Goal: Task Accomplishment & Management: Complete application form

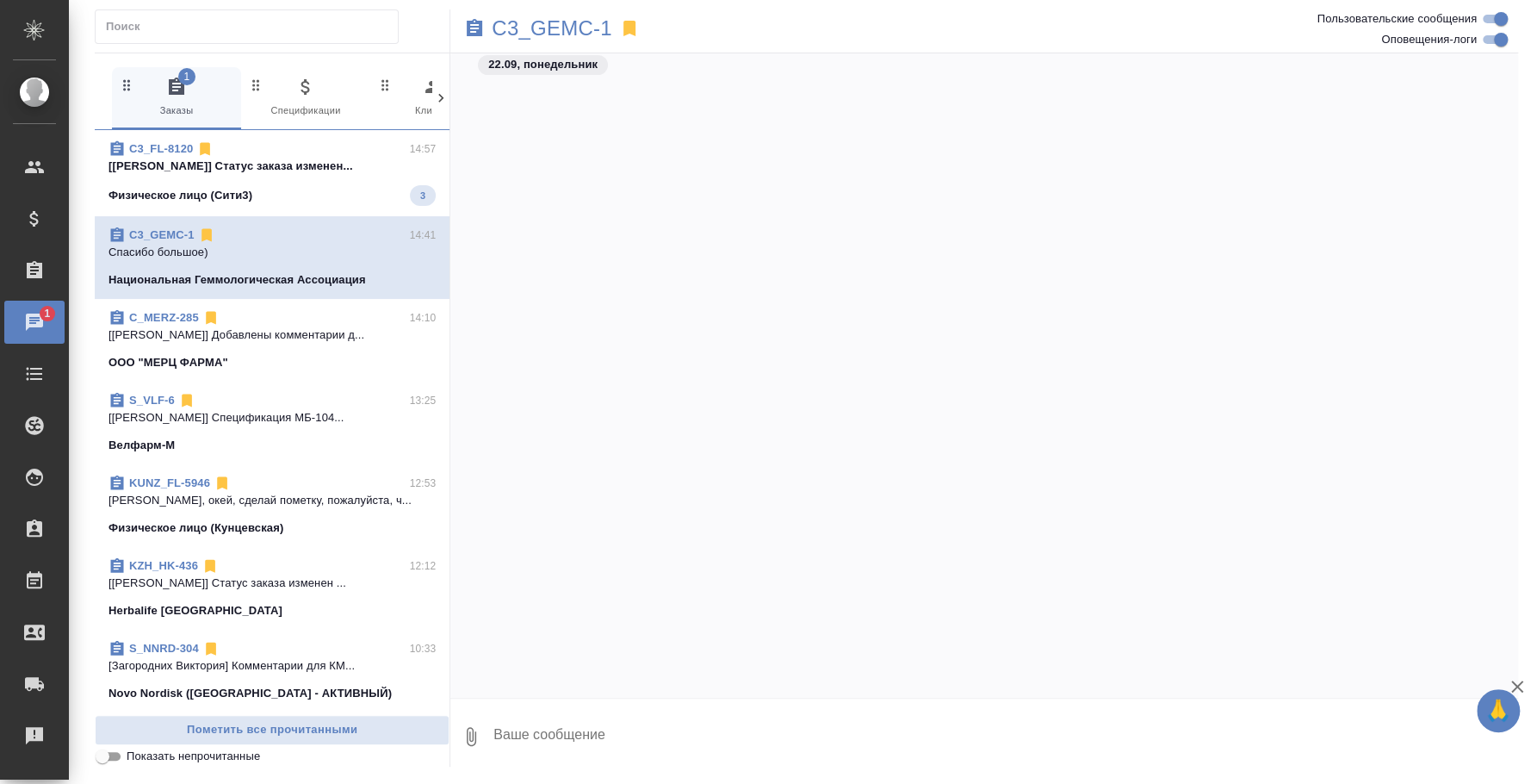
click at [289, 181] on span "C3_FL-8120 14:57 [Ильина Екатерина] Статус заказа изменен... Физическое лицо (С…" at bounding box center [272, 172] width 327 height 65
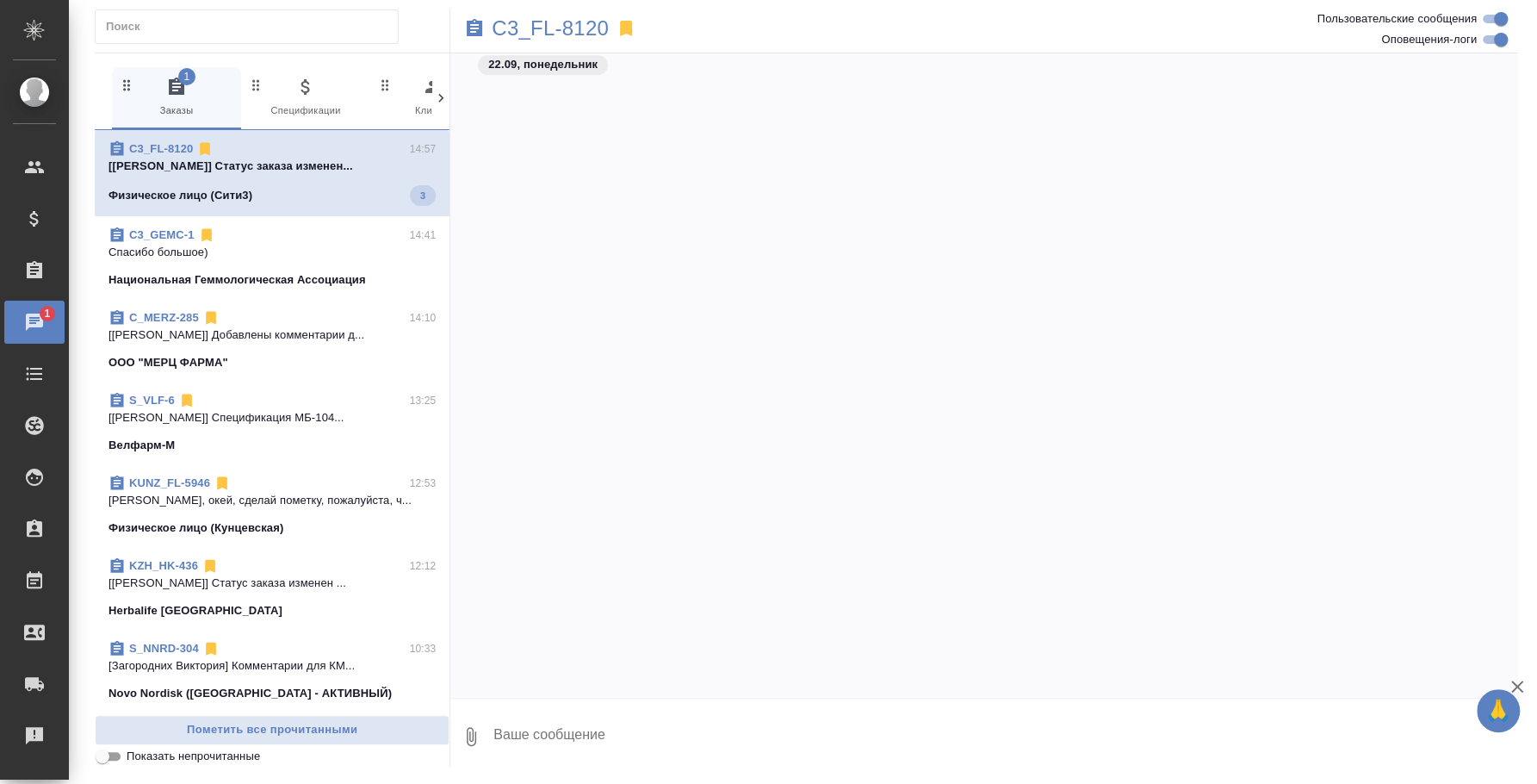
scroll to position [6843, 0]
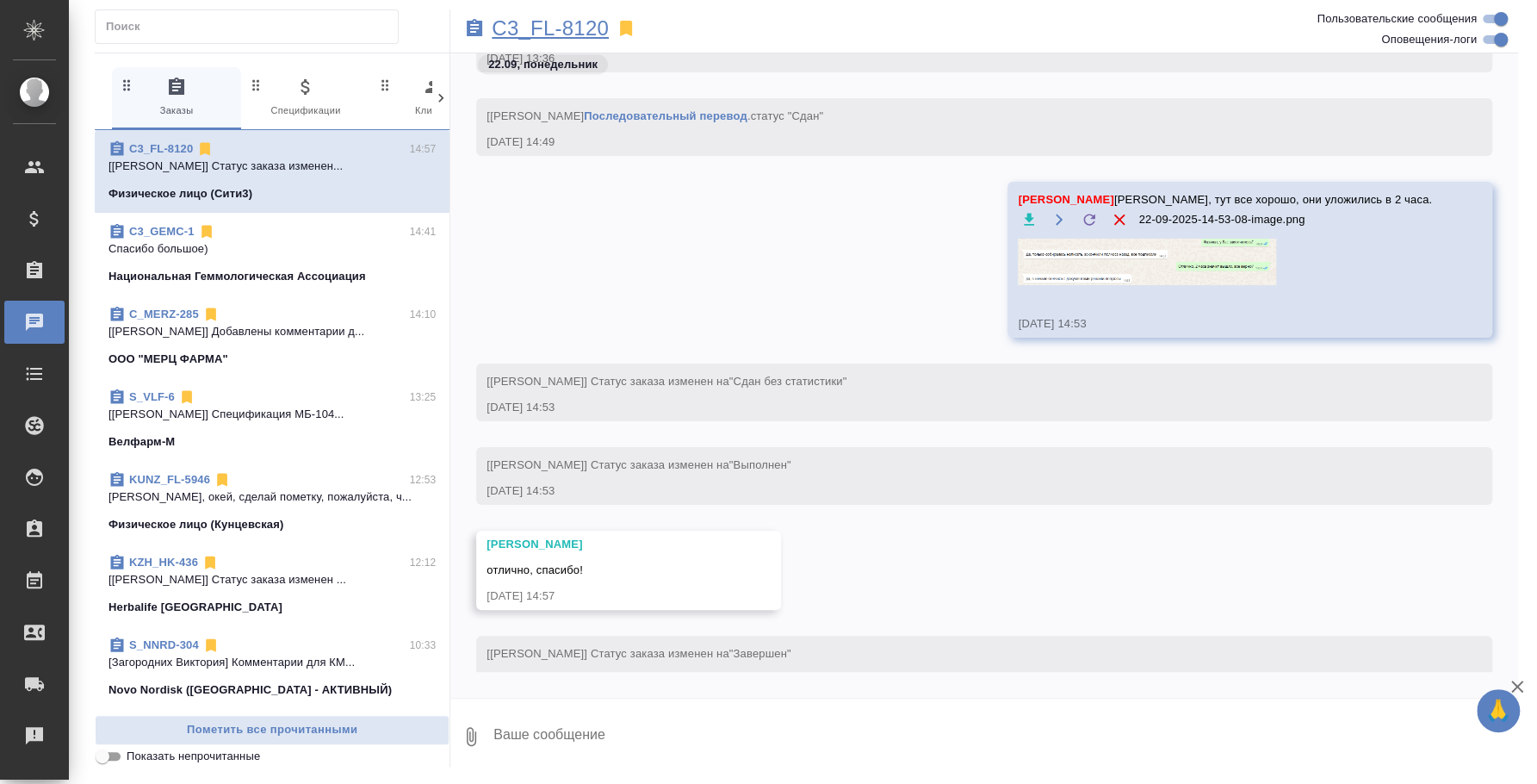
click at [555, 20] on p "C3_FL-8120" at bounding box center [550, 28] width 118 height 17
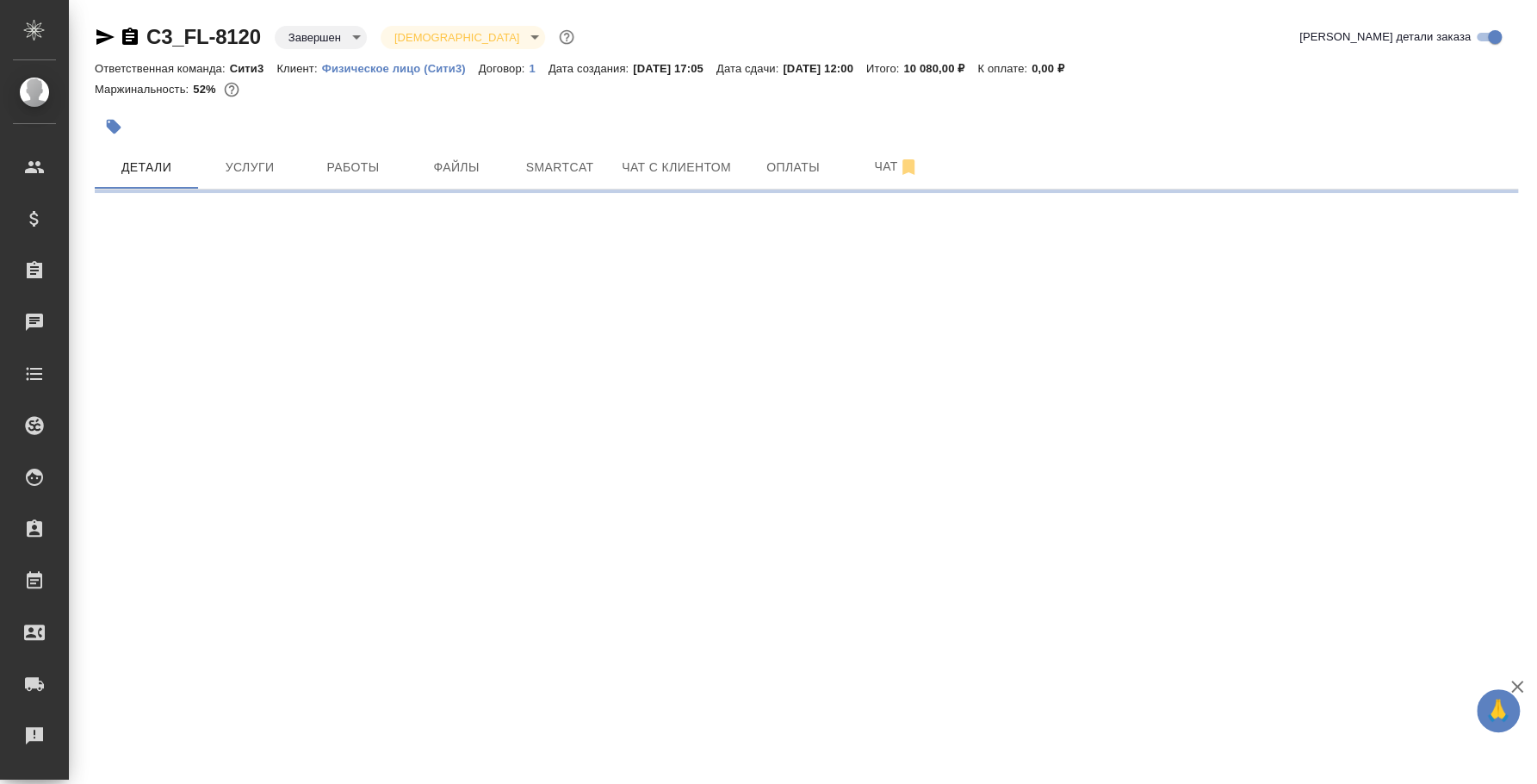
select select "RU"
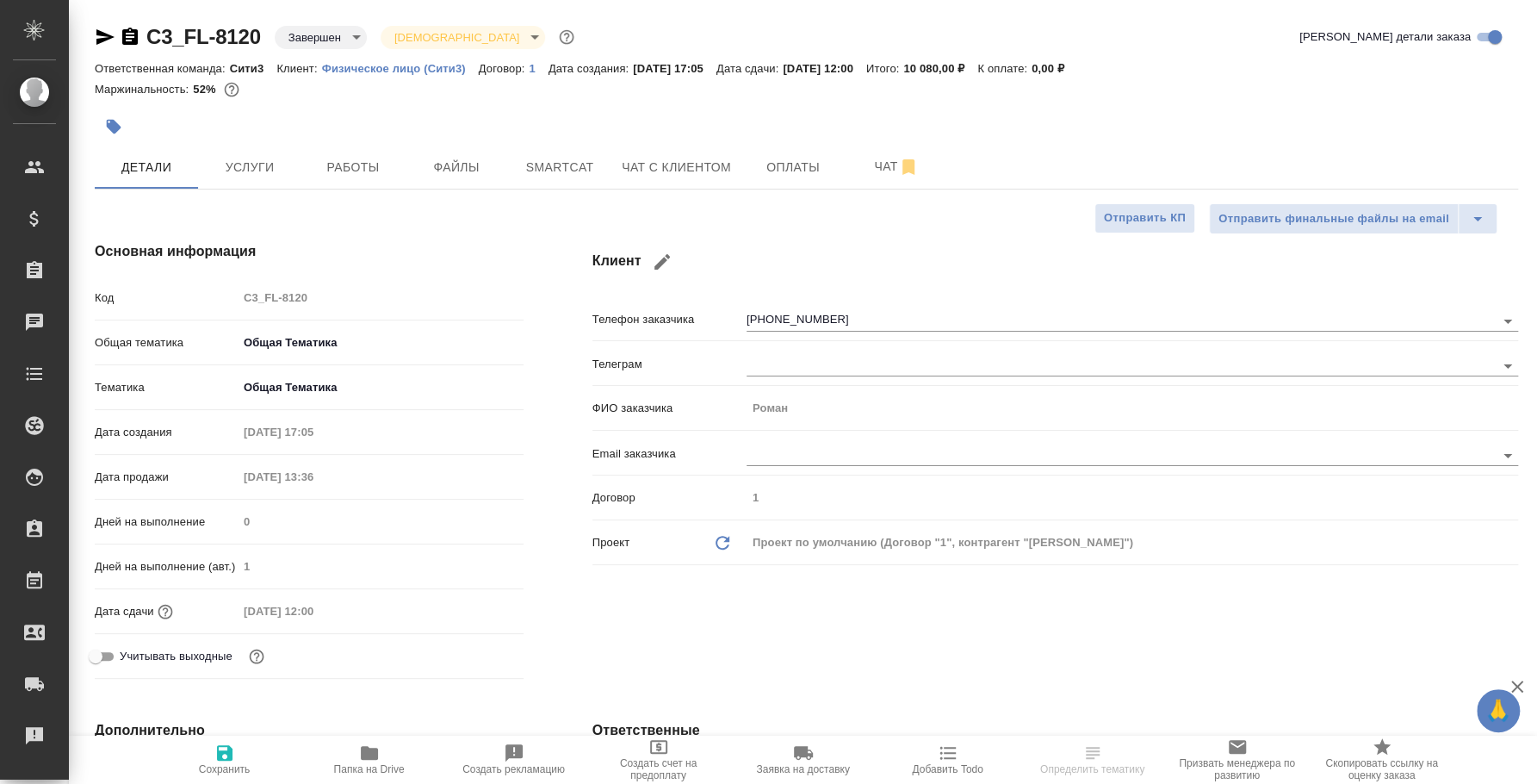
type textarea "x"
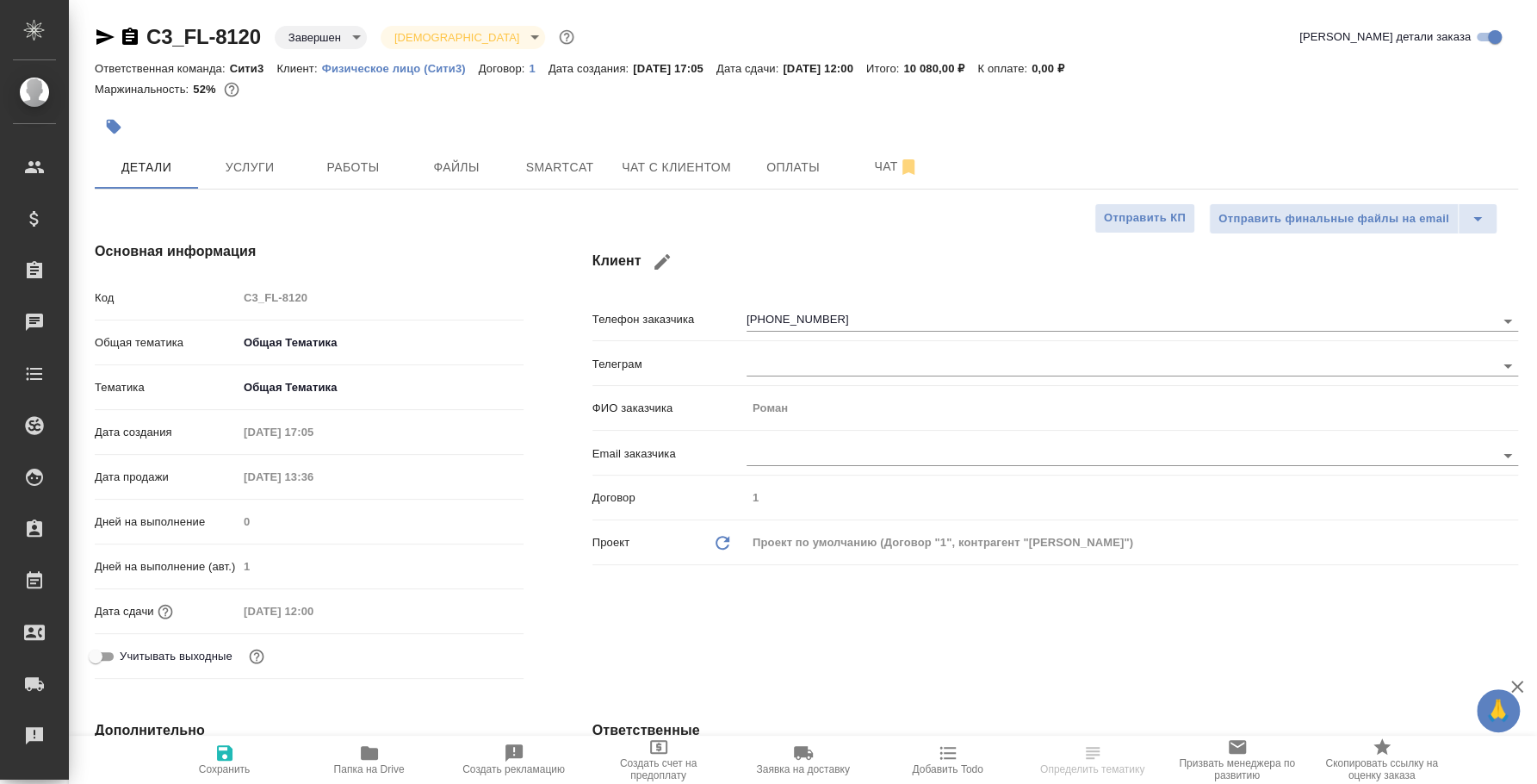
type textarea "x"
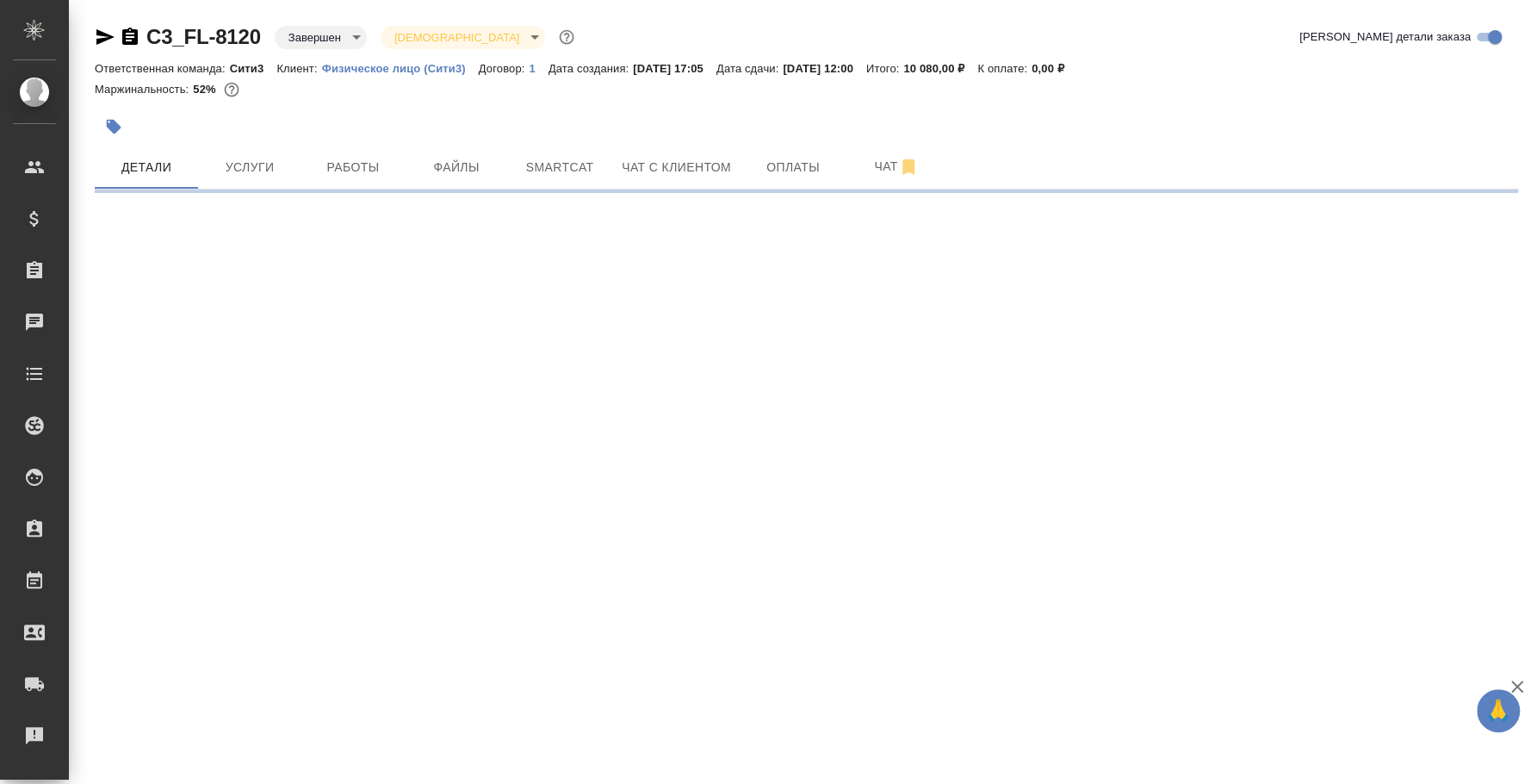
select select "RU"
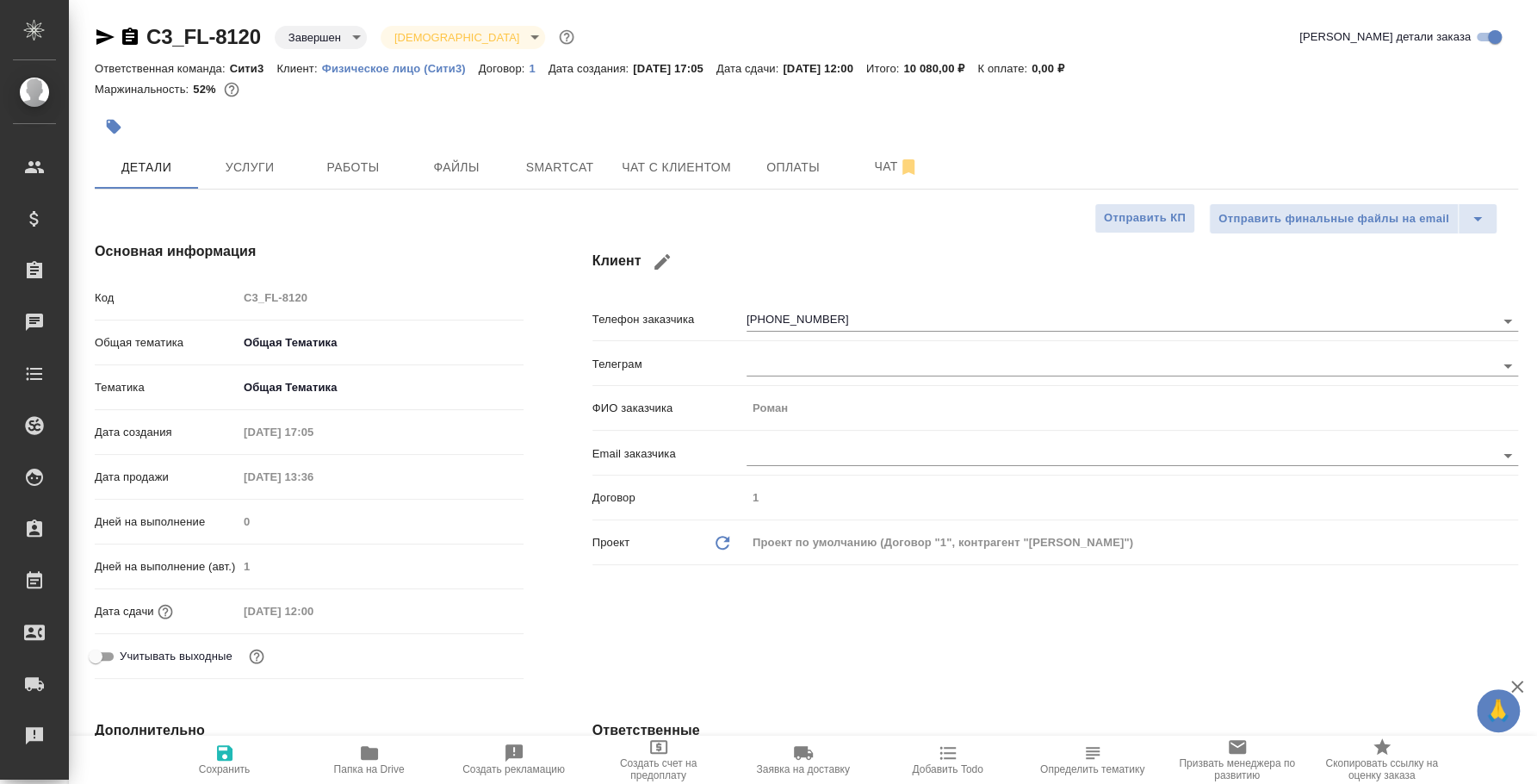
type textarea "x"
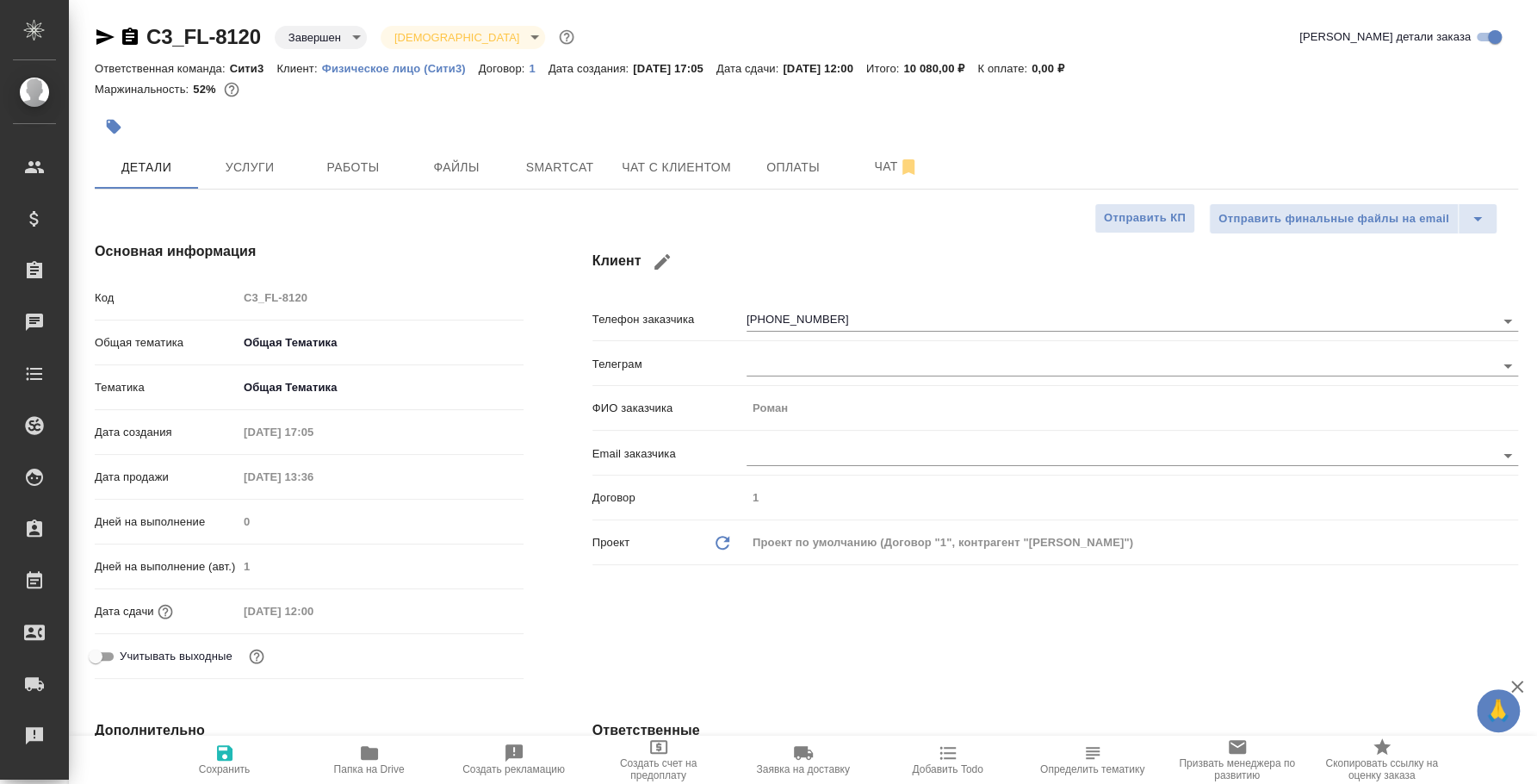
type textarea "x"
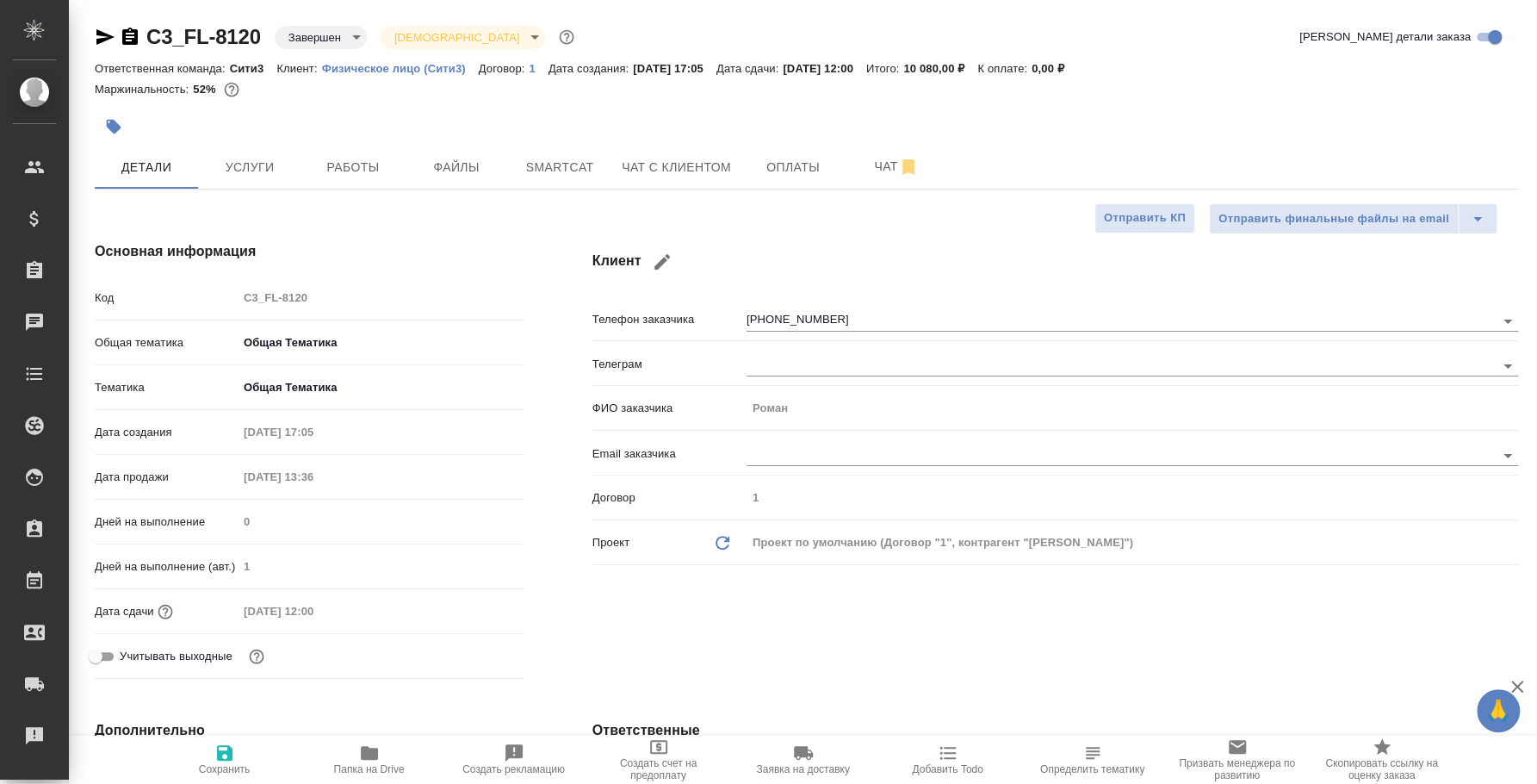
type textarea "x"
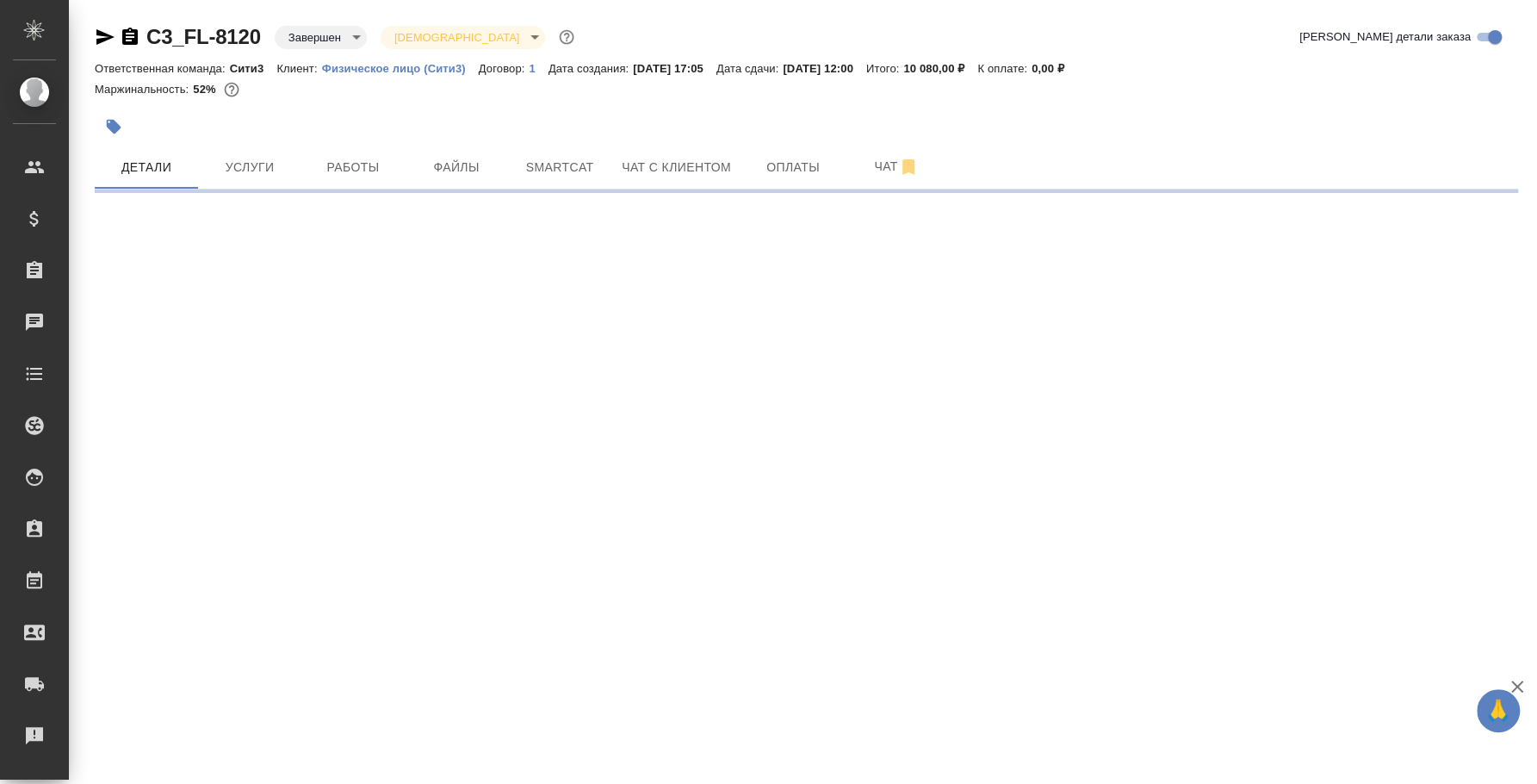
select select "RU"
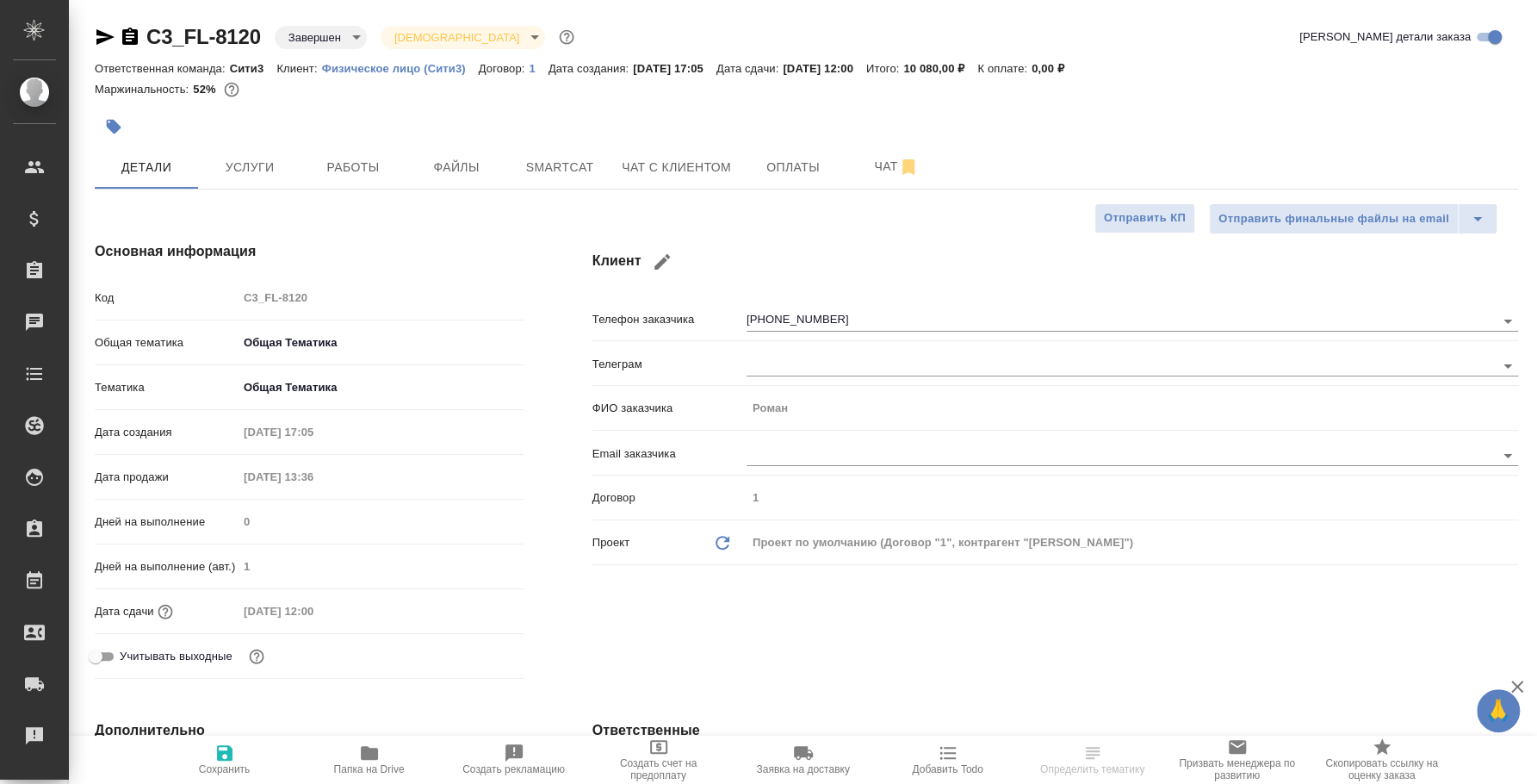
type textarea "x"
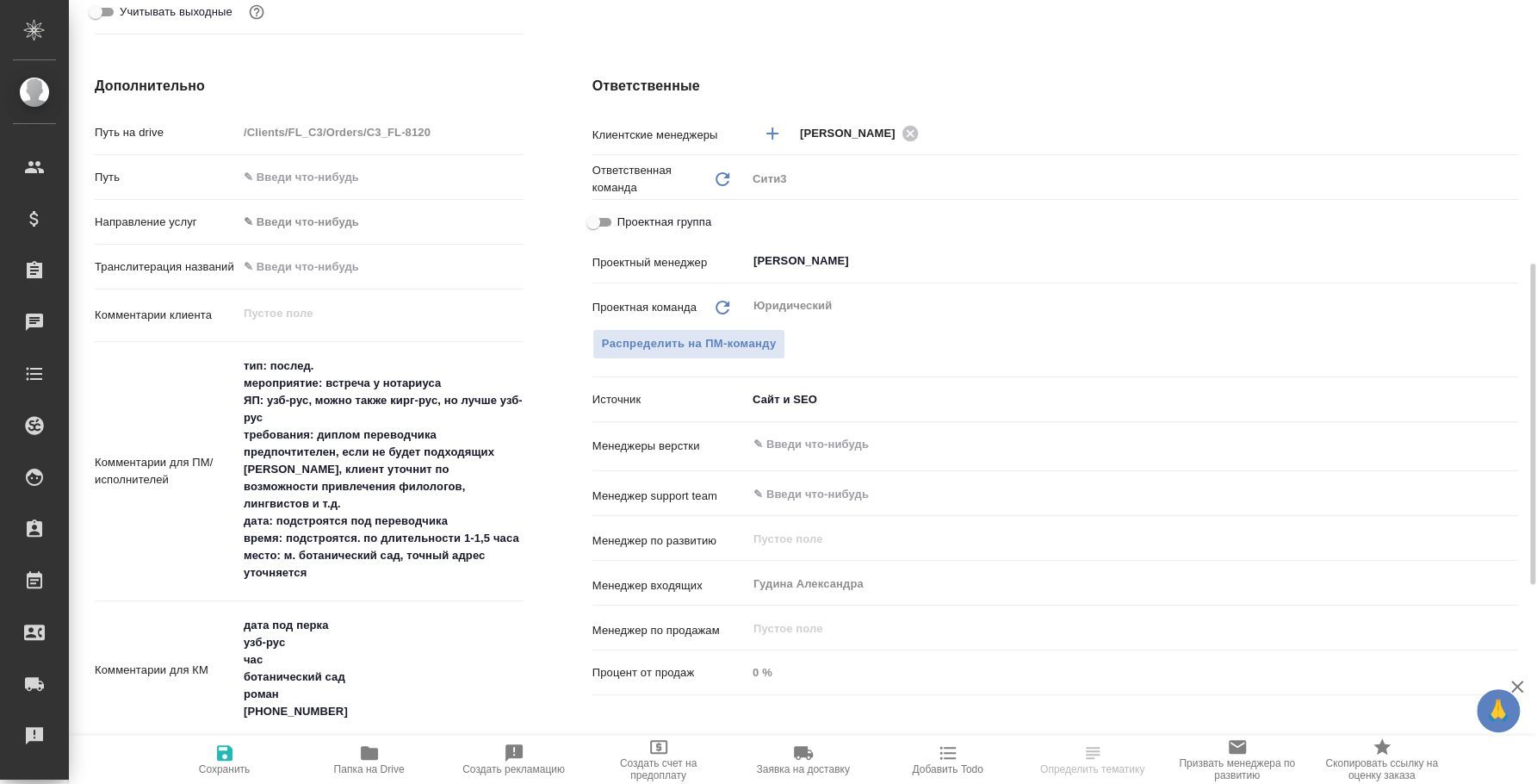
scroll to position [107, 0]
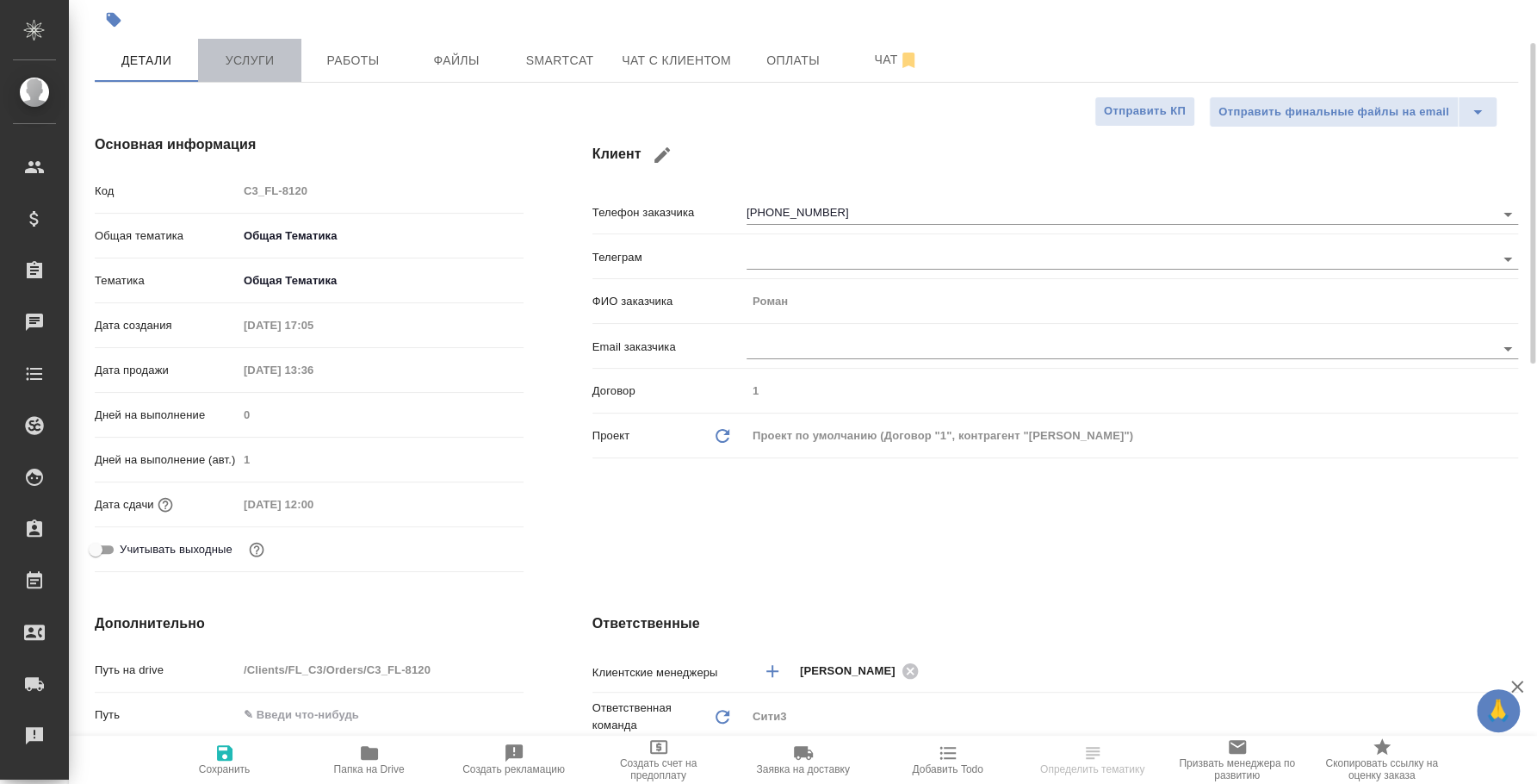
click at [291, 64] on button "Услуги" at bounding box center [249, 60] width 103 height 43
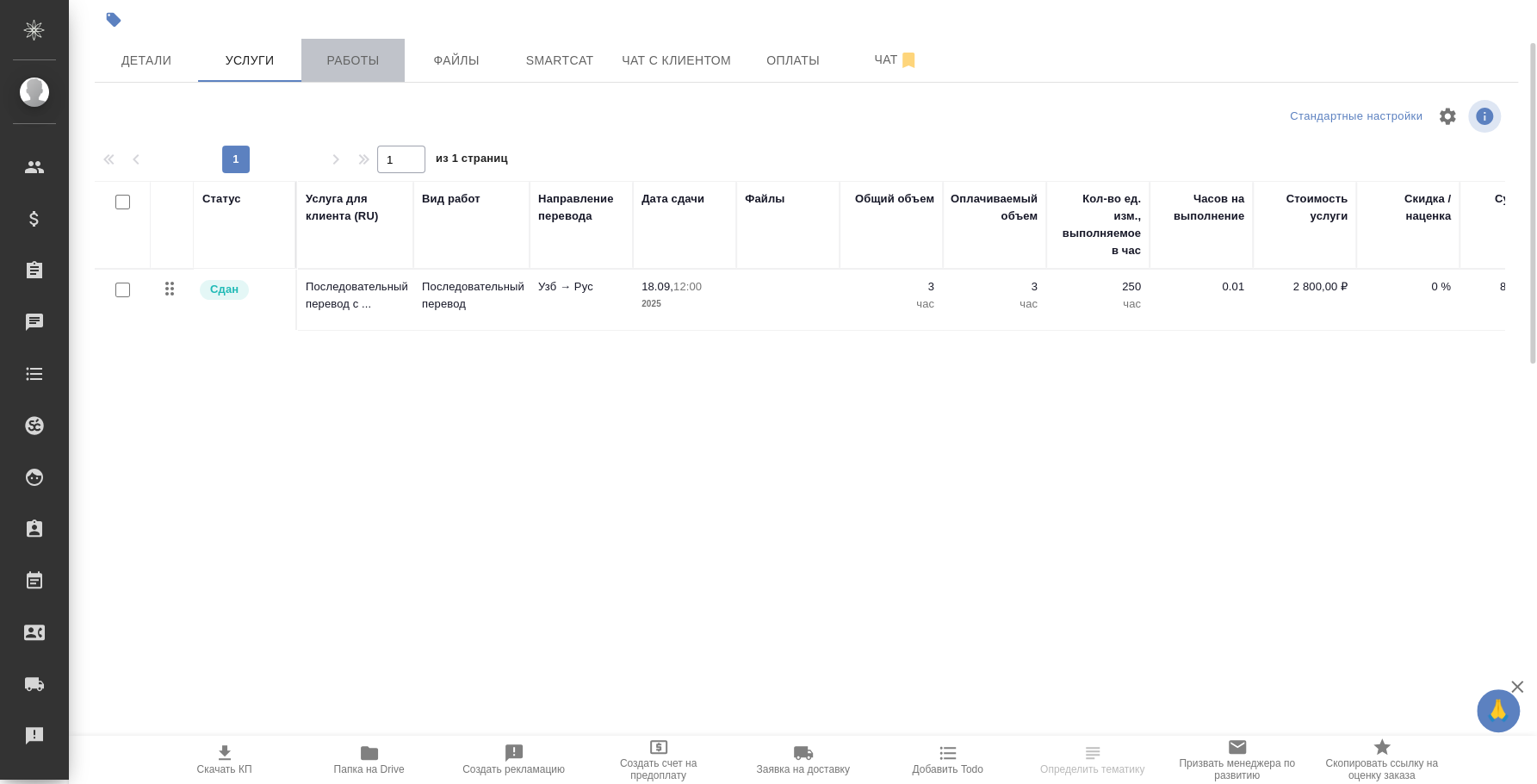
click at [345, 69] on span "Работы" at bounding box center [353, 61] width 83 height 22
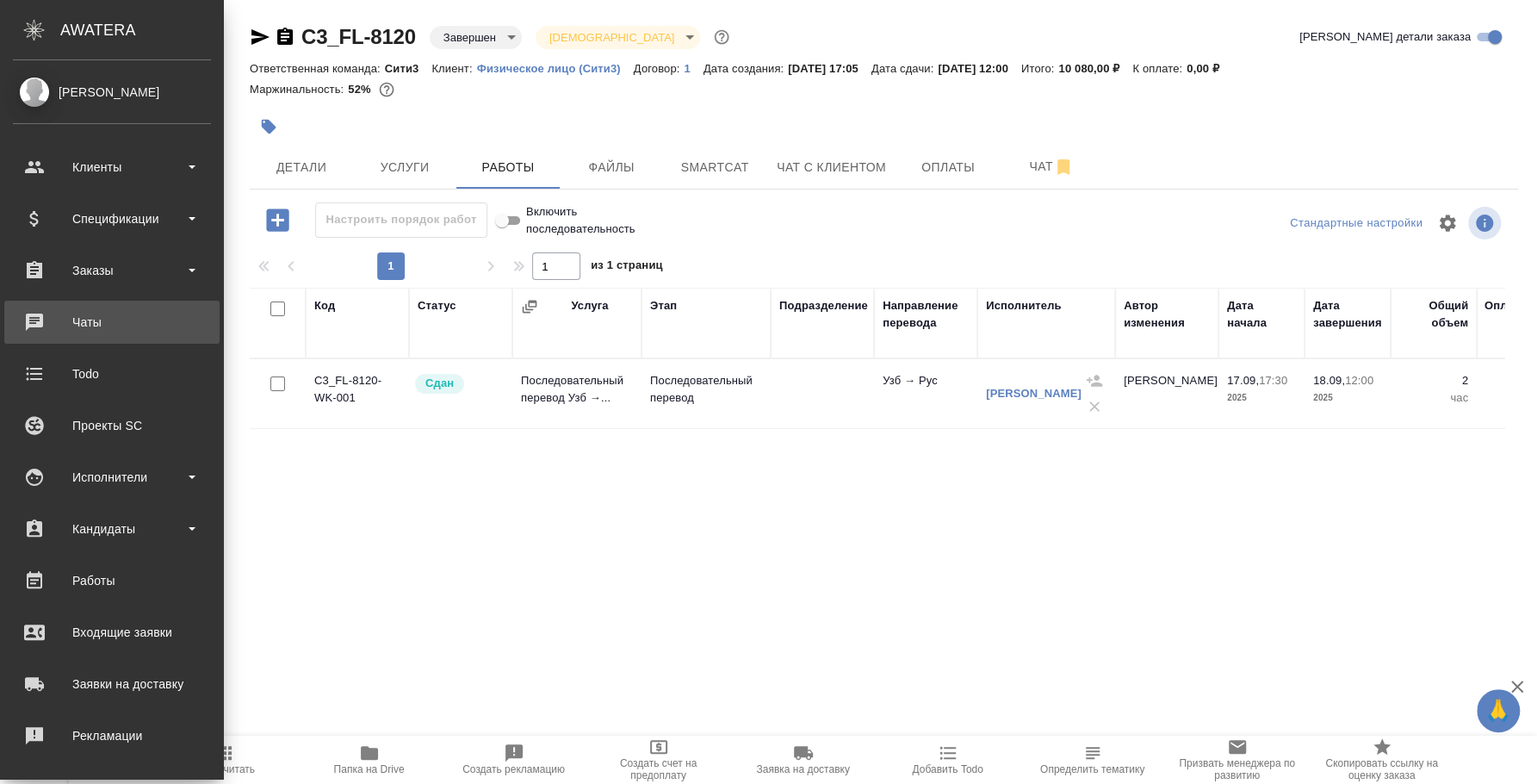
click at [116, 313] on div "Чаты" at bounding box center [111, 322] width 198 height 26
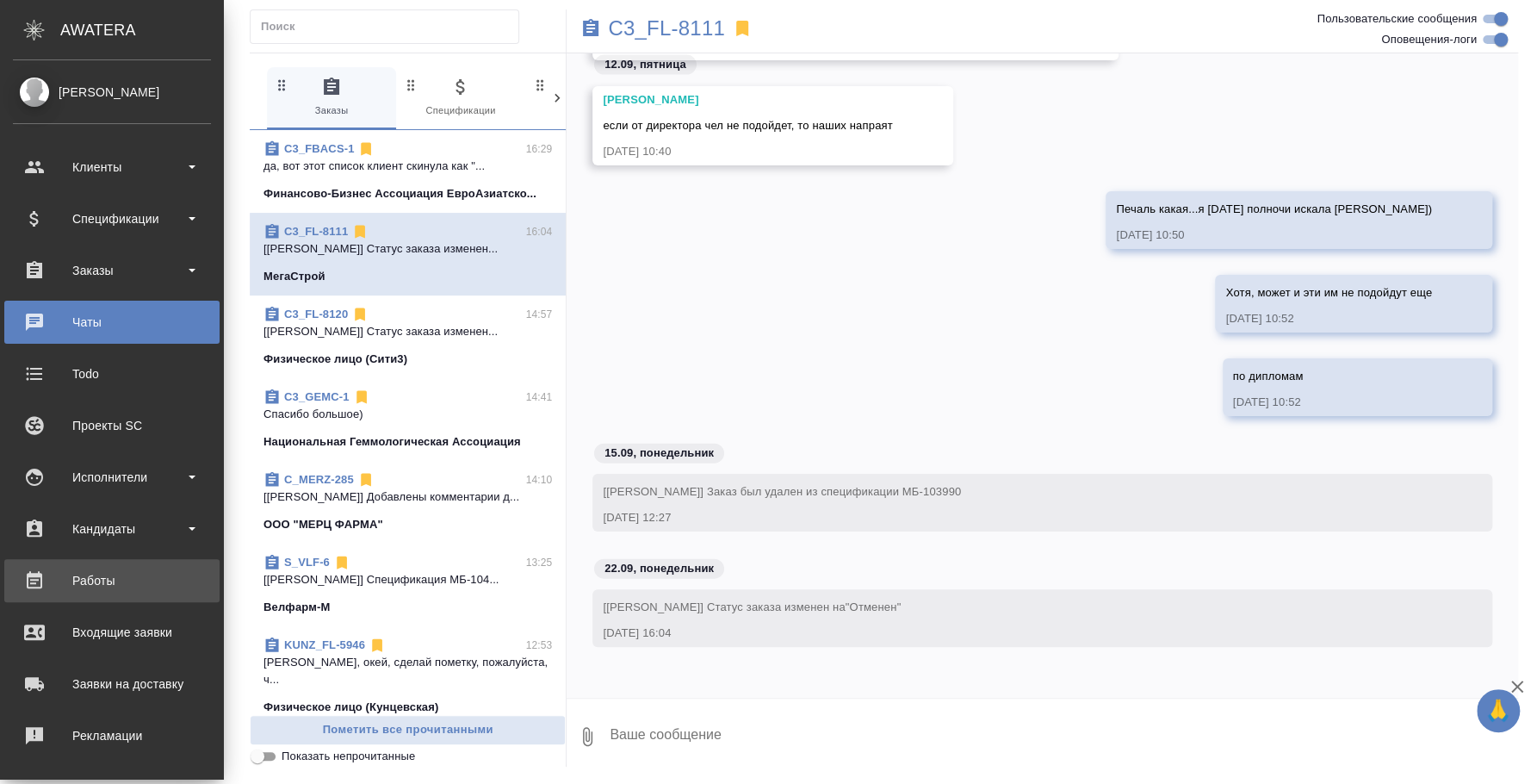
scroll to position [158, 0]
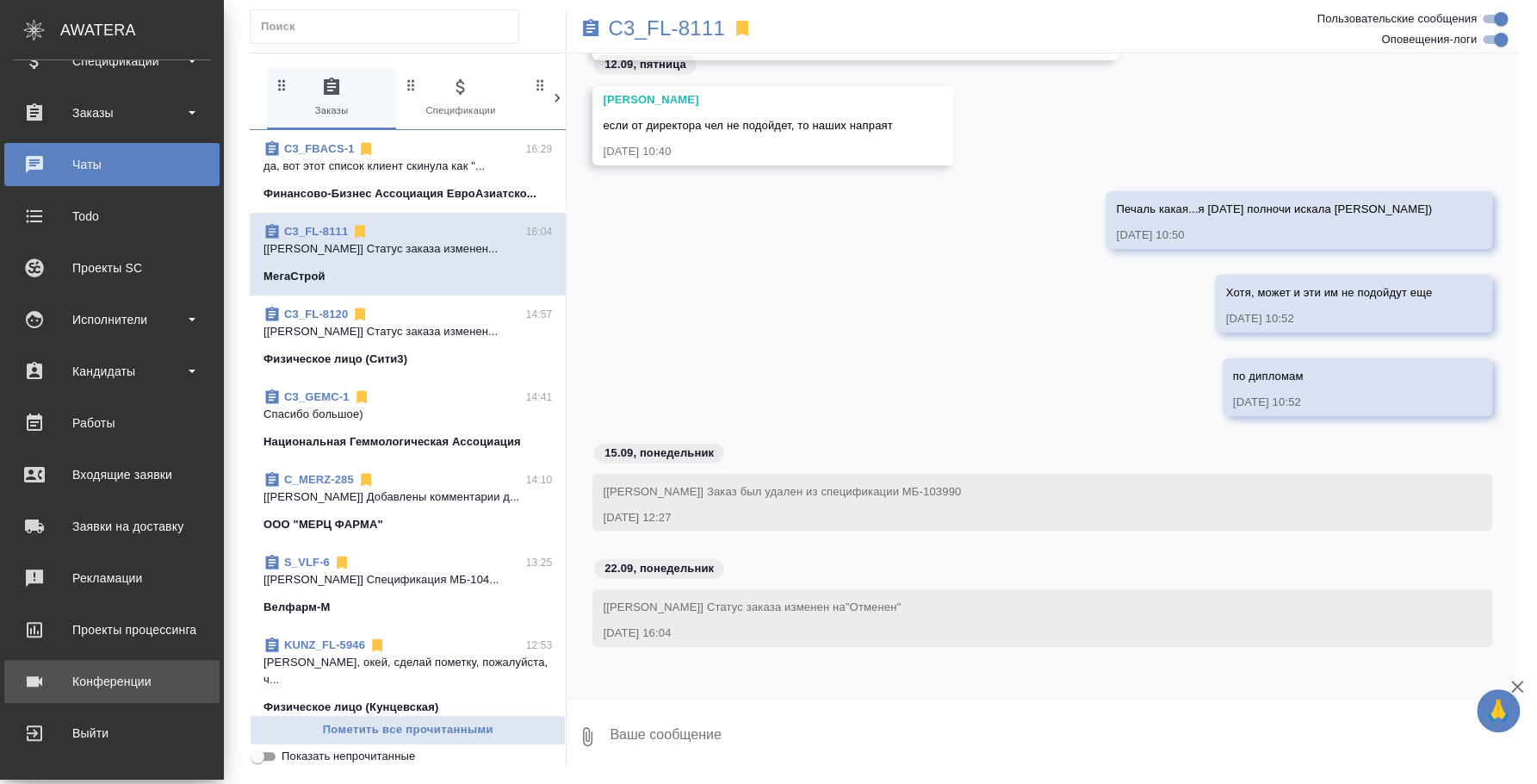
click at [119, 688] on div "Конференции" at bounding box center [111, 681] width 198 height 26
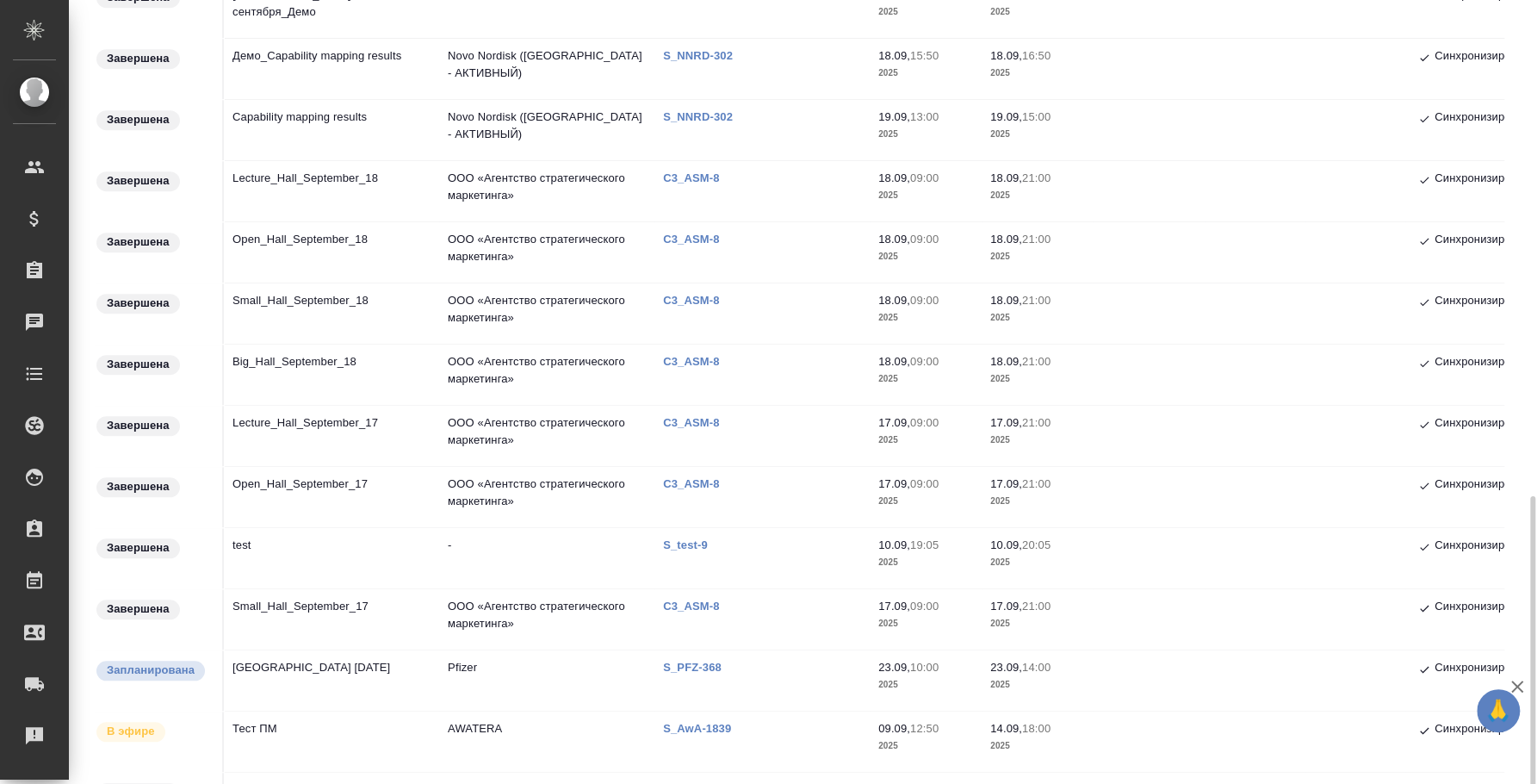
scroll to position [949, 0]
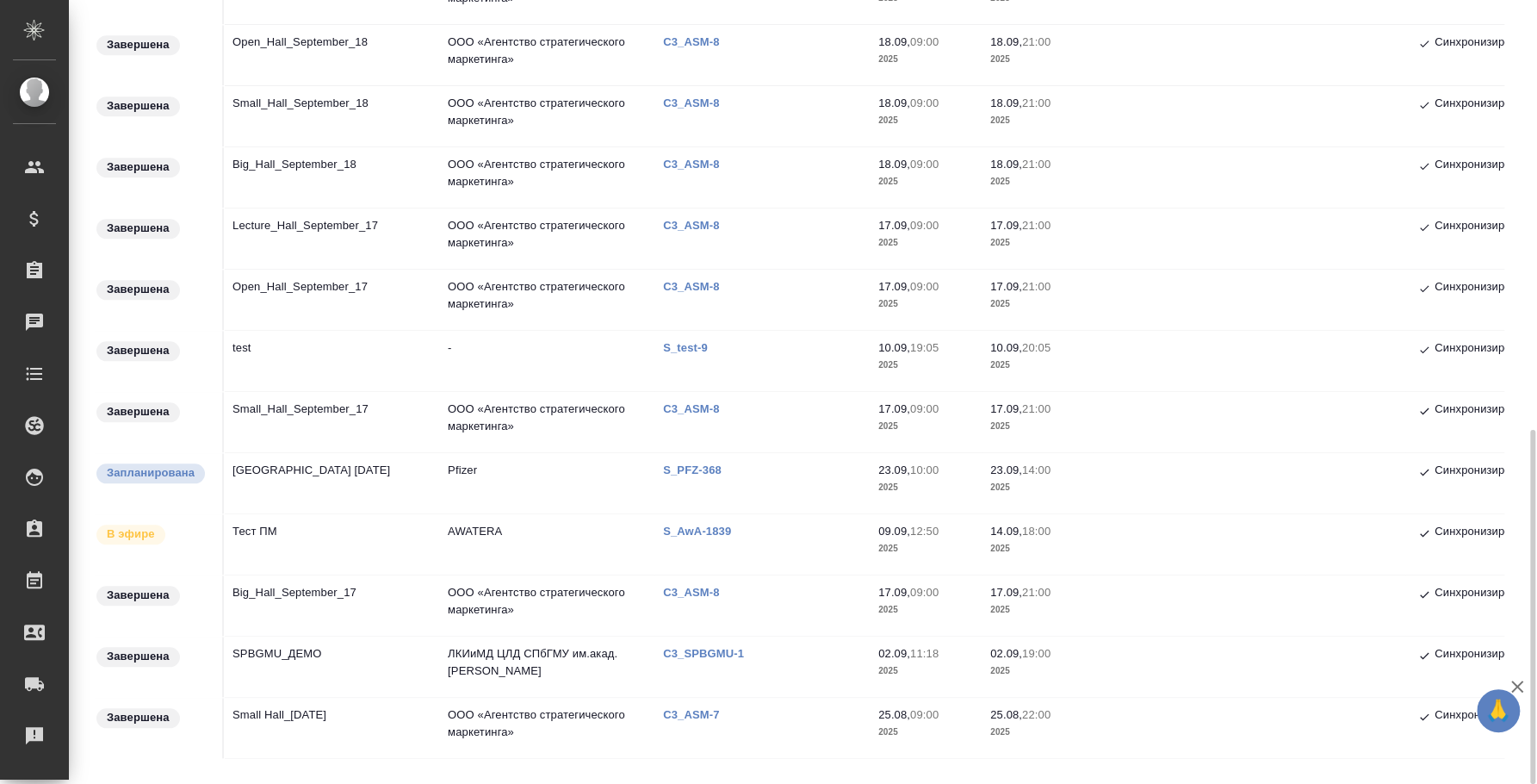
click at [248, 534] on td "Тест ПМ" at bounding box center [332, 544] width 215 height 60
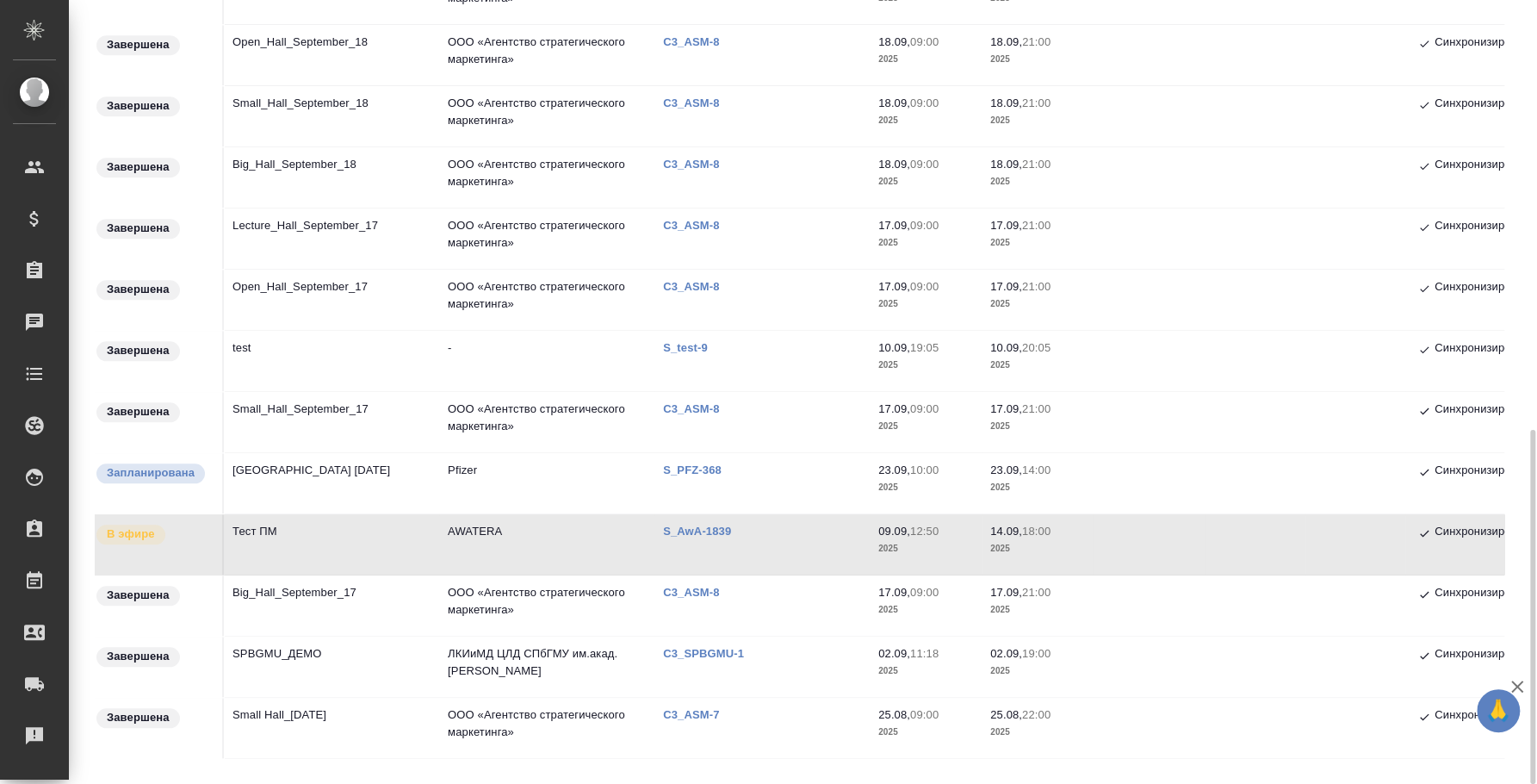
click at [291, 529] on td "Тест ПМ" at bounding box center [332, 544] width 215 height 60
click at [239, 532] on td "Тест ПМ" at bounding box center [332, 544] width 215 height 60
click at [275, 536] on td "Тест ПМ" at bounding box center [332, 544] width 215 height 60
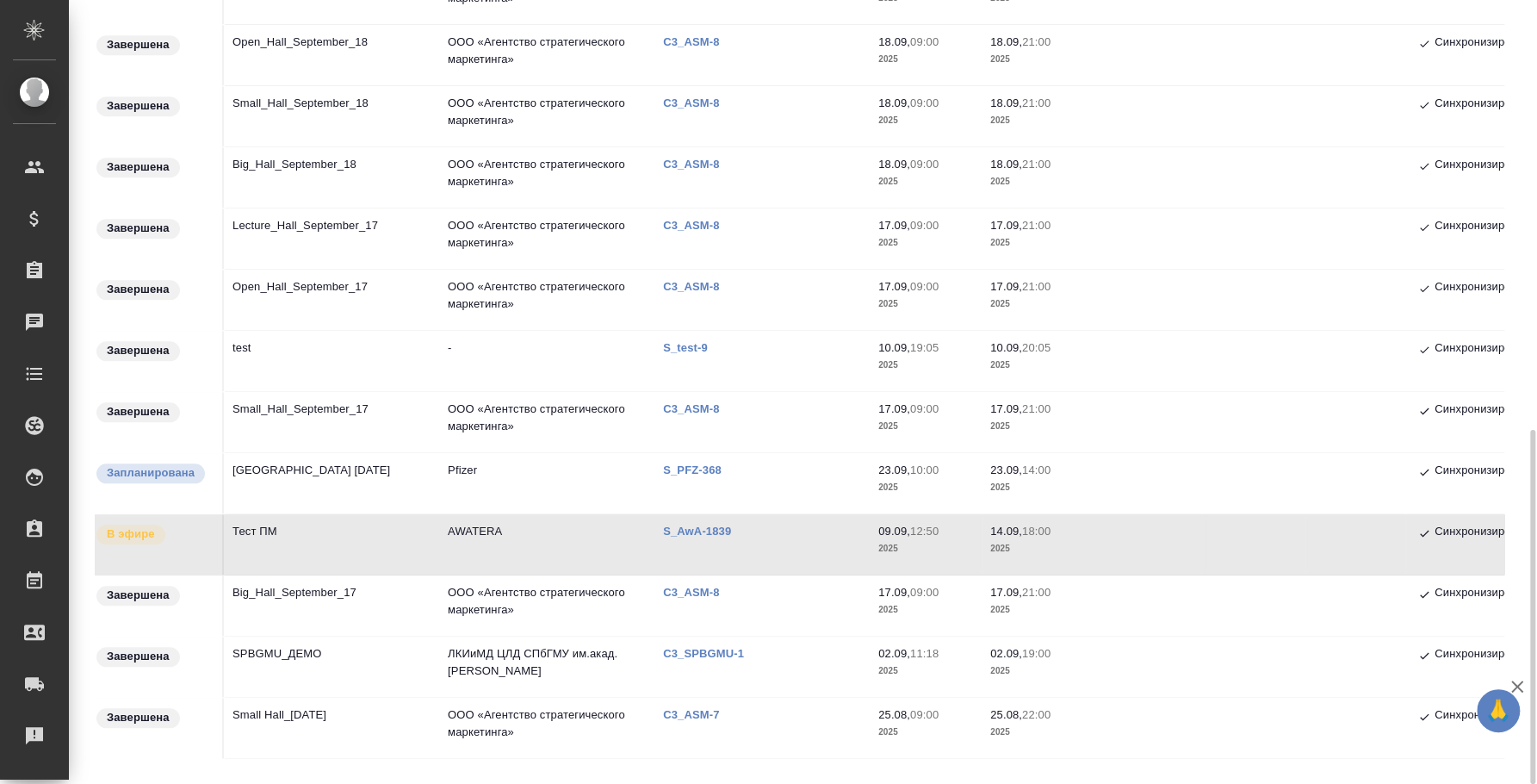
click at [275, 536] on td "Тест ПМ" at bounding box center [332, 544] width 215 height 60
click at [277, 534] on td "Тест ПМ" at bounding box center [332, 544] width 215 height 60
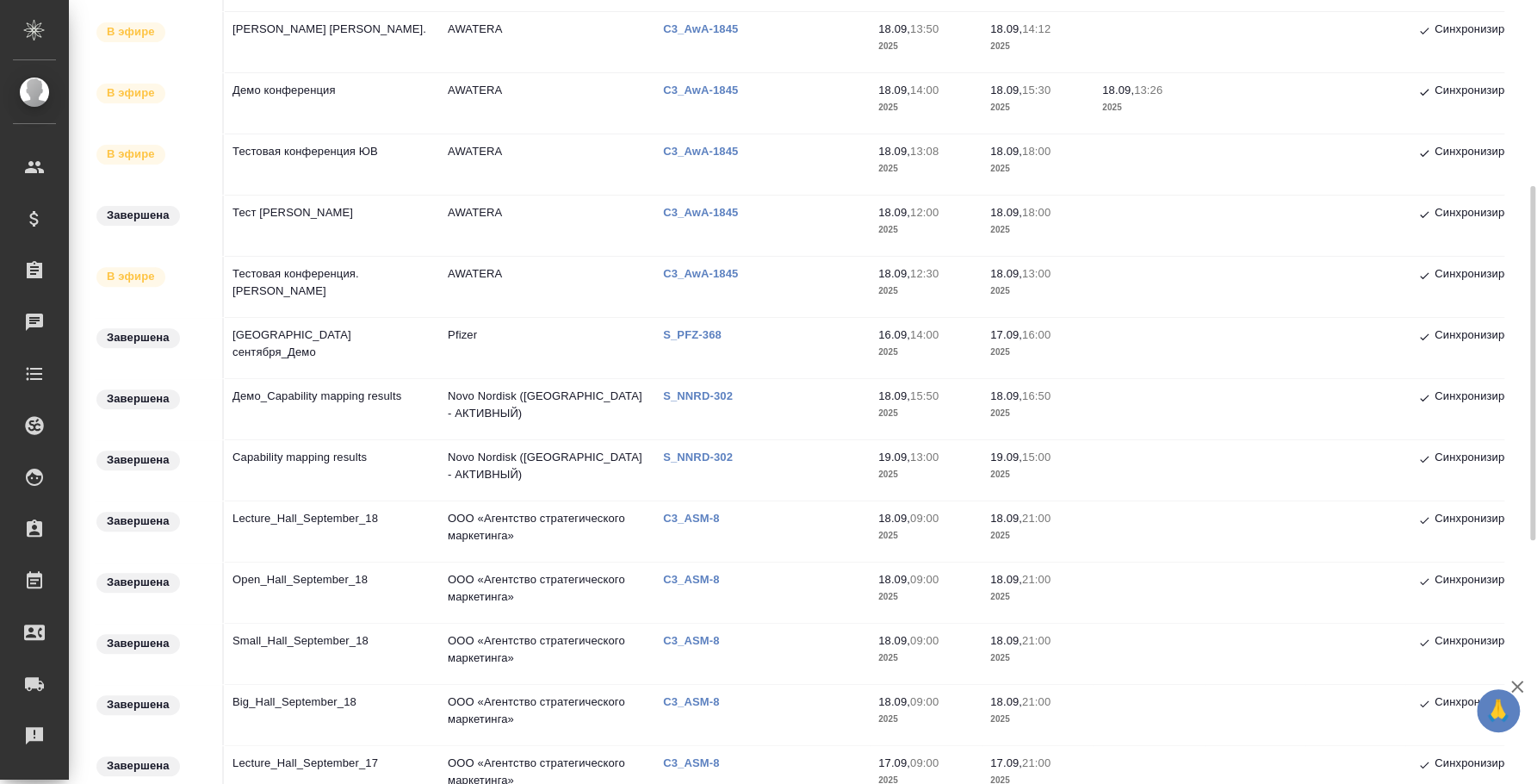
scroll to position [0, 0]
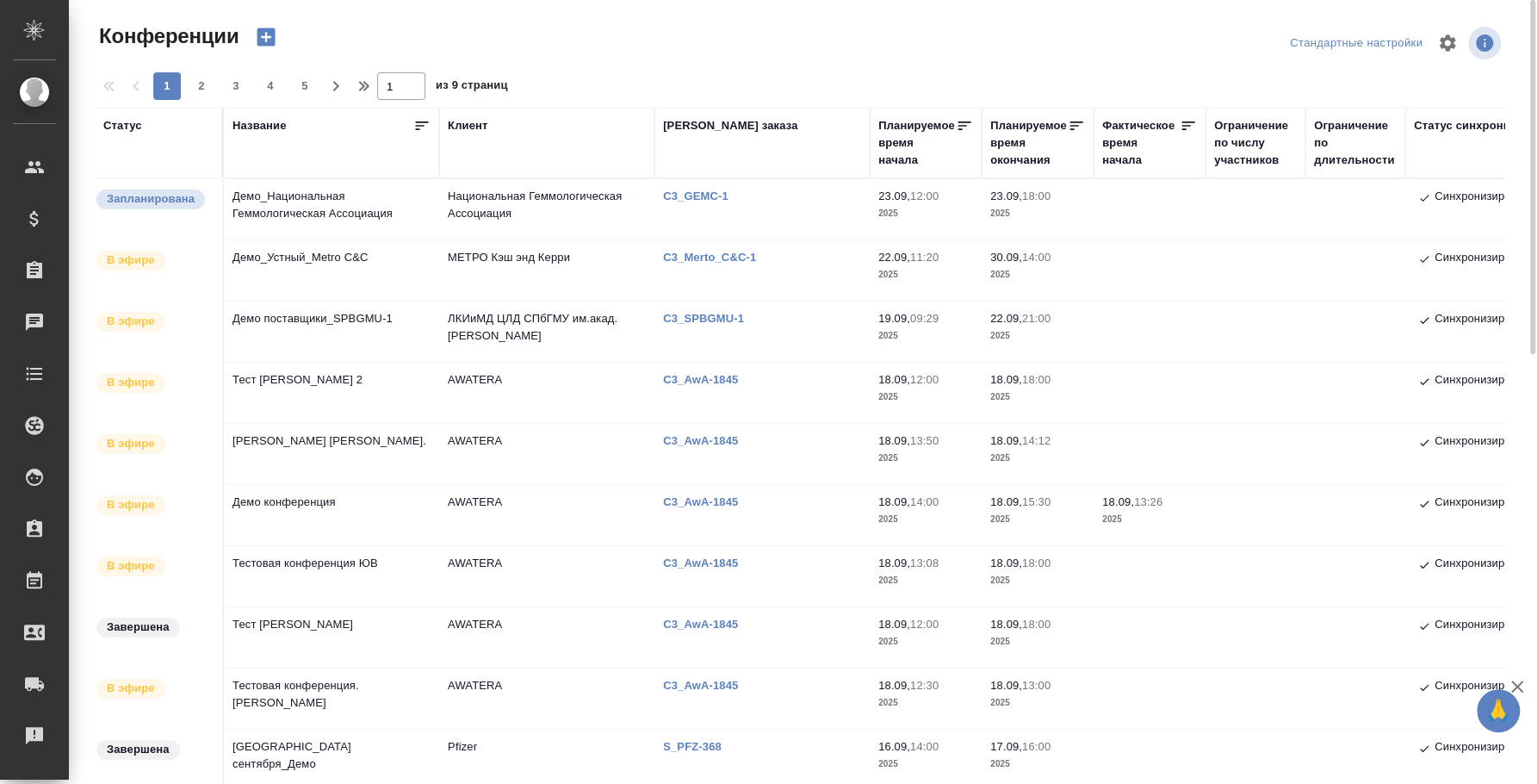
click at [680, 374] on p "C3_AwA-1845" at bounding box center [707, 379] width 88 height 13
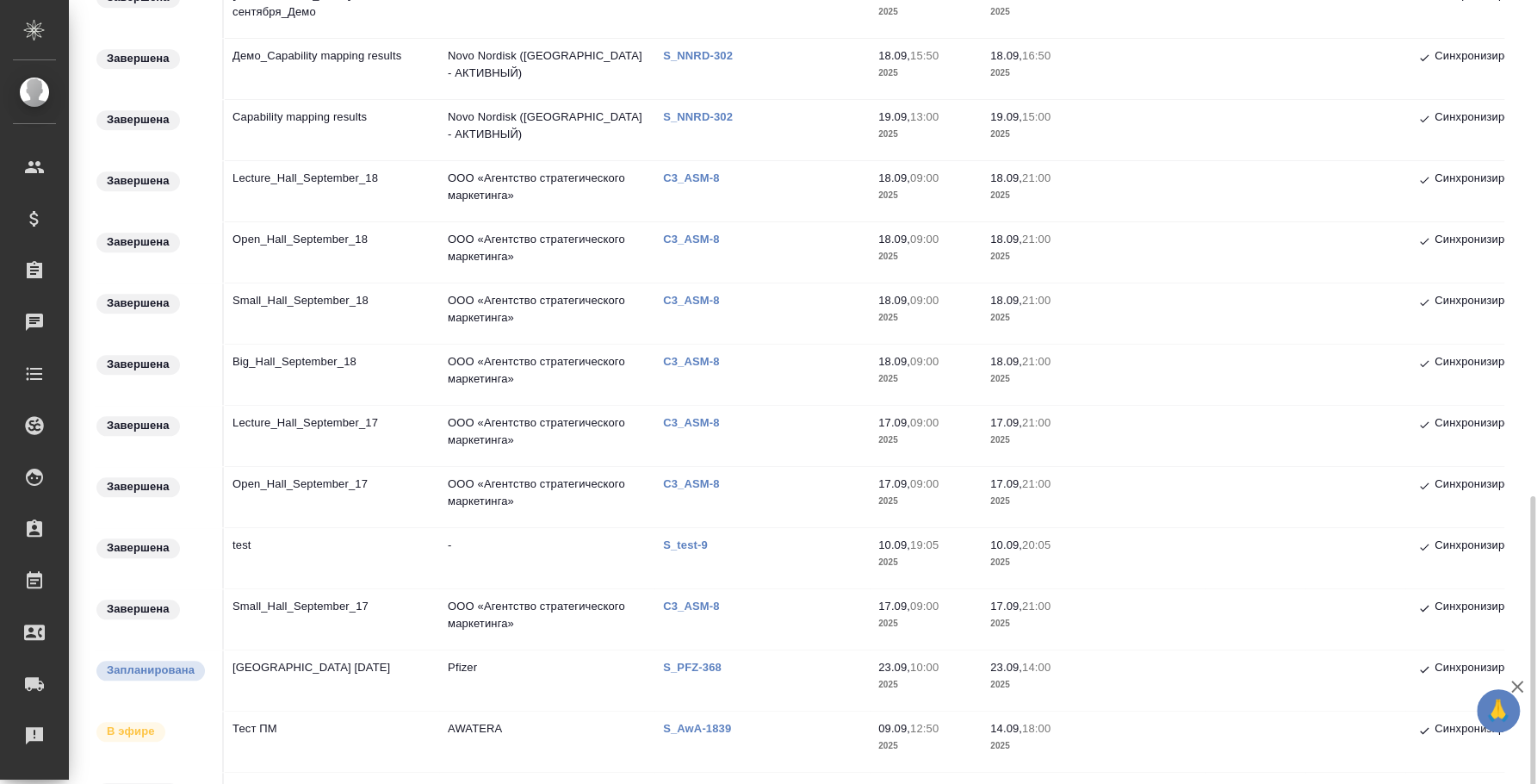
scroll to position [949, 0]
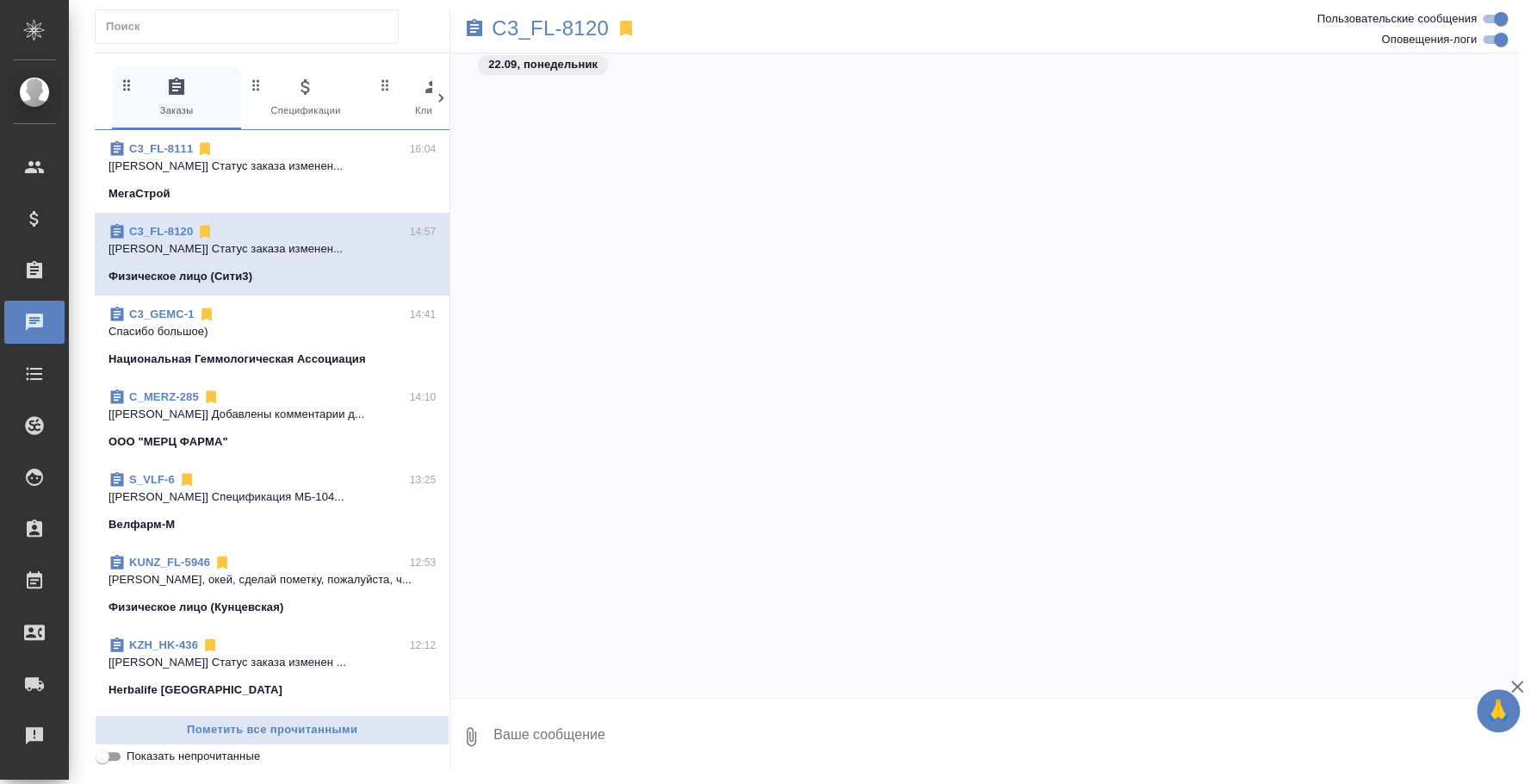
scroll to position [6843, 0]
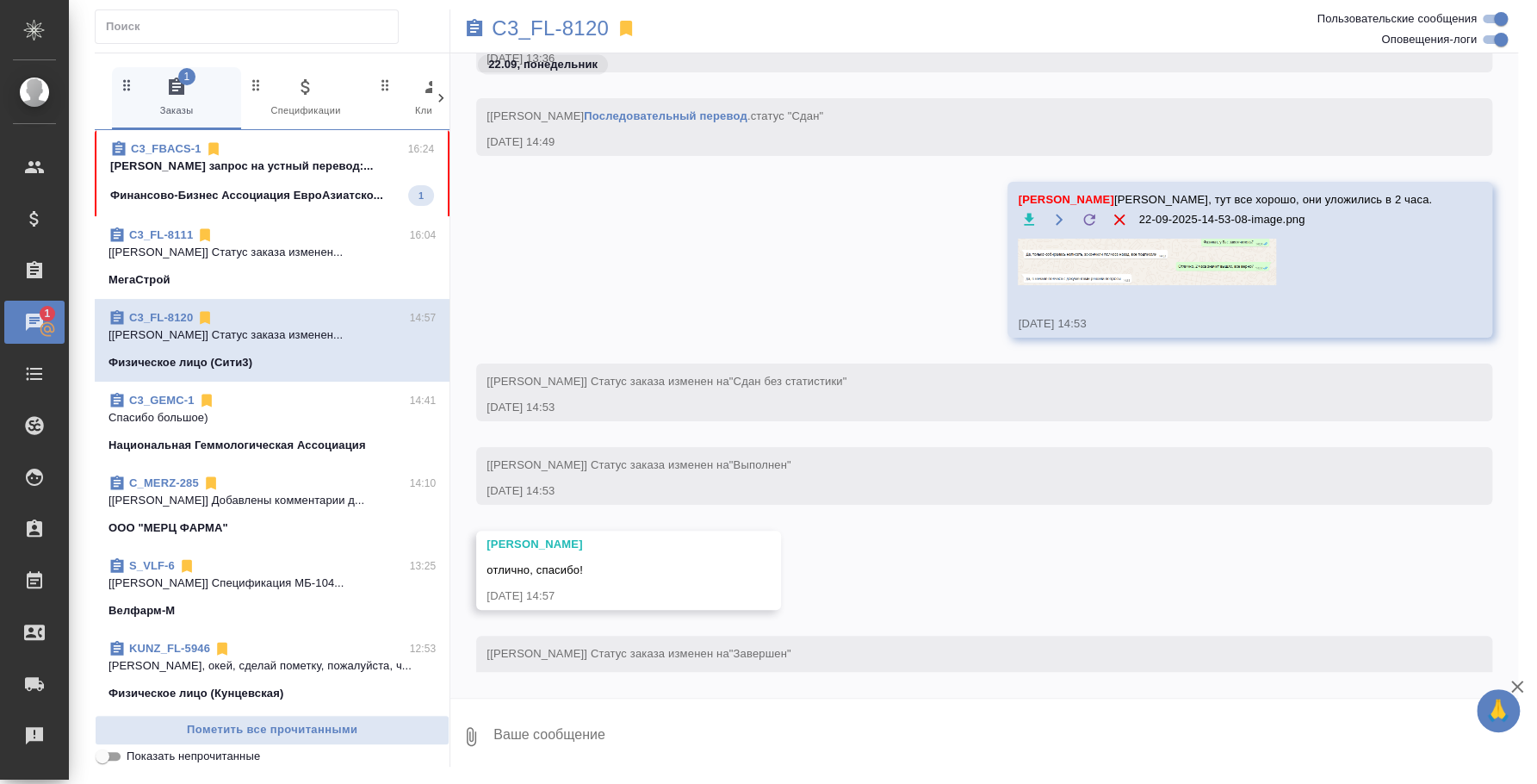
click at [281, 162] on p "Федотова Ирина запрос на устный перевод:..." at bounding box center [272, 166] width 324 height 17
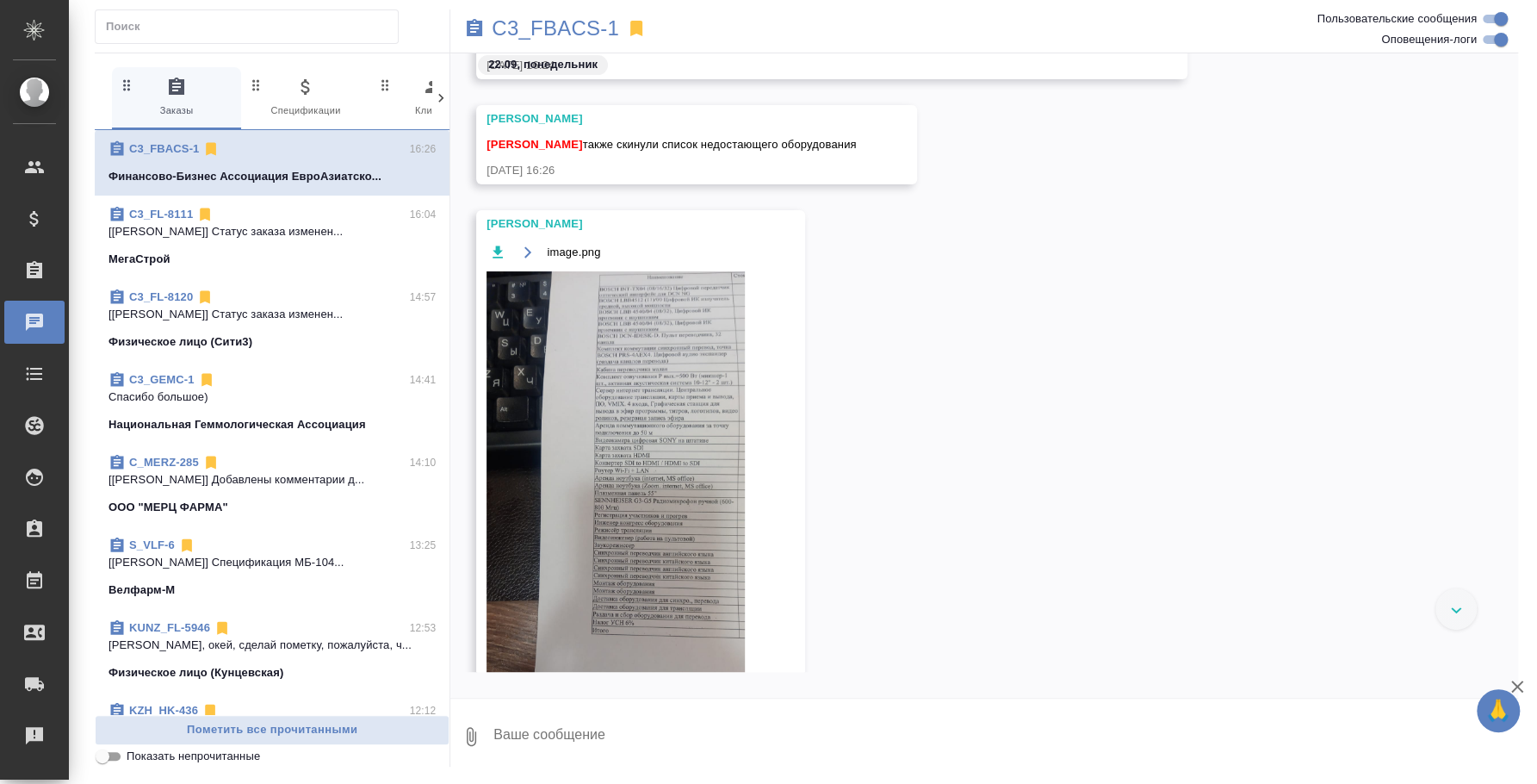
scroll to position [214, 0]
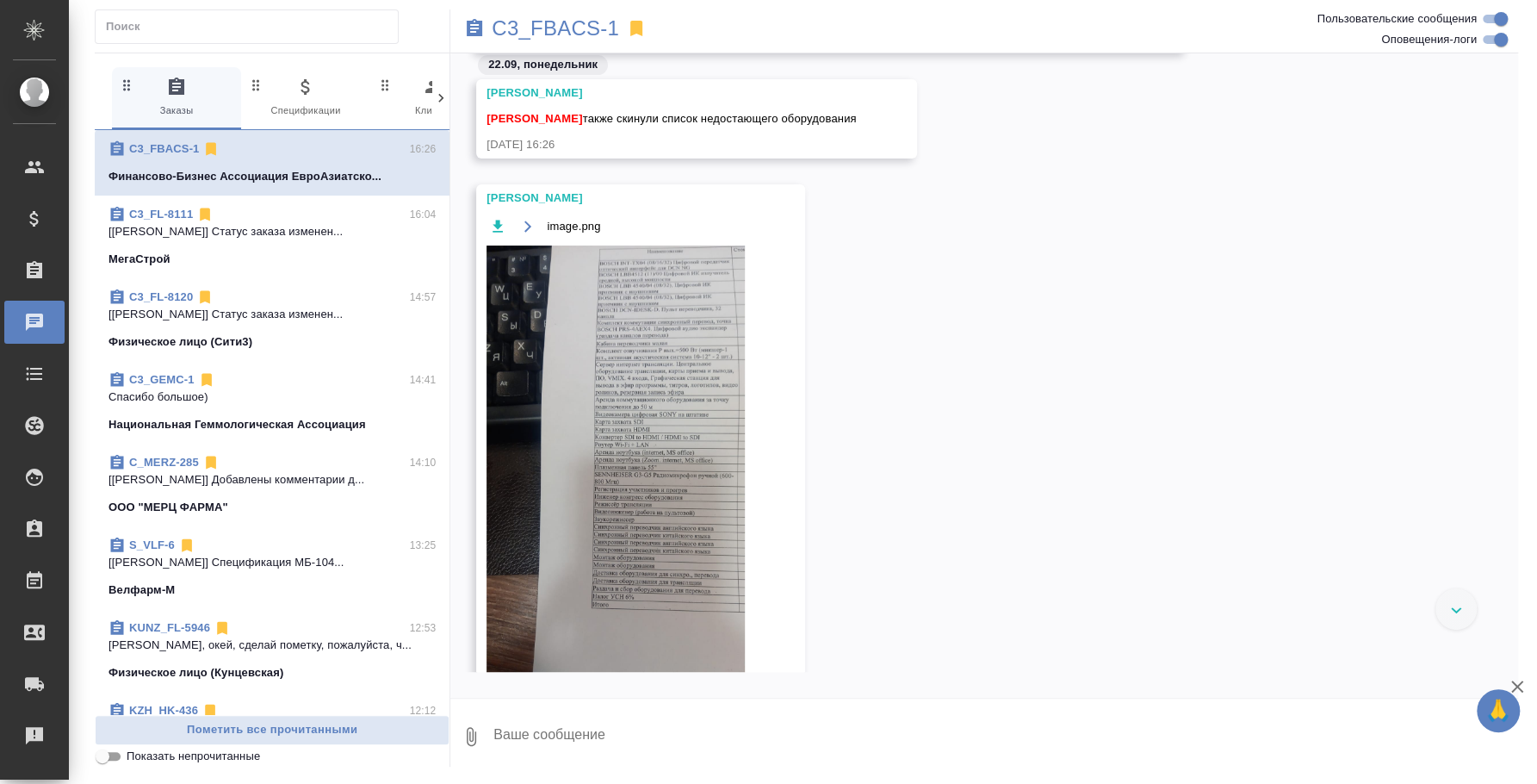
click at [684, 375] on img at bounding box center [616, 475] width 258 height 459
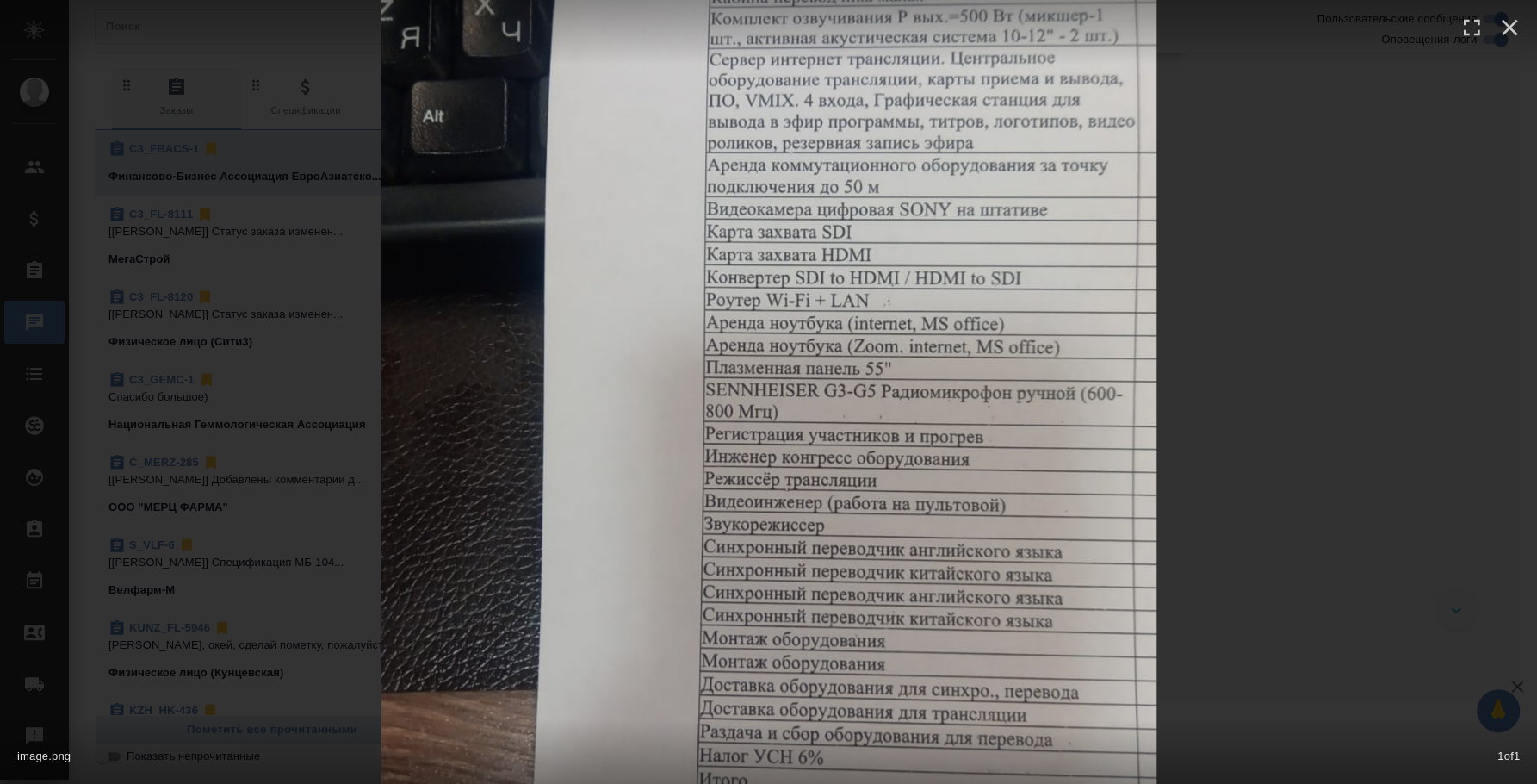
click at [1271, 190] on div "image.png 1 of 1" at bounding box center [768, 392] width 1537 height 784
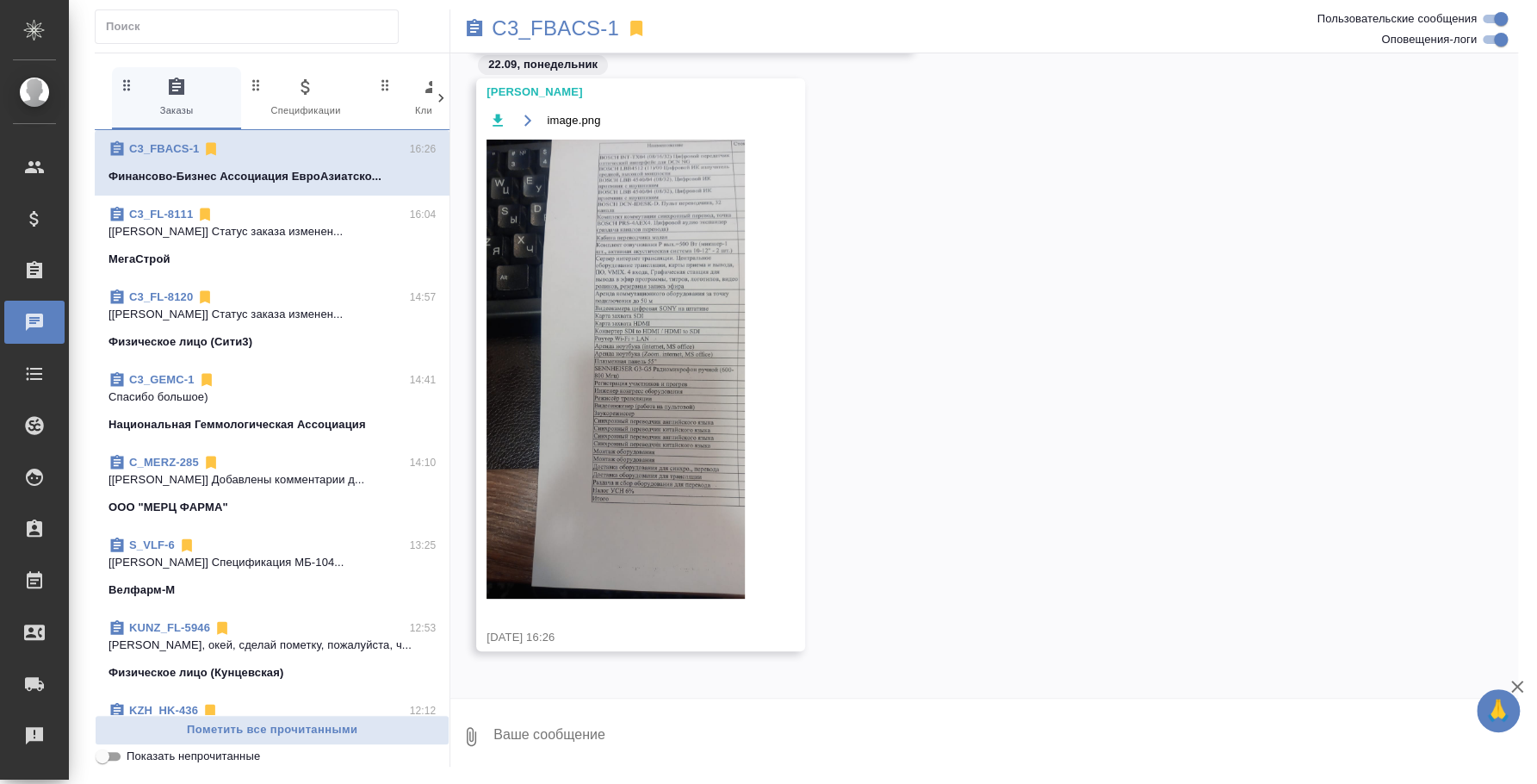
scroll to position [325, 0]
click at [638, 731] on textarea at bounding box center [1005, 736] width 1026 height 58
type textarea "П"
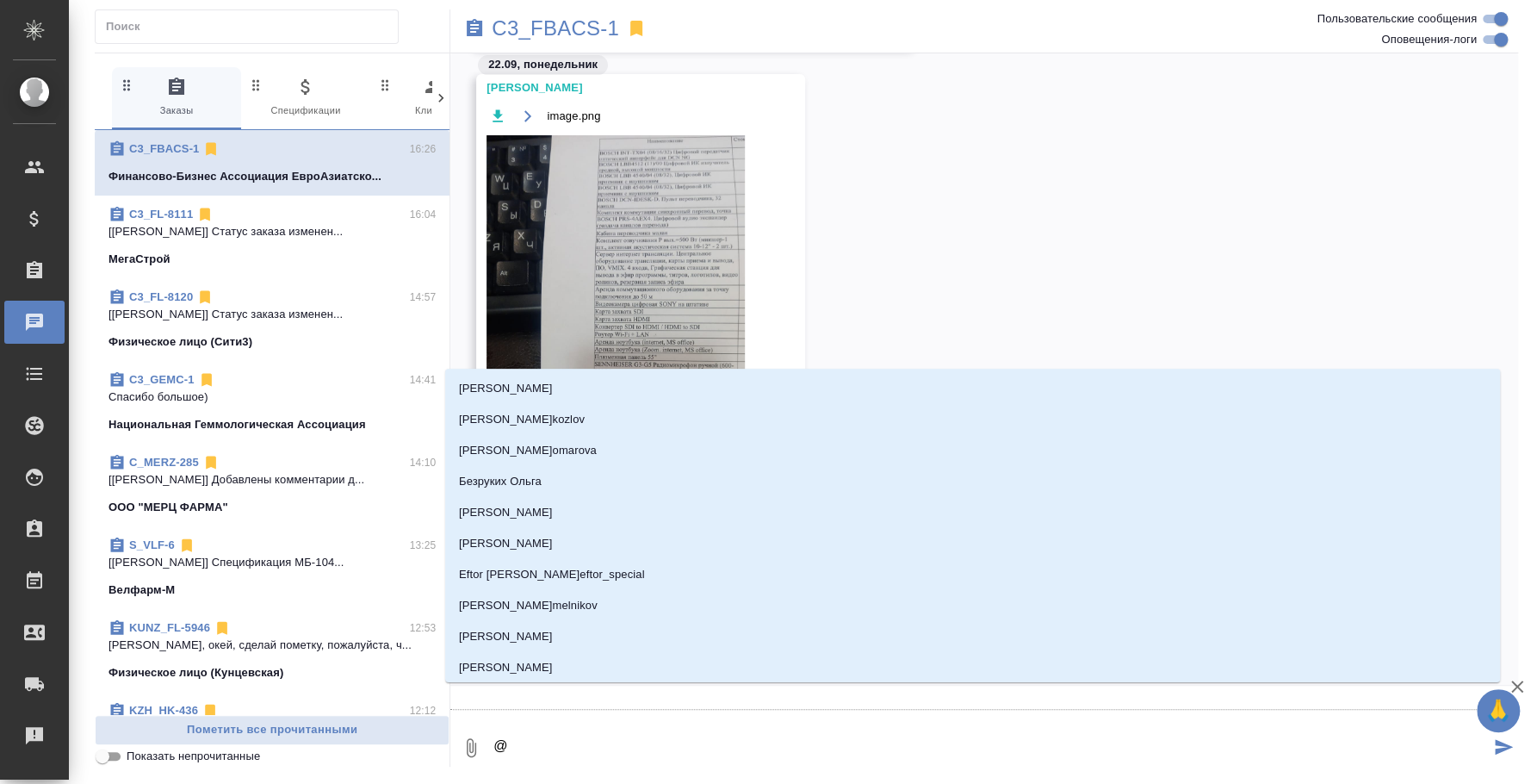
type textarea "@i"
type input "i"
type textarea "@if"
type input "if"
type textarea "@ifk"
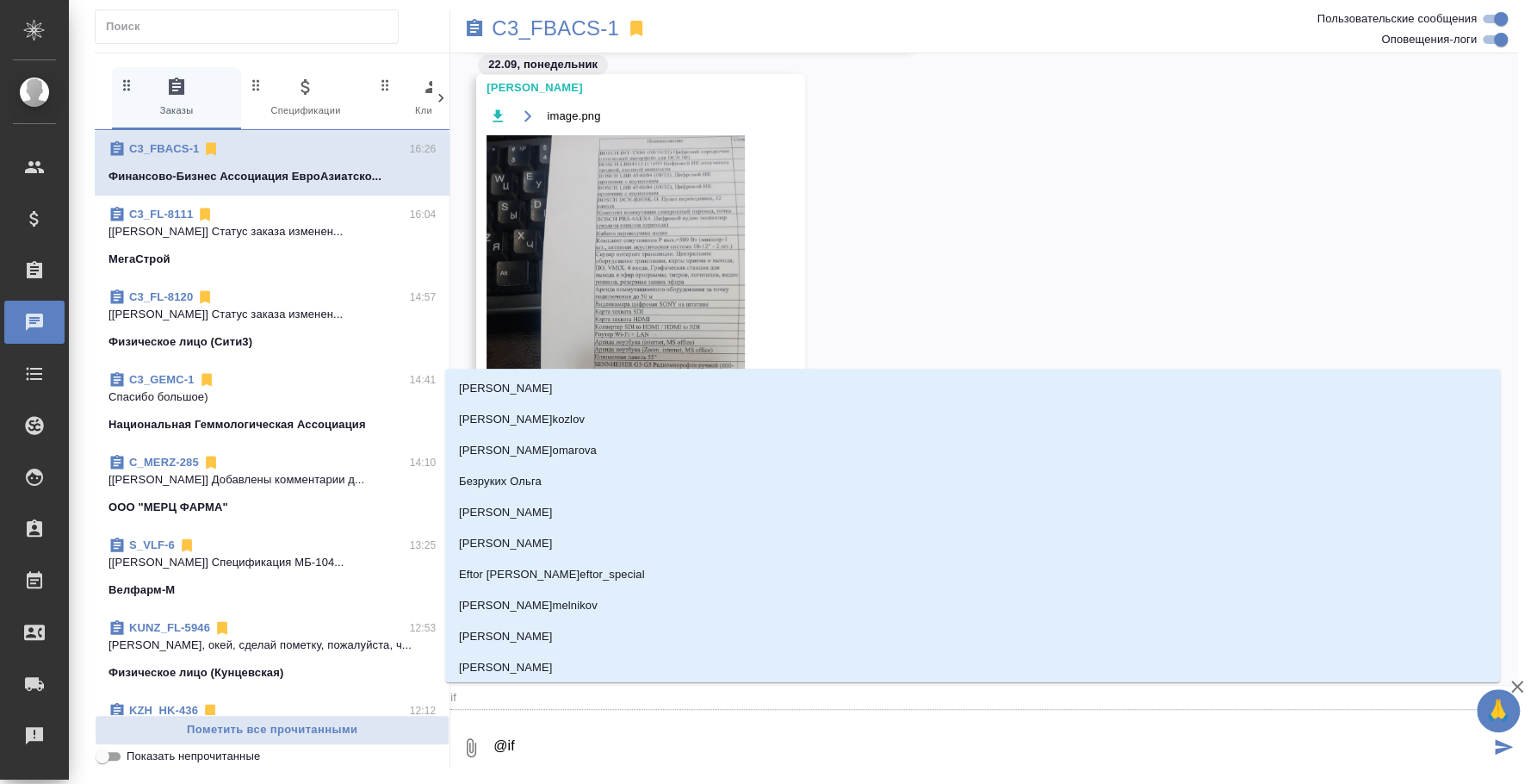
type input "ifk"
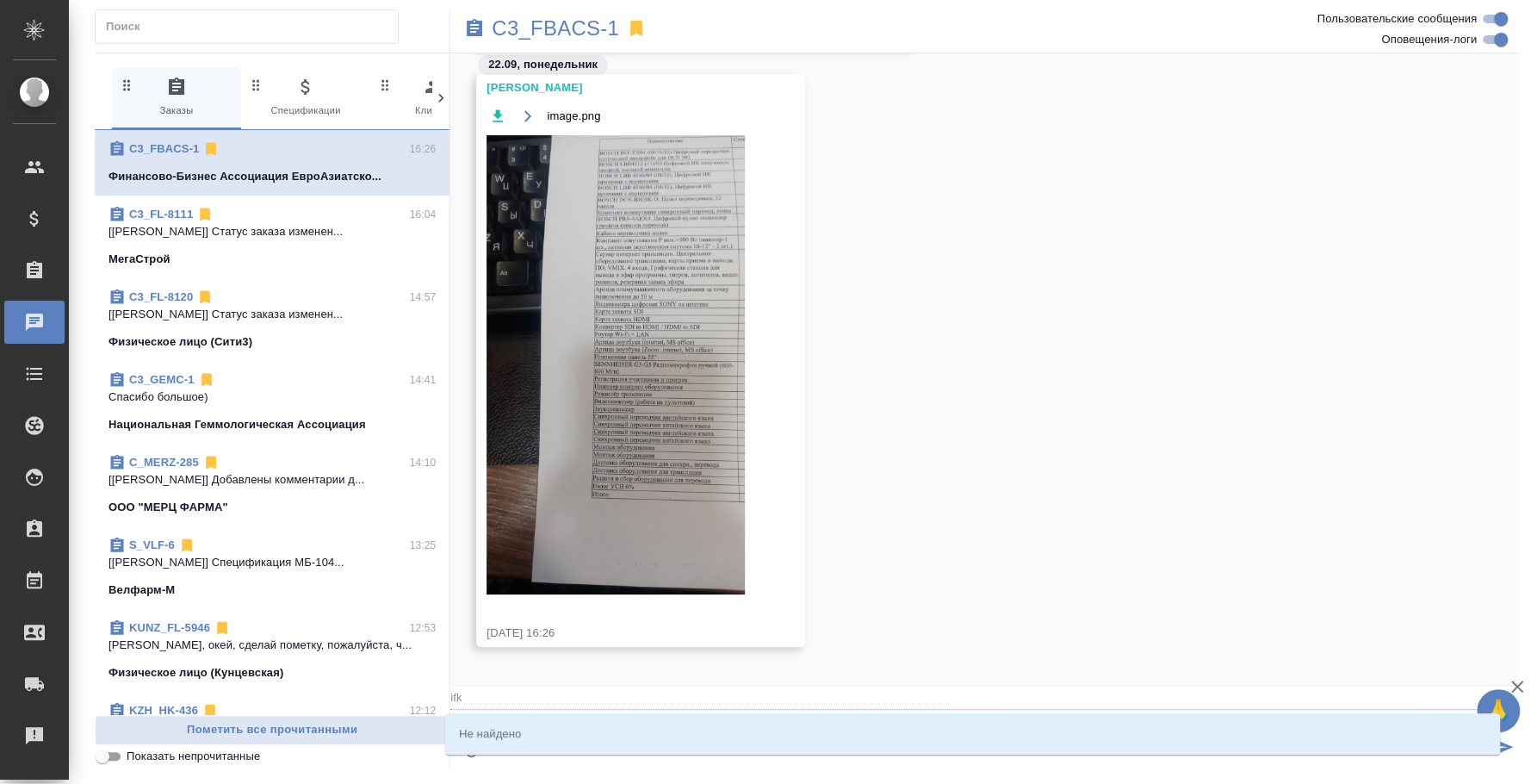
type textarea "@if"
type input "if"
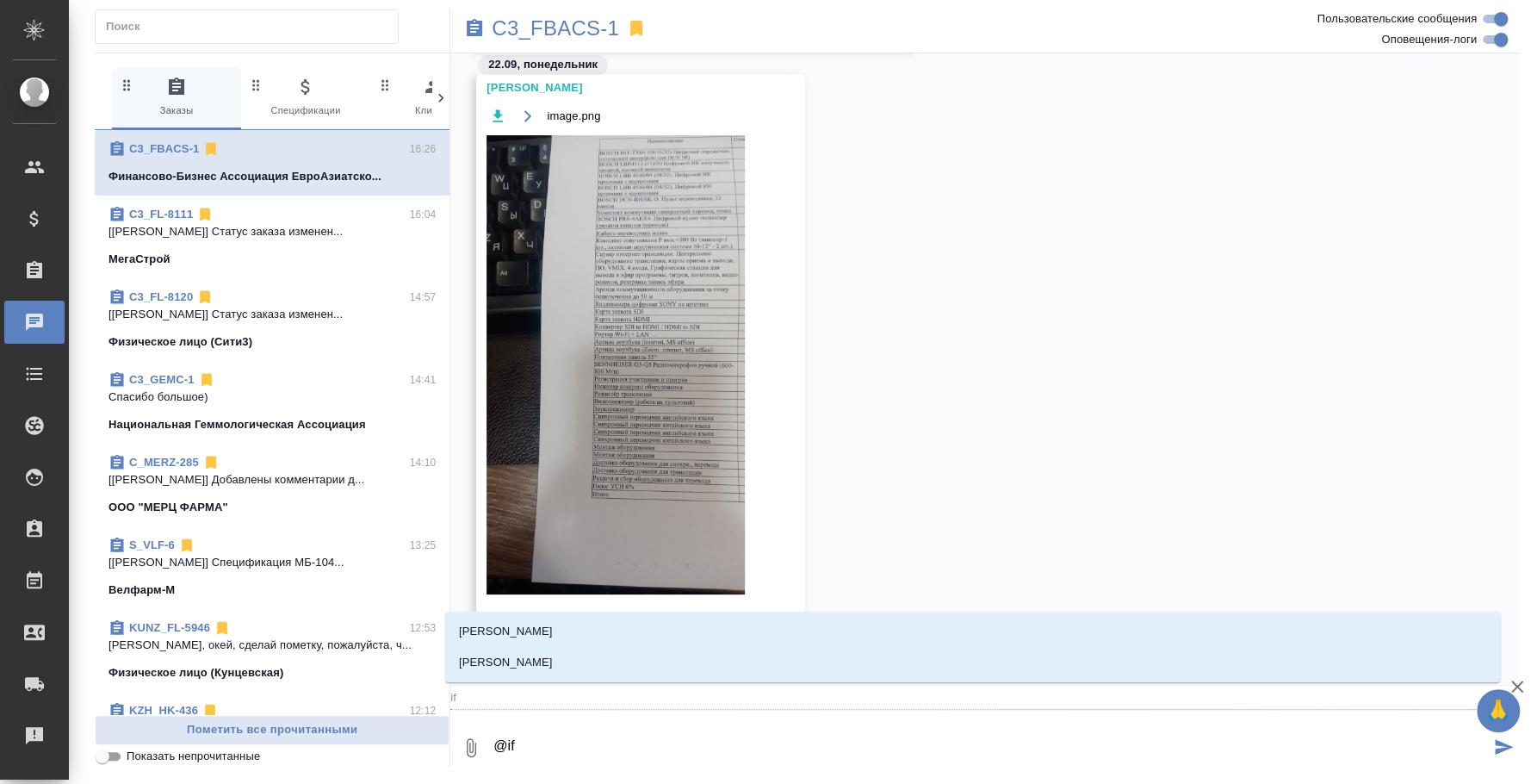
type textarea "@i"
type input "i"
type textarea "@"
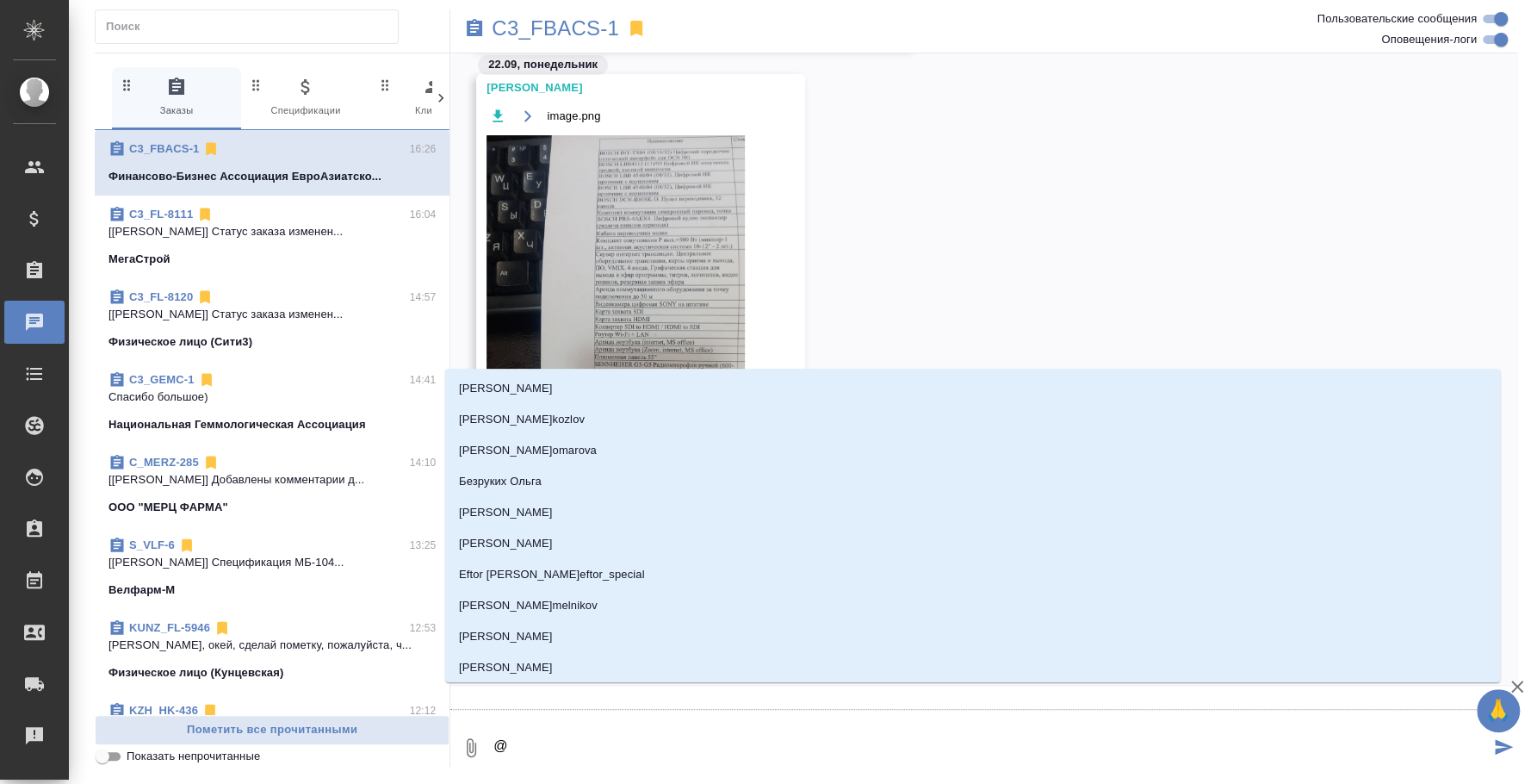
type textarea "@п"
type input "п"
type textarea "@пф"
type input "пф"
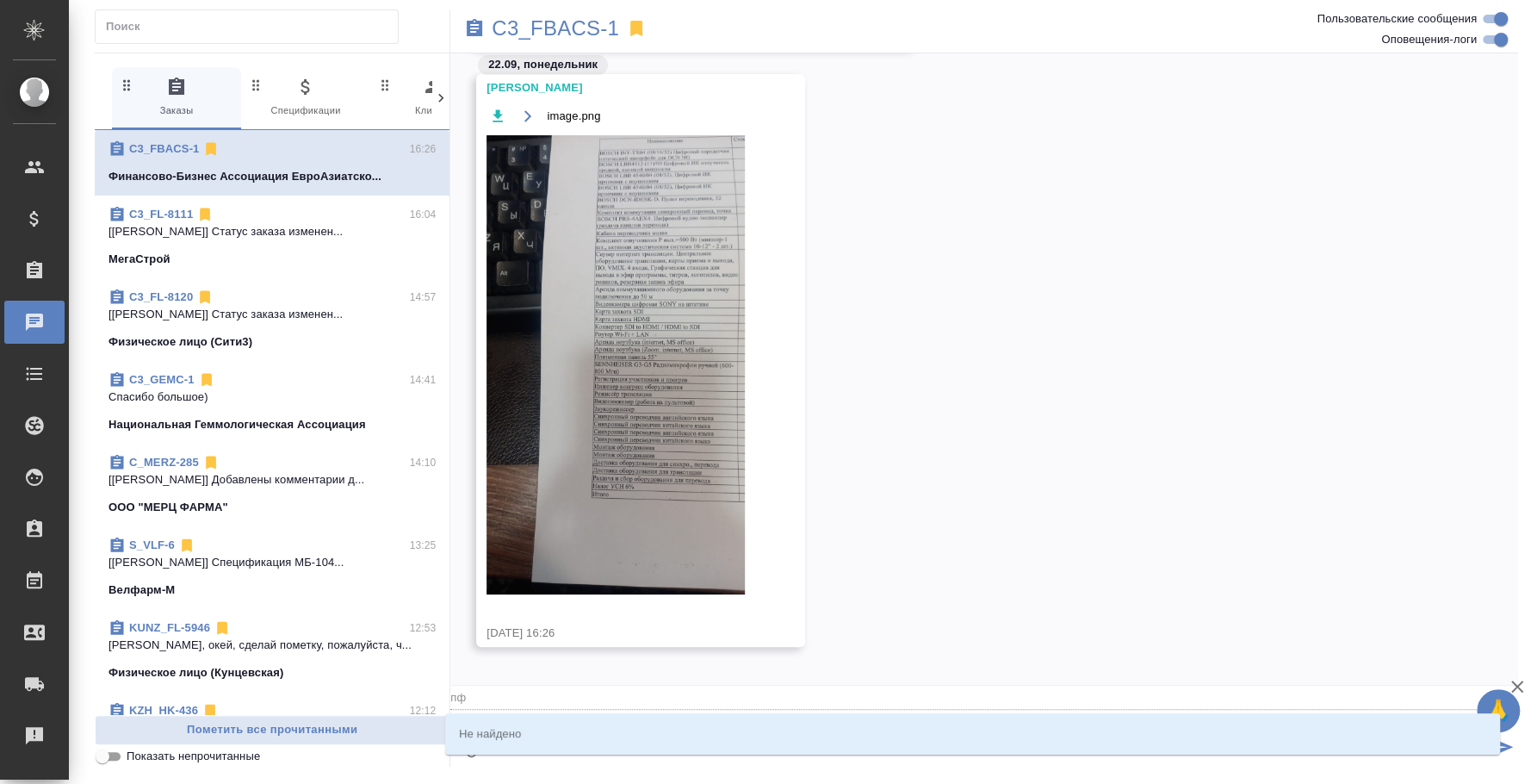
type textarea "@п"
type input "п"
type textarea "@"
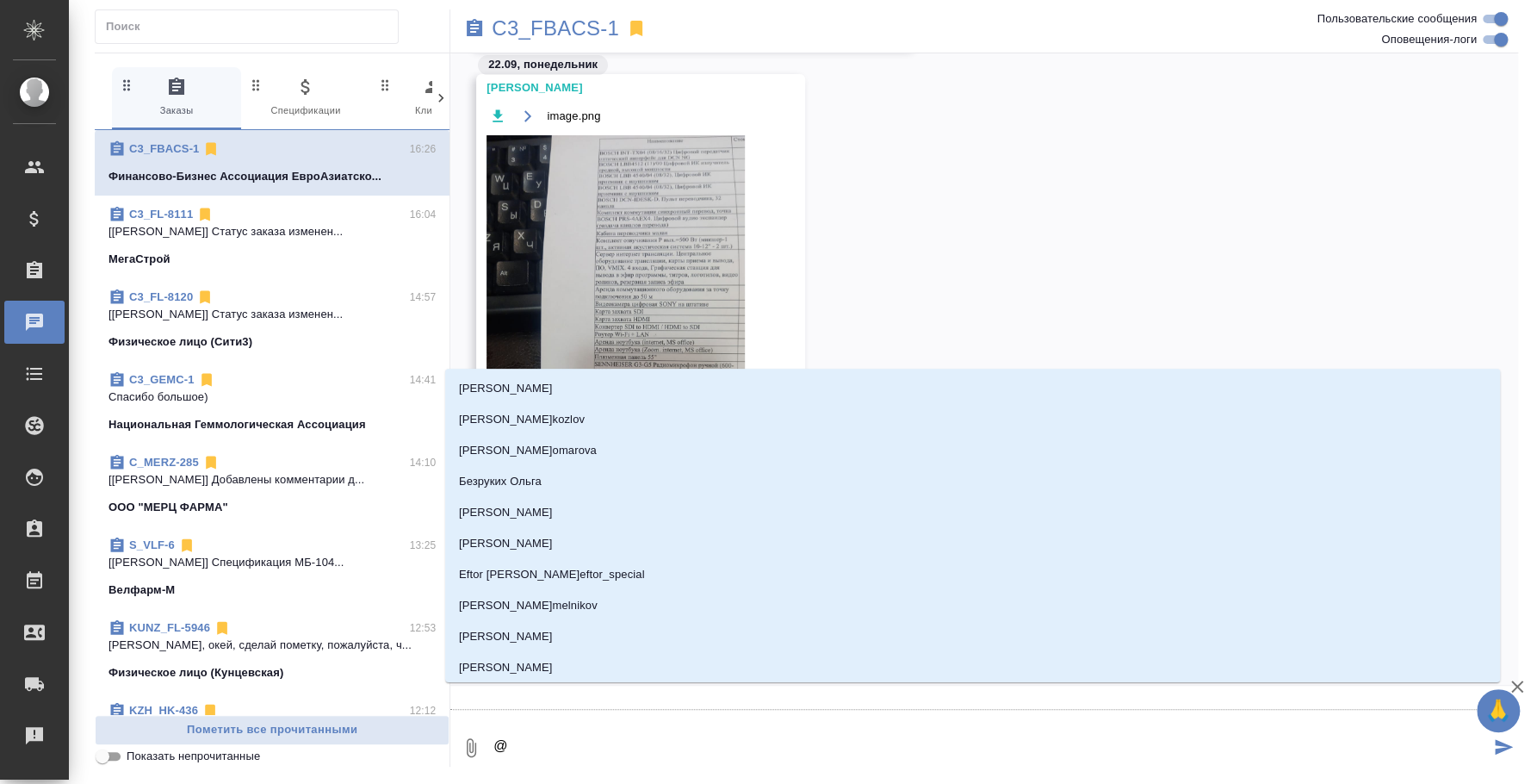
type textarea "@g"
type input "g"
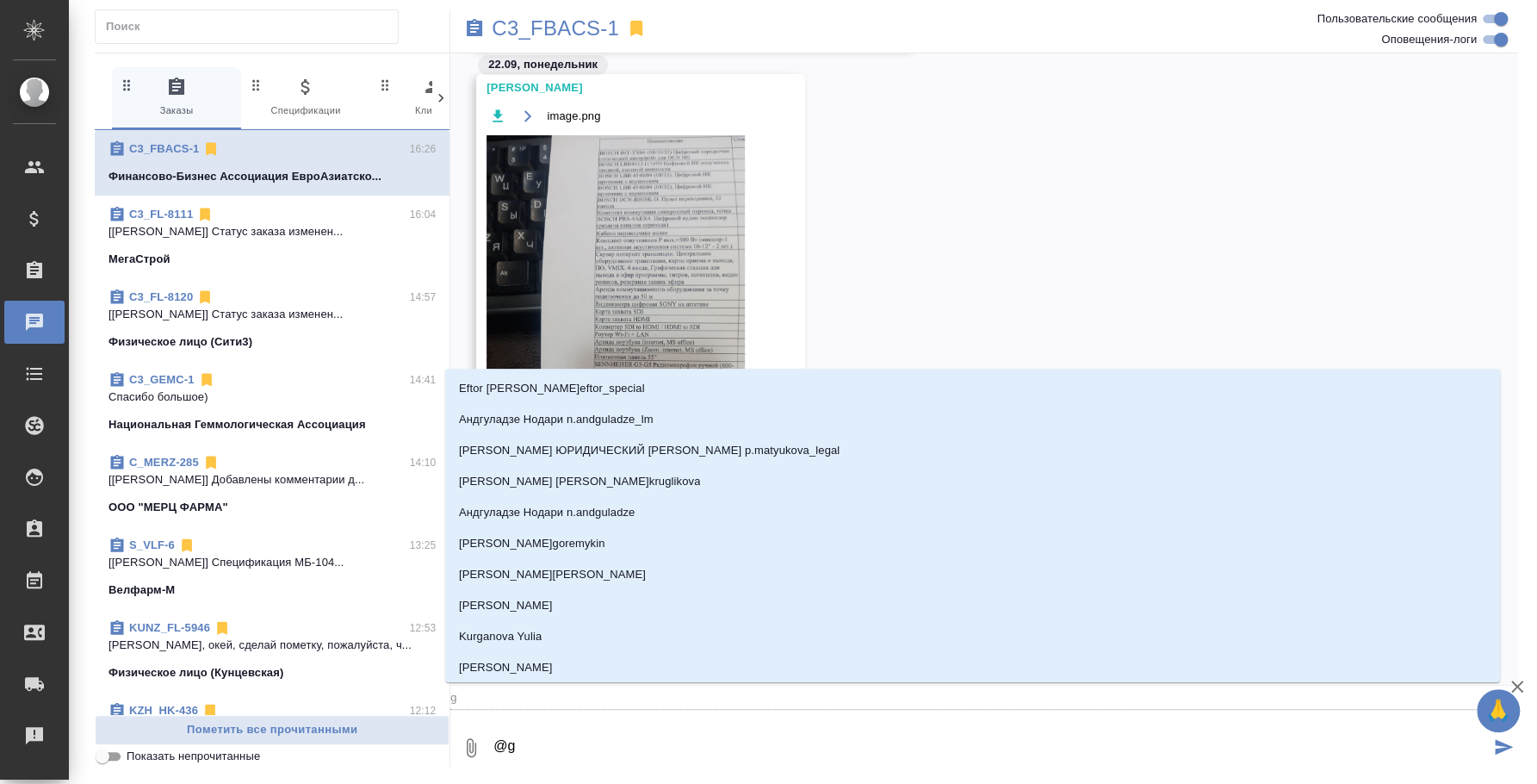
type textarea "@ga"
type input "ga"
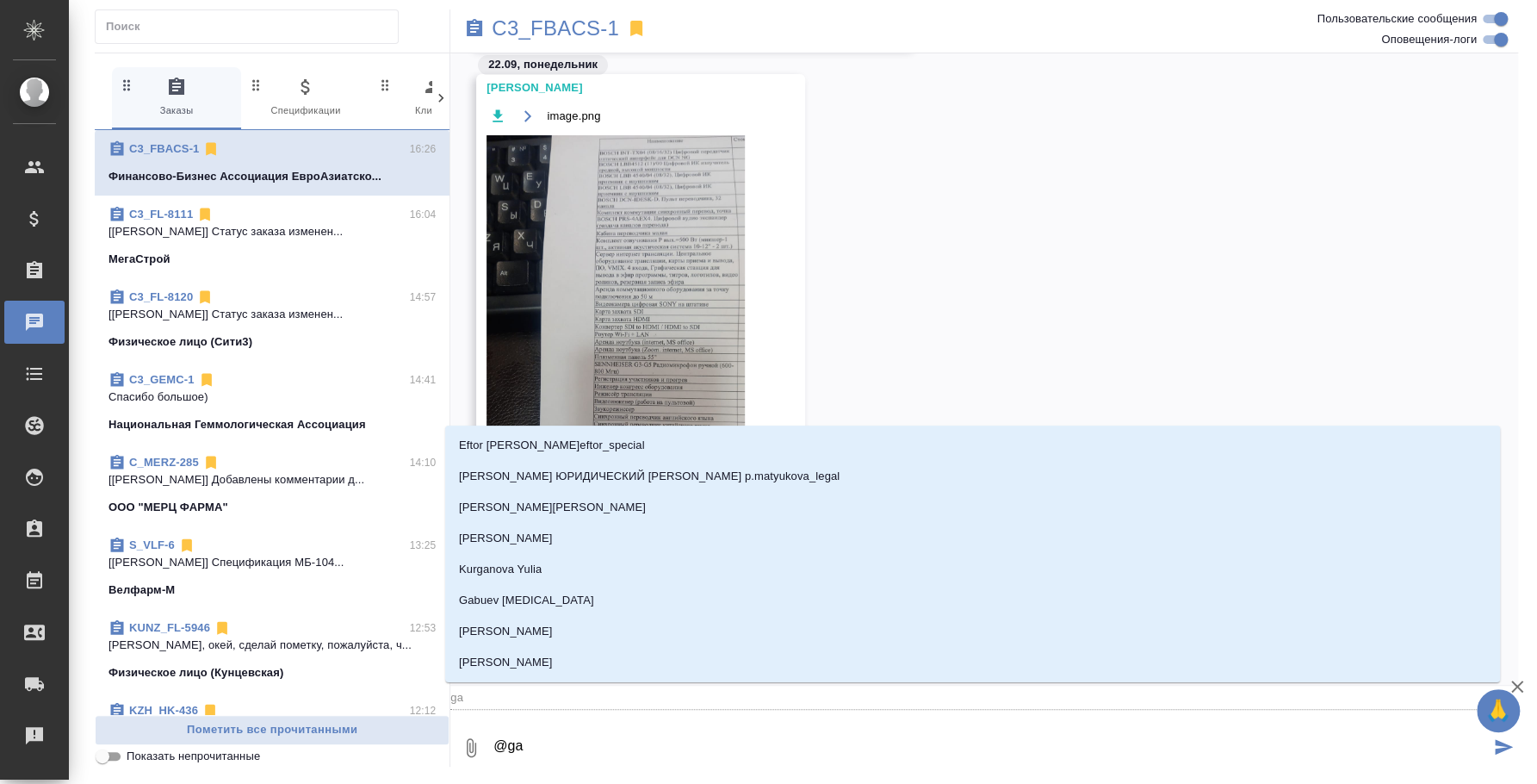
type textarea "@gal"
type input "gal"
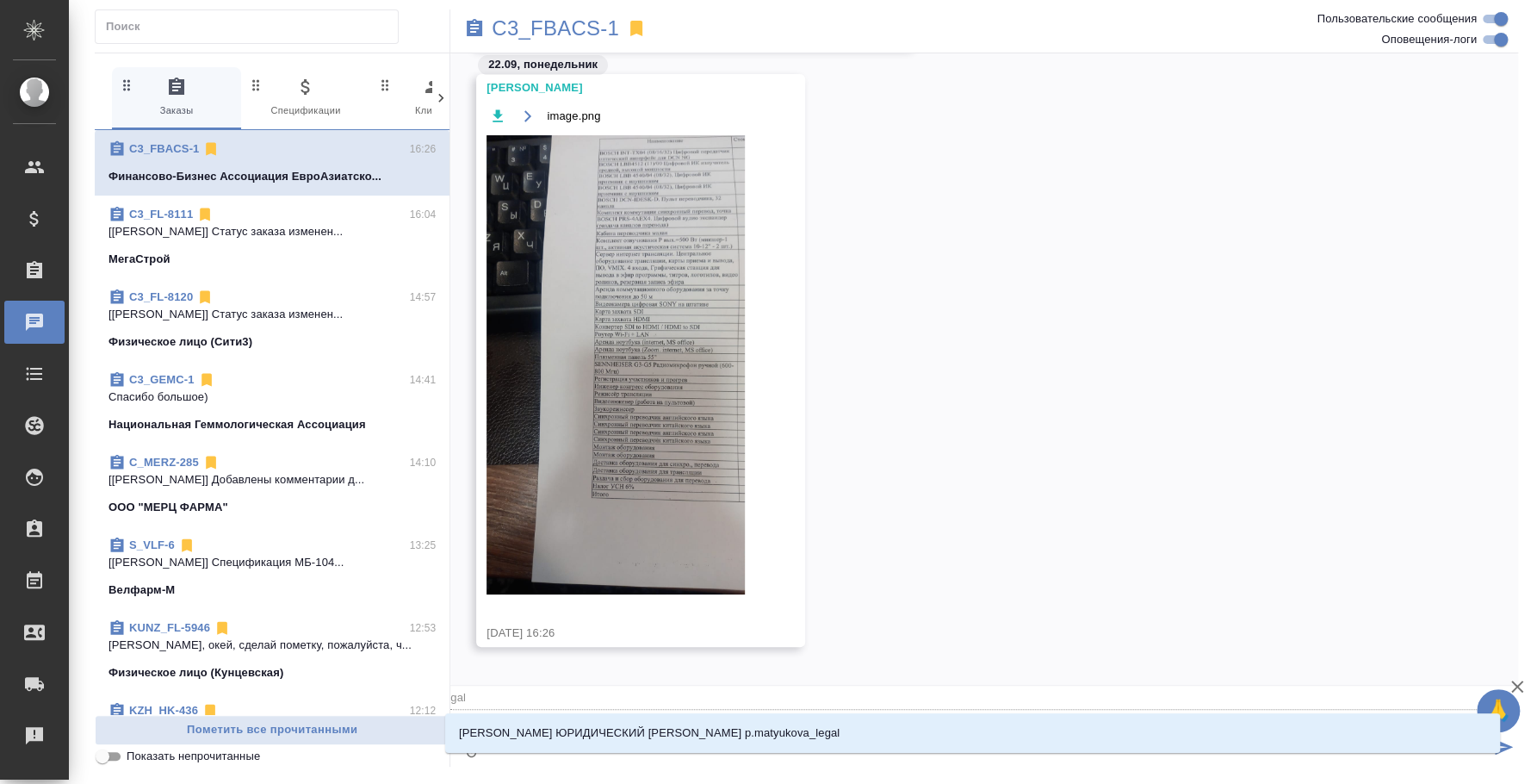
type textarea "@ga"
type input "ga"
type textarea "@g"
type input "g"
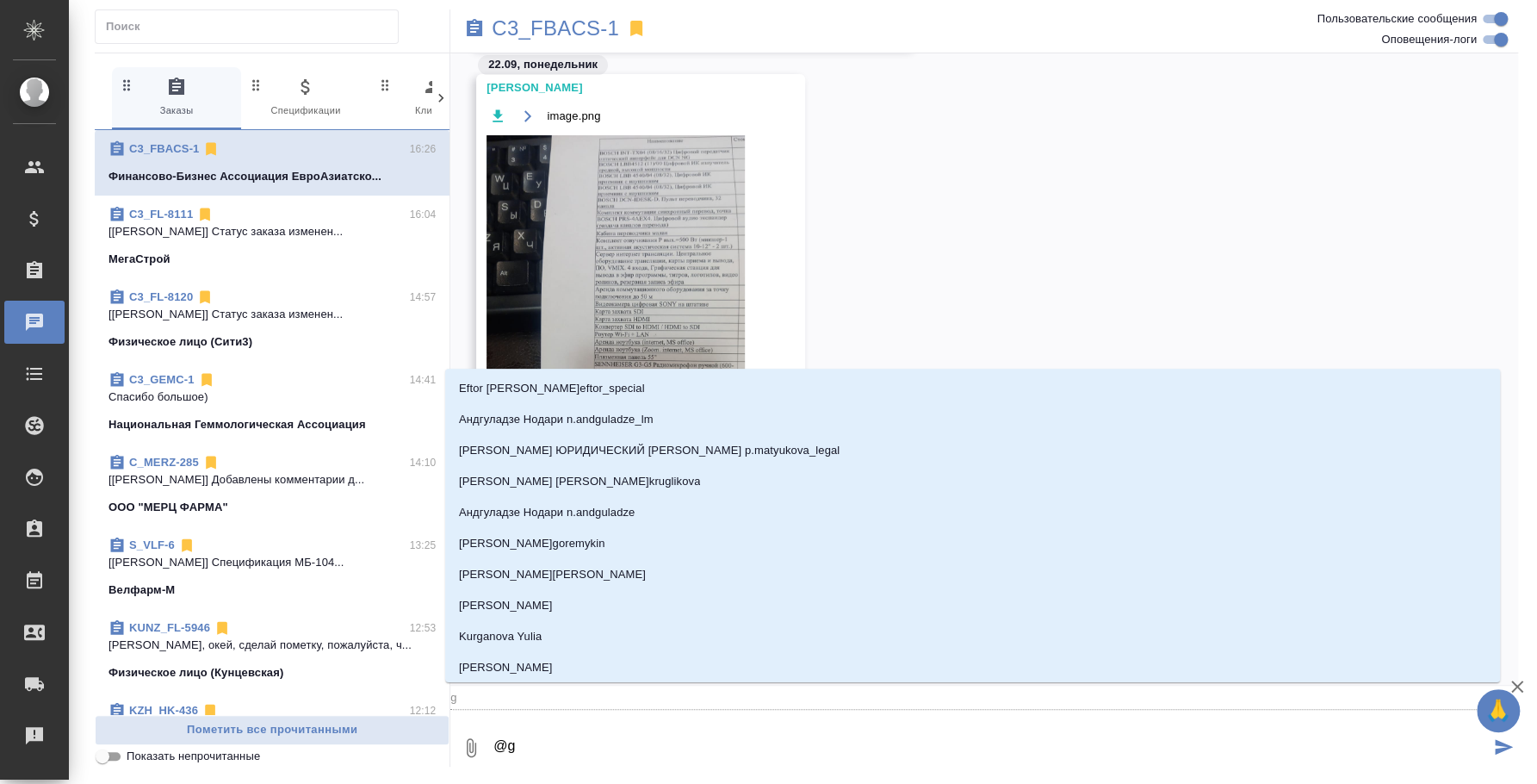
type textarea "@"
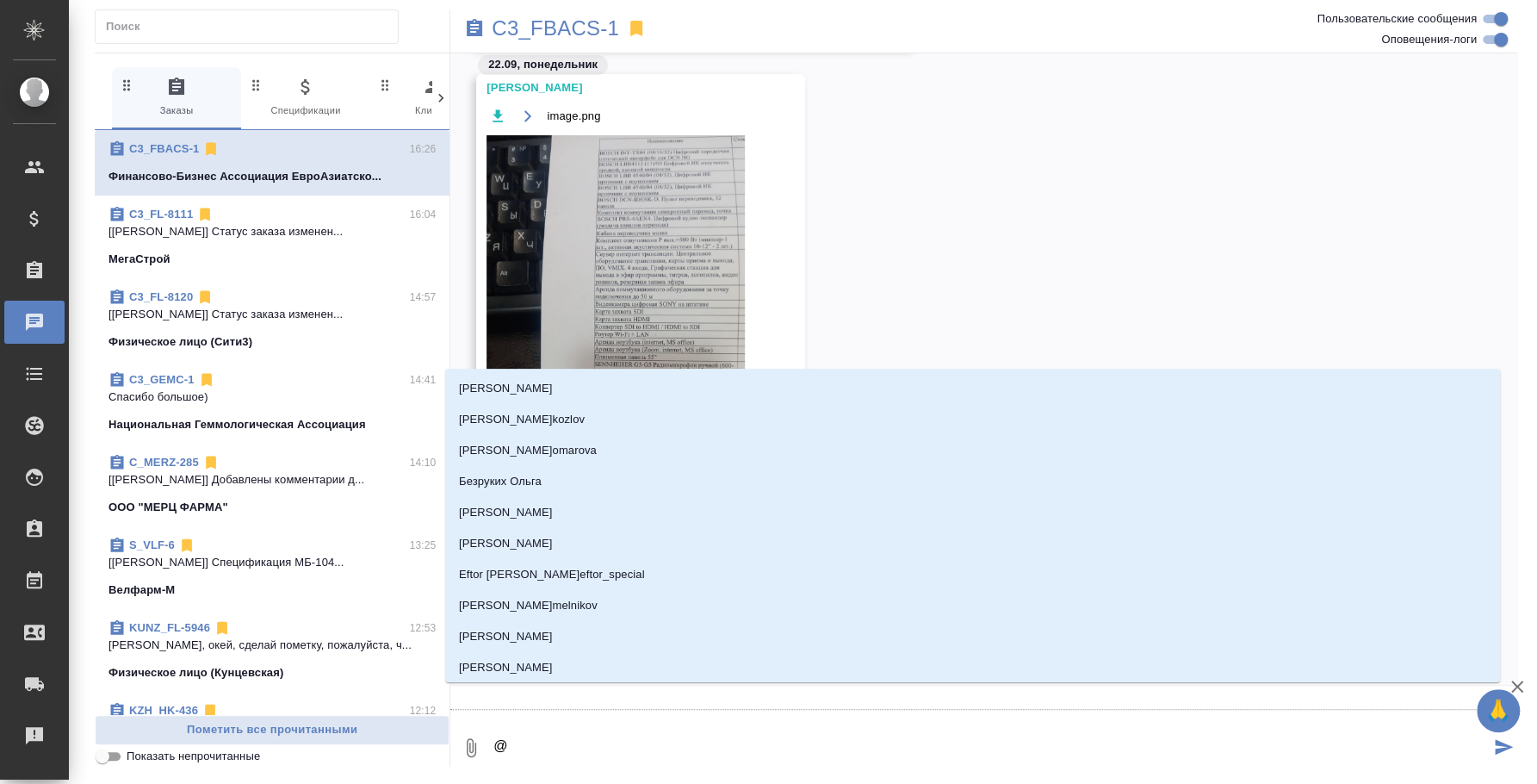
type textarea "@v"
type input "v"
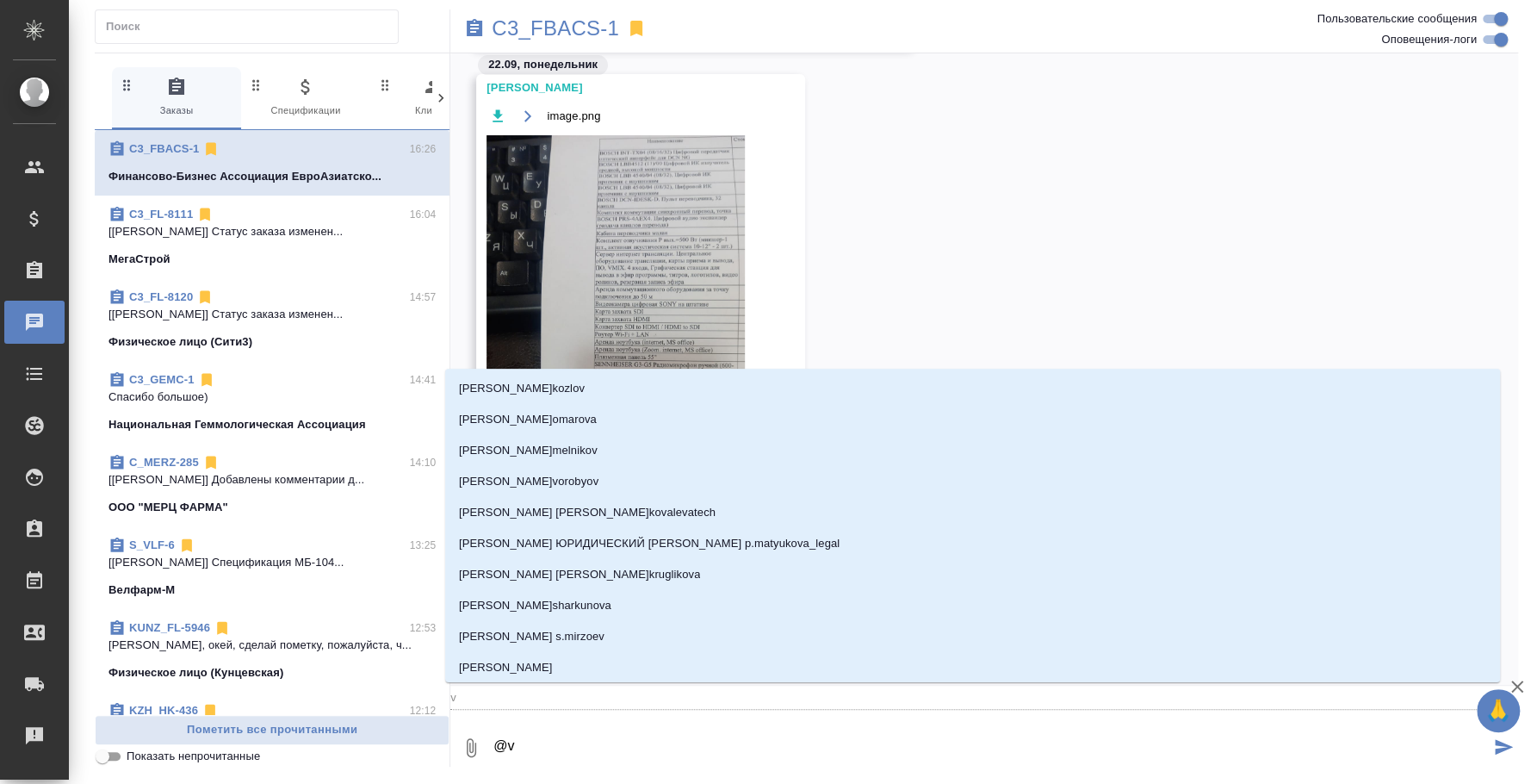
type textarea "@vf"
type input "vf"
type textarea "@vfh"
type input "vfh"
type textarea "@vfhb"
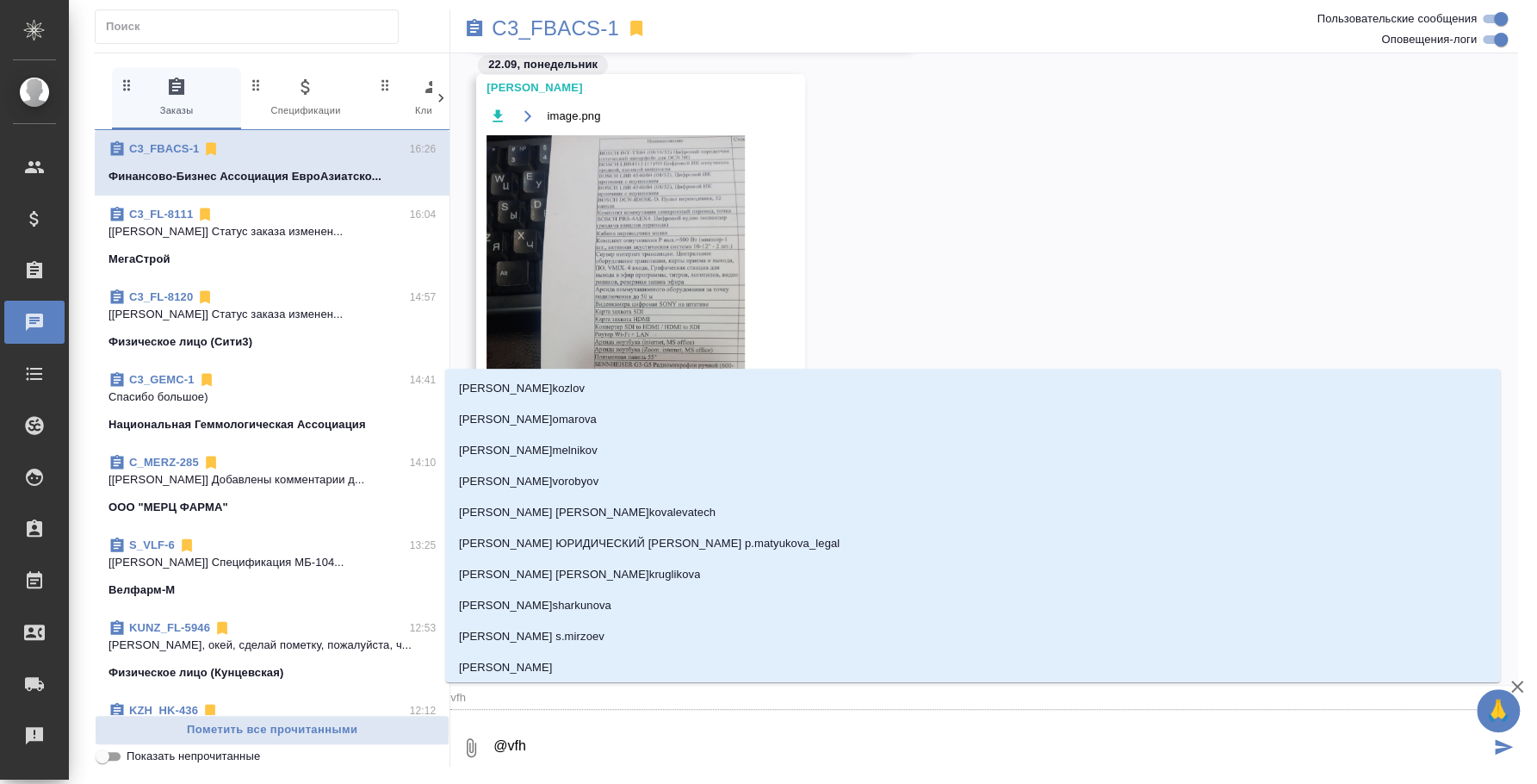
type input "vfhb"
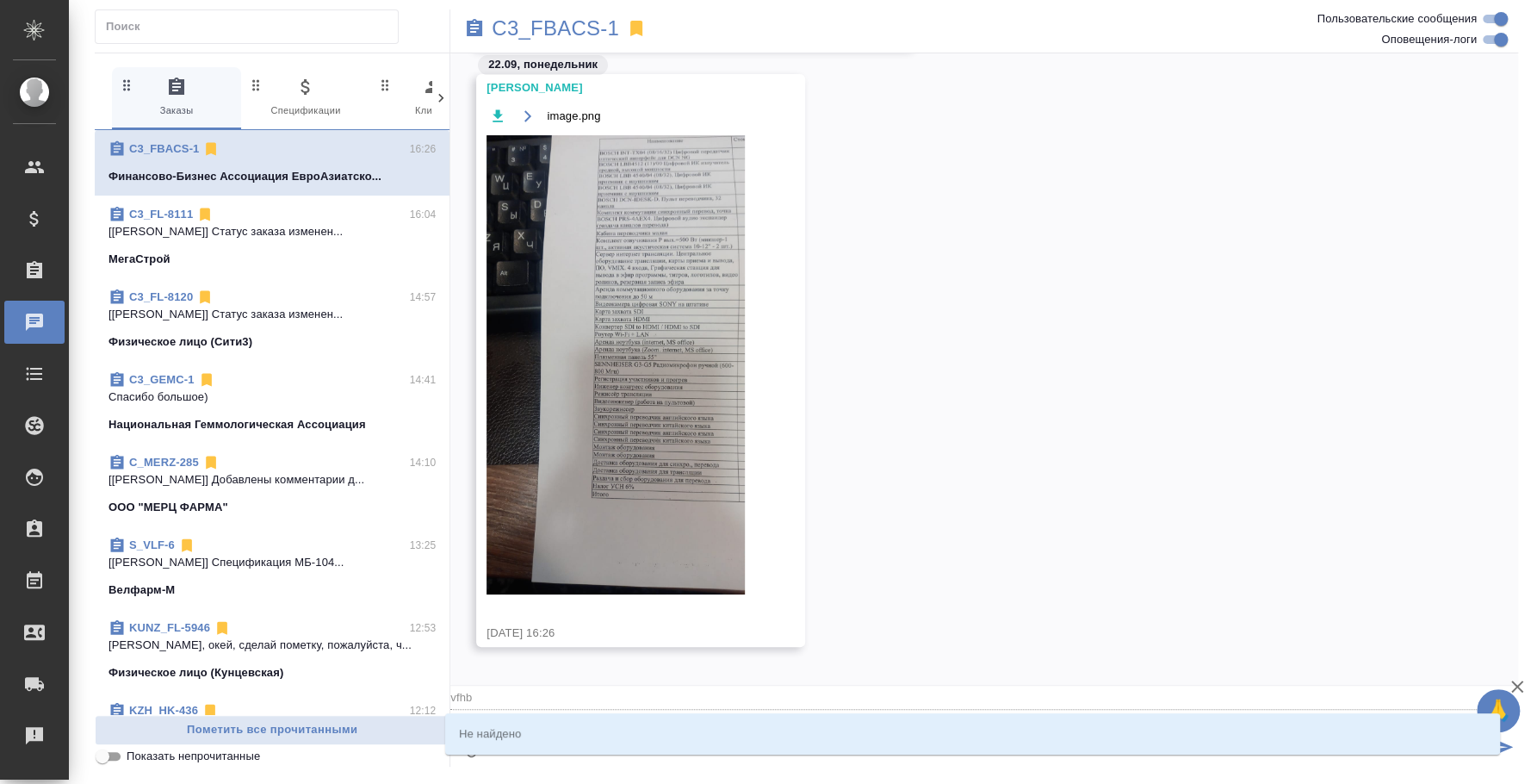
type textarea "@v'f'h'b'z"
type input "v'f'h'b'z"
type textarea "@vfhb"
type input "vfhb"
type textarea "@vfh"
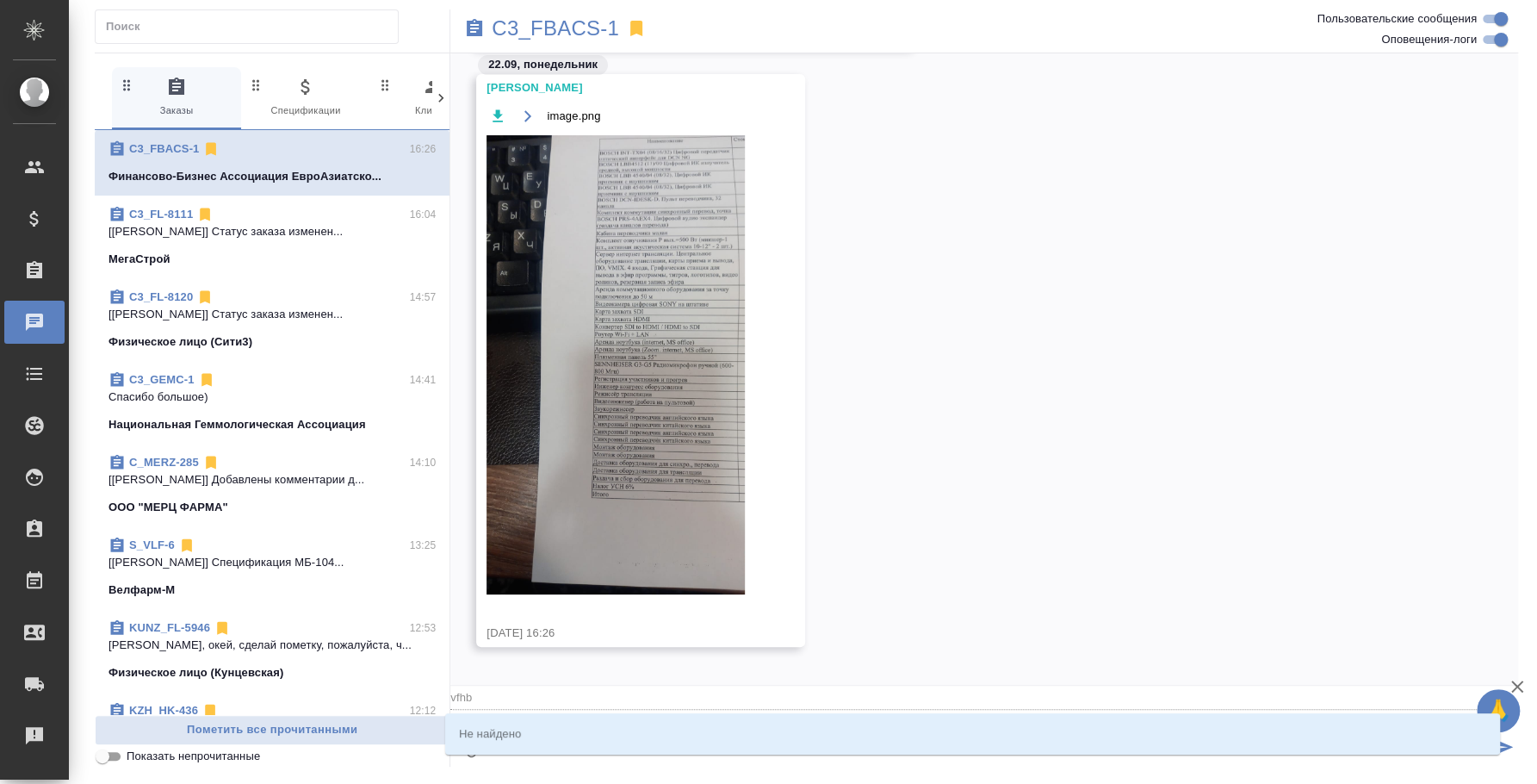
type input "vfh"
type textarea "@vf"
type input "vf"
type textarea "@v"
type input "v"
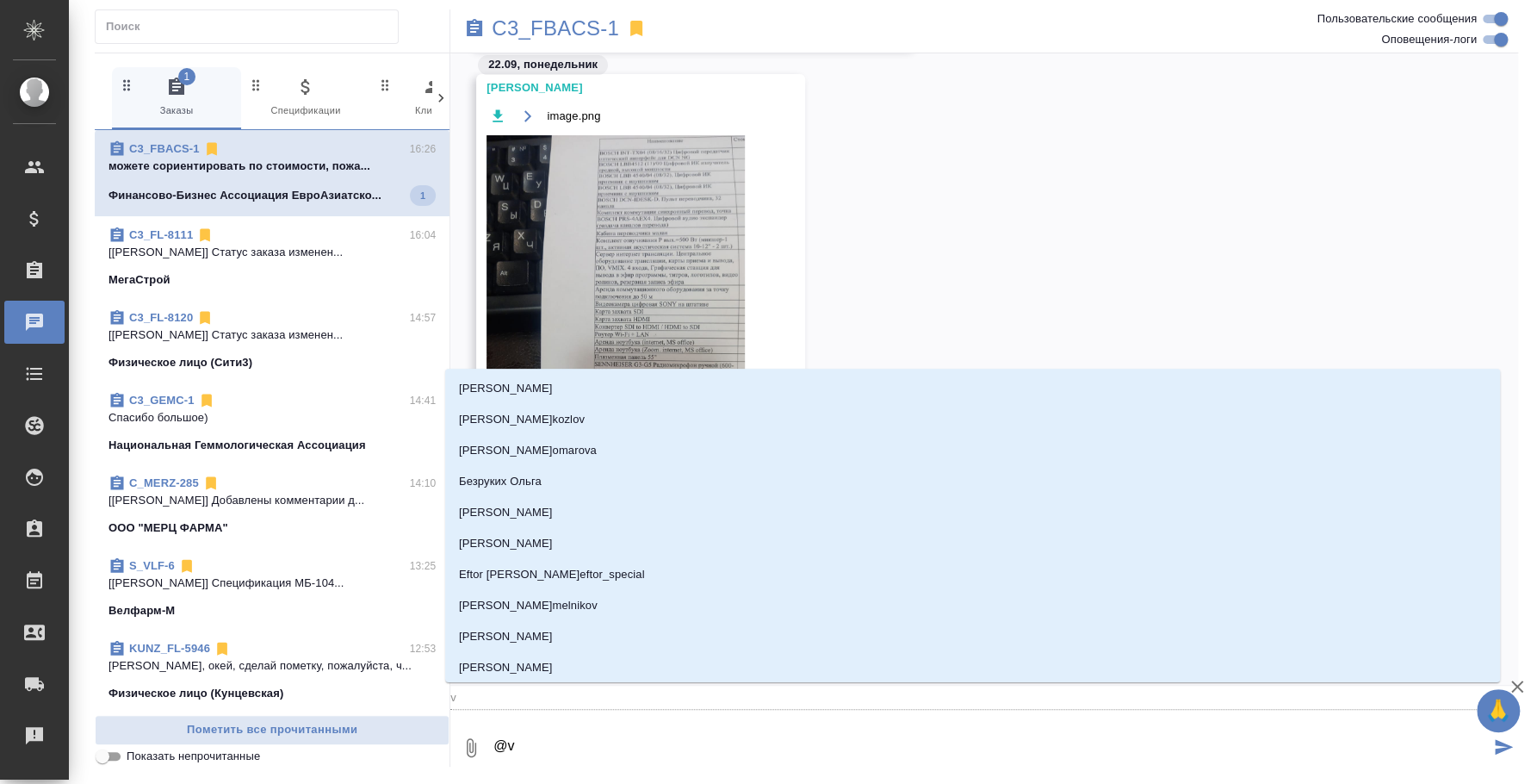
type textarea "@"
type textarea "@г"
type input "г"
type textarea "@га"
type input "га"
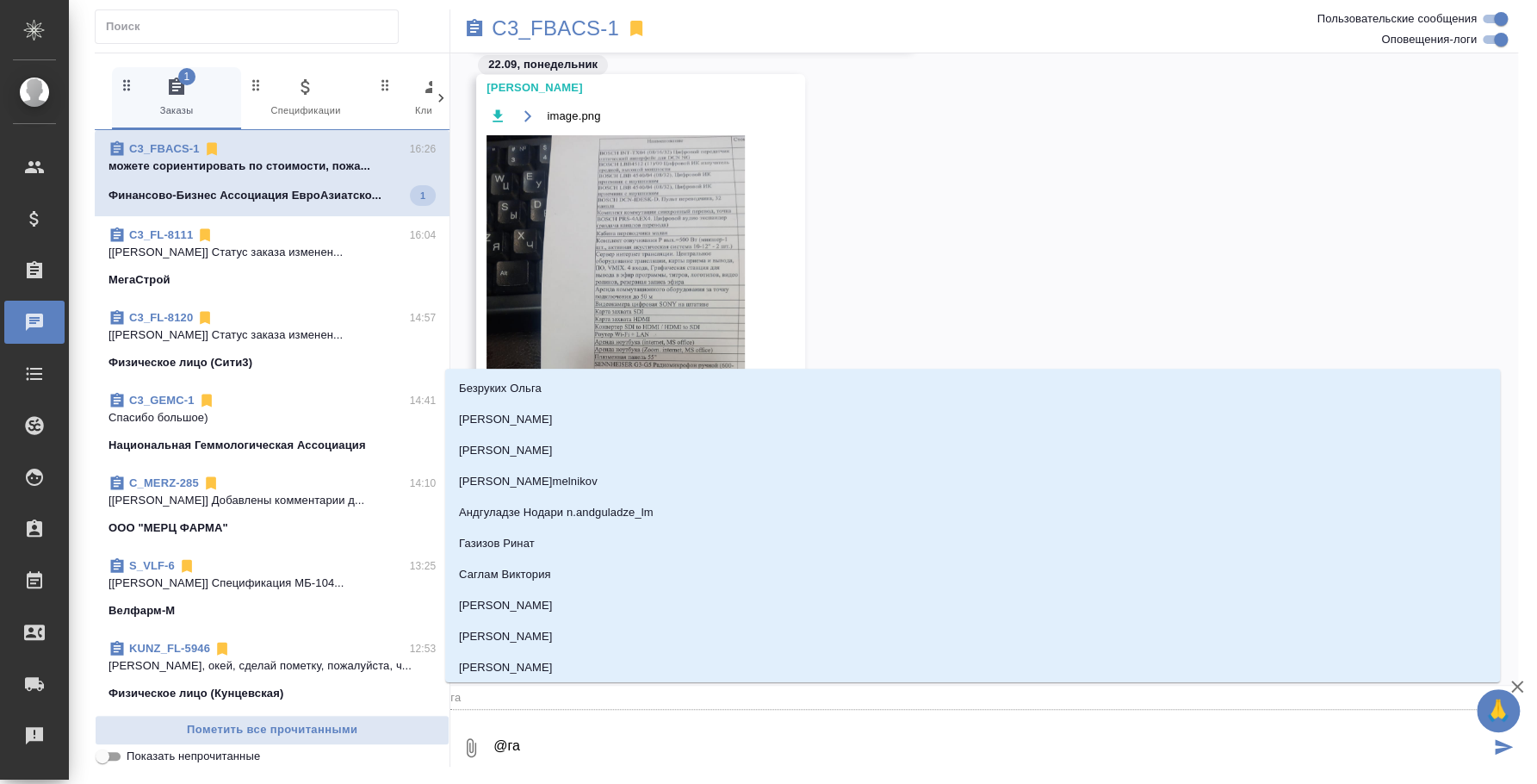
type textarea "@гал"
type input "гал"
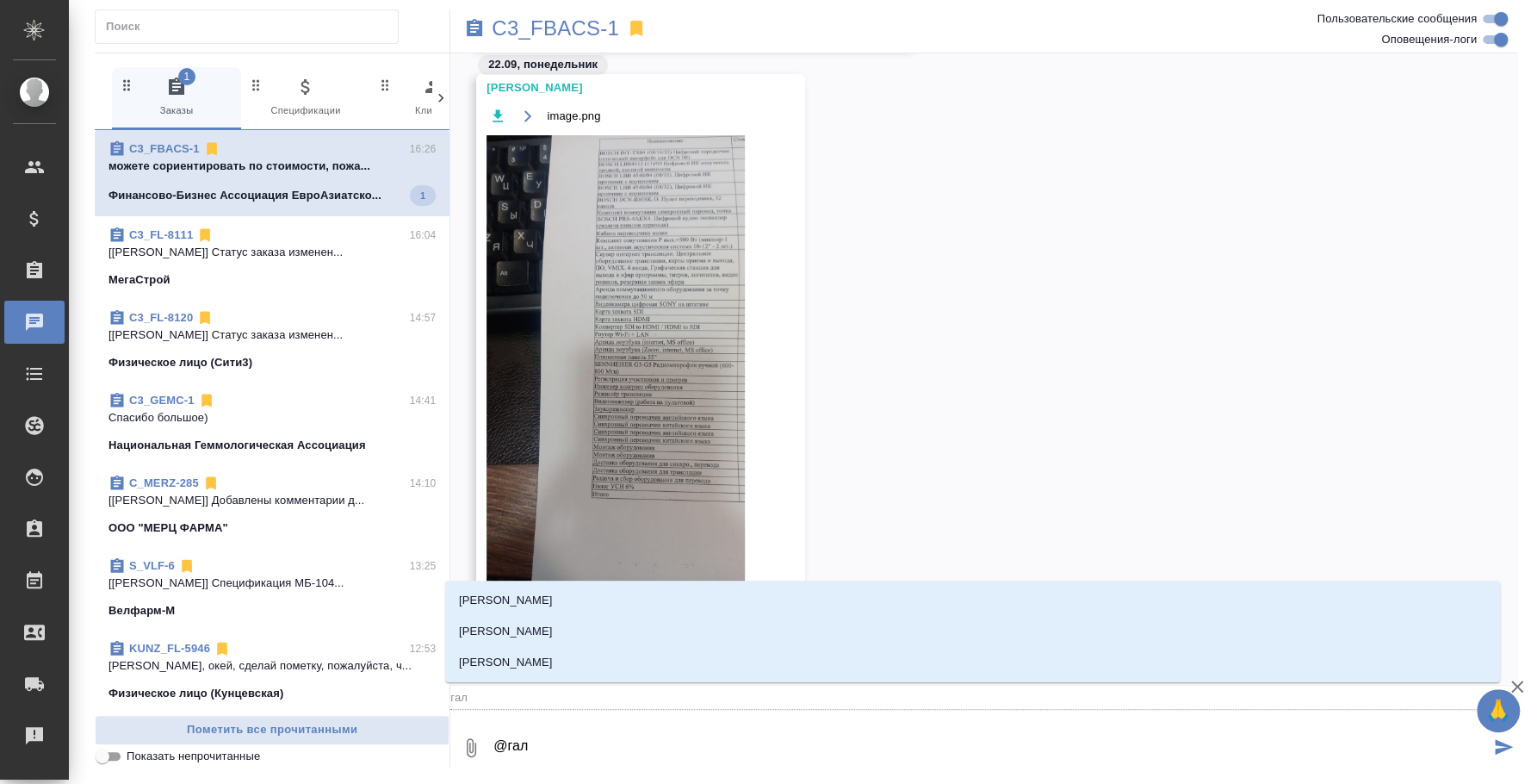
type textarea "@гали"
type input "гали"
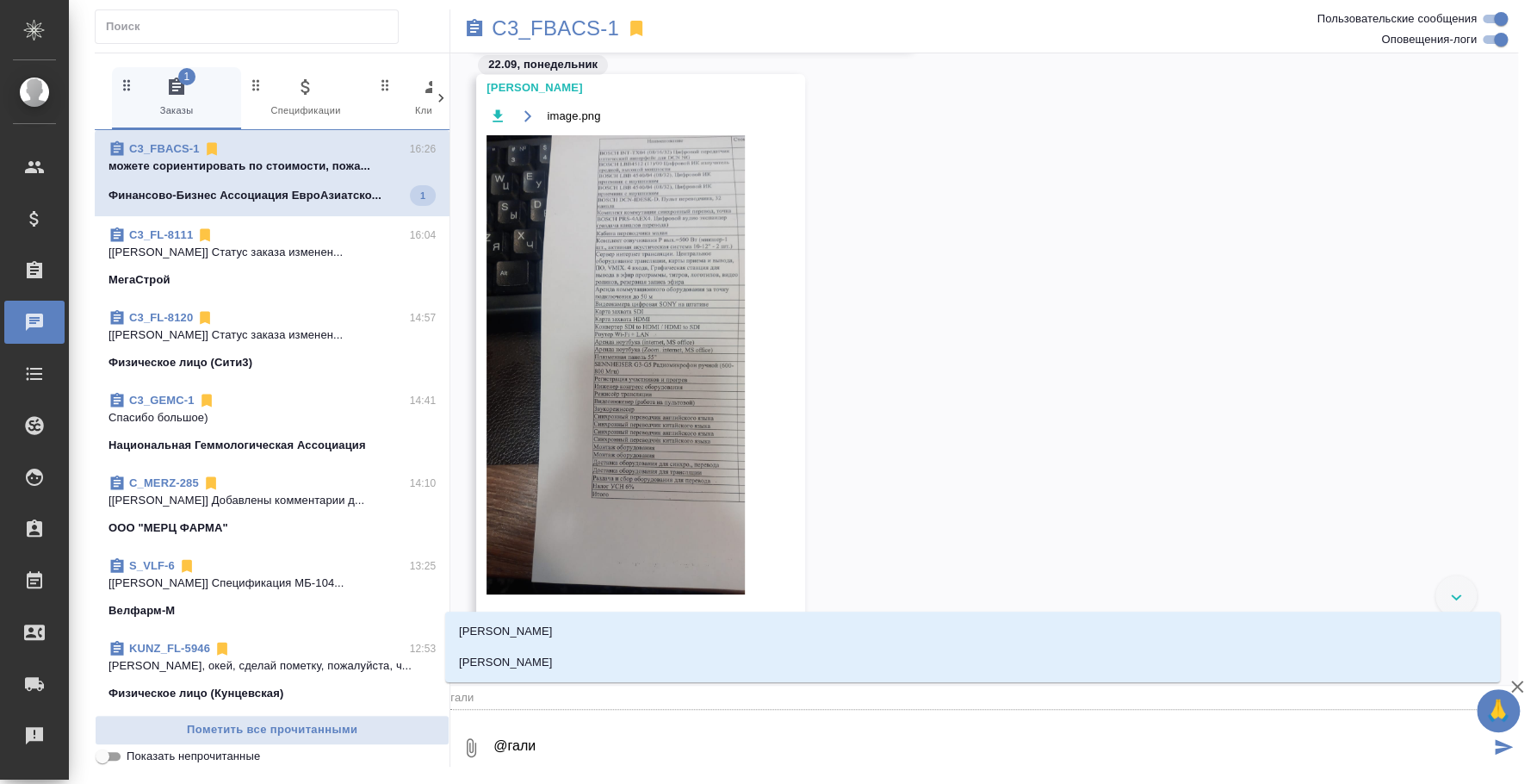
scroll to position [442, 0]
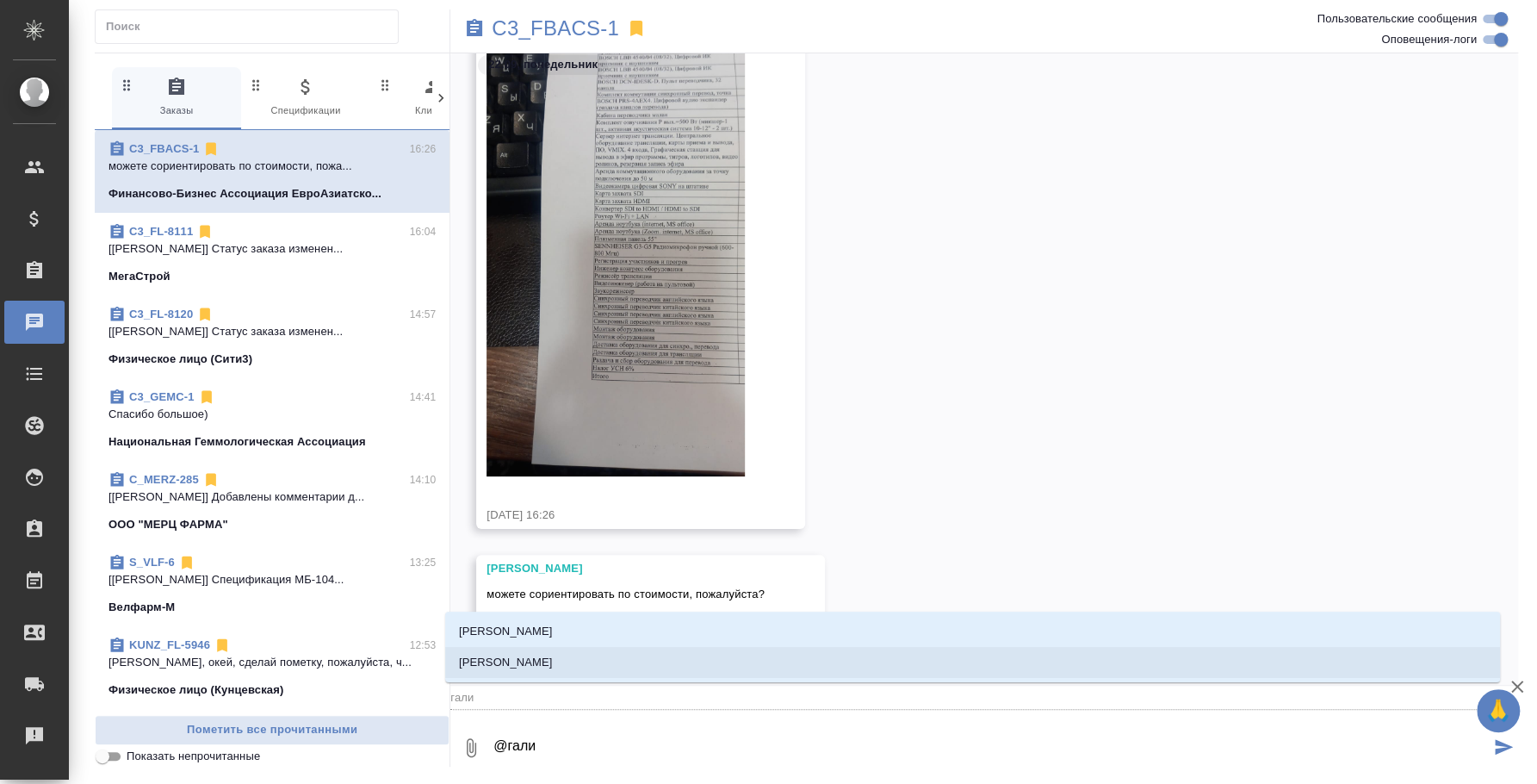
click at [602, 672] on li "Галишева Мария" at bounding box center [973, 662] width 1055 height 31
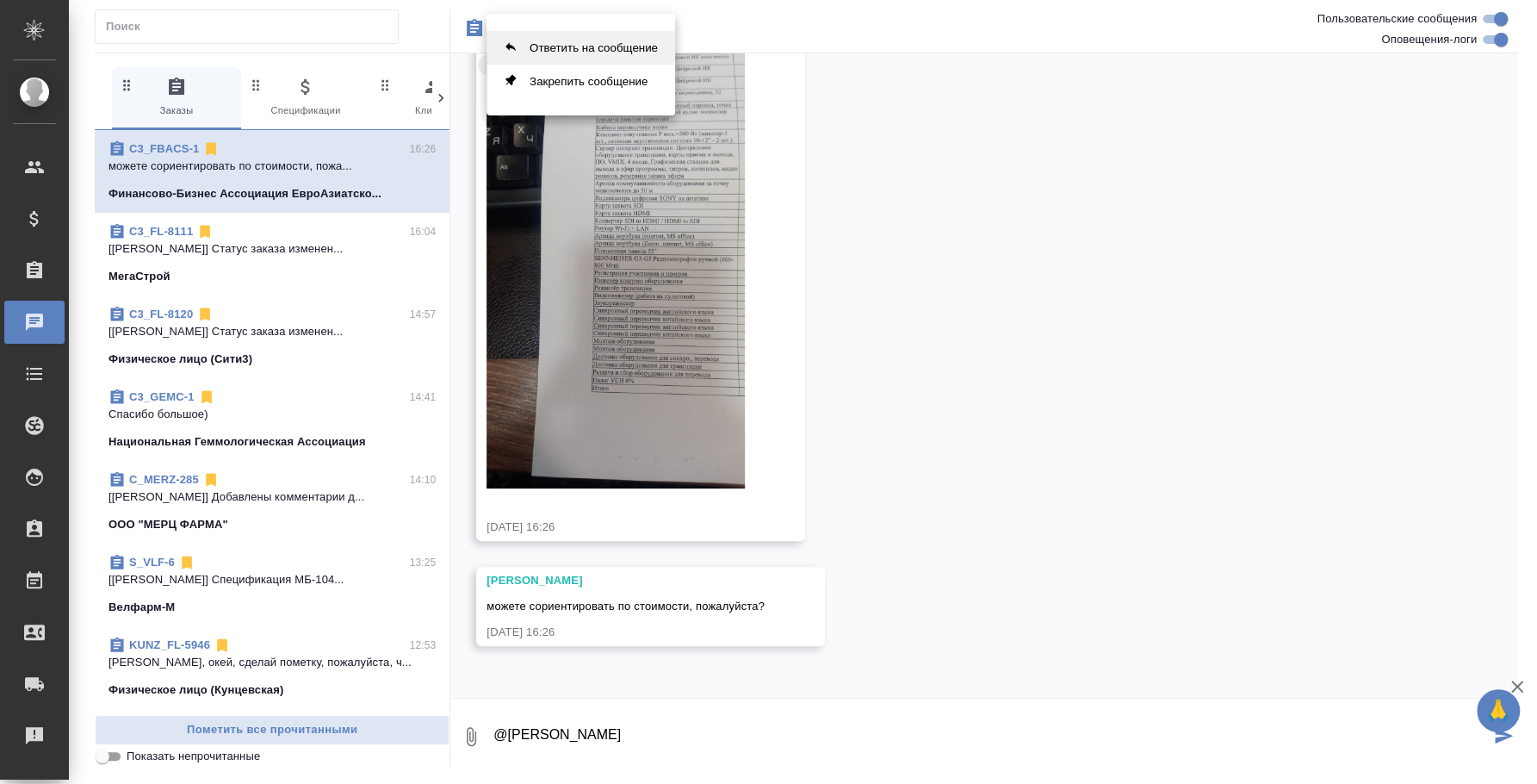
click at [591, 49] on button "Ответить на сообщение" at bounding box center [581, 48] width 188 height 33
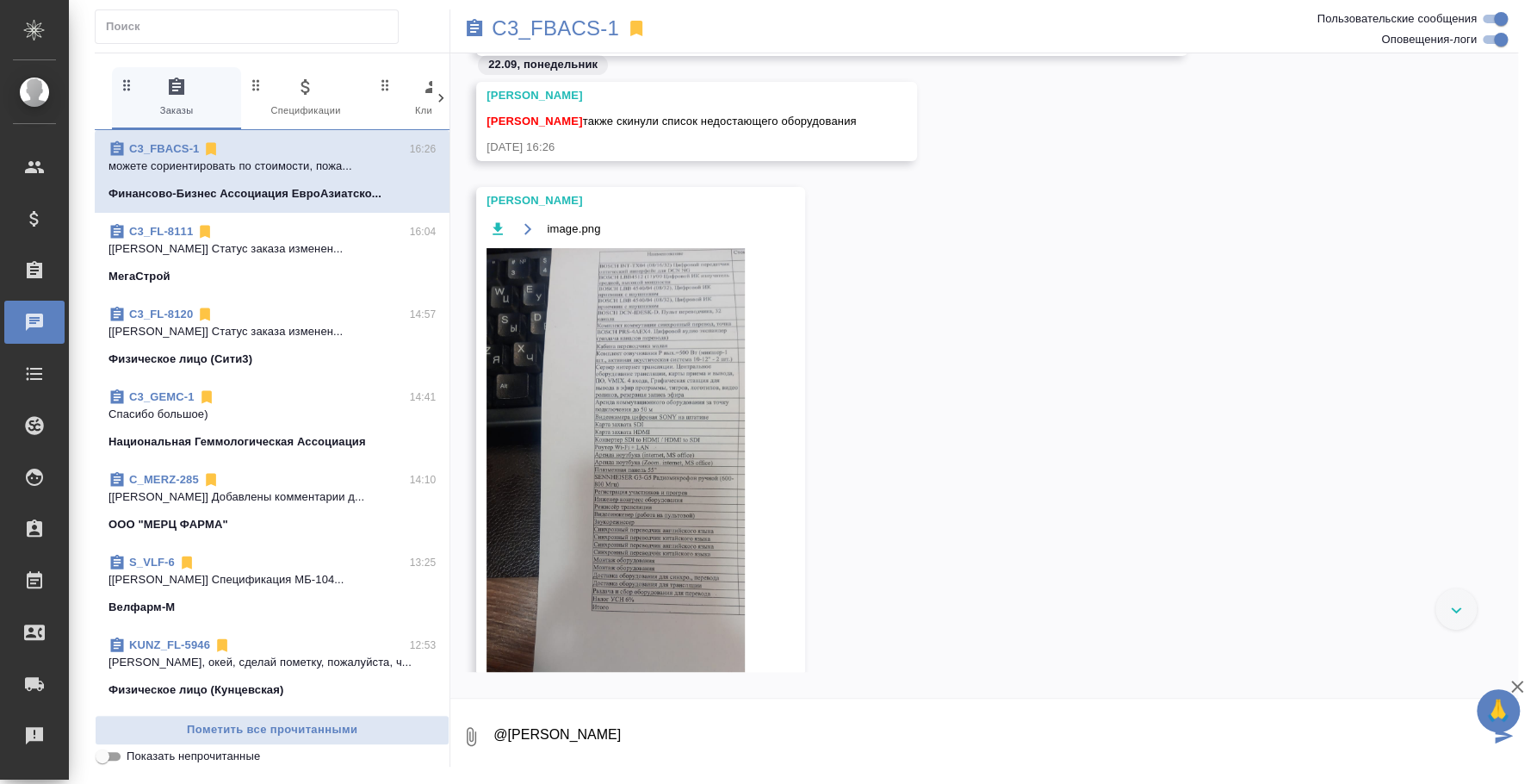
scroll to position [215, 0]
click at [691, 415] on img at bounding box center [616, 475] width 258 height 459
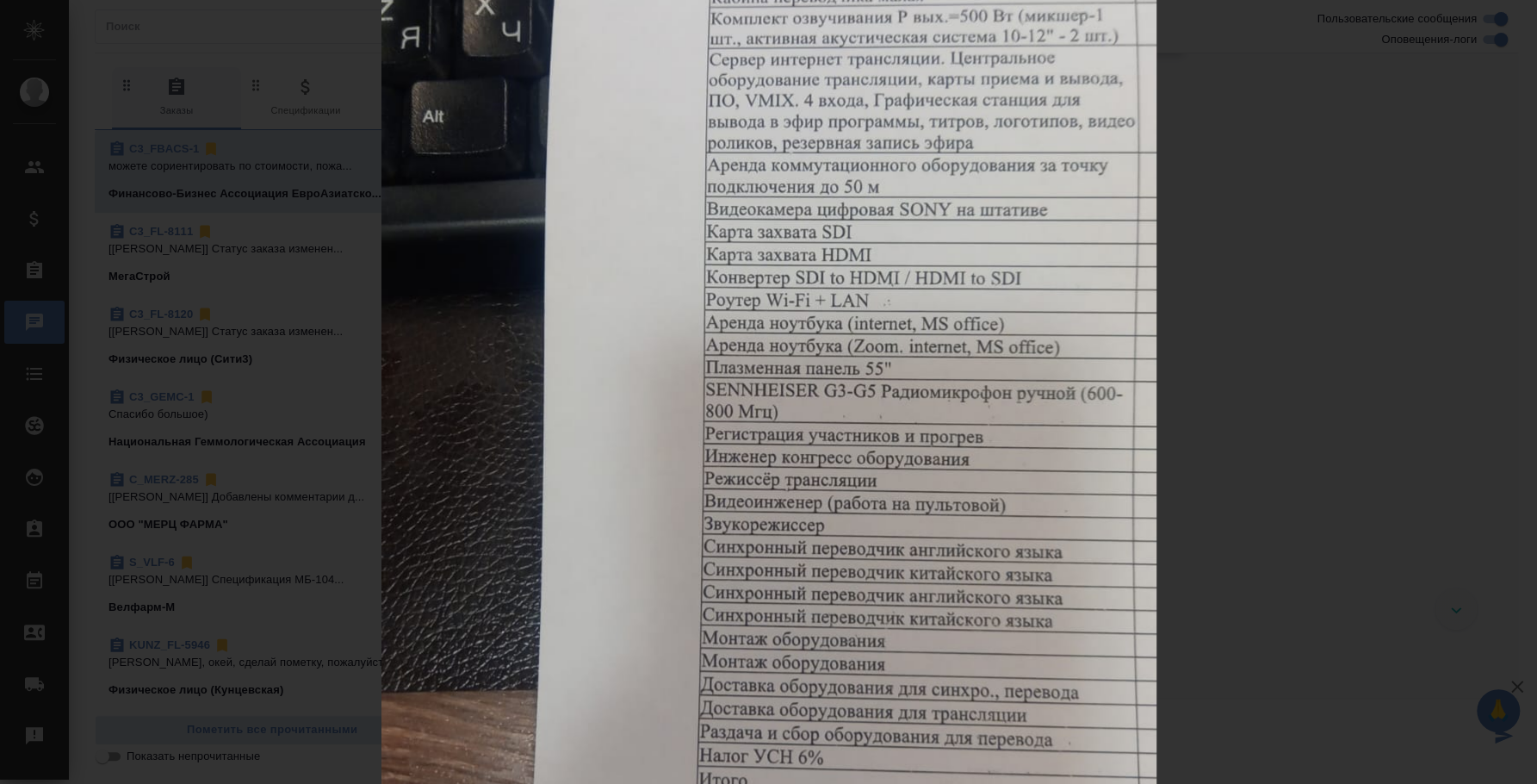
click at [1345, 279] on div "image.png 1 of 1" at bounding box center [768, 392] width 1537 height 784
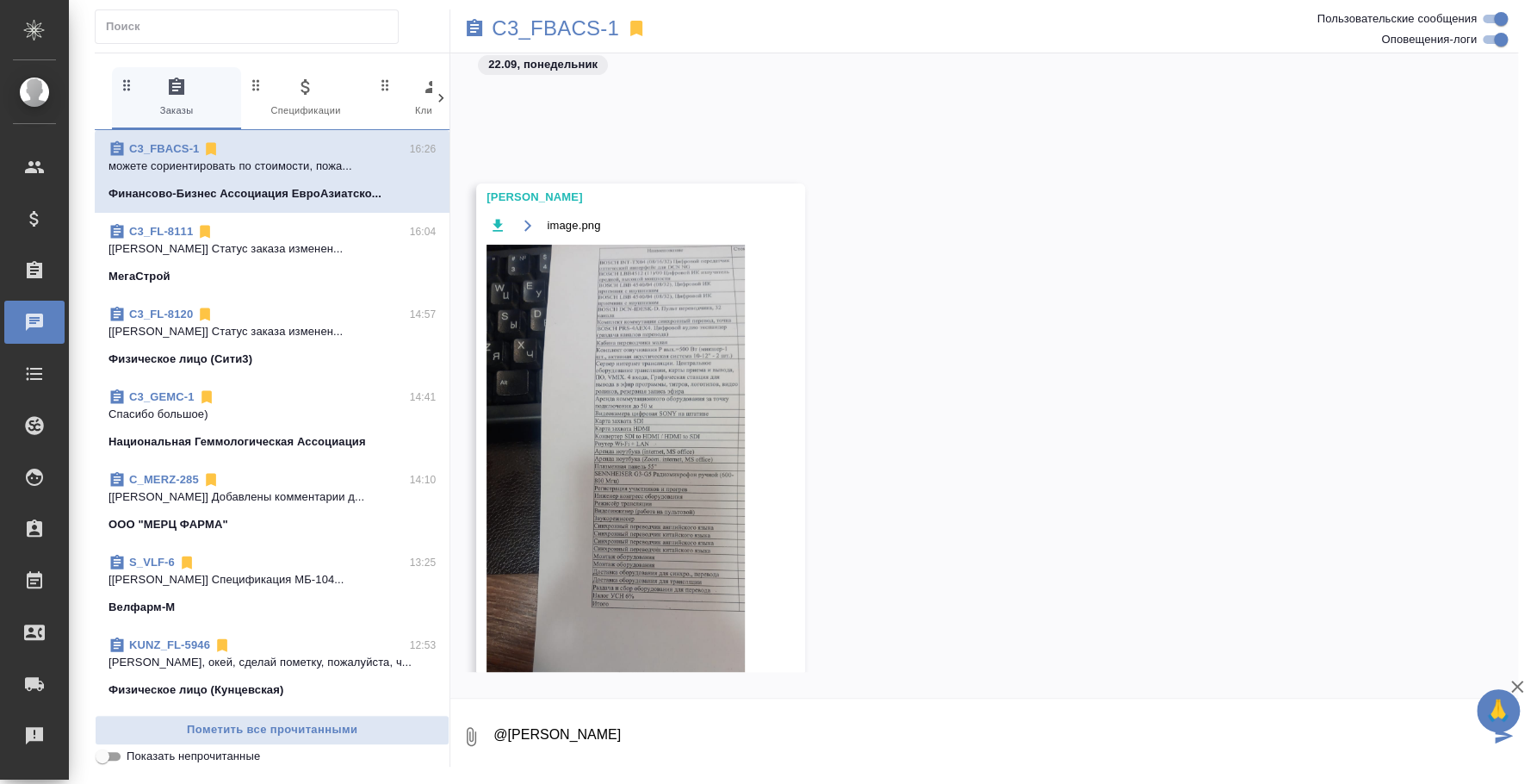
scroll to position [431, 0]
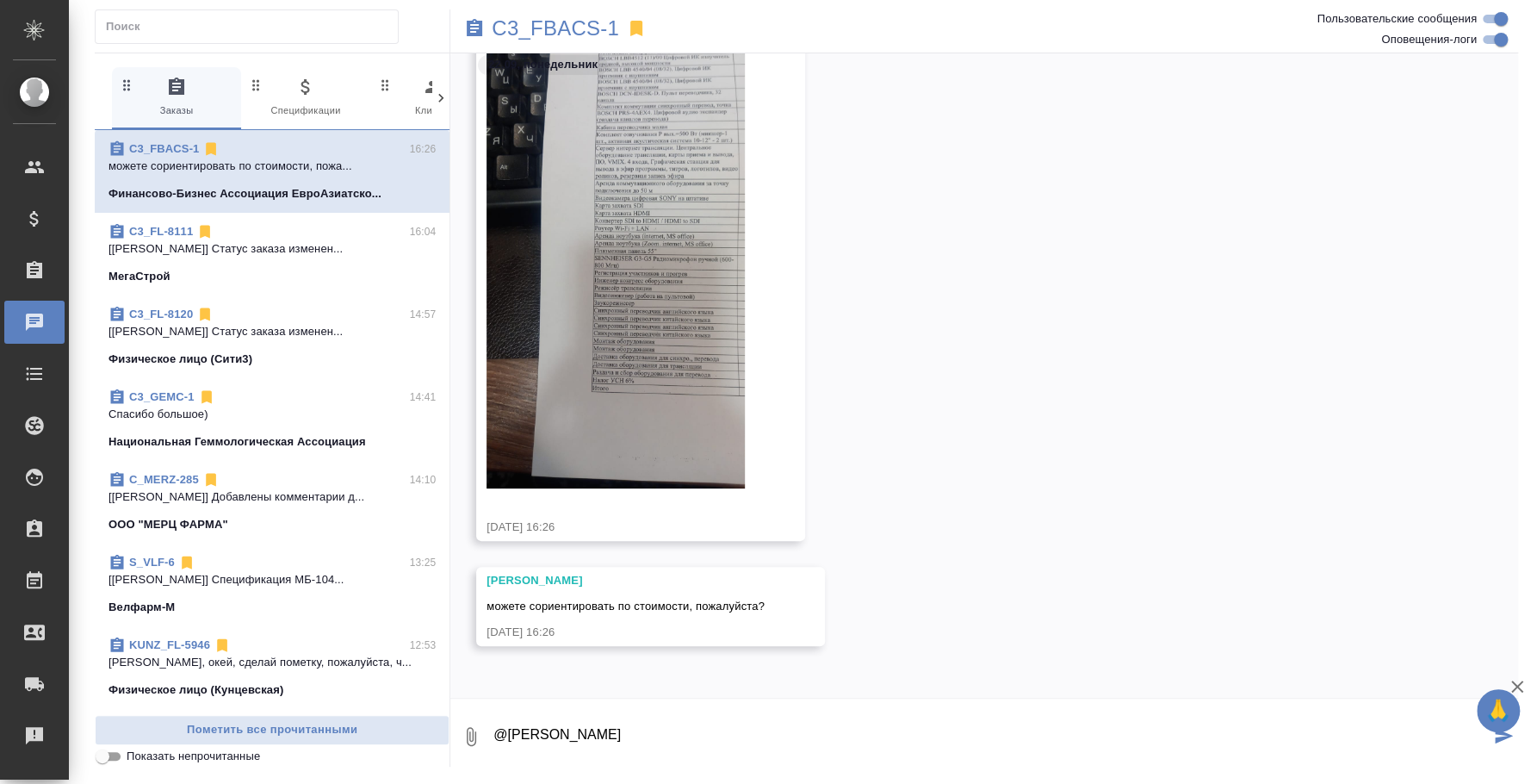
click at [654, 734] on textarea "@Галишева Мария" at bounding box center [991, 736] width 999 height 58
type textarea "@Галишева Мария Это все оборудование им нужно посчитать?"
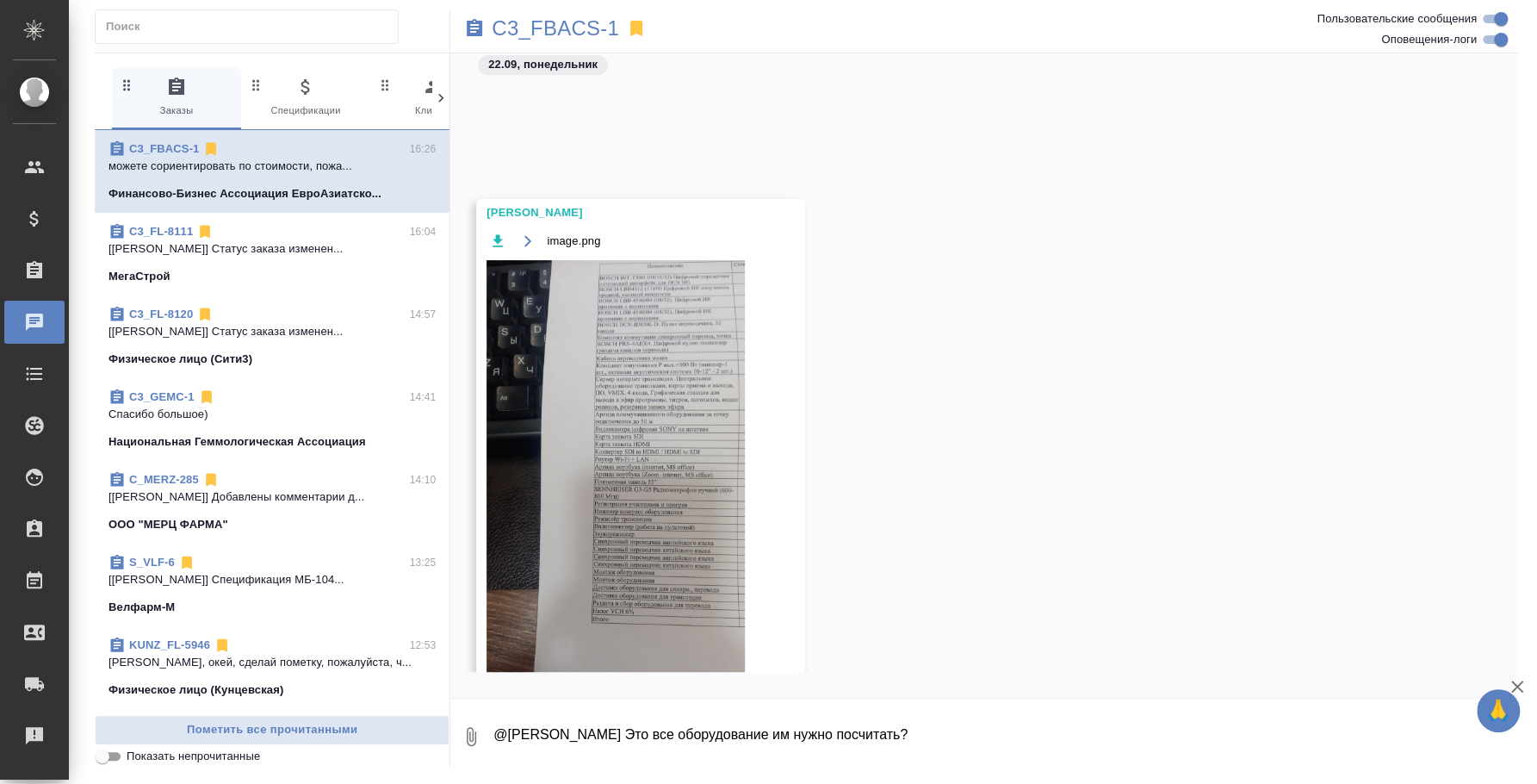
scroll to position [523, 0]
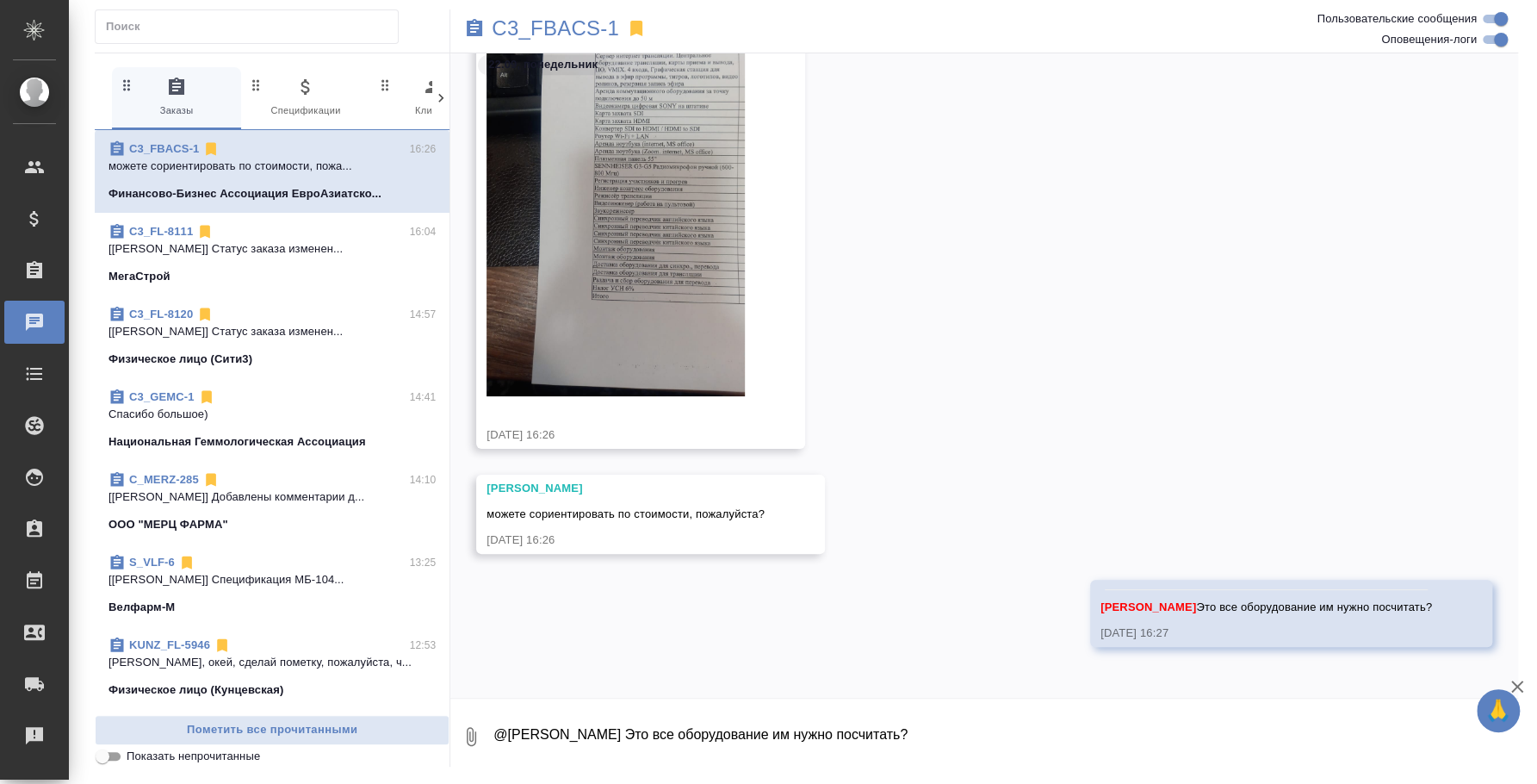
click at [1028, 746] on textarea "@Галишева Мария Это все оборудование им нужно посчитать?" at bounding box center [1005, 736] width 1026 height 58
type textarea "привет)"
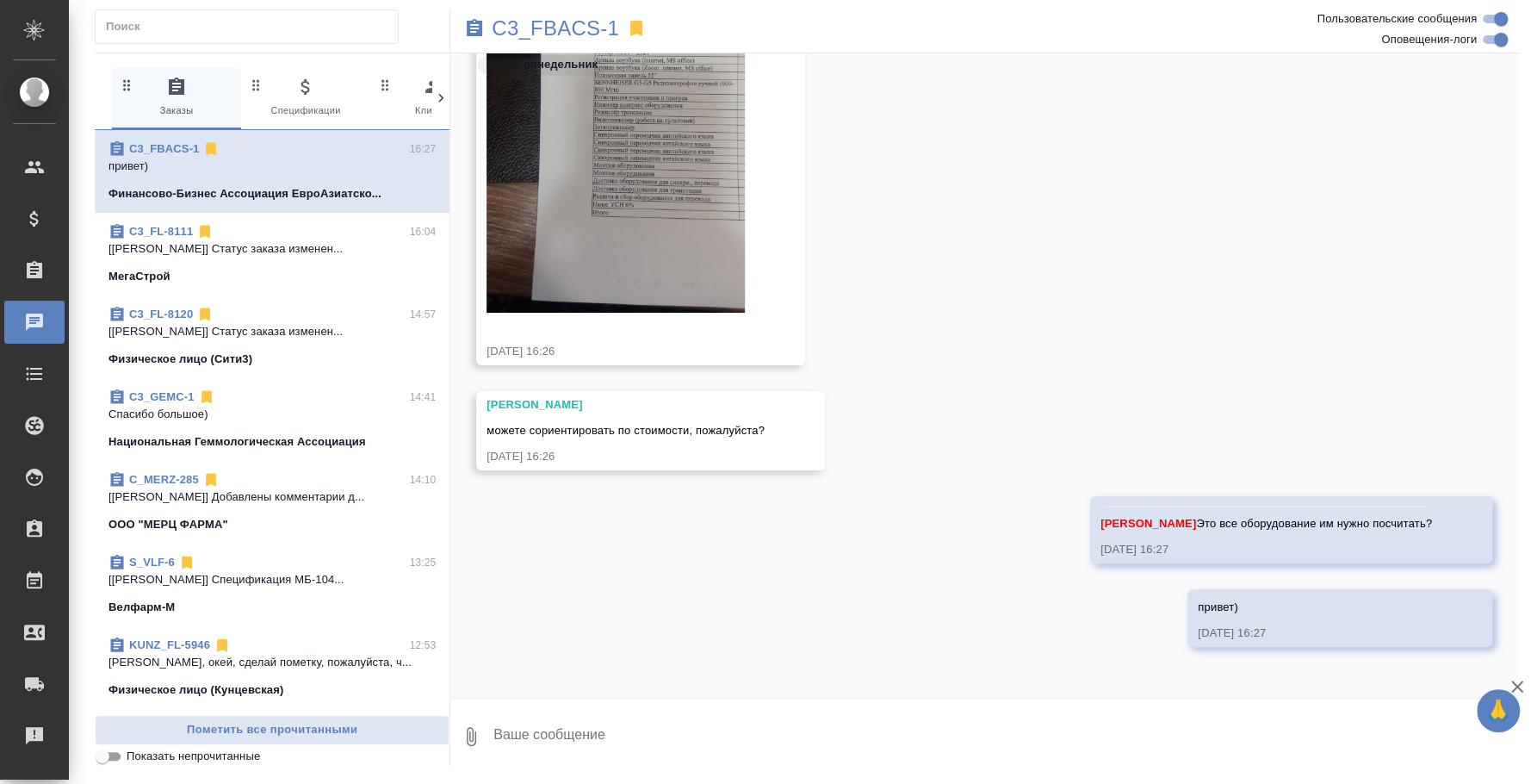
scroll to position [0, 0]
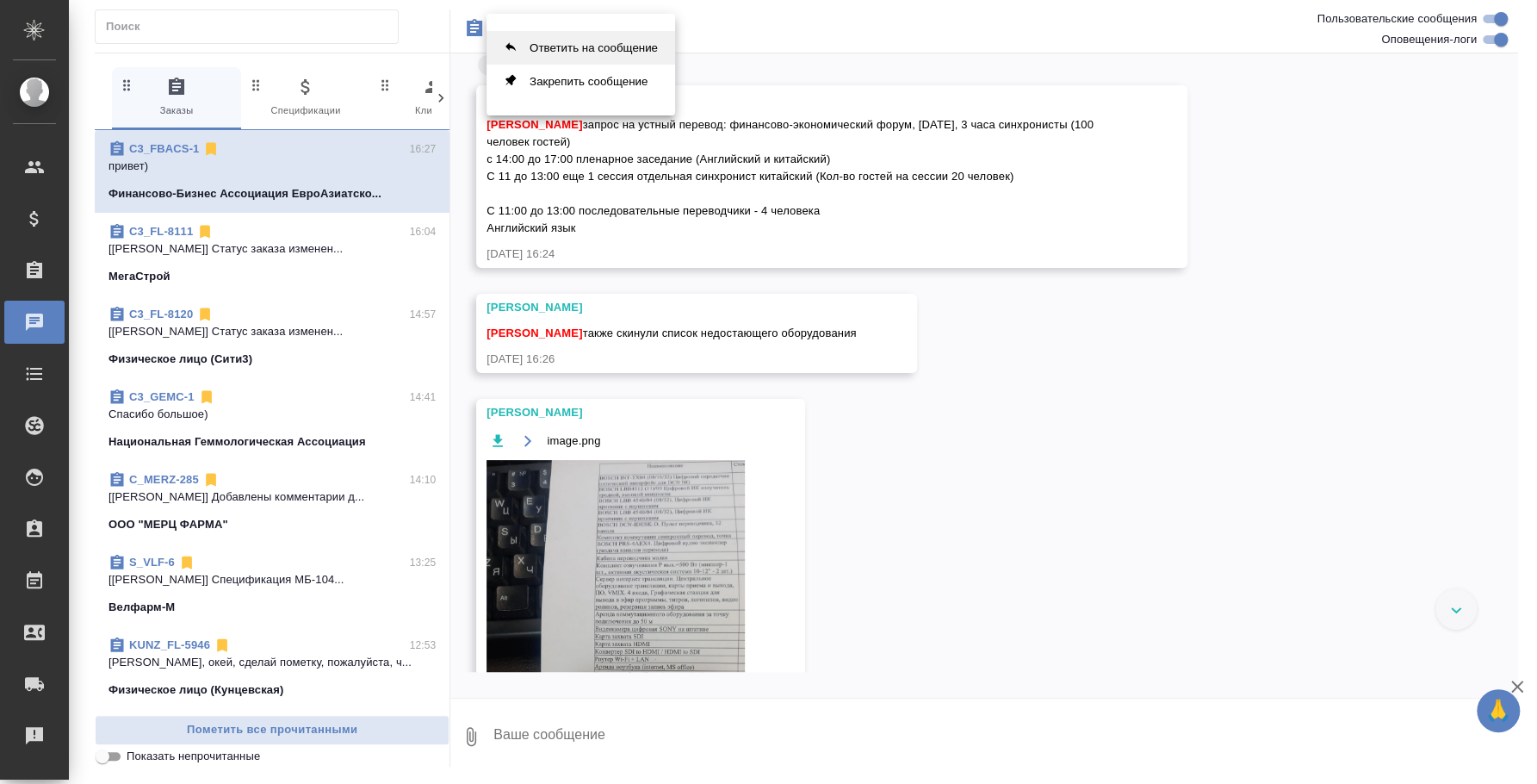
click at [577, 32] on button "Ответить на сообщение" at bounding box center [581, 48] width 188 height 33
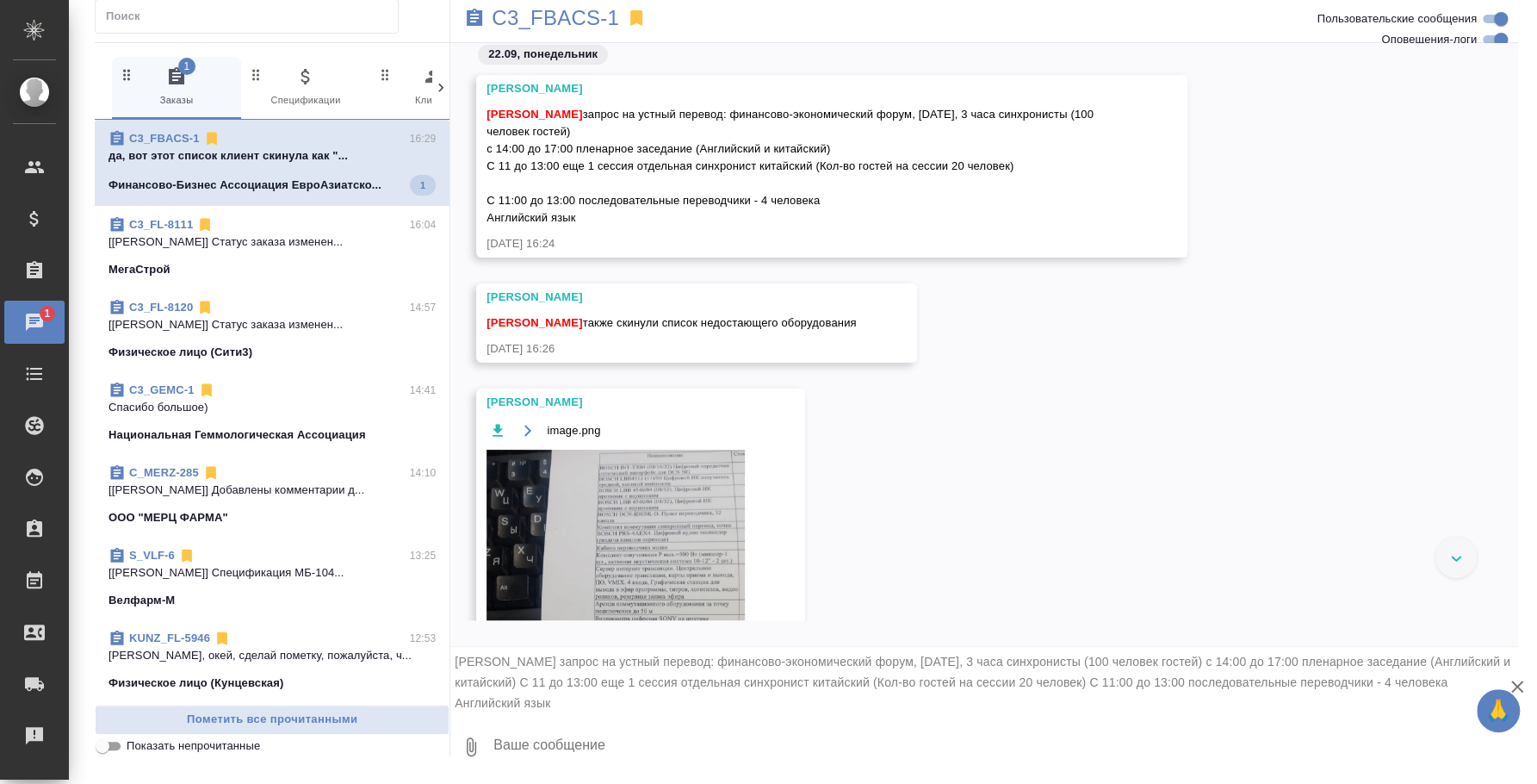
scroll to position [754, 0]
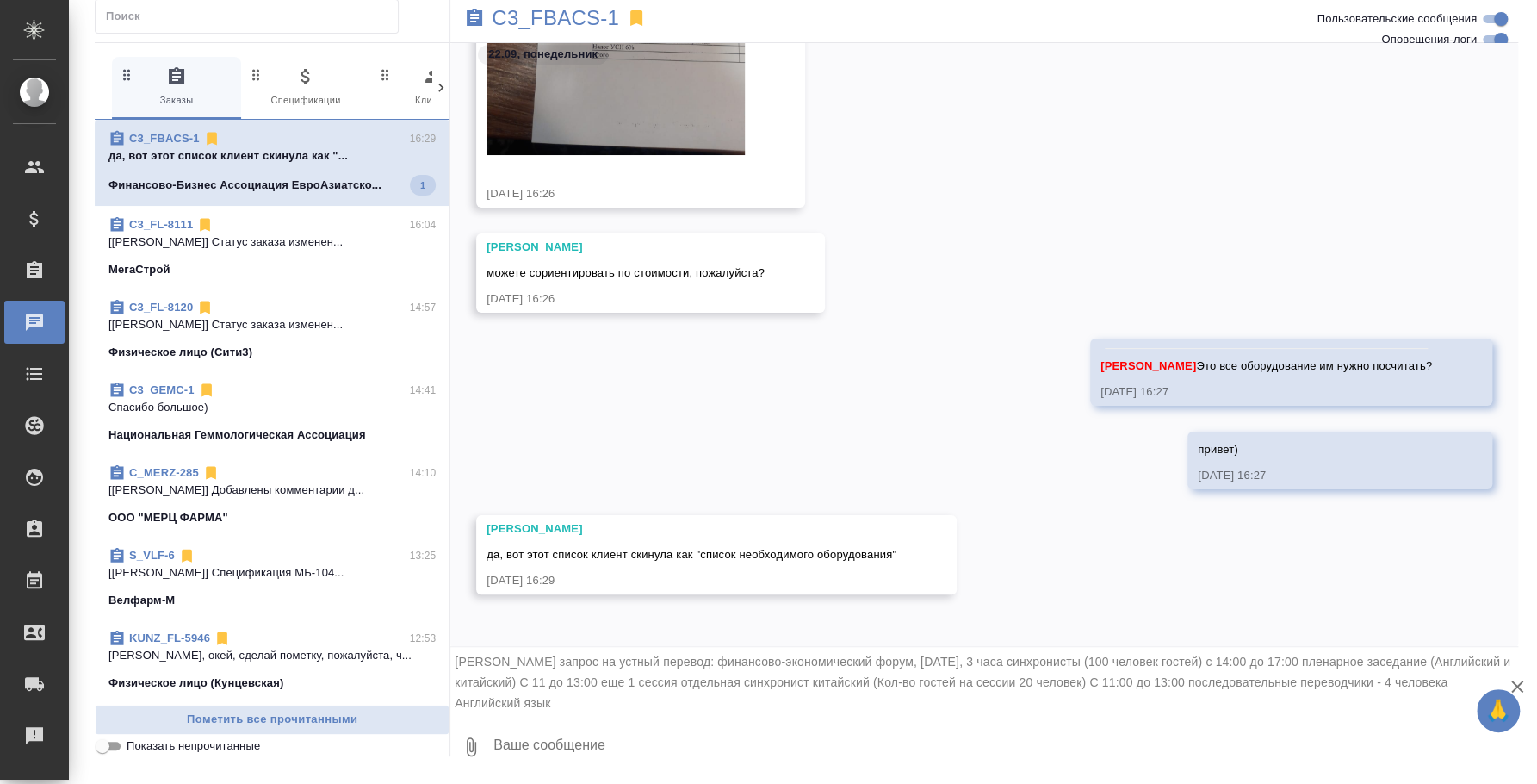
click at [621, 741] on textarea at bounding box center [1005, 746] width 1026 height 58
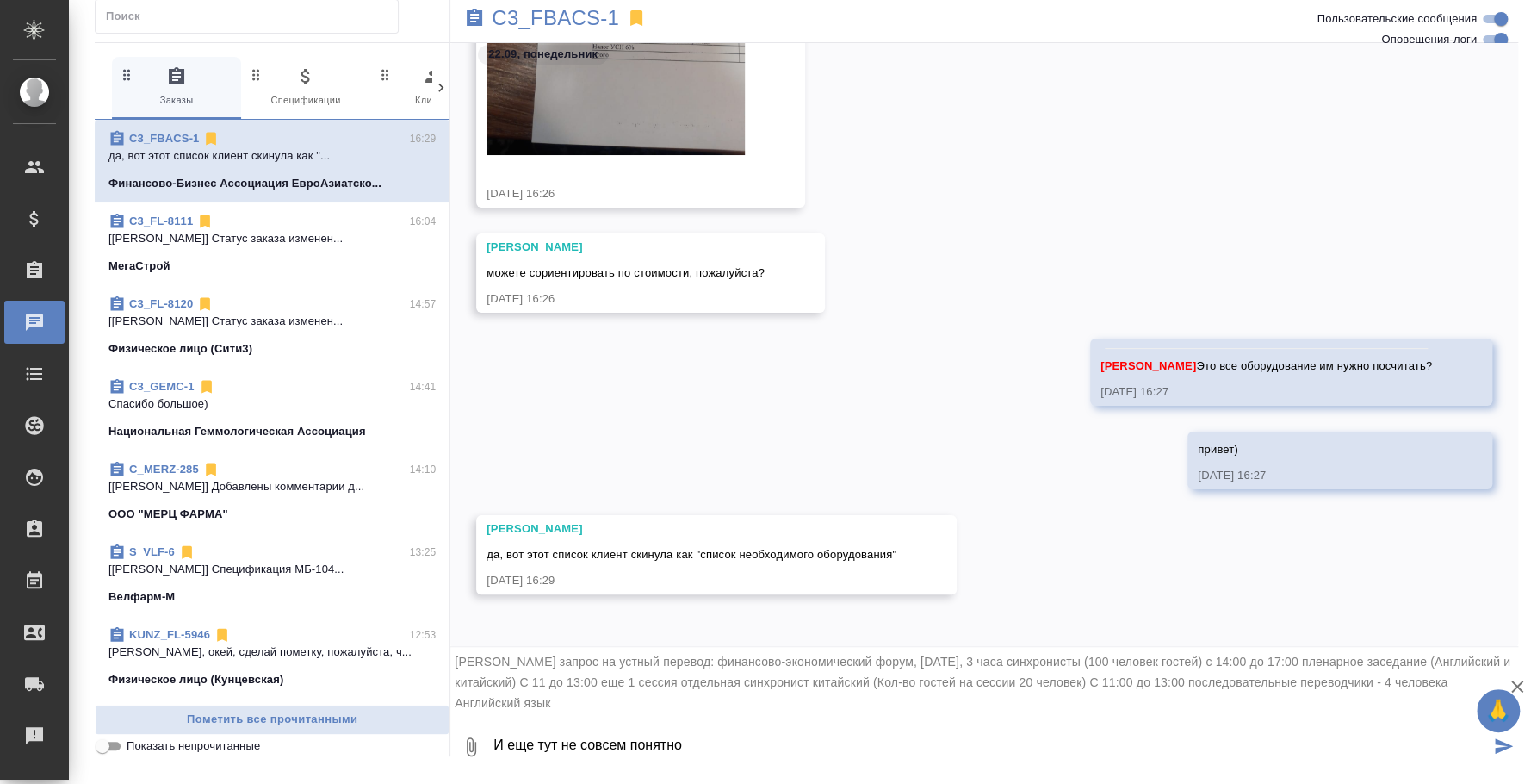
type textarea "И еще тут не совсем понятно"
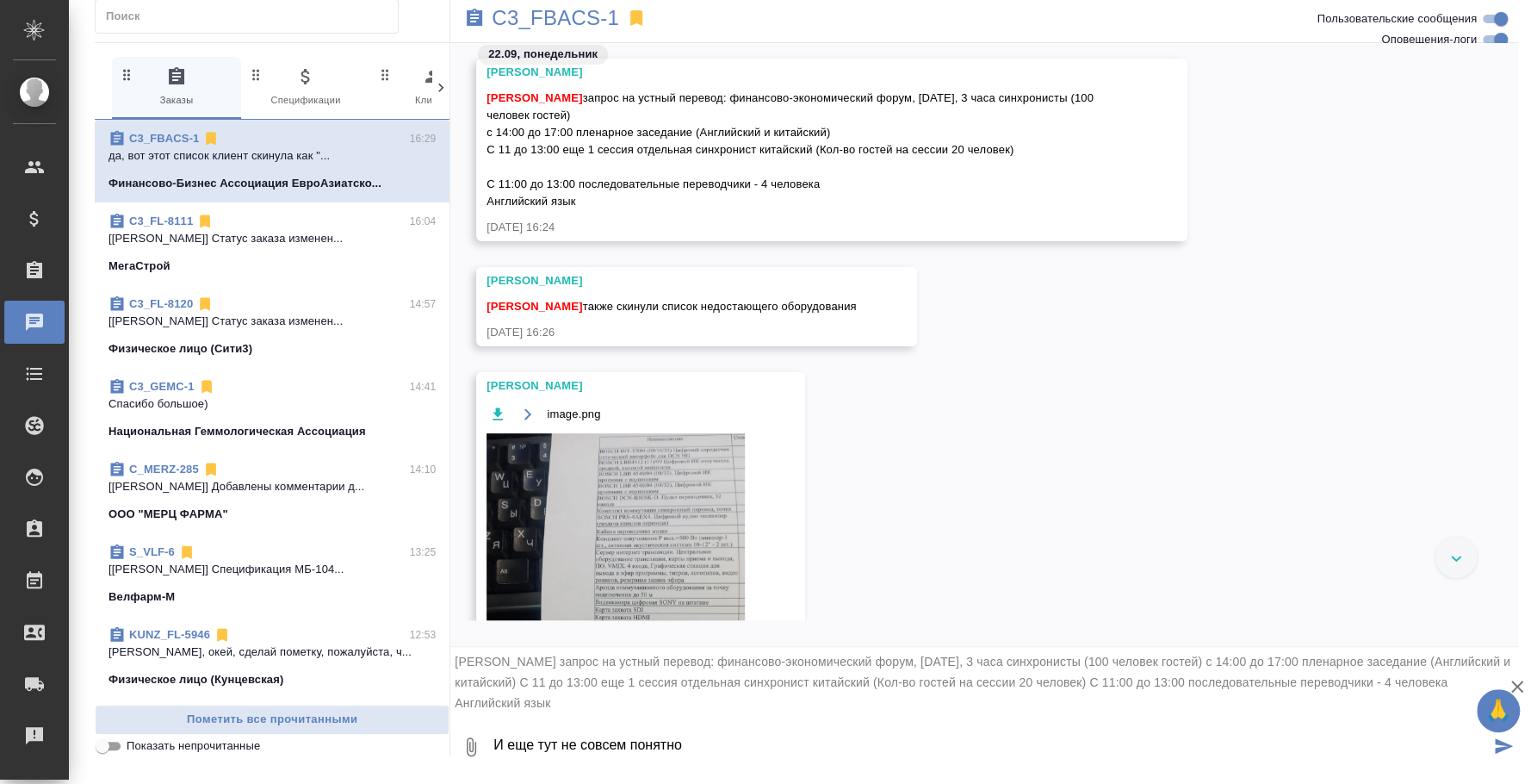
scroll to position [0, 0]
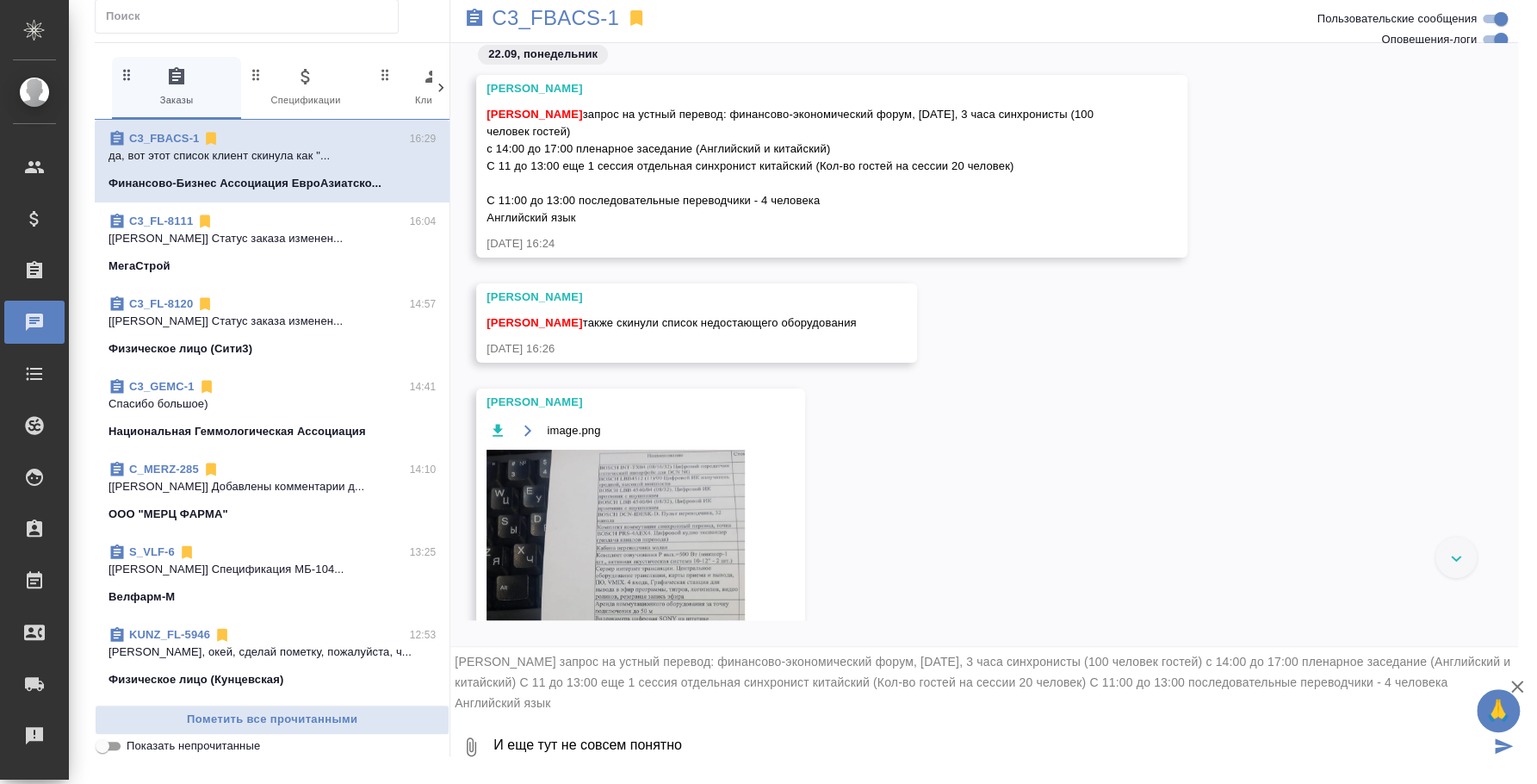
click at [748, 746] on textarea "И еще тут не совсем понятно" at bounding box center [991, 746] width 999 height 58
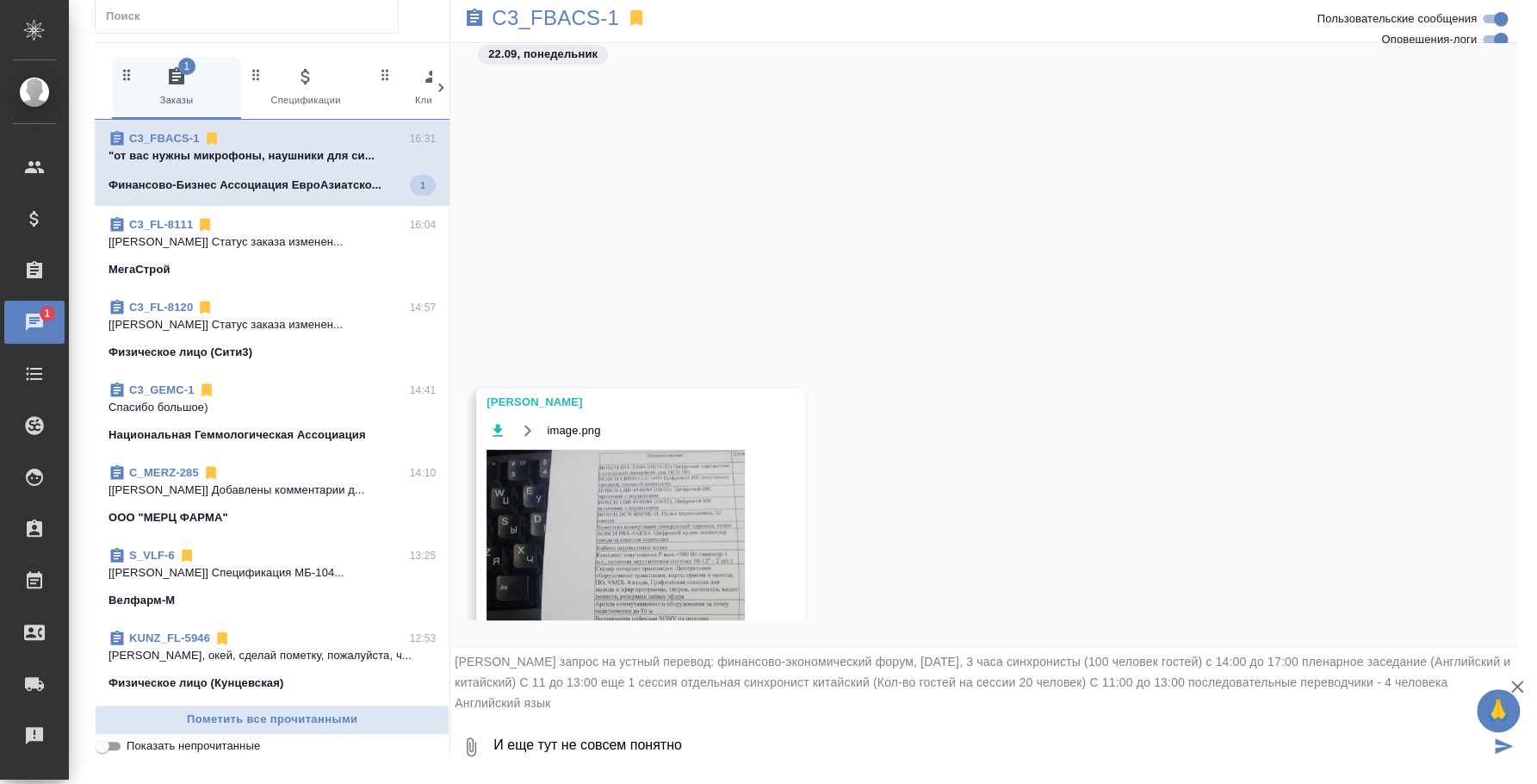
scroll to position [893, 0]
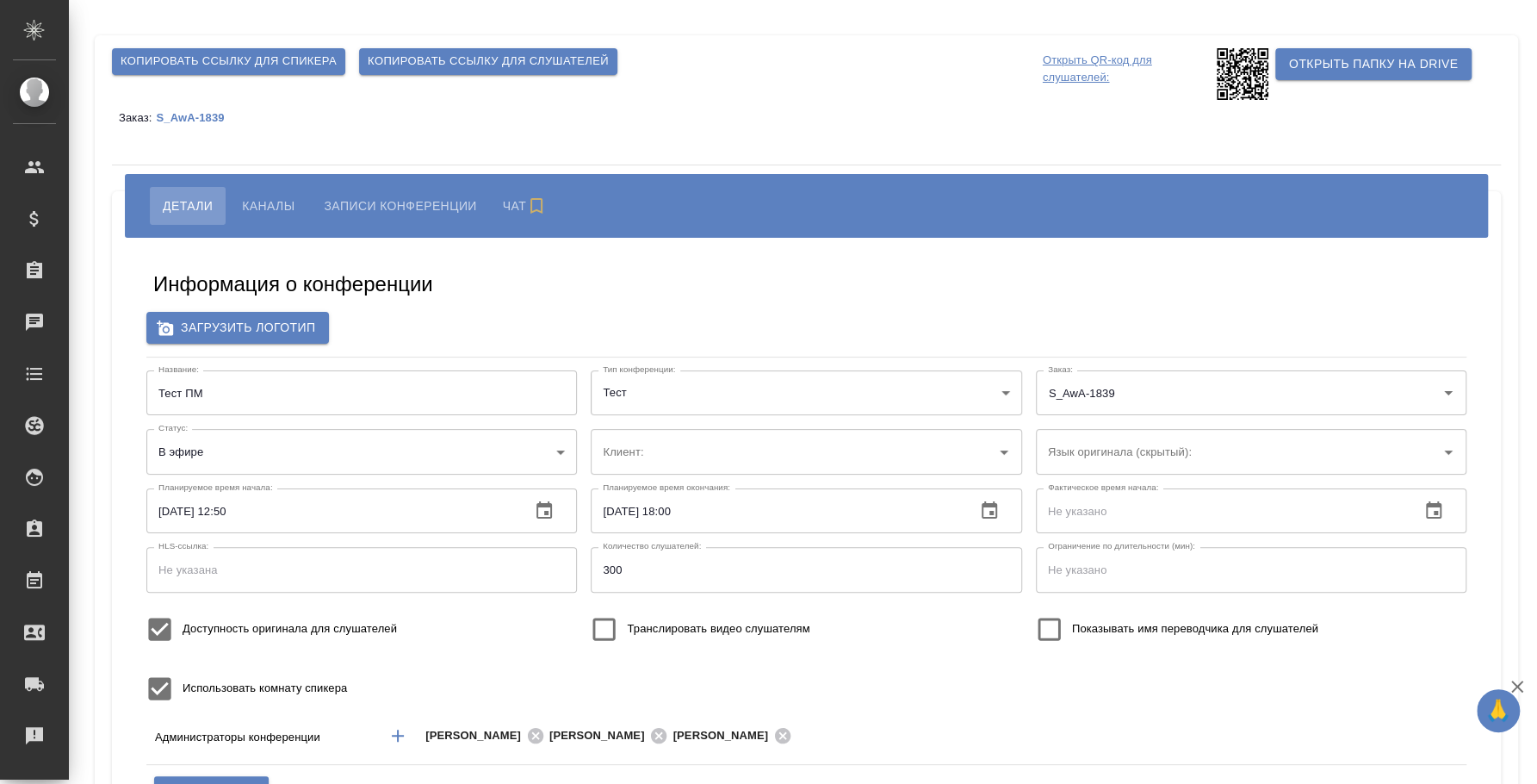
type input "AWATERA"
click at [201, 54] on span "Копировать ссылку для спикера" at bounding box center [228, 62] width 216 height 20
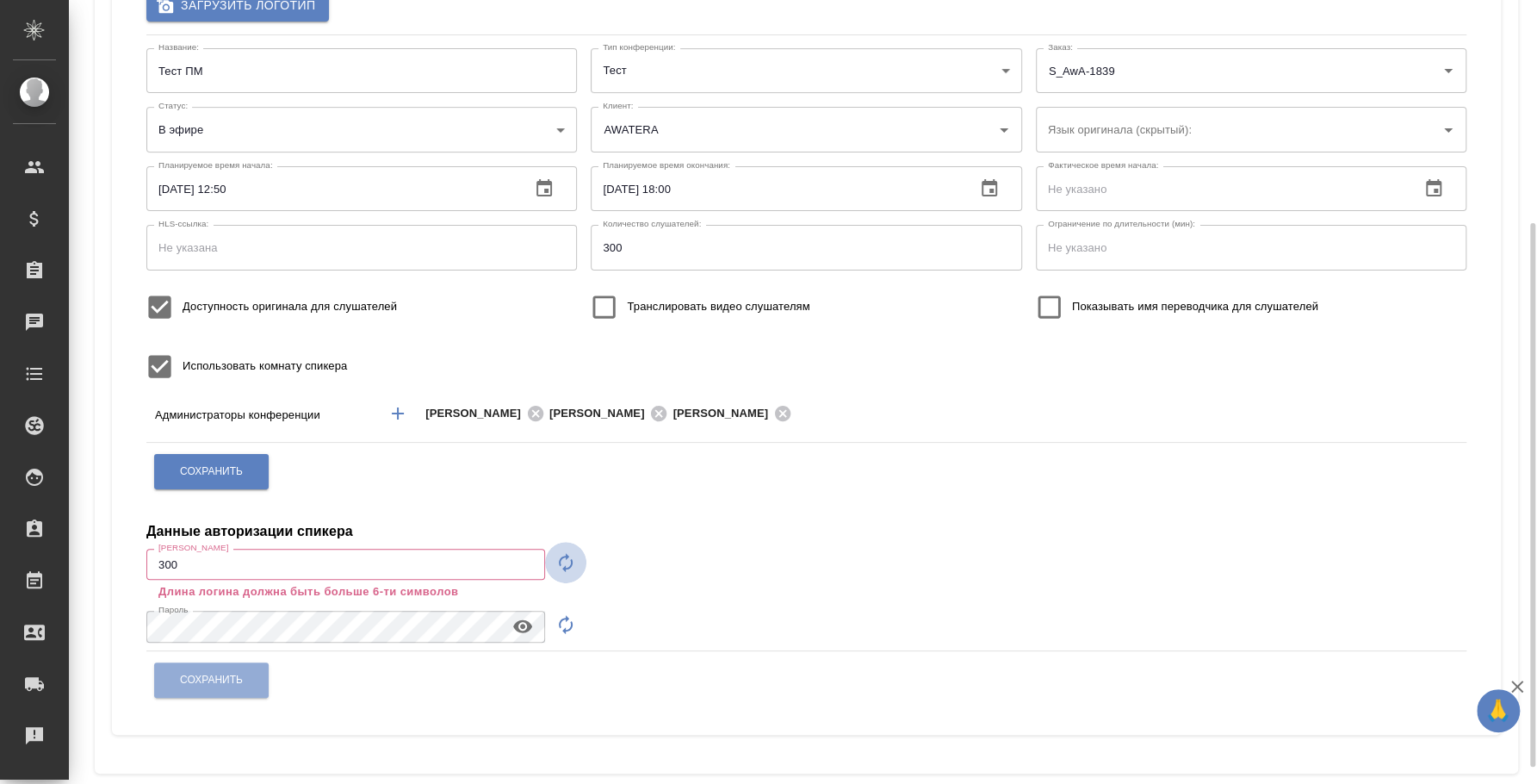
click at [567, 562] on icon "button" at bounding box center [565, 562] width 21 height 21
type input "speaker_uXeDrShW"
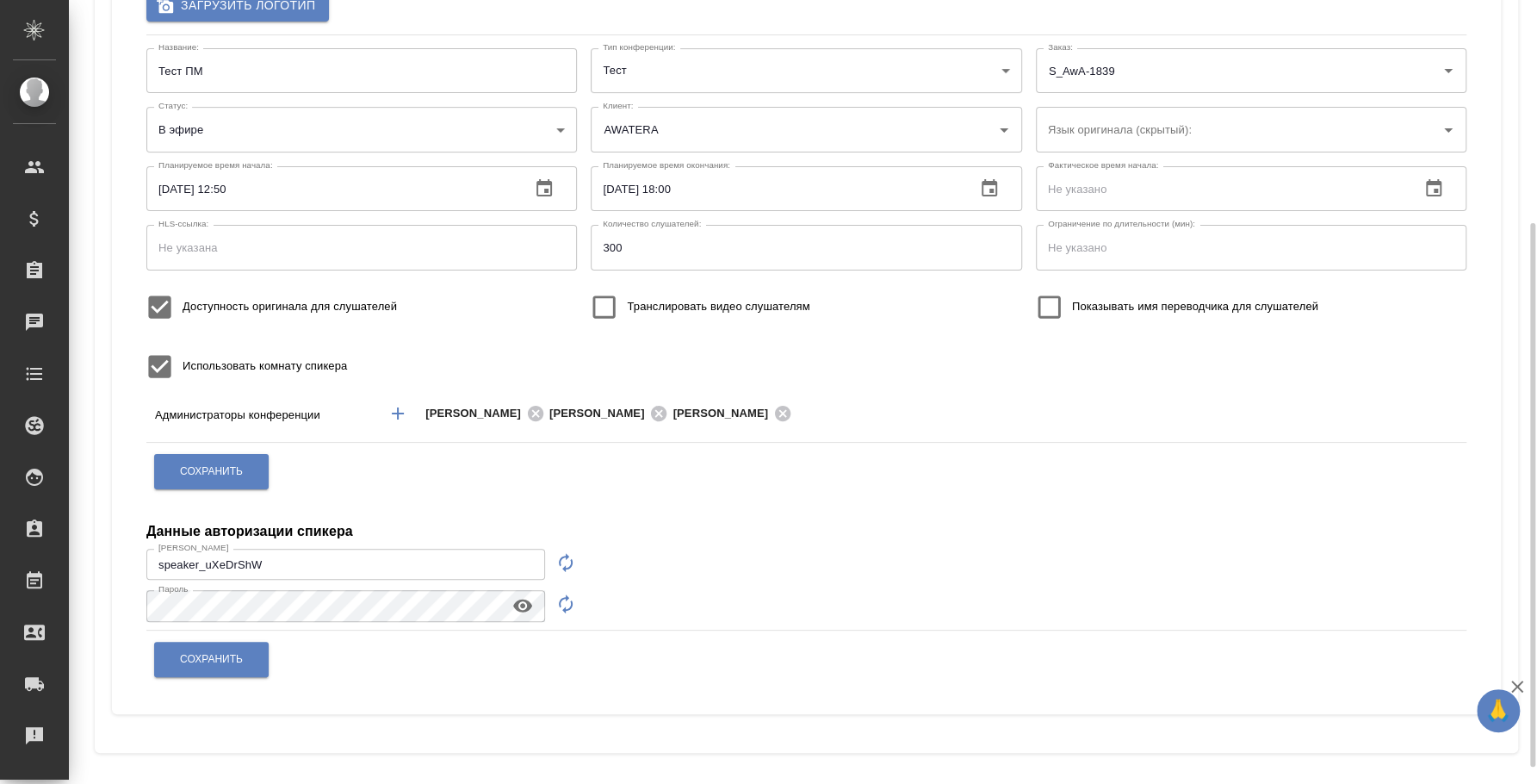
click at [565, 603] on icon "button" at bounding box center [565, 603] width 21 height 21
click at [520, 605] on icon "button" at bounding box center [522, 605] width 19 height 13
drag, startPoint x: 400, startPoint y: 554, endPoint x: 90, endPoint y: 538, distance: 310.4
click at [90, 538] on div "Копировать ссылку для спикера Копировать ссылку для слушателей Открыть QR-код д…" at bounding box center [807, 232] width 1443 height 1110
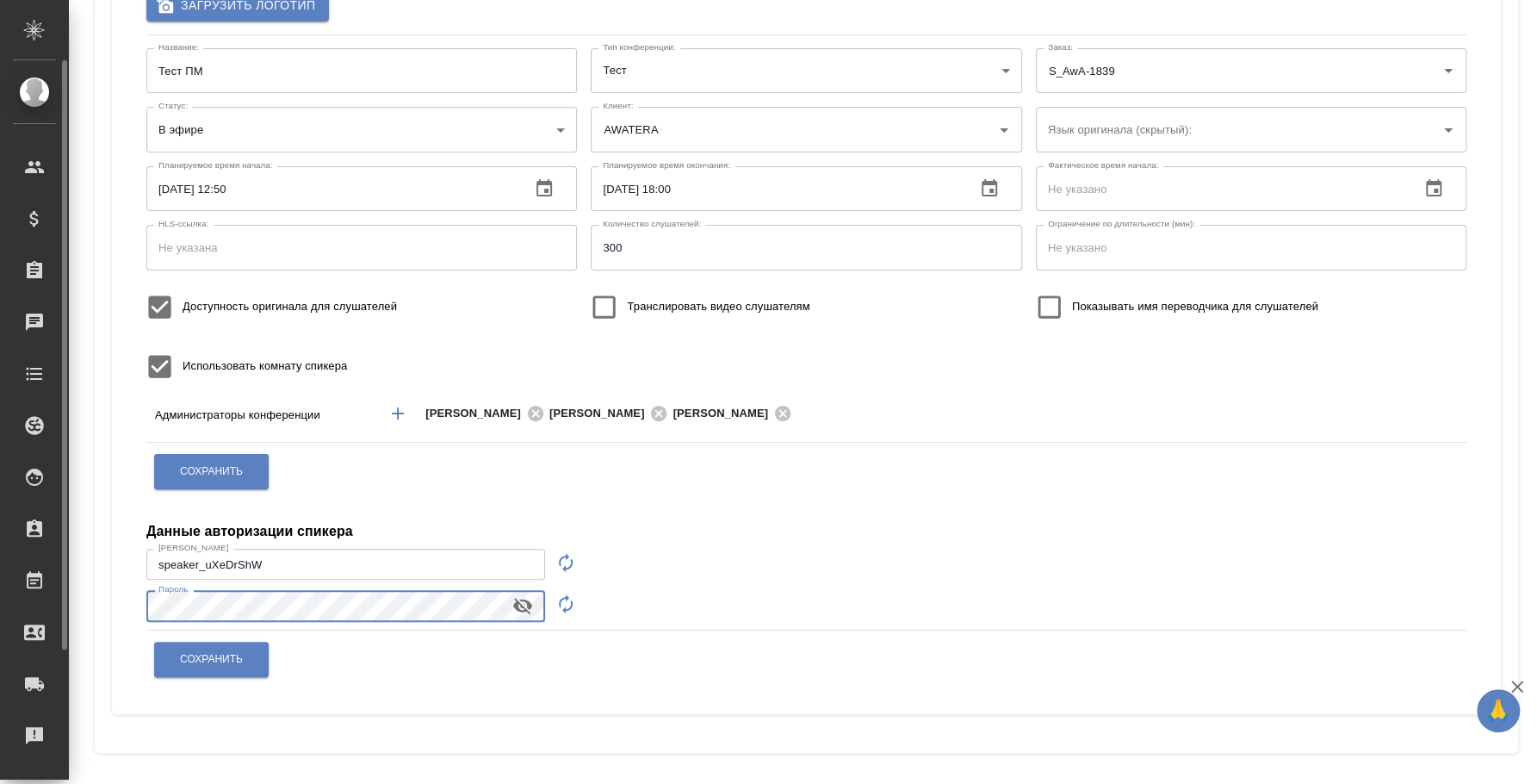
click at [67, 596] on div ".cls-1 fill:#fff; AWATERA Fedotova Irina Клиенты Спецификации Заказы 0 Чаты Tod…" at bounding box center [768, 392] width 1537 height 784
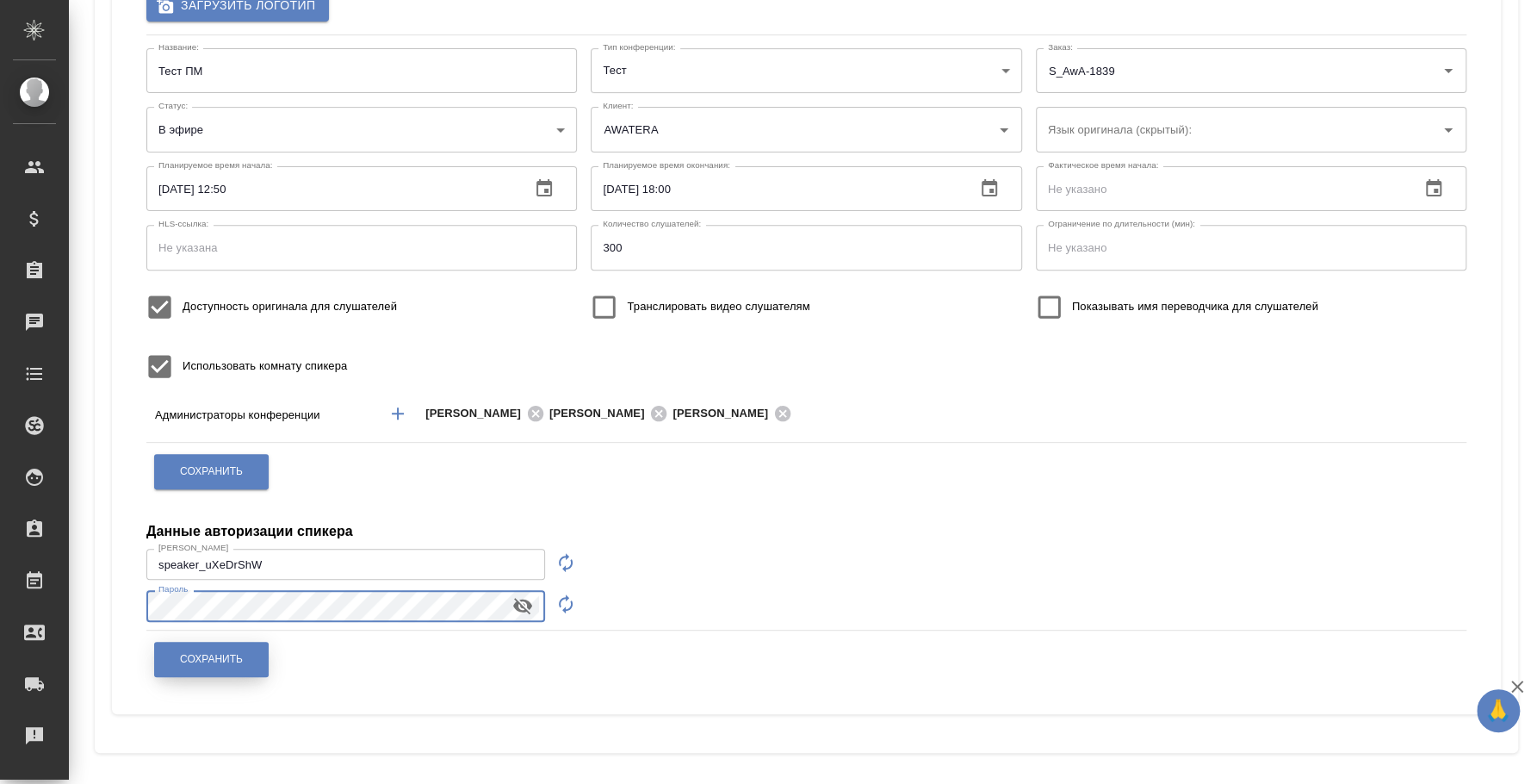
click at [256, 652] on button "Сохранить" at bounding box center [212, 658] width 115 height 35
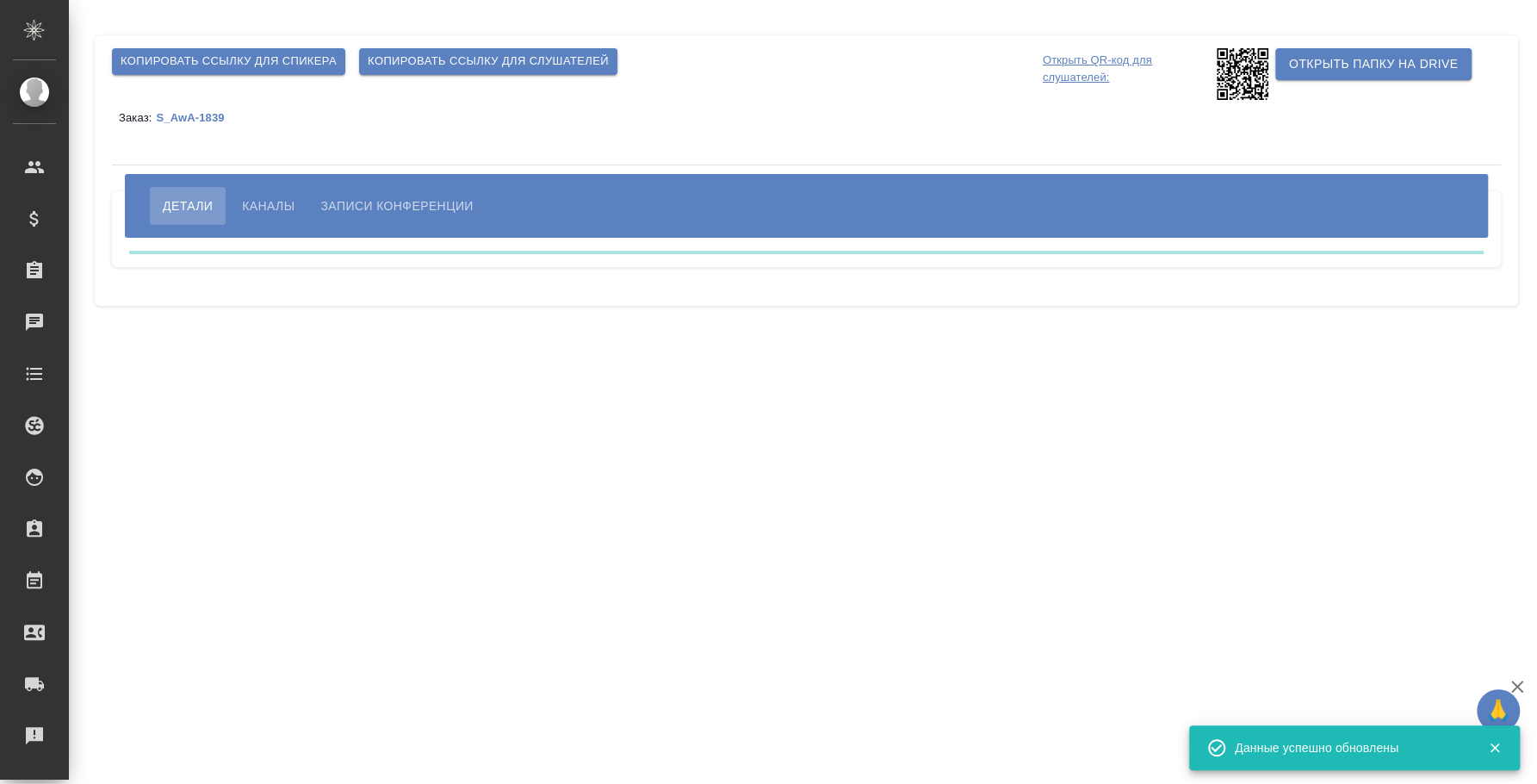
scroll to position [0, 0]
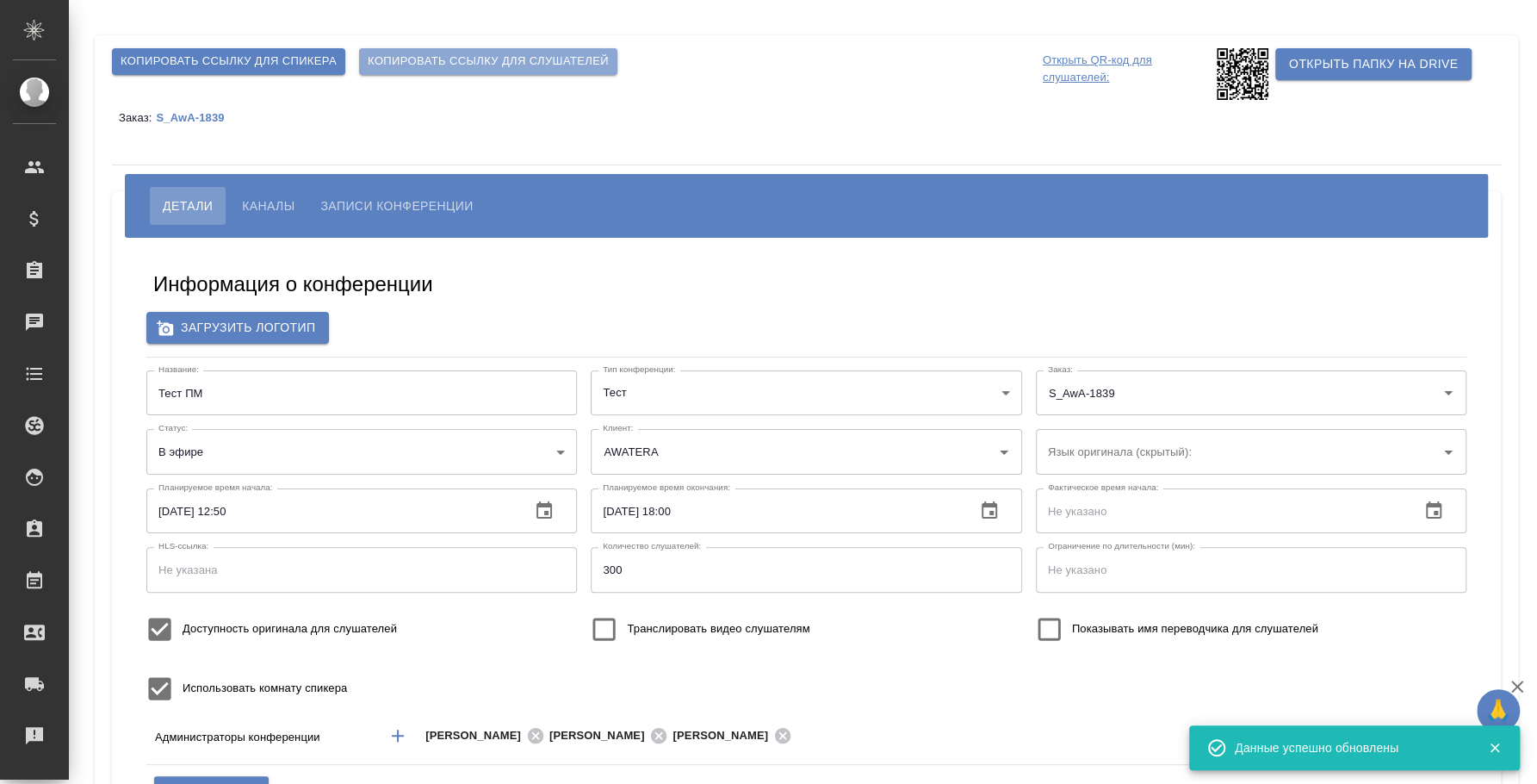
click at [458, 63] on span "Копировать ссылку для слушателей" at bounding box center [488, 62] width 241 height 20
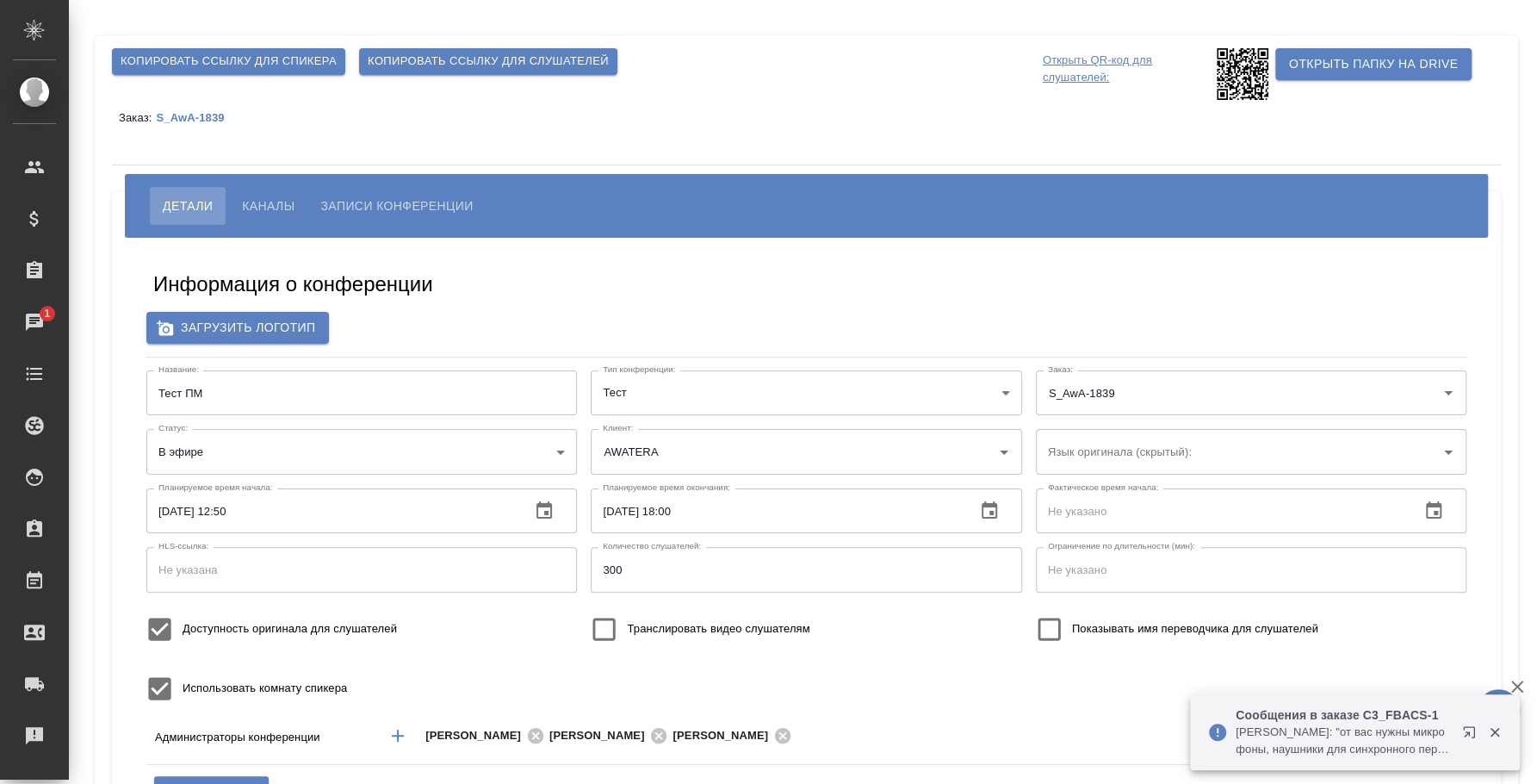
click at [266, 187] on button "Каналы" at bounding box center [267, 205] width 78 height 38
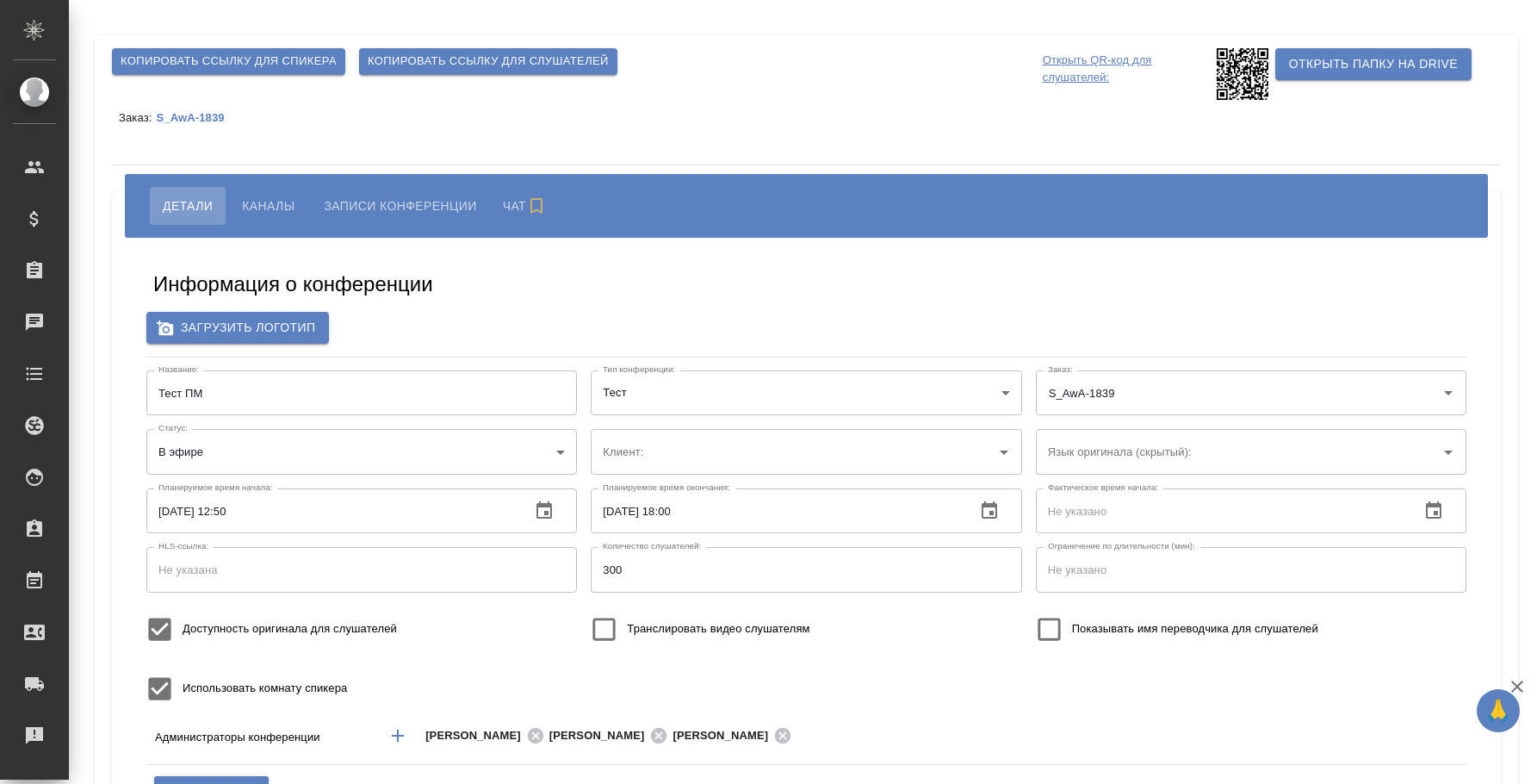
type input "AWATERA"
type input "300"
click at [282, 202] on span "Каналы" at bounding box center [268, 205] width 53 height 21
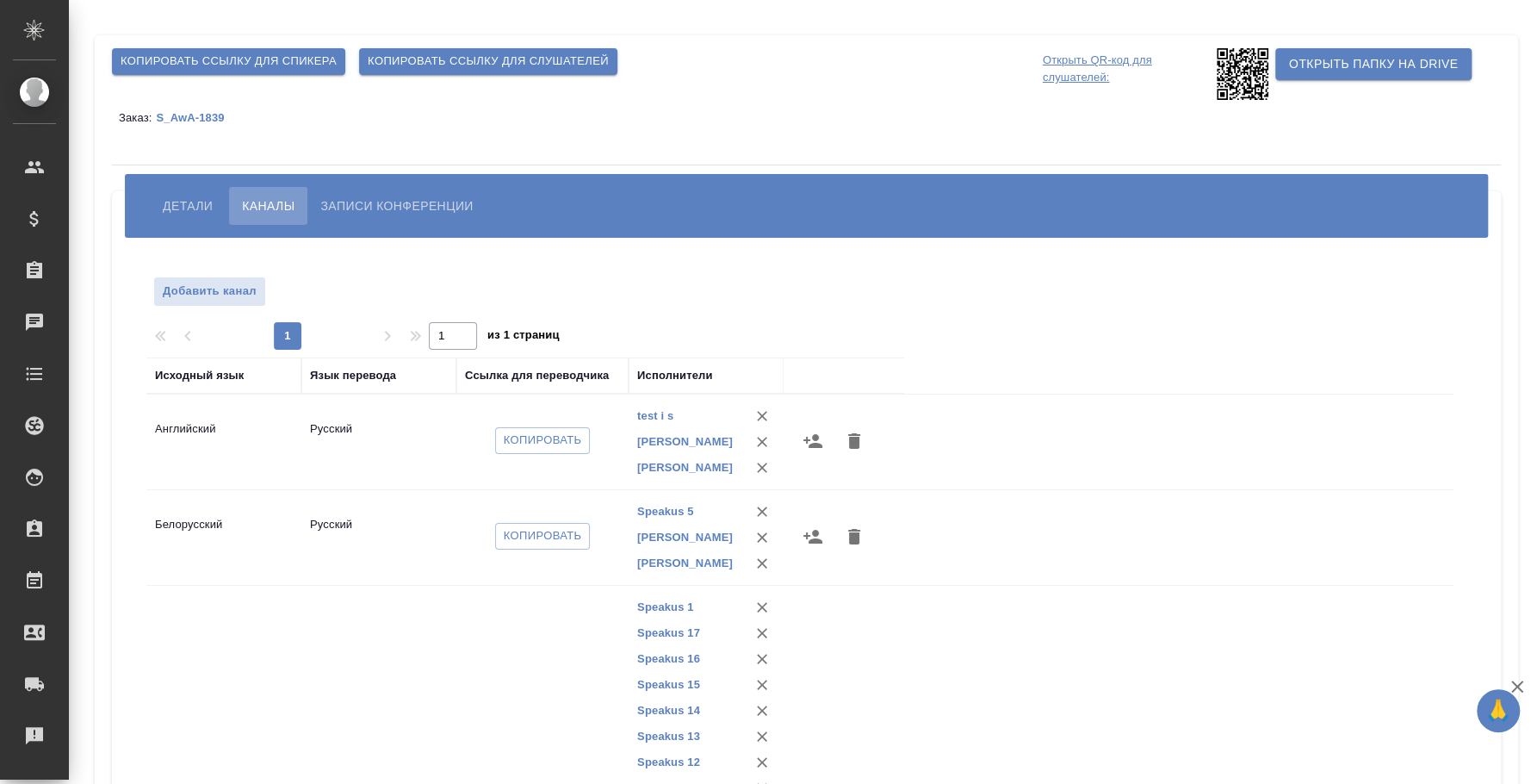
click at [495, 59] on span "Копировать ссылку для слушателей" at bounding box center [488, 62] width 241 height 20
click at [200, 192] on button "Детали" at bounding box center [188, 205] width 75 height 38
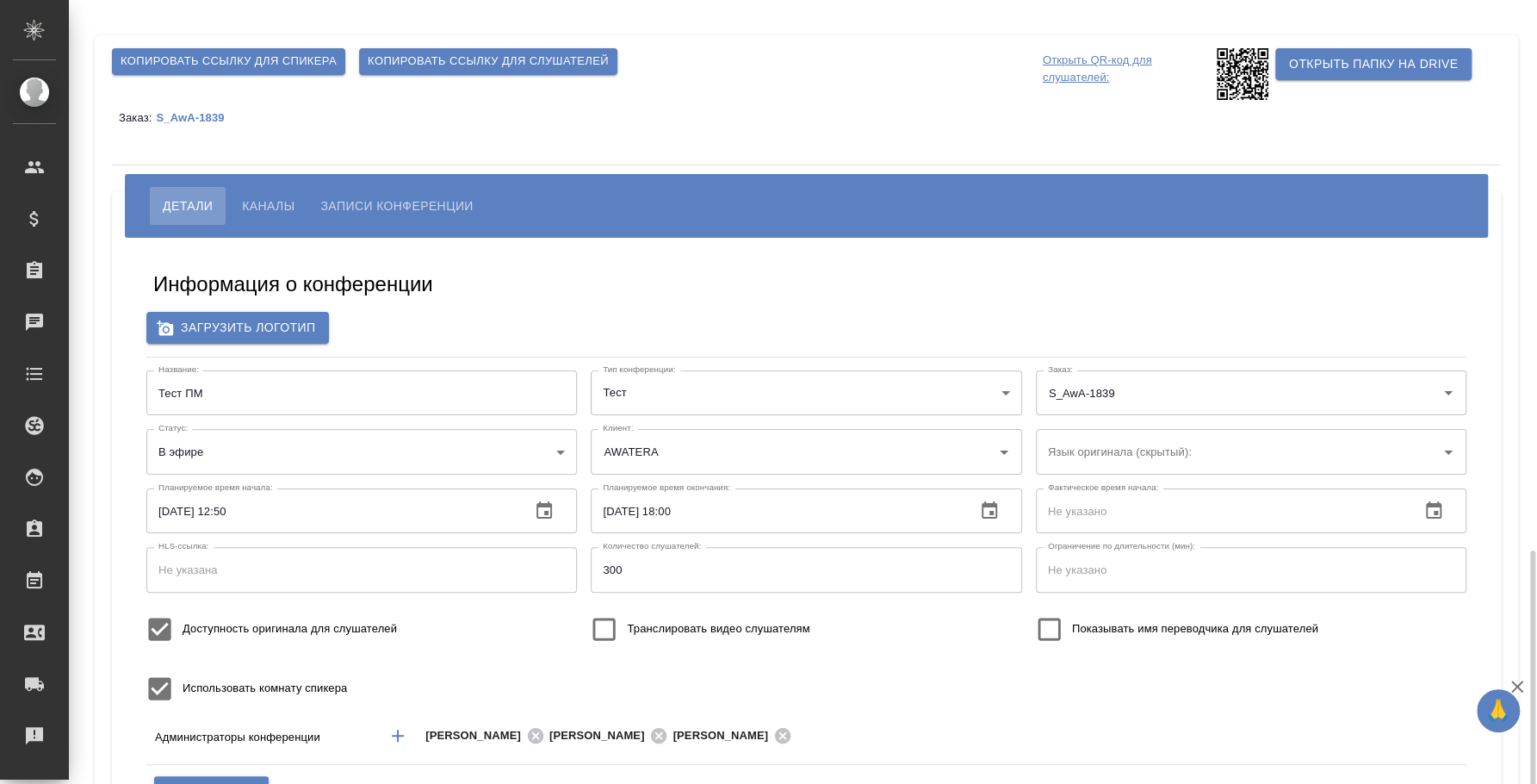
scroll to position [326, 0]
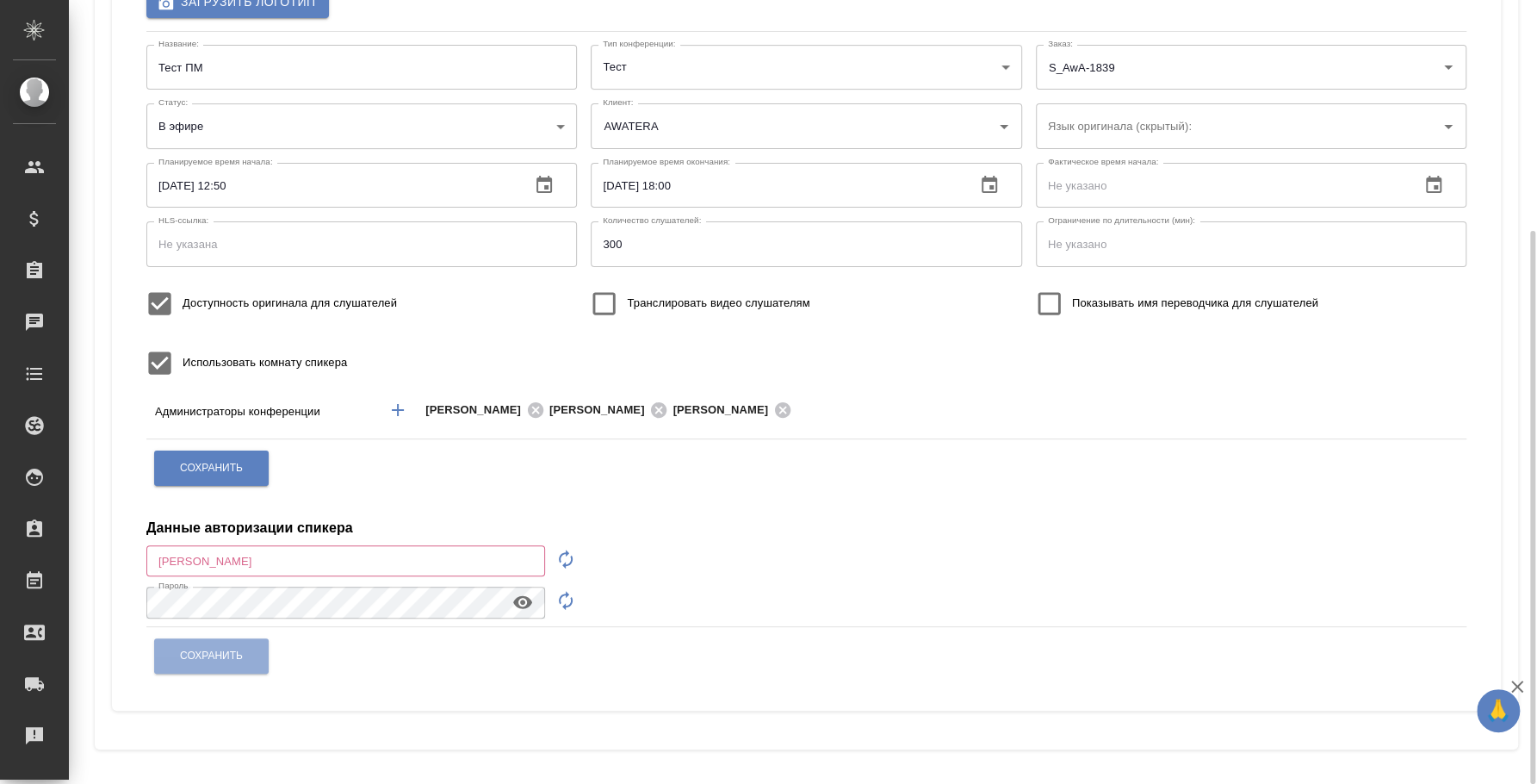
click at [573, 556] on icon "button" at bounding box center [565, 558] width 21 height 21
type input "speaker_NNDBbPhr"
click at [564, 598] on icon "button" at bounding box center [565, 600] width 21 height 21
click at [527, 597] on icon "button" at bounding box center [522, 602] width 19 height 13
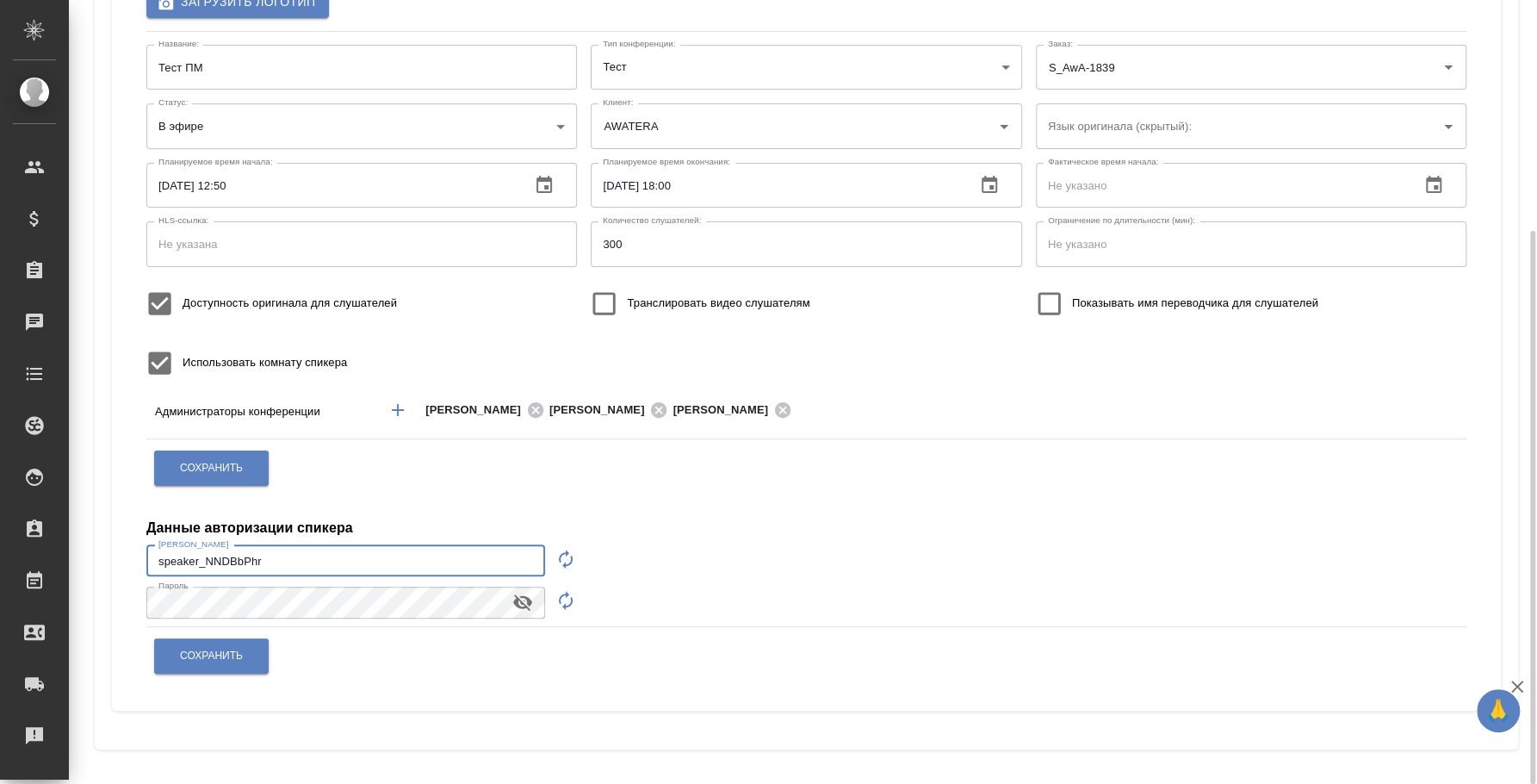
drag, startPoint x: 415, startPoint y: 560, endPoint x: 112, endPoint y: 544, distance: 303.4
click at [112, 544] on div "Информация о конференции Загрузить логотип Название: Тест ПМ Название: Тип конф…" at bounding box center [807, 311] width 1389 height 798
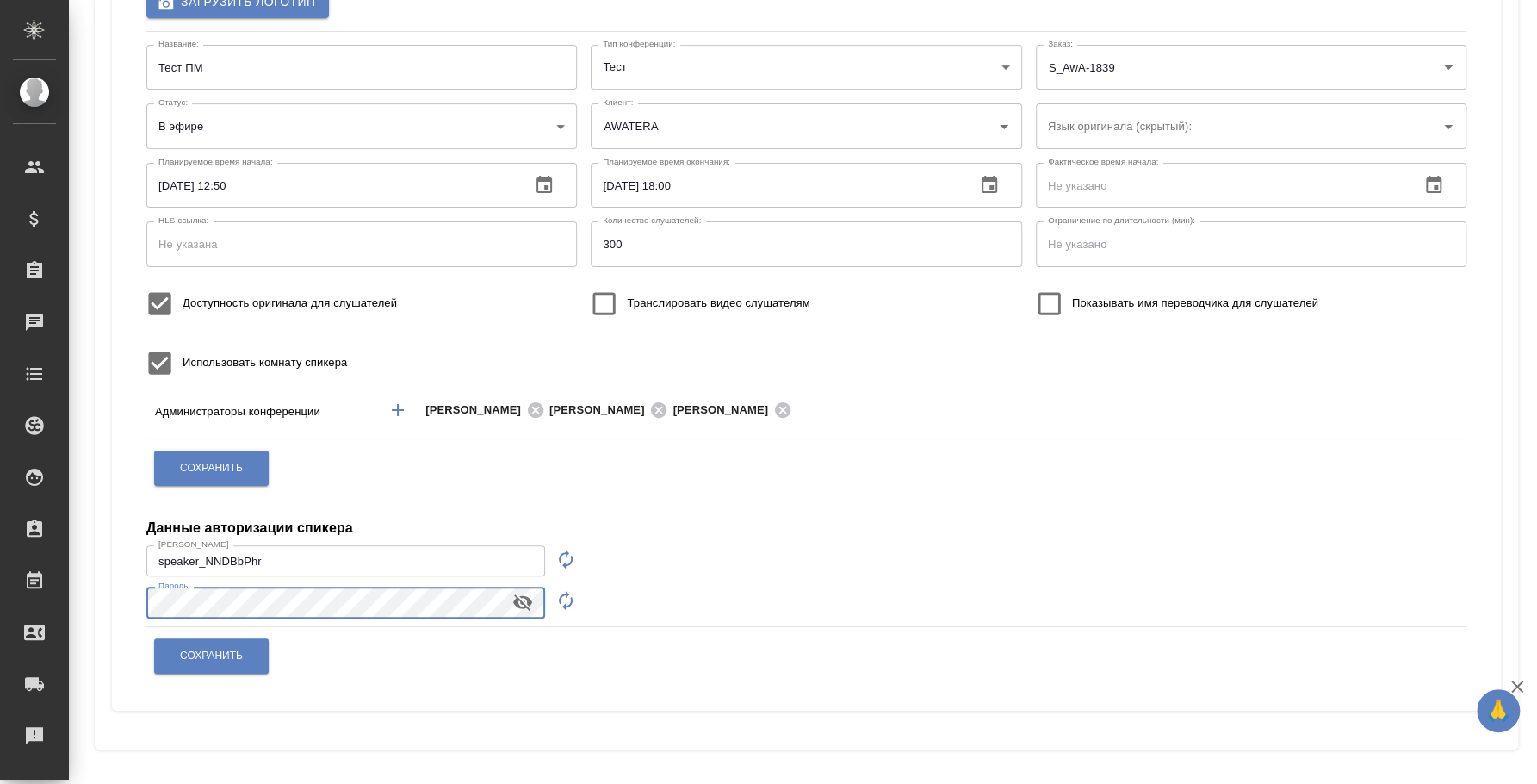
click at [81, 587] on div "Копировать ссылку для спикера Копировать ссылку для слушателей Открыть QR-код д…" at bounding box center [803, 229] width 1469 height 1110
click at [240, 651] on span "Сохранить" at bounding box center [212, 656] width 63 height 14
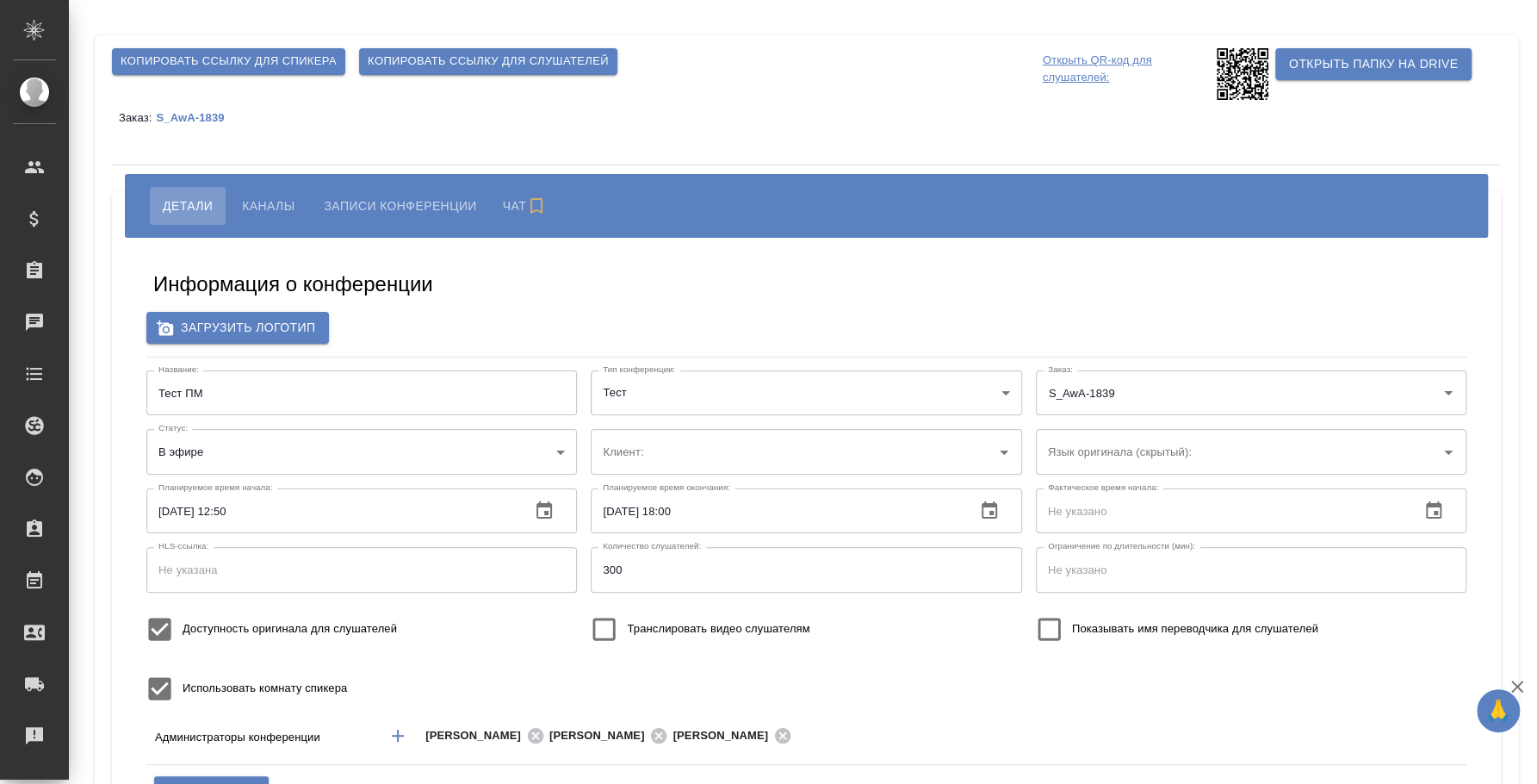
type input "AWATERA"
type input "300"
click at [278, 196] on span "Каналы" at bounding box center [268, 205] width 53 height 21
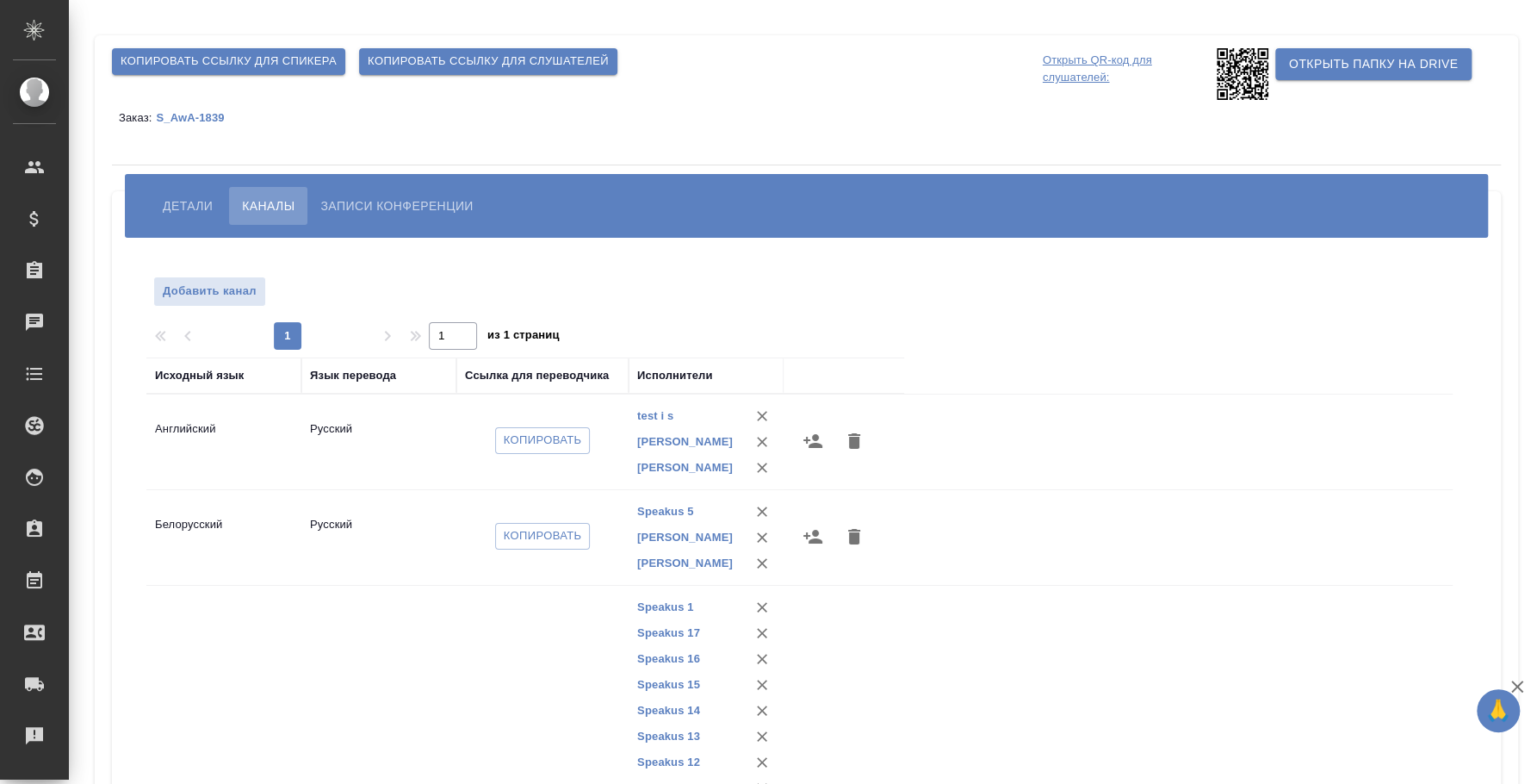
click at [186, 196] on span "Детали" at bounding box center [188, 205] width 50 height 21
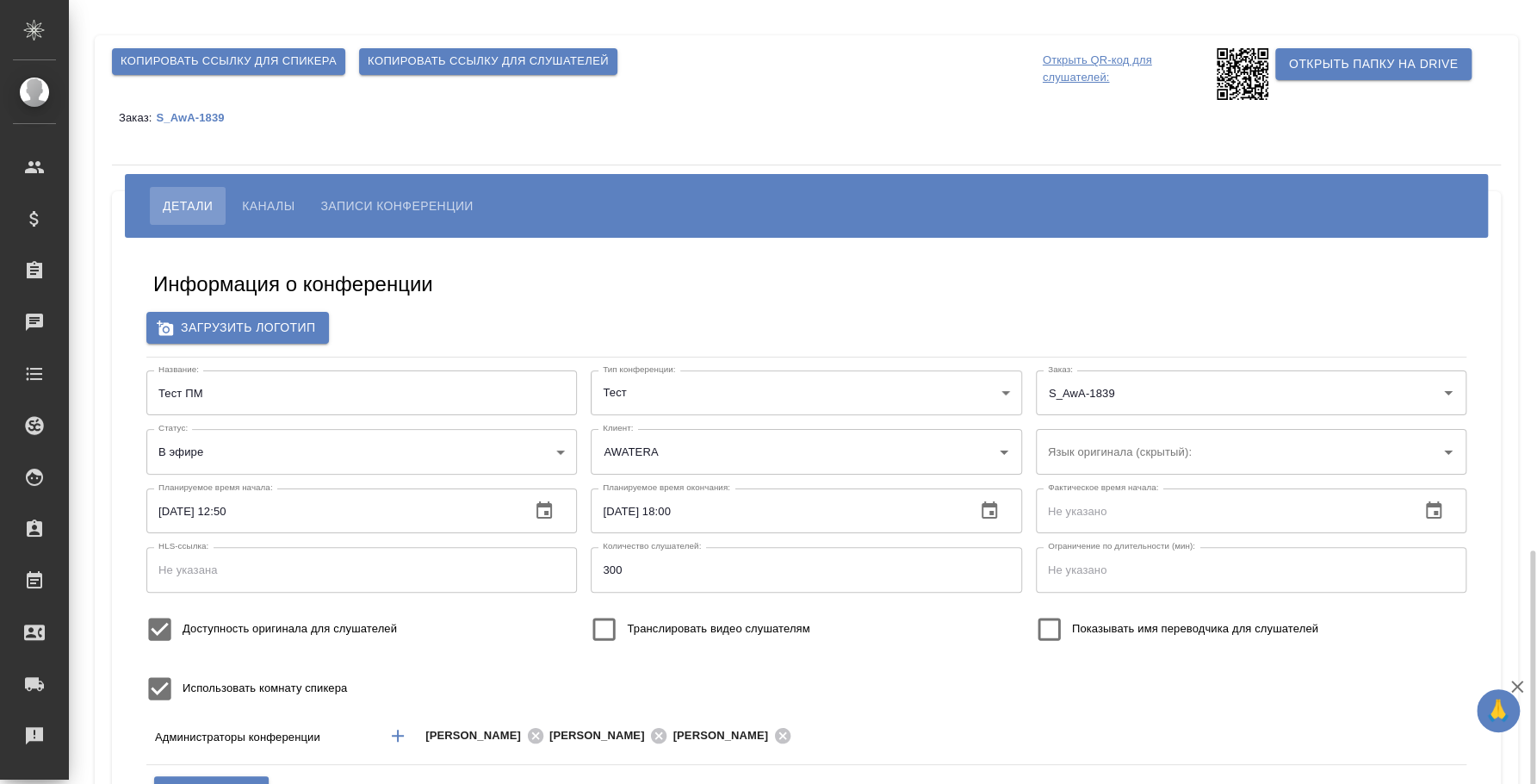
scroll to position [322, 0]
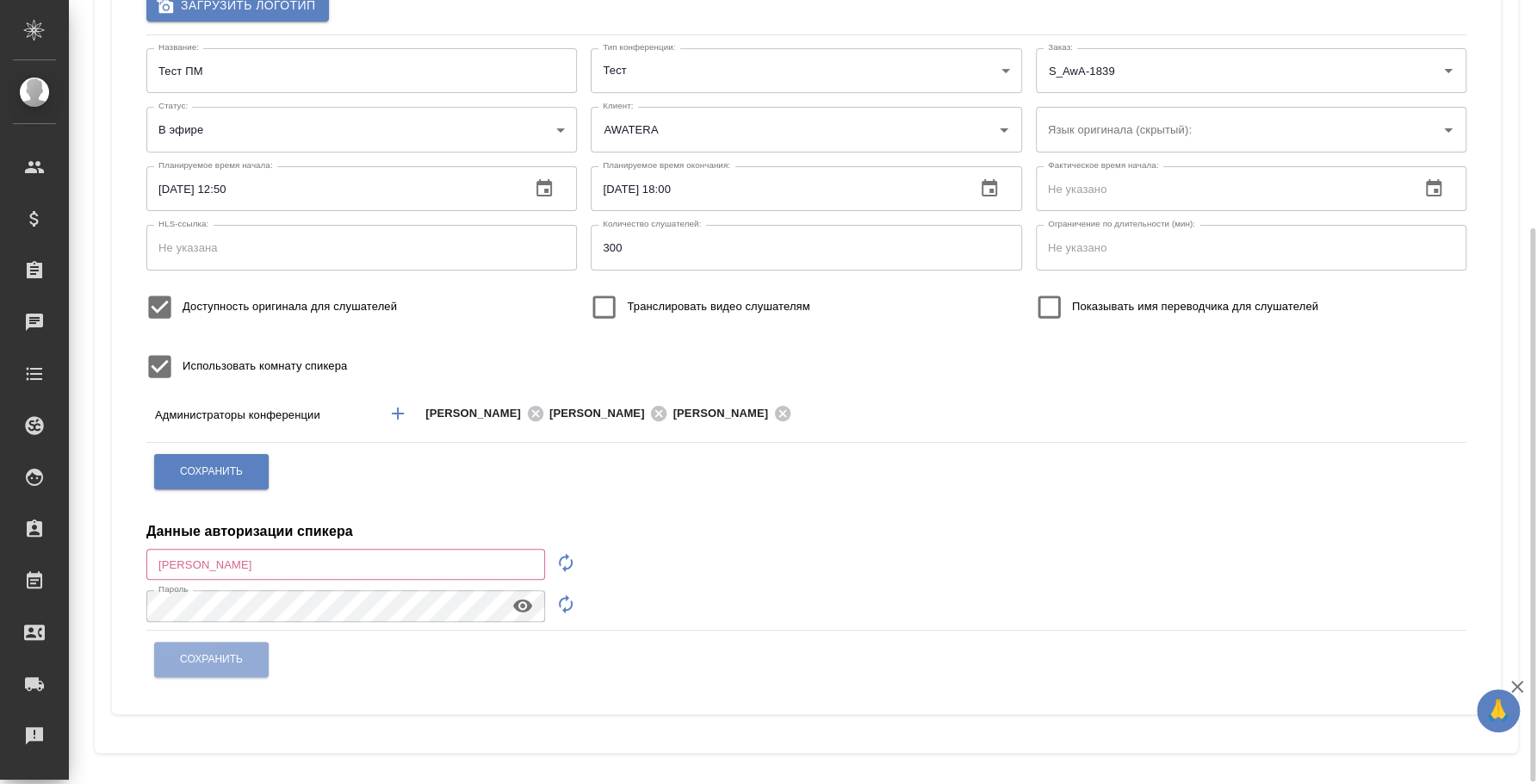
click at [569, 552] on icon "button" at bounding box center [565, 562] width 21 height 21
type input "speaker_ADISNefO"
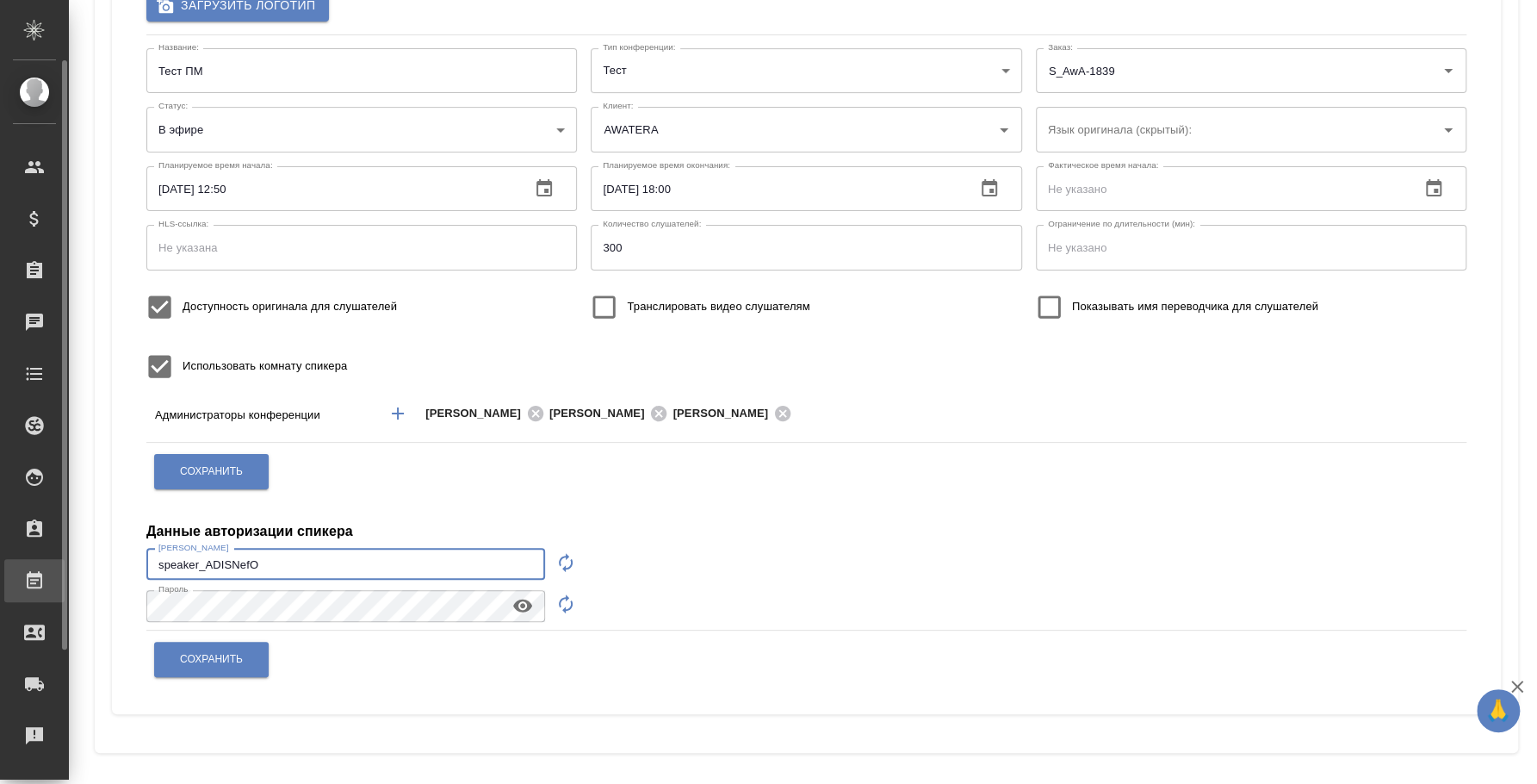
drag, startPoint x: 425, startPoint y: 566, endPoint x: 5, endPoint y: 565, distance: 420.0
click at [5, 565] on div ".cls-1 fill:#fff; AWATERA Fedotova Irina Клиенты Спецификации Заказы 0 Чаты Tod…" at bounding box center [768, 392] width 1537 height 784
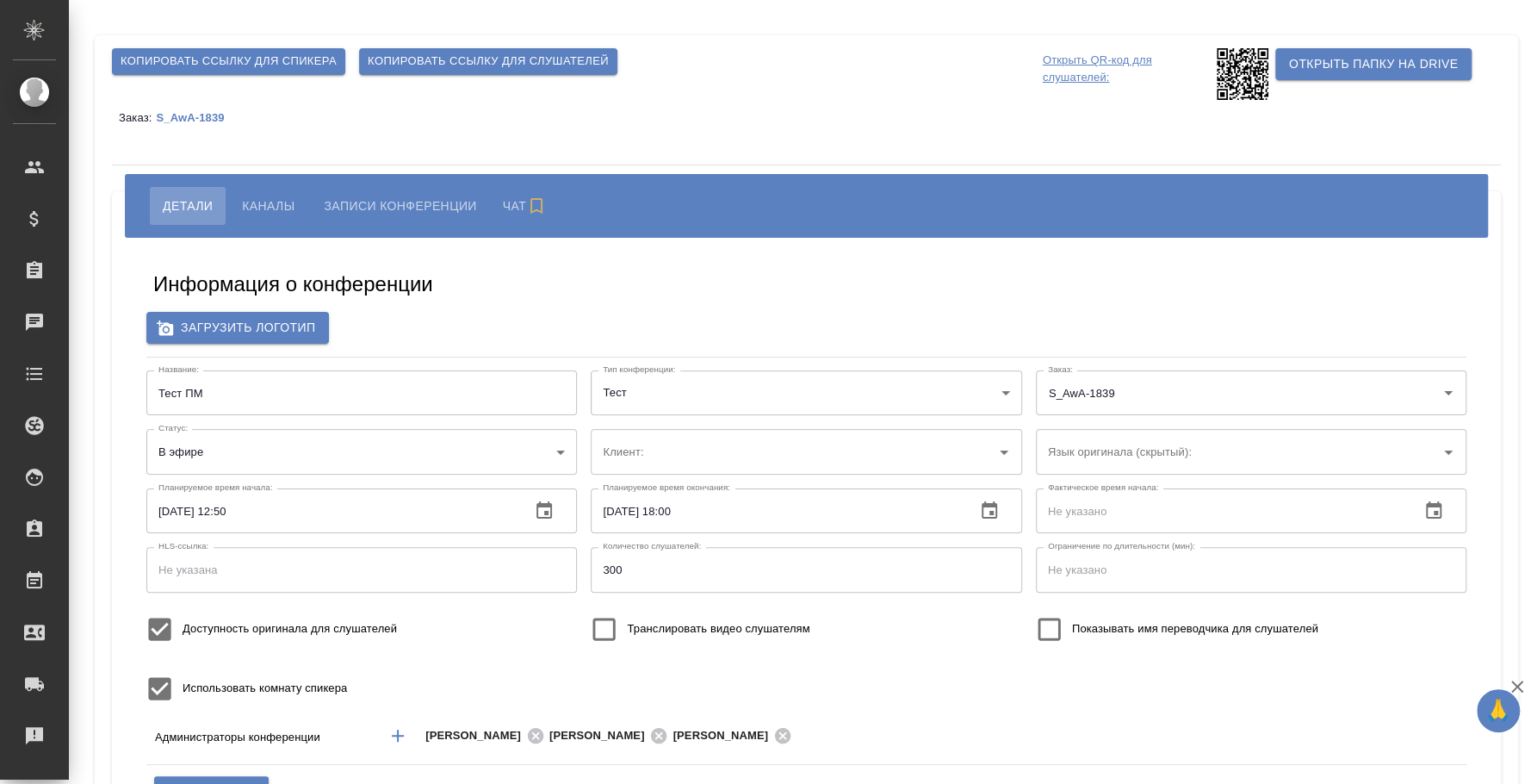
type input "AWATERA"
type input "300"
click at [283, 212] on span "Каналы" at bounding box center [268, 205] width 53 height 21
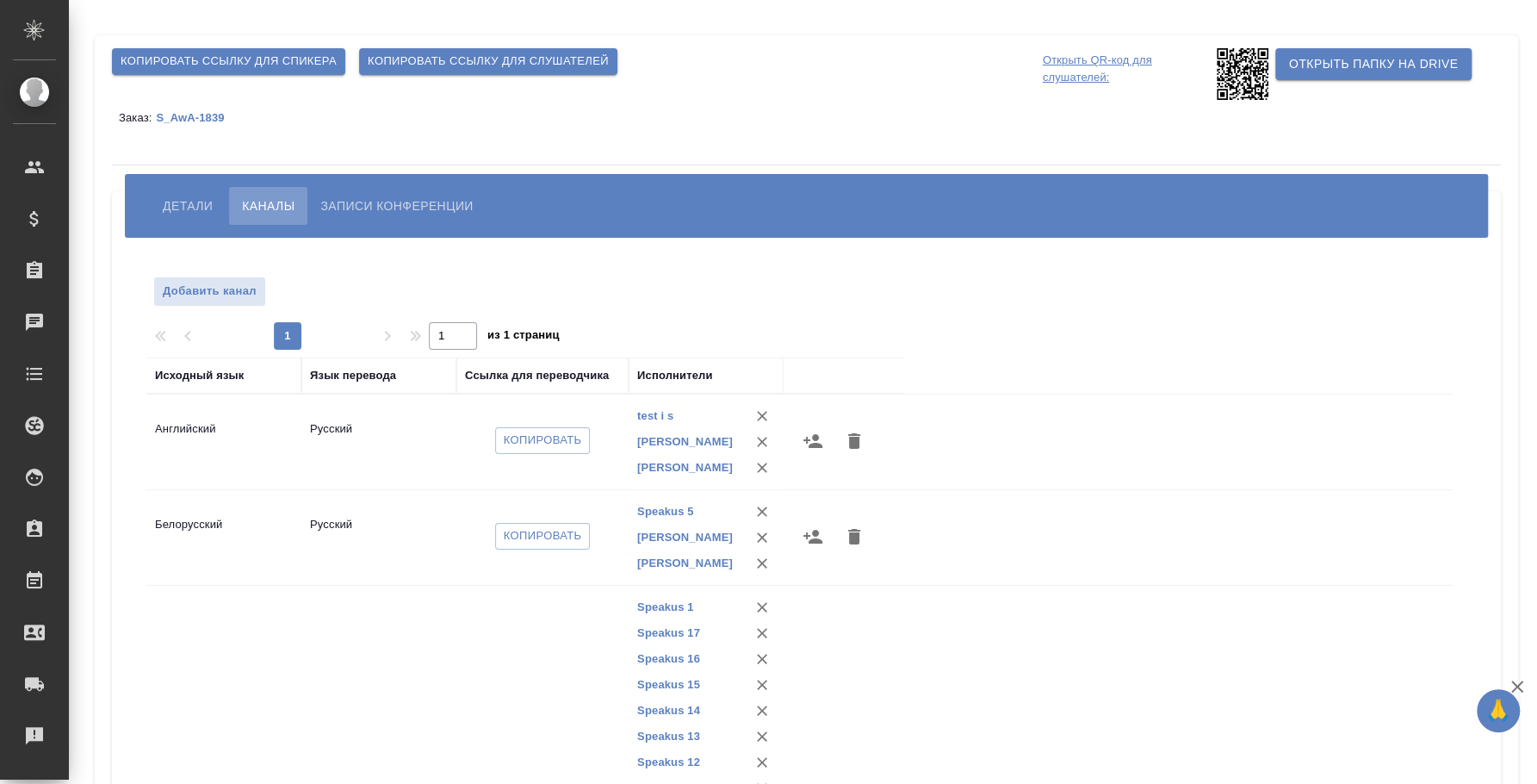
click at [282, 57] on span "Копировать ссылку для спикера" at bounding box center [228, 62] width 216 height 20
click at [282, 76] on div "Копировать ссылку для спикера" at bounding box center [229, 61] width 248 height 40
click at [279, 57] on span "Копировать ссылку для спикера" at bounding box center [228, 62] width 216 height 20
click at [187, 198] on span "Детали" at bounding box center [188, 205] width 50 height 21
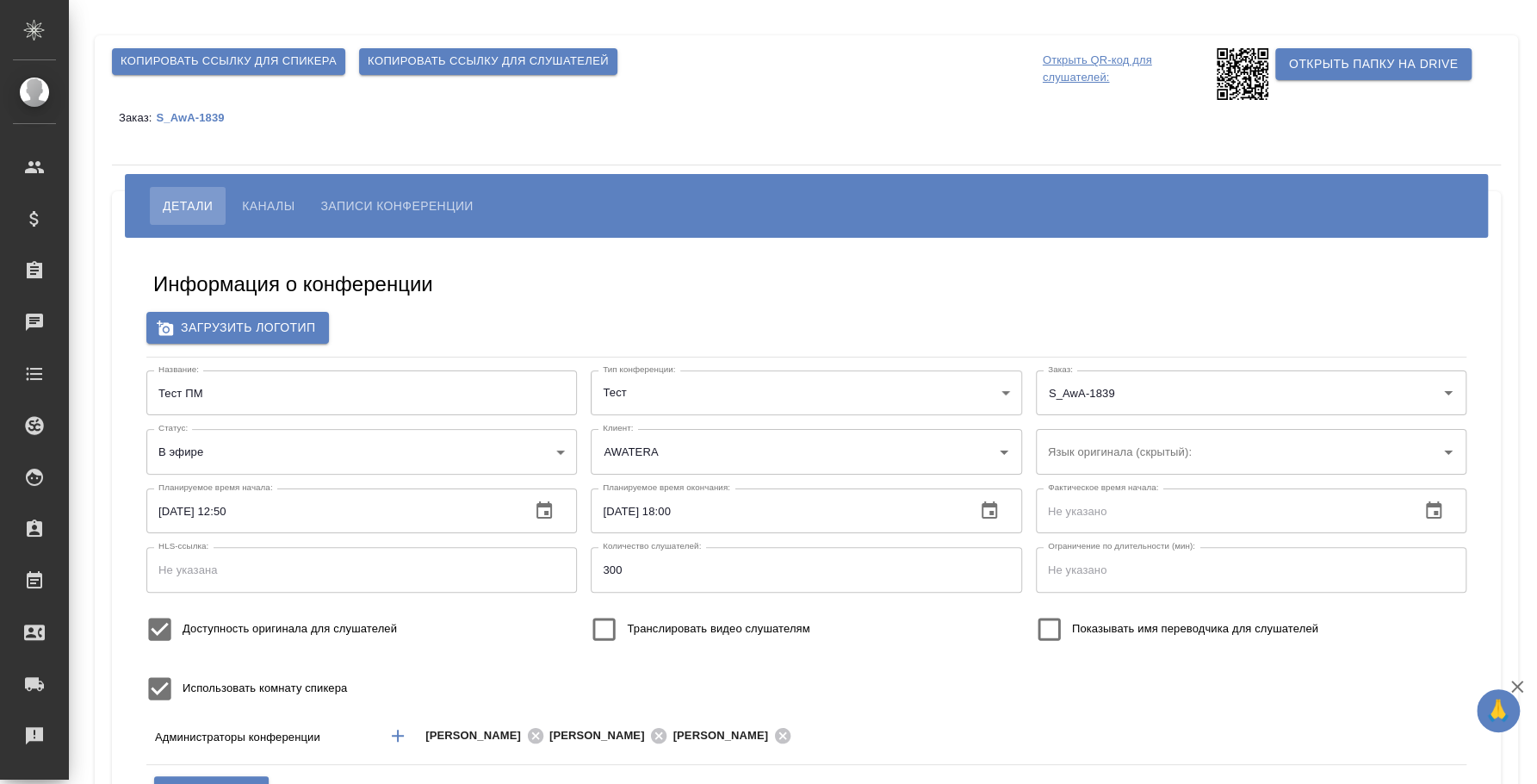
scroll to position [326, 0]
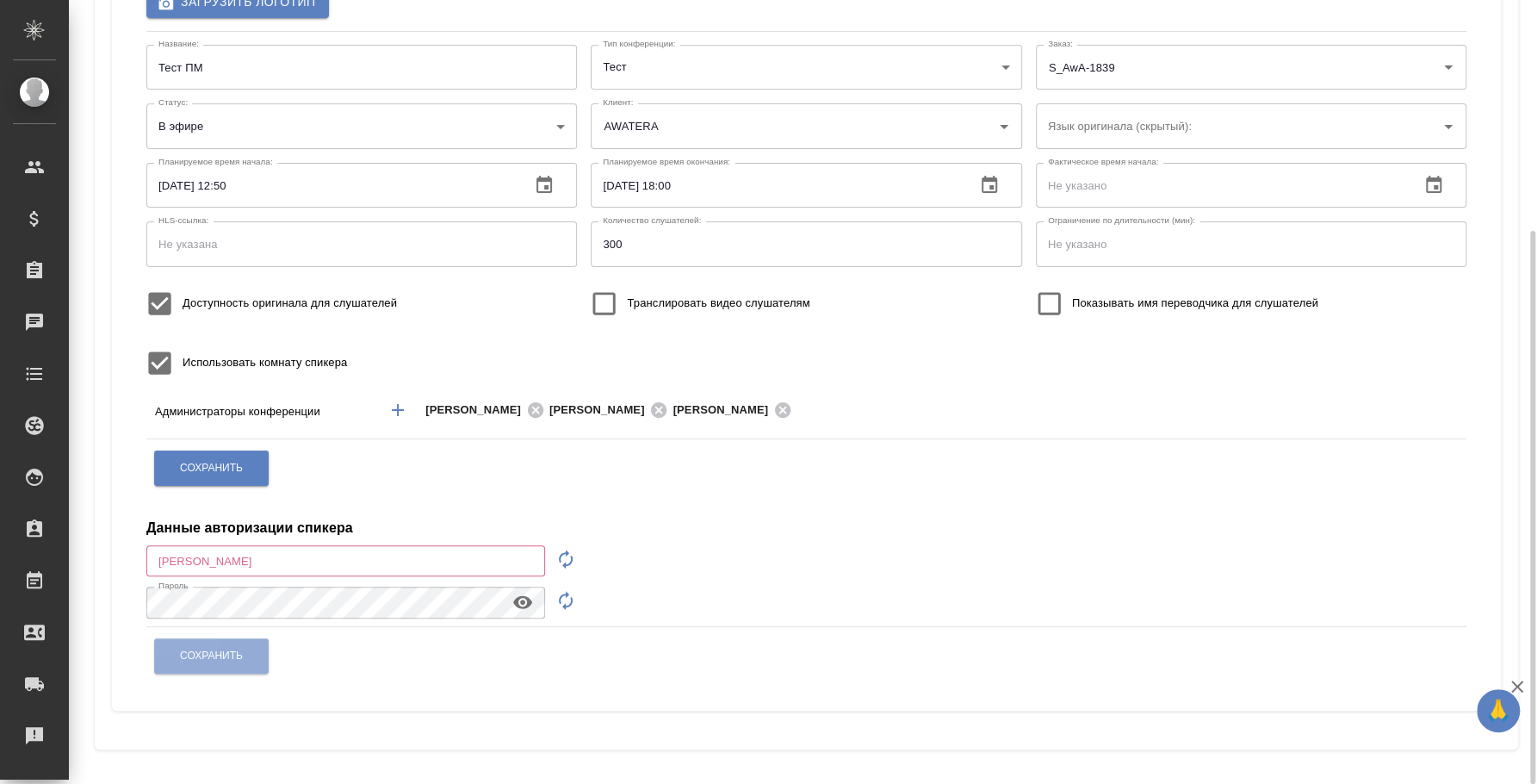
click at [564, 561] on icon "button" at bounding box center [565, 558] width 21 height 21
type input "speaker_TS0S0cF1"
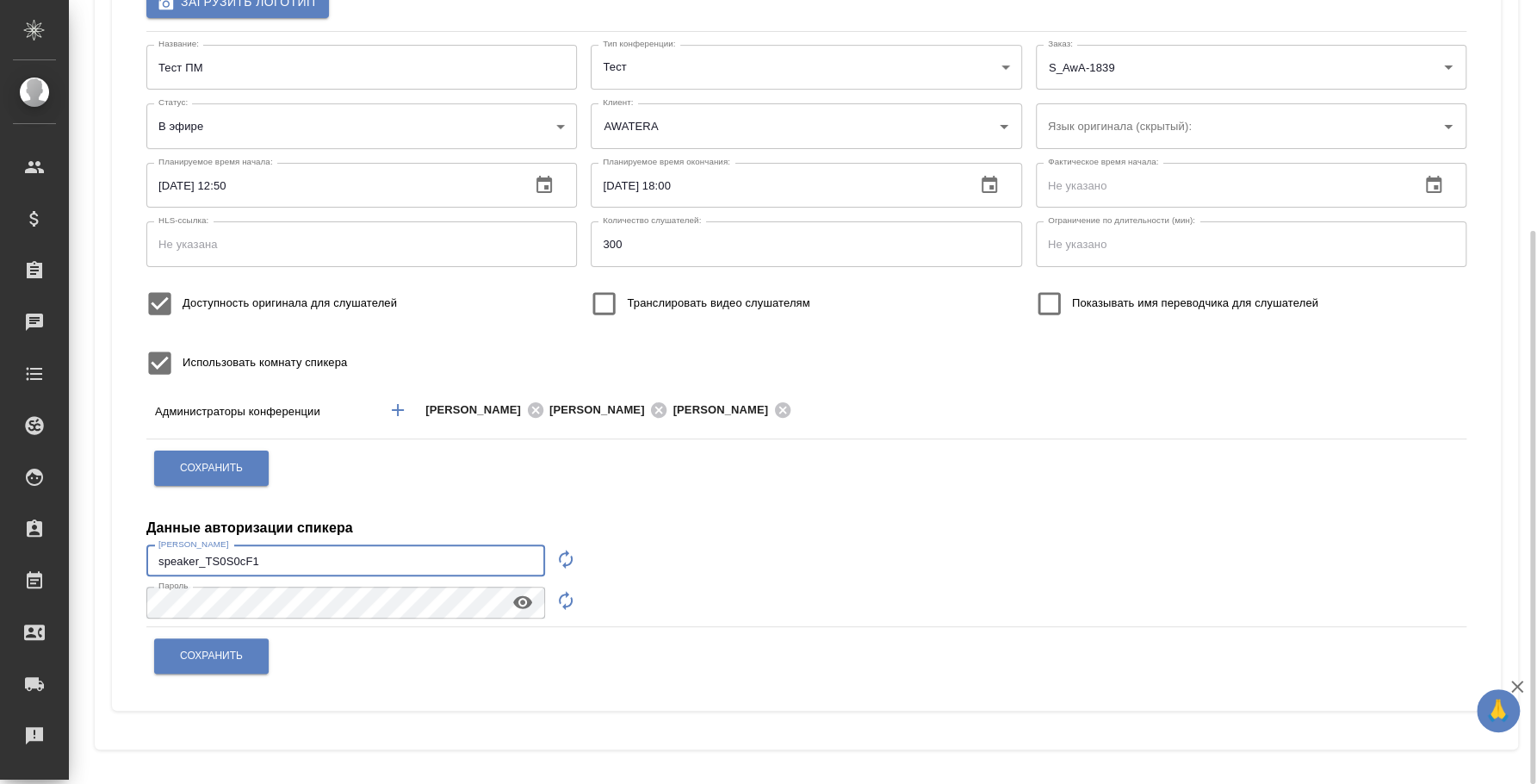
drag, startPoint x: 419, startPoint y: 572, endPoint x: 117, endPoint y: 517, distance: 307.0
click at [117, 517] on div "Информация о конференции Загрузить логотип Название: Тест ПМ Название: Тип конф…" at bounding box center [807, 311] width 1389 height 798
click at [525, 600] on icon "button" at bounding box center [522, 602] width 19 height 13
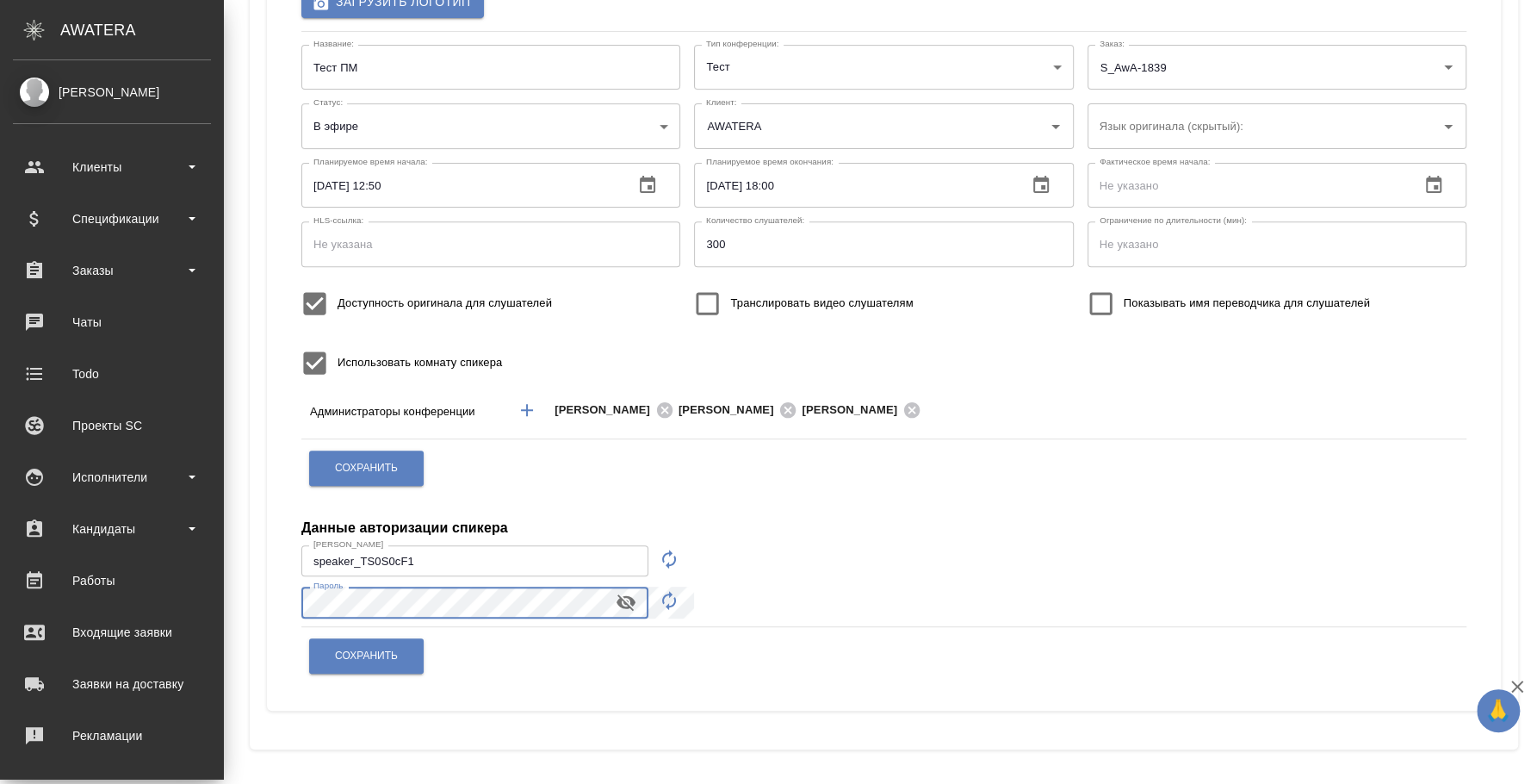
click at [0, 581] on html "🙏 .cls-1 fill:#fff; AWATERA Fedotova Irina Клиенты Спецификации Заказы 0 Чаты T…" at bounding box center [768, 392] width 1537 height 784
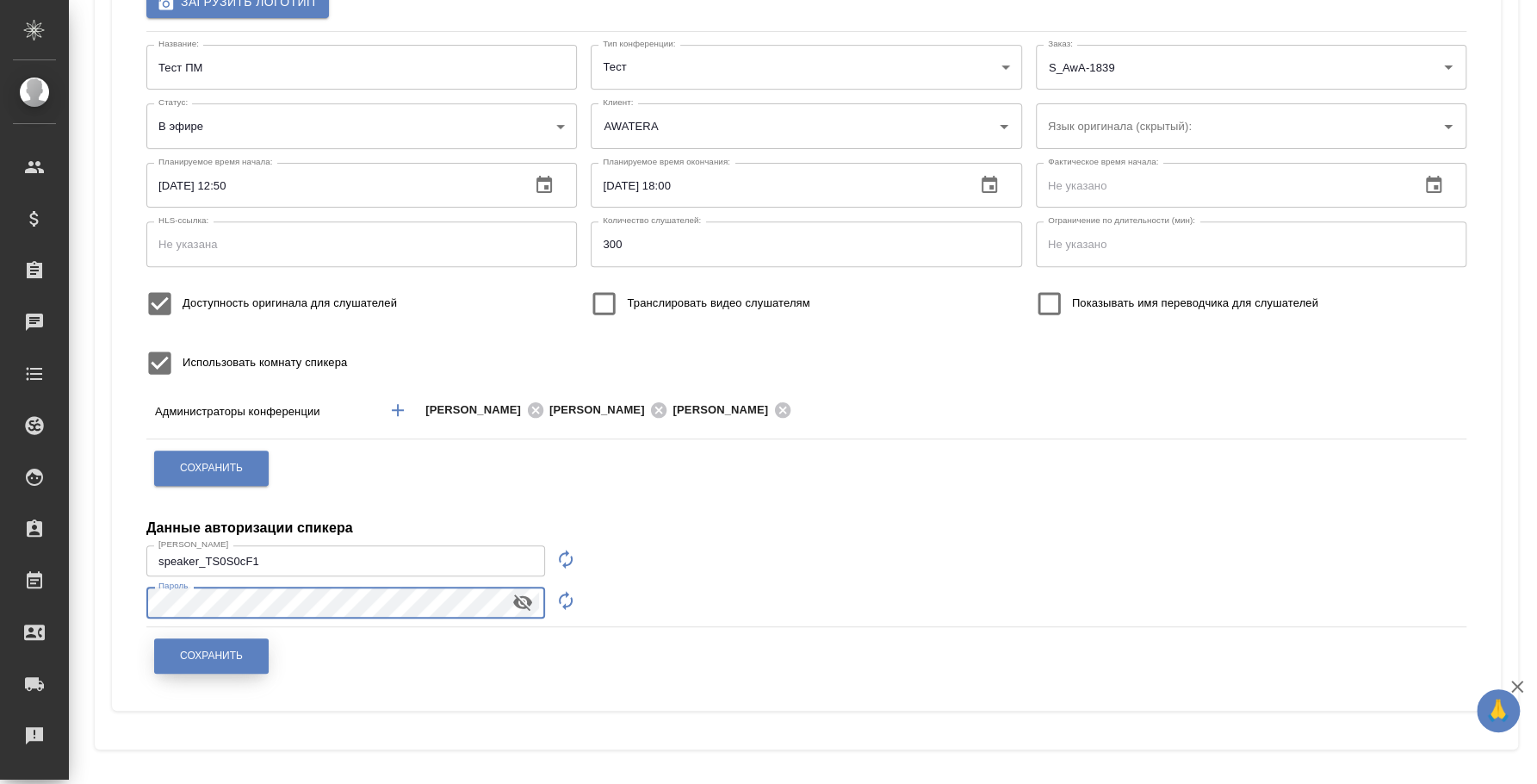
click at [256, 654] on button "Сохранить" at bounding box center [212, 655] width 115 height 35
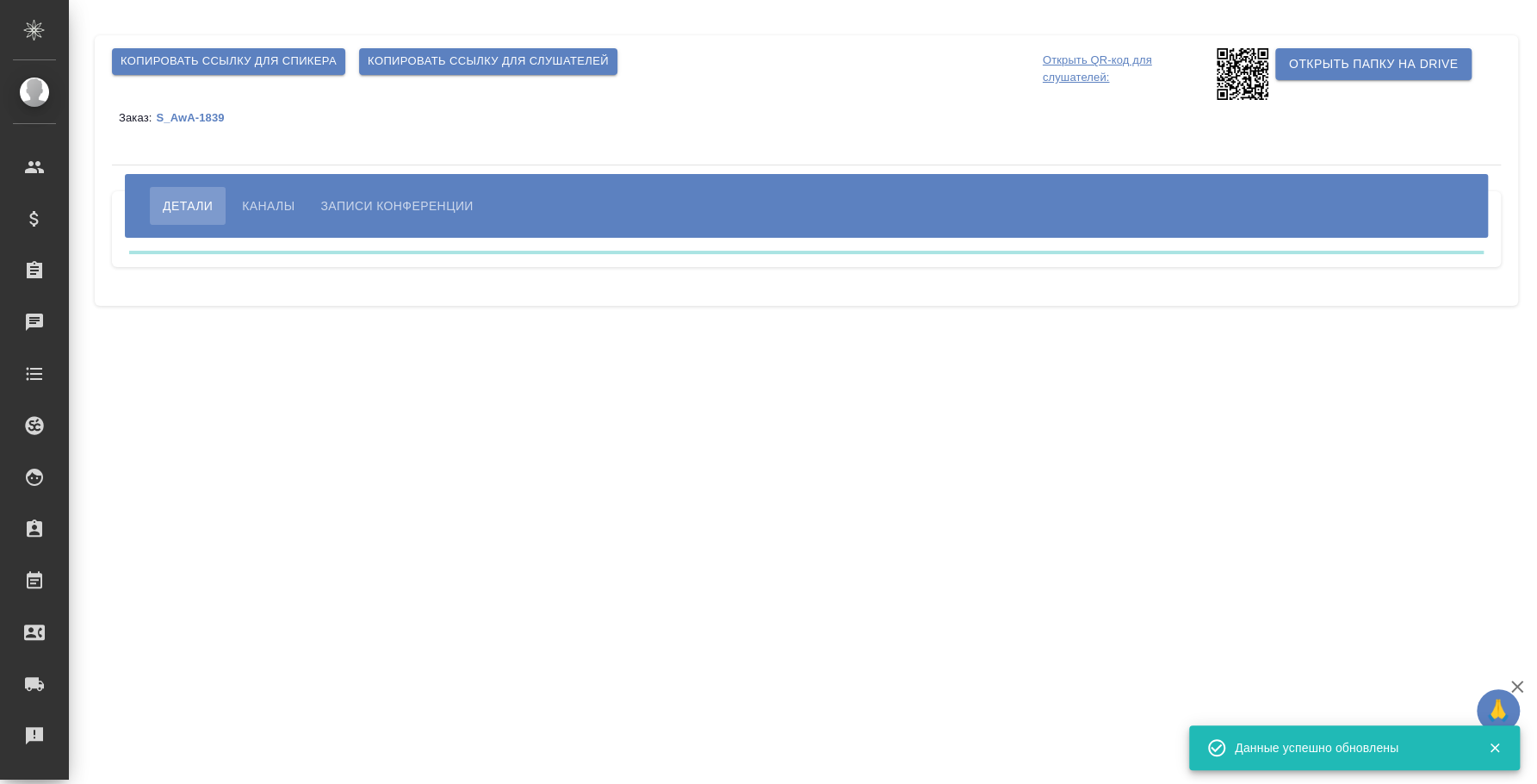
scroll to position [0, 0]
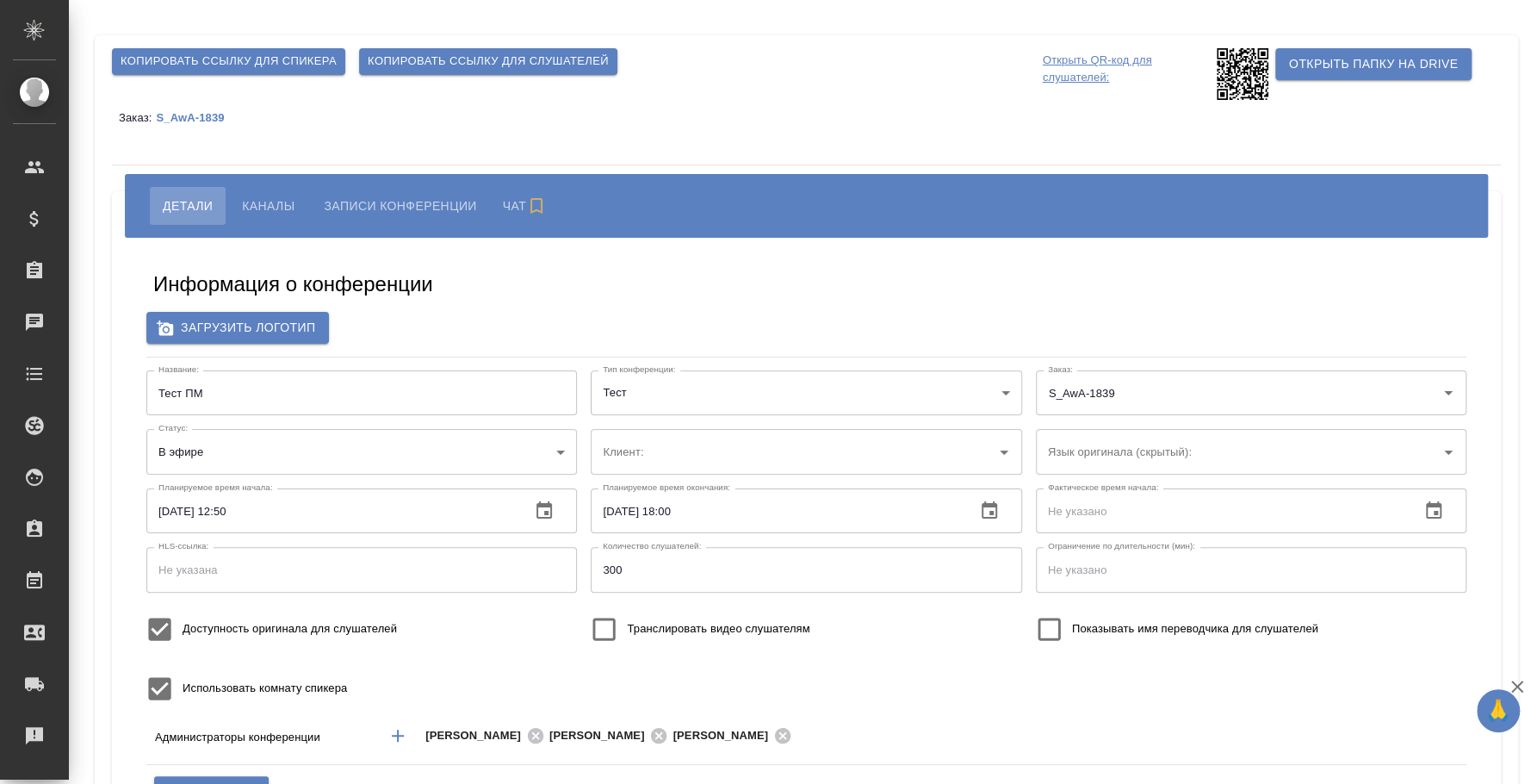
type input "AWATERA"
type input "300"
click at [458, 62] on span "Копировать ссылку для слушателей" at bounding box center [488, 62] width 241 height 20
click at [275, 203] on span "Каналы" at bounding box center [268, 205] width 53 height 21
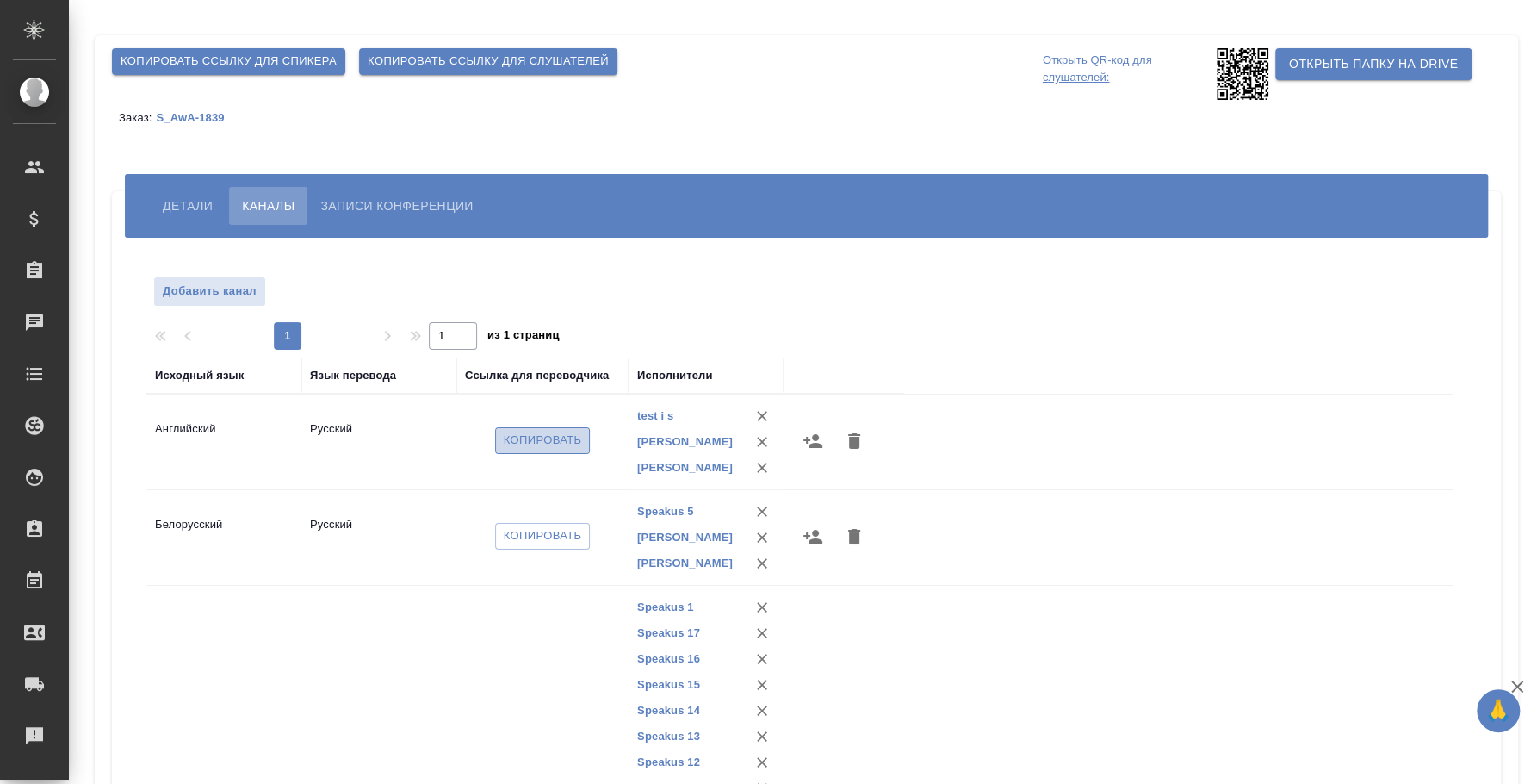
click at [544, 449] on span "Копировать" at bounding box center [543, 440] width 78 height 20
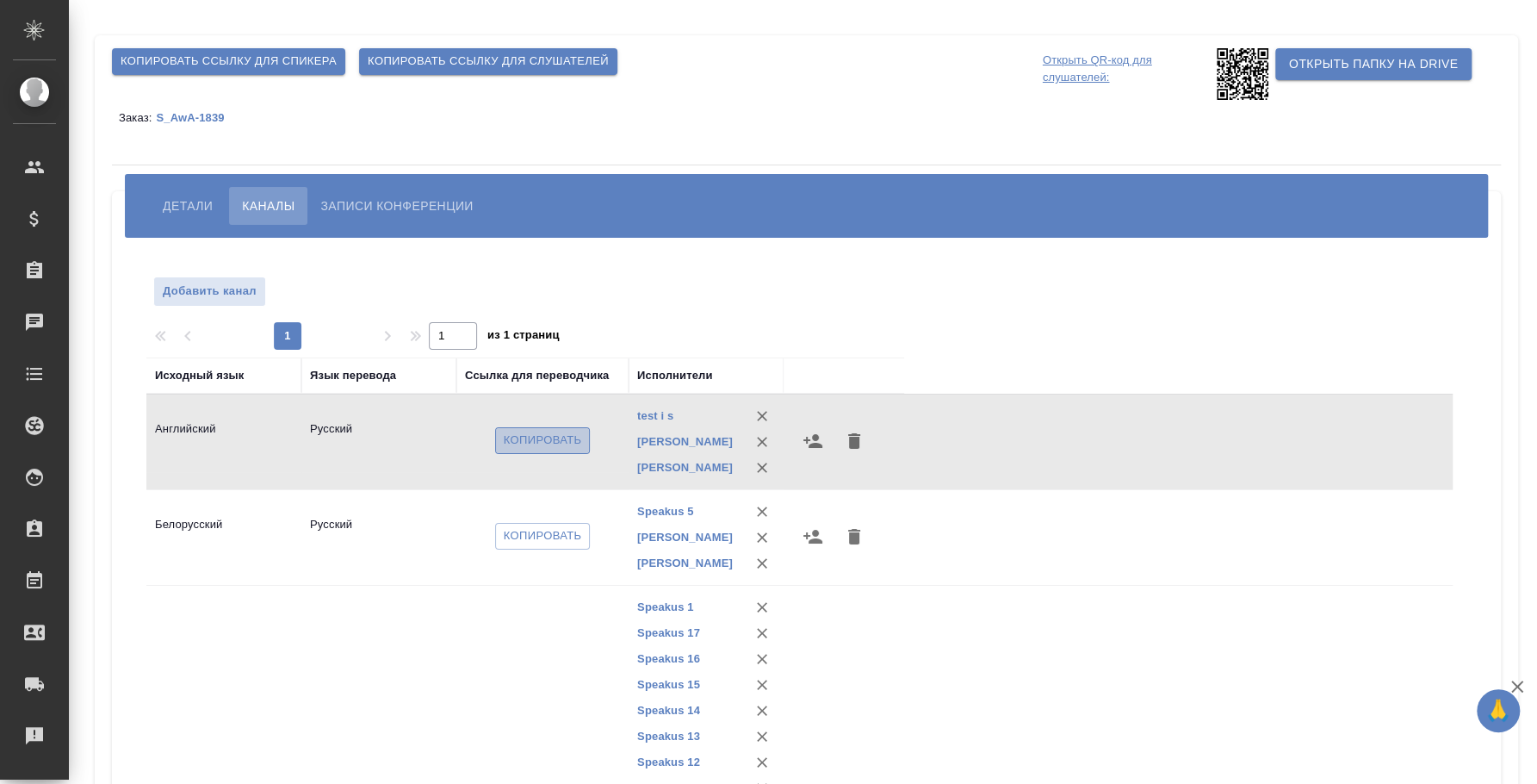
click at [562, 450] on span "Копировать" at bounding box center [543, 440] width 78 height 20
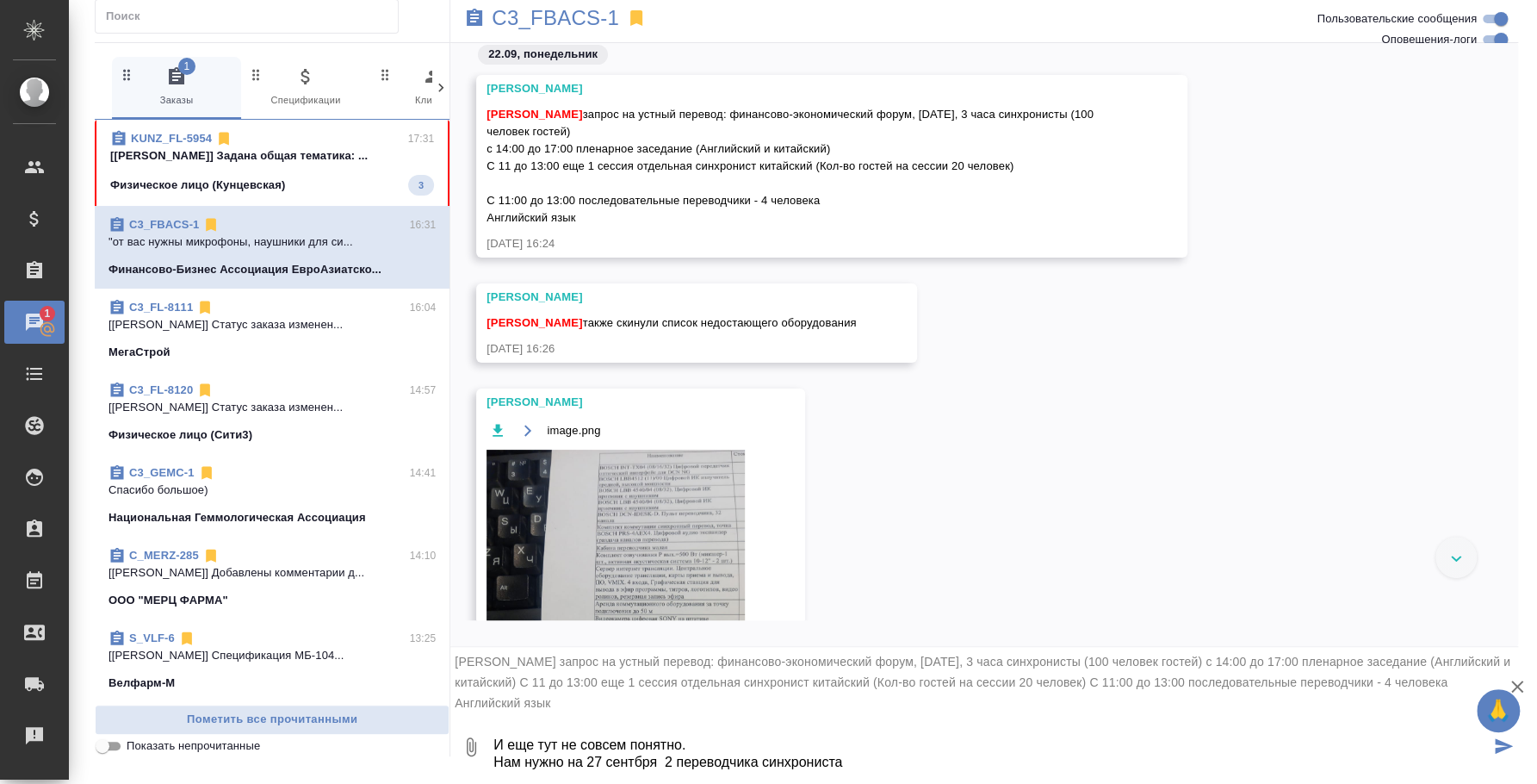
click at [629, 760] on textarea "И еще тут не совсем понятно. Нам нужно на 27 сентбря 2 переводчика синхрониста" at bounding box center [991, 746] width 999 height 58
click at [871, 762] on textarea "И еще тут не совсем понятно. Нам нужно на 27 сентября 2 переводчика синхрониста" at bounding box center [991, 746] width 999 height 58
click at [661, 752] on textarea "И еще тут не совсем понятно. Нам нужно на 27 сентября 2 переводчика синхрониста…" at bounding box center [991, 746] width 999 height 58
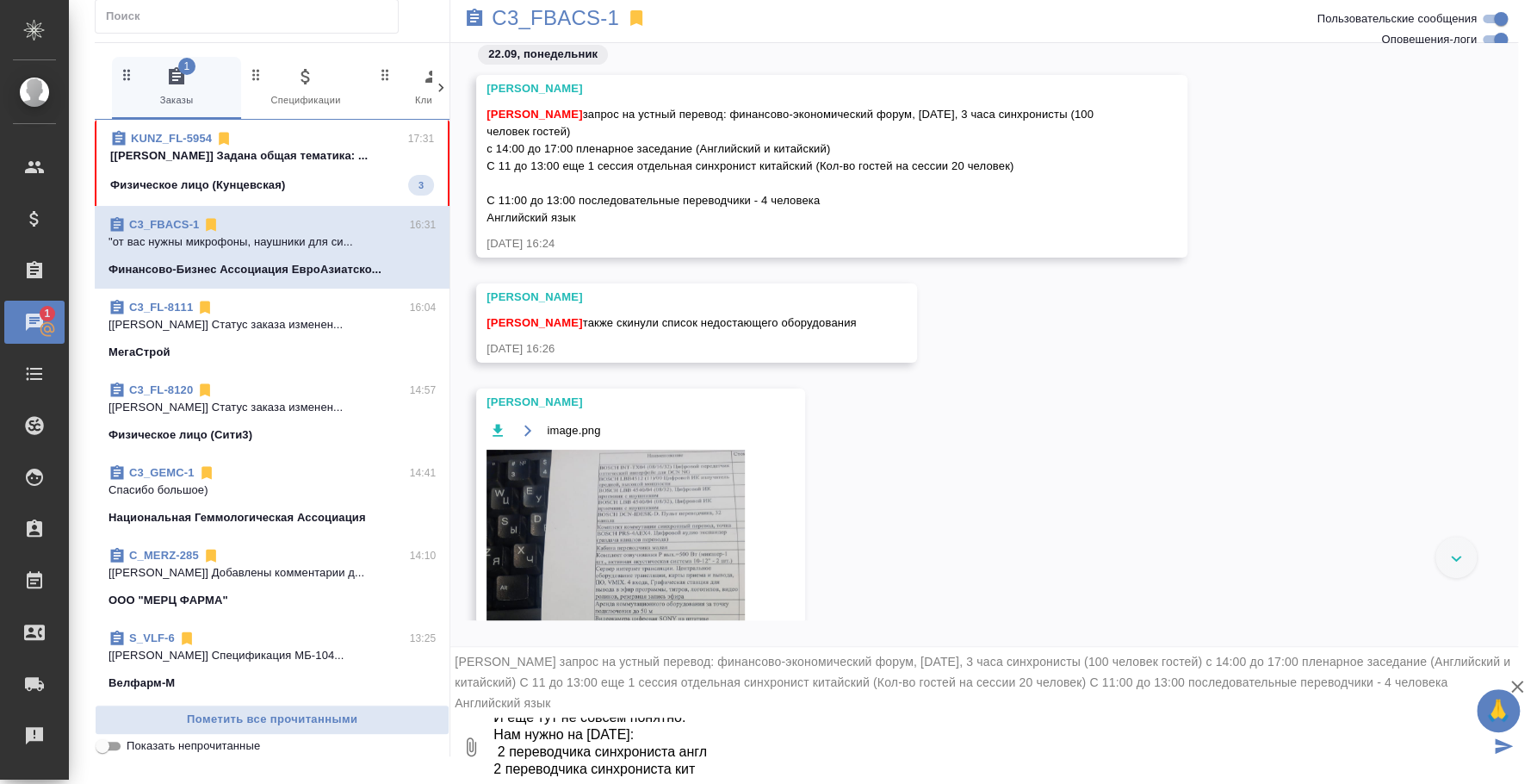
click at [495, 745] on textarea "И еще тут не совсем понятно. Нам нужно на 27 сентября: 2 переводчика синхронист…" at bounding box center [991, 746] width 999 height 58
type textarea "И еще тут не совсем понятно. Нам нужно на 27 сентября: 2 переводчика синхронист…"
click at [701, 773] on textarea "И еще тут не совсем понятно. Нам нужно на 27 сентября: 2 переводчика синхронист…" at bounding box center [991, 746] width 999 height 58
click at [717, 754] on textarea "И еще тут не совсем понятно. Нам нужно на 27 сентября: 2 переводчика синхронист…" at bounding box center [991, 746] width 999 height 58
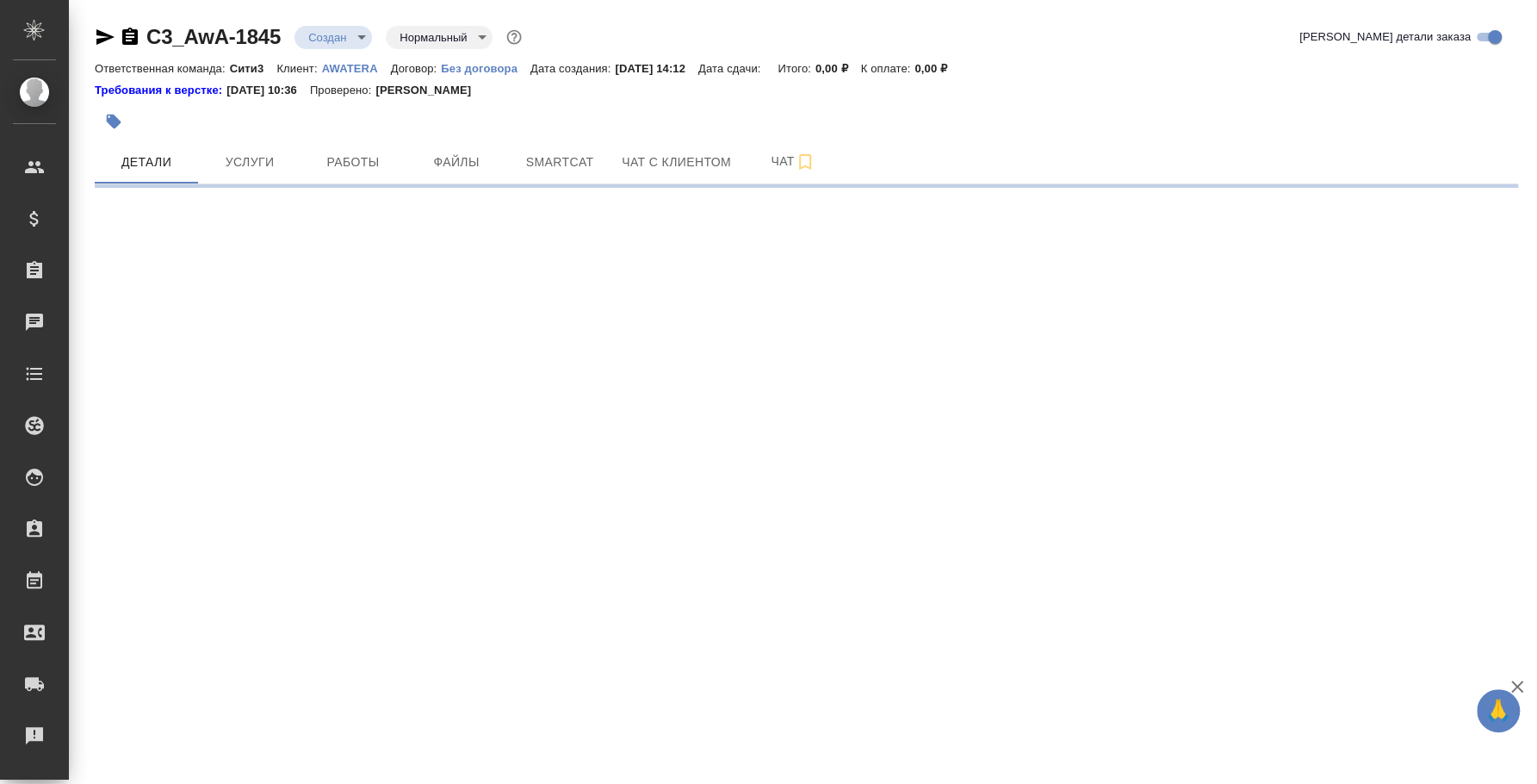
click at [101, 39] on icon "button" at bounding box center [106, 37] width 18 height 15
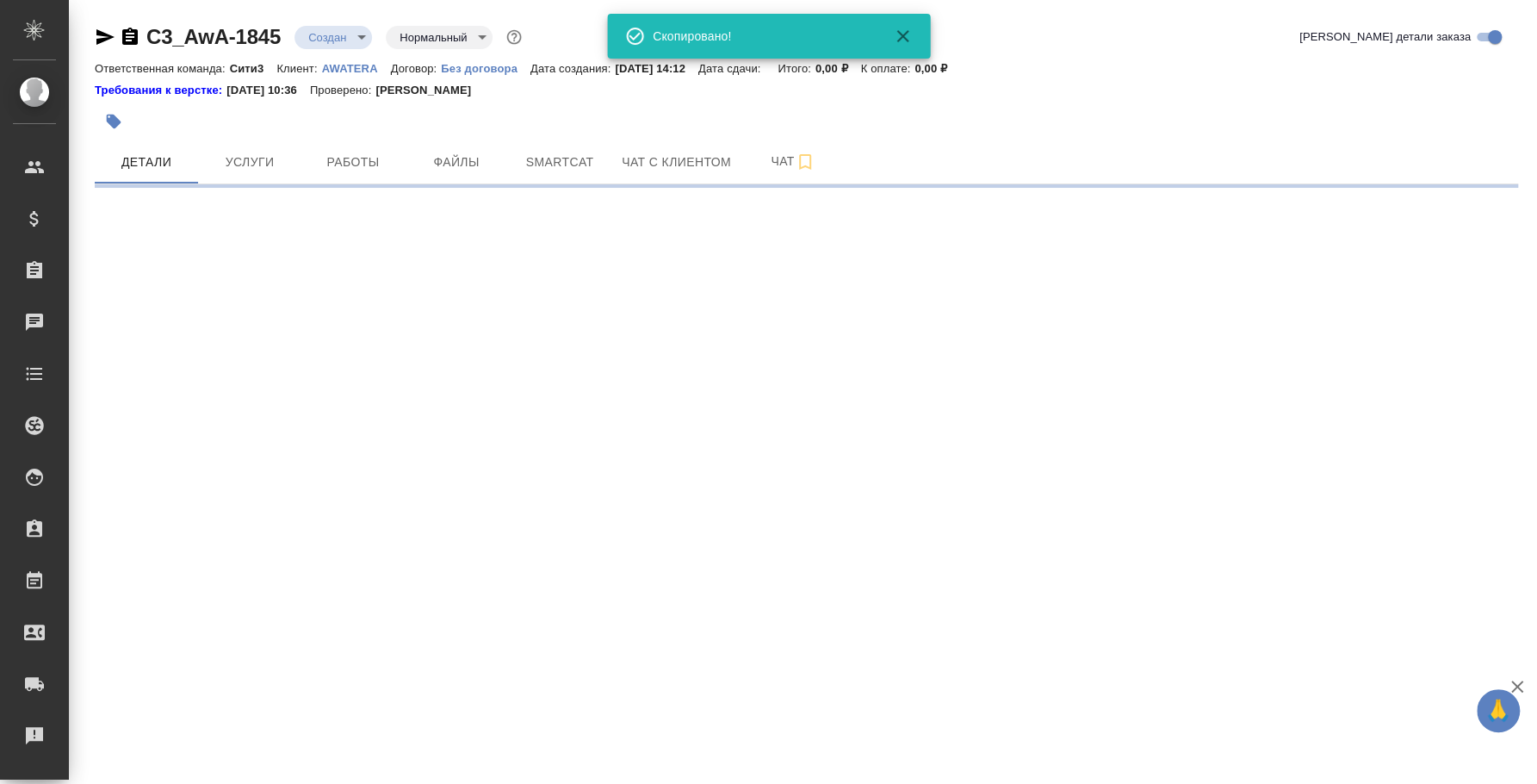
select select "RU"
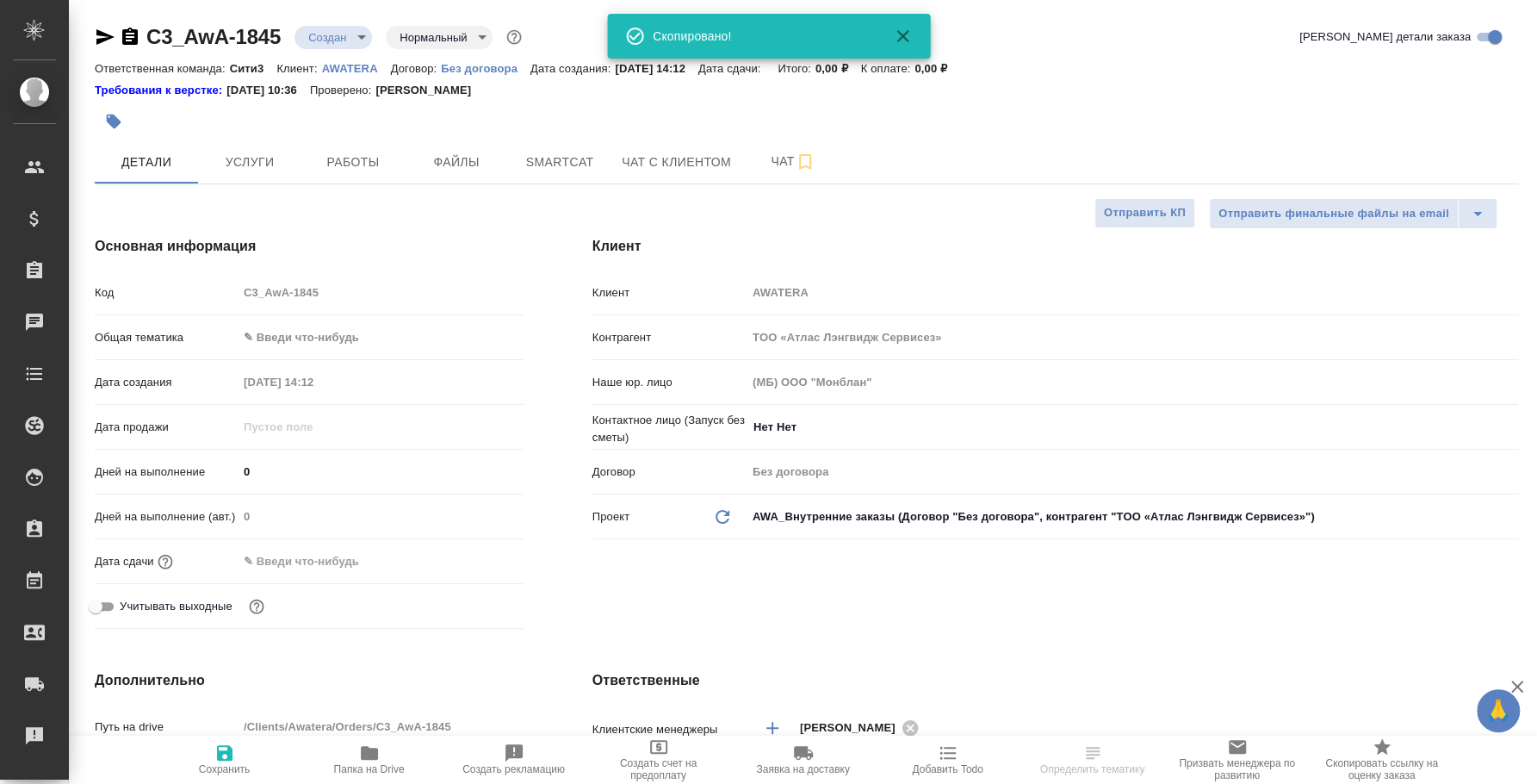
type textarea "x"
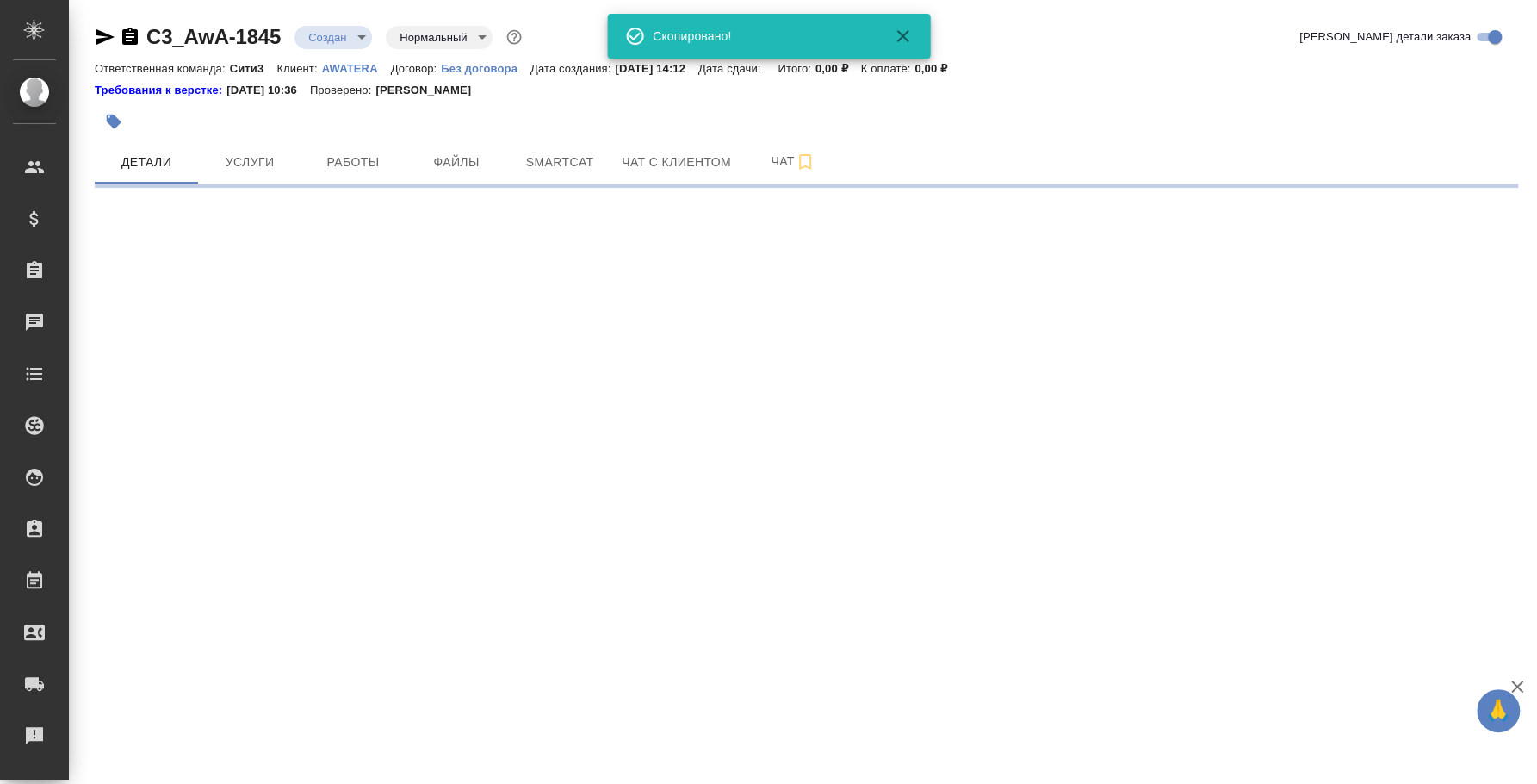
select select "RU"
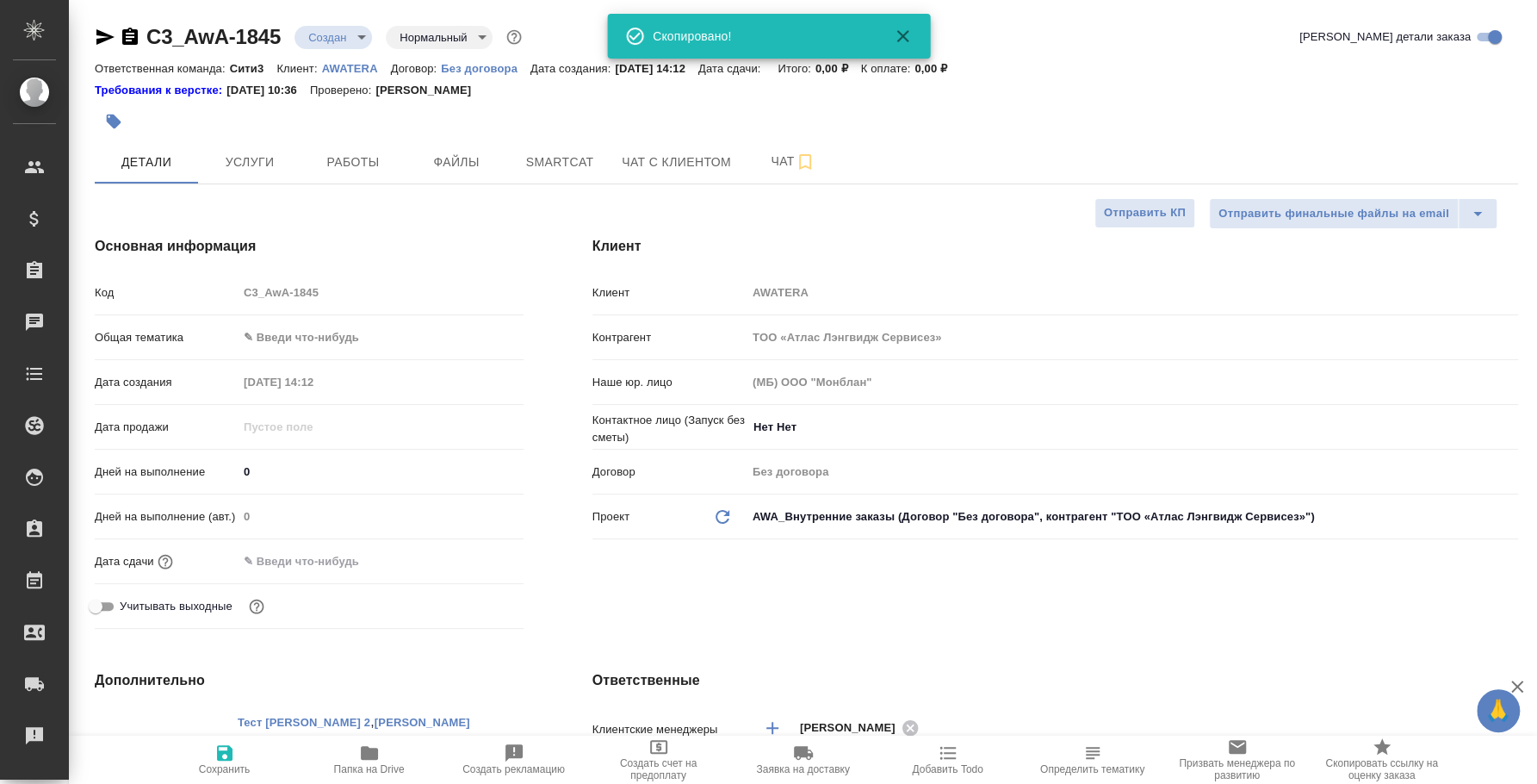
type textarea "x"
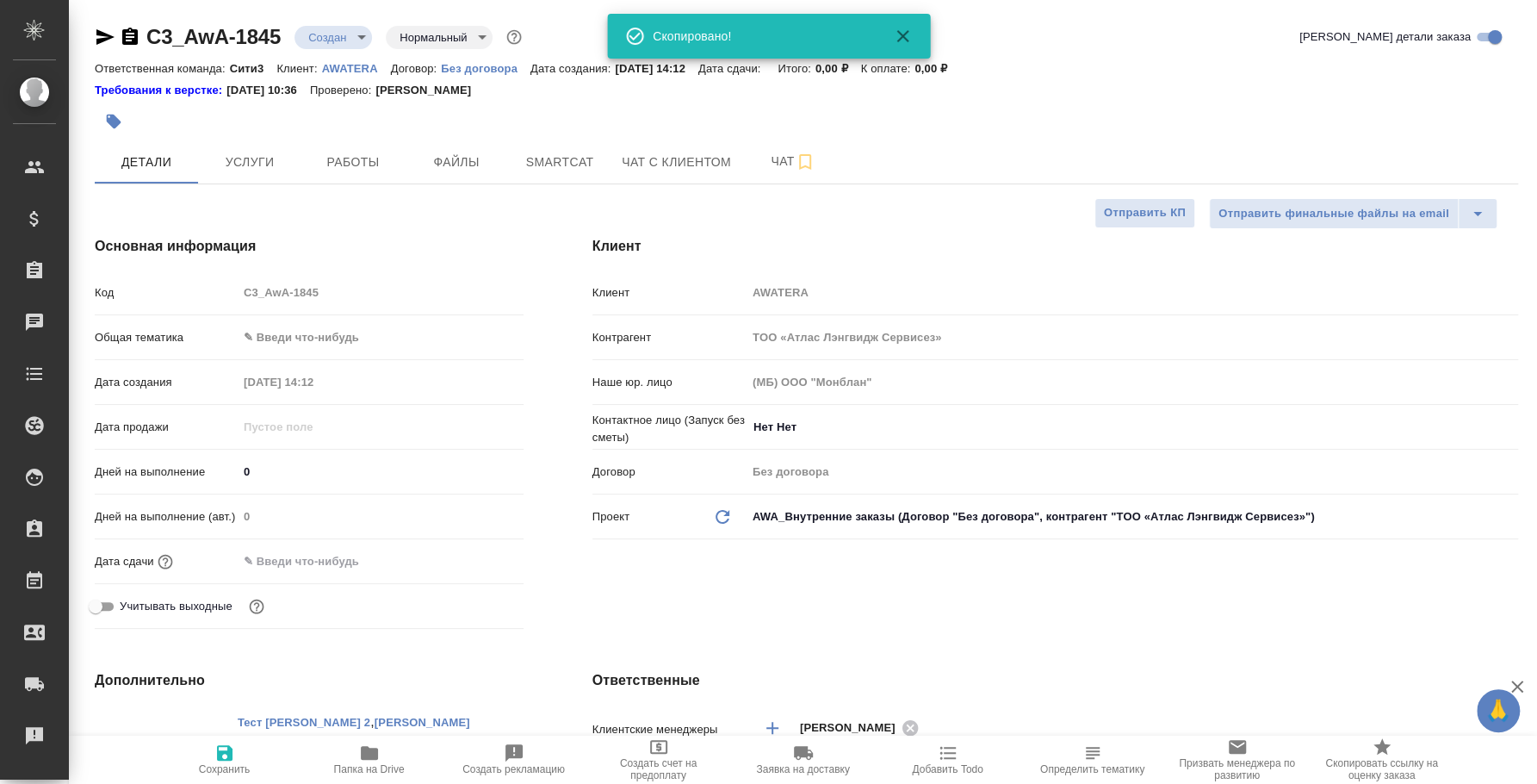
type textarea "x"
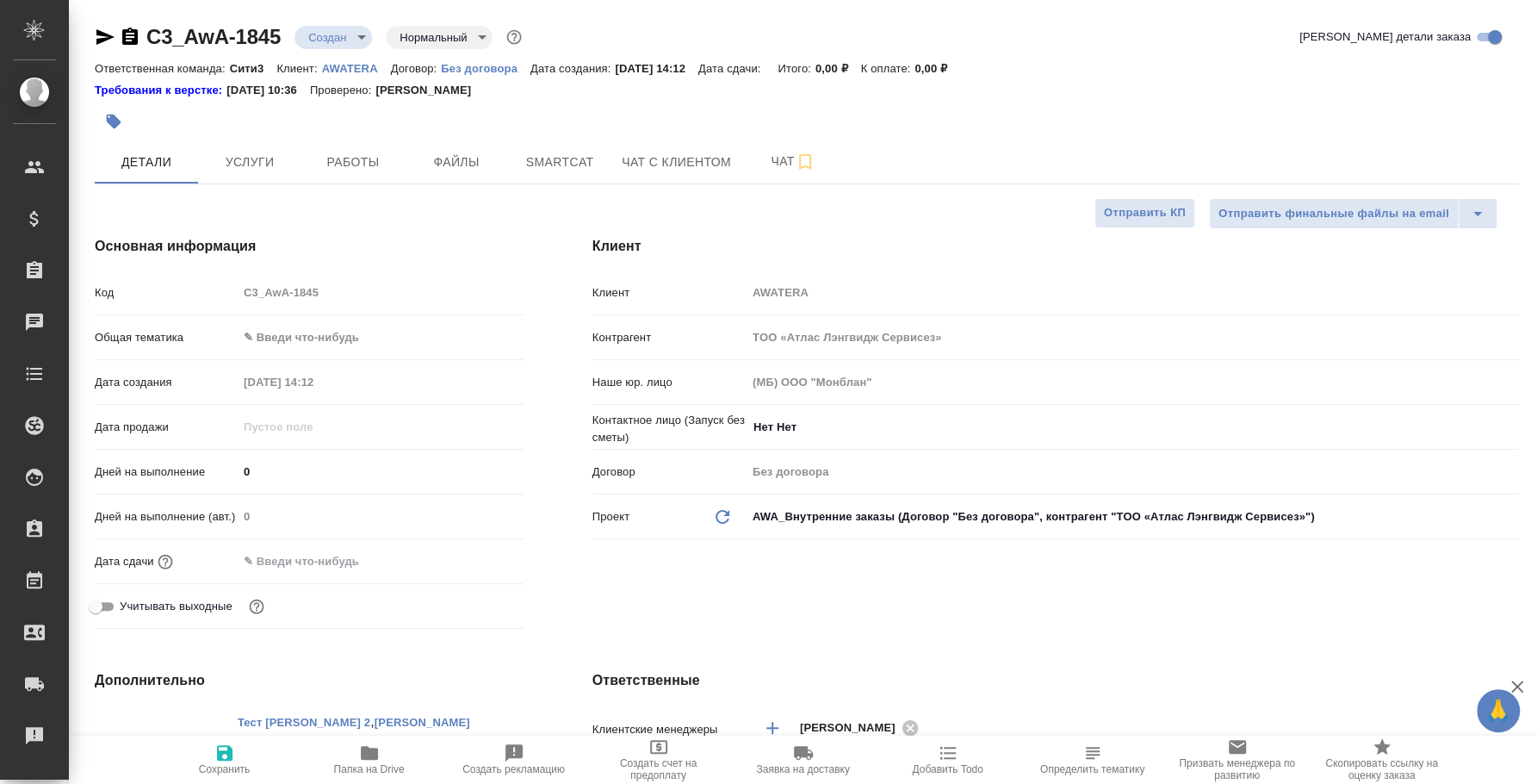
type textarea "x"
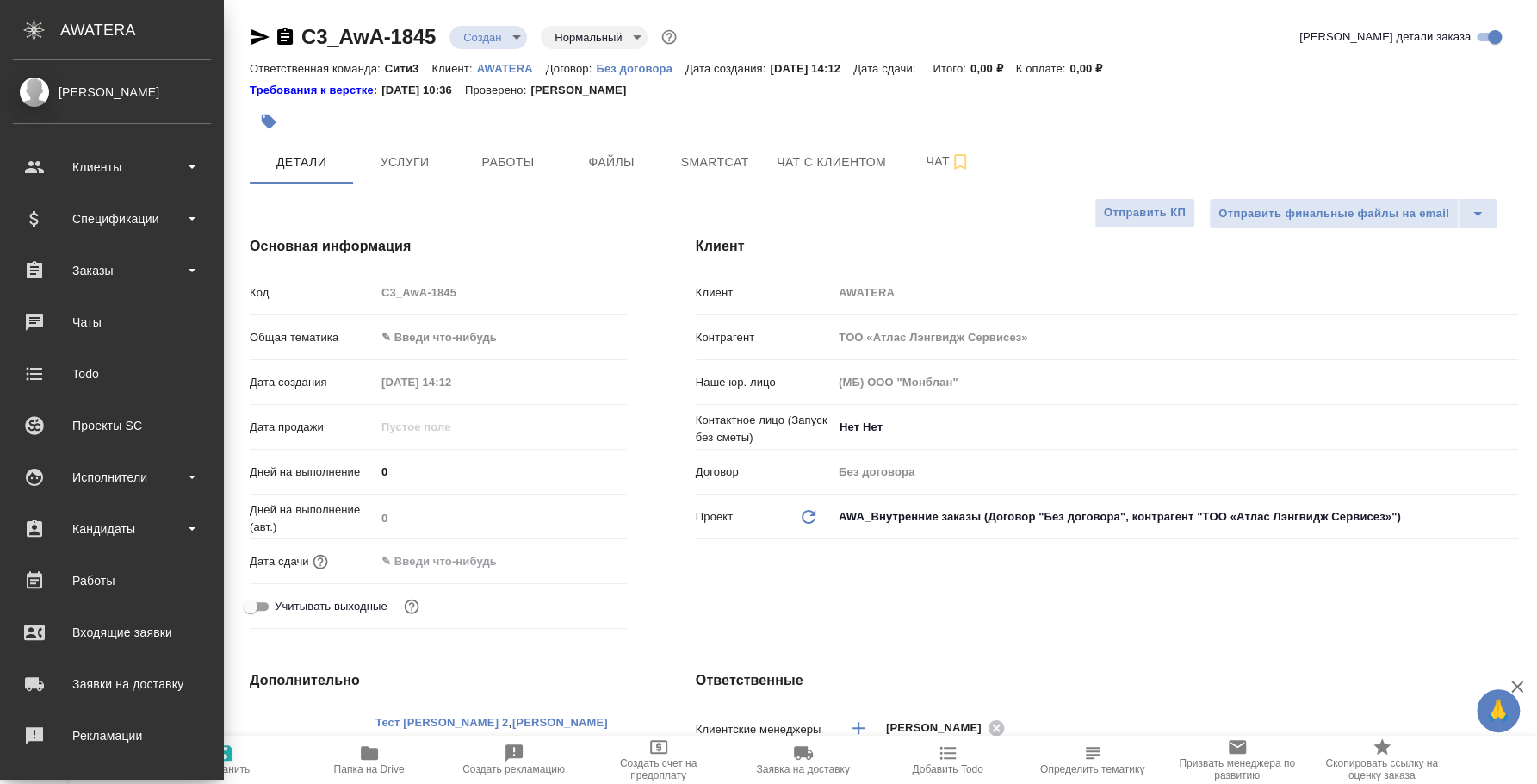
type textarea "x"
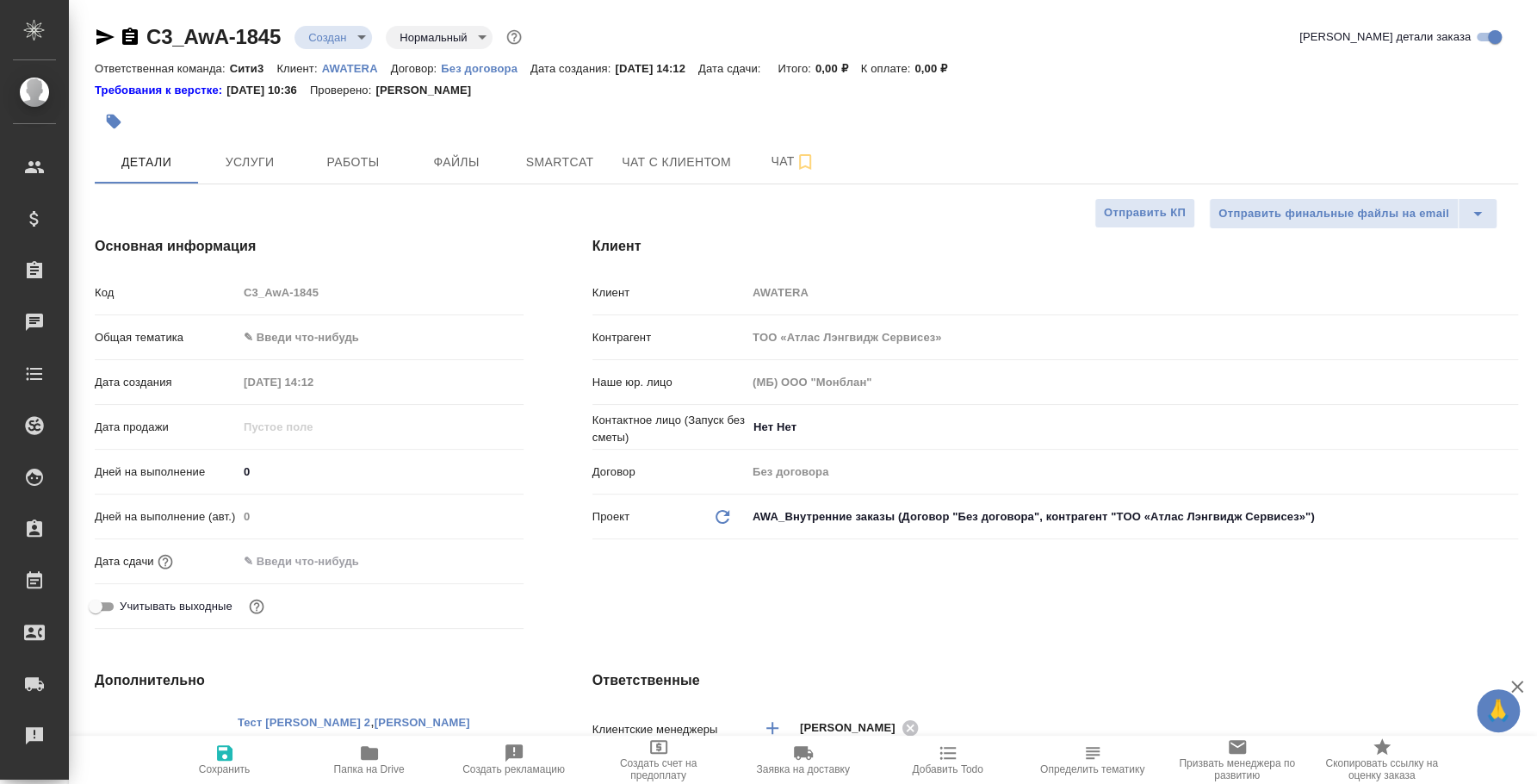
type textarea "x"
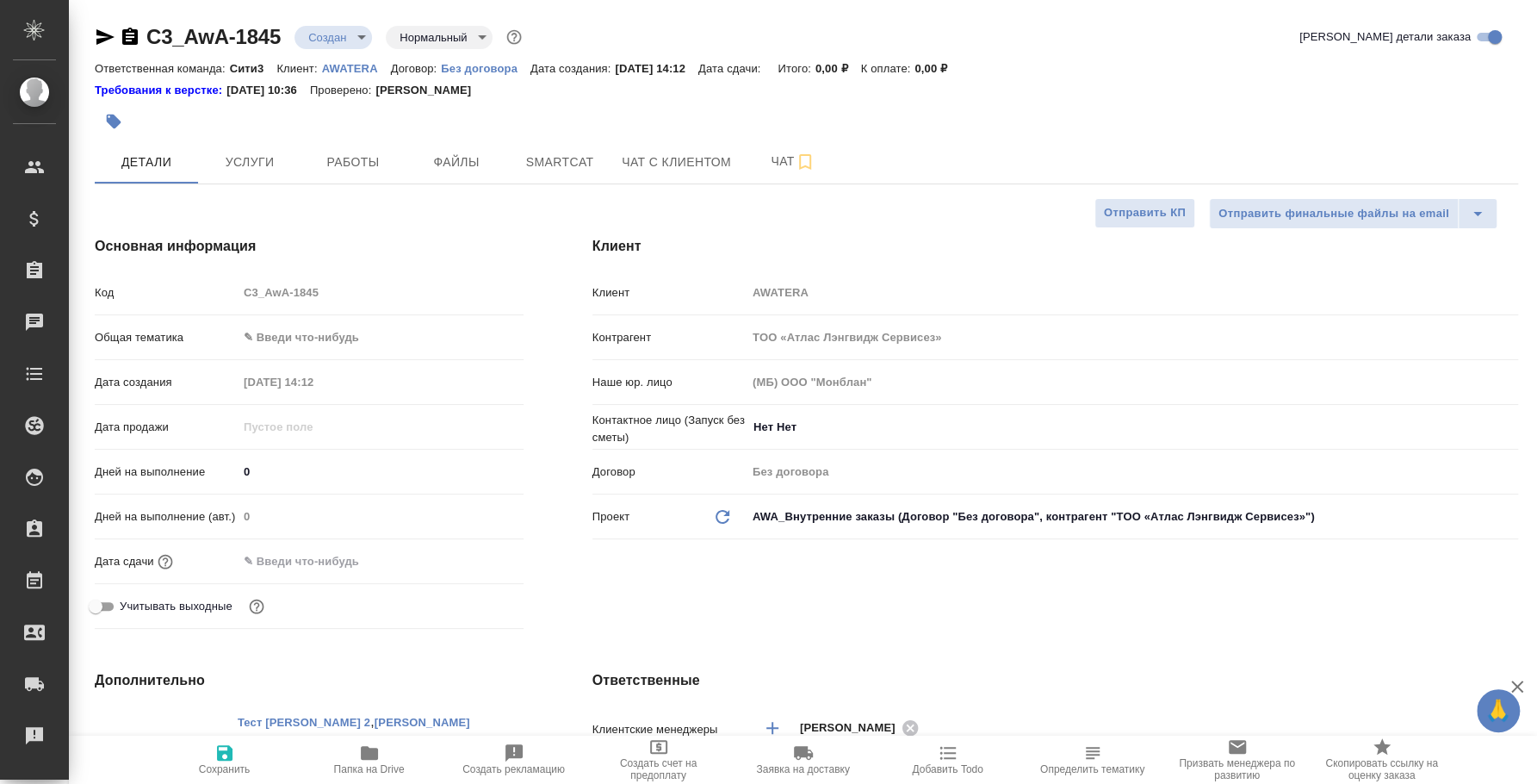
type textarea "x"
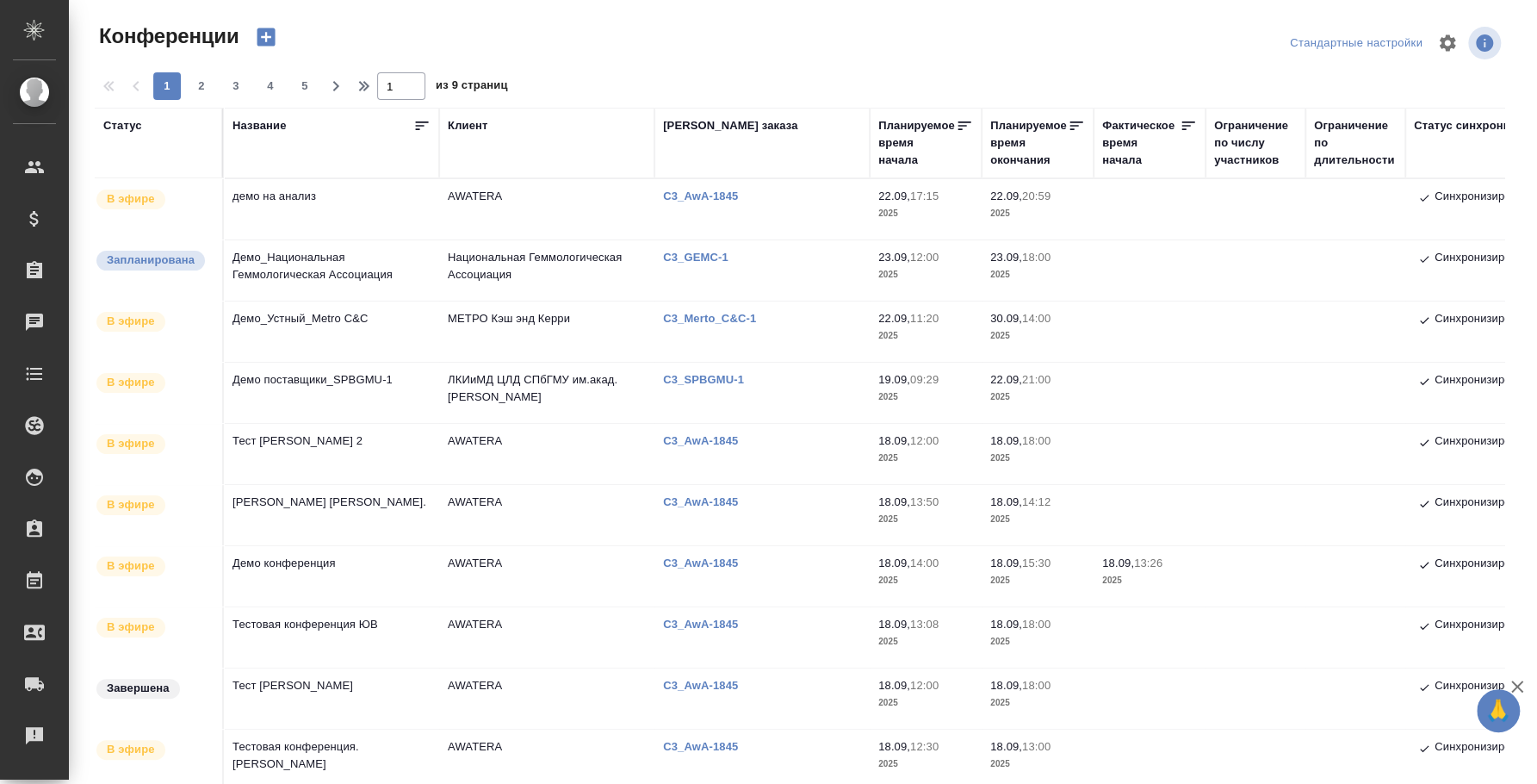
click at [291, 196] on td "демо на анализ" at bounding box center [332, 209] width 215 height 60
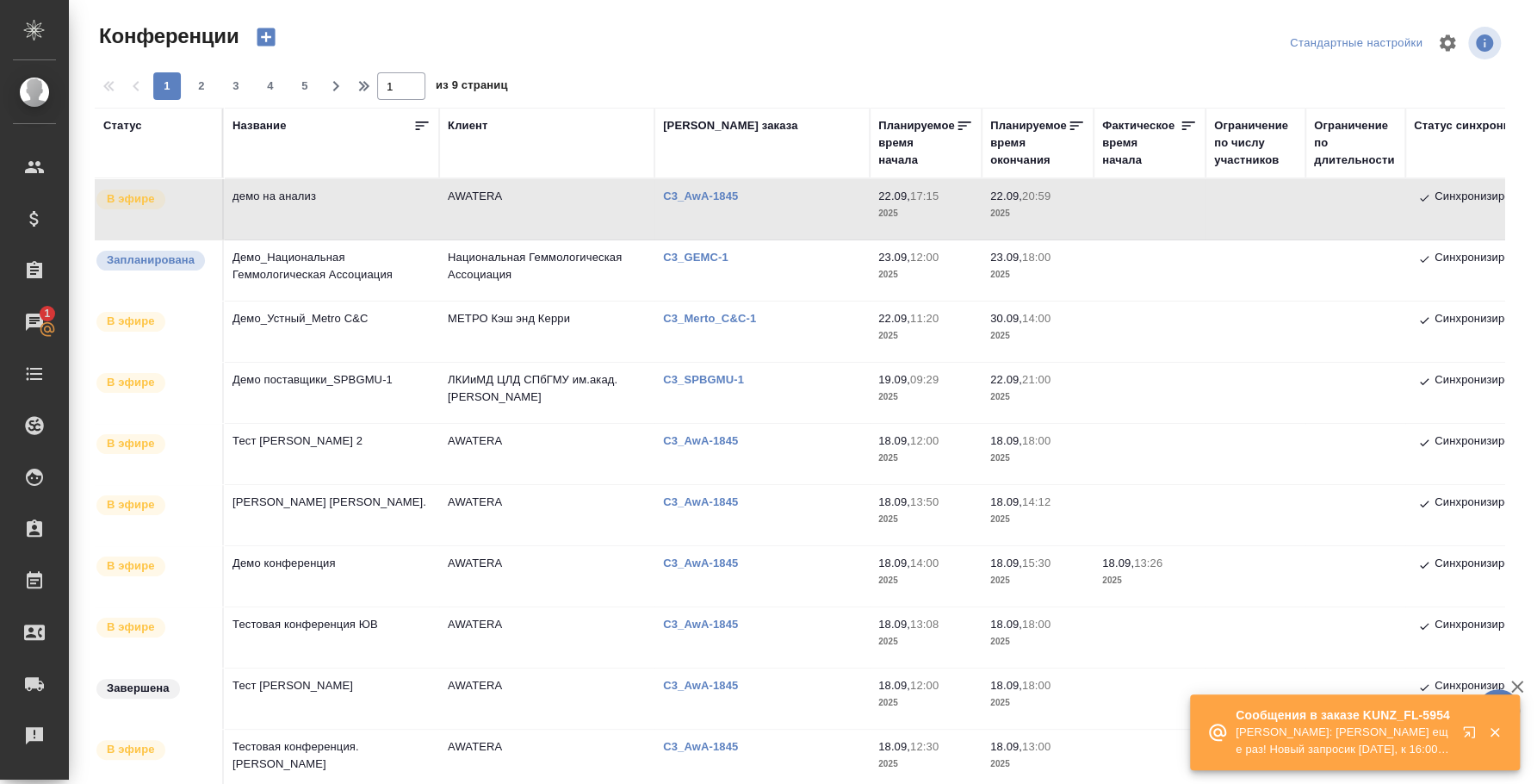
click at [283, 202] on td "демо на анализ" at bounding box center [332, 209] width 215 height 60
click at [261, 202] on td "демо на анализ" at bounding box center [332, 209] width 215 height 60
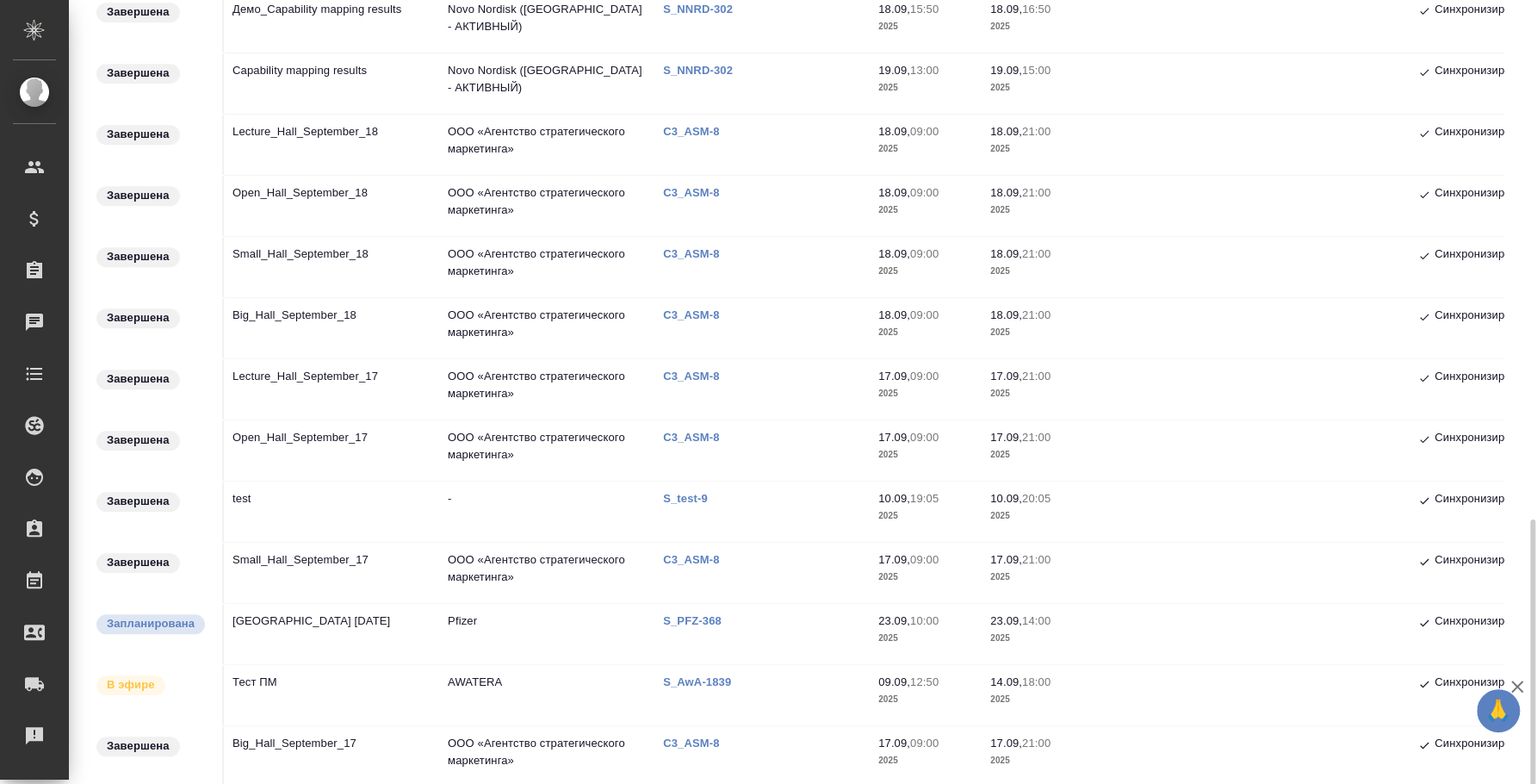
scroll to position [949, 0]
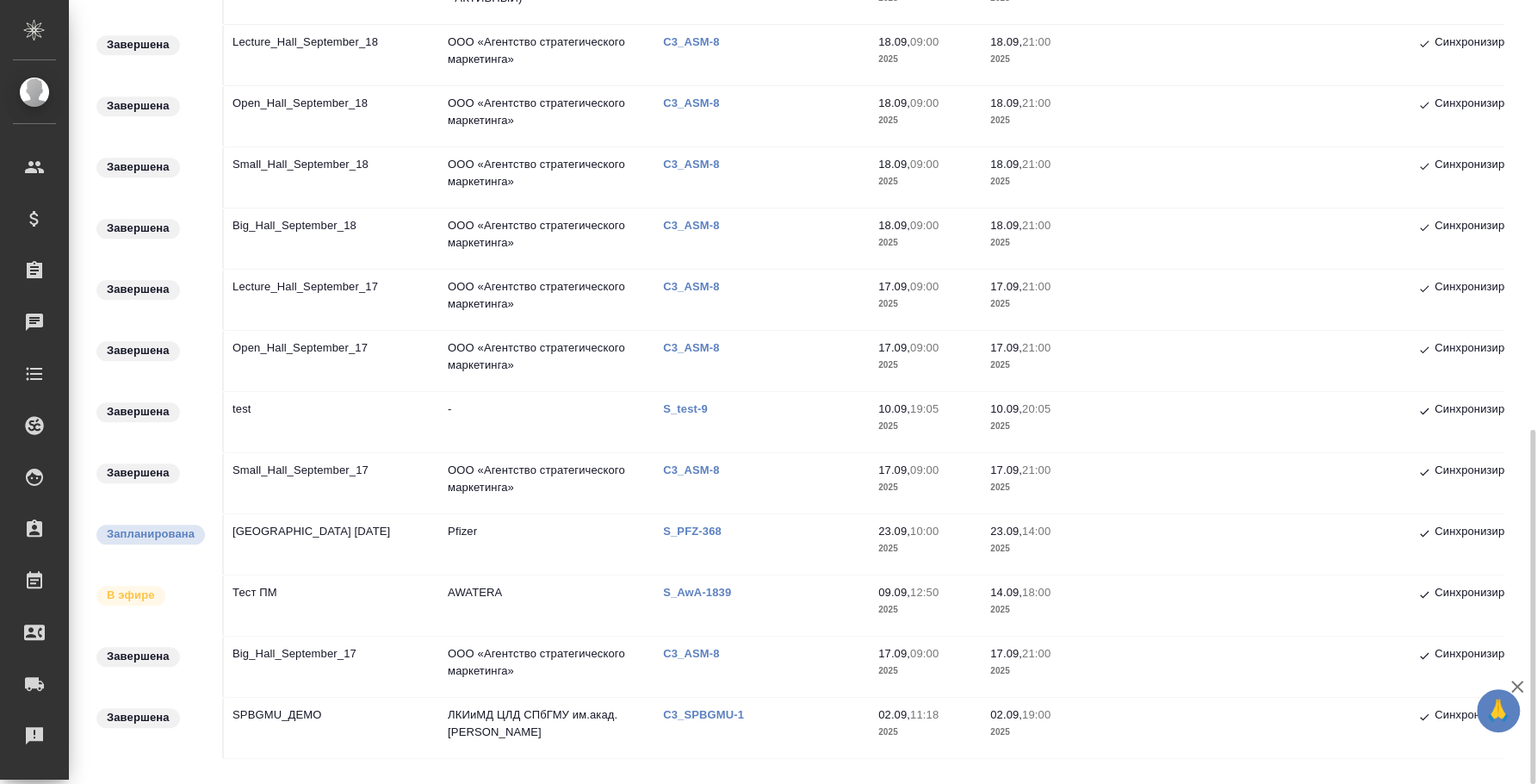
click at [316, 522] on td "Town Hall 23 сентября" at bounding box center [332, 544] width 215 height 60
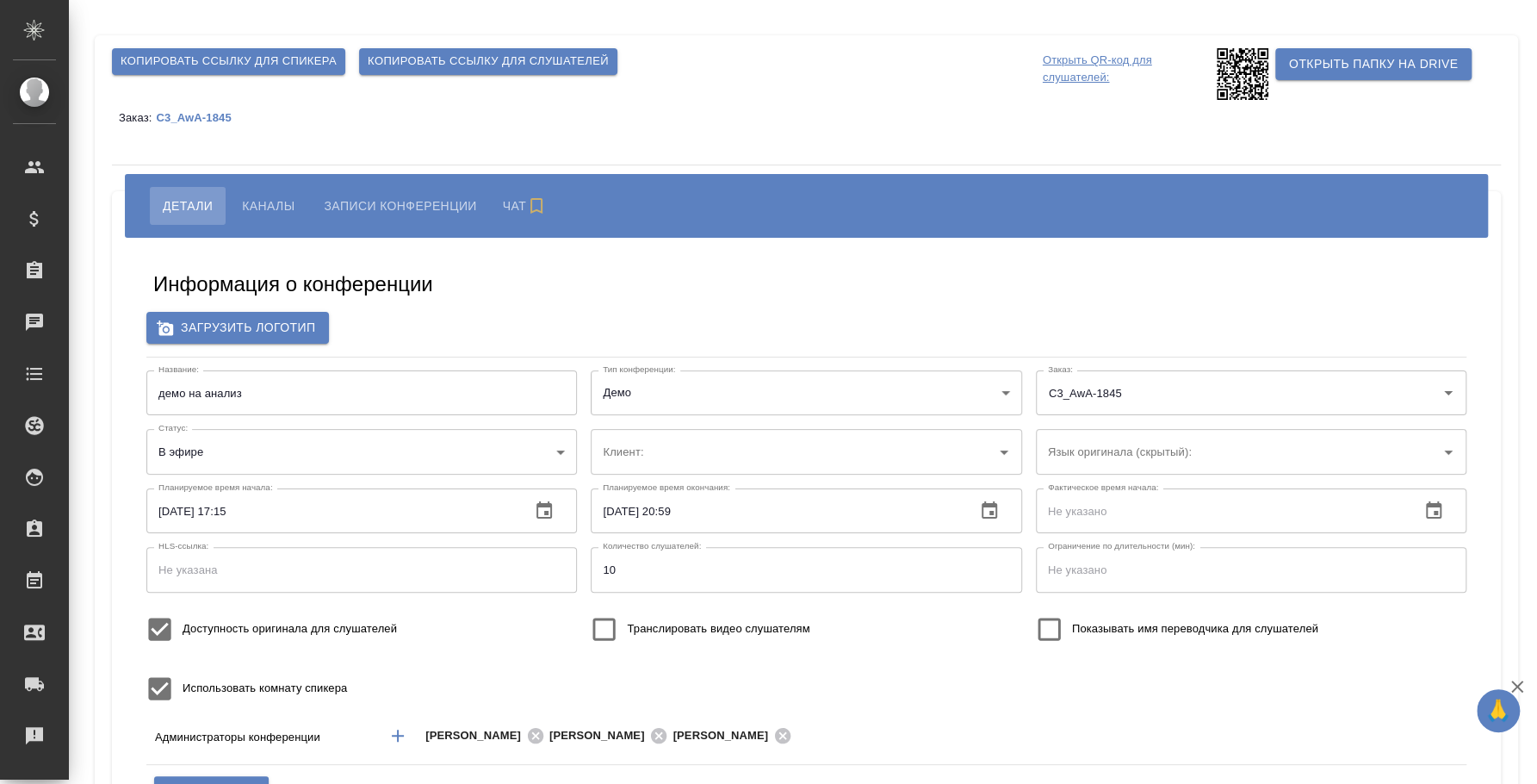
type input "AWATERA"
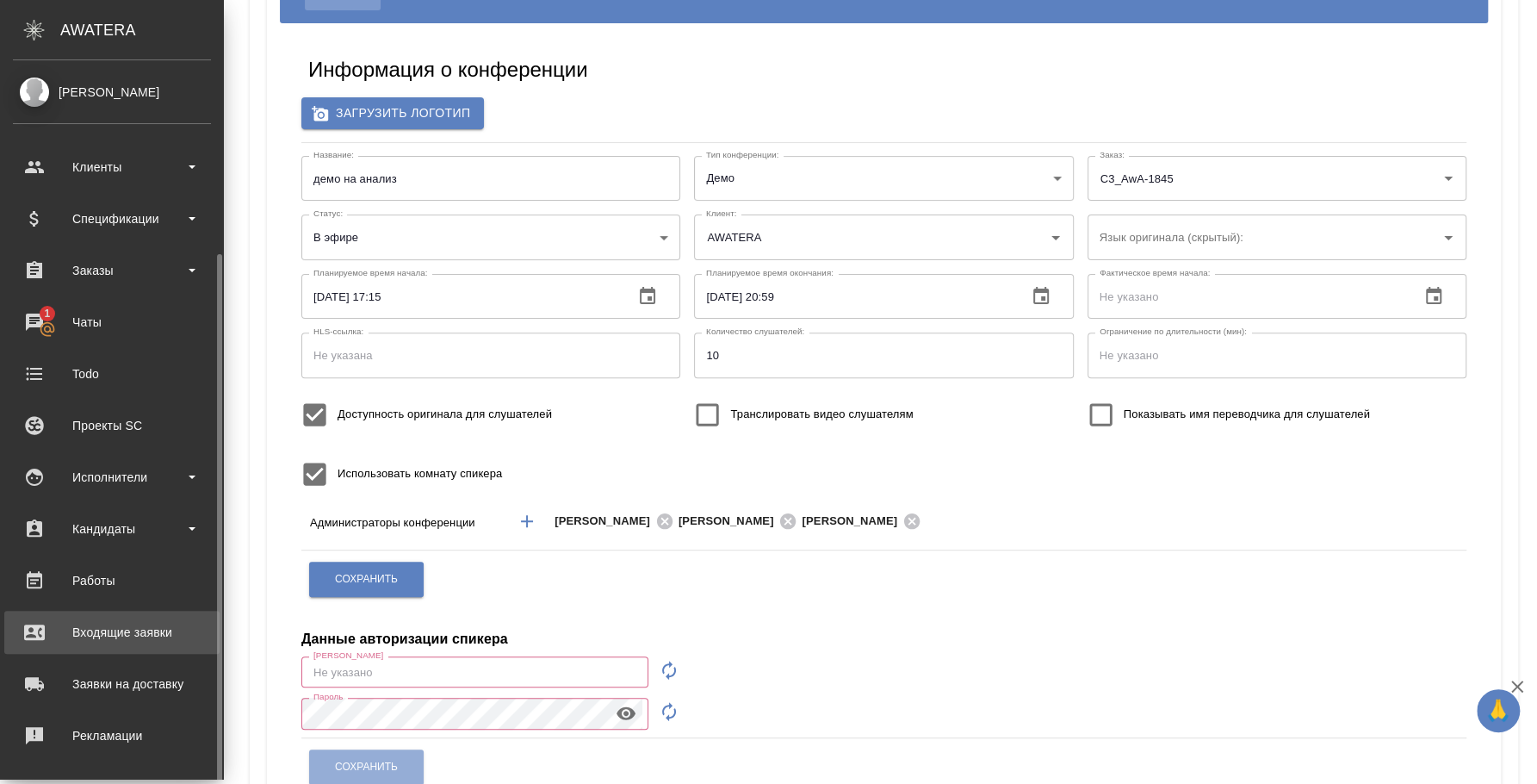
scroll to position [158, 0]
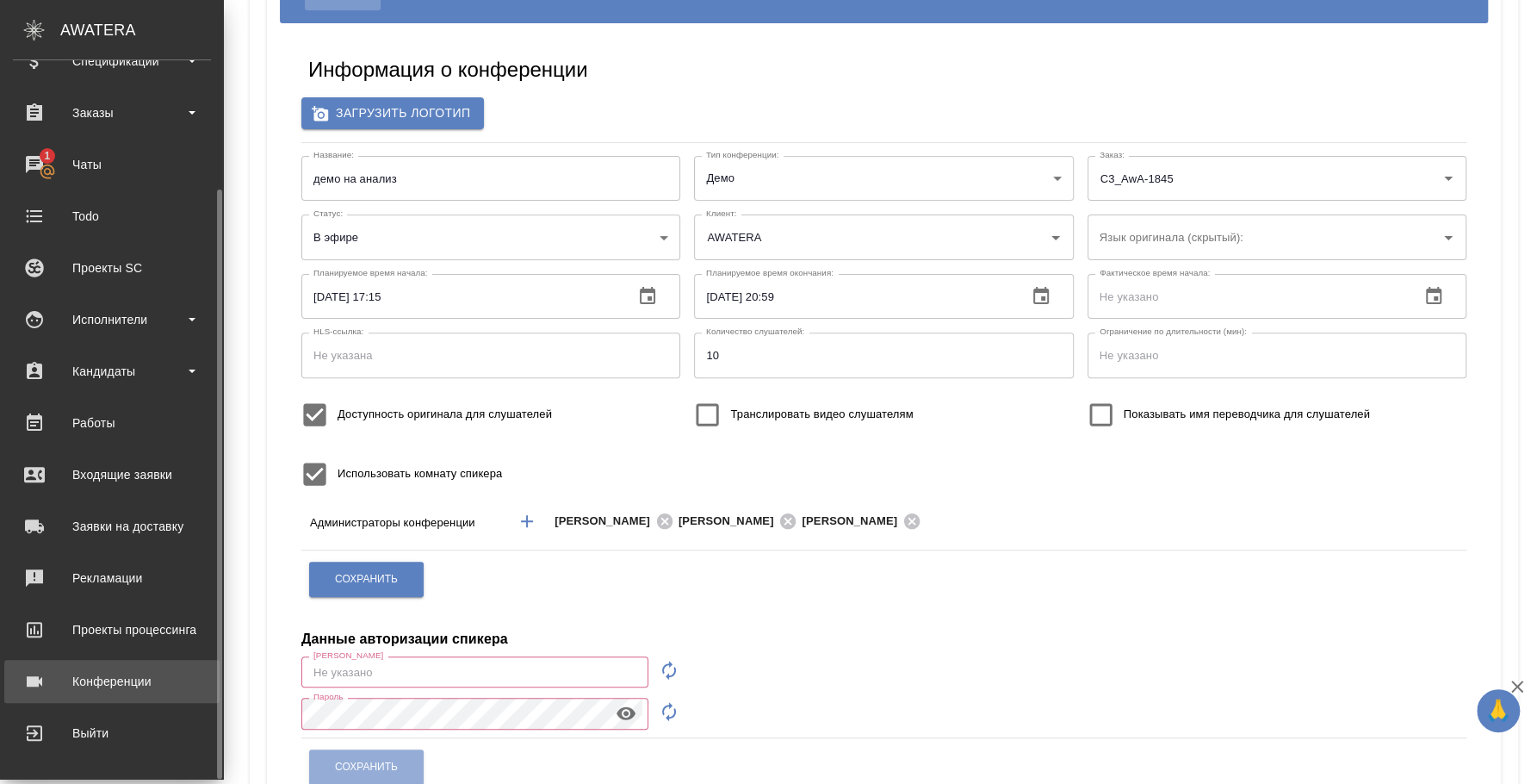
type input "300"
click at [108, 674] on div "Конференции" at bounding box center [111, 681] width 198 height 26
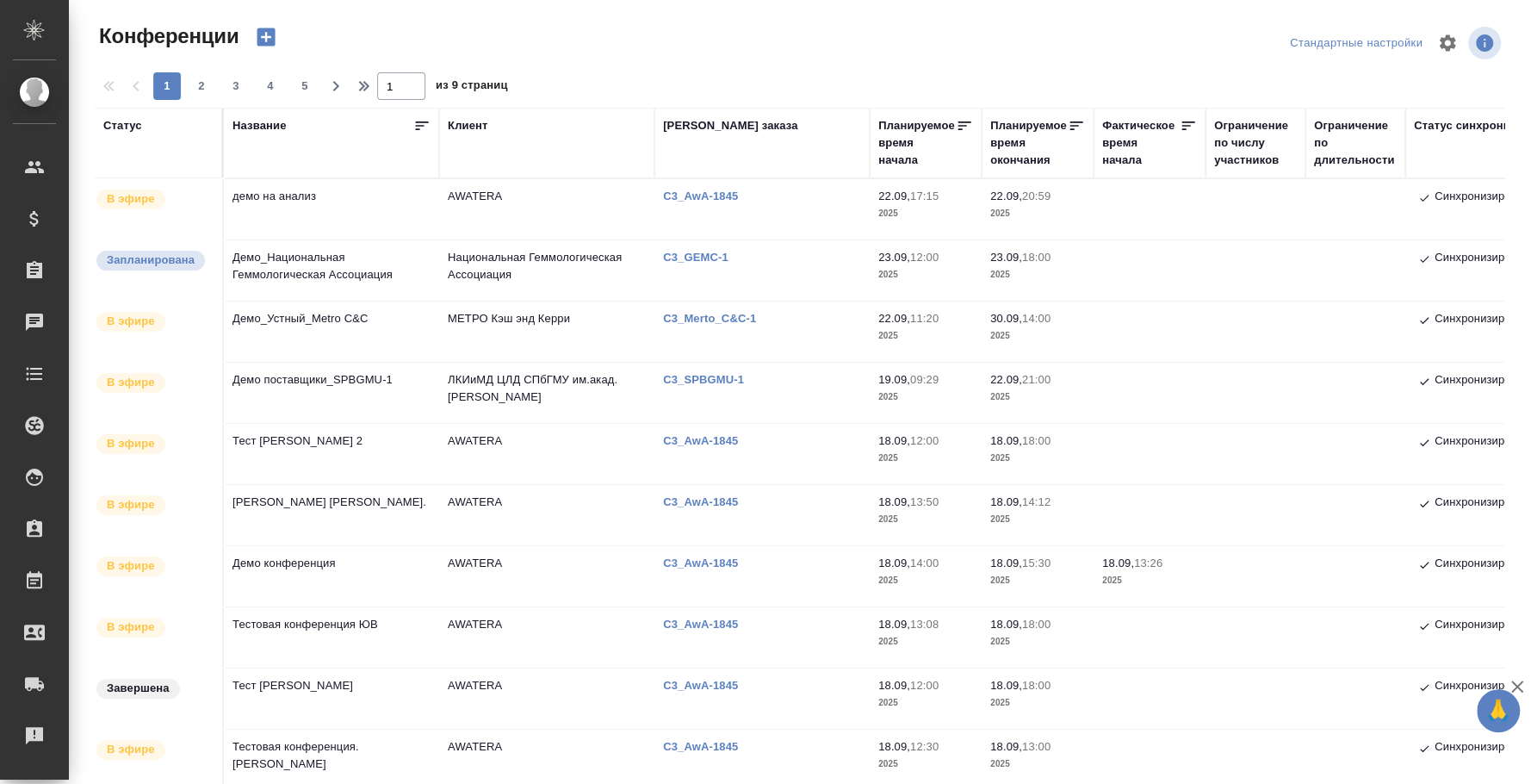
click at [272, 200] on td "демо на анализ" at bounding box center [332, 209] width 215 height 60
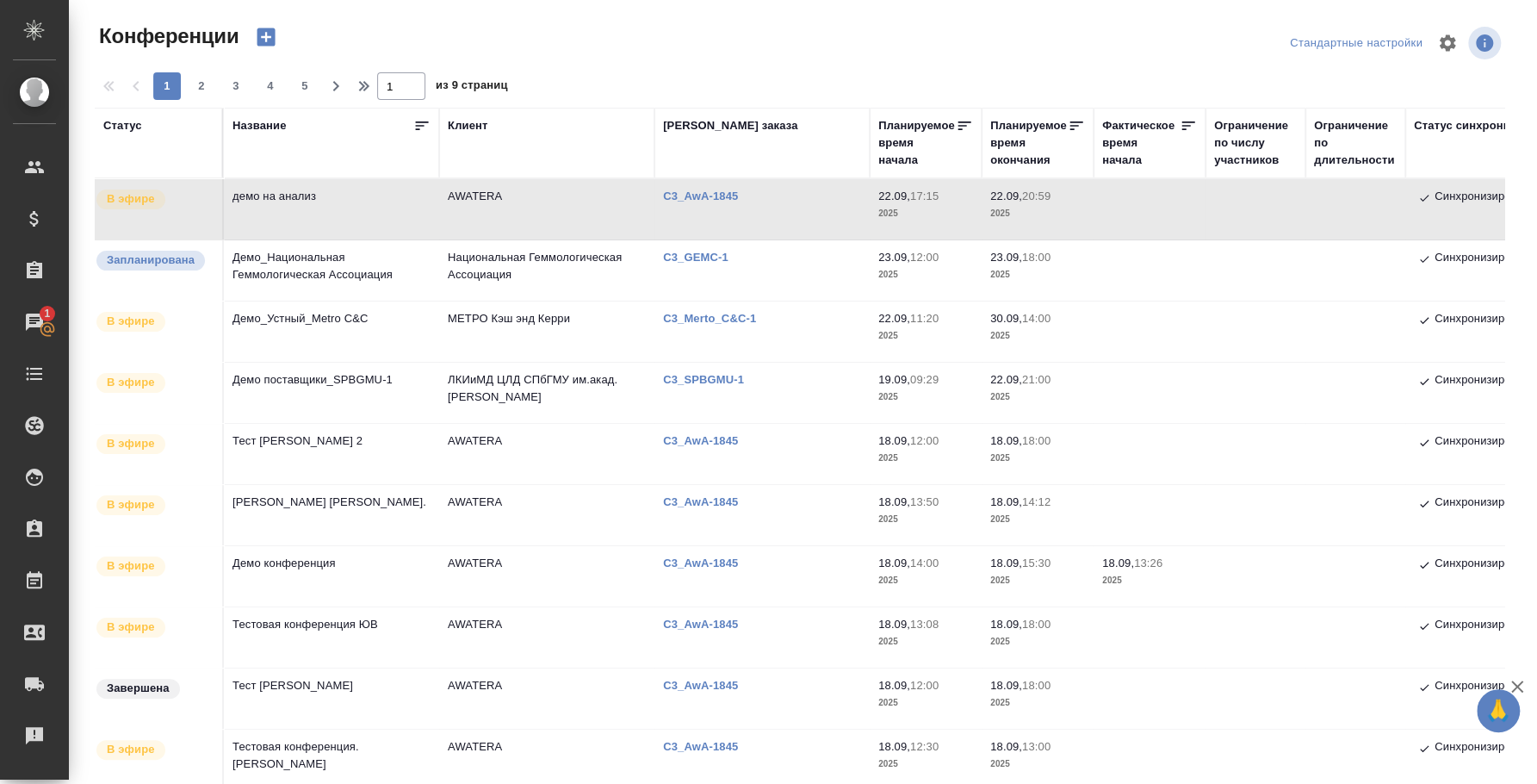
click at [300, 195] on td "демо на анализ" at bounding box center [332, 209] width 215 height 60
click at [272, 194] on td "демо на анализ" at bounding box center [332, 209] width 215 height 60
click at [292, 201] on td "демо на анализ" at bounding box center [332, 209] width 215 height 60
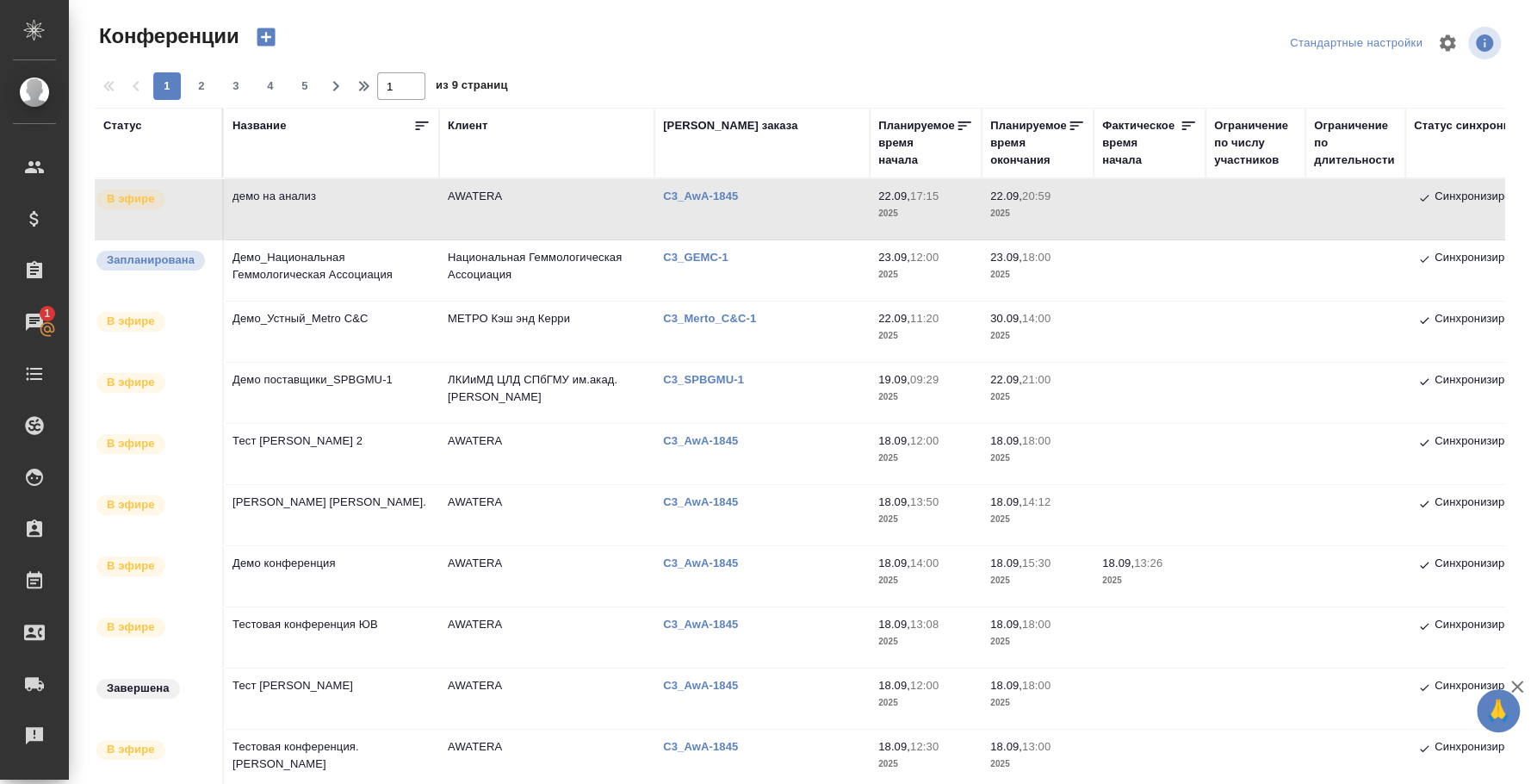
click at [292, 201] on td "демо на анализ" at bounding box center [332, 209] width 215 height 60
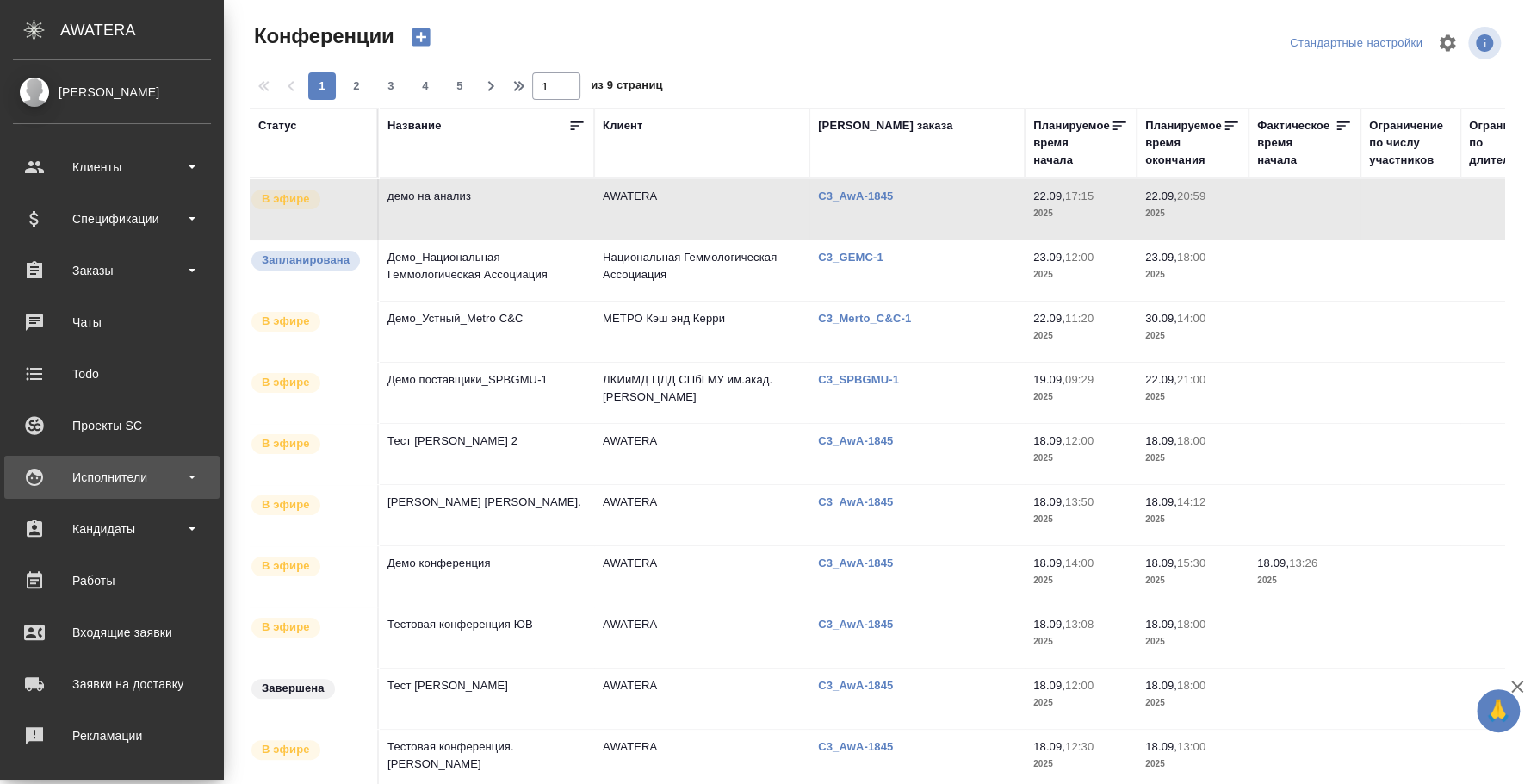
click at [113, 475] on div "Исполнители" at bounding box center [111, 476] width 198 height 26
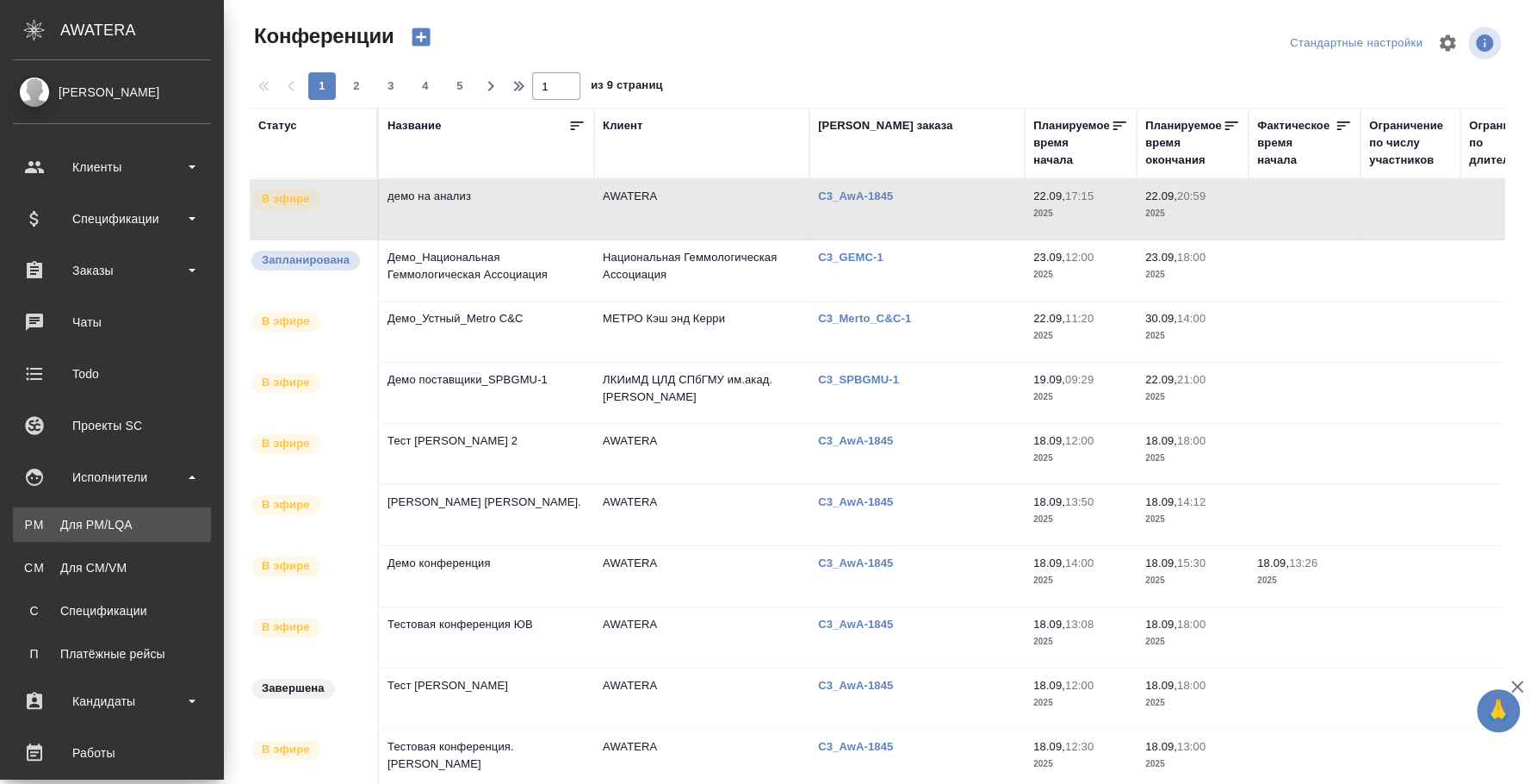
click at [115, 521] on div "Для PM/LQA" at bounding box center [112, 524] width 181 height 17
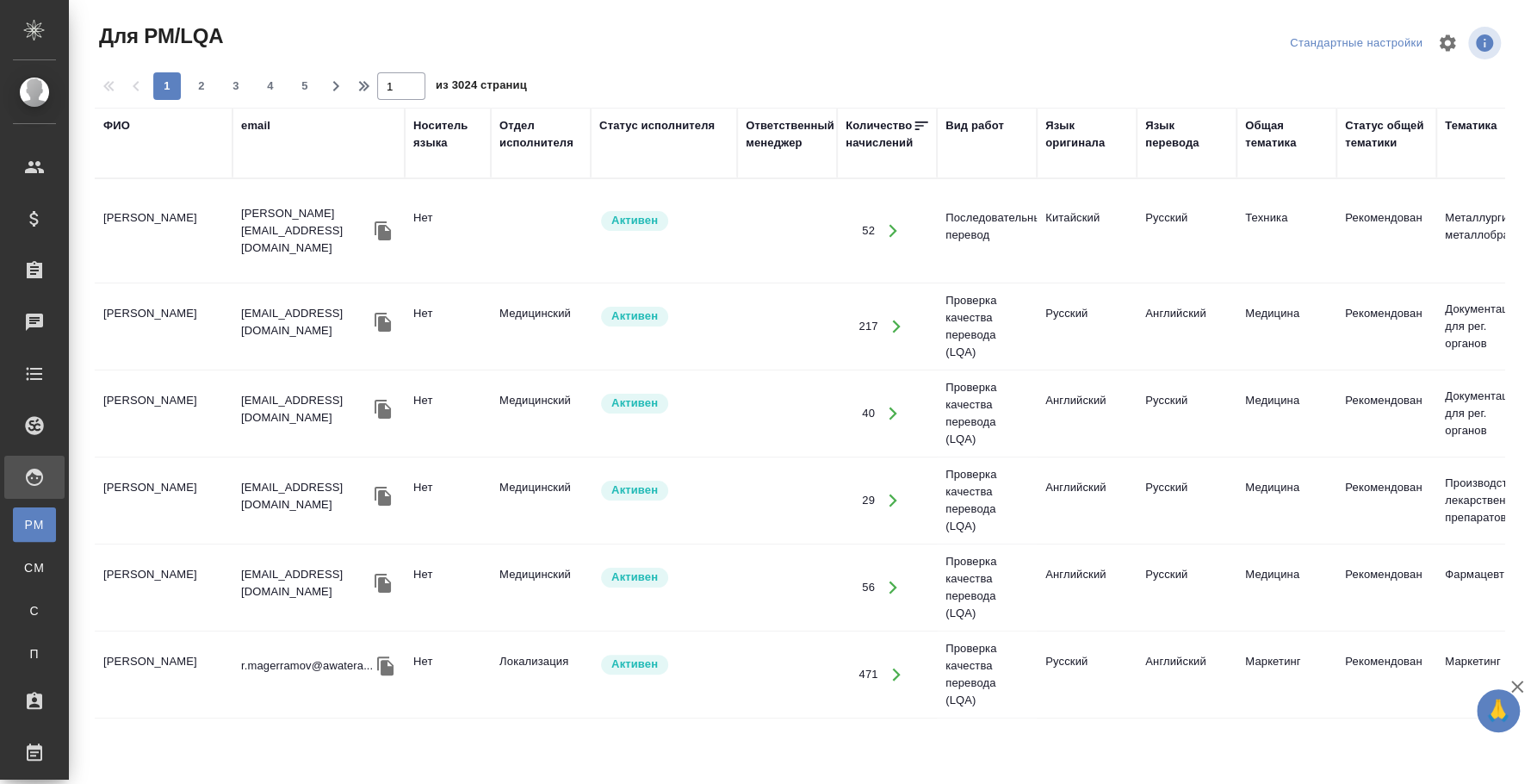
click at [119, 126] on div "ФИО" at bounding box center [117, 126] width 27 height 17
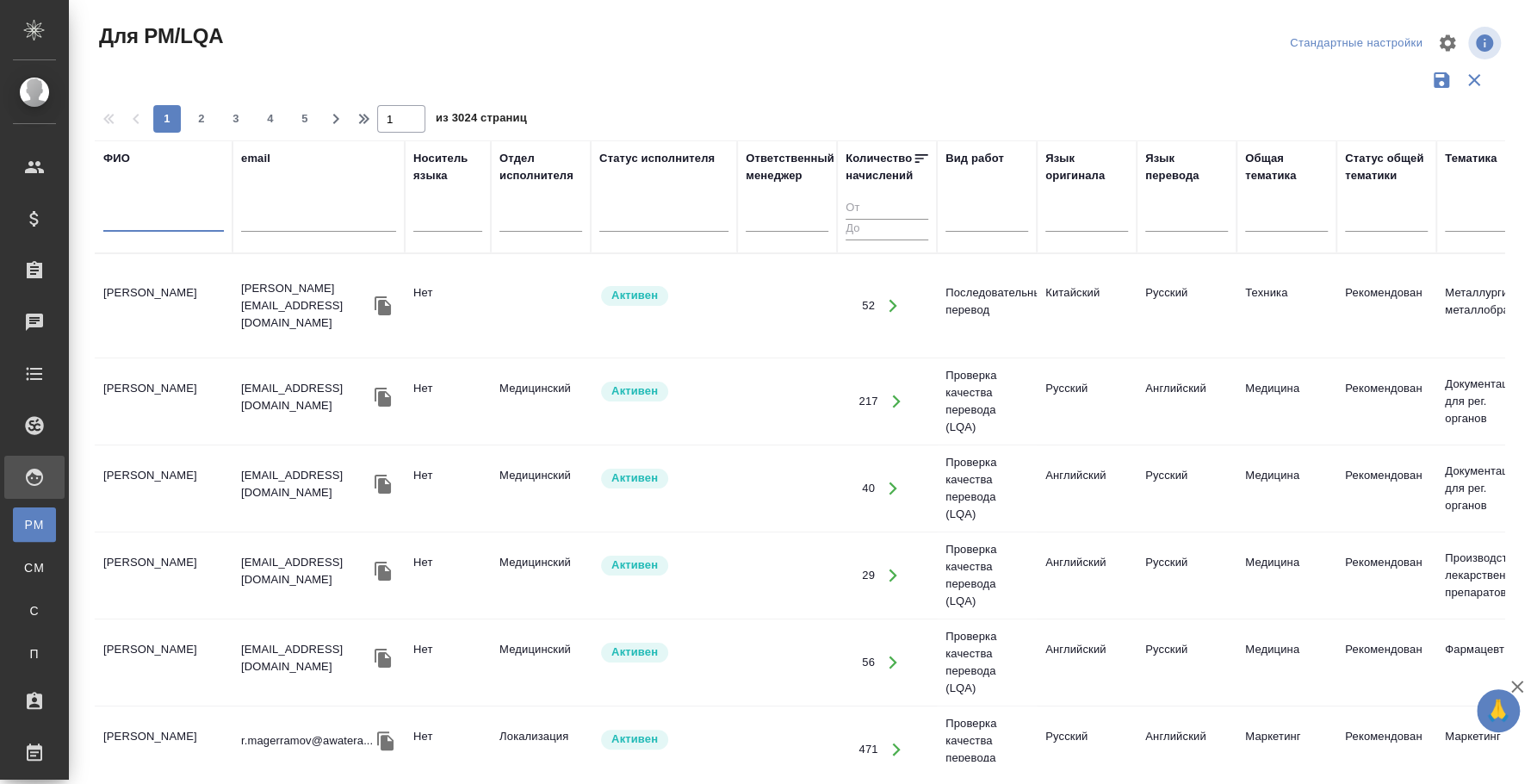
click at [159, 214] on input "text" at bounding box center [163, 221] width 120 height 22
type input "е"
type input "бачурина"
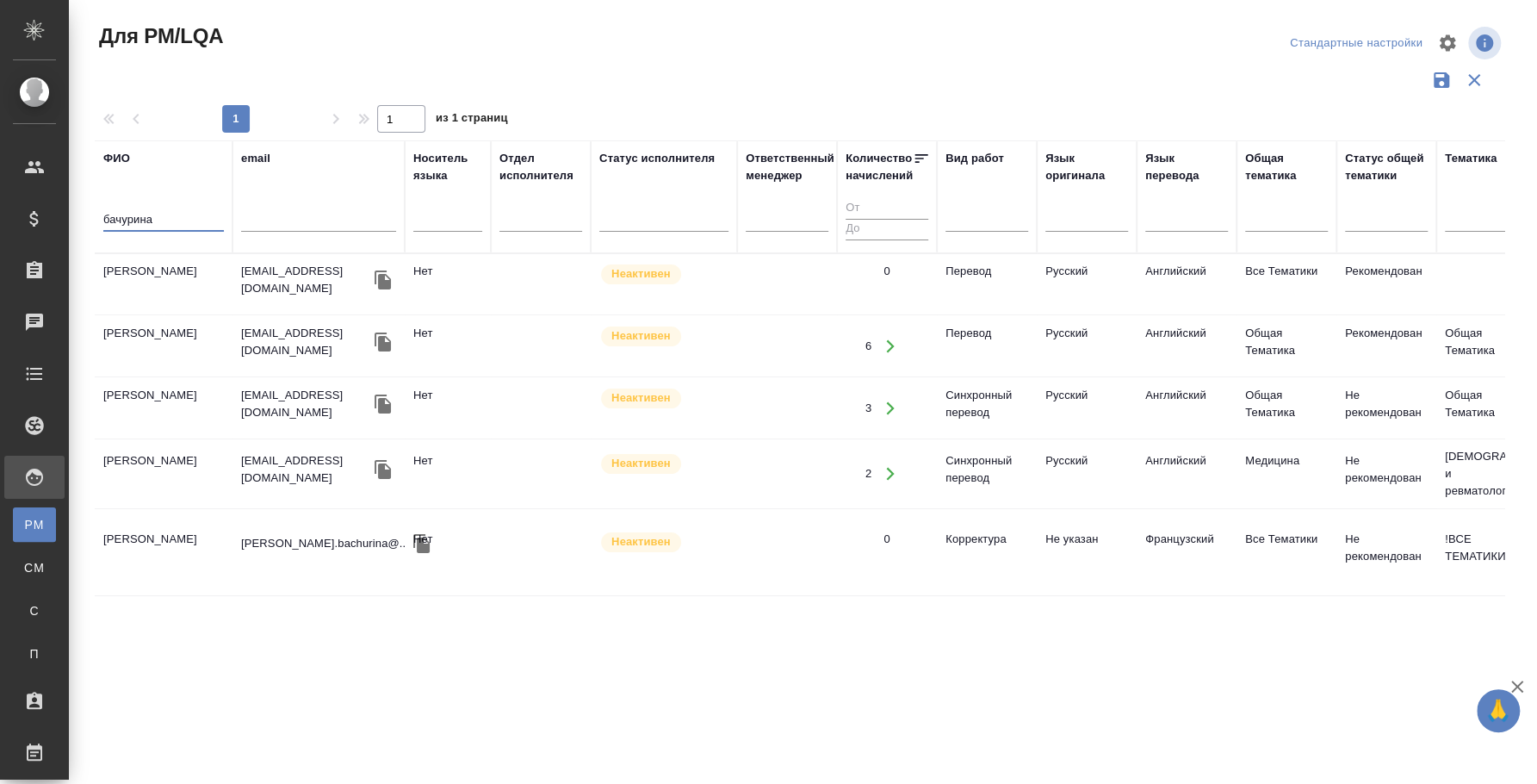
click at [169, 278] on td "Бачурина Екатерина Александровна" at bounding box center [164, 283] width 138 height 60
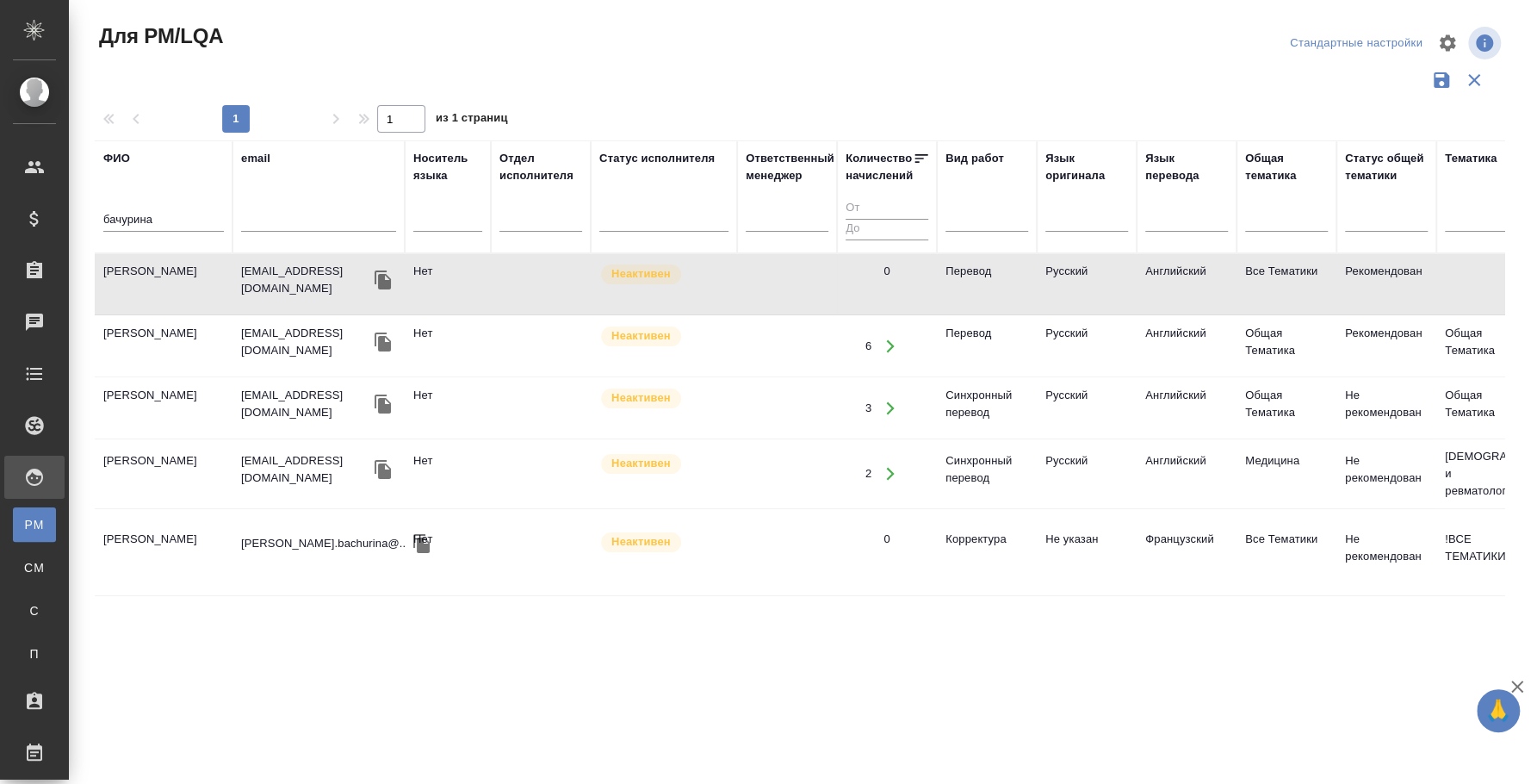
click at [169, 278] on td "Бачурина Екатерина Александровна" at bounding box center [164, 283] width 138 height 60
click at [136, 217] on input "бачурина" at bounding box center [163, 221] width 120 height 22
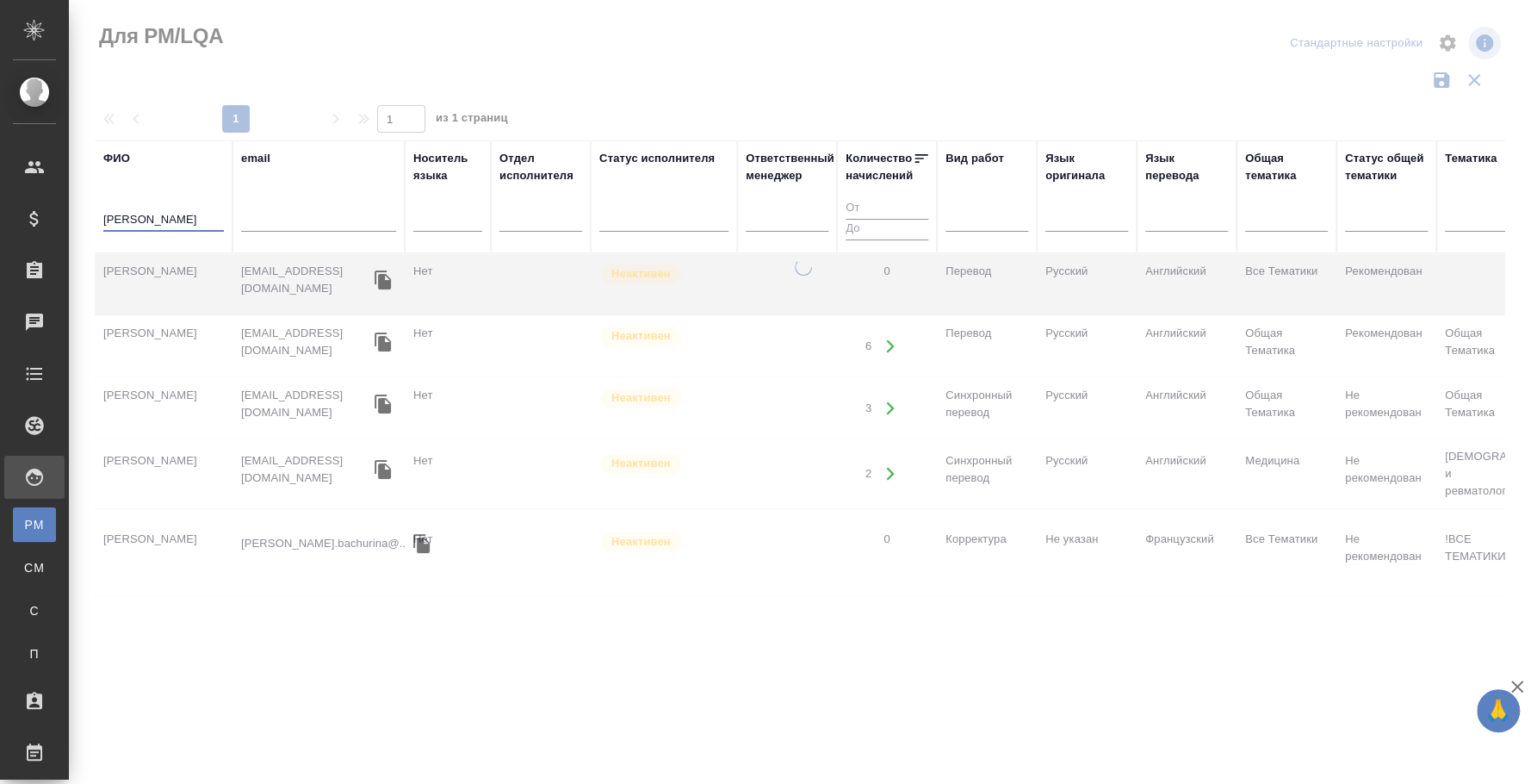
type input "сиренко максим"
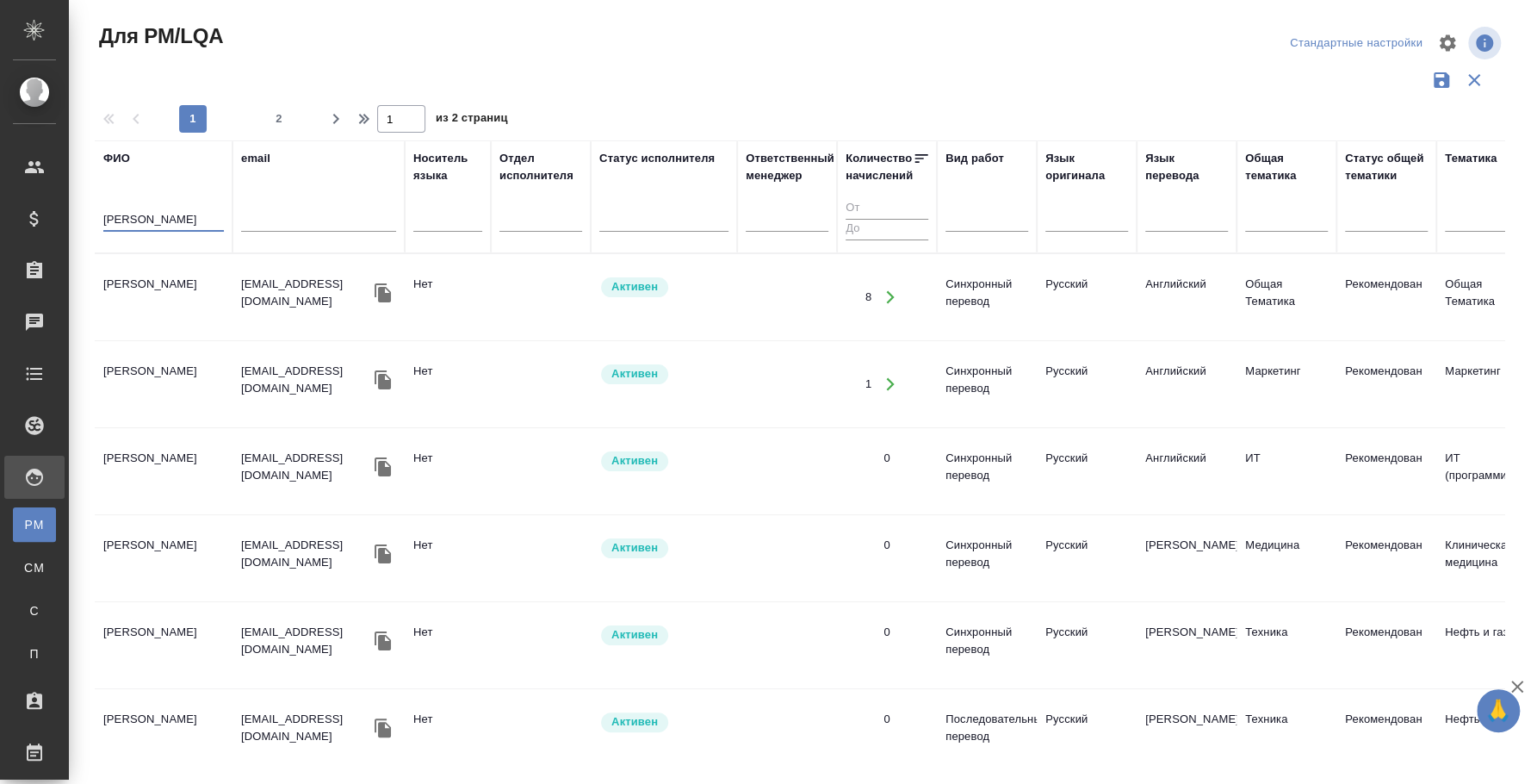
click at [162, 292] on td "Сиренко Максим" at bounding box center [164, 297] width 138 height 60
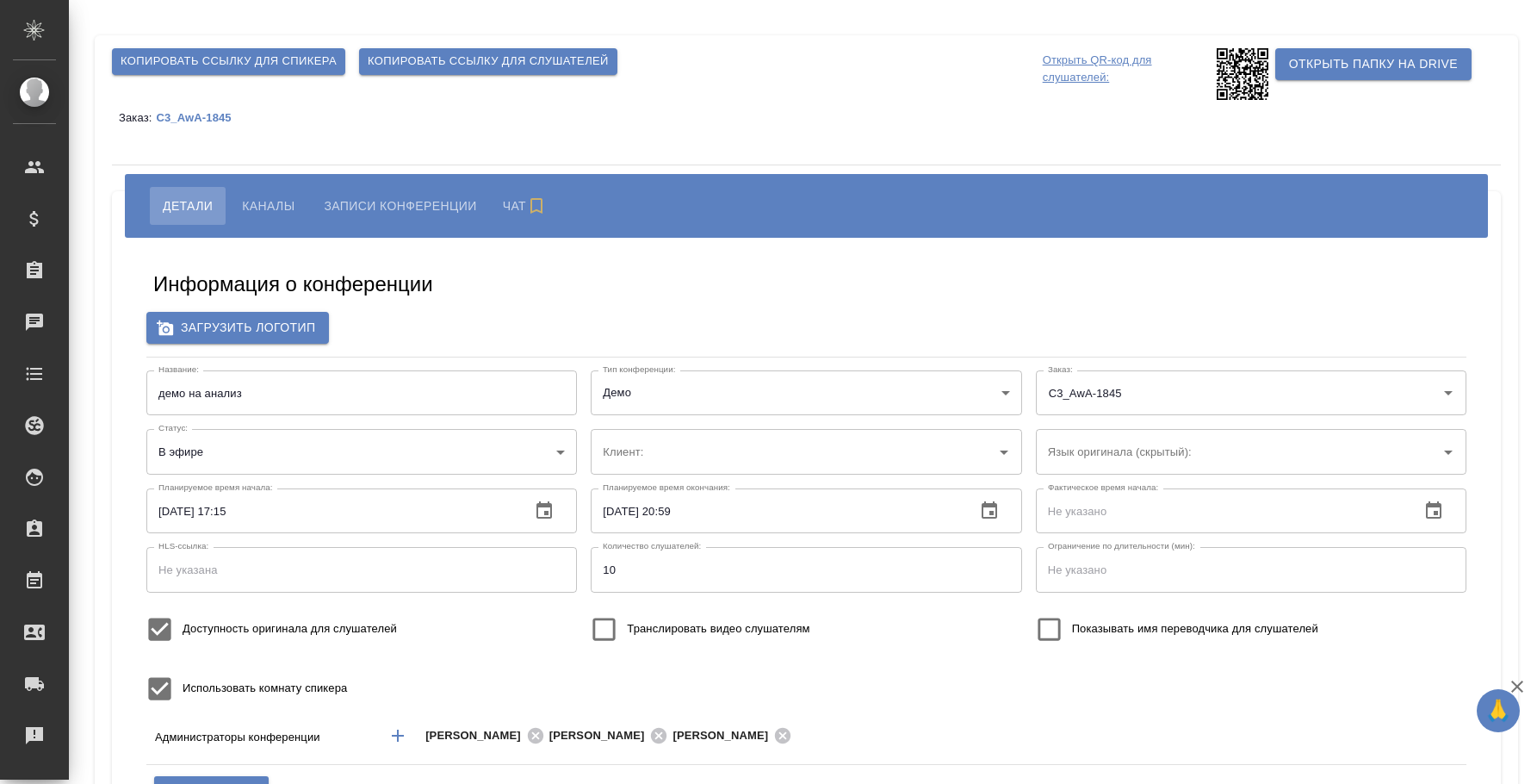
type input "AWATERA"
type input "300"
click at [450, 65] on span "Копировать ссылку для слушателей" at bounding box center [488, 62] width 241 height 20
click at [253, 200] on span "Каналы" at bounding box center [268, 205] width 53 height 21
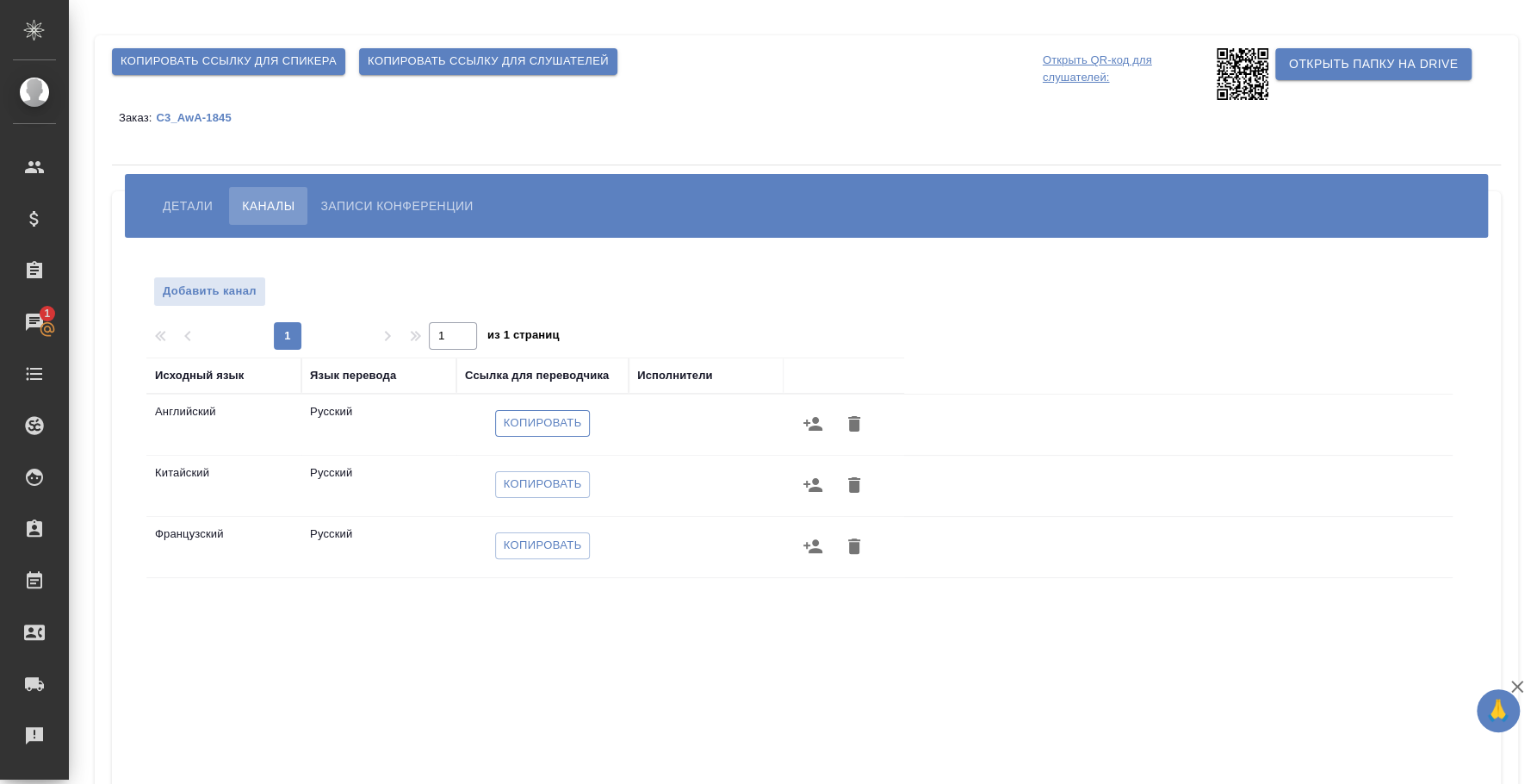
click at [565, 421] on span "Копировать" at bounding box center [543, 423] width 78 height 20
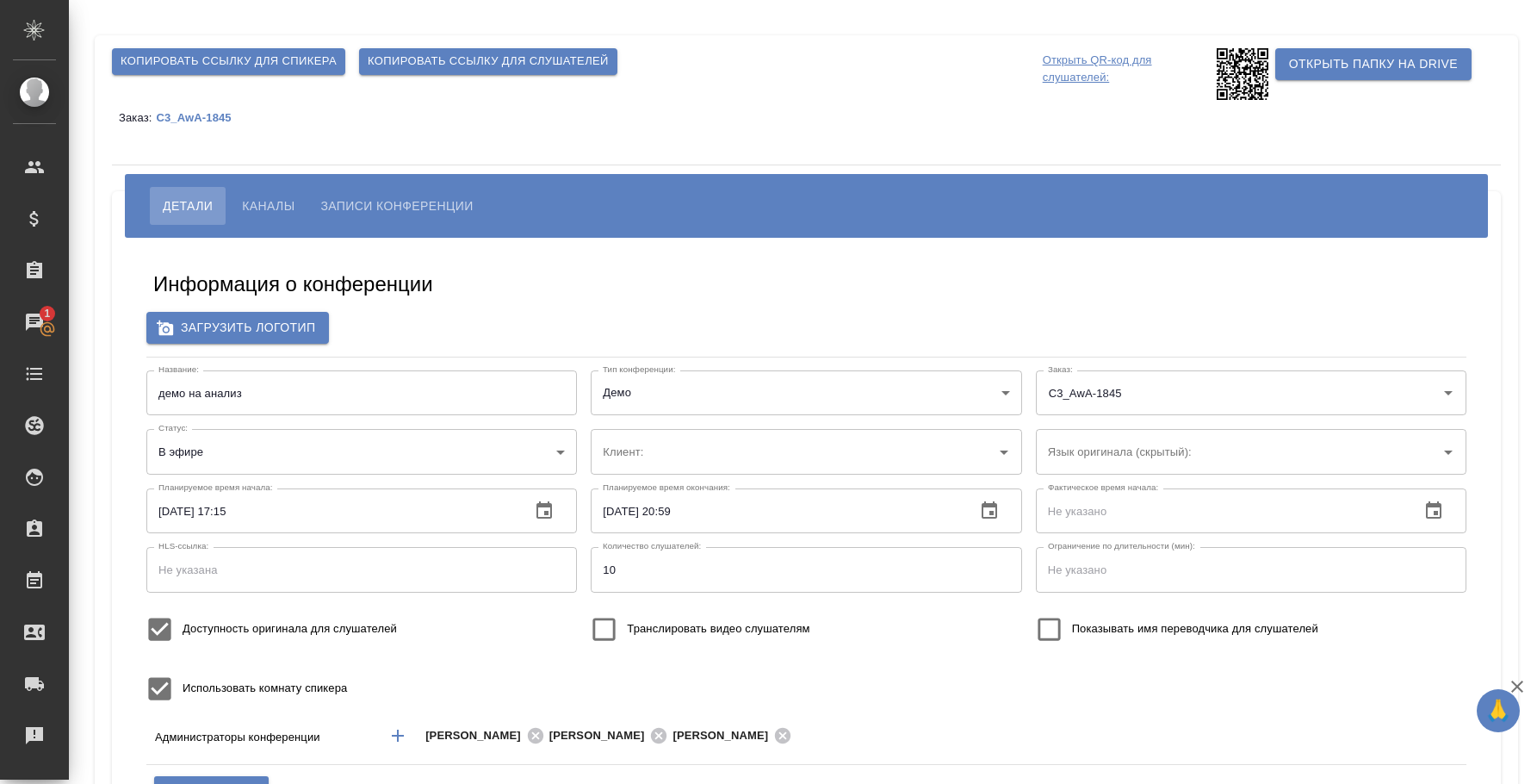
type input "AWATERA"
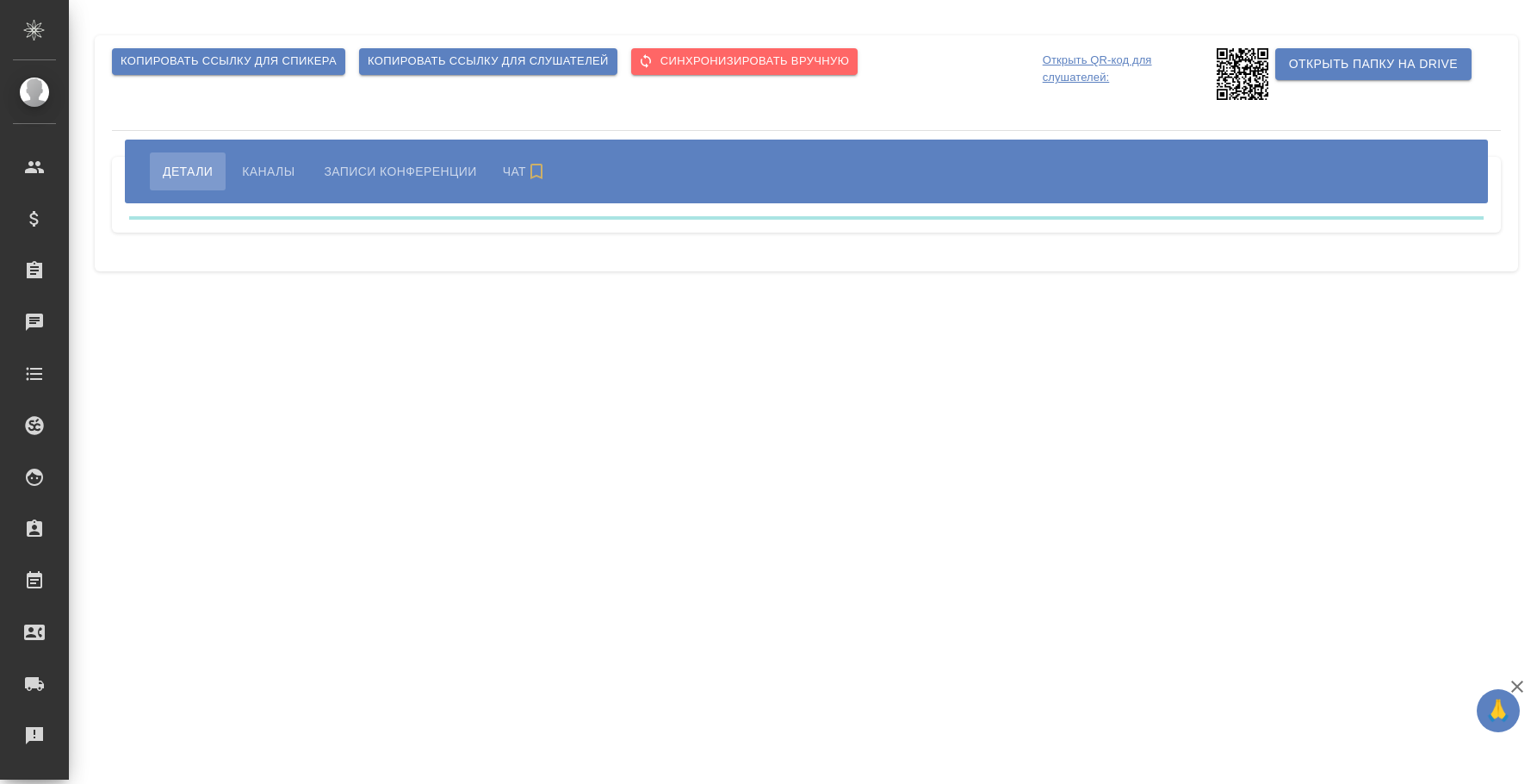
click at [176, 57] on span "Копировать ссылку для спикера" at bounding box center [228, 62] width 216 height 20
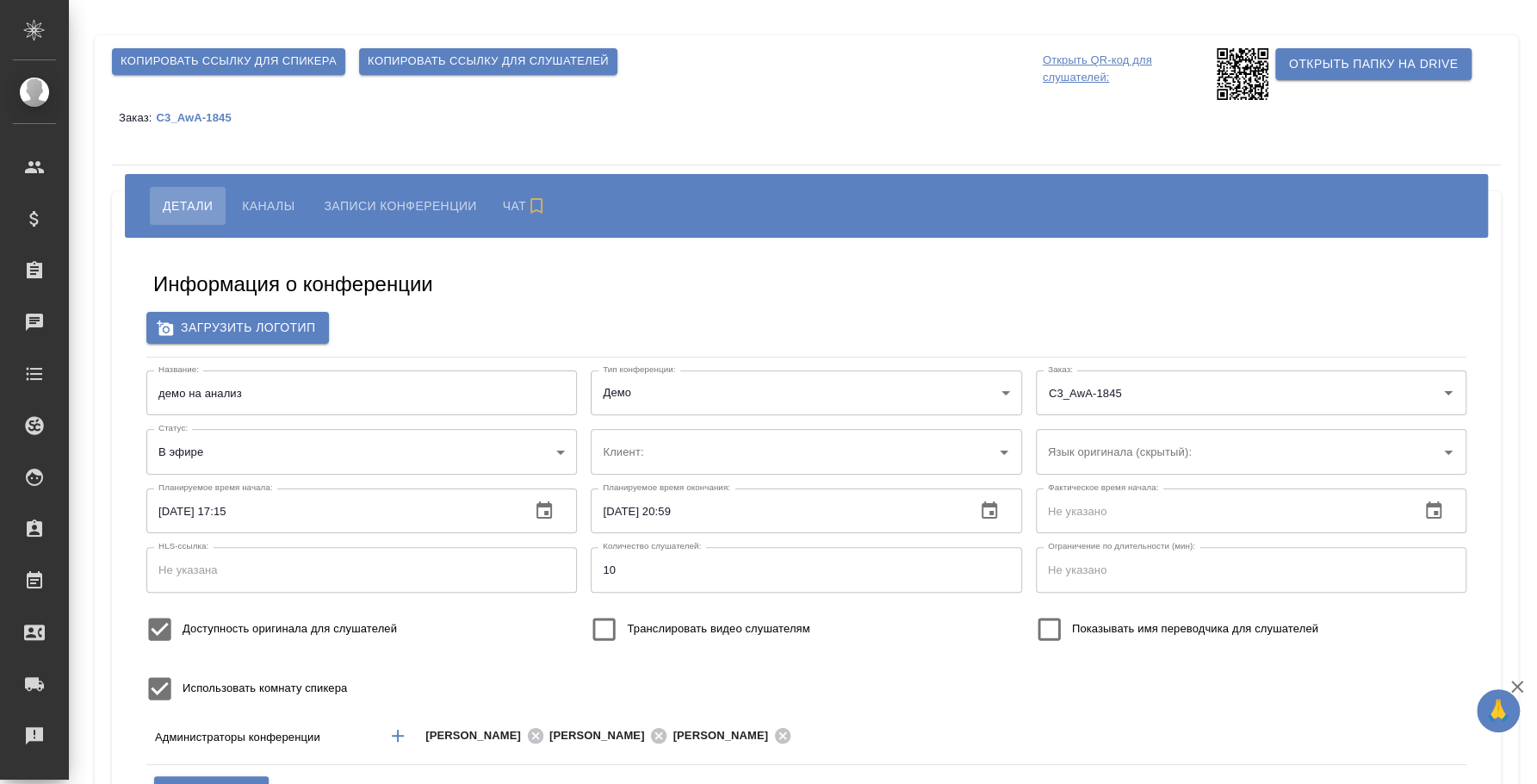
type input "300"
type input "AWATERA"
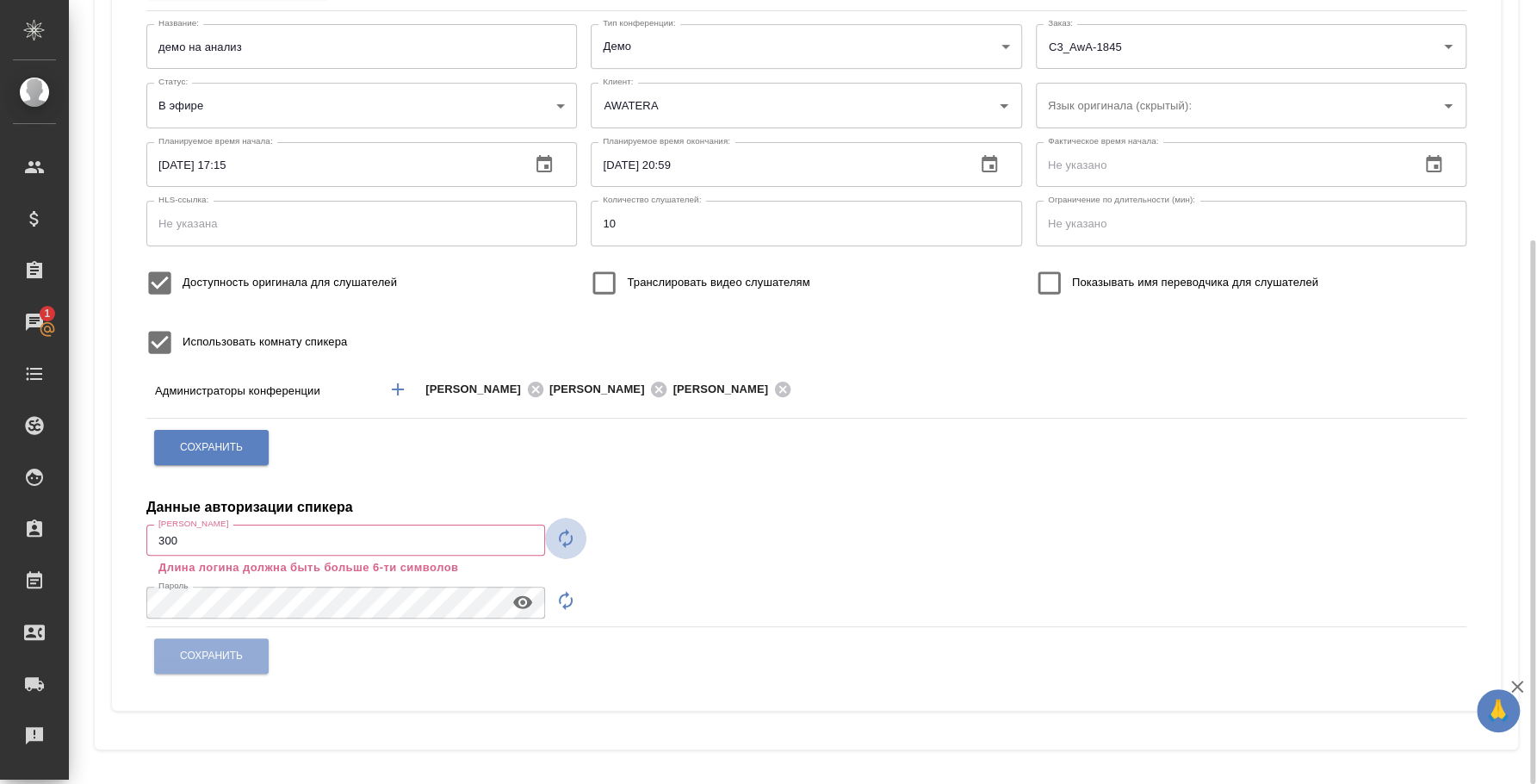
click at [568, 545] on icon "button" at bounding box center [565, 537] width 21 height 21
type input "speaker_rc0Ykd1z"
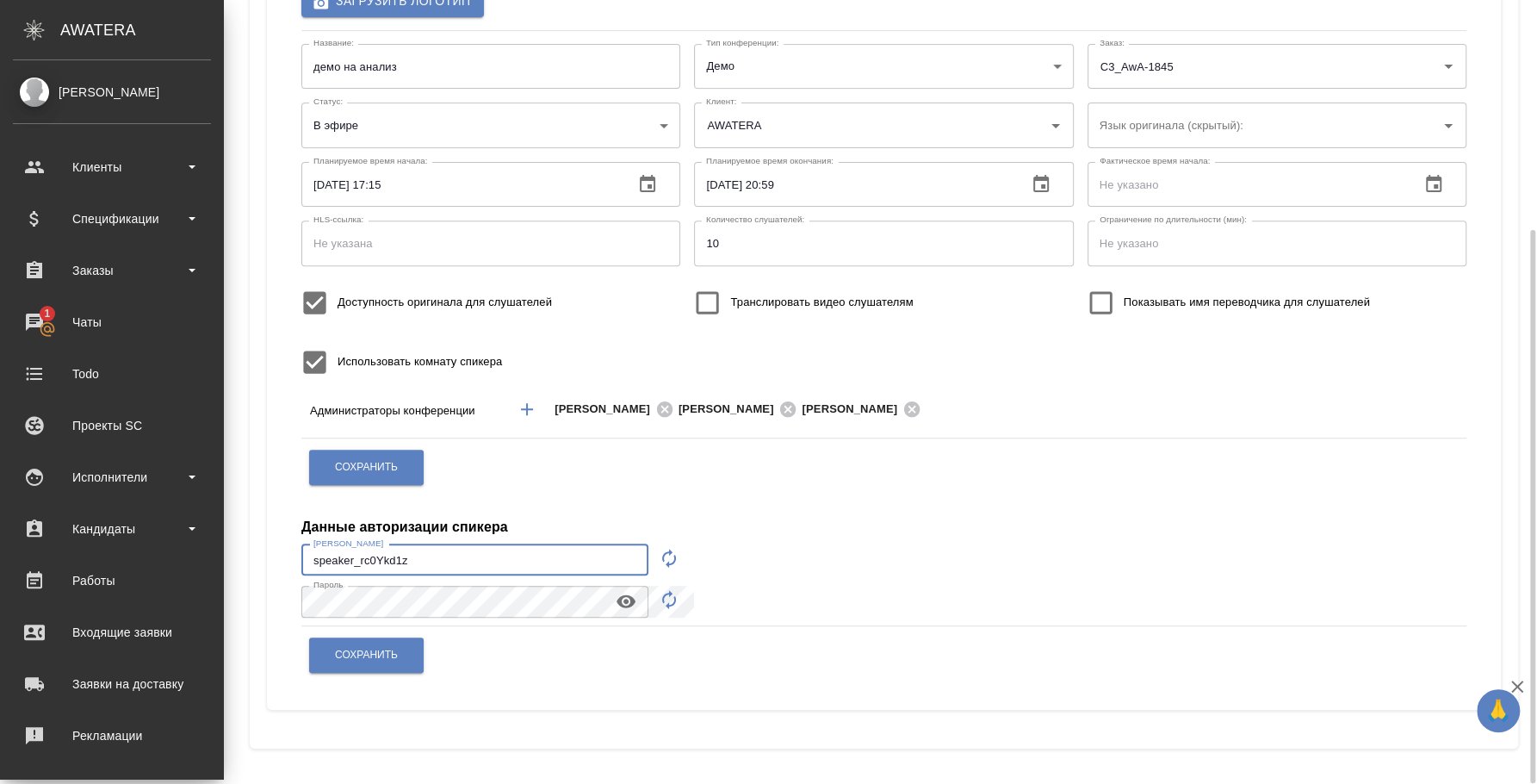
scroll to position [326, 0]
drag, startPoint x: 400, startPoint y: 534, endPoint x: -4, endPoint y: 503, distance: 405.2
click at [0, 503] on html "🙏 .cls-1 fill:#fff; AWATERA Fedotova Irina Клиенты Спецификации Заказы 1 Чаты T…" at bounding box center [768, 392] width 1537 height 784
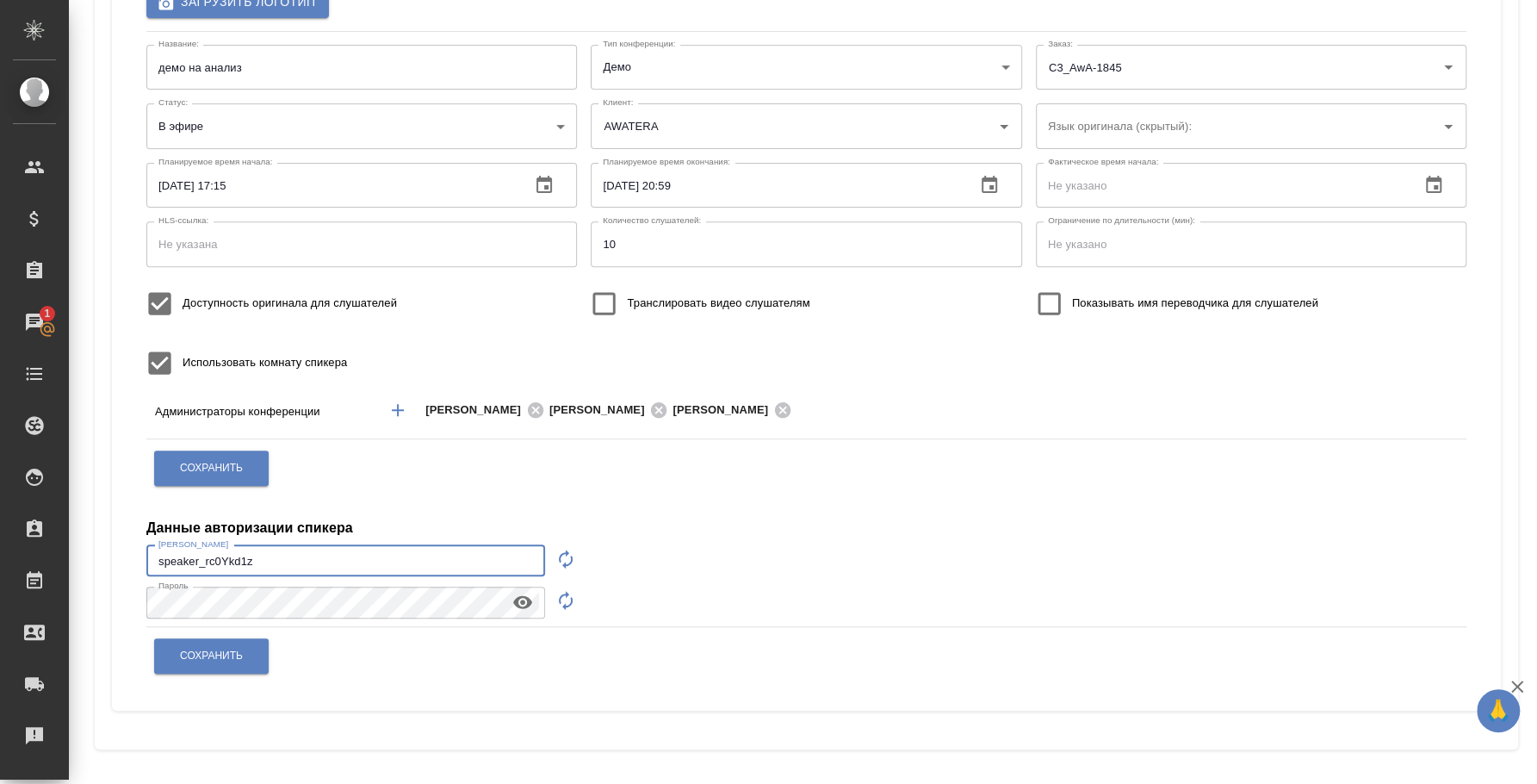
click at [534, 605] on button "button" at bounding box center [523, 602] width 41 height 26
click at [50, 583] on div ".cls-1 fill:#fff; AWATERA Fedotova Irina Клиенты Спецификации Заказы 1 Чаты Tod…" at bounding box center [768, 392] width 1537 height 784
click at [188, 653] on span "Сохранить" at bounding box center [212, 656] width 63 height 14
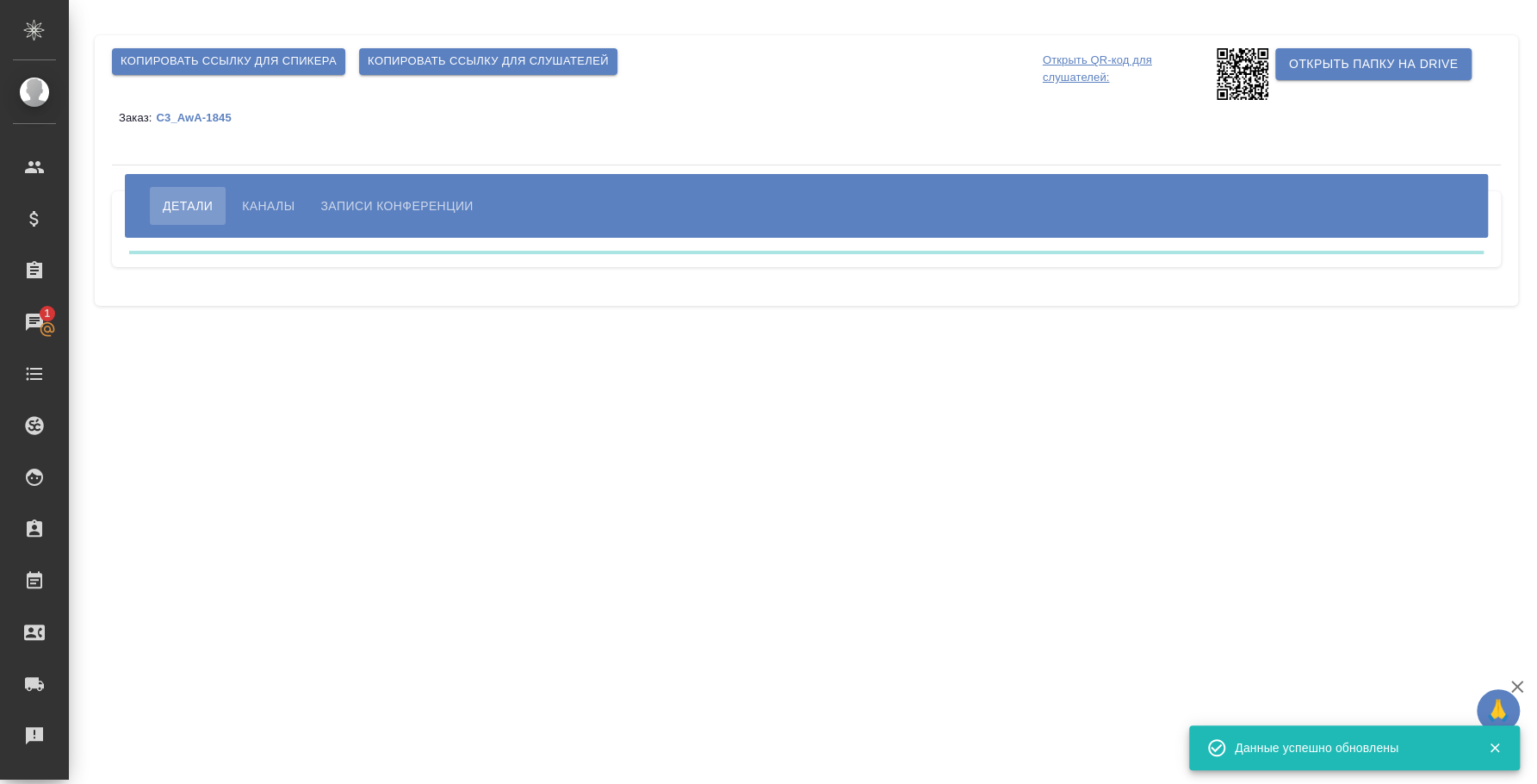
click at [188, 653] on div ".cls-1 fill:#fff; AWATERA Fedotova Irina Клиенты Спецификации Заказы 1 Чаты Tod…" at bounding box center [768, 392] width 1537 height 784
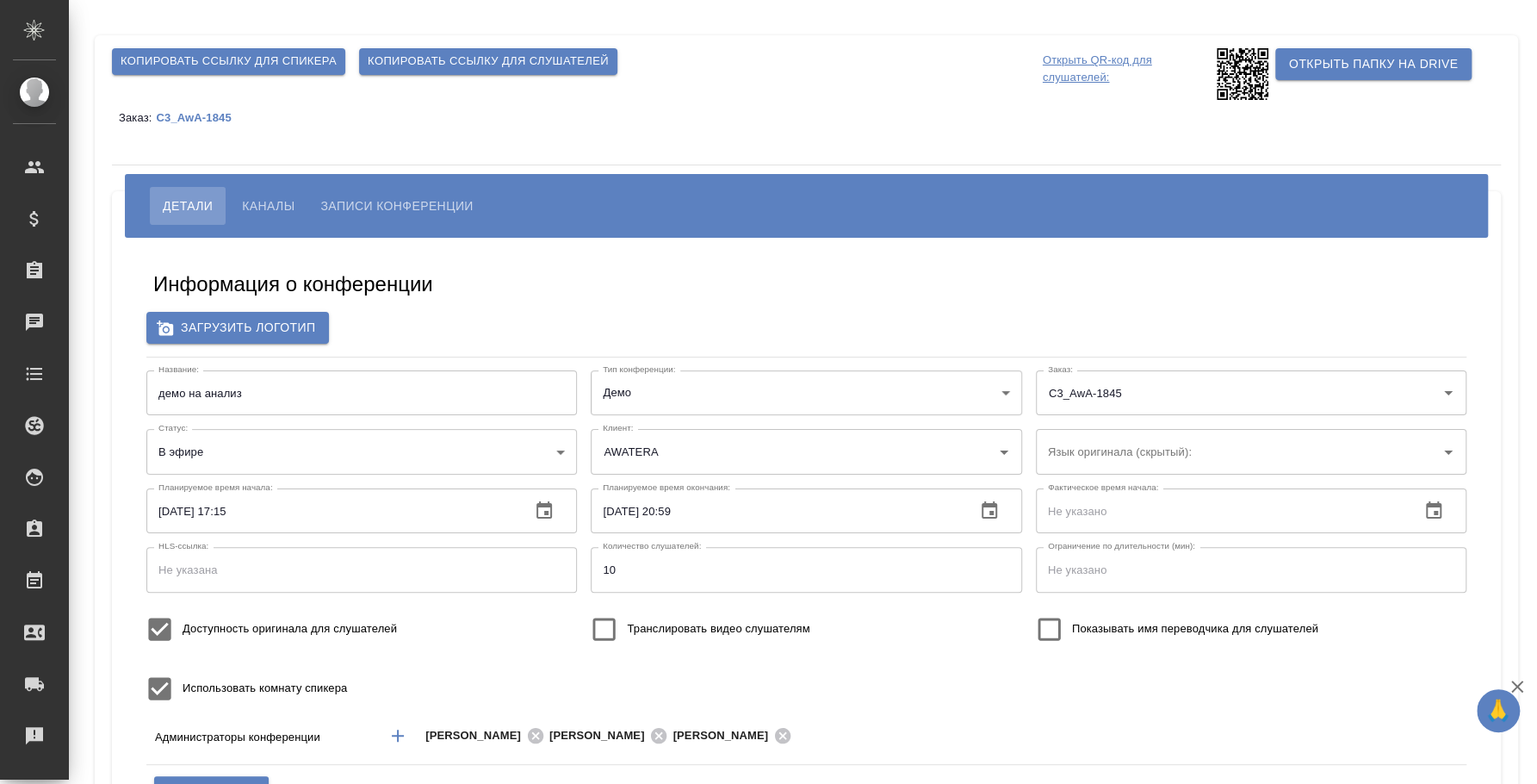
type input "AWATERA"
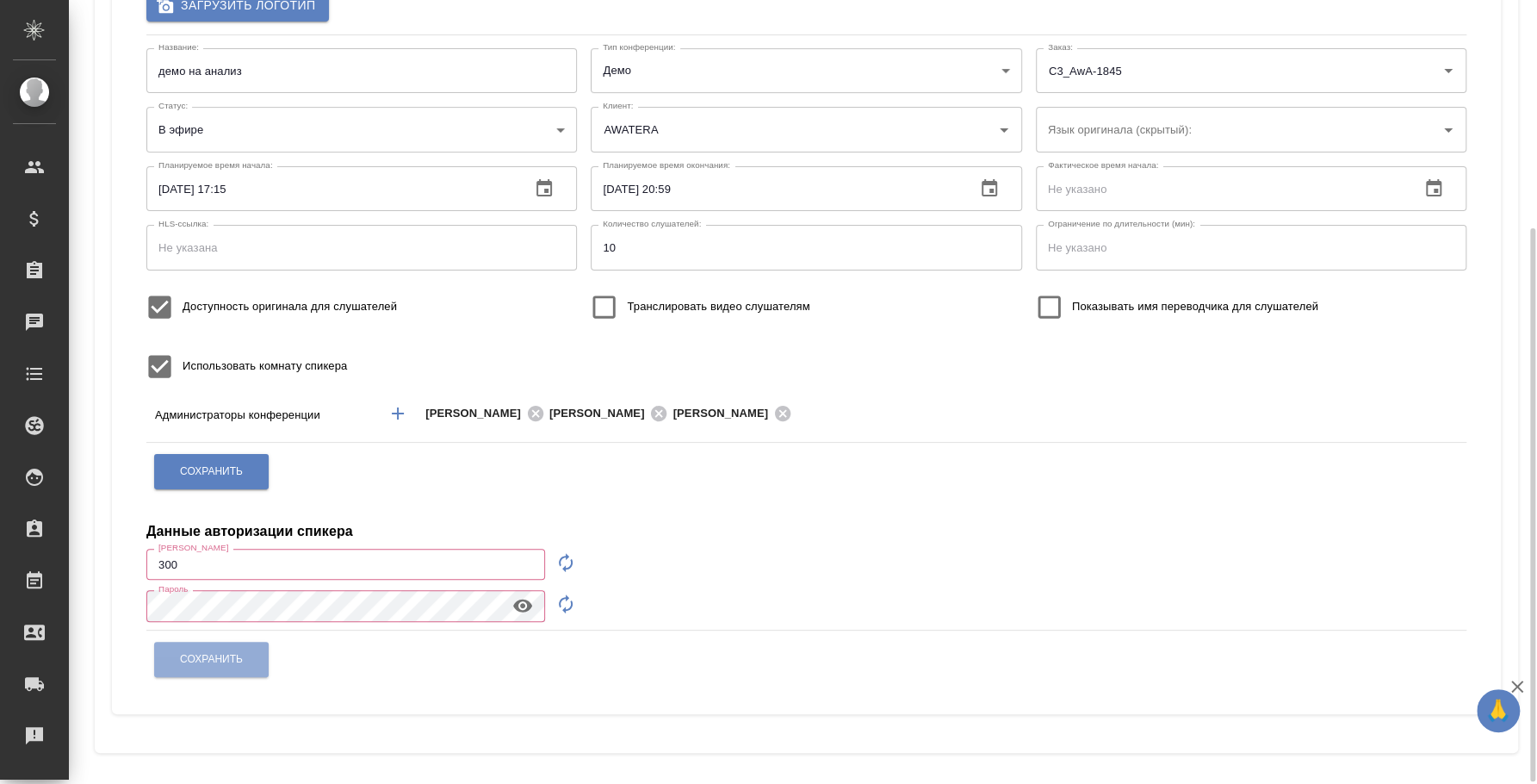
click at [564, 562] on icon "button" at bounding box center [565, 562] width 21 height 21
type input "speaker_leSUyMER"
click at [571, 602] on icon "button" at bounding box center [565, 603] width 13 height 19
click at [531, 604] on icon "button" at bounding box center [522, 605] width 21 height 21
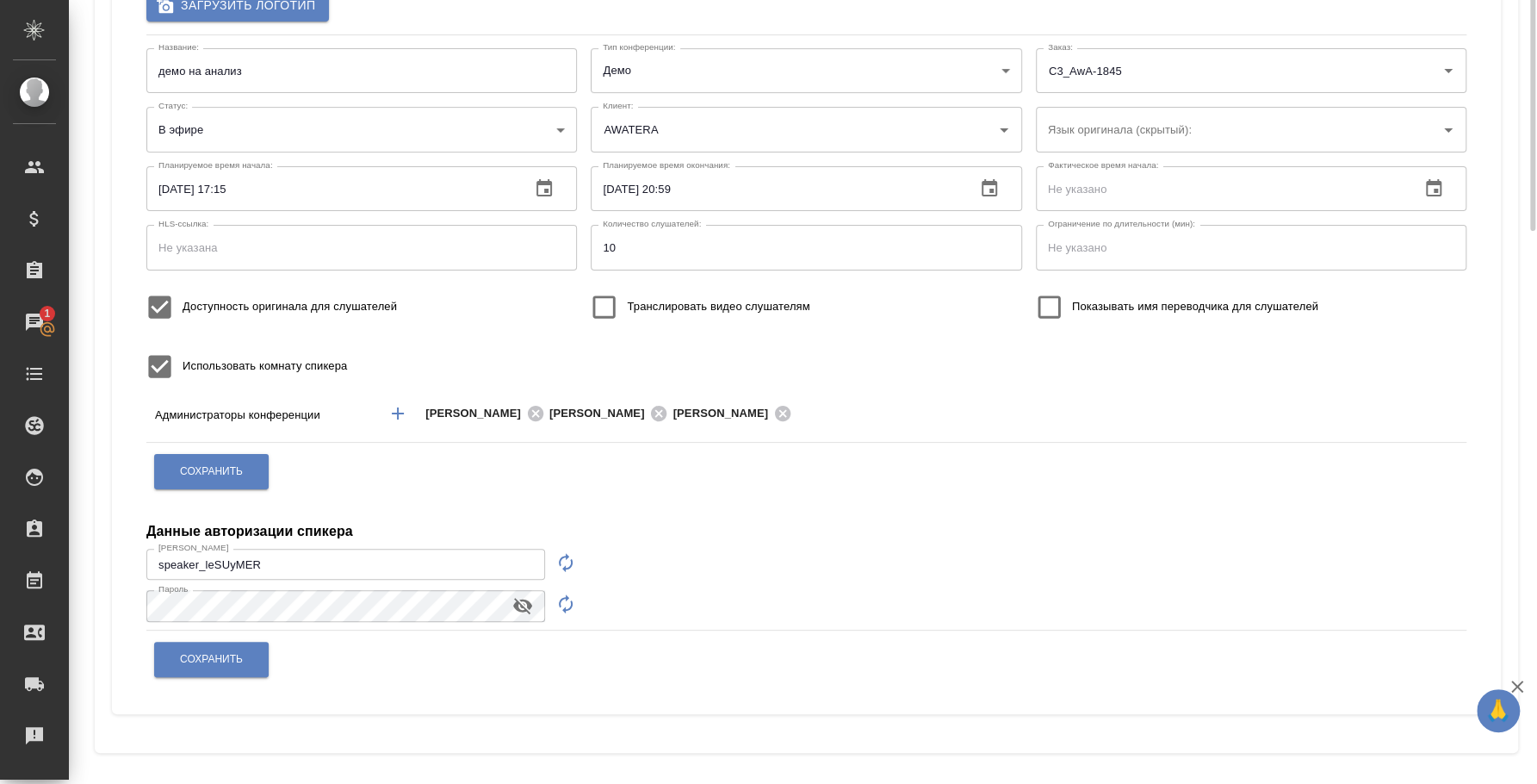
scroll to position [0, 0]
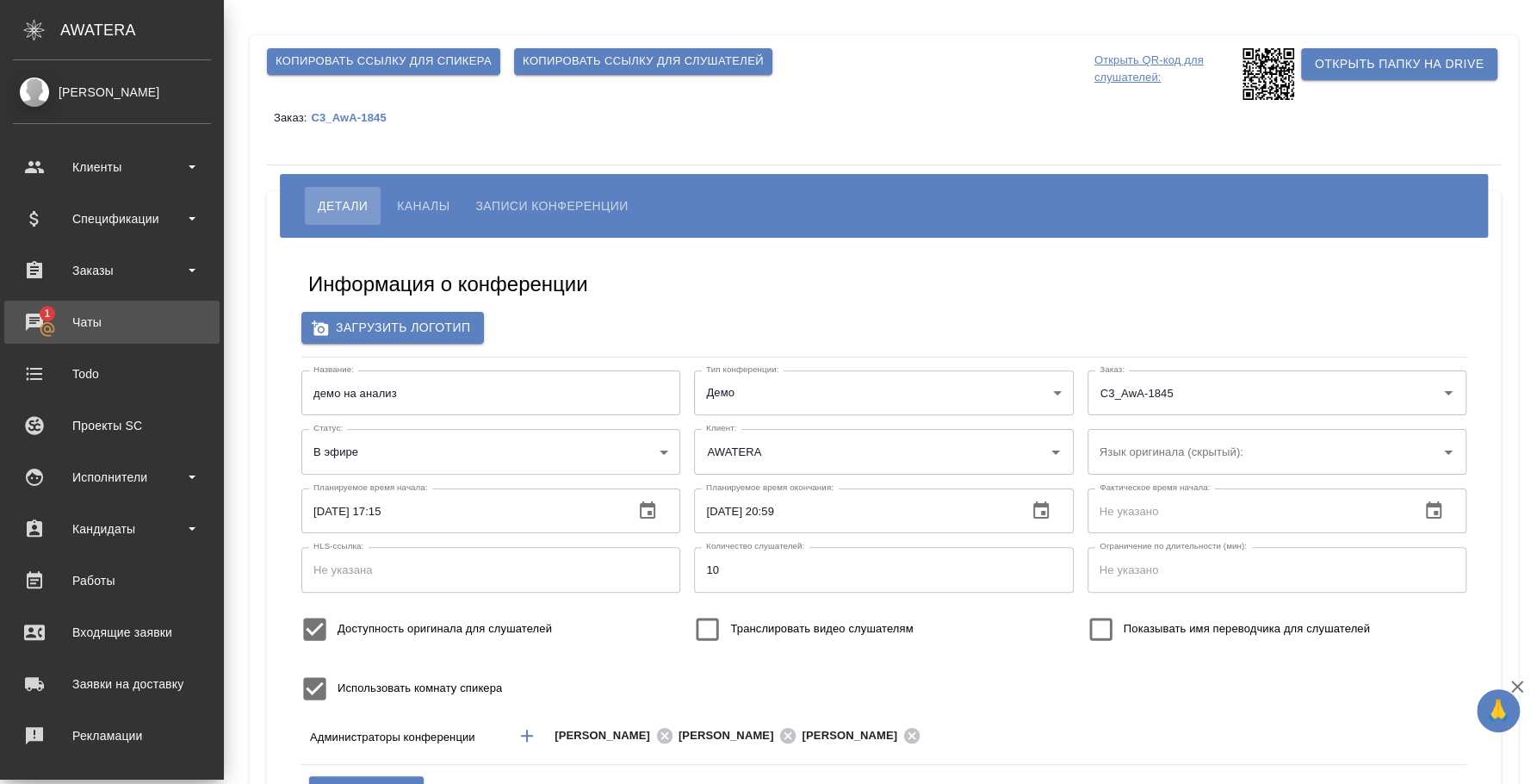
click at [54, 314] on div "Чаты" at bounding box center [111, 322] width 198 height 26
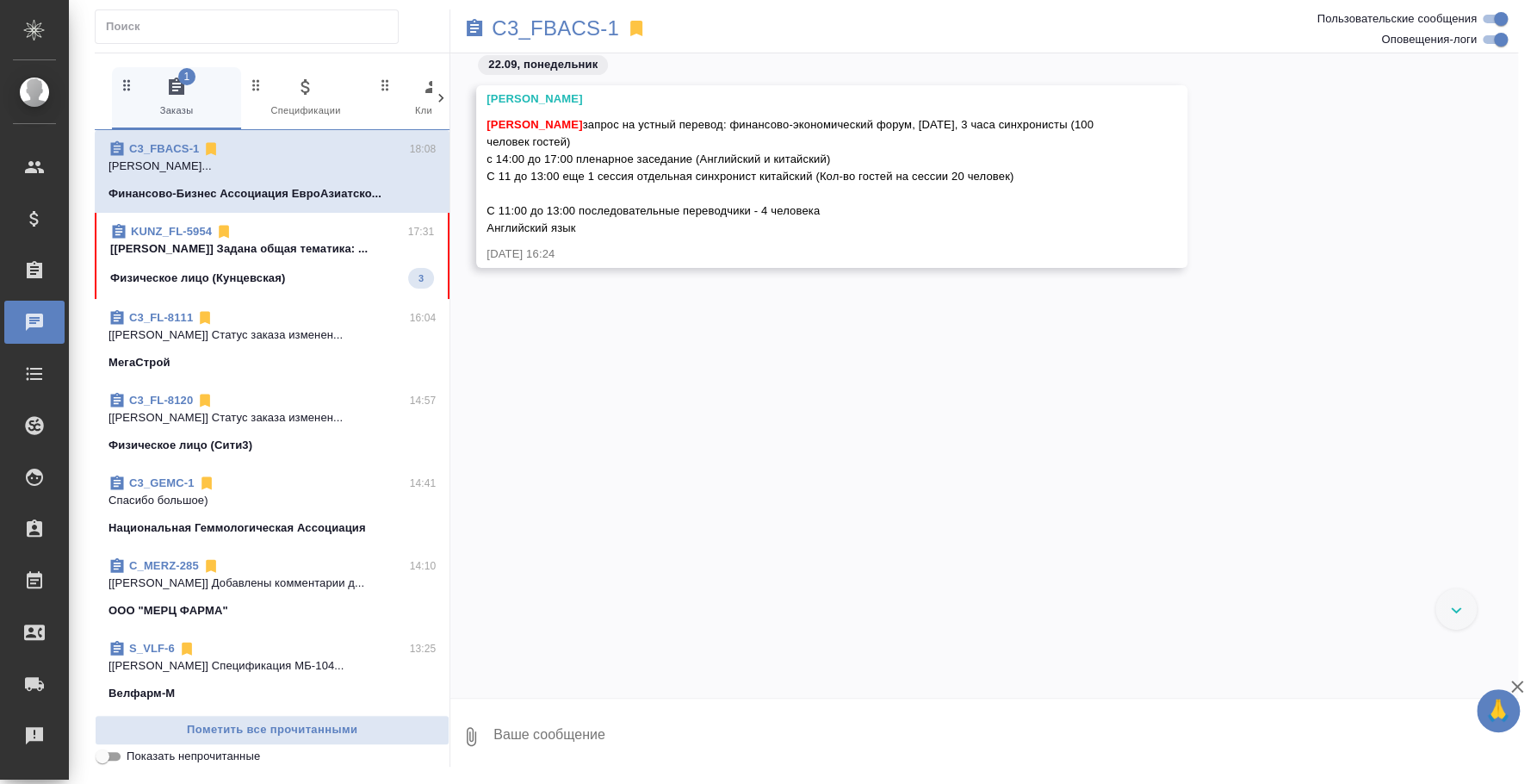
scroll to position [1350, 0]
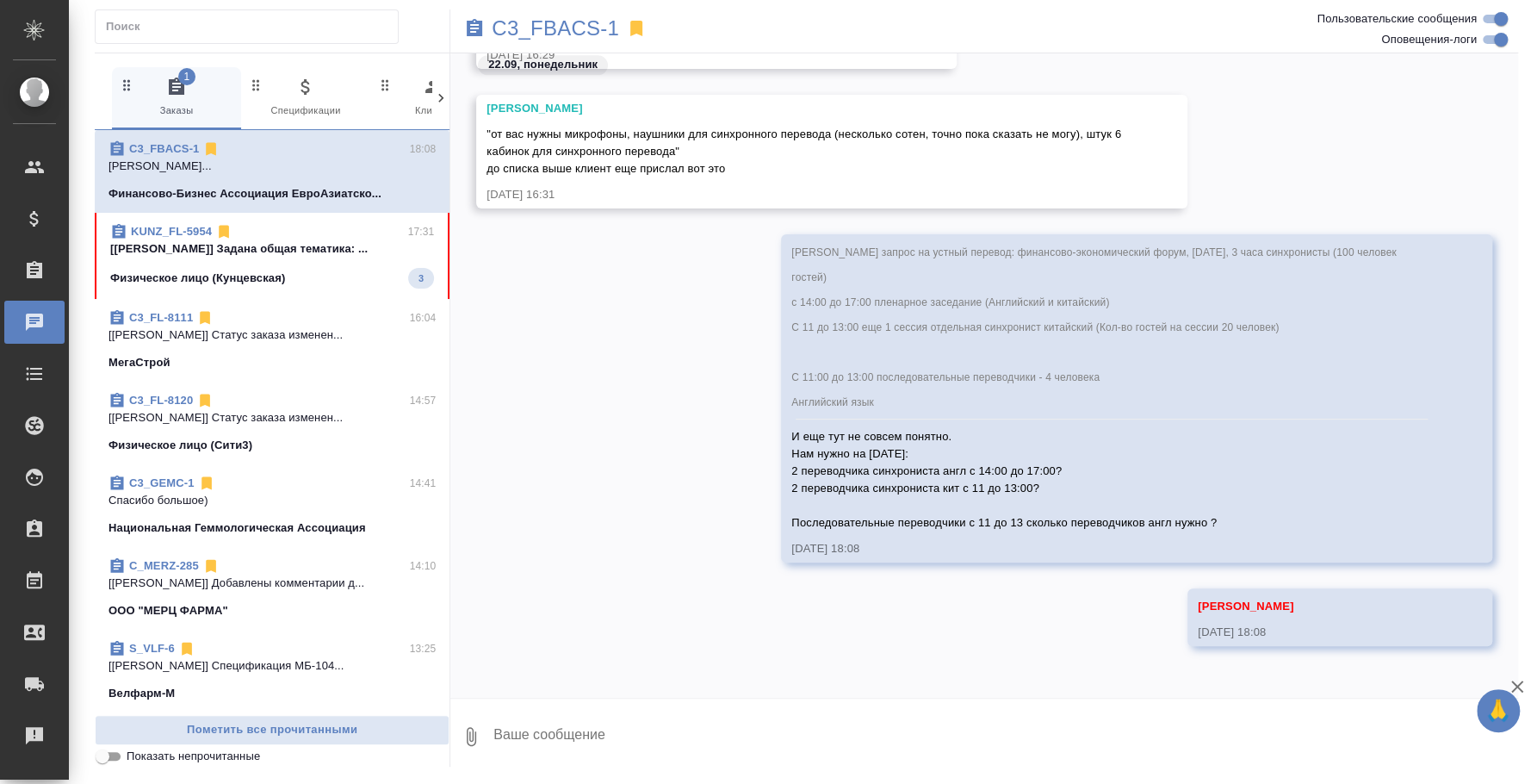
click at [287, 268] on div "Физическое лицо (Кунцевская) 3" at bounding box center [272, 278] width 324 height 21
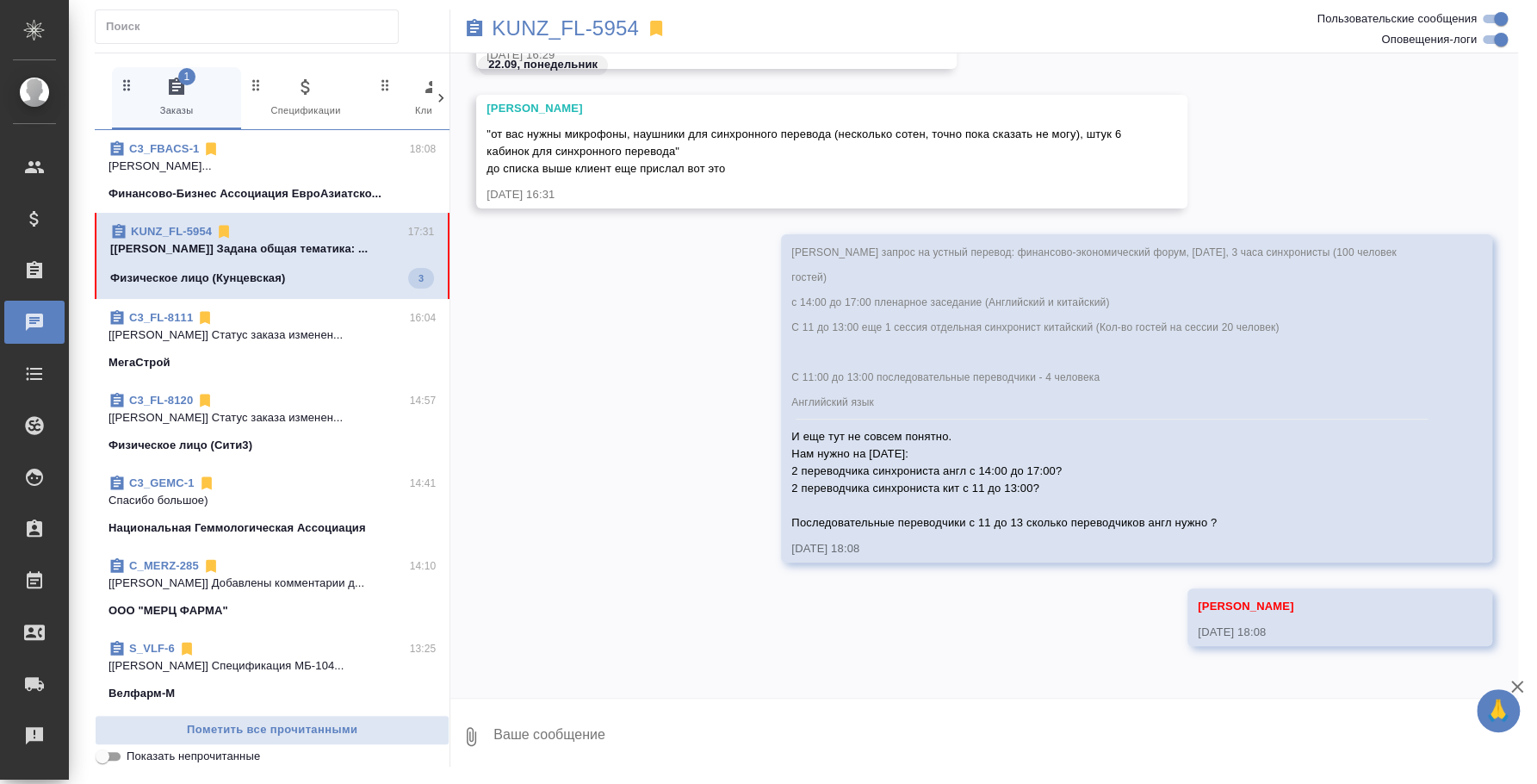
scroll to position [61, 0]
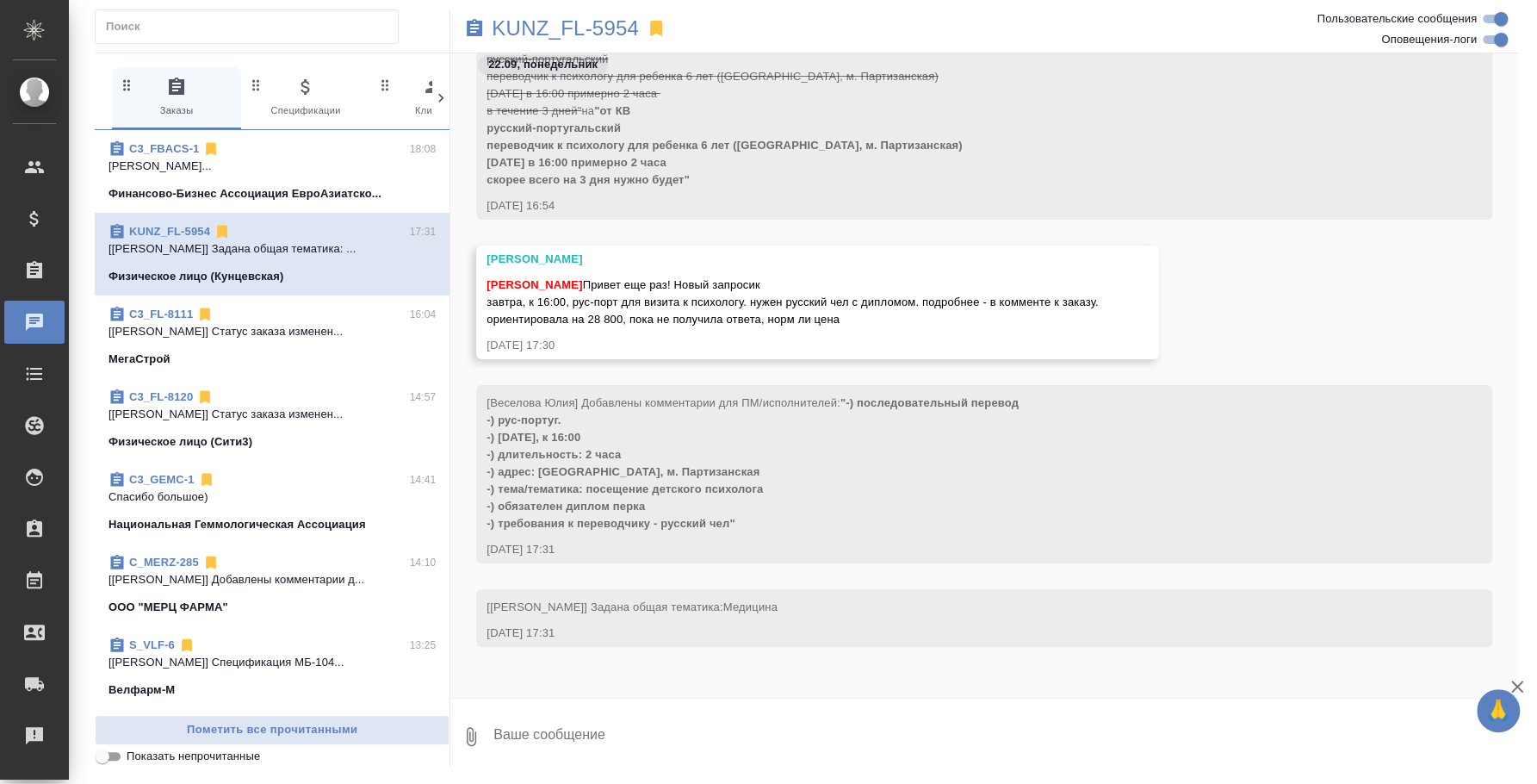
click at [661, 727] on textarea at bounding box center [1005, 736] width 1026 height 58
type textarea "Ю"
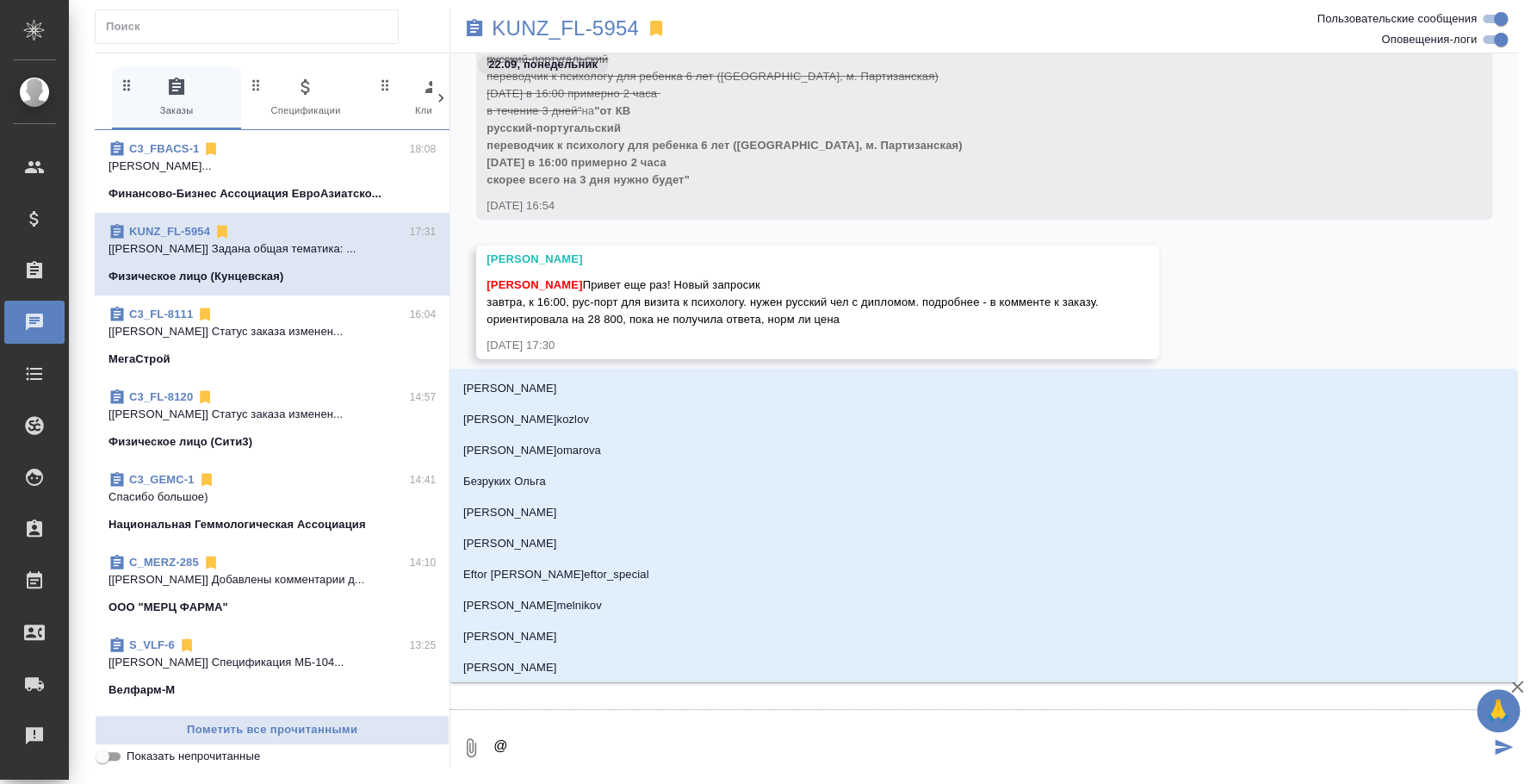
type textarea "@d"
type input "d"
type textarea "@d't"
type input "d't"
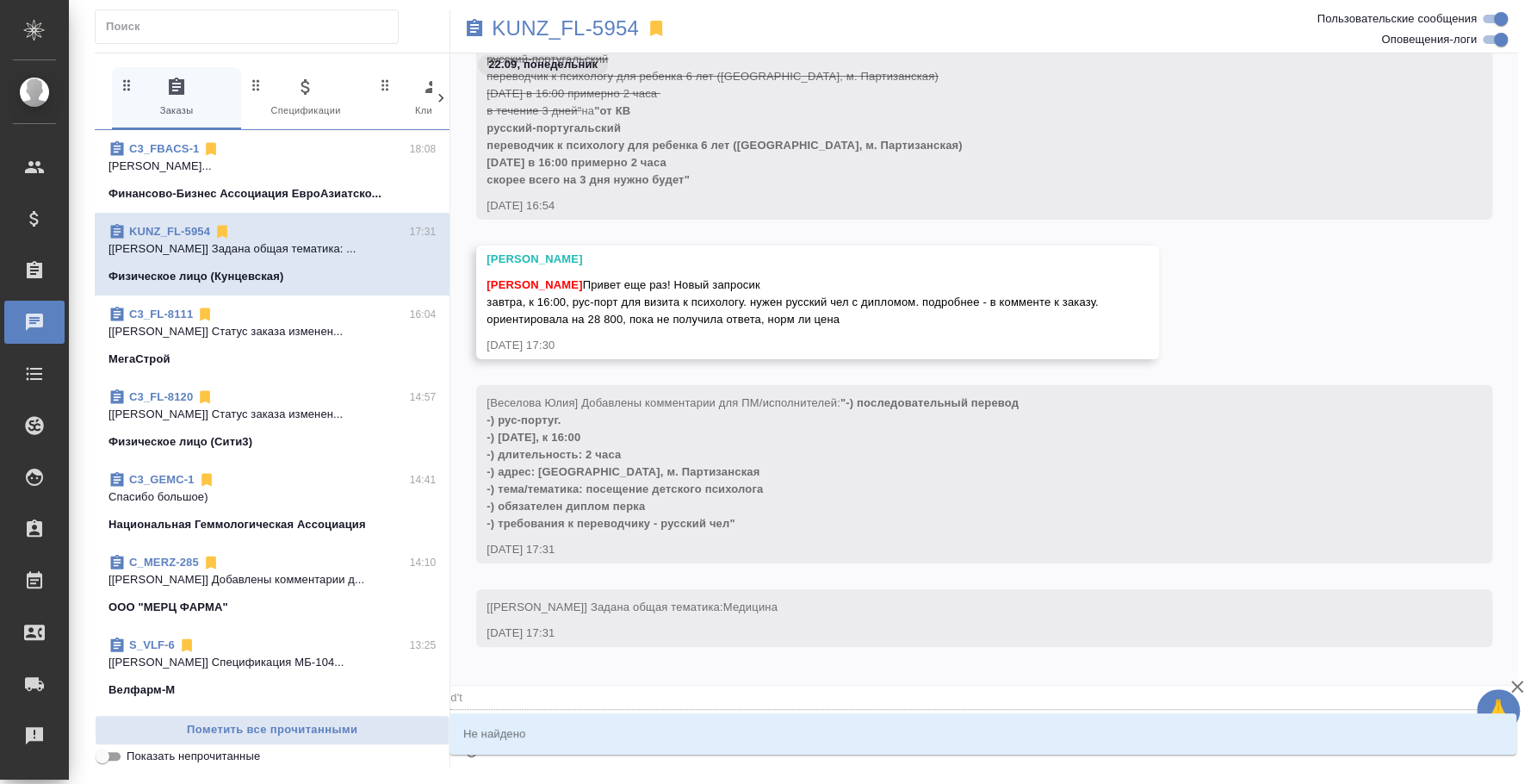
type textarea "@d't'c"
type input "d't'c"
type textarea "@d't"
type input "d't"
type textarea "@d"
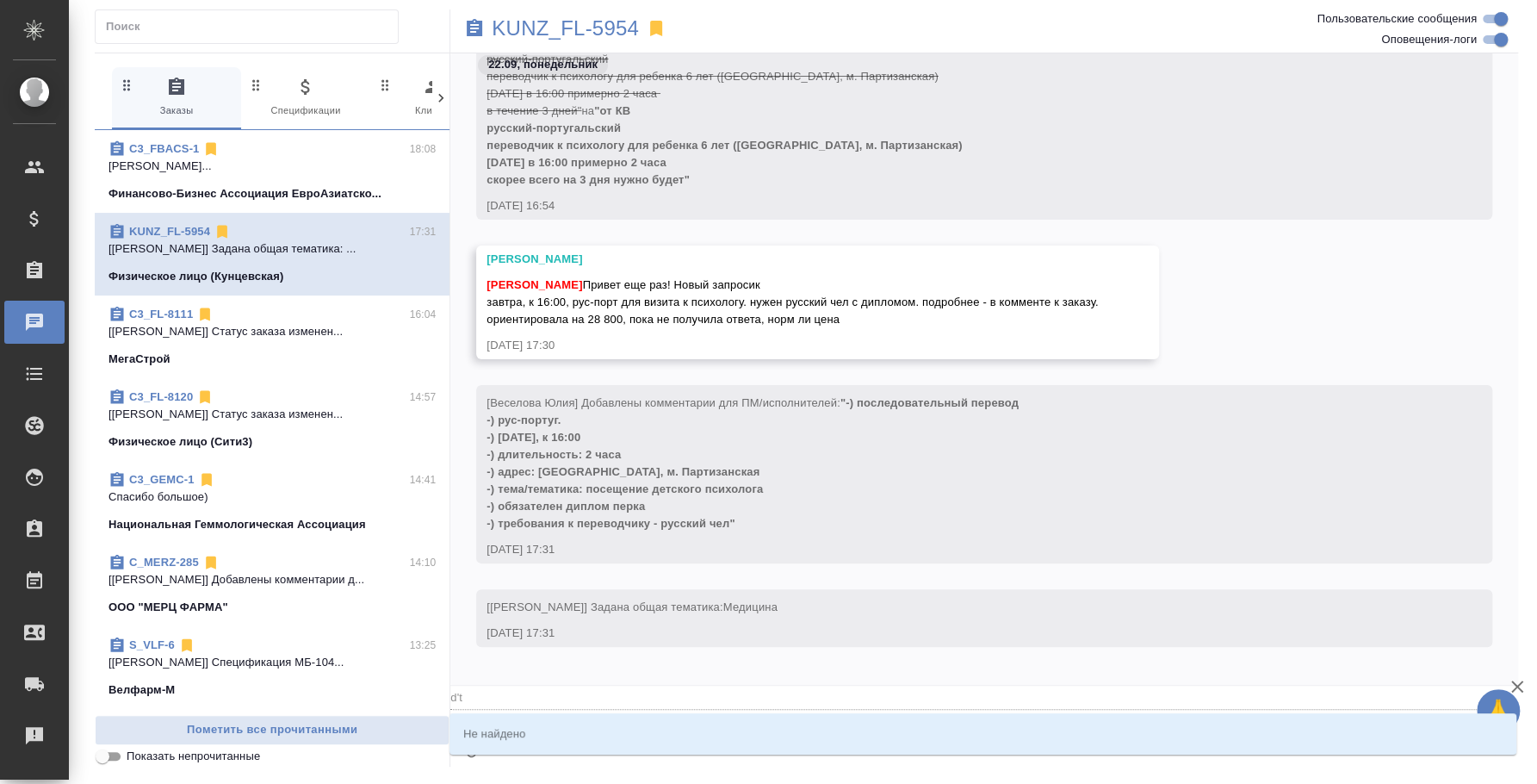
type input "d"
type textarea "@"
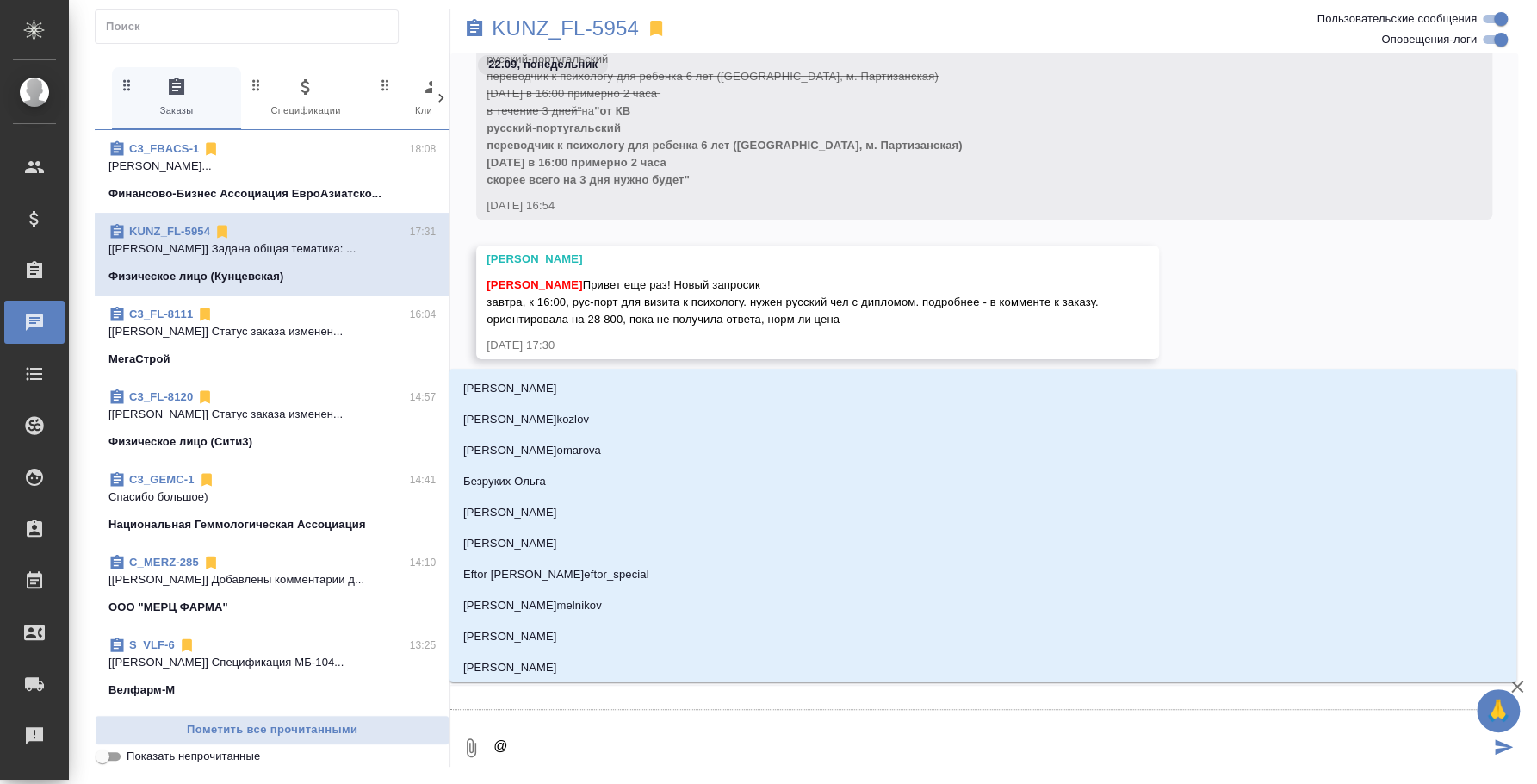
type textarea "@в"
type input "в"
type textarea "@ве"
type input "ве"
type textarea "@вес"
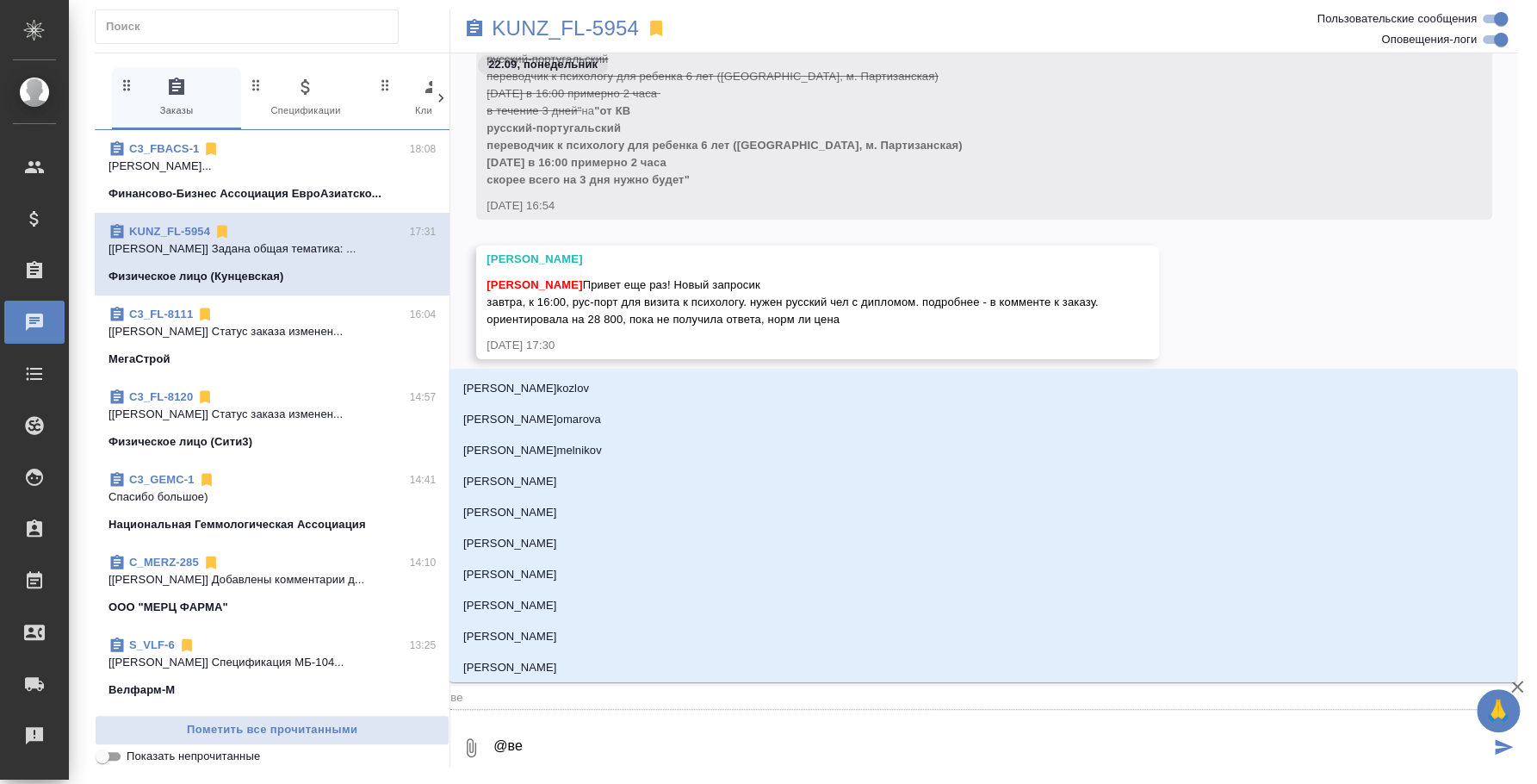
type input "вес"
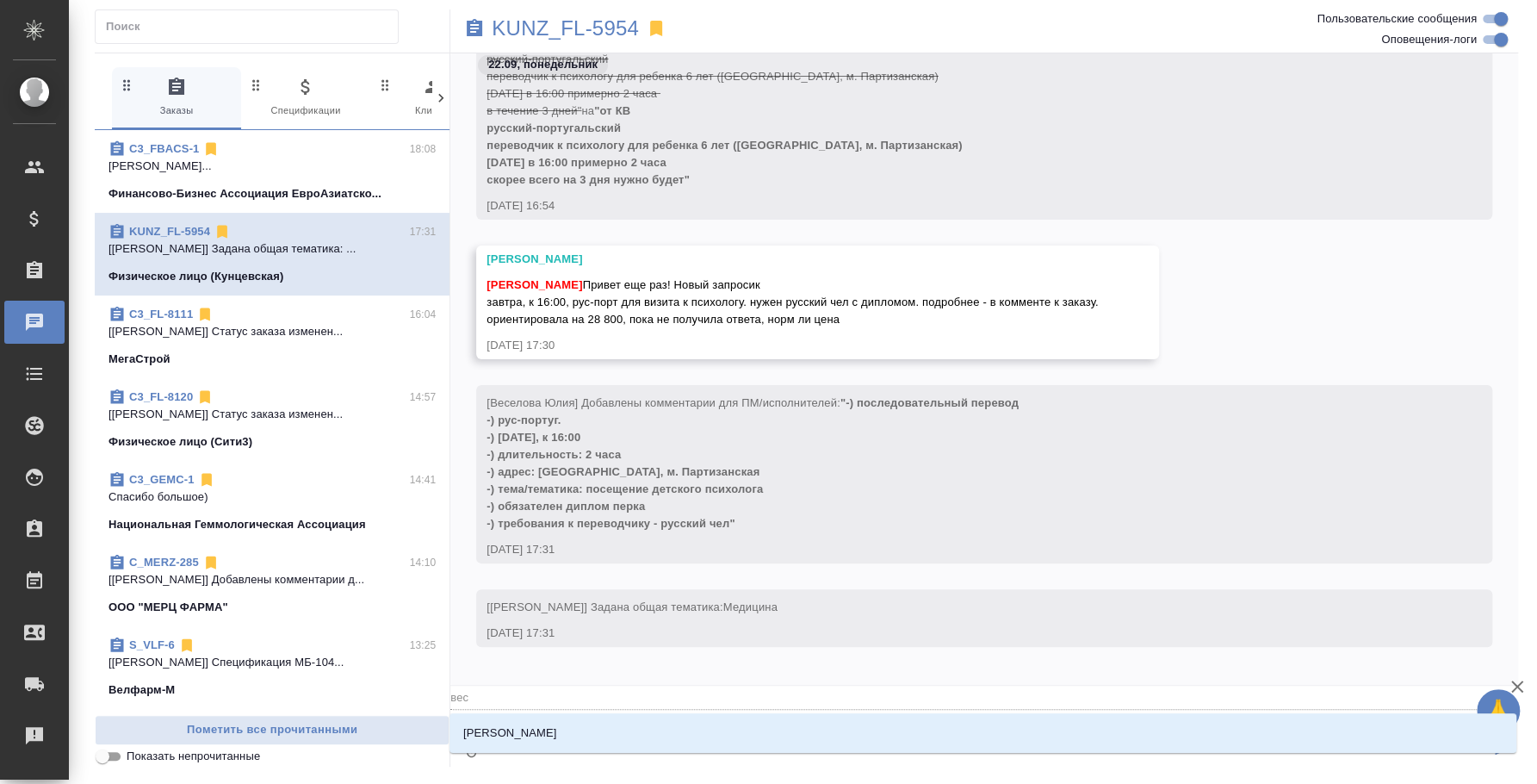
type textarea "@весе"
type input "весе"
click at [660, 720] on li "Веселова Юлия" at bounding box center [982, 733] width 1067 height 31
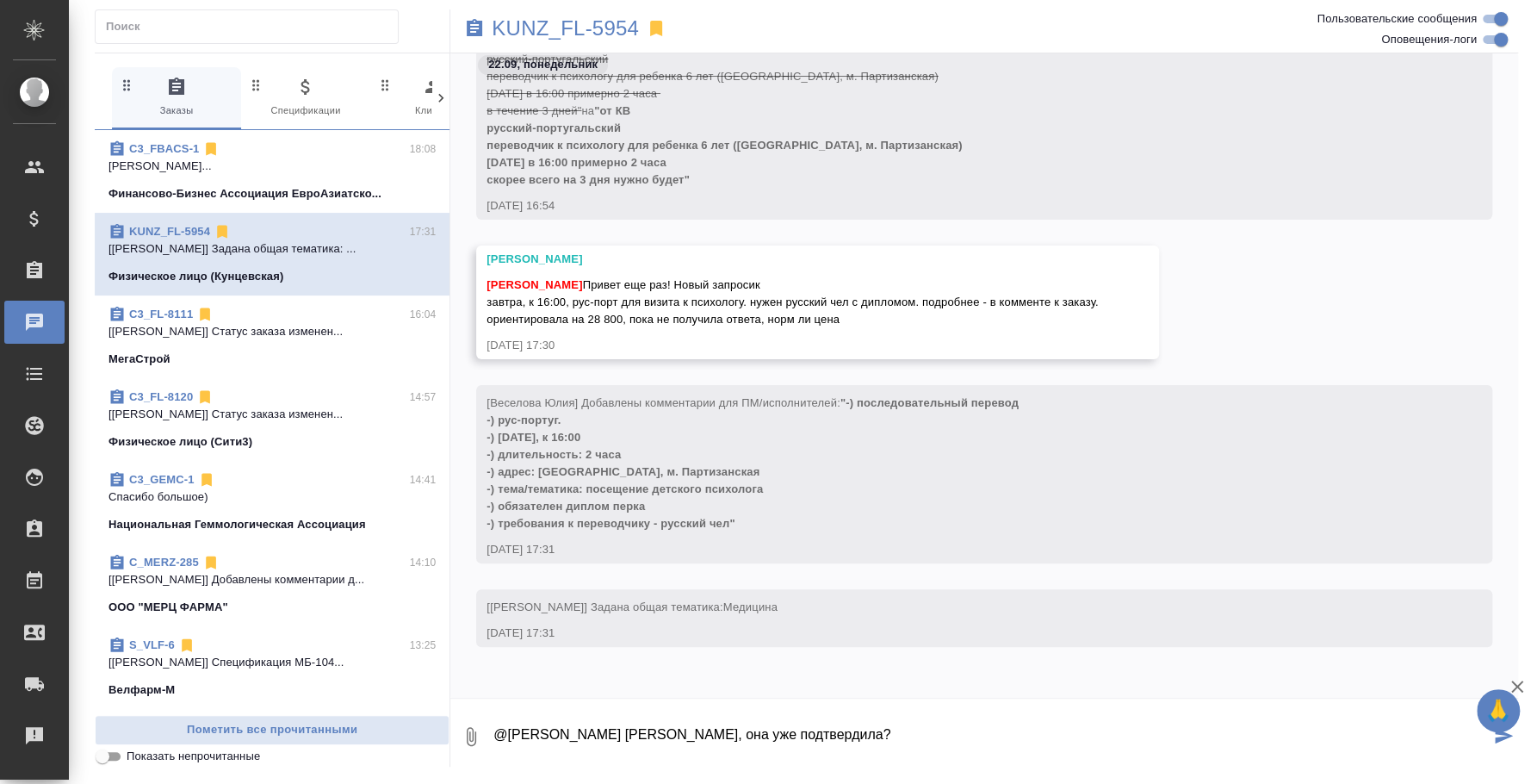
type textarea "@Веселова Юлия Юля, она уже подтвердила?"
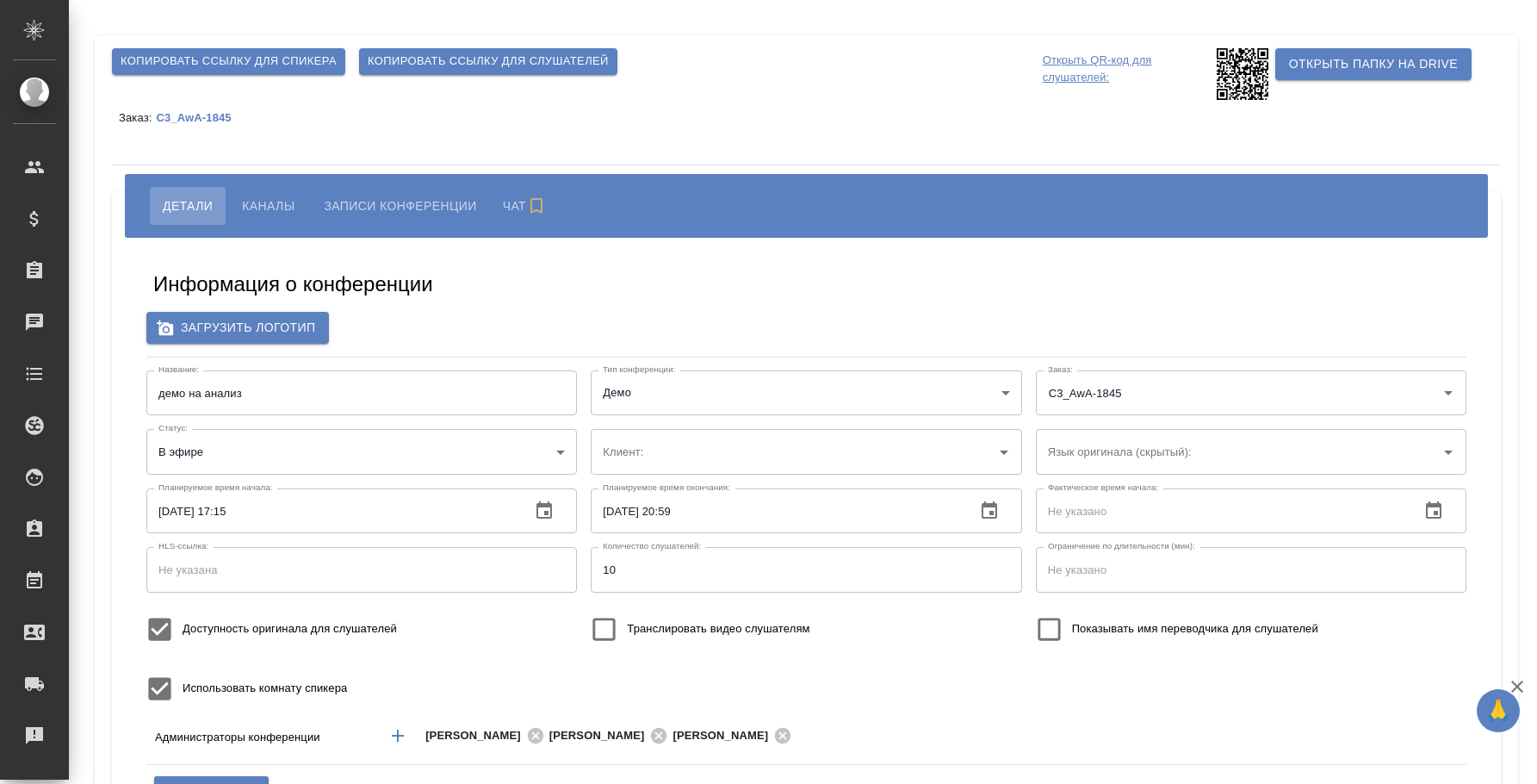
type input "AWATERA"
type input "300"
click at [251, 198] on span "Каналы" at bounding box center [268, 205] width 53 height 21
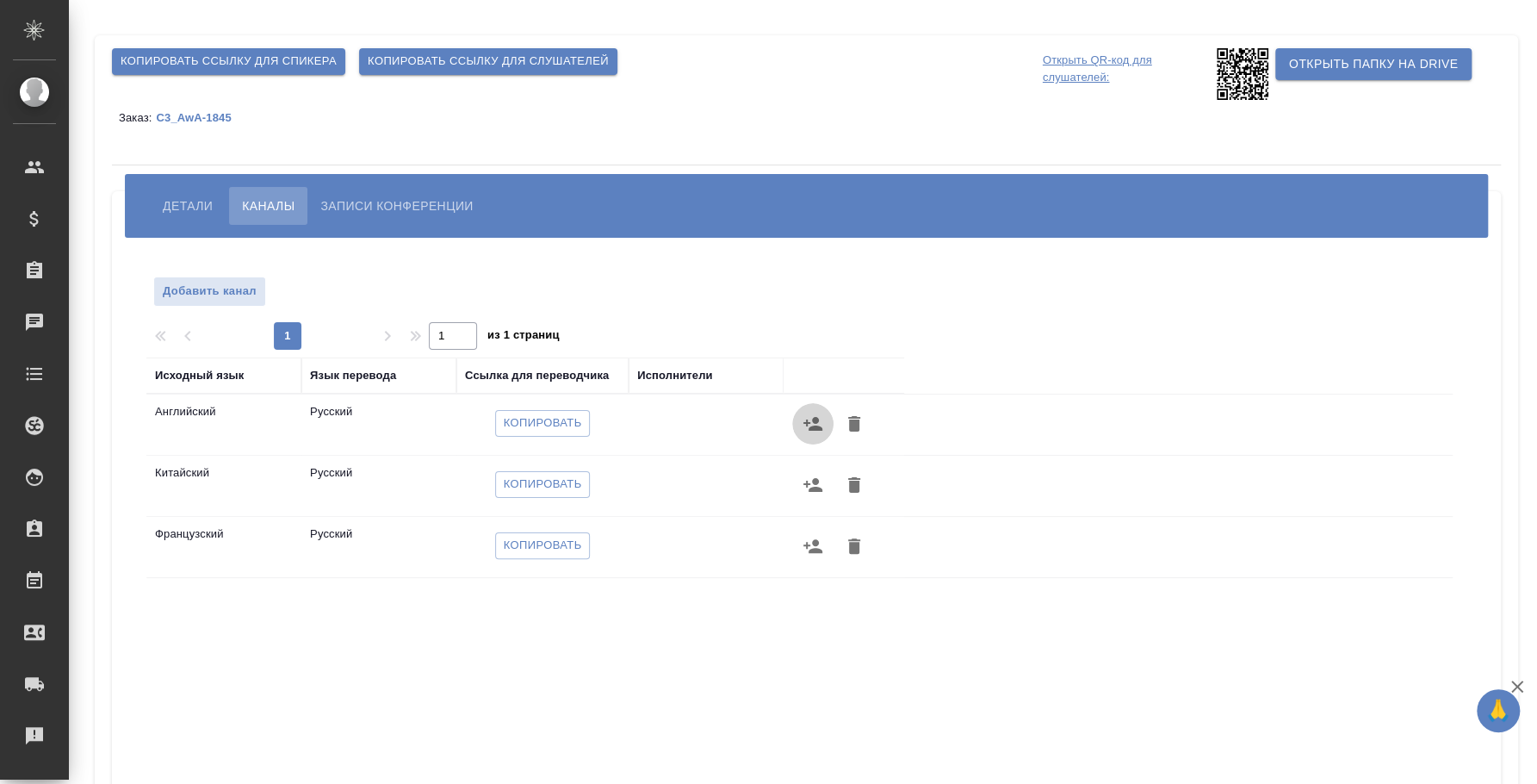
click at [825, 419] on button "button" at bounding box center [813, 423] width 41 height 41
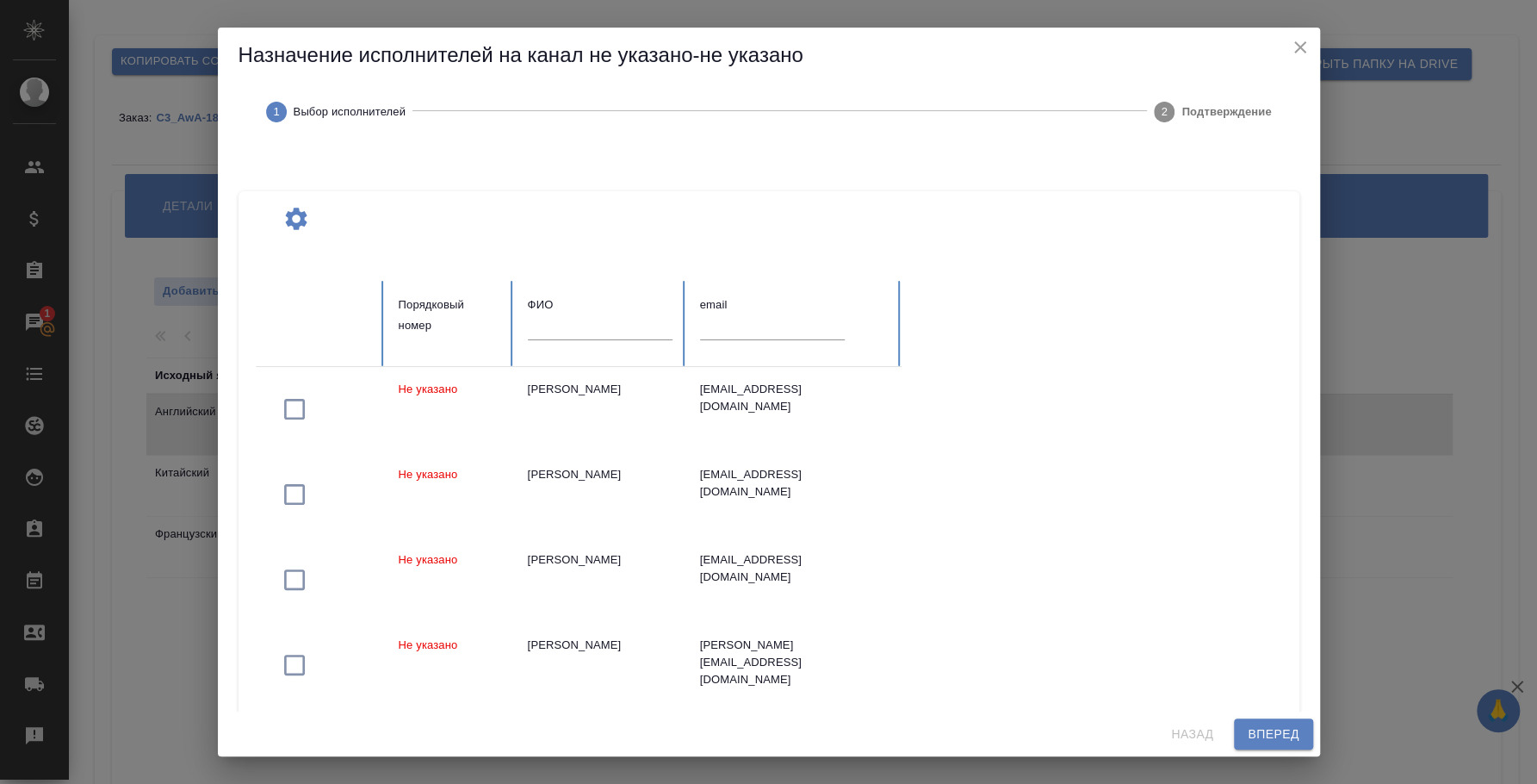
click at [564, 308] on div "ФИО" at bounding box center [599, 304] width 144 height 21
click at [572, 329] on input "text" at bounding box center [599, 327] width 144 height 24
click at [625, 321] on input "text" at bounding box center [599, 327] width 144 height 24
type input "сиренко максим"
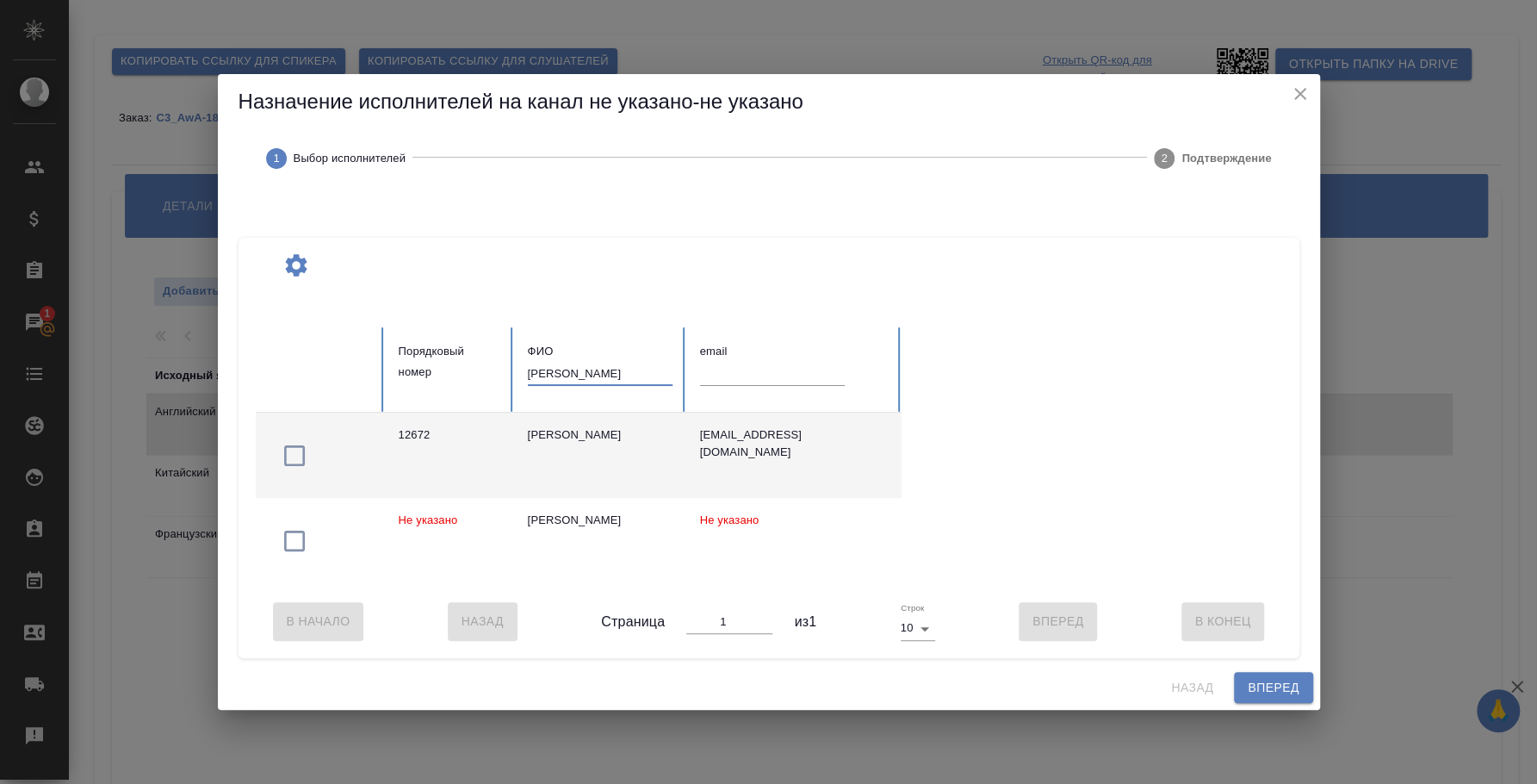
click at [296, 458] on icon "button" at bounding box center [294, 455] width 28 height 28
click at [1288, 696] on span "Вперед" at bounding box center [1273, 688] width 51 height 22
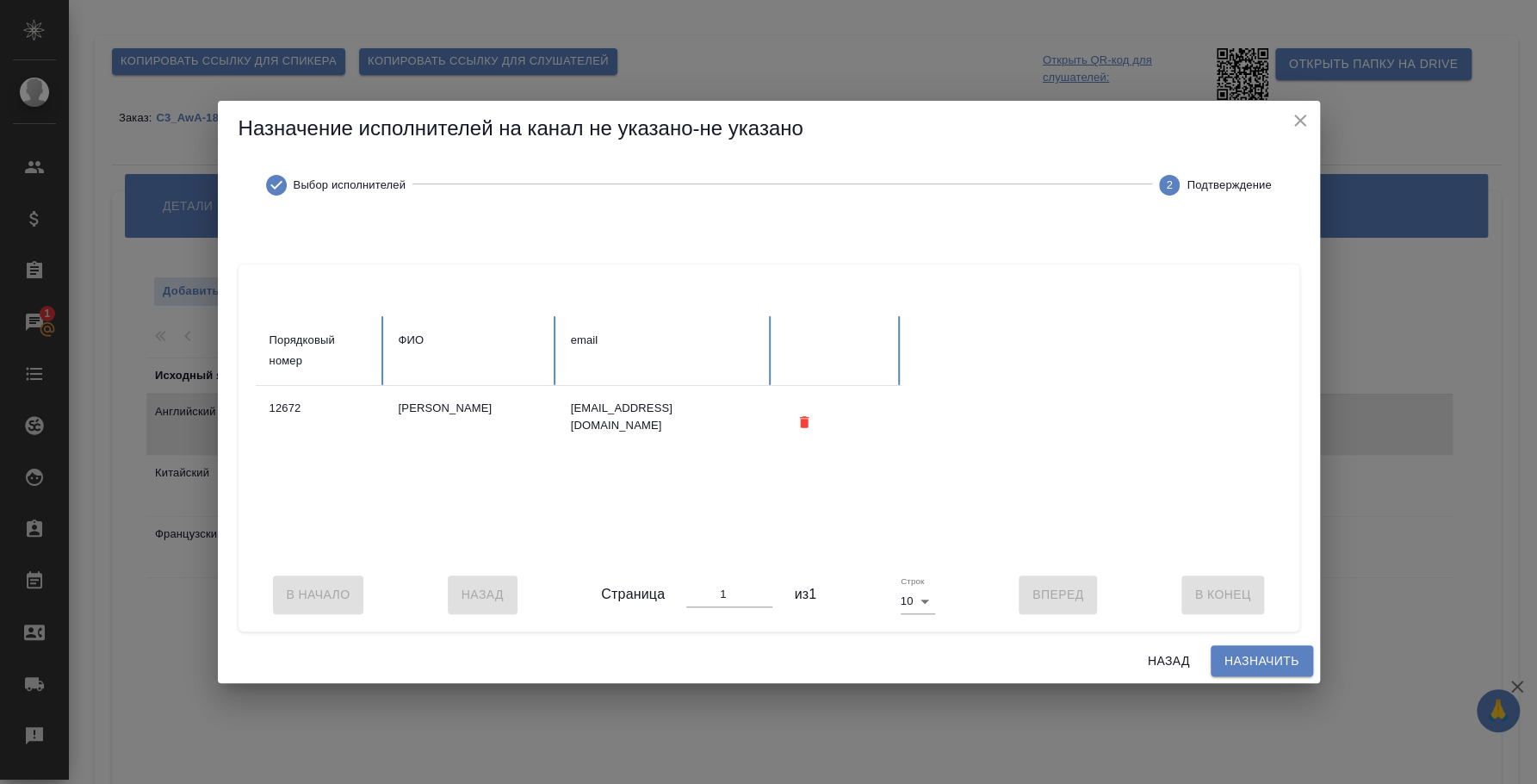
click at [1280, 665] on span "Назначить" at bounding box center [1262, 661] width 75 height 22
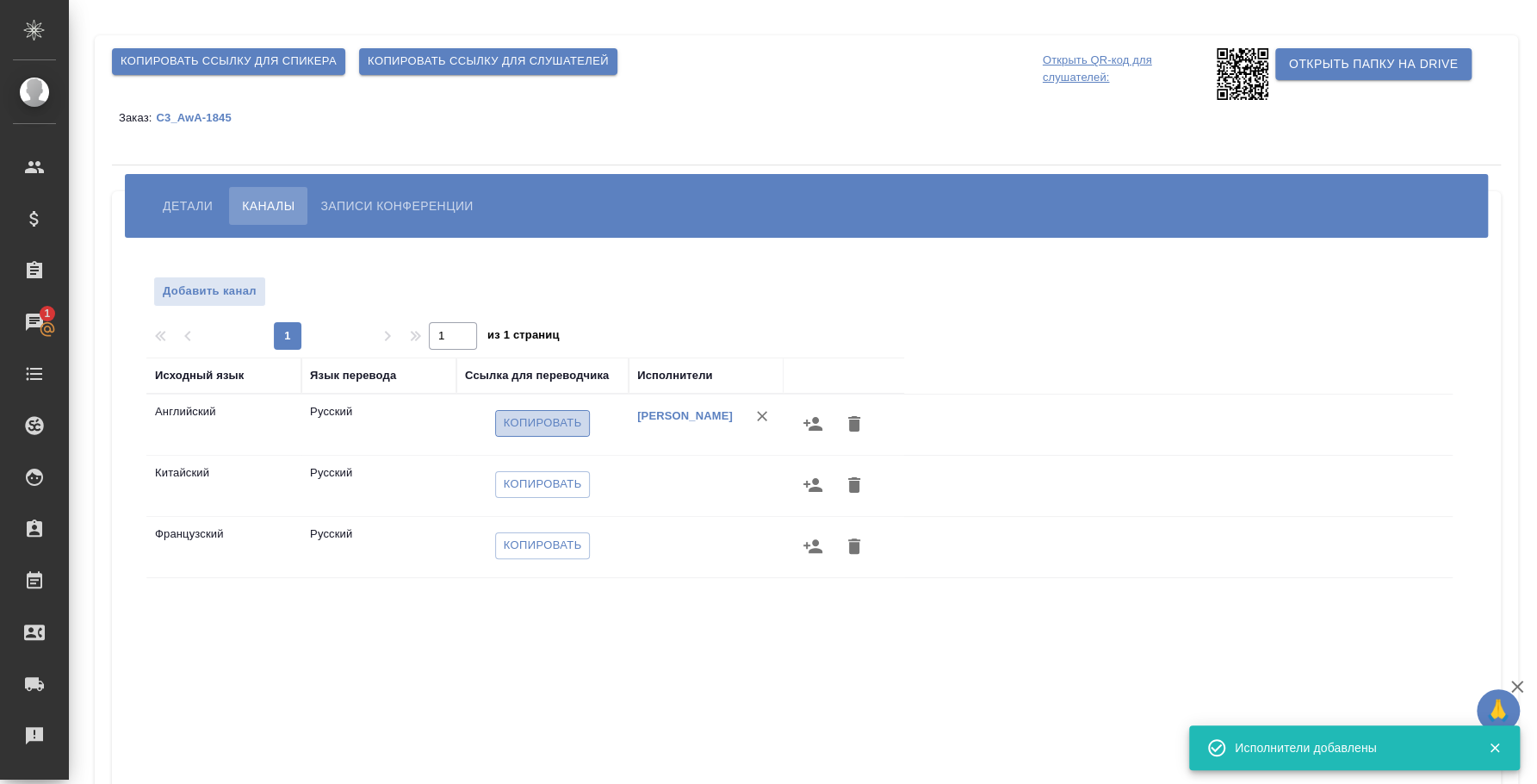
click at [564, 423] on span "Копировать" at bounding box center [543, 423] width 78 height 20
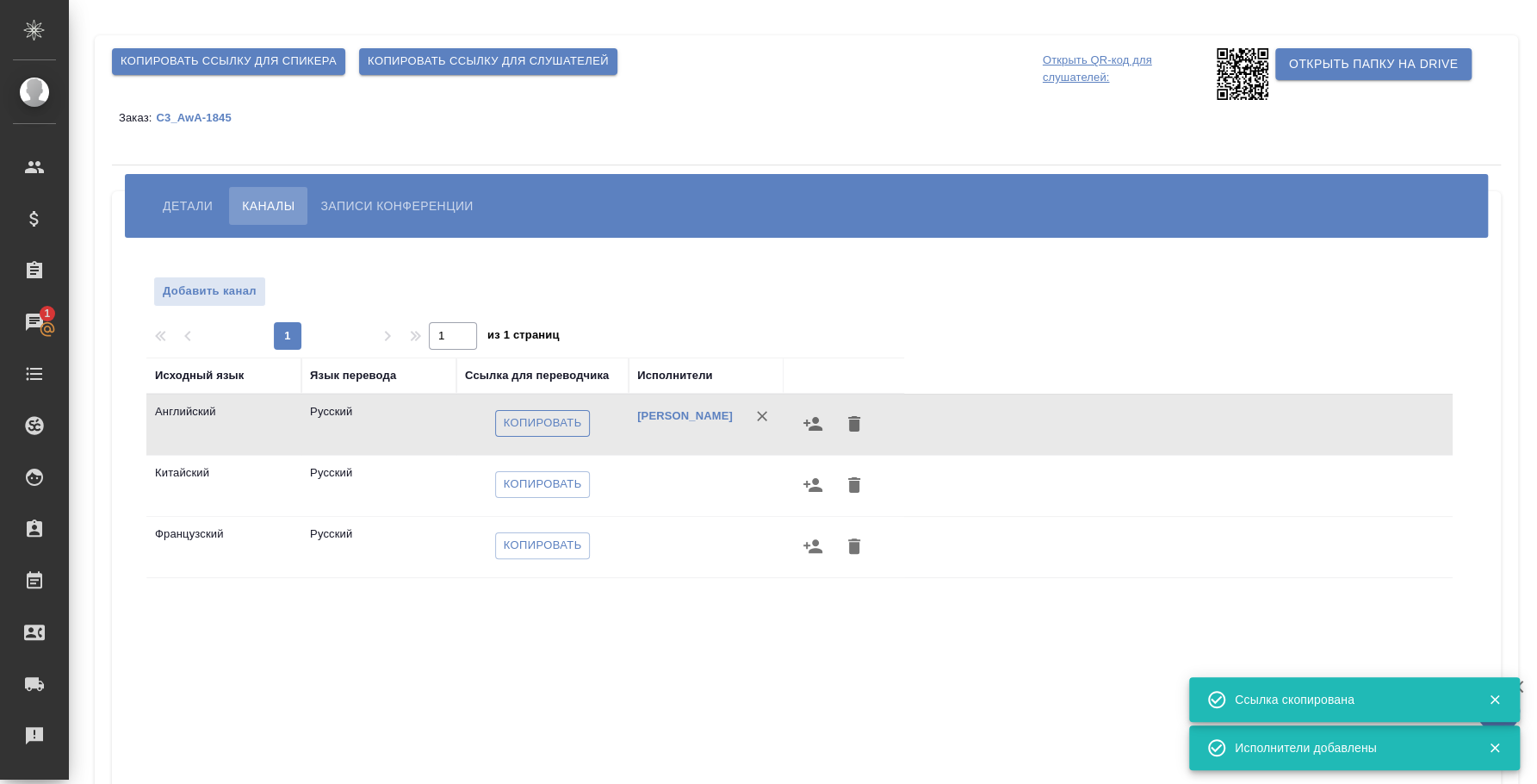
click at [564, 423] on span "Копировать" at bounding box center [543, 423] width 78 height 20
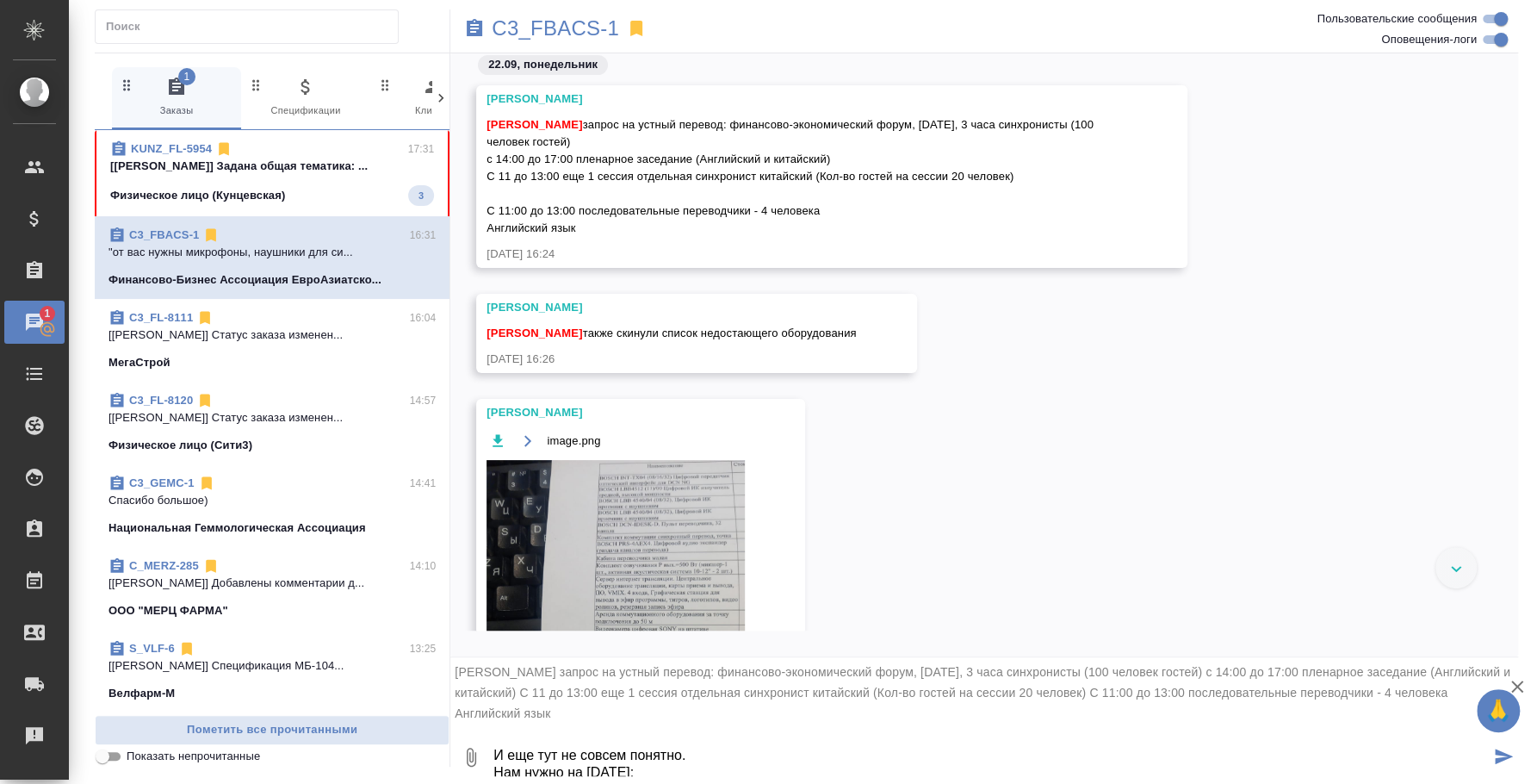
scroll to position [28, 0]
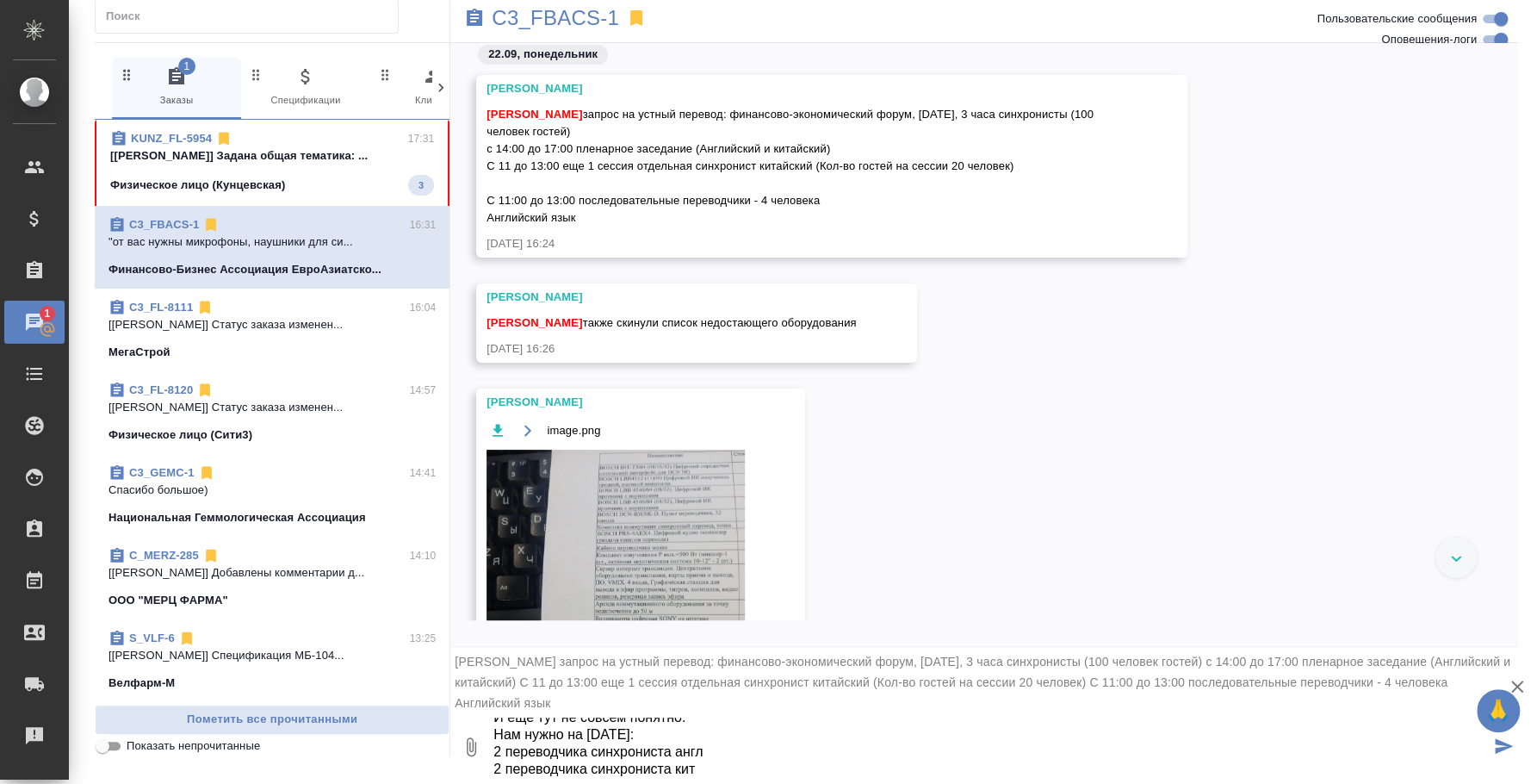
click at [729, 776] on div ".cls-1 fill:#fff; AWATERA [PERSON_NAME] Спецификации Заказы 1 Чаты Todo Проекты…" at bounding box center [768, 392] width 1537 height 784
click at [721, 763] on textarea "И еще тут не совсем понятно. Нам нужно на [DATE]: 2 переводчика синхрониста анг…" at bounding box center [991, 746] width 999 height 58
click at [724, 753] on textarea "И еще тут не совсем понятно. Нам нужно на 27 сентября: 2 переводчика синхронист…" at bounding box center [991, 746] width 999 height 58
click at [798, 750] on textarea "И еще тут не совсем понятно. Нам нужно на 27 сентября: 2 переводчика синхронист…" at bounding box center [991, 746] width 999 height 58
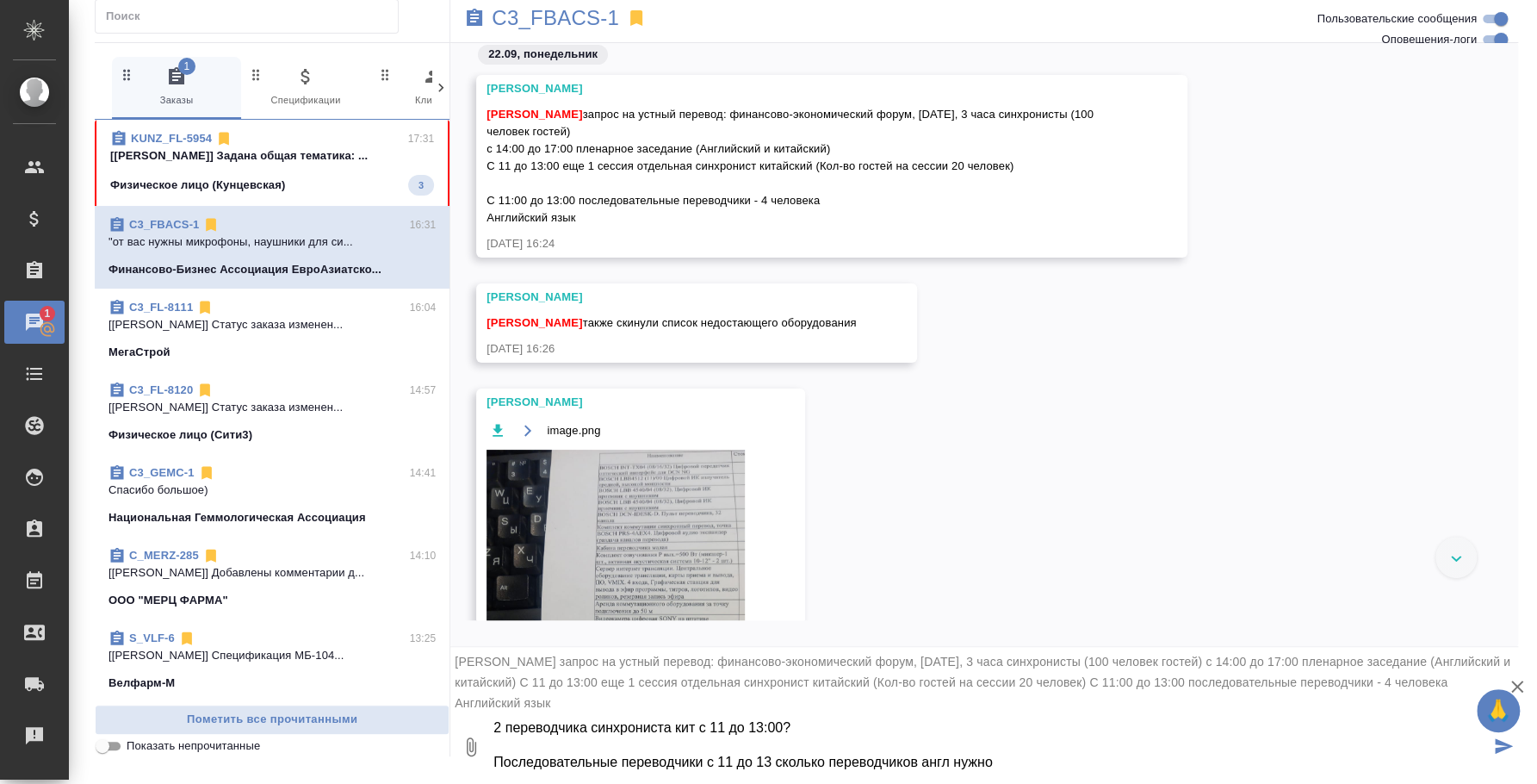
scroll to position [68, 0]
type textarea "И еще тут не совсем понятно. Нам нужно на 27 сентября: 2 переводчика синхронист…"
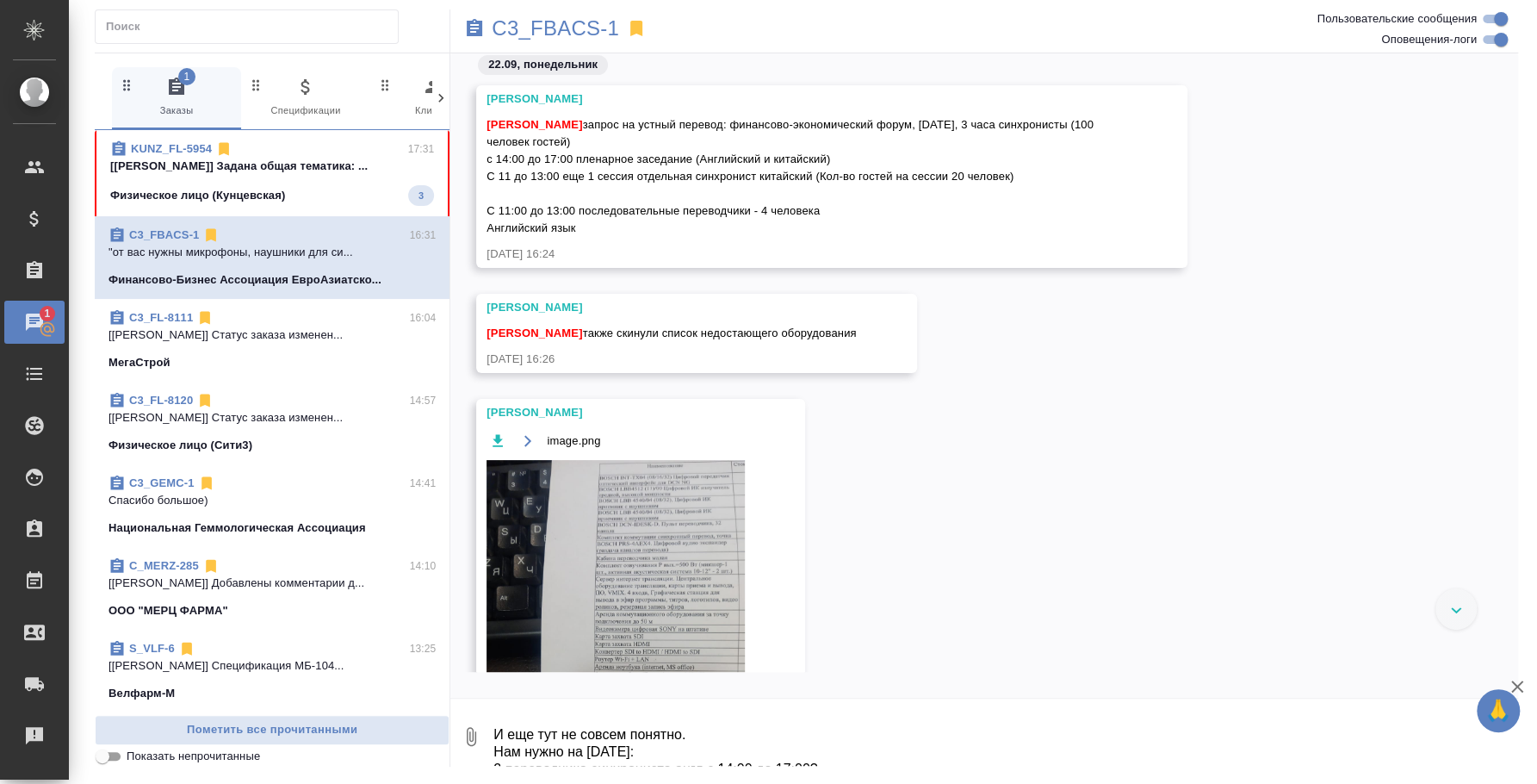
scroll to position [1211, 0]
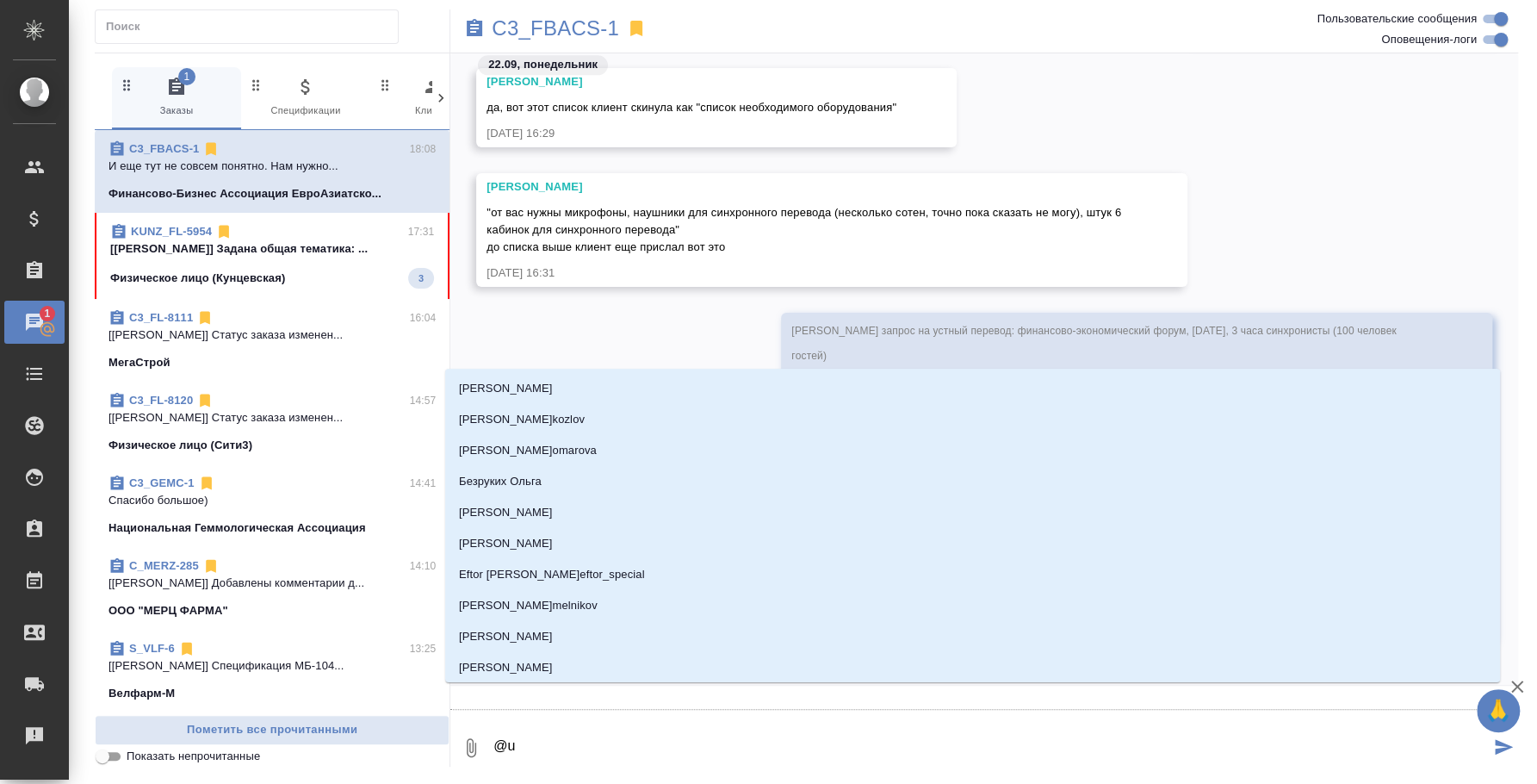
type textarea "@"
type textarea "@г"
type input "г"
type textarea "@га"
type input "га"
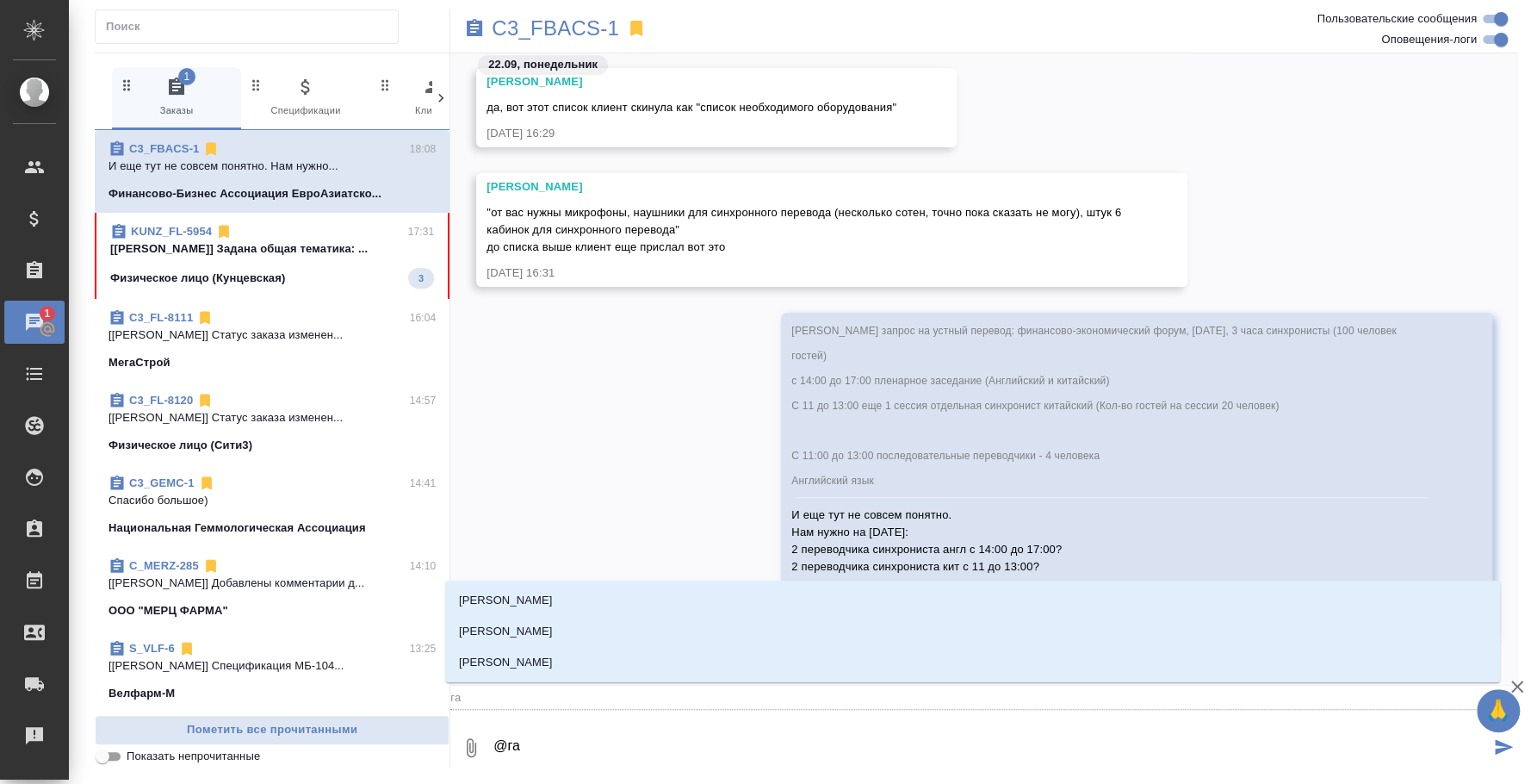
type textarea "@гал"
type input "гал"
type textarea "@гали"
type input "гали"
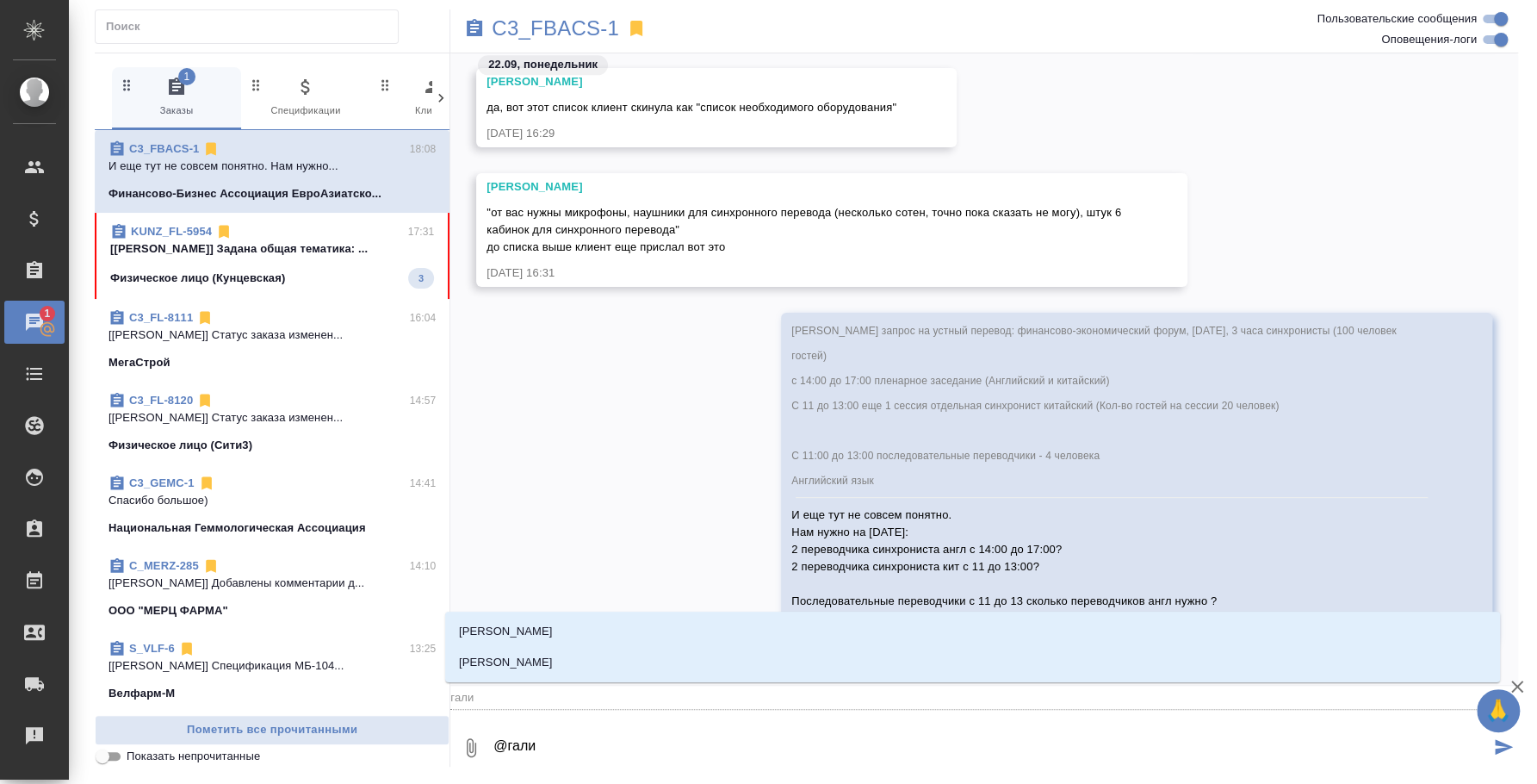
type textarea "@галиш"
type input "галиш"
type textarea "@галише"
type input "галише"
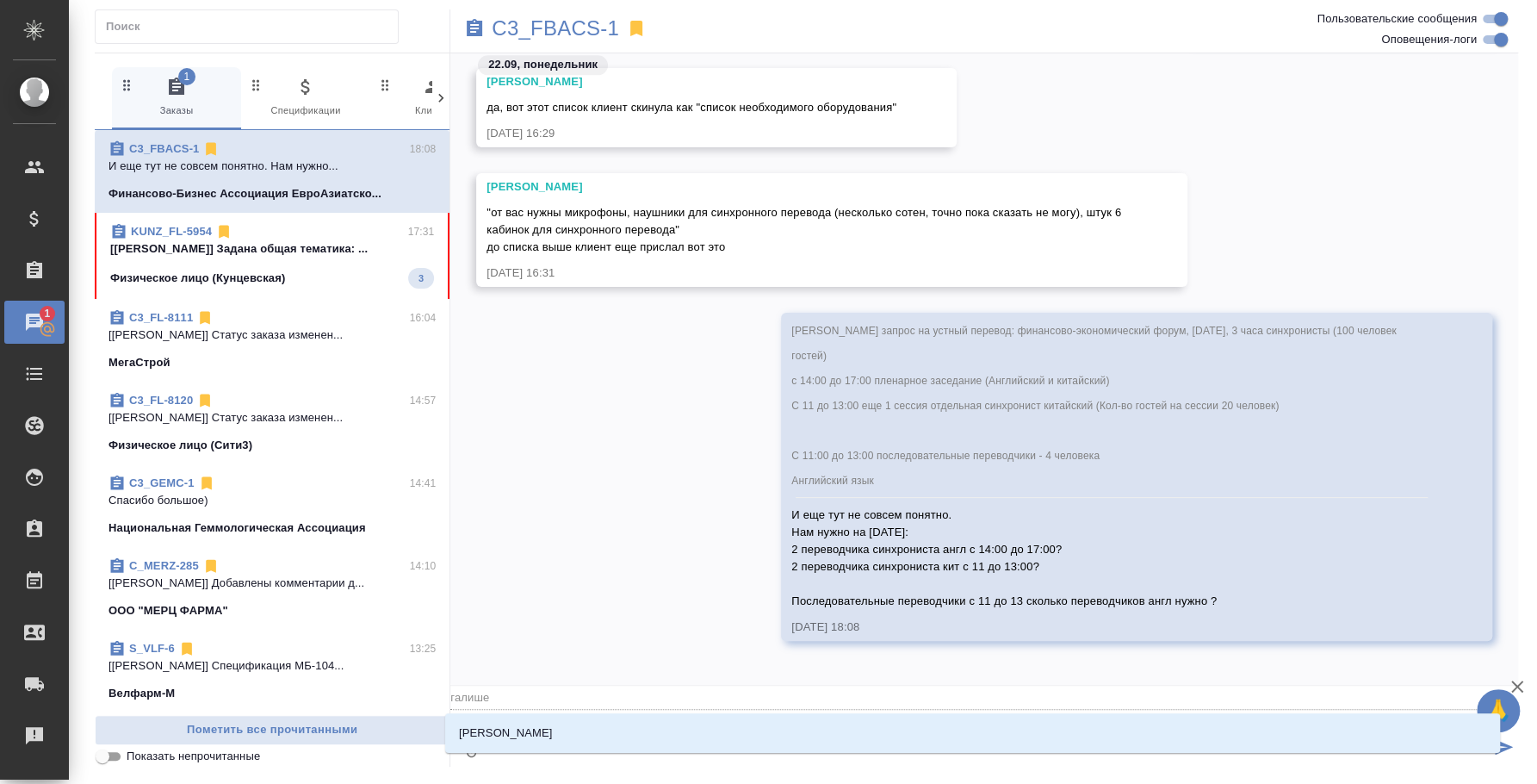
click at [877, 735] on li "Галишева Мария" at bounding box center [973, 733] width 1055 height 31
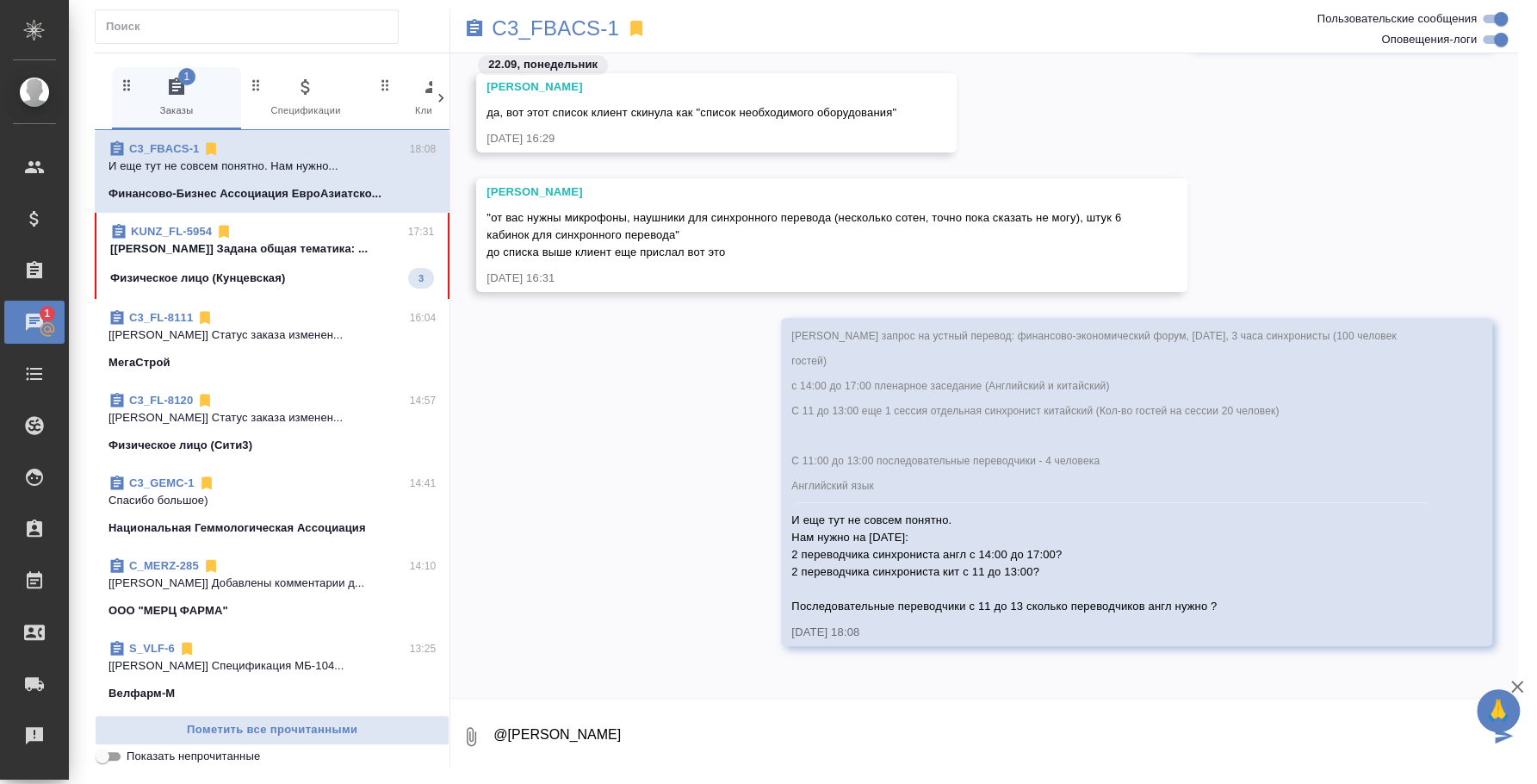
type textarea "@Галишева Мария"
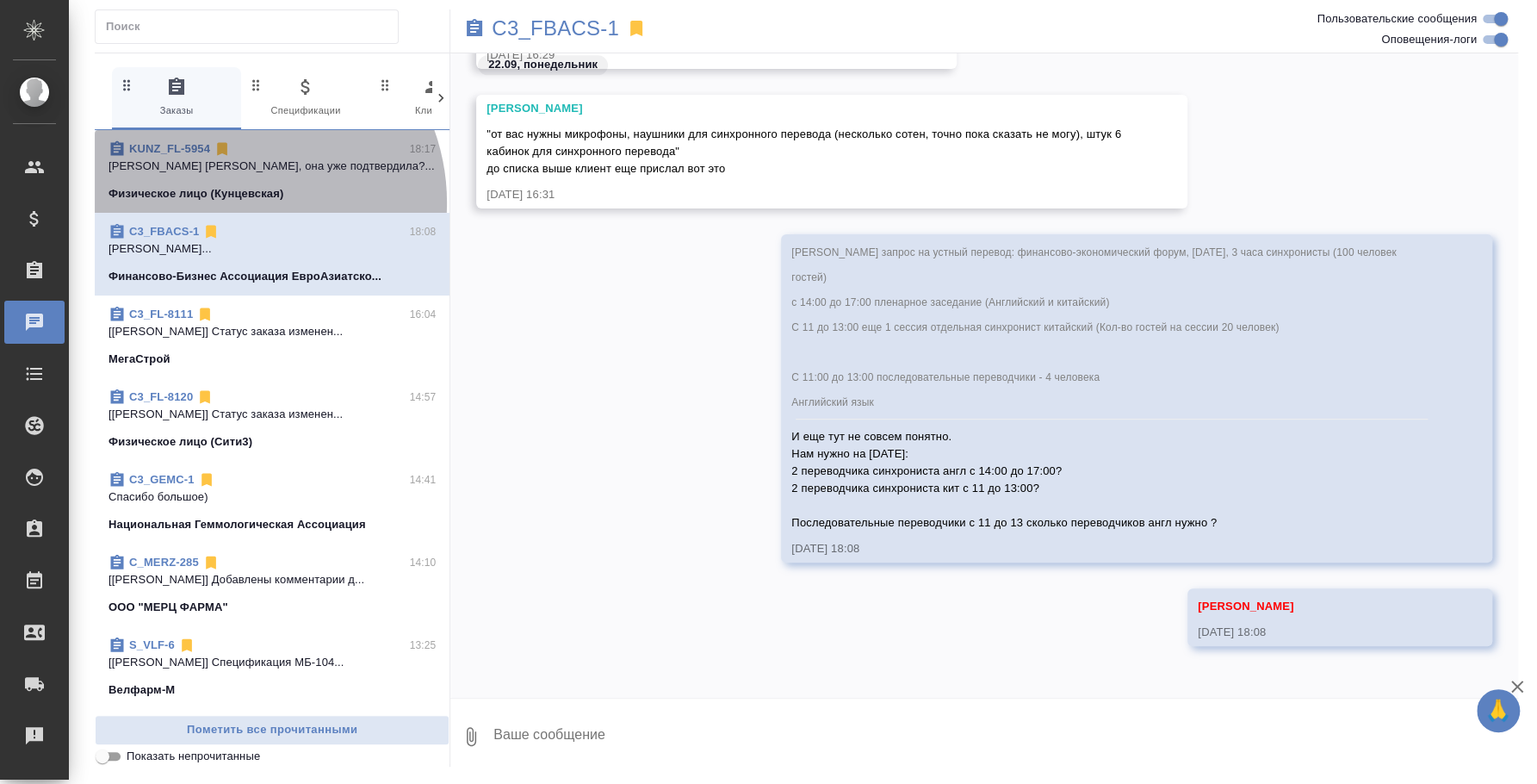
click at [233, 203] on div "KUNZ_FL-5954 18:17 Веселова Юлия Юля, она уже подтвердила?... Физическое лицо (…" at bounding box center [272, 171] width 354 height 83
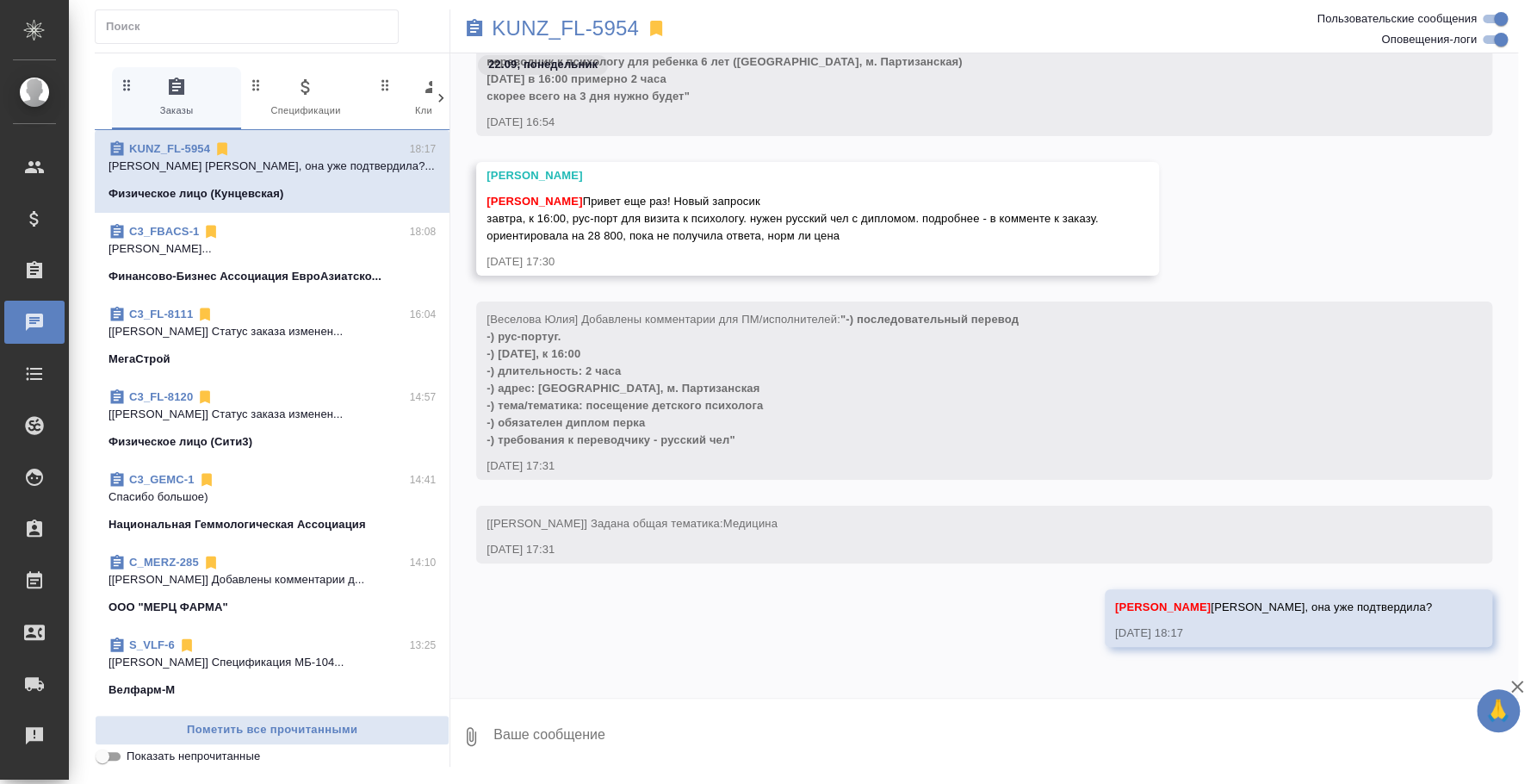
scroll to position [0, 0]
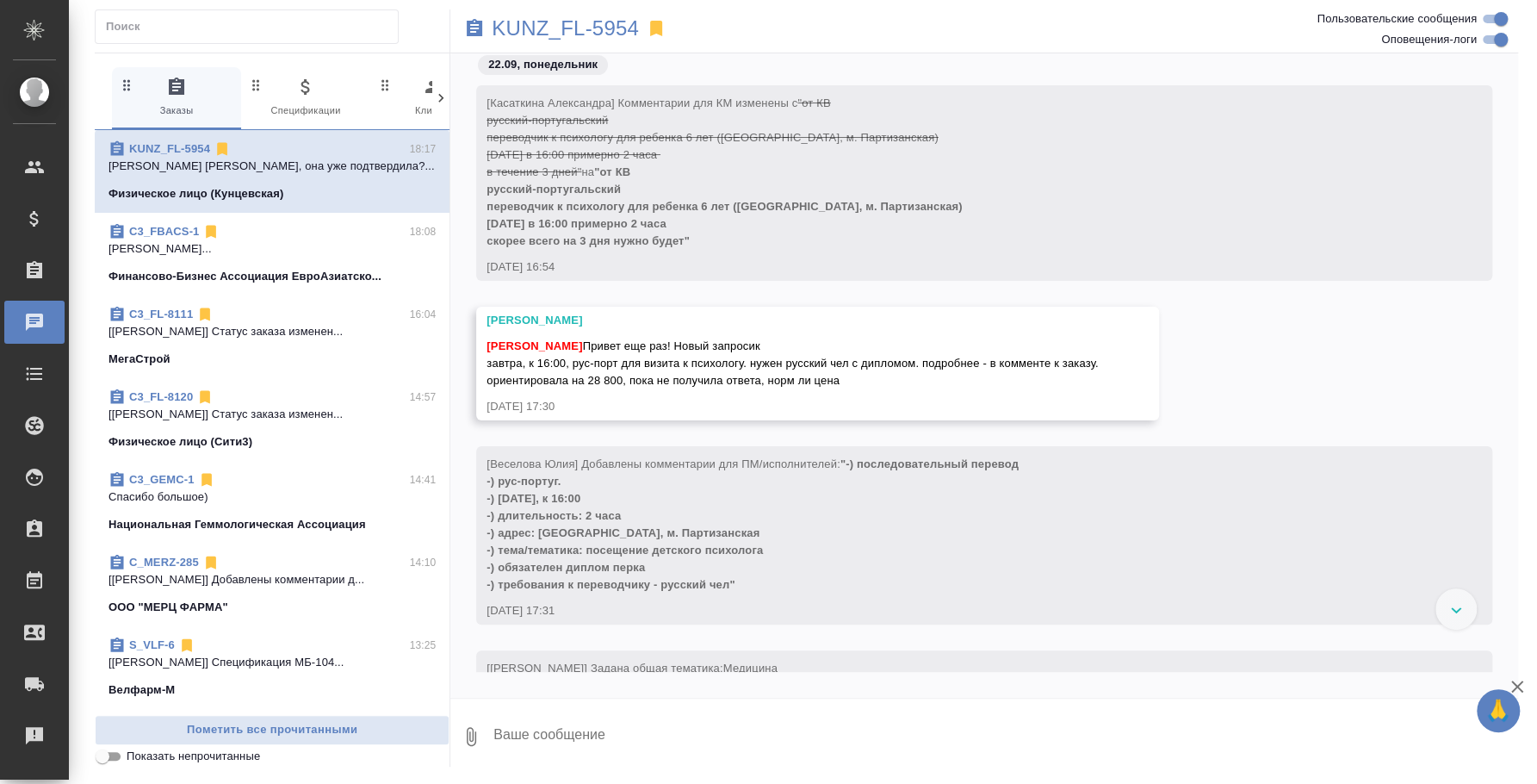
click at [528, 6] on div "KUNZ_FL-5954 0 Заказы 0 Спецификации 0 Клиенты 0 Входящие 0 Тендеры 0 Исполните…" at bounding box center [807, 388] width 1443 height 776
click at [537, 13] on div "KUNZ_FL-5954" at bounding box center [807, 29] width 712 height 38
click at [546, 25] on p "KUNZ_FL-5954" at bounding box center [565, 28] width 147 height 17
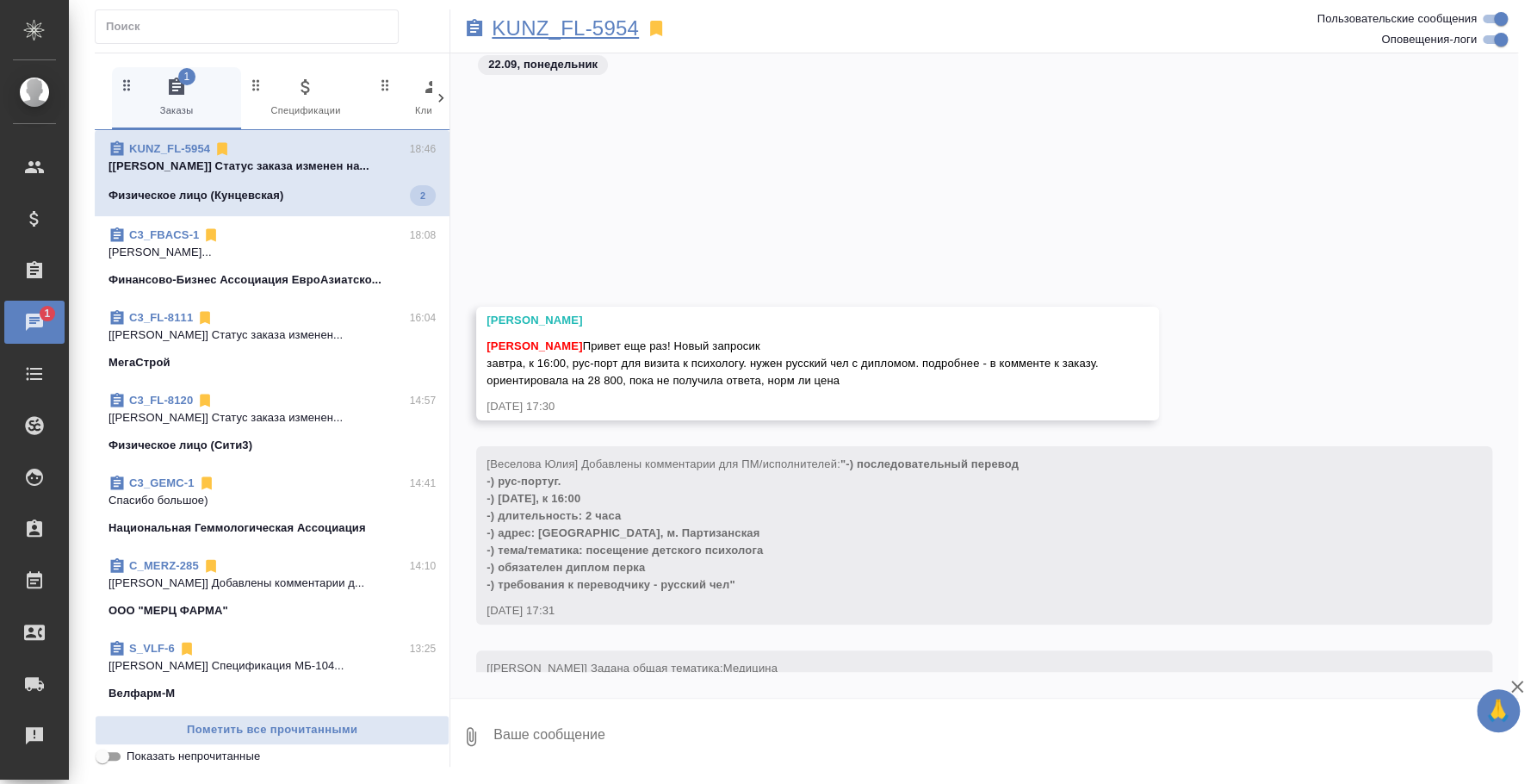
scroll to position [333, 0]
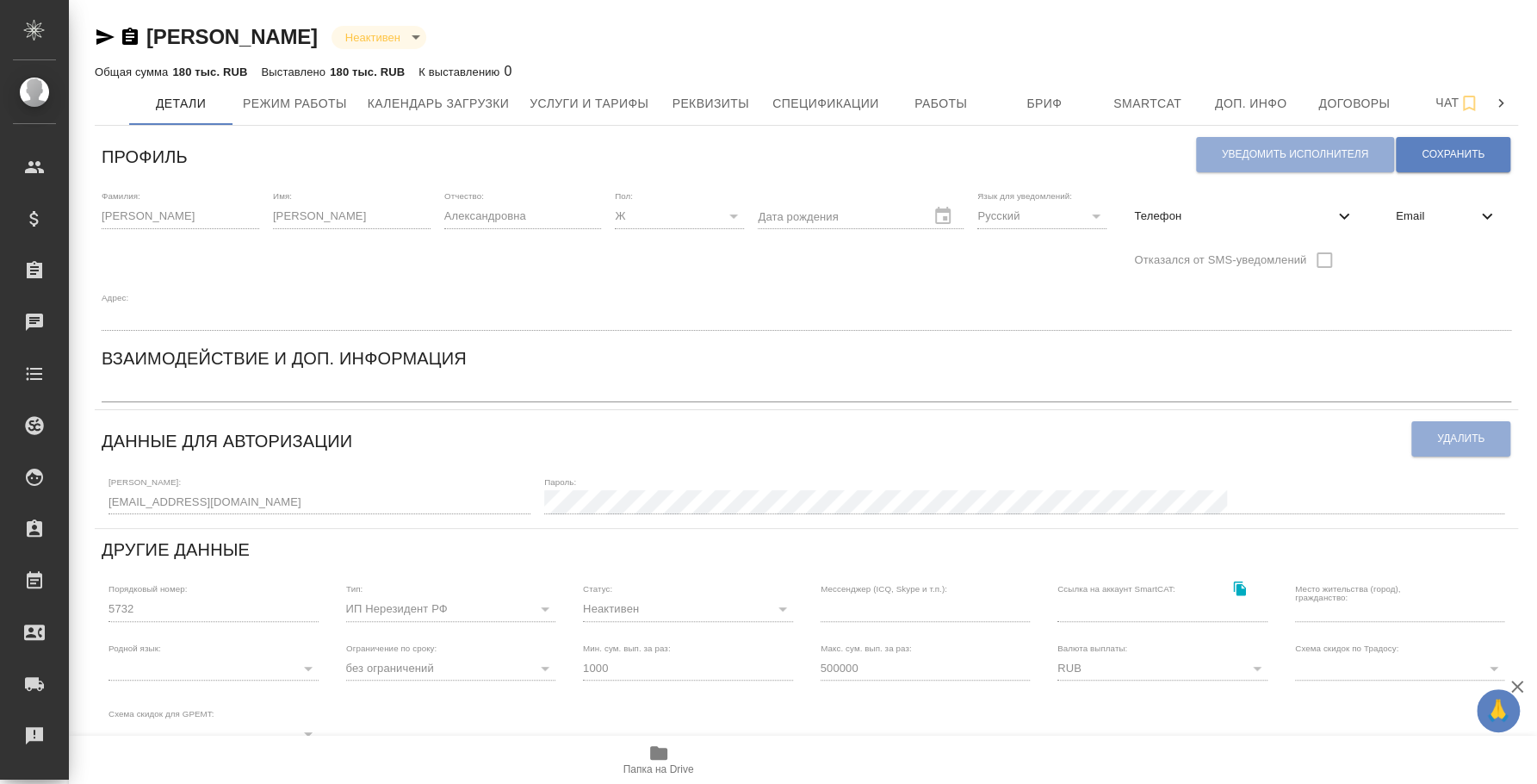
click at [100, 40] on icon "button" at bounding box center [106, 37] width 18 height 15
click at [1477, 213] on icon at bounding box center [1487, 215] width 21 height 21
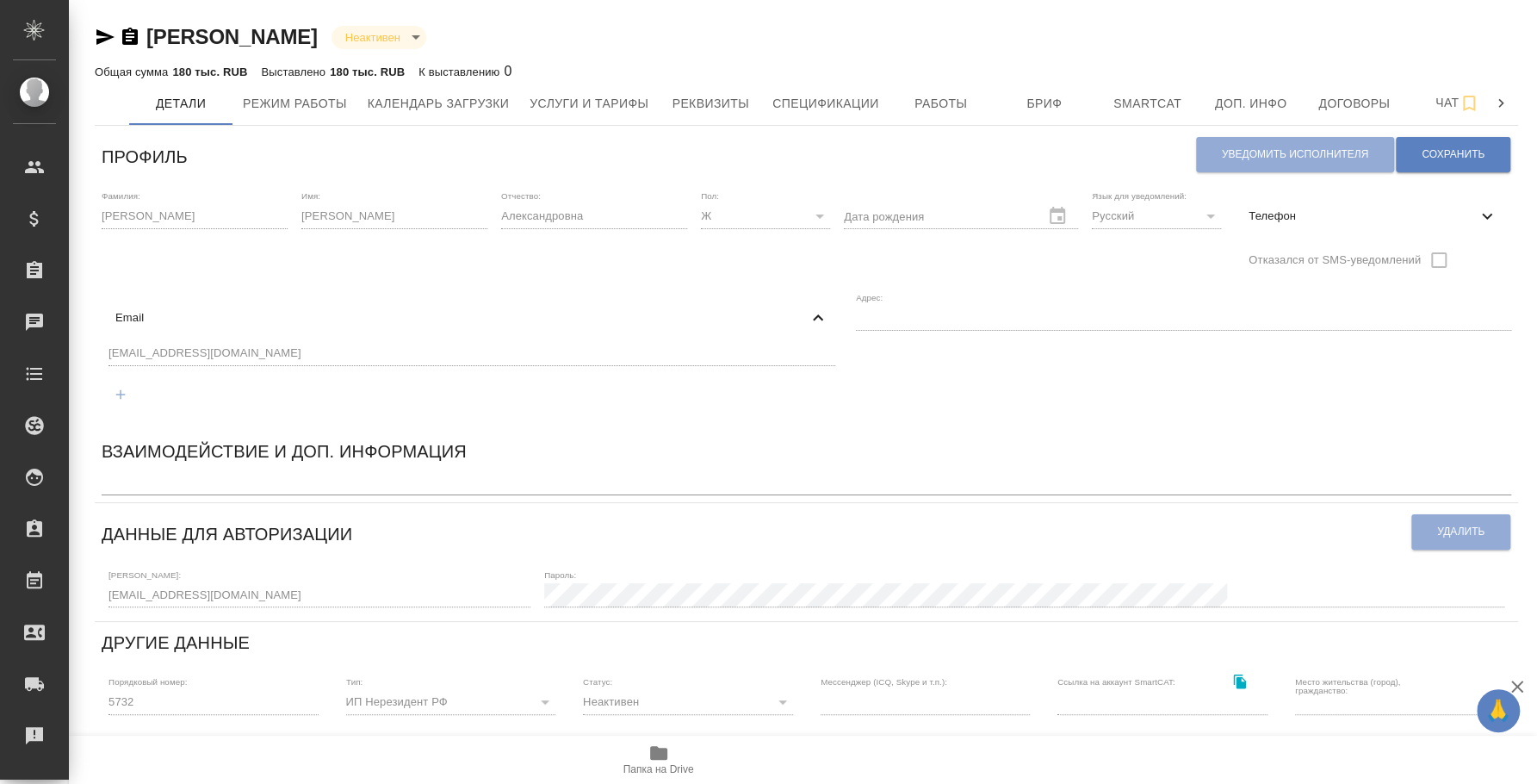
click at [1350, 219] on span "Телефон" at bounding box center [1363, 215] width 228 height 17
select select "RU"
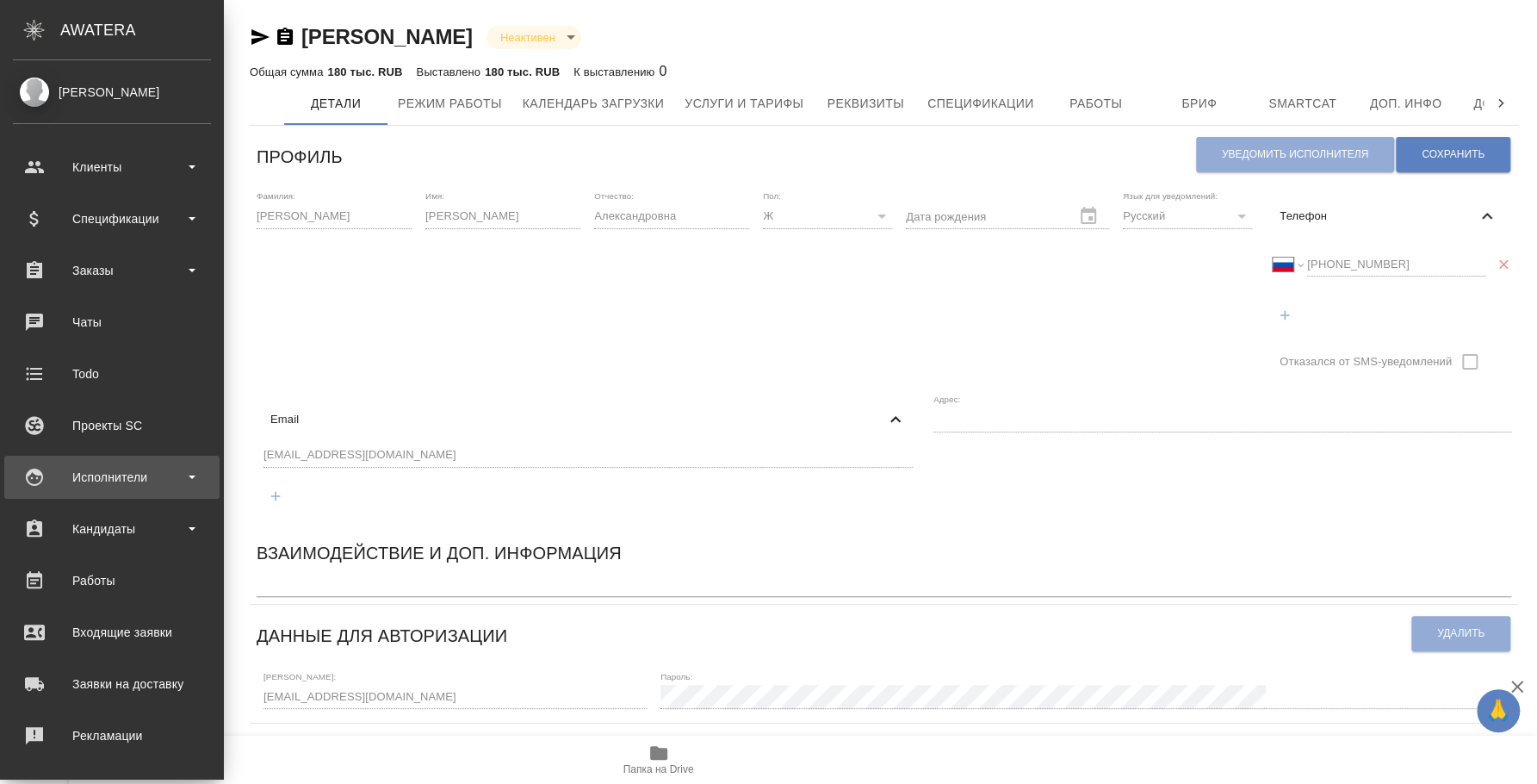
click at [140, 487] on div "Исполнители" at bounding box center [111, 476] width 198 height 26
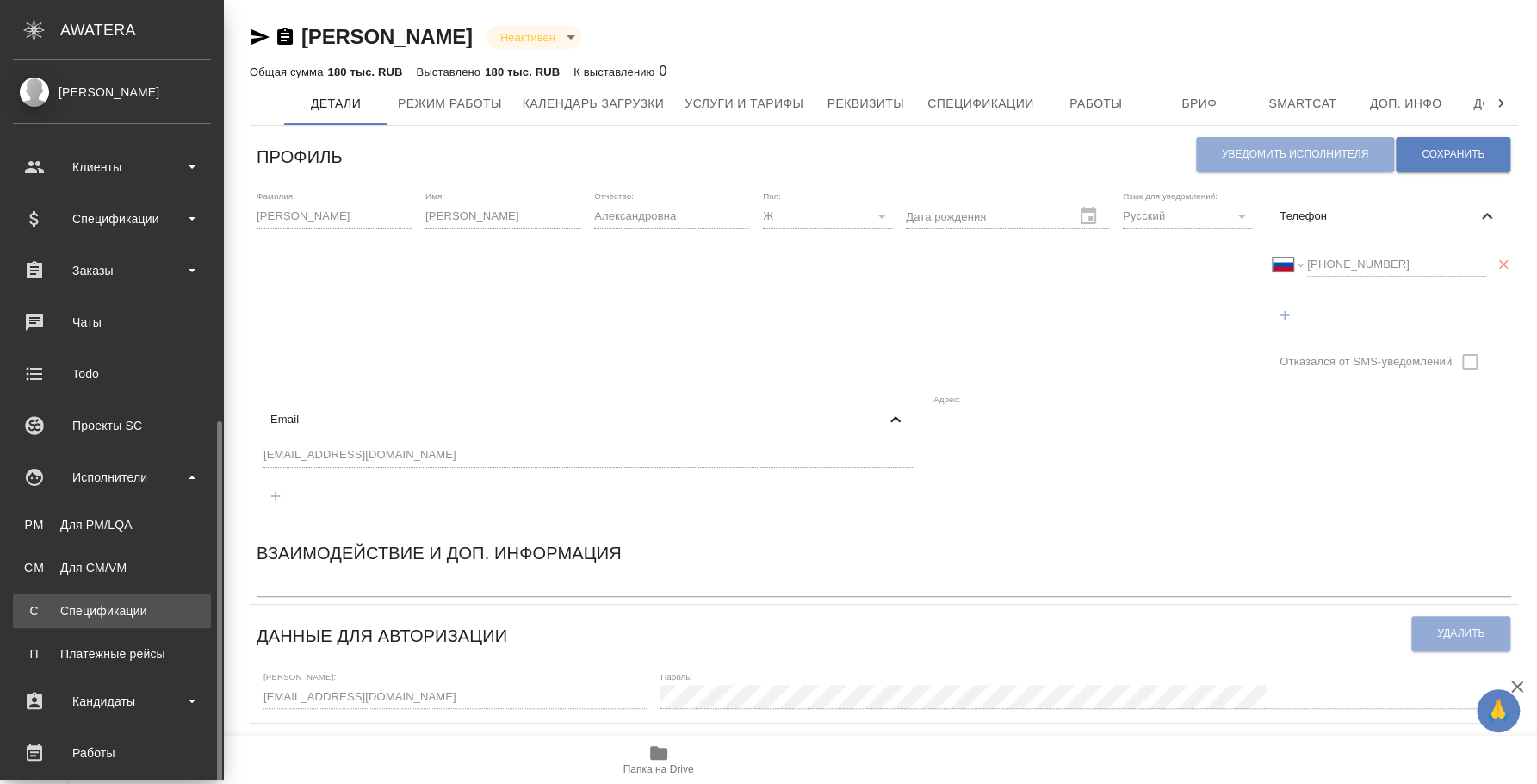
scroll to position [330, 0]
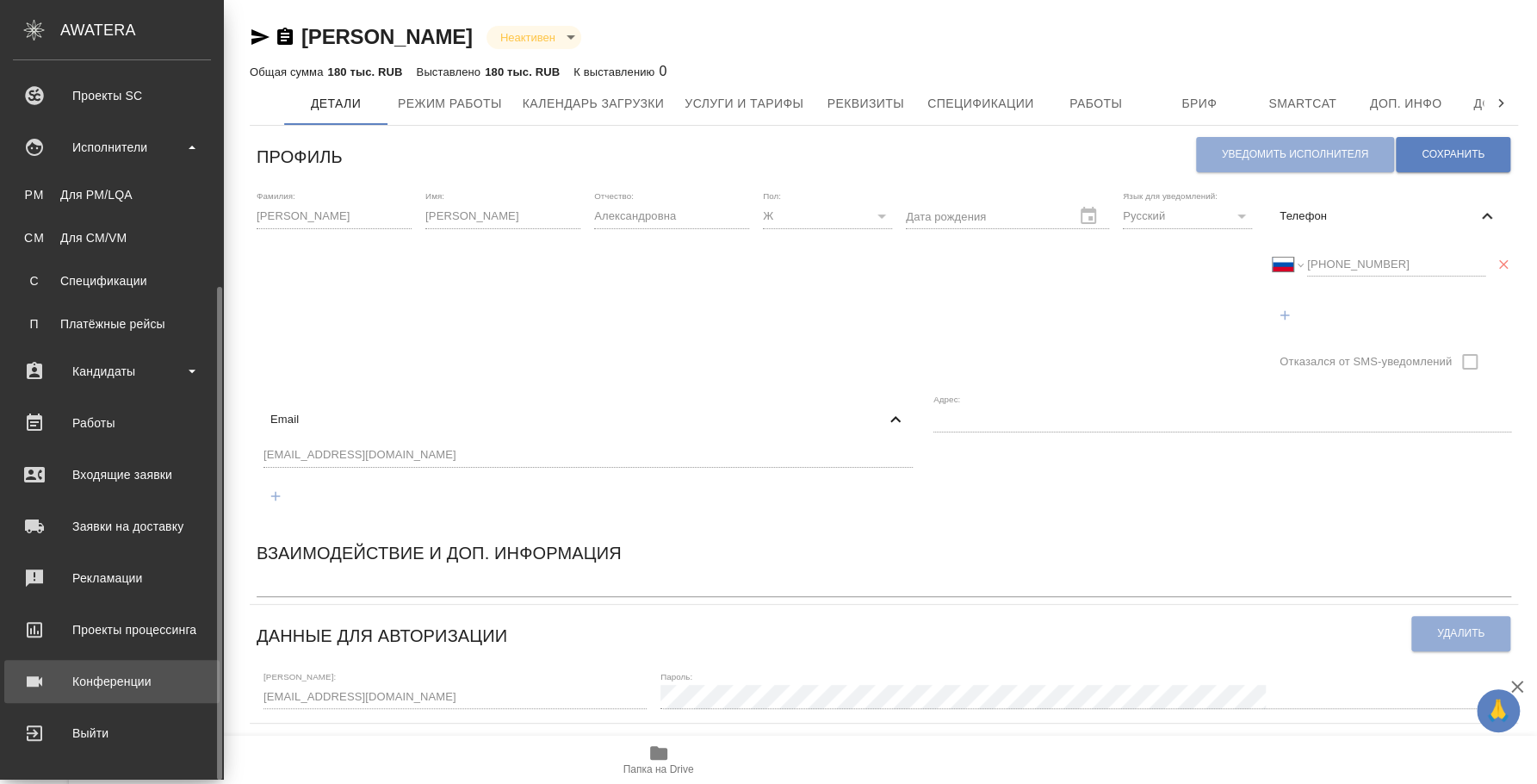
click at [127, 699] on link "Конференции" at bounding box center [112, 681] width 215 height 43
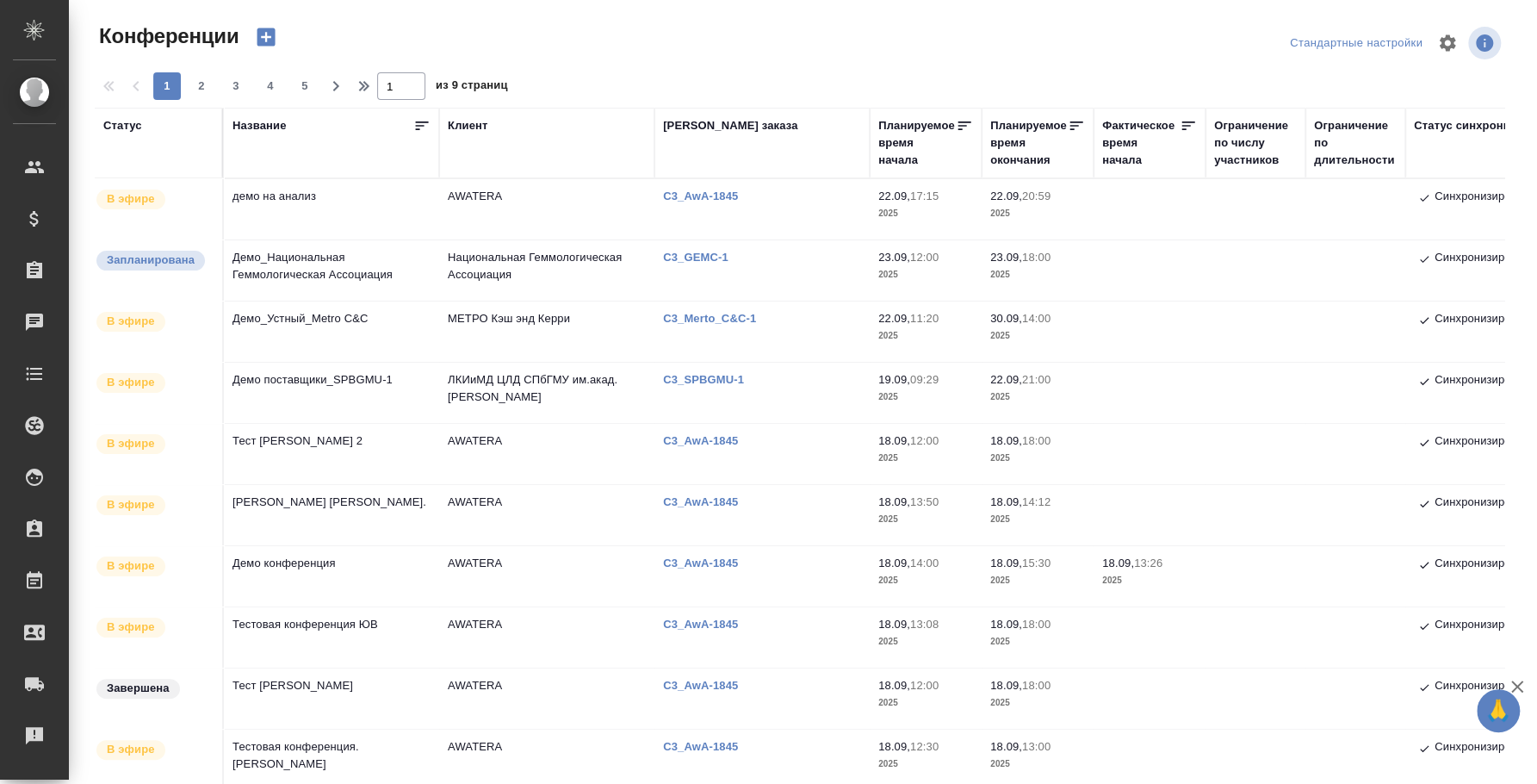
click at [297, 205] on td "демо на анализ" at bounding box center [332, 209] width 215 height 60
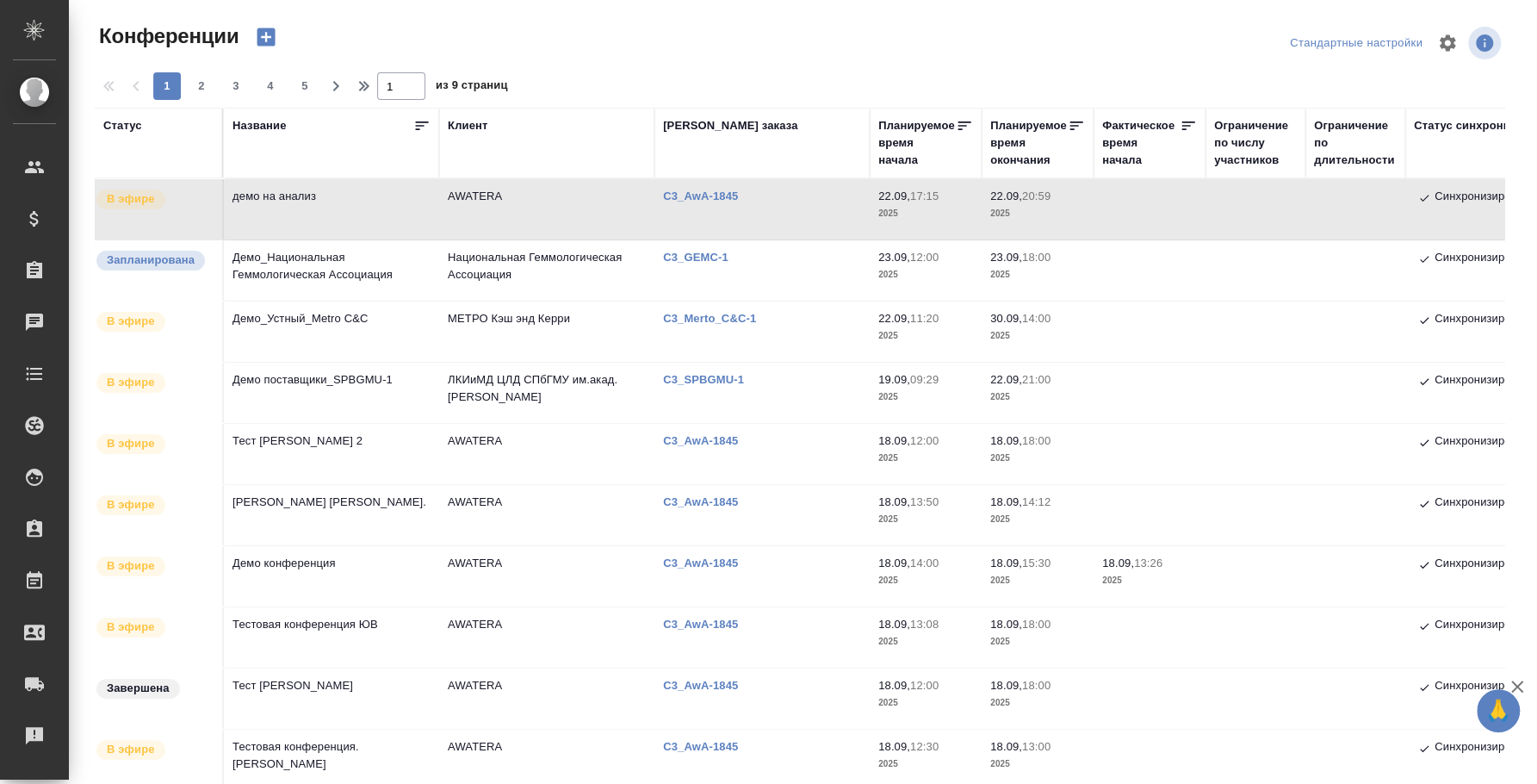
click at [293, 185] on td "демо на анализ" at bounding box center [332, 209] width 215 height 60
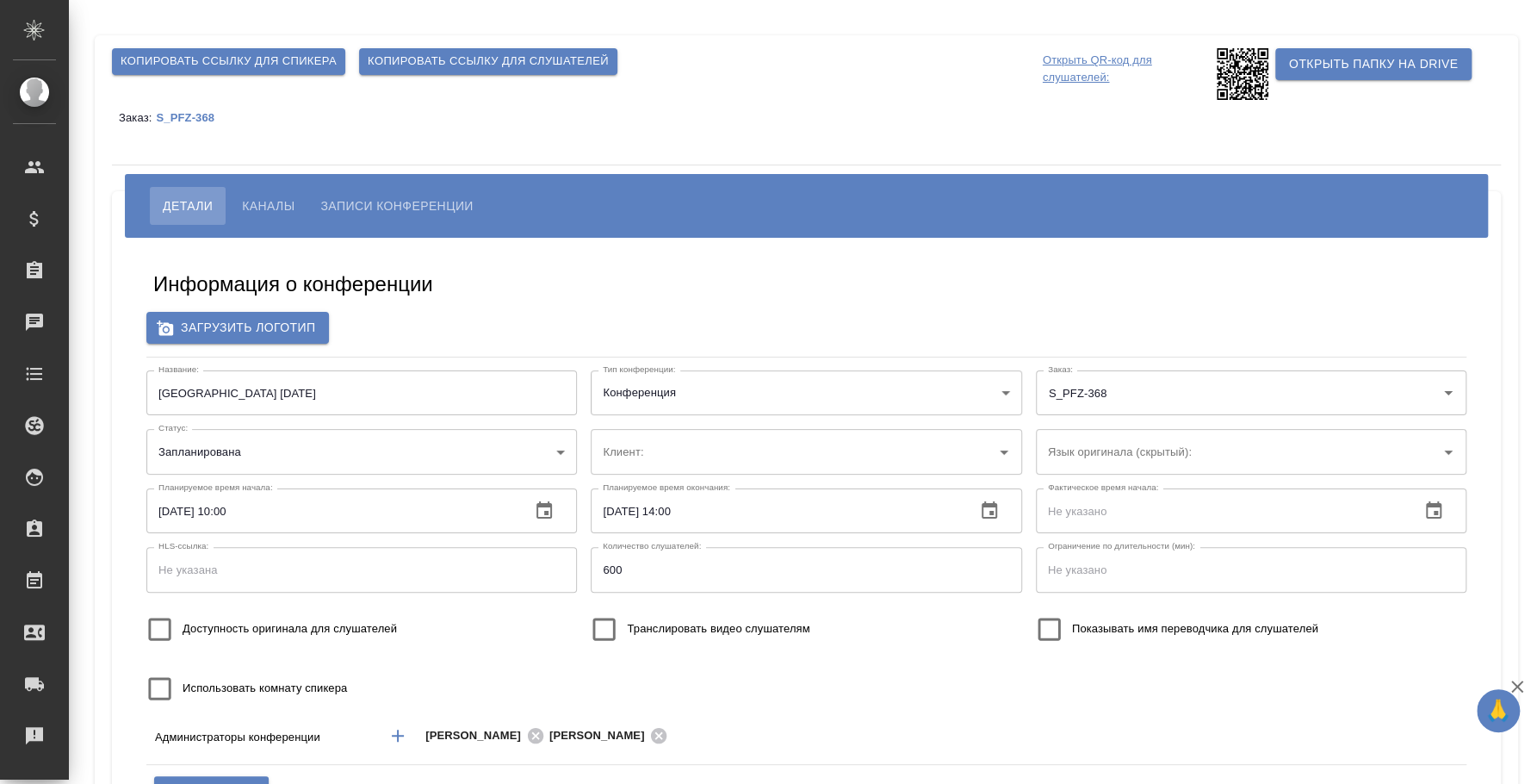
type input "Pfizer"
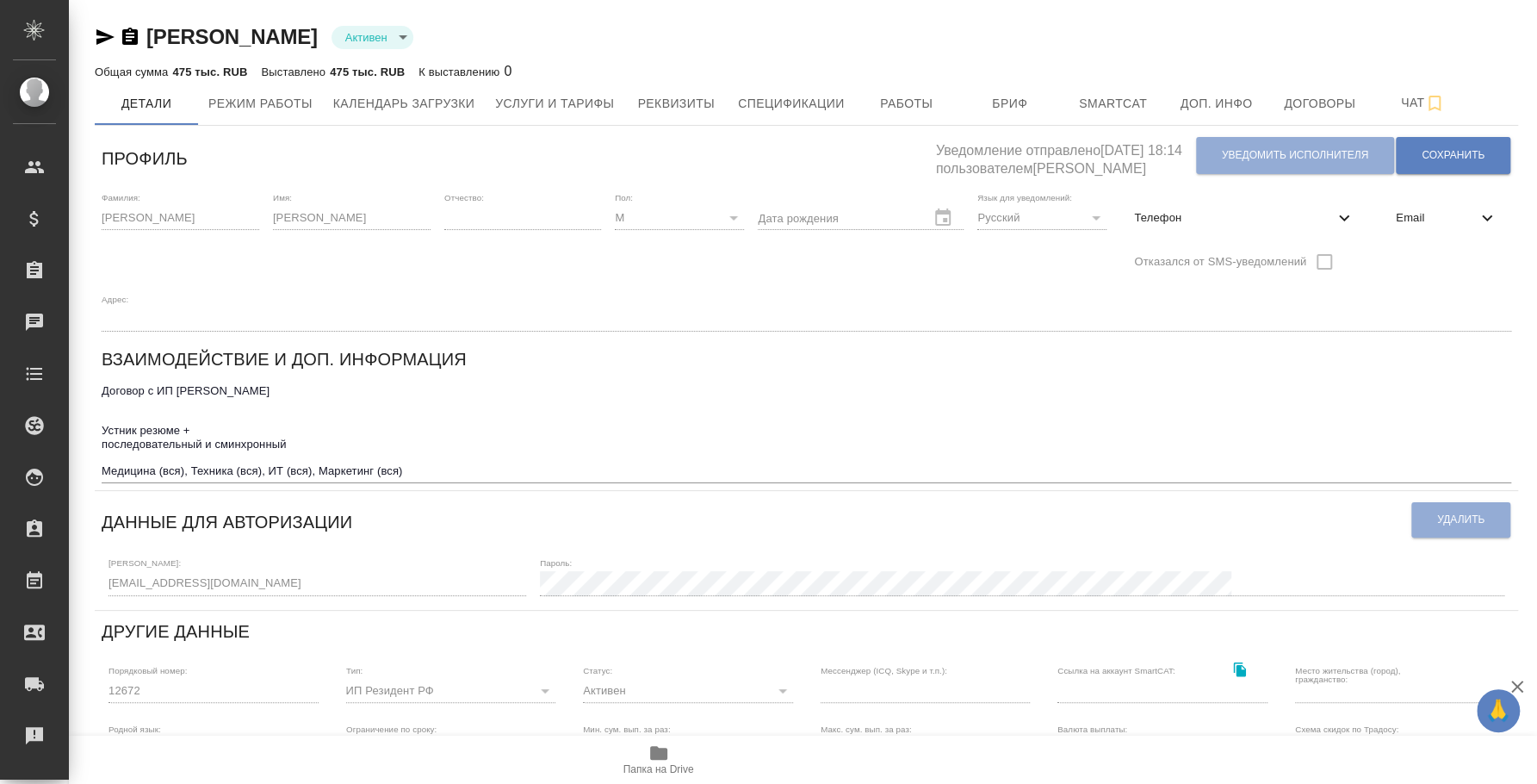
click at [101, 42] on icon "button" at bounding box center [105, 37] width 21 height 21
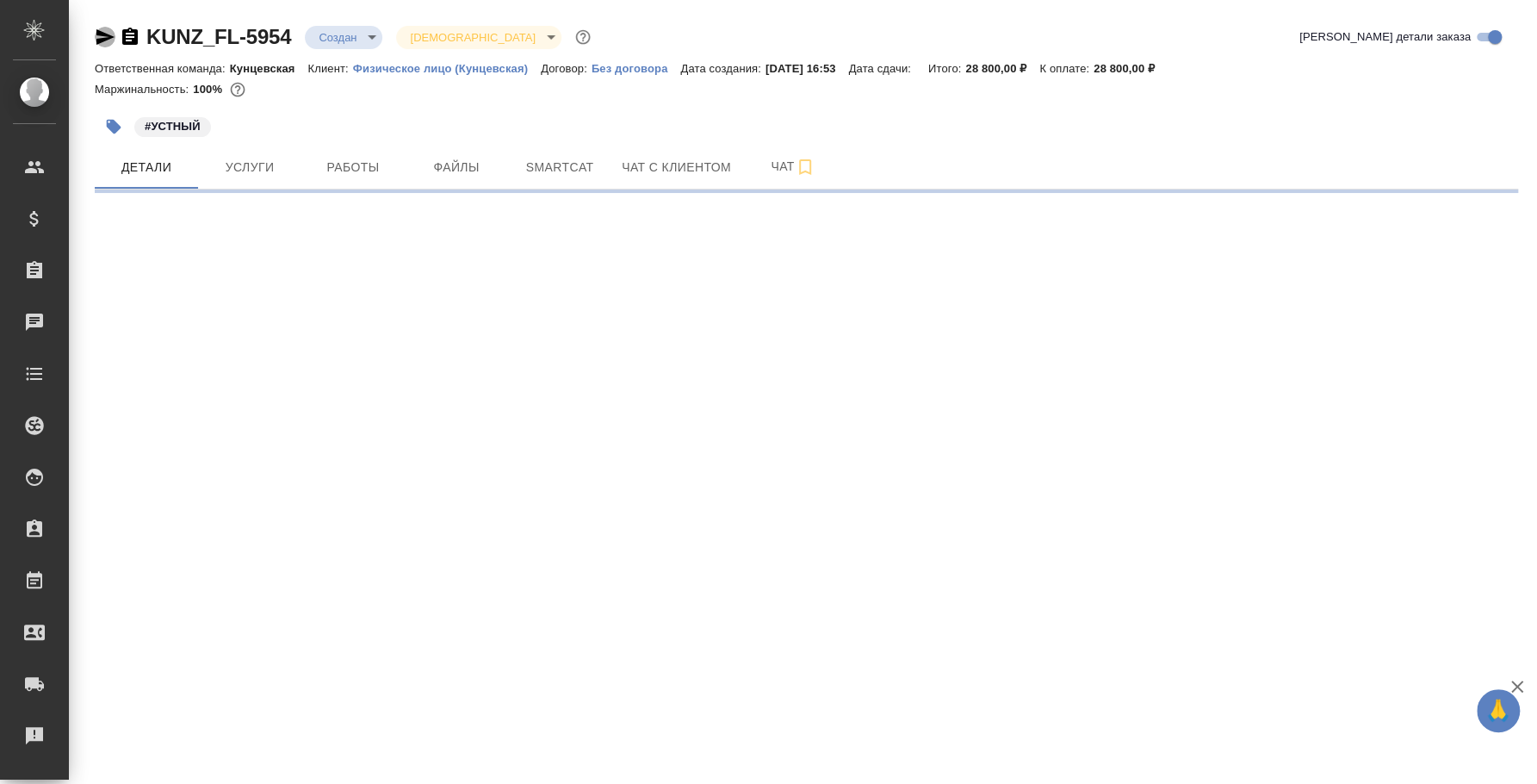
click at [101, 28] on icon "button" at bounding box center [105, 37] width 21 height 21
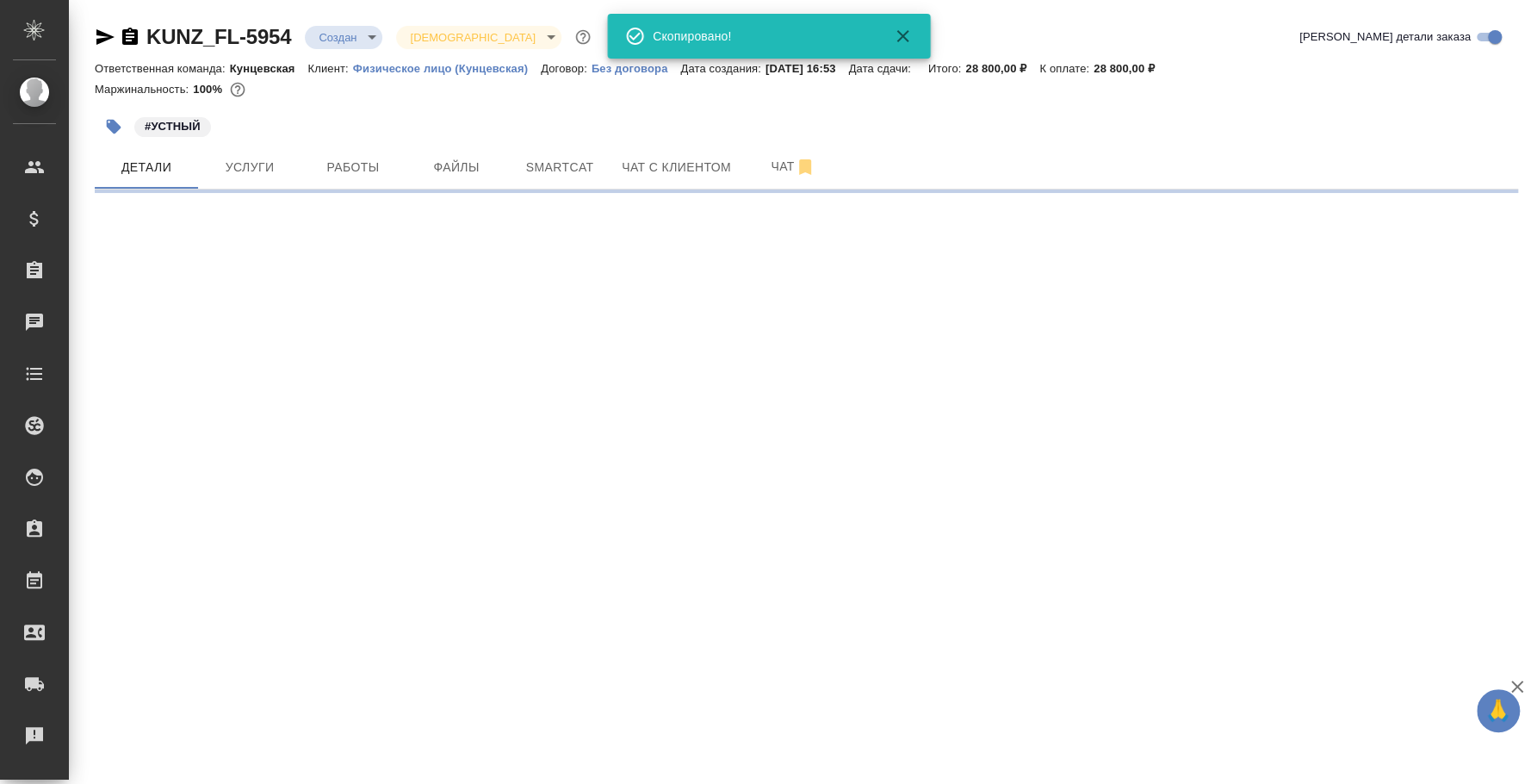
select select "RU"
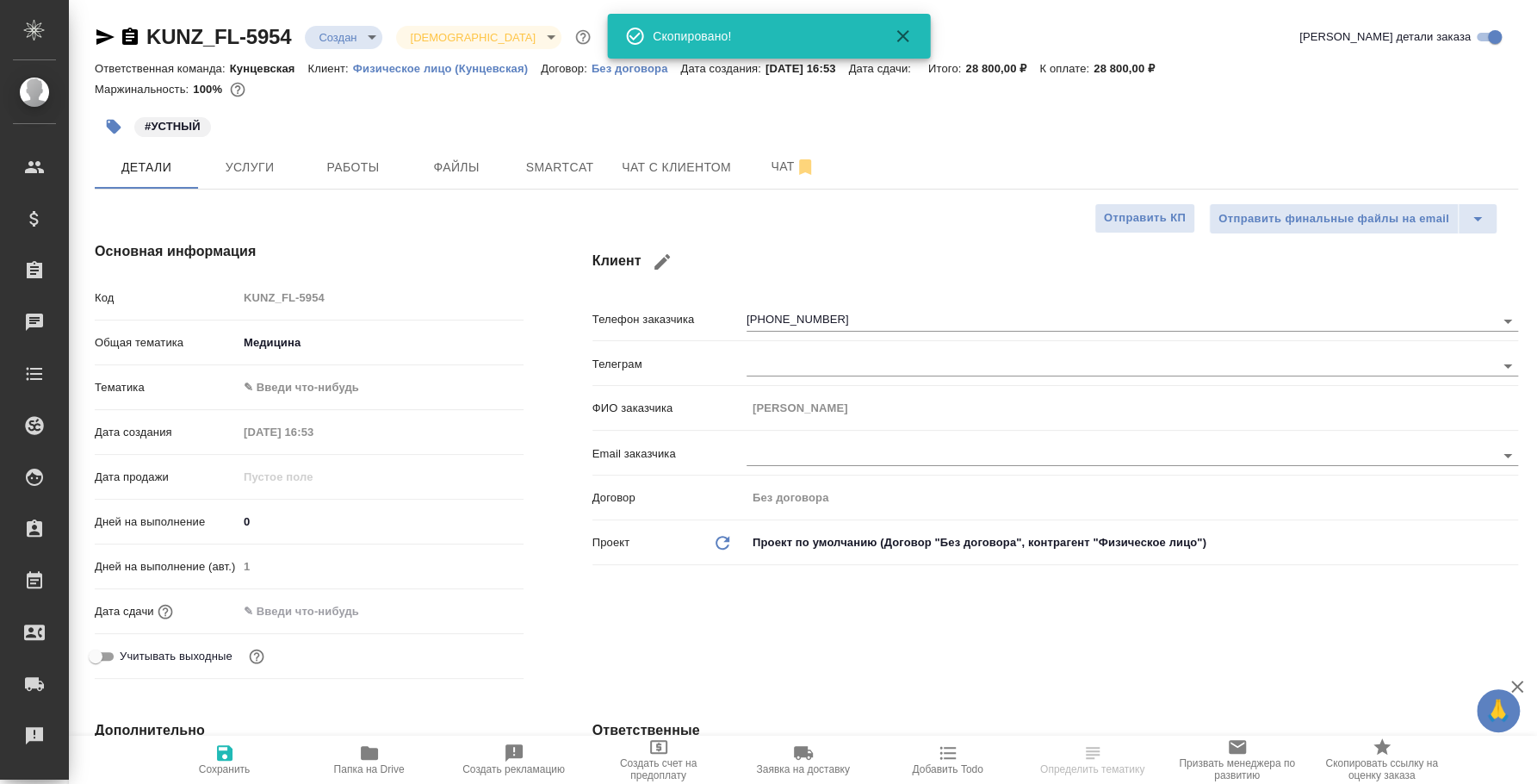
type textarea "x"
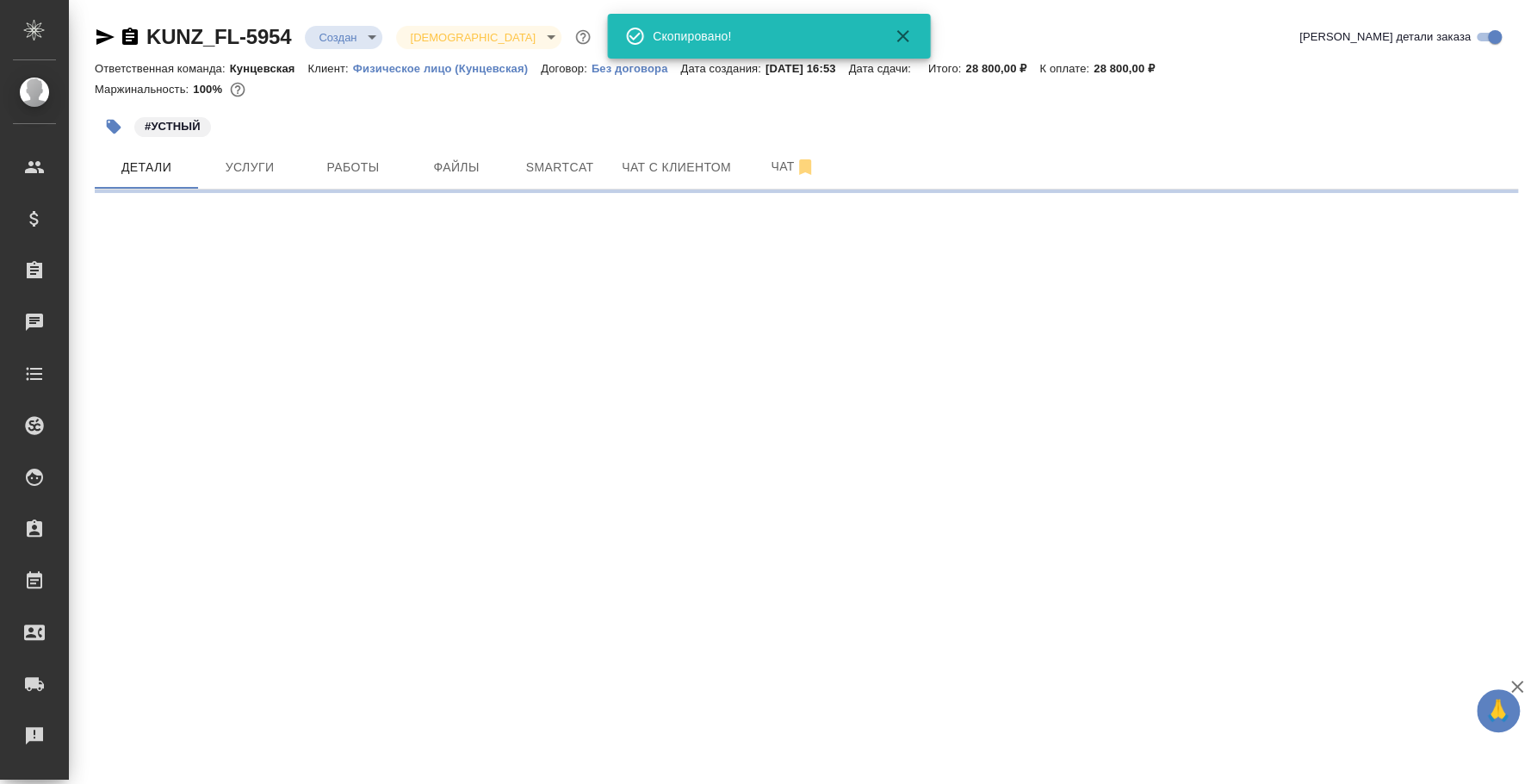
select select "RU"
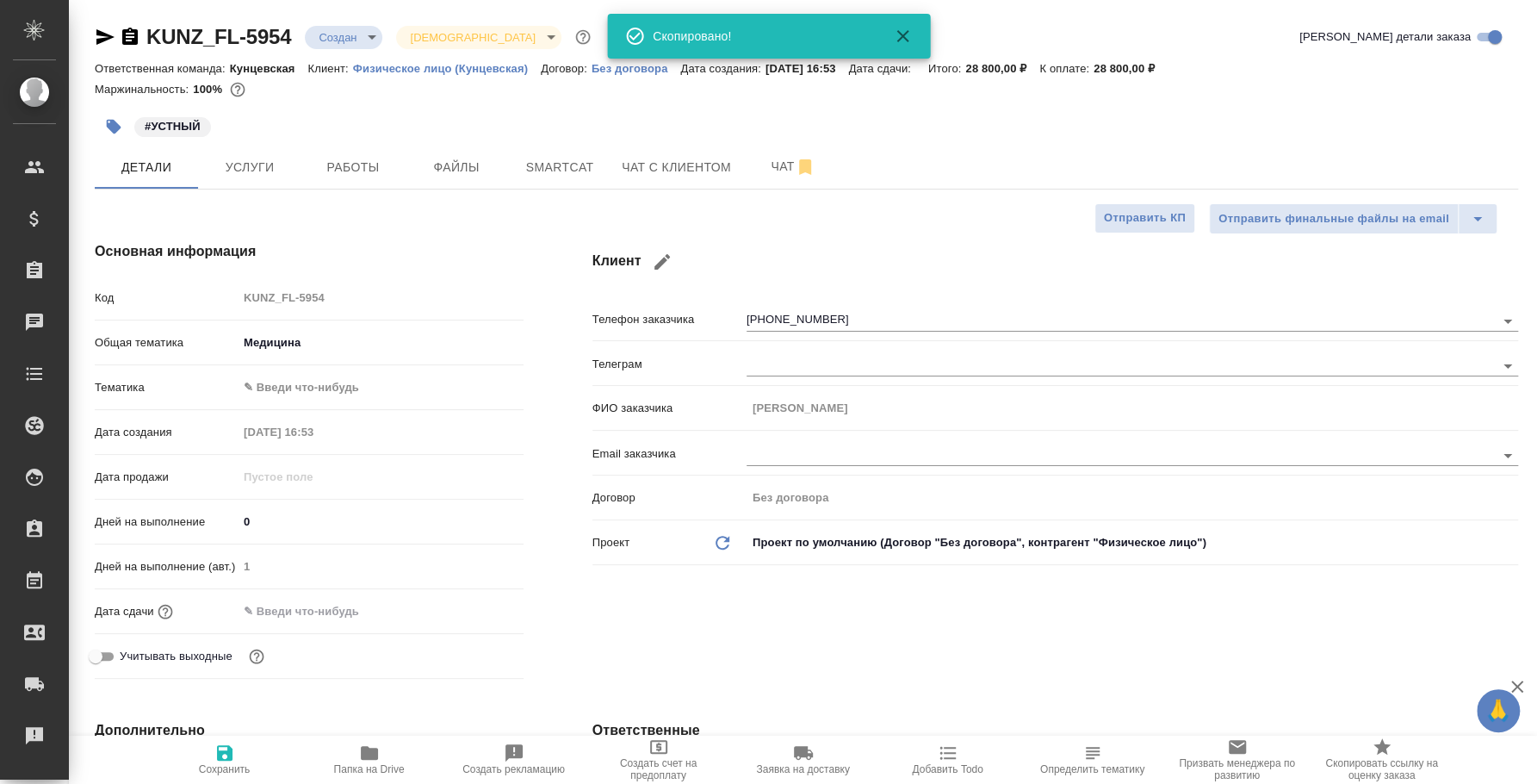
type textarea "x"
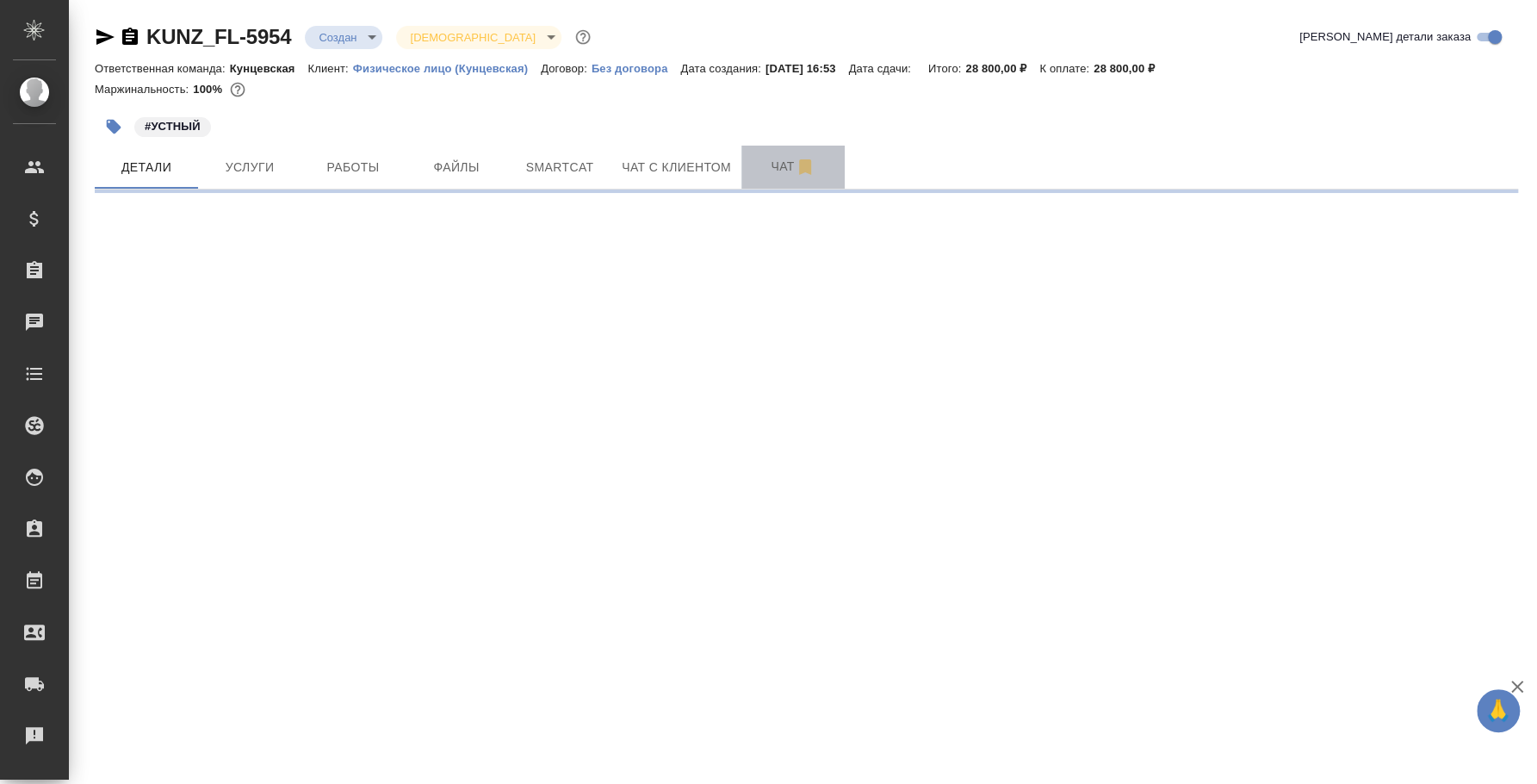
click at [773, 167] on span "Чат" at bounding box center [793, 167] width 83 height 22
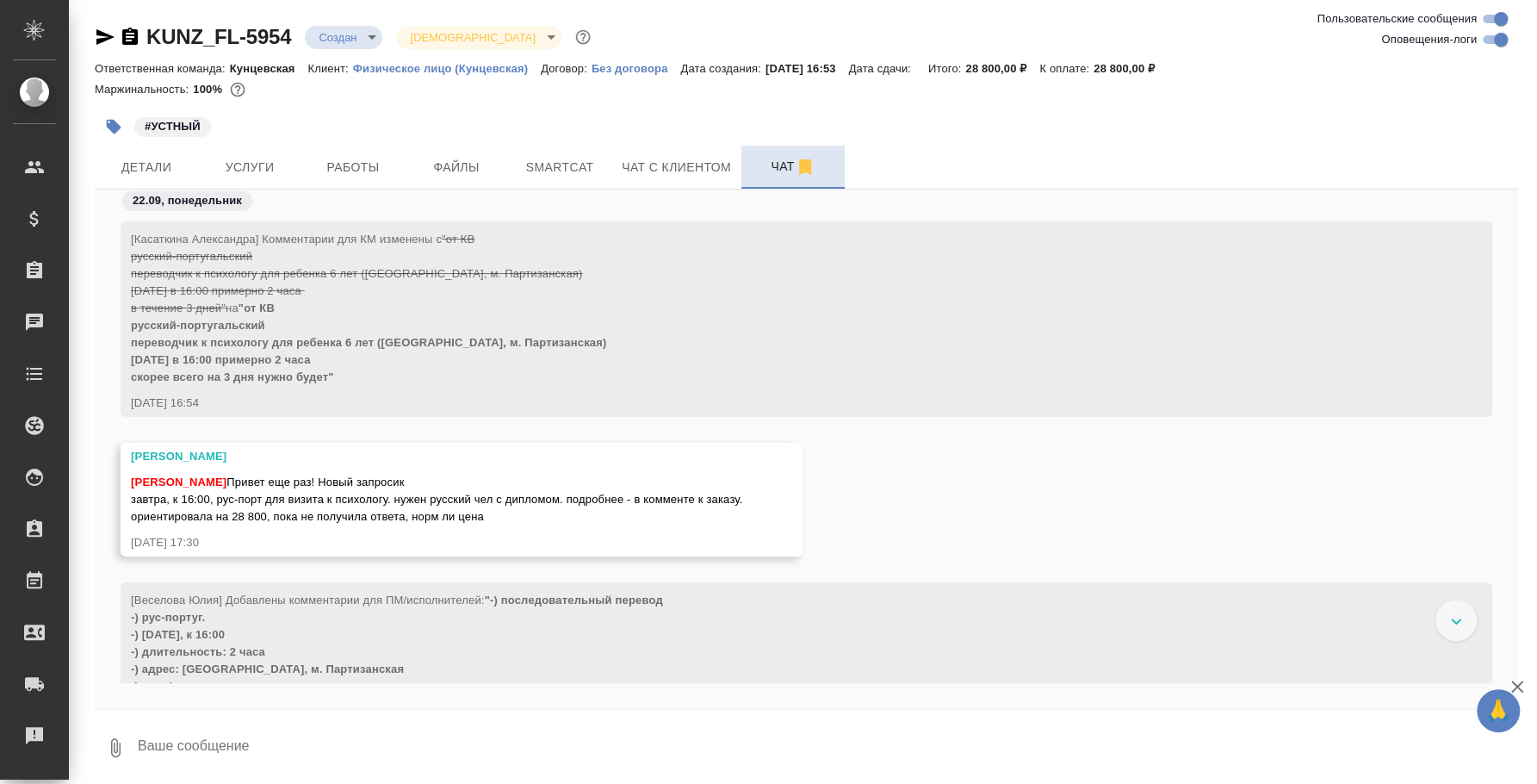
scroll to position [269, 0]
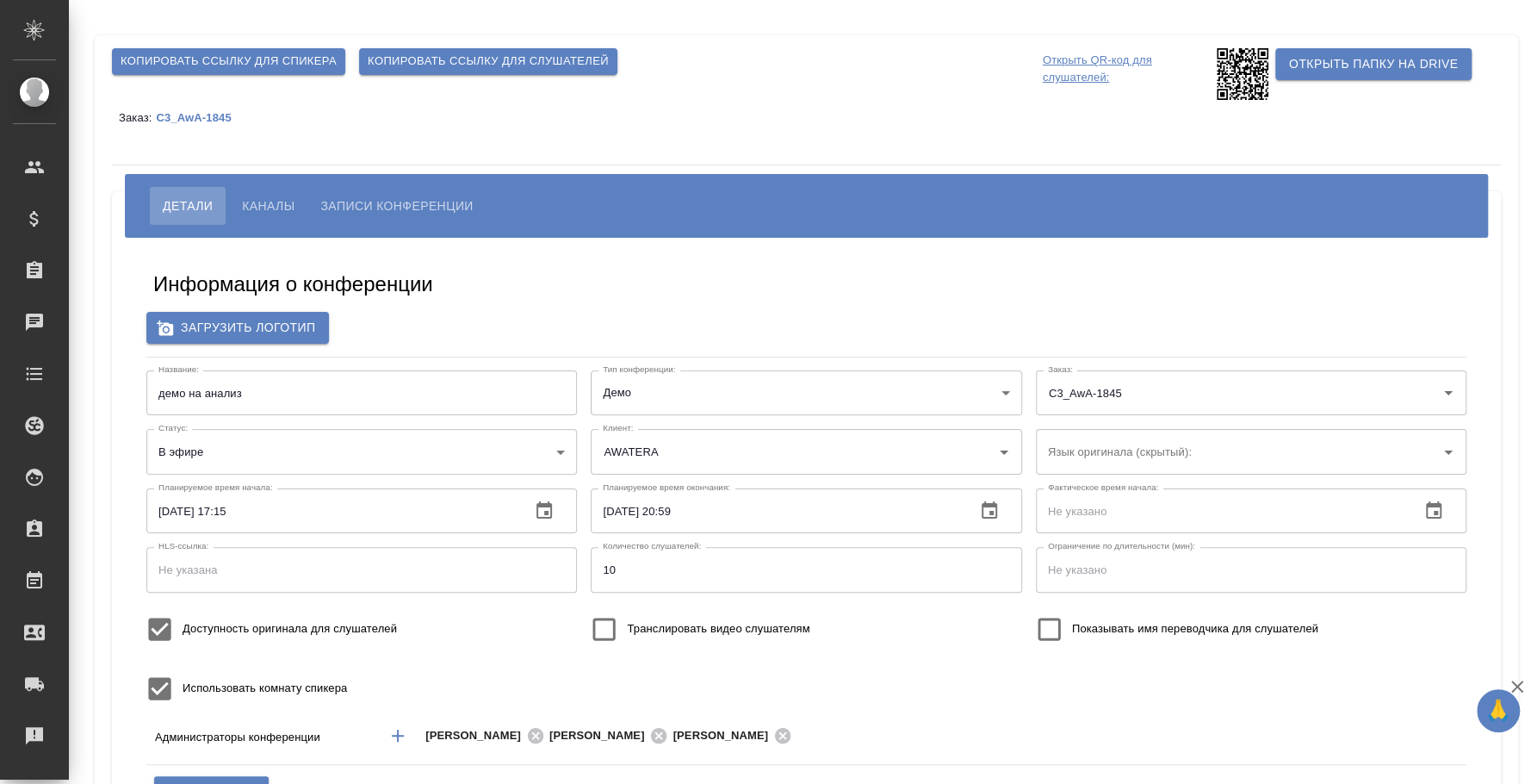
type input "AWATERA"
click at [278, 60] on span "Копировать ссылку для спикера" at bounding box center [228, 62] width 216 height 20
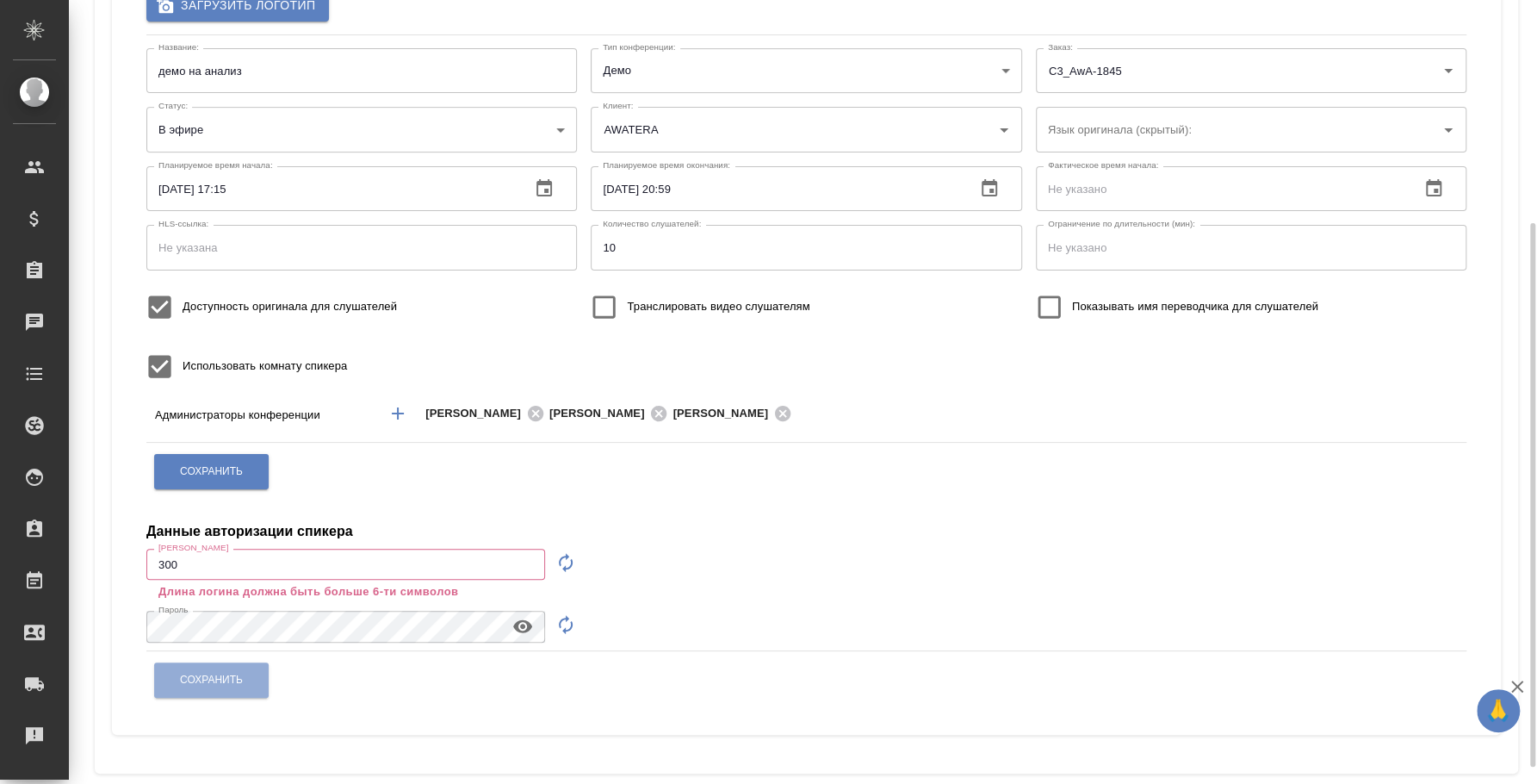
click at [566, 564] on icon "button" at bounding box center [565, 562] width 21 height 21
type input "speaker_eFZP6XhN"
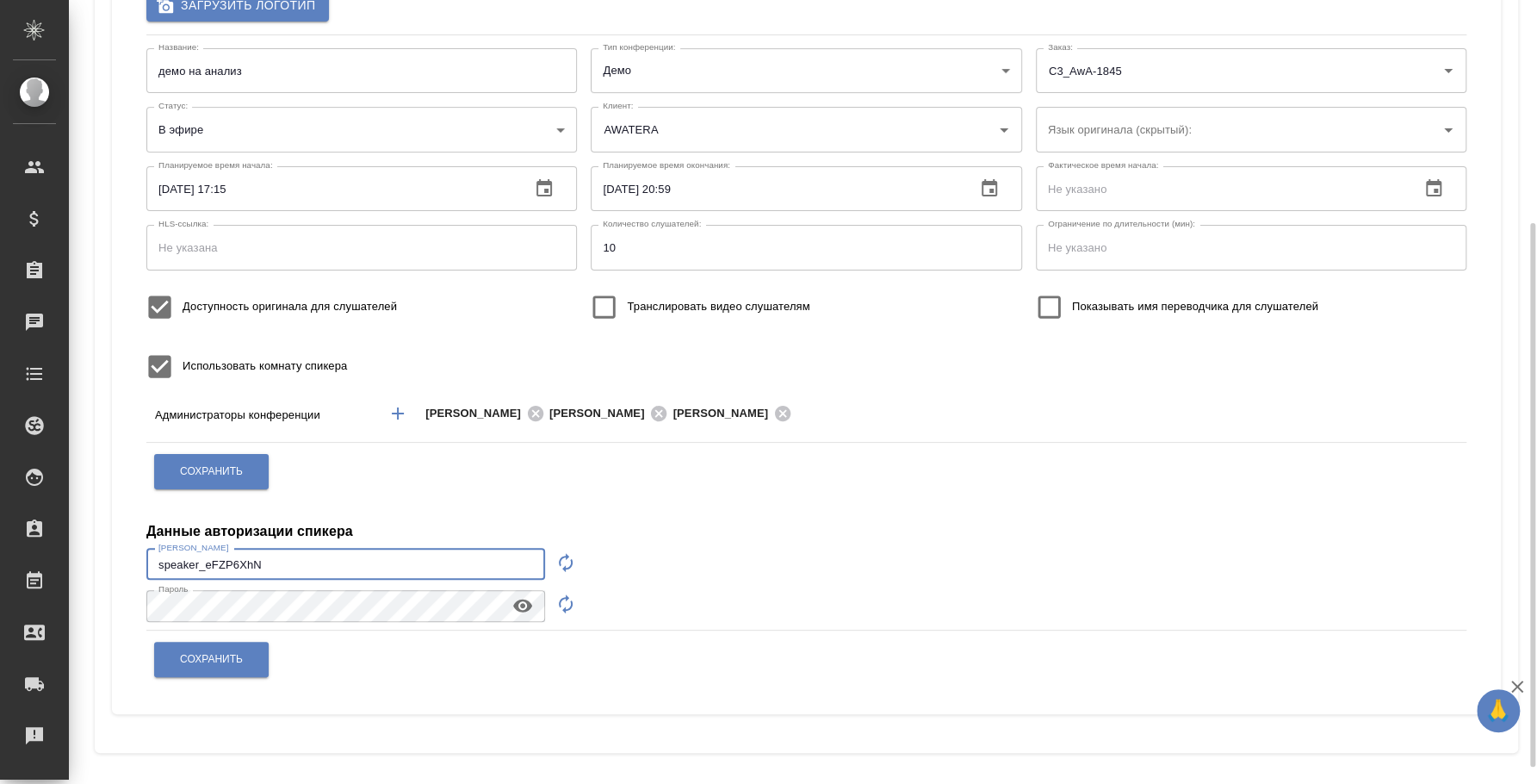
drag, startPoint x: 300, startPoint y: 553, endPoint x: 75, endPoint y: 519, distance: 227.6
click at [75, 519] on div "Копировать ссылку для спикера Копировать ссылку для слушателей Открыть QR-код д…" at bounding box center [803, 232] width 1469 height 1110
click at [531, 602] on icon "button" at bounding box center [522, 605] width 21 height 21
click at [83, 602] on div "Копировать ссылку для спикера Копировать ссылку для слушателей Открыть QR-код д…" at bounding box center [807, 232] width 1448 height 1110
click at [242, 648] on button "Сохранить" at bounding box center [212, 658] width 115 height 35
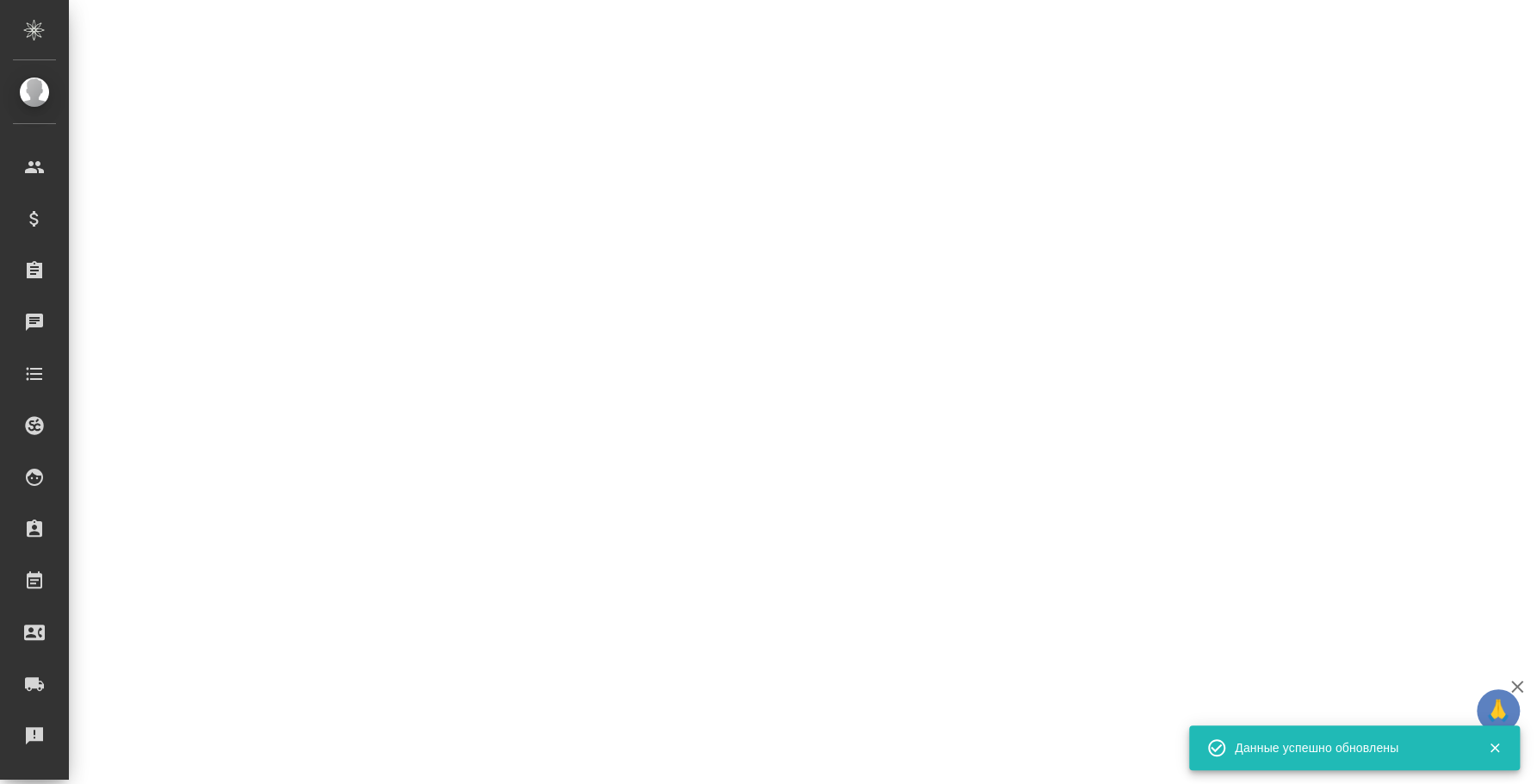
click at [243, 658] on div ".cls-1 fill:#fff; AWATERA [PERSON_NAME] Спецификации Заказы 0 Чаты Todo Проекты…" at bounding box center [768, 392] width 1537 height 784
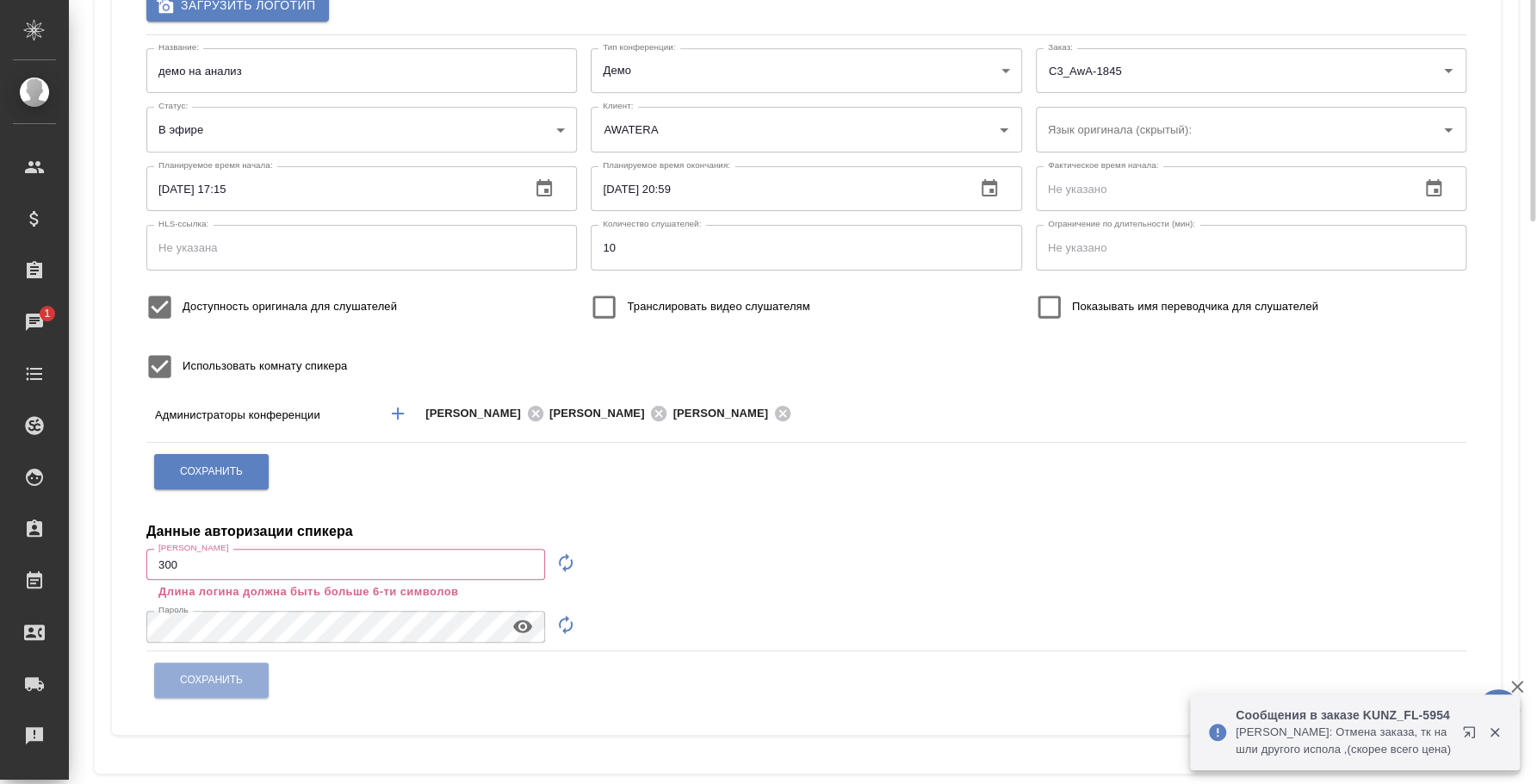
scroll to position [0, 0]
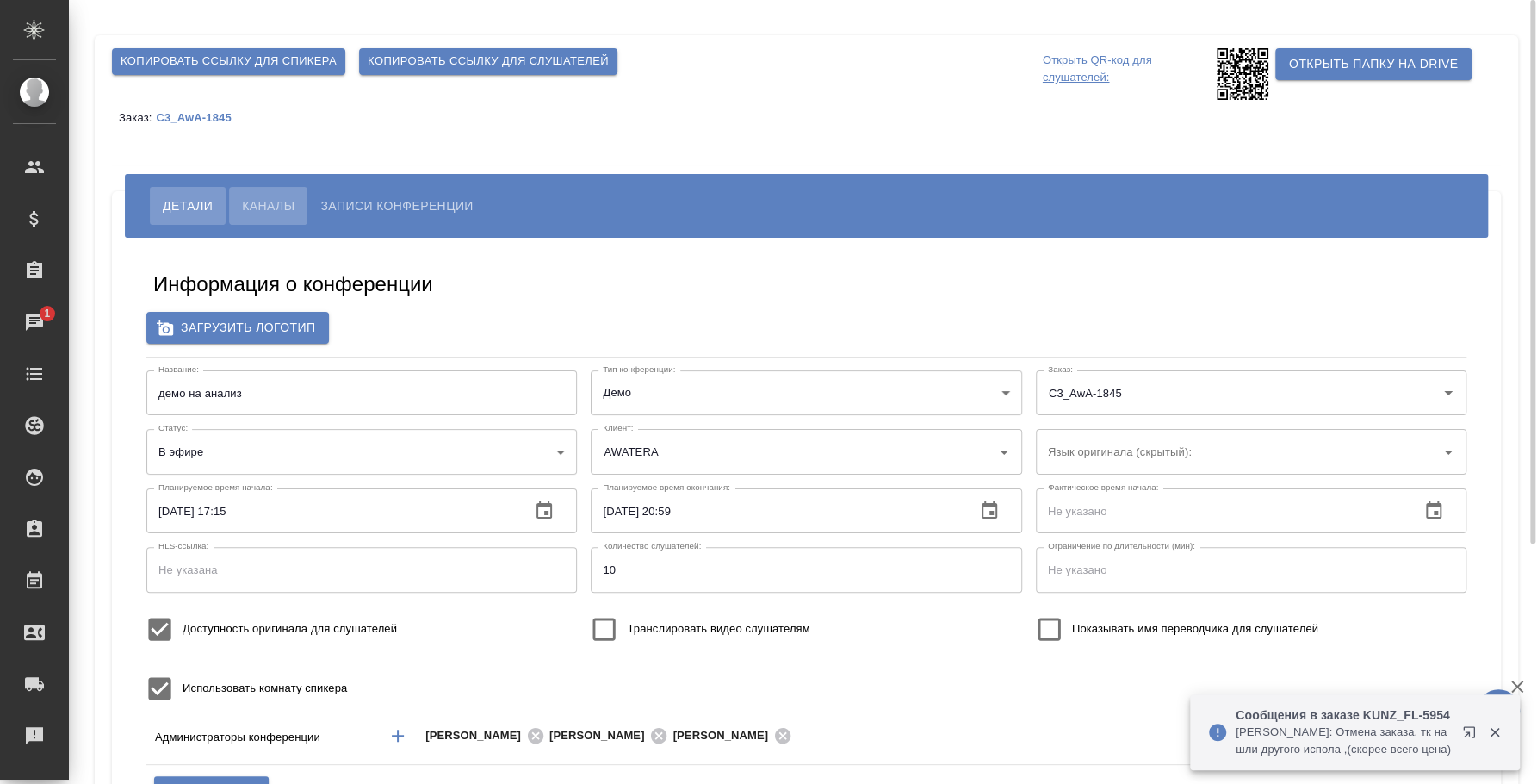
click at [254, 204] on span "Каналы" at bounding box center [268, 205] width 53 height 21
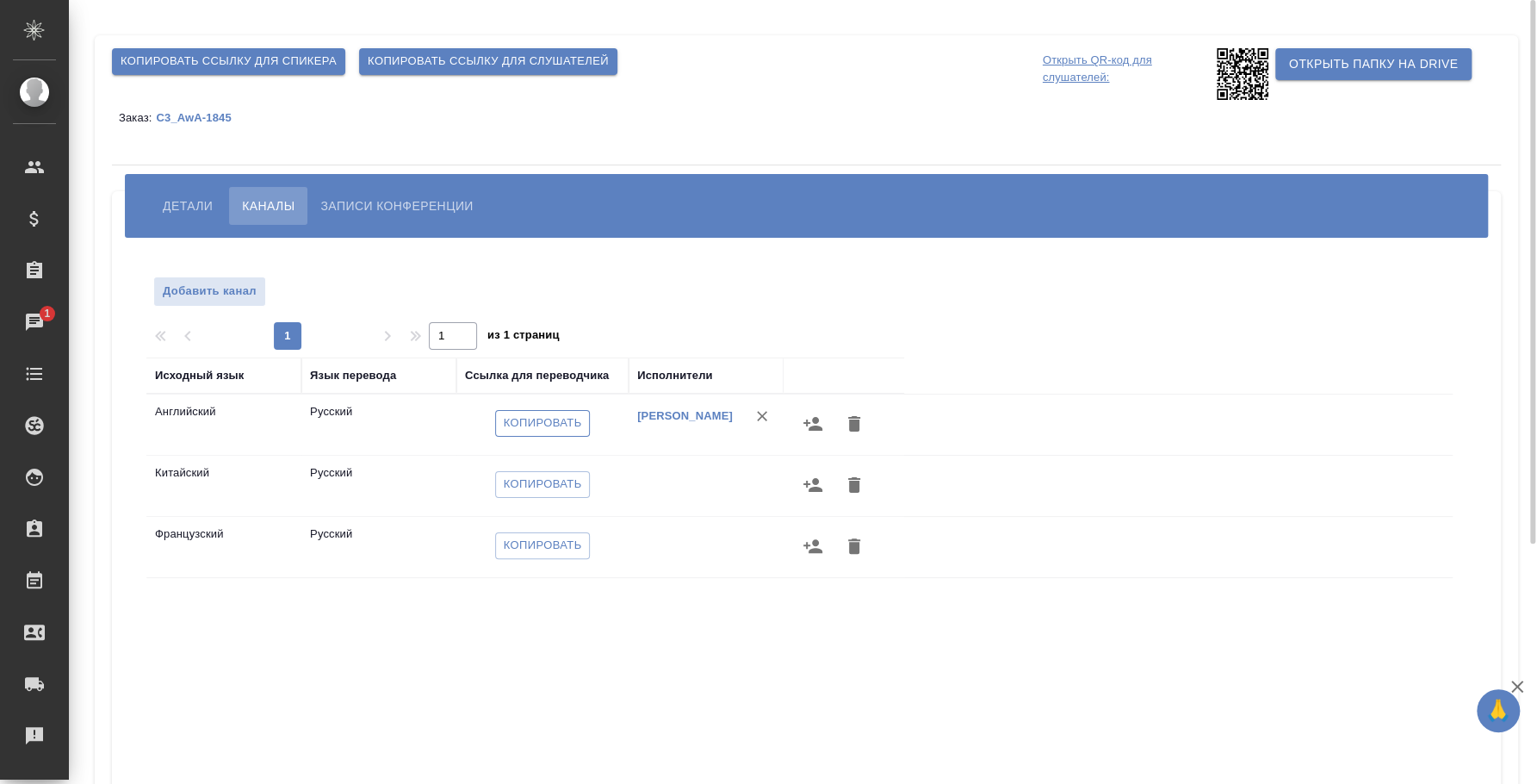
click at [550, 419] on span "Копировать" at bounding box center [543, 423] width 78 height 20
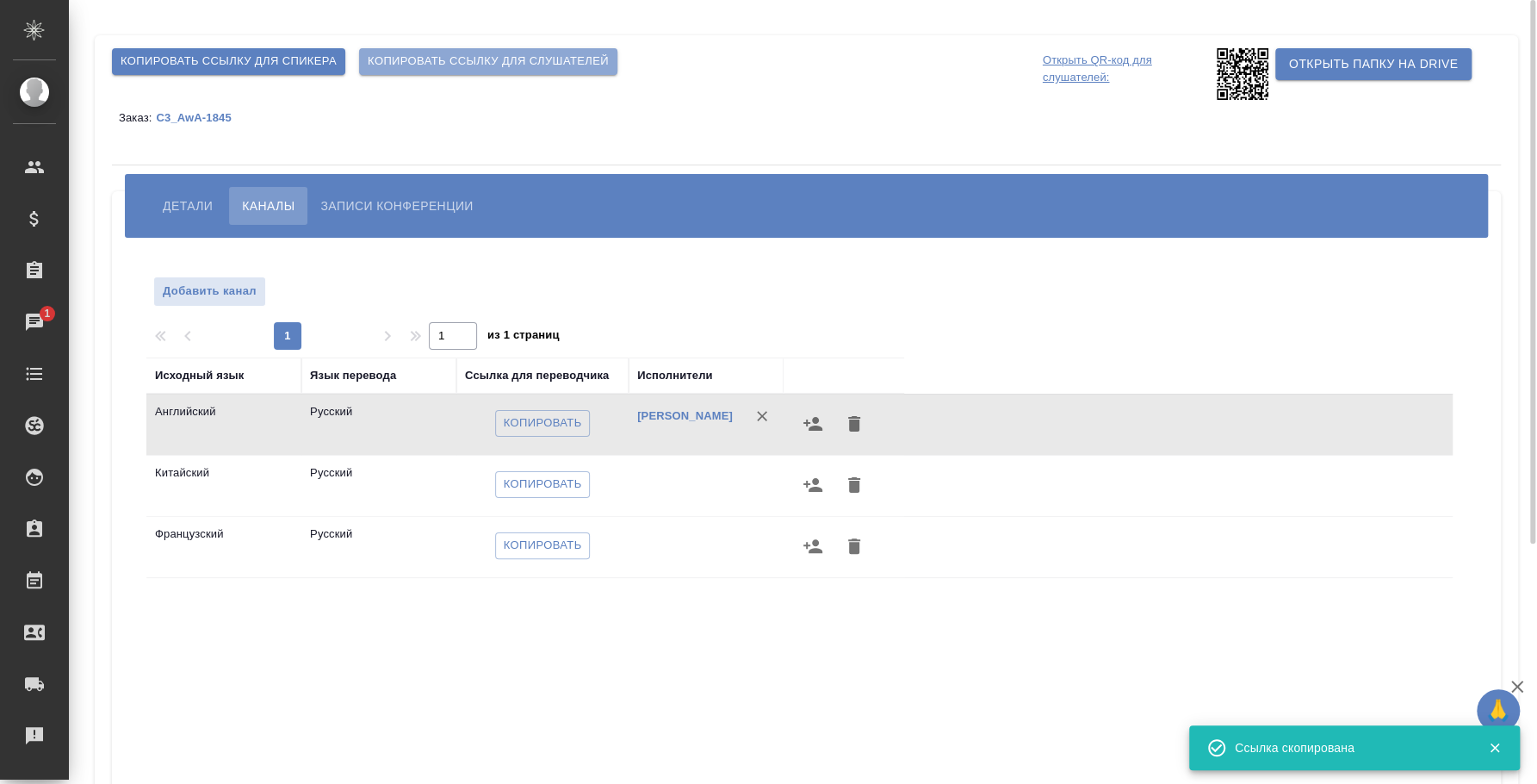
click at [485, 59] on span "Копировать ссылку для слушателей" at bounding box center [488, 62] width 241 height 20
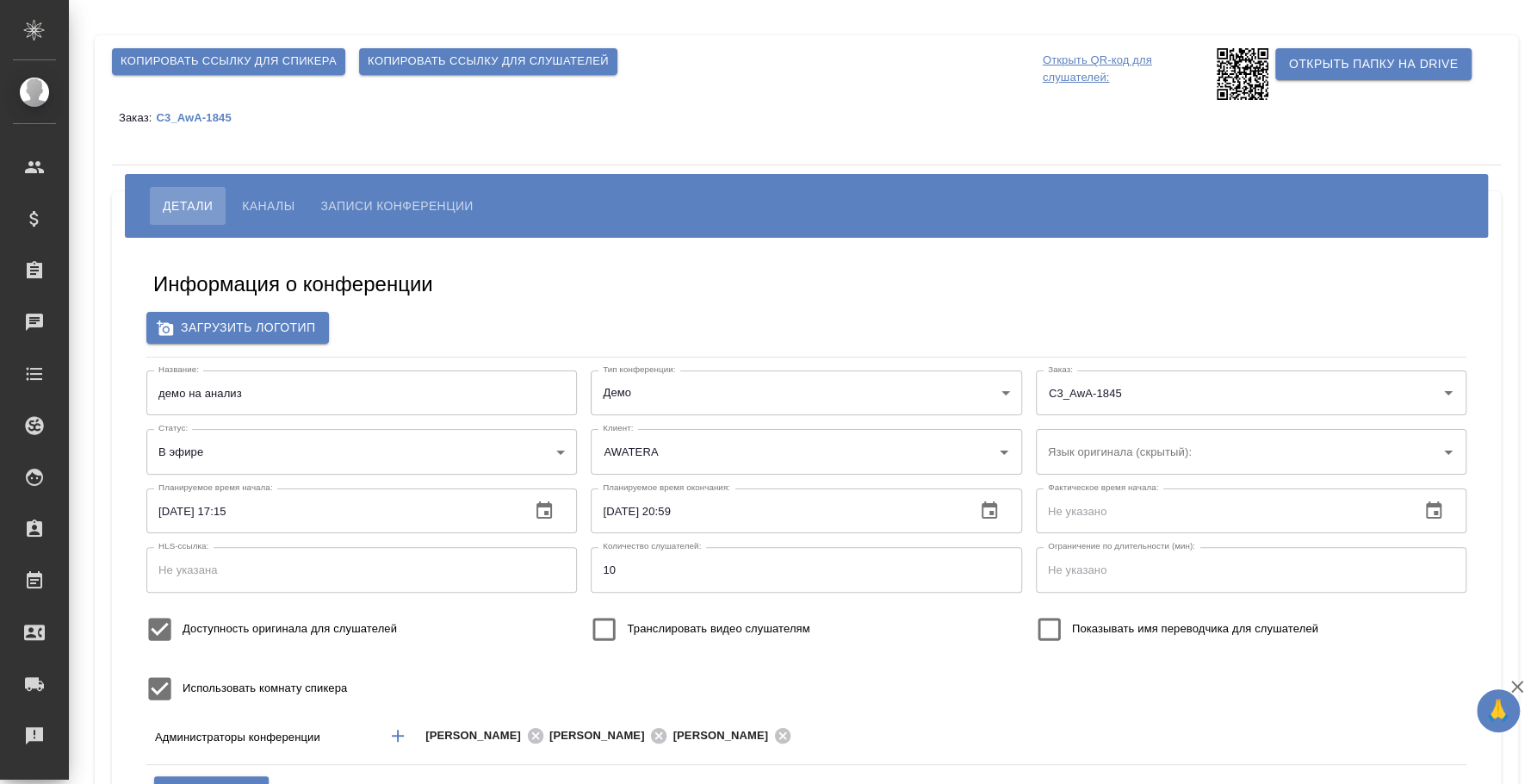
type input "300"
click at [261, 196] on span "Каналы" at bounding box center [268, 205] width 53 height 21
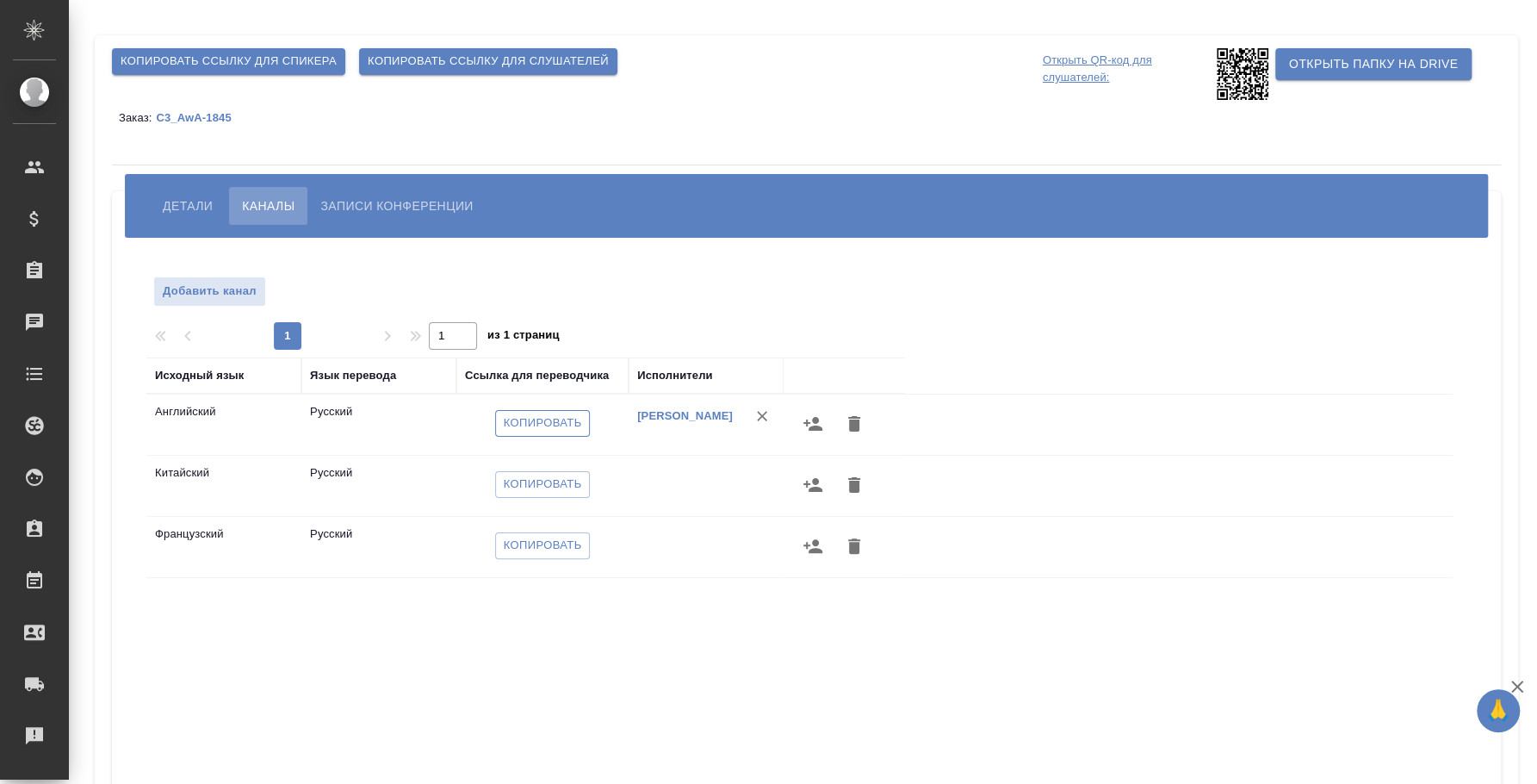
click at [542, 423] on span "Копировать" at bounding box center [543, 423] width 78 height 20
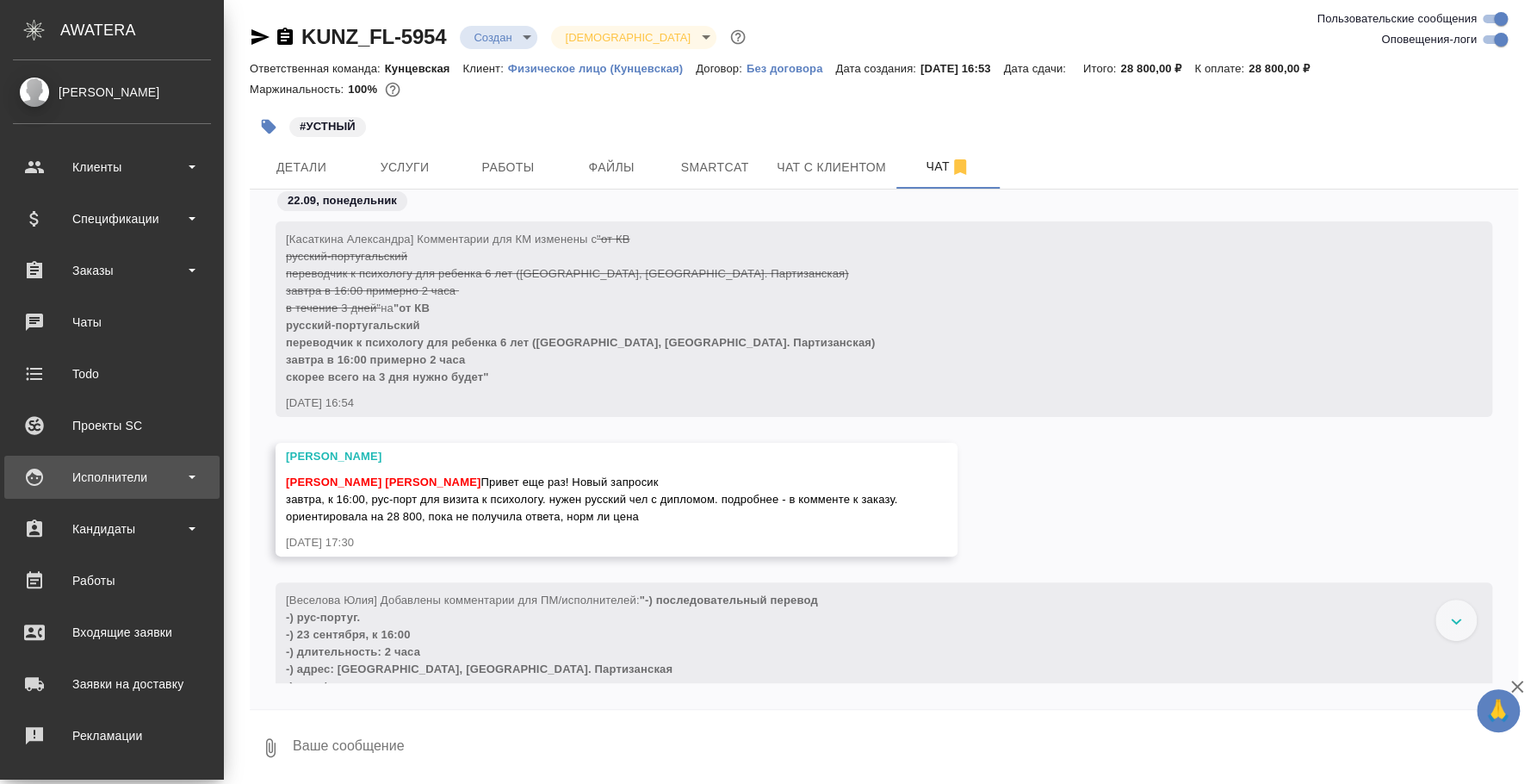
click at [126, 480] on div "Исполнители" at bounding box center [111, 476] width 198 height 26
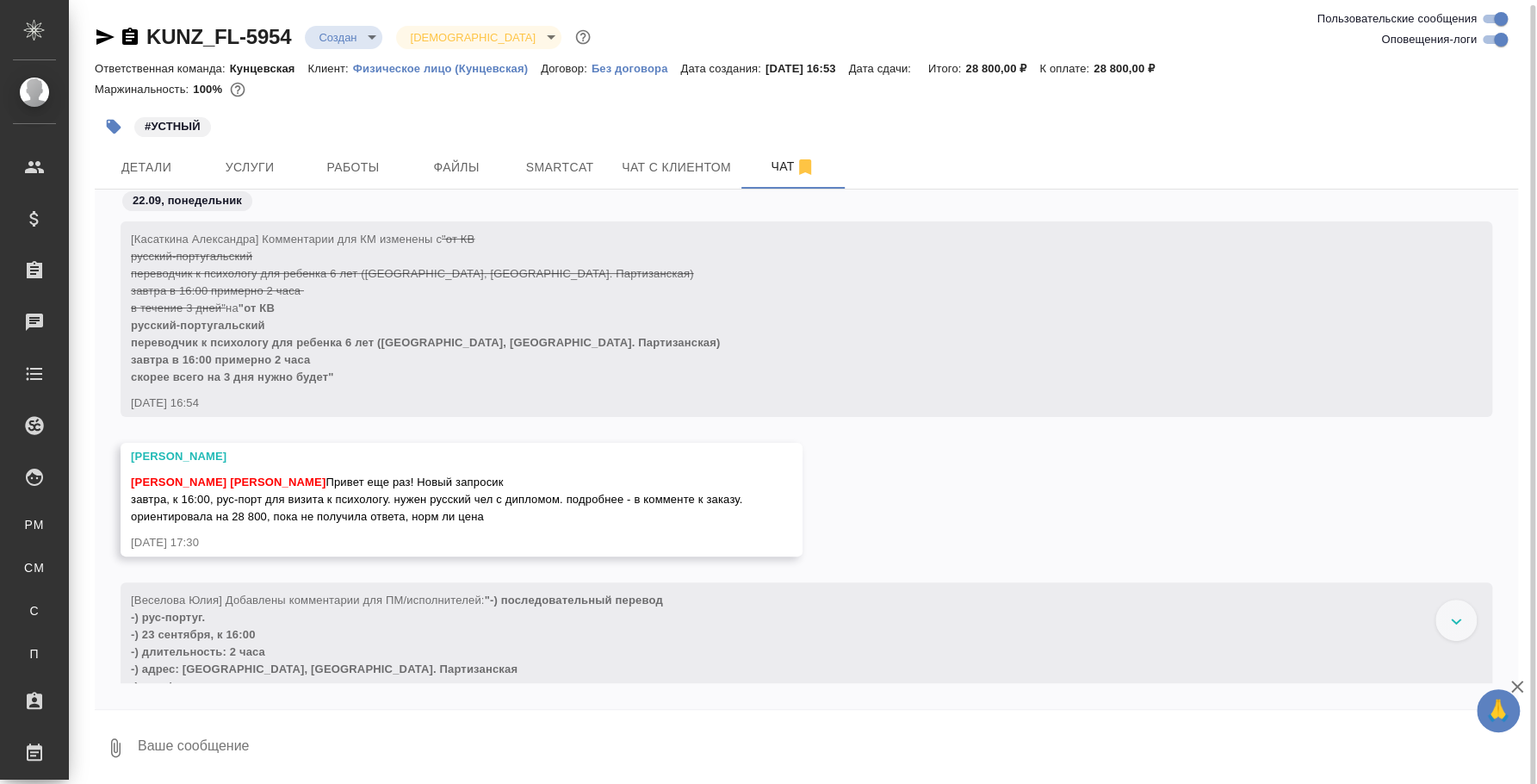
scroll to position [3, 0]
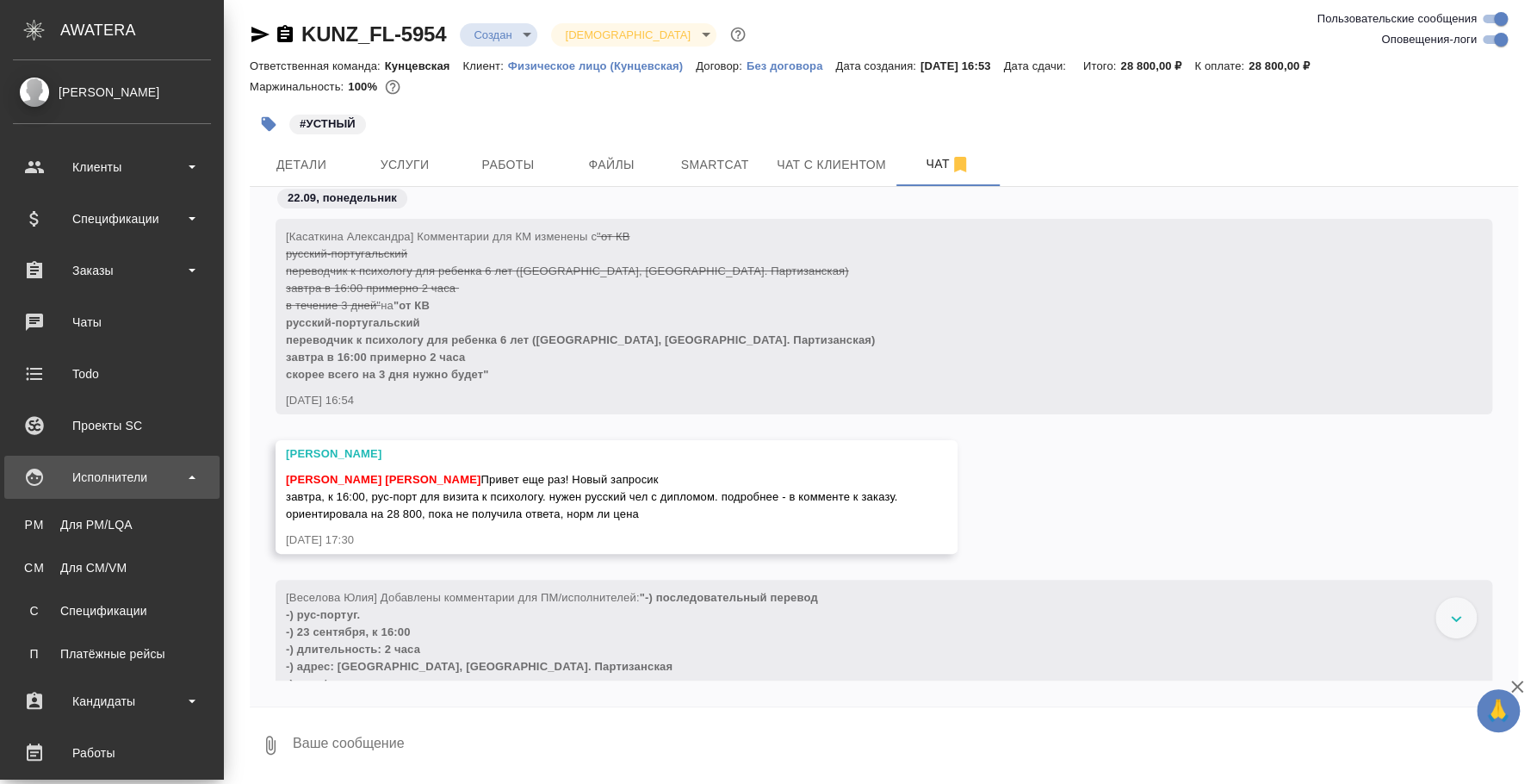
click at [91, 481] on div "Исполнители" at bounding box center [111, 476] width 198 height 26
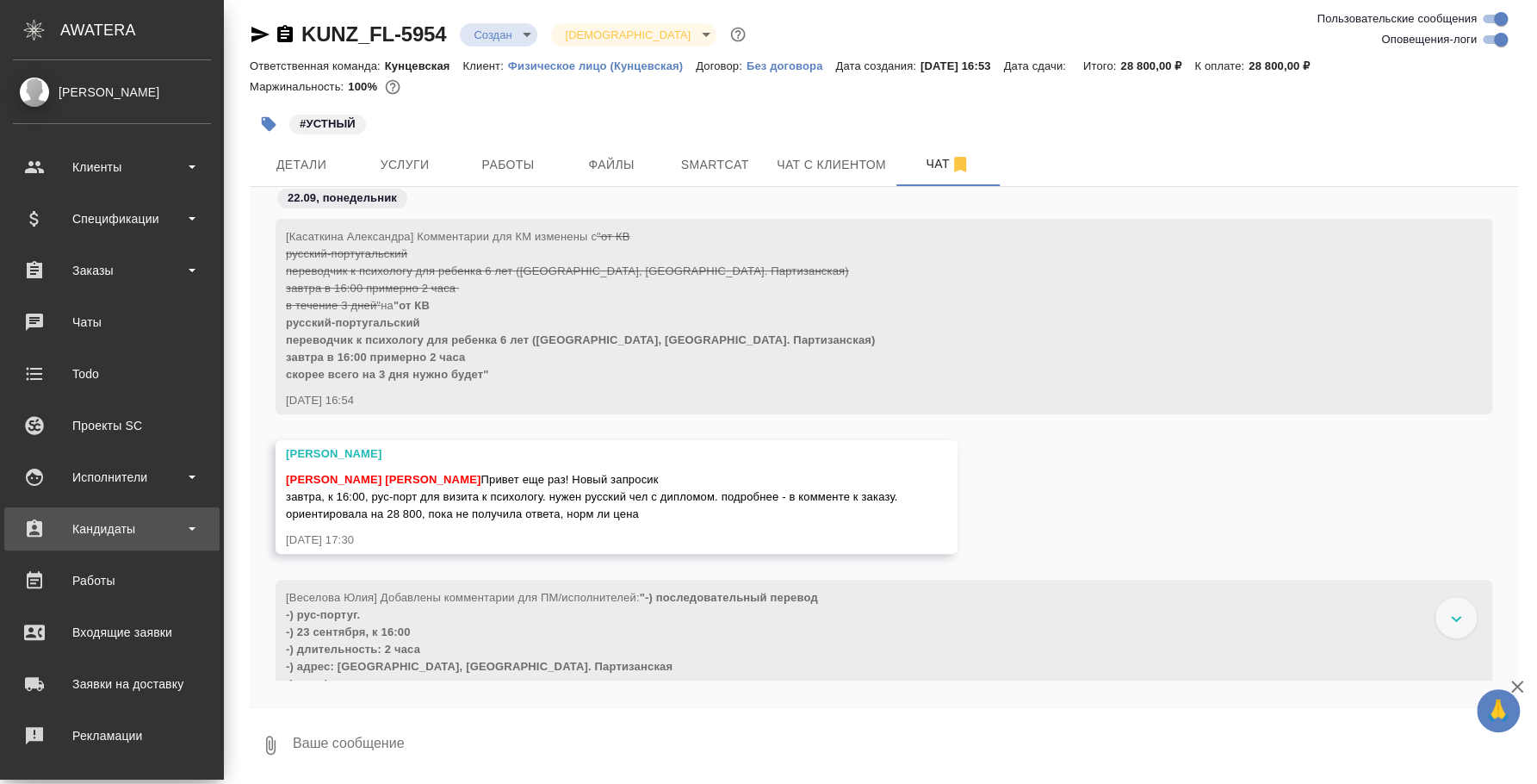
click at [86, 523] on div "Кандидаты" at bounding box center [111, 528] width 198 height 26
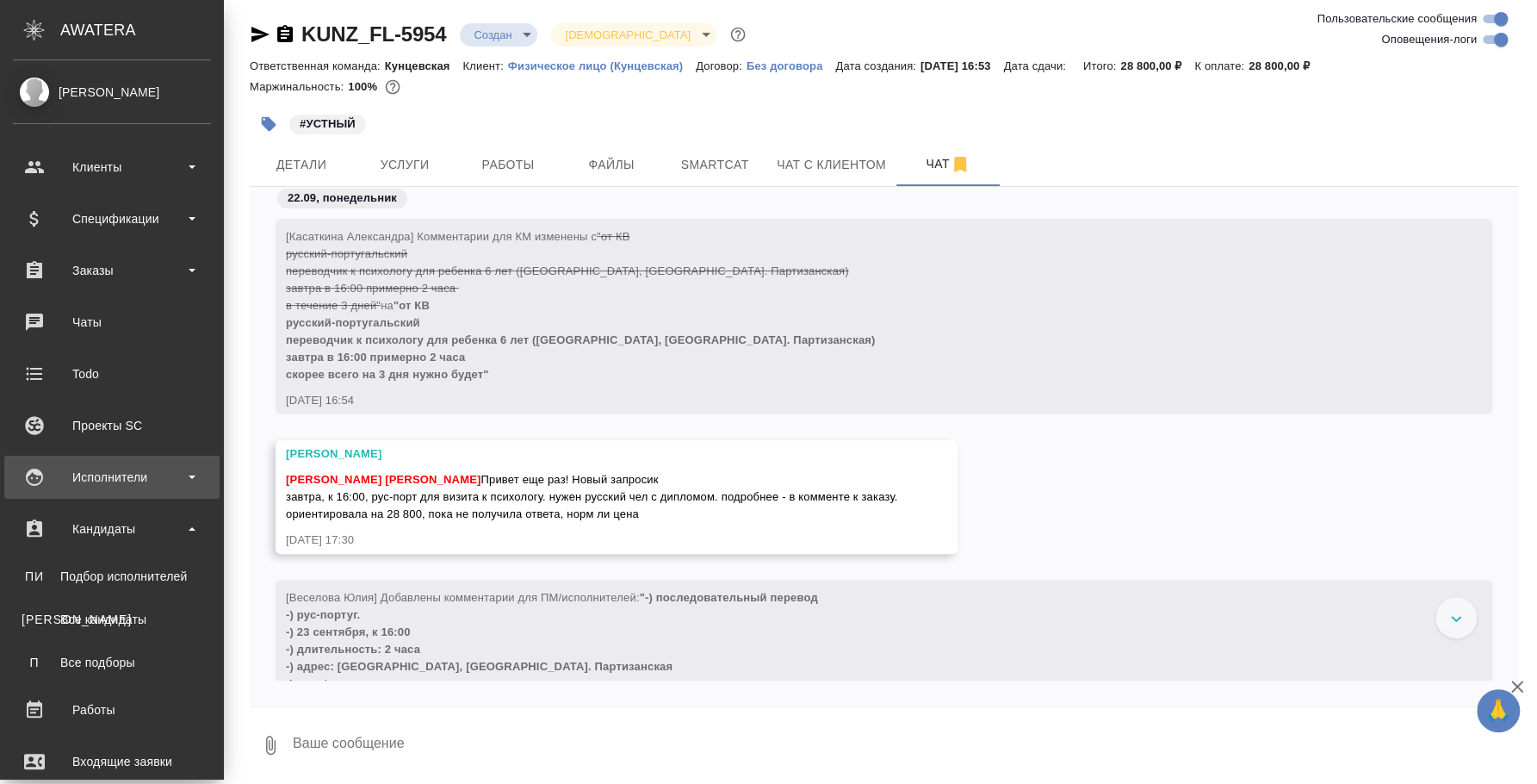
click at [110, 480] on div "Исполнители" at bounding box center [111, 476] width 198 height 26
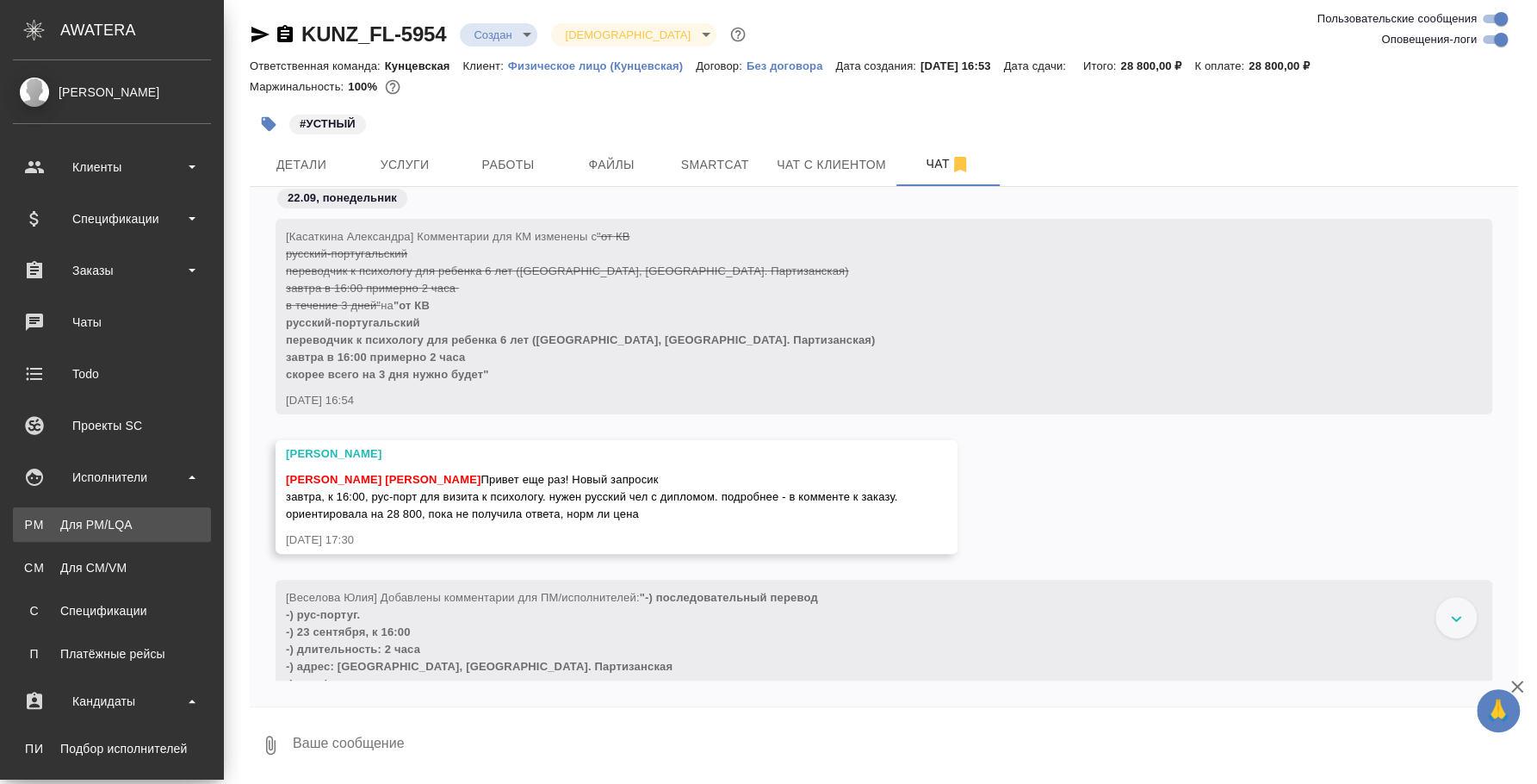
click at [109, 521] on div "Для PM/LQA" at bounding box center [112, 524] width 181 height 17
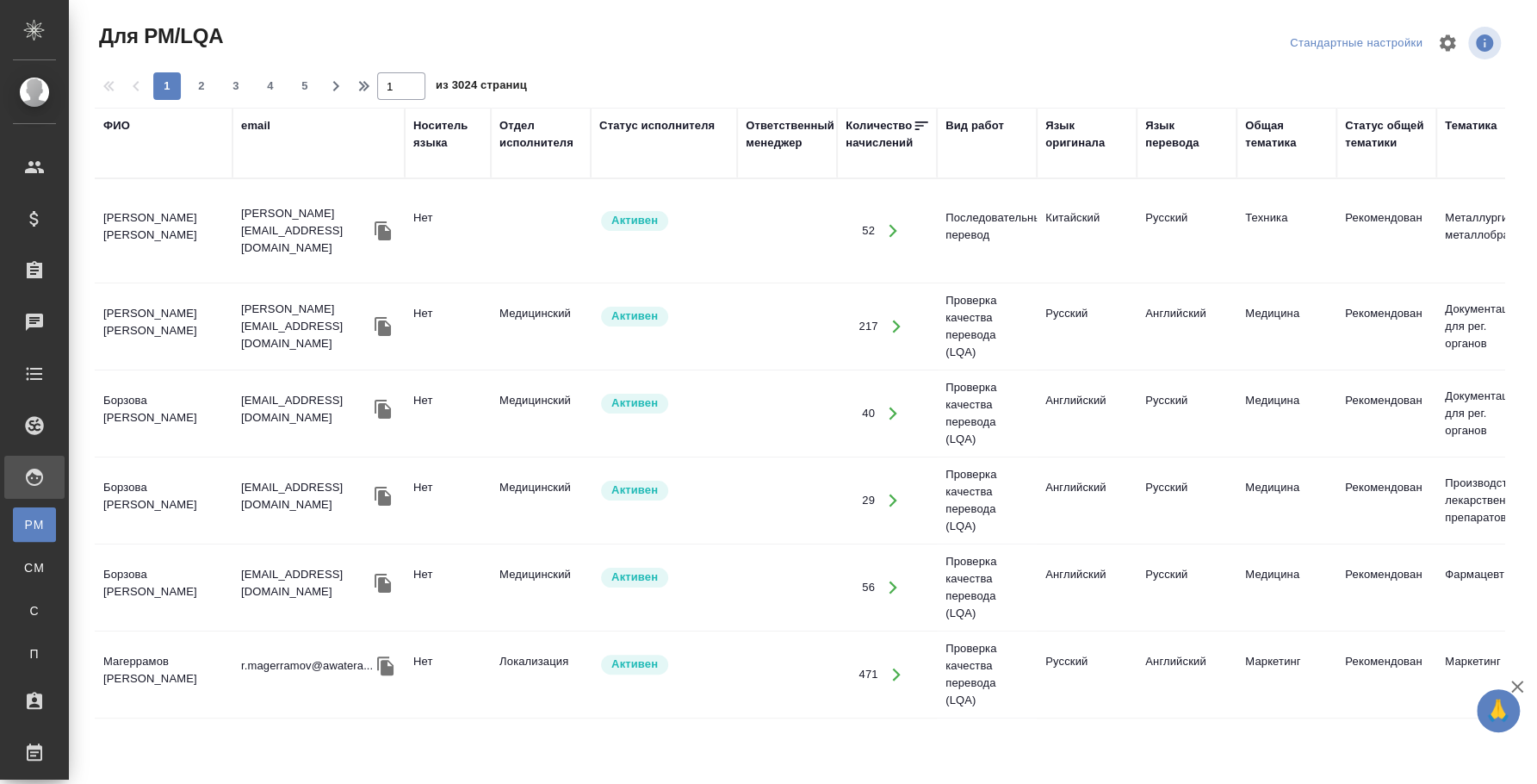
click at [127, 123] on div "ФИО" at bounding box center [117, 126] width 27 height 17
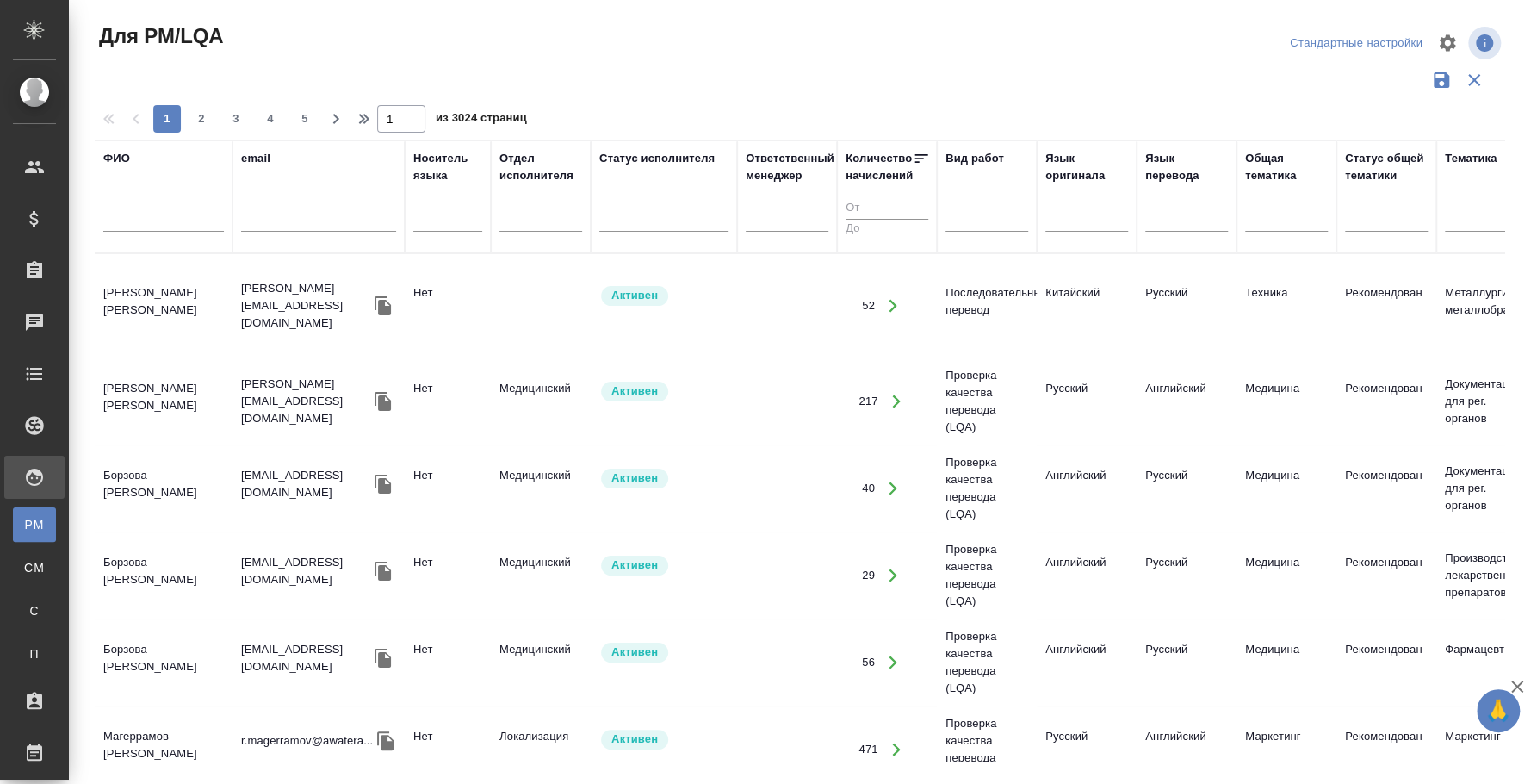
click at [131, 225] on input "text" at bounding box center [163, 221] width 120 height 22
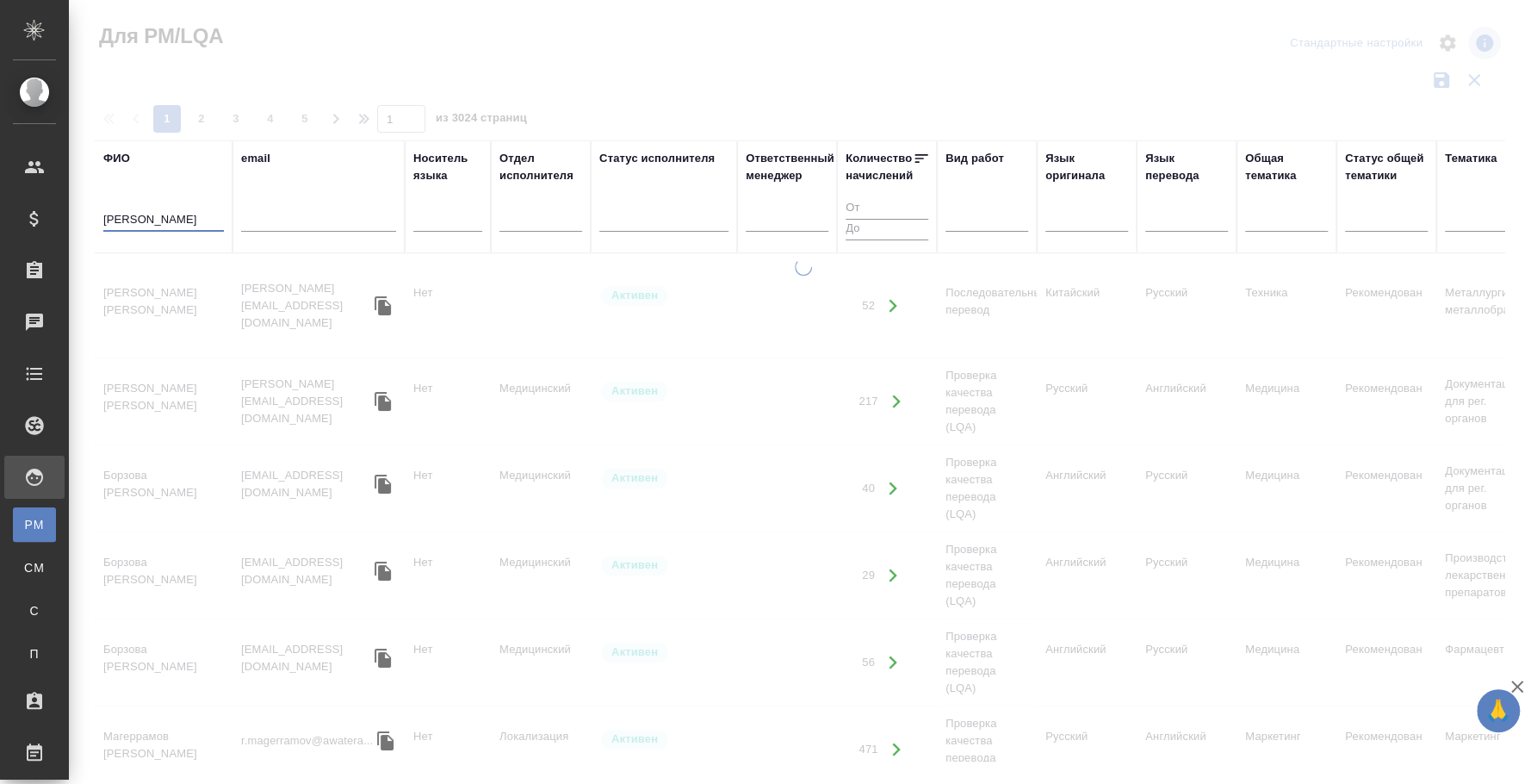
click at [144, 212] on input "[PERSON_NAME]" at bounding box center [163, 221] width 120 height 22
click at [144, 212] on input "[PERSON_NAME]" at bounding box center [163, 221] width 120 height 22
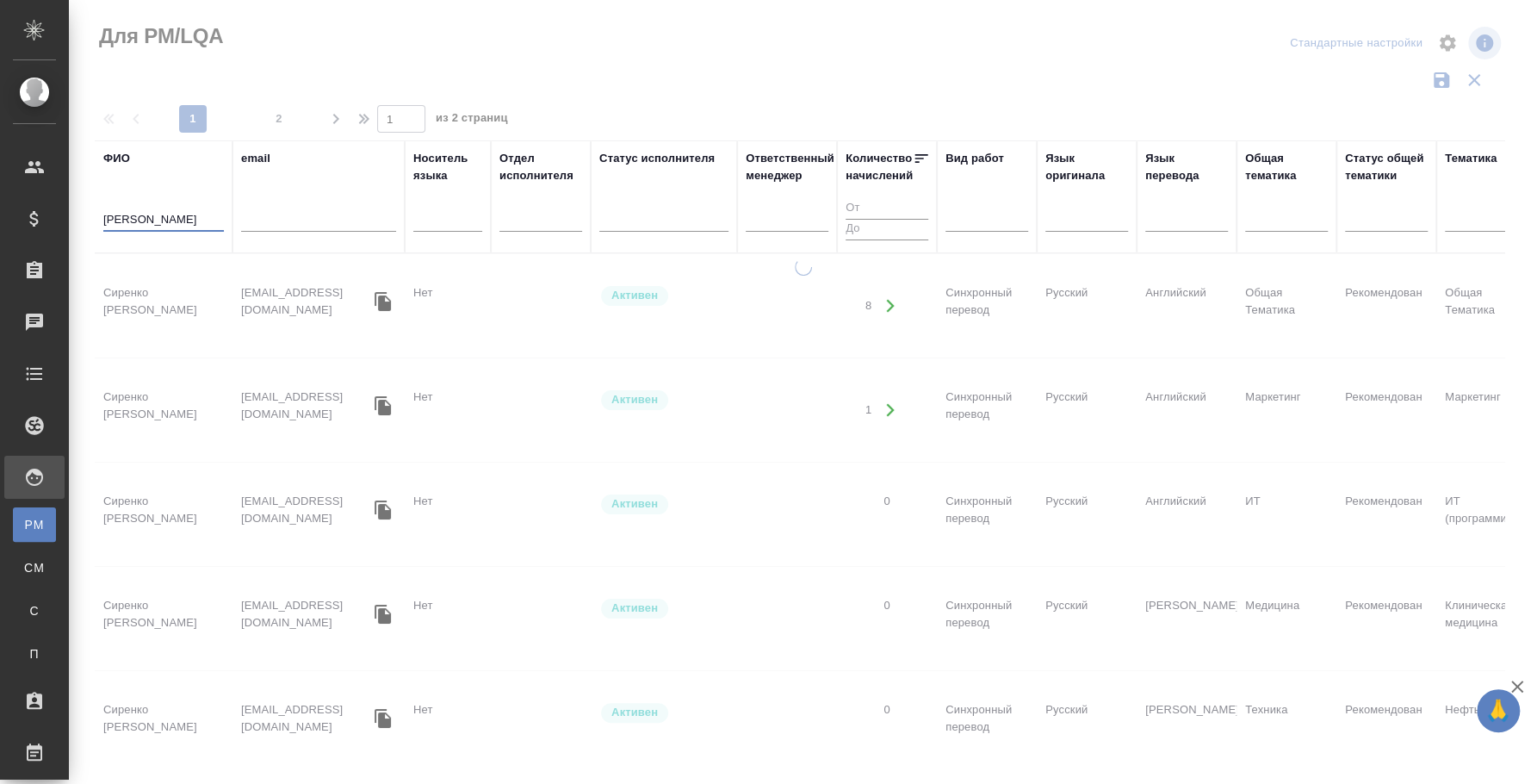
click at [197, 216] on input "[PERSON_NAME]" at bounding box center [163, 221] width 120 height 22
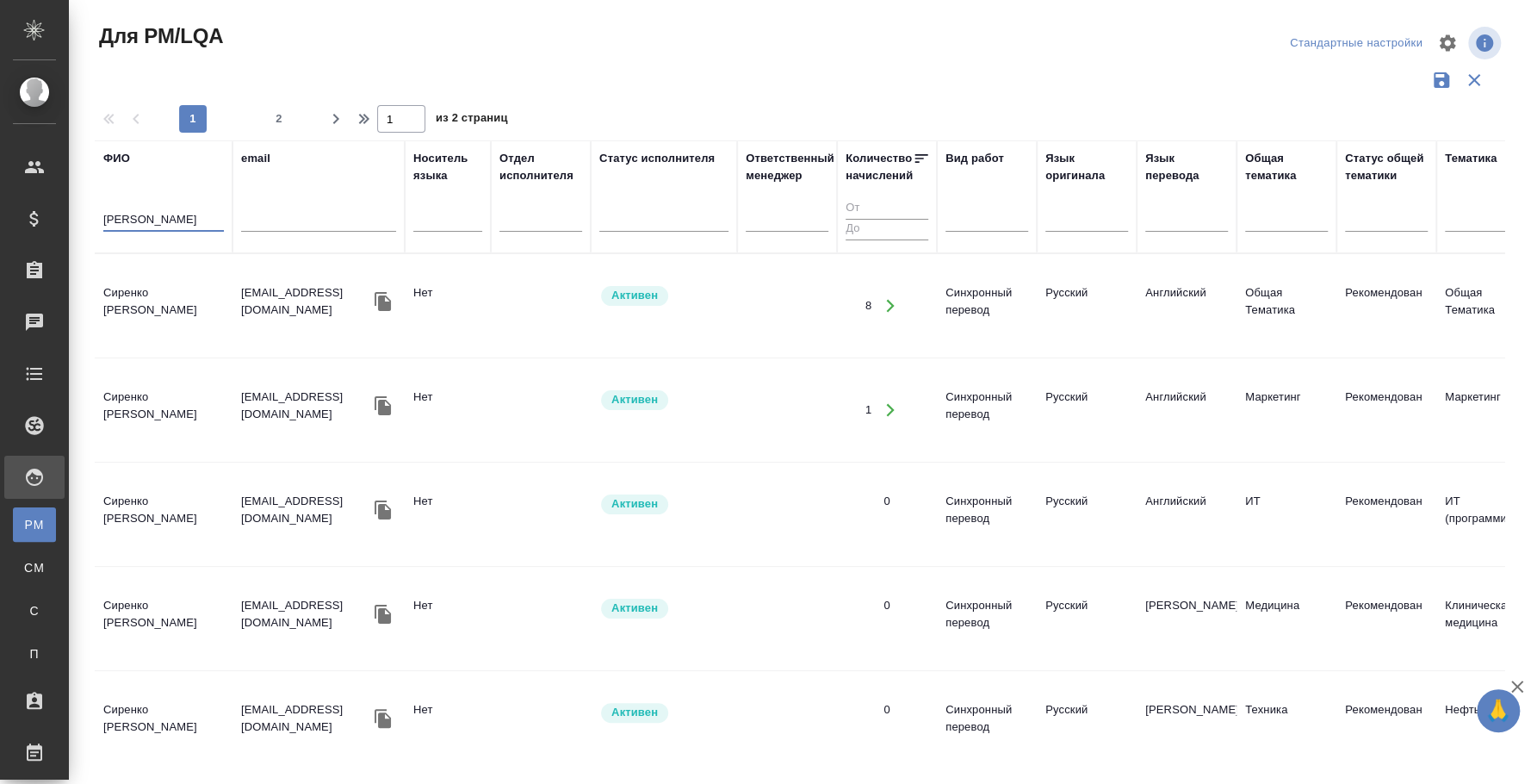
type input "[PERSON_NAME]"
click at [161, 287] on td "Сиренко [PERSON_NAME]" at bounding box center [164, 305] width 138 height 60
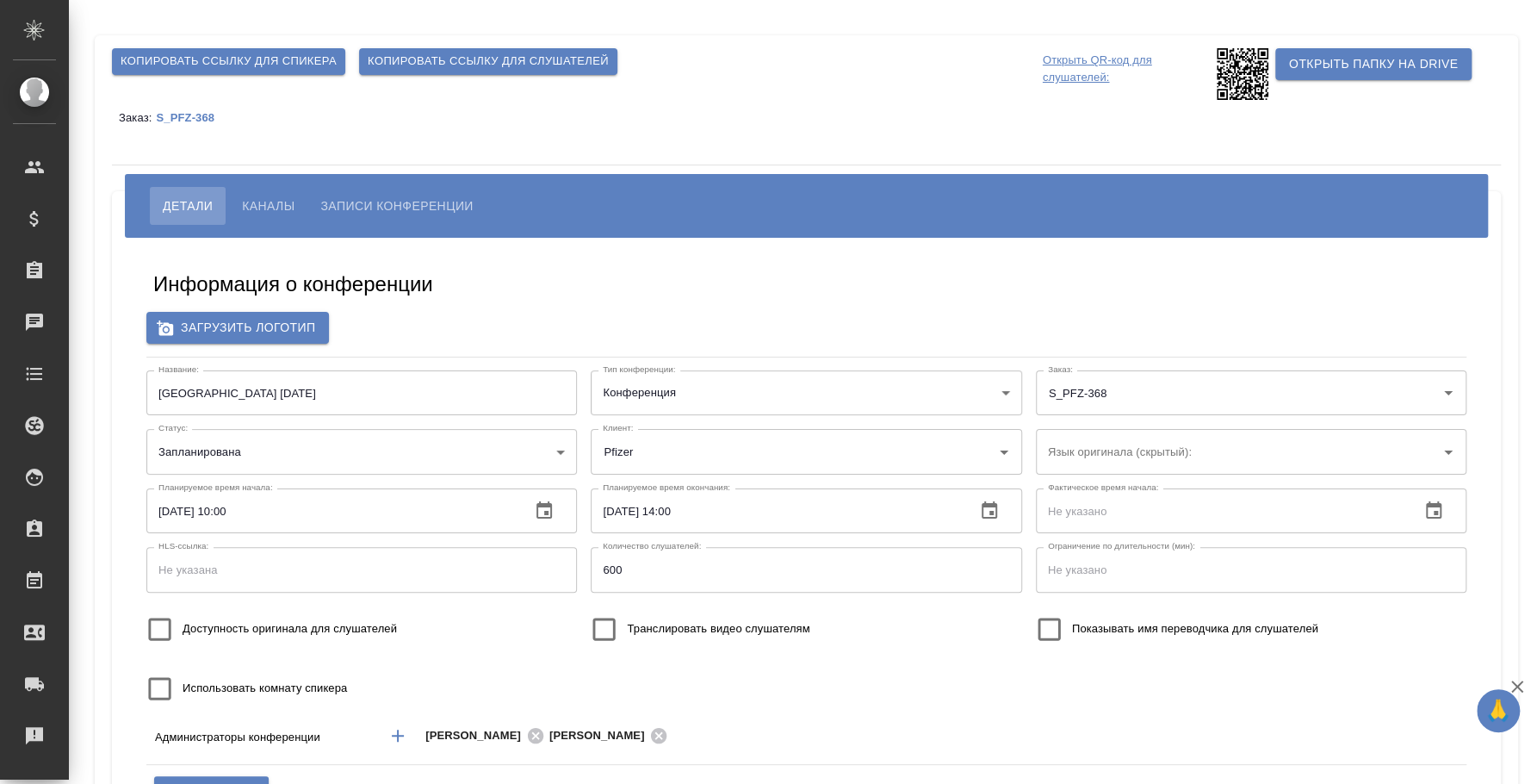
click at [263, 199] on span "Каналы" at bounding box center [268, 205] width 53 height 21
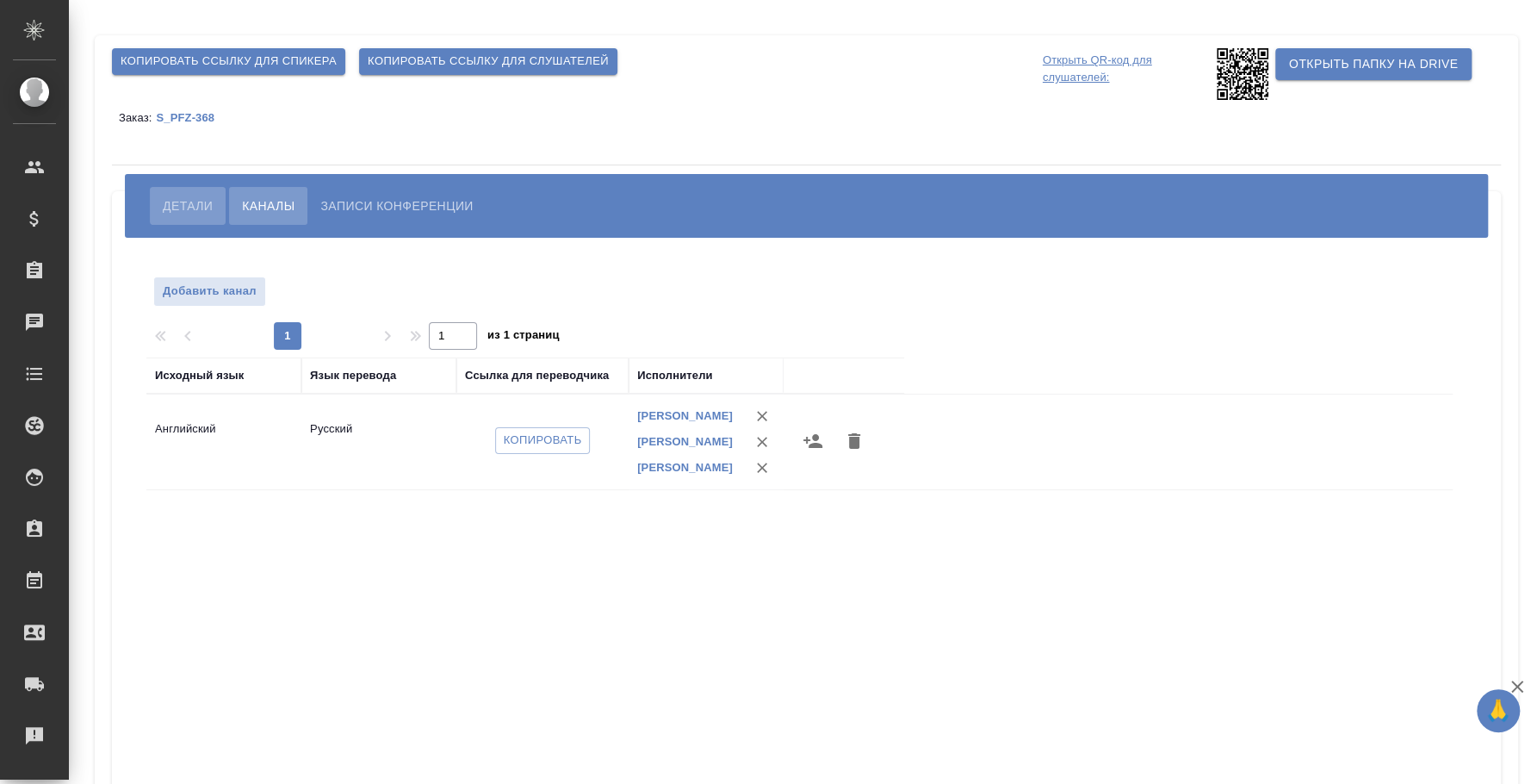
click at [205, 190] on button "Детали" at bounding box center [188, 205] width 75 height 38
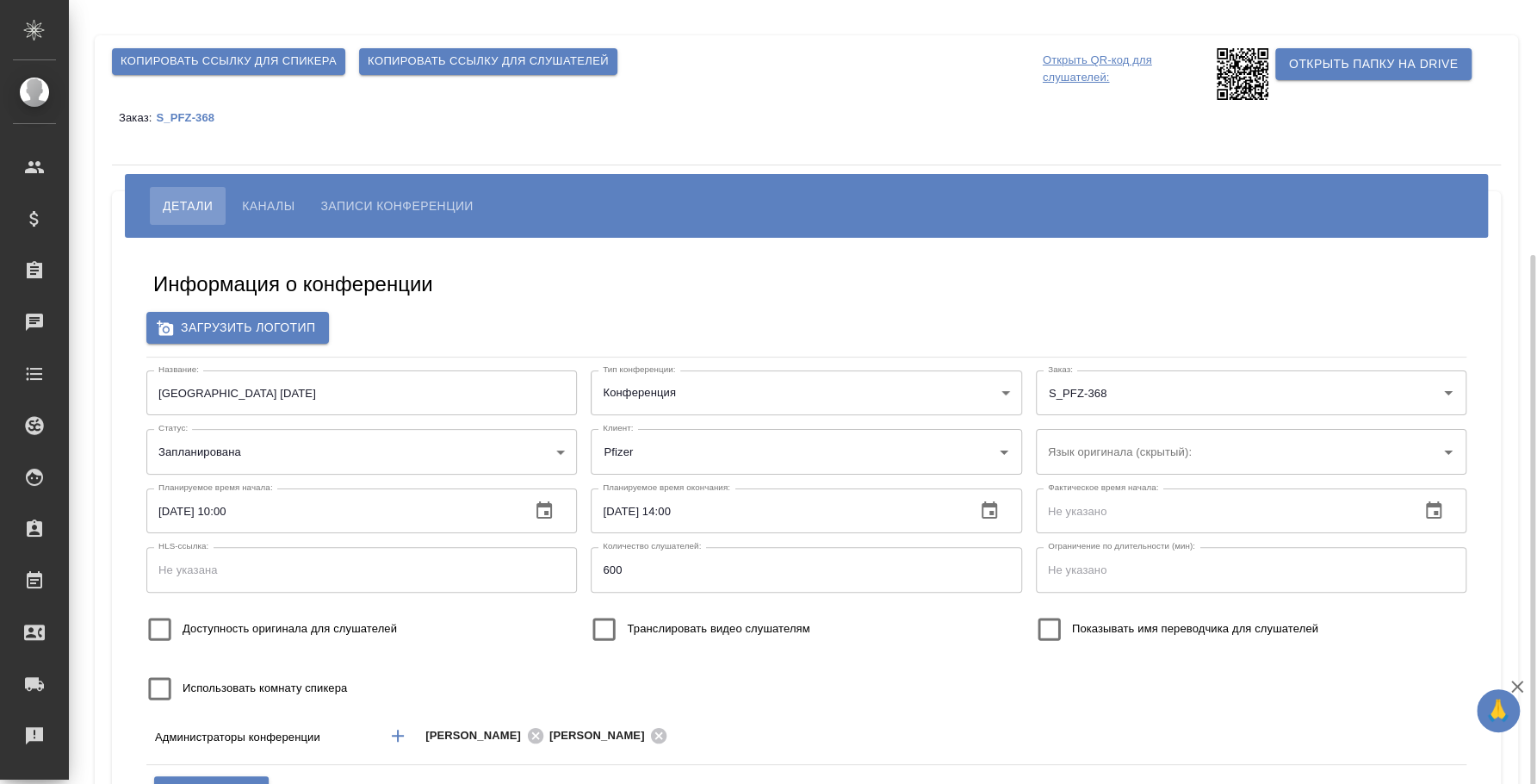
scroll to position [138, 0]
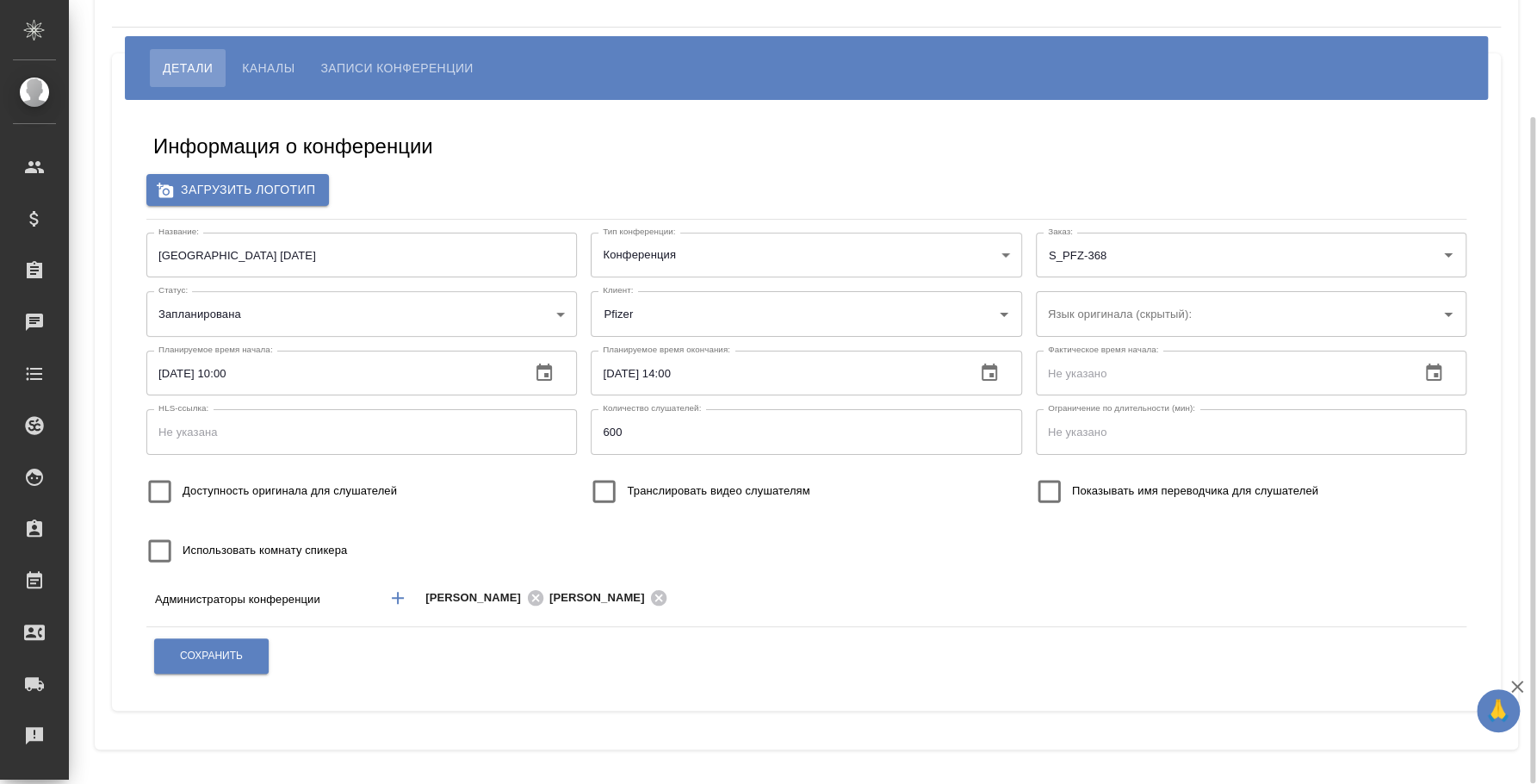
click at [290, 70] on span "Каналы" at bounding box center [268, 67] width 53 height 21
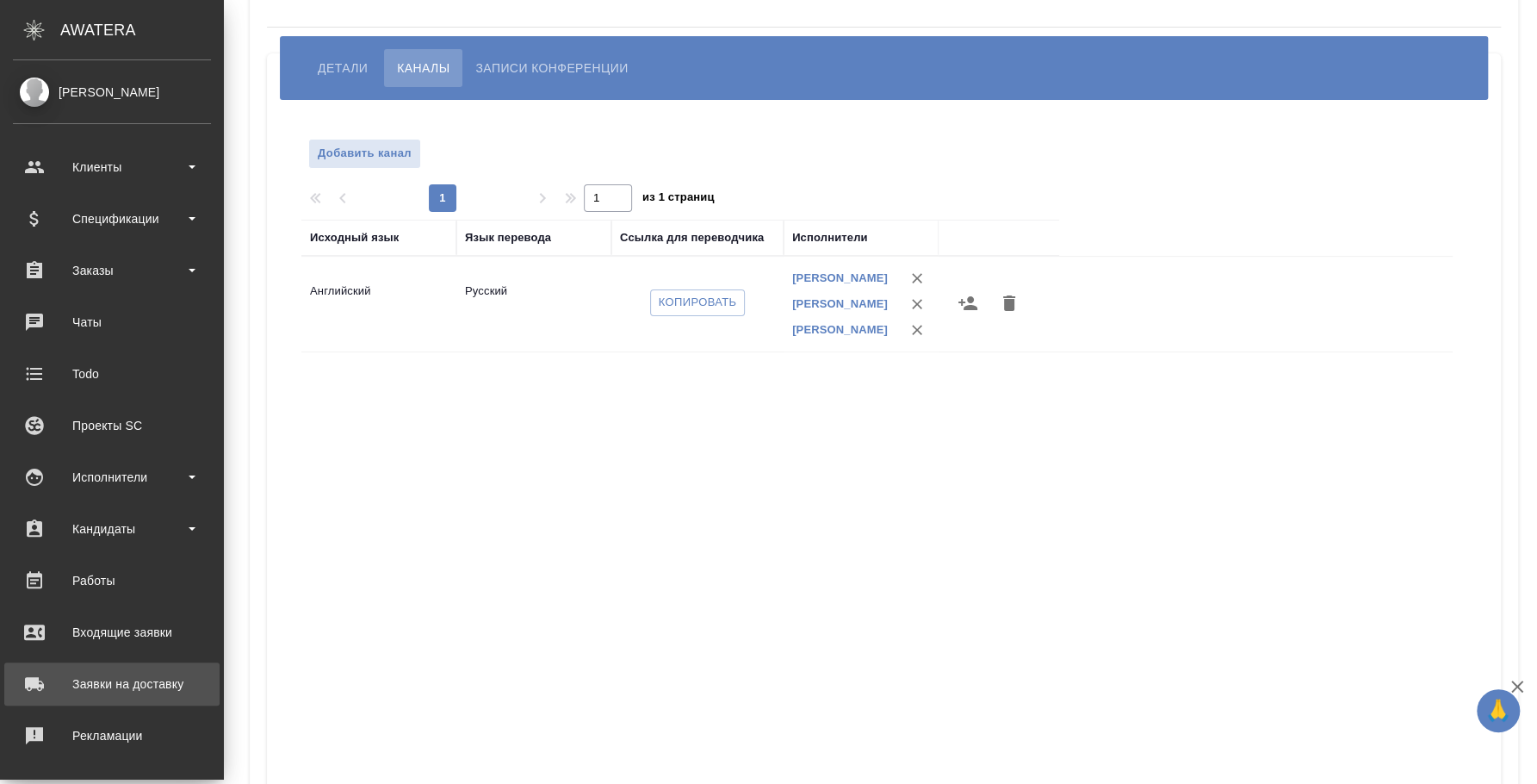
scroll to position [158, 0]
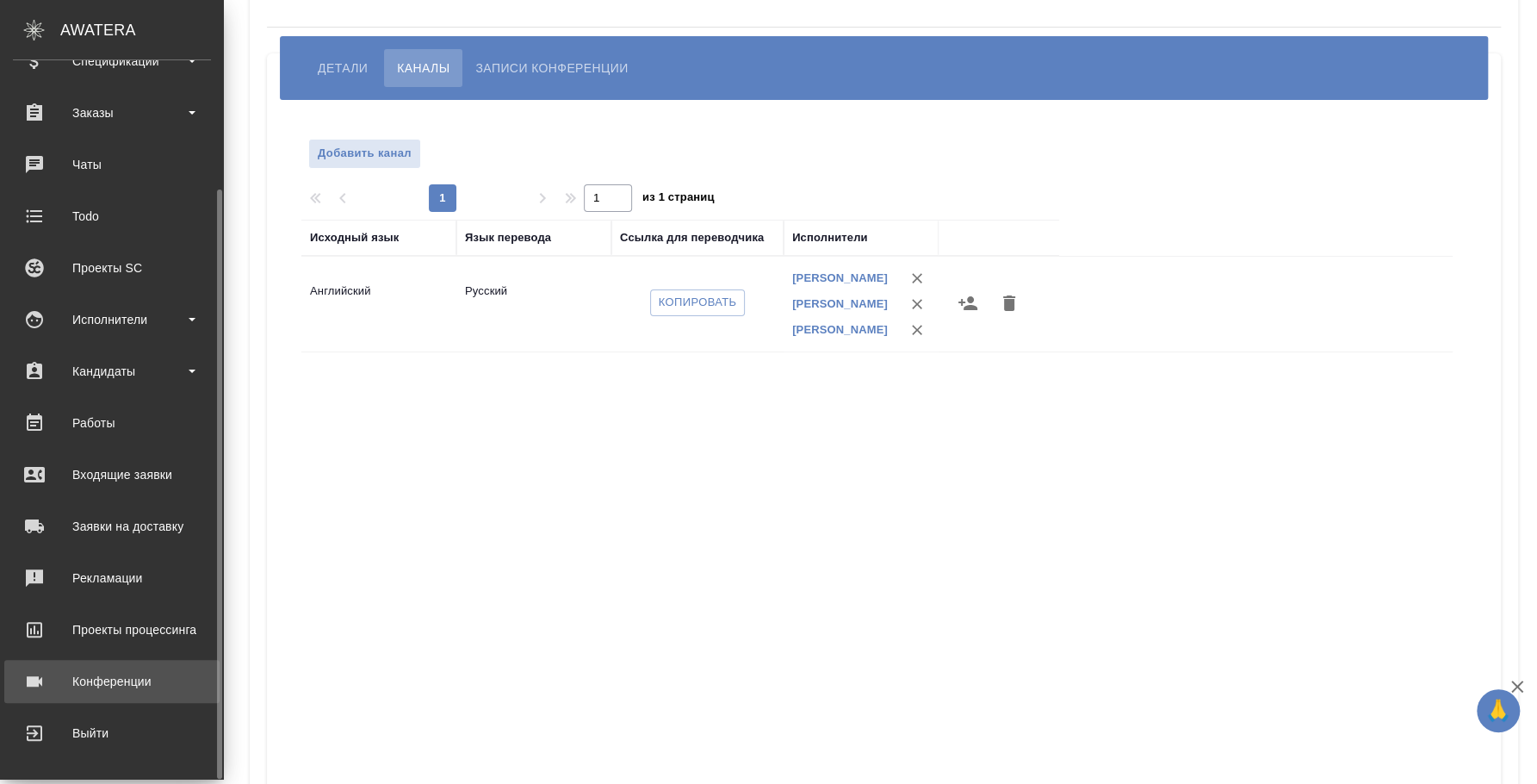
click at [120, 675] on div "Конференции" at bounding box center [111, 681] width 198 height 26
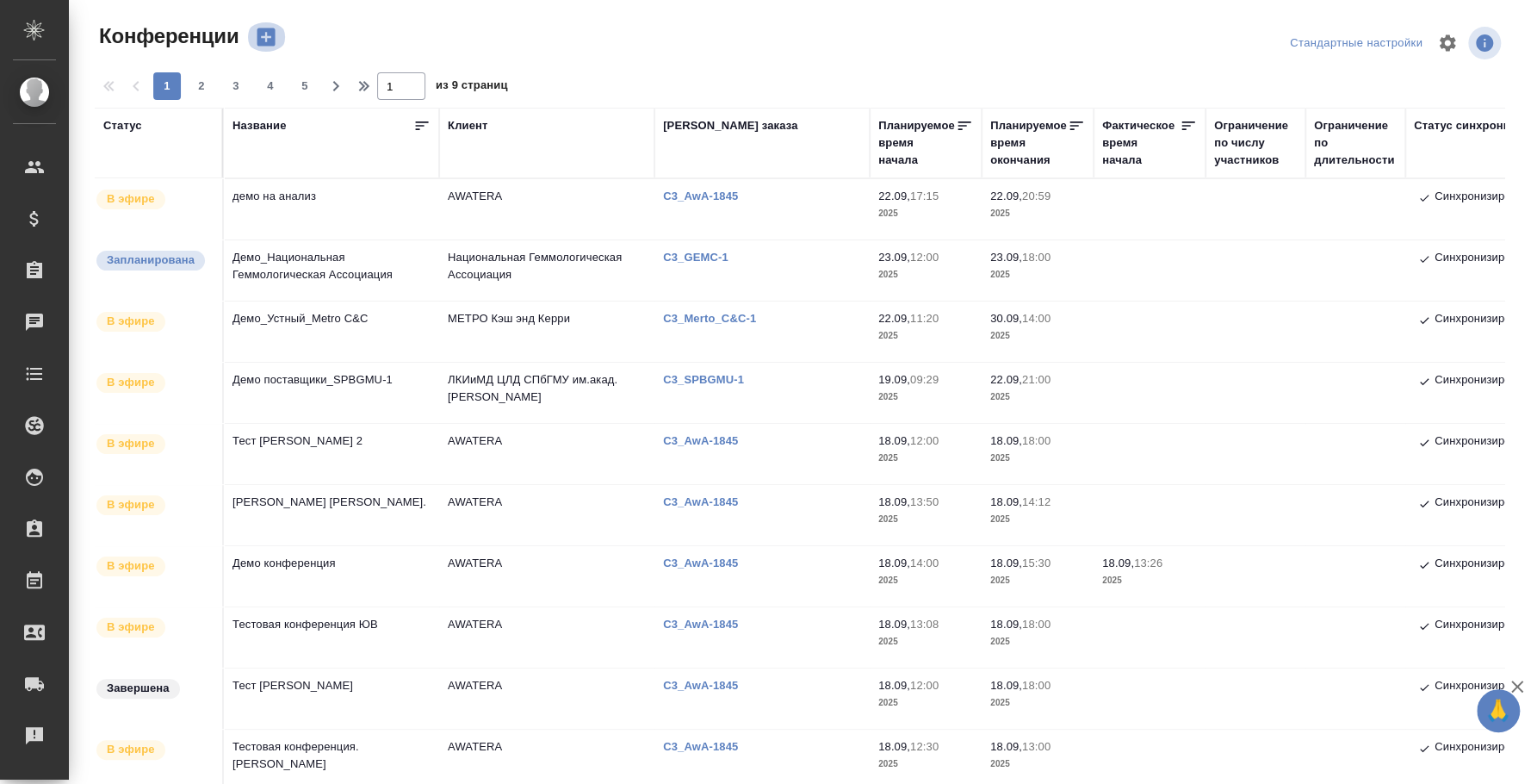
click at [269, 36] on icon "button" at bounding box center [266, 37] width 24 height 24
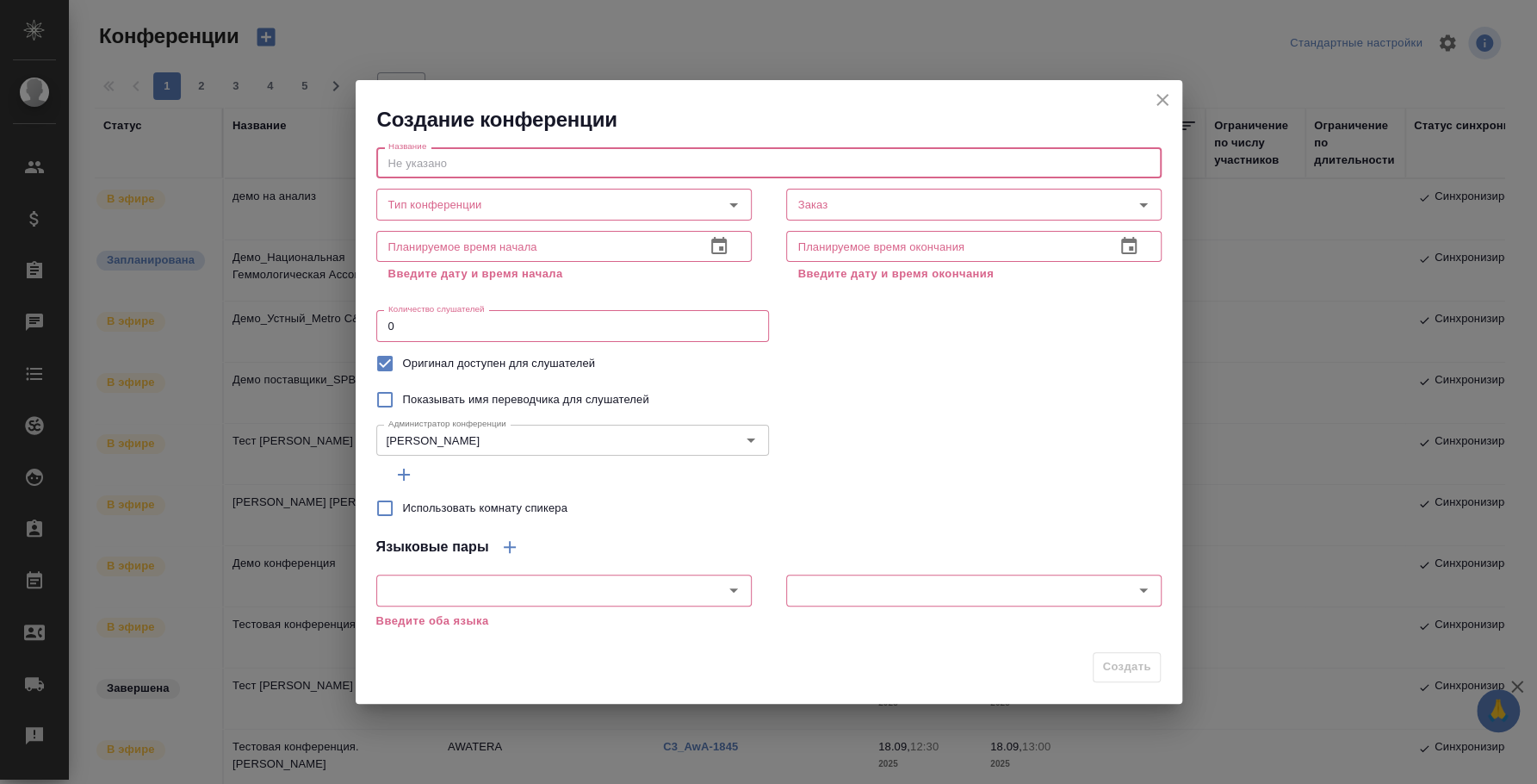
click at [492, 155] on input "text" at bounding box center [768, 162] width 785 height 31
paste input "2) Семинар «Проточная цитометрия в онкогематологии» 25.09.2025"
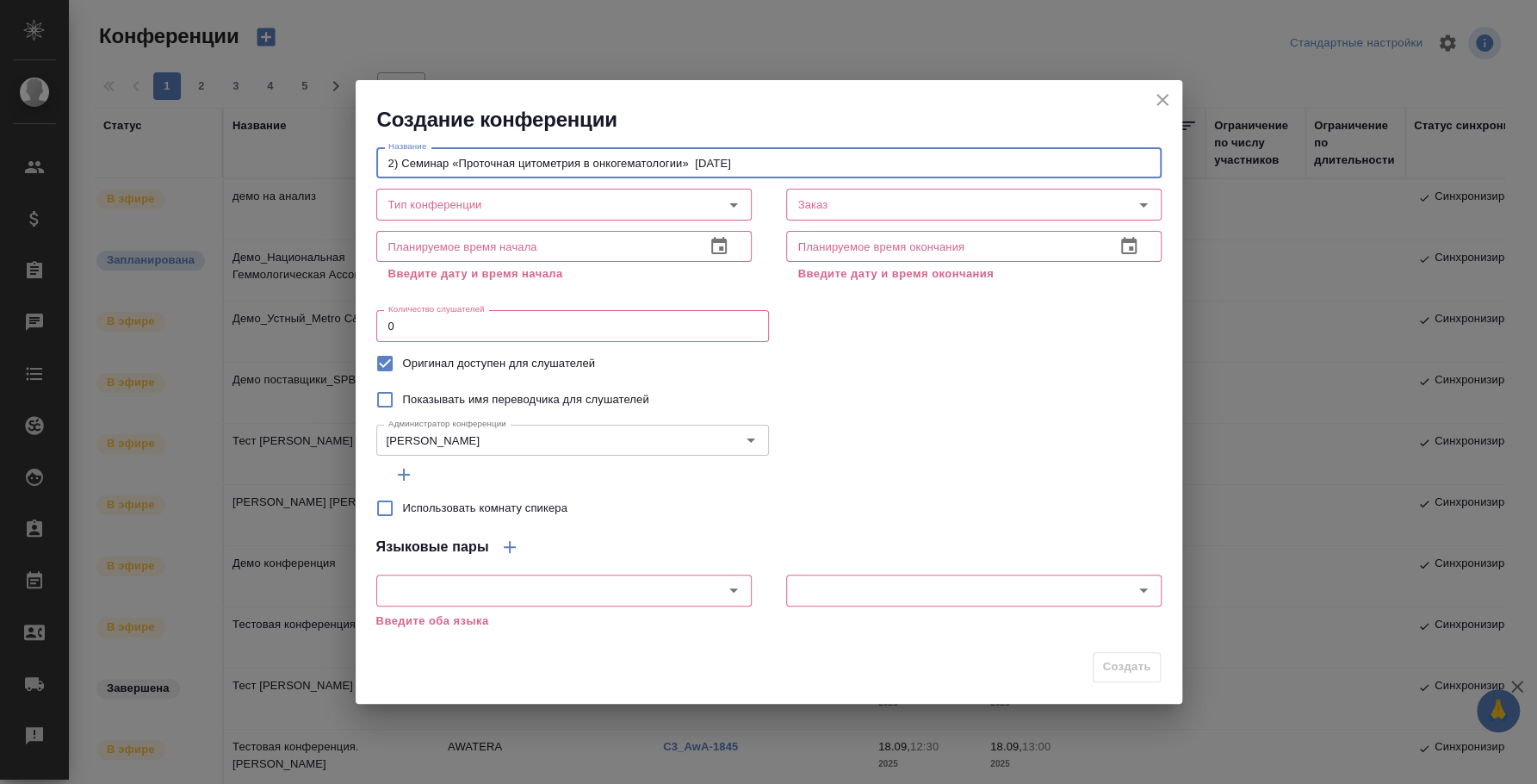
click at [402, 170] on input "2) Семинар «Проточная цитометрия в онкогематологии» 25.09.2025" at bounding box center [768, 162] width 785 height 31
click at [689, 158] on input "Семинар «Проточная цитометрия в онкогематологии» 25.09.2025" at bounding box center [768, 162] width 785 height 31
type input "Семинар «Проточная цитометрия в онкогематологии» [DATE]"
click at [627, 202] on input "Тип конференции" at bounding box center [535, 204] width 308 height 21
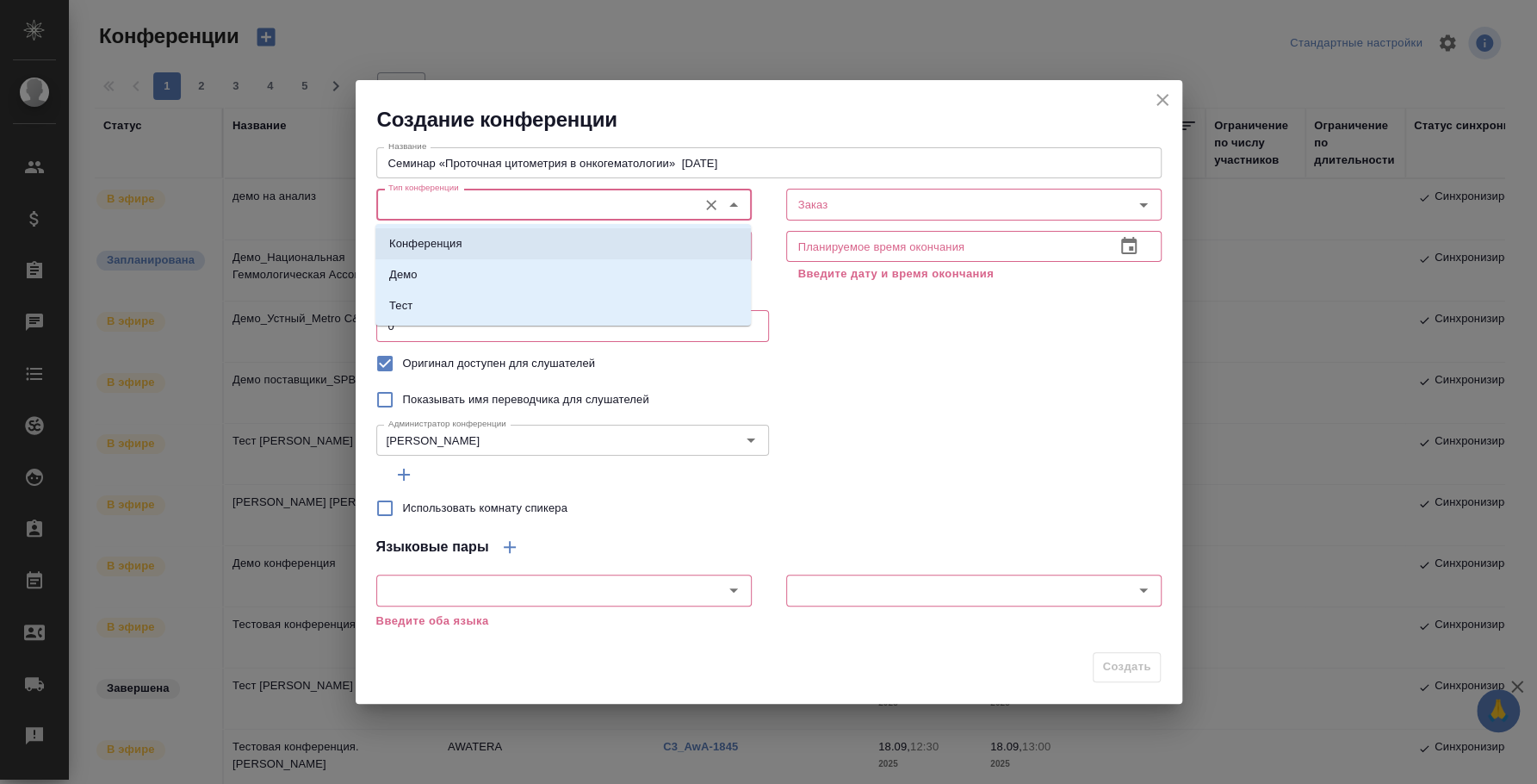
click at [505, 239] on li "Конференция" at bounding box center [563, 243] width 376 height 31
type input "Конференция"
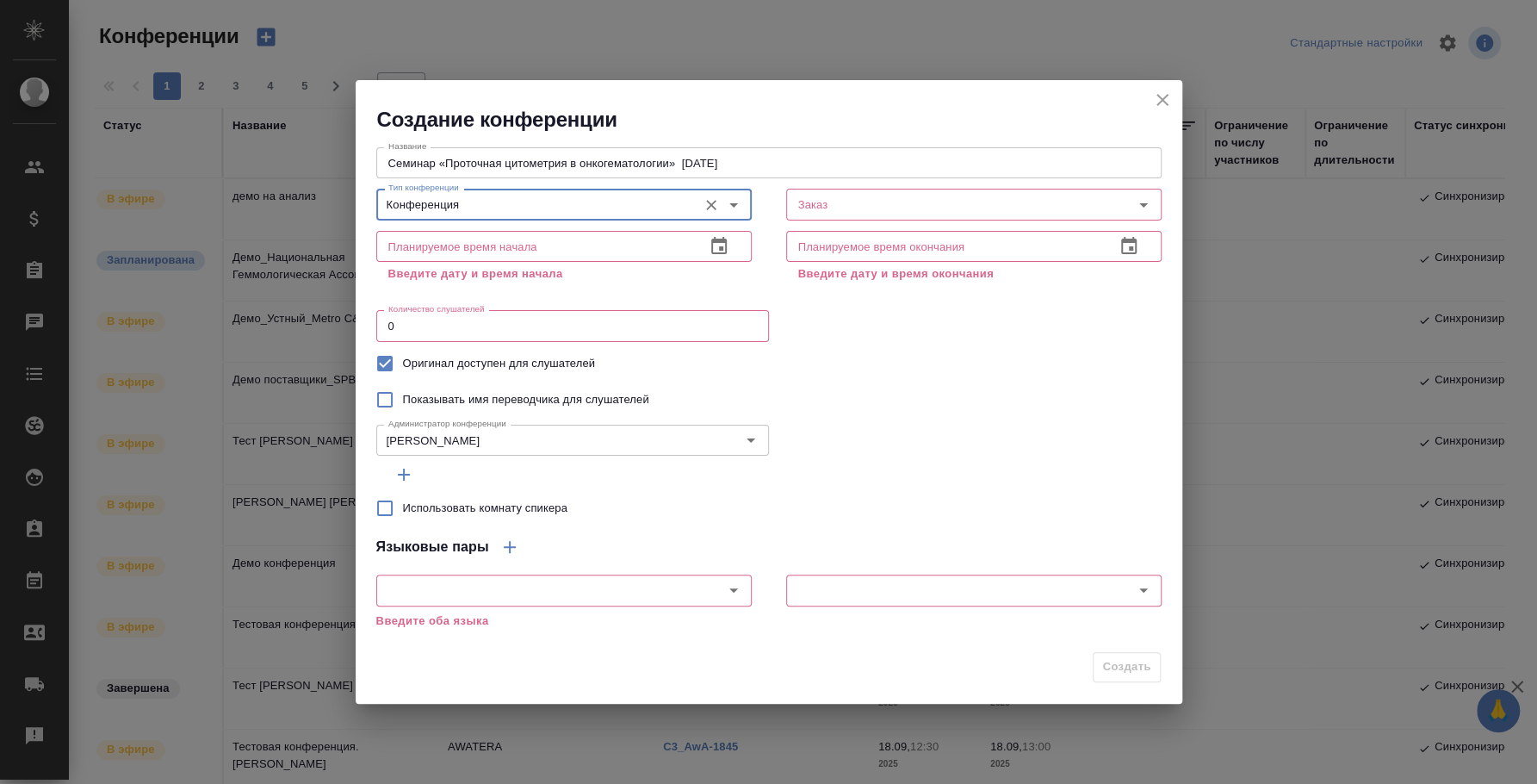
click at [714, 251] on icon "button" at bounding box center [719, 246] width 21 height 21
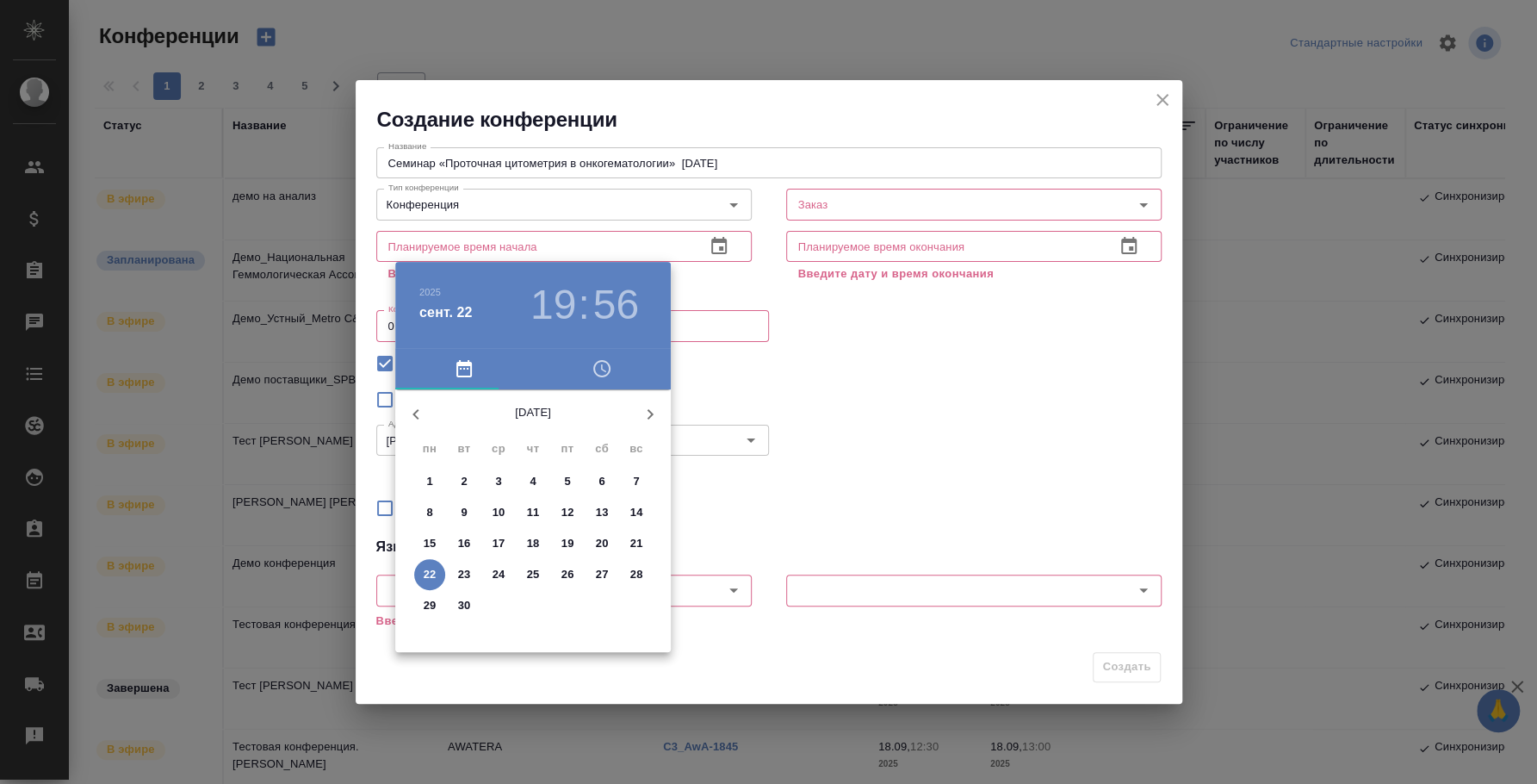
click at [493, 574] on p "24" at bounding box center [499, 574] width 13 height 17
type input "24.09.2025 19:56"
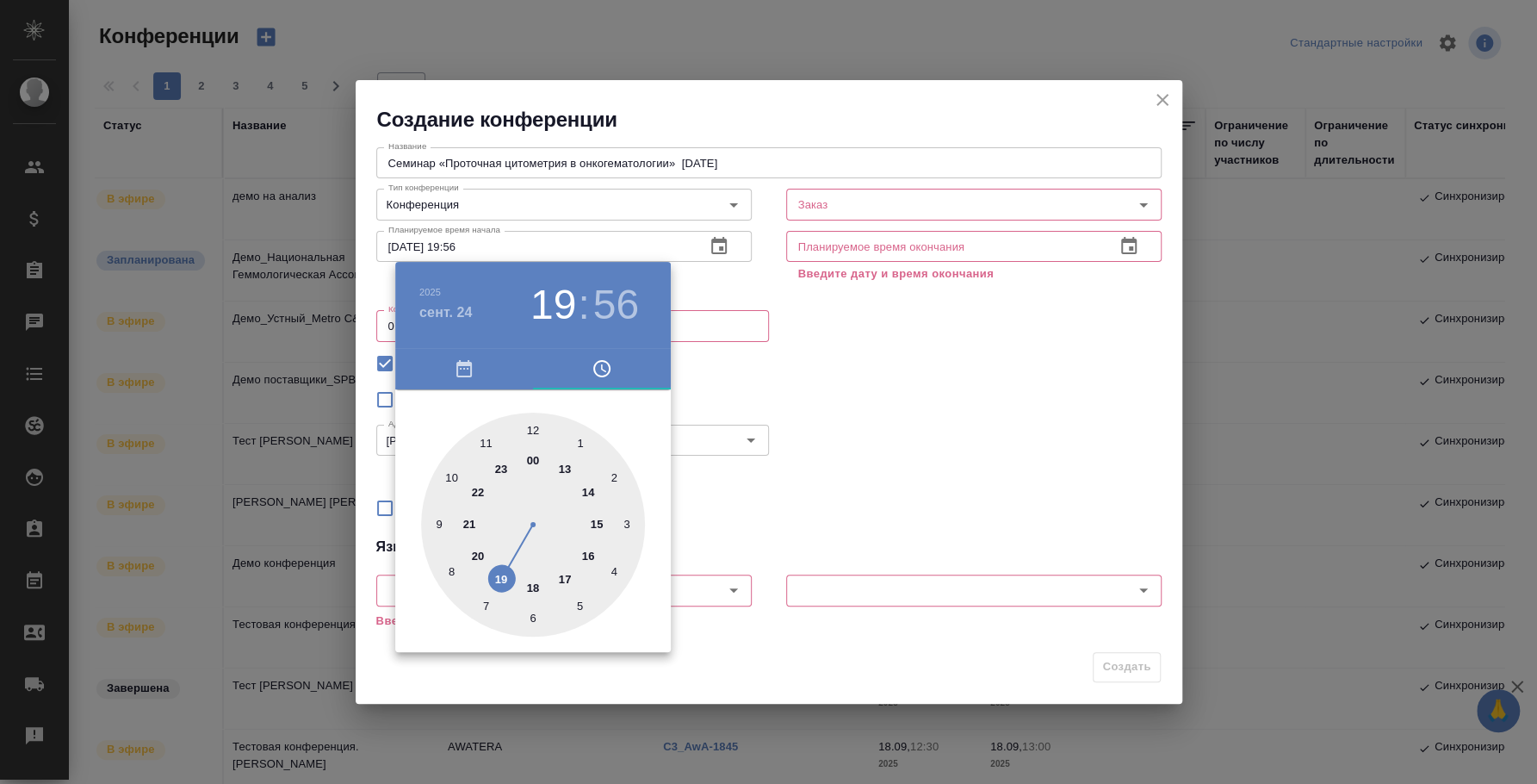
click at [913, 449] on div at bounding box center [768, 392] width 1537 height 784
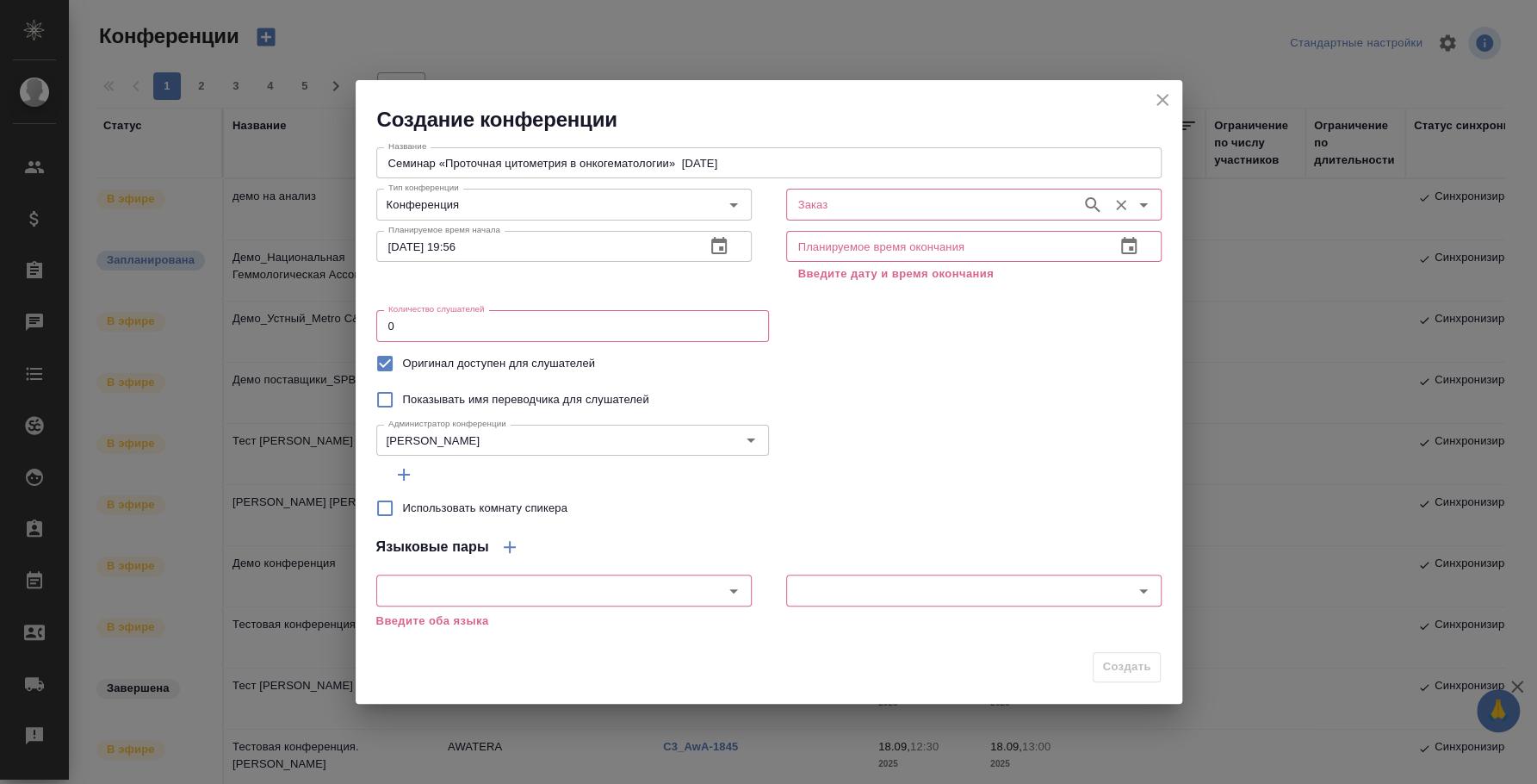
click at [904, 191] on div "Заказ" at bounding box center [974, 204] width 376 height 31
paste input "**[C3_SPBGMU-1](https://tera.awatera.com/Order/687655403a10bbebe127505f/)**"
type input "**[C3_SPBGMU-1](https://tera.awatera.com/Order/687655403a10bbebe127505f/)**"
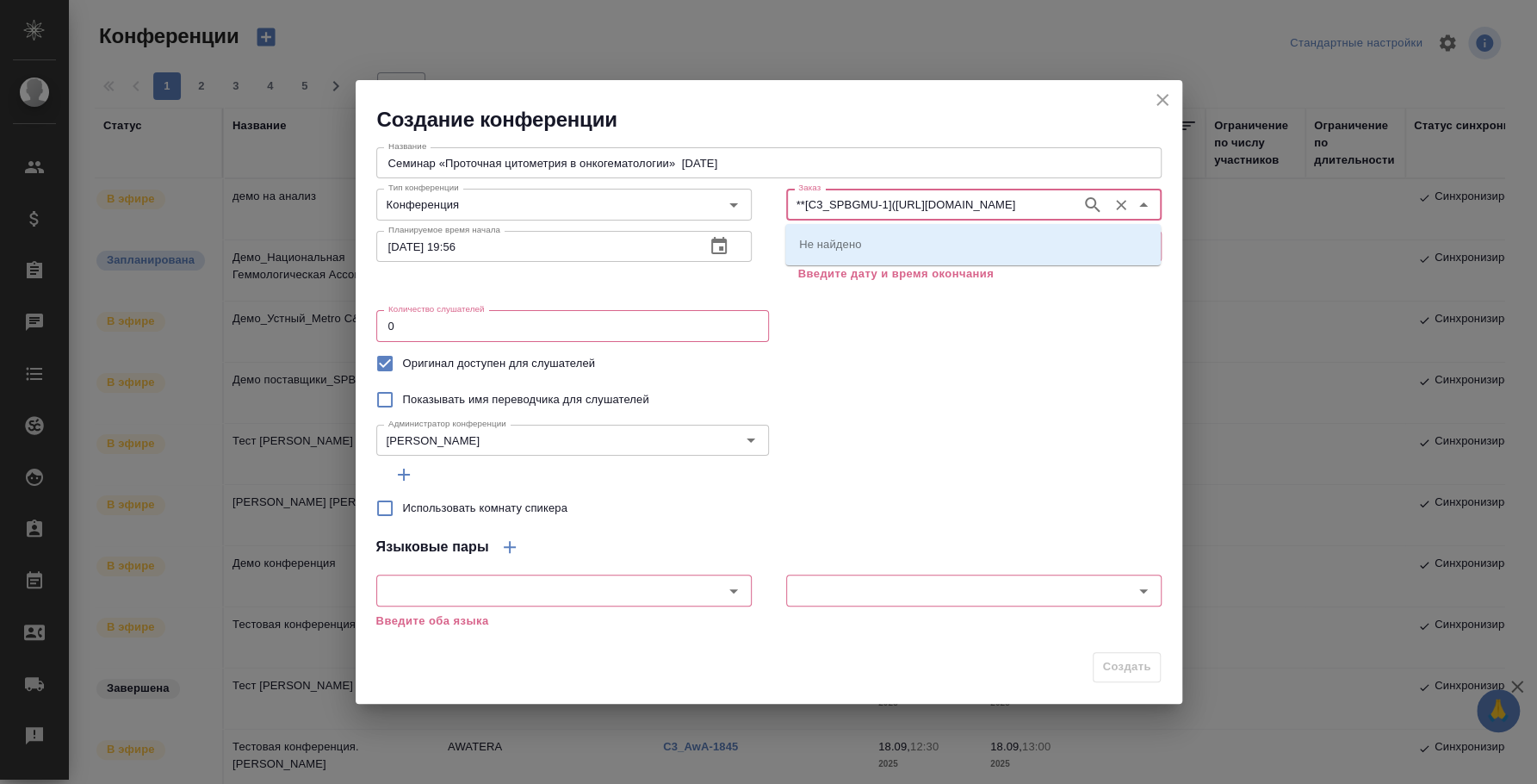
click at [907, 193] on div "**[C3_SPBGMU-1](https://tera.awatera.com/Order/687655403a10bbebe127505f/)** Зак…" at bounding box center [974, 204] width 376 height 31
click at [908, 197] on input "**[C3_SPBGMU-1](https://tera.awatera.com/Order/687655403a10bbebe127505f/)**" at bounding box center [932, 204] width 282 height 21
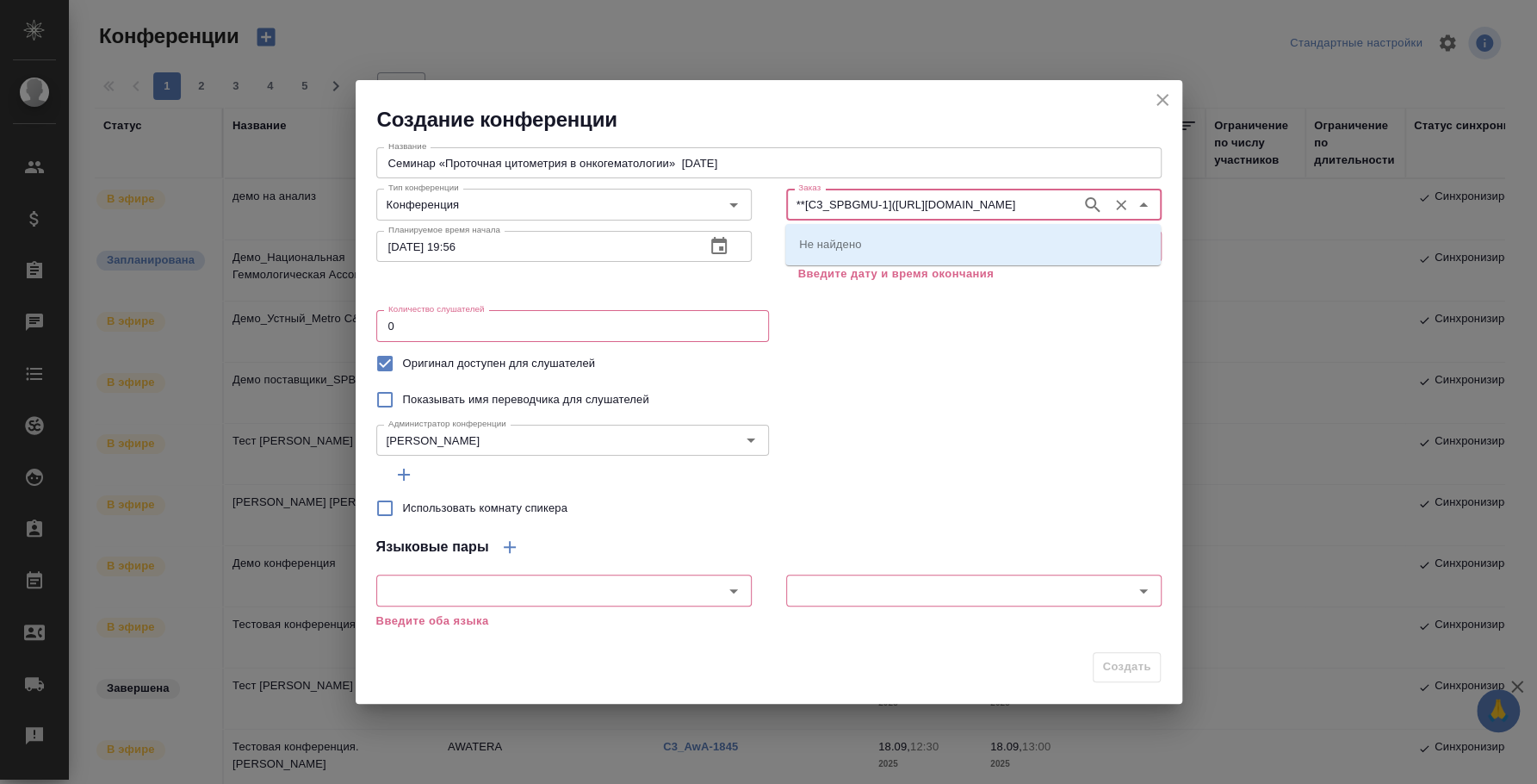
click at [908, 197] on input "**[C3_SPBGMU-1](https://tera.awatera.com/Order/687655403a10bbebe127505f/)**" at bounding box center [932, 204] width 282 height 21
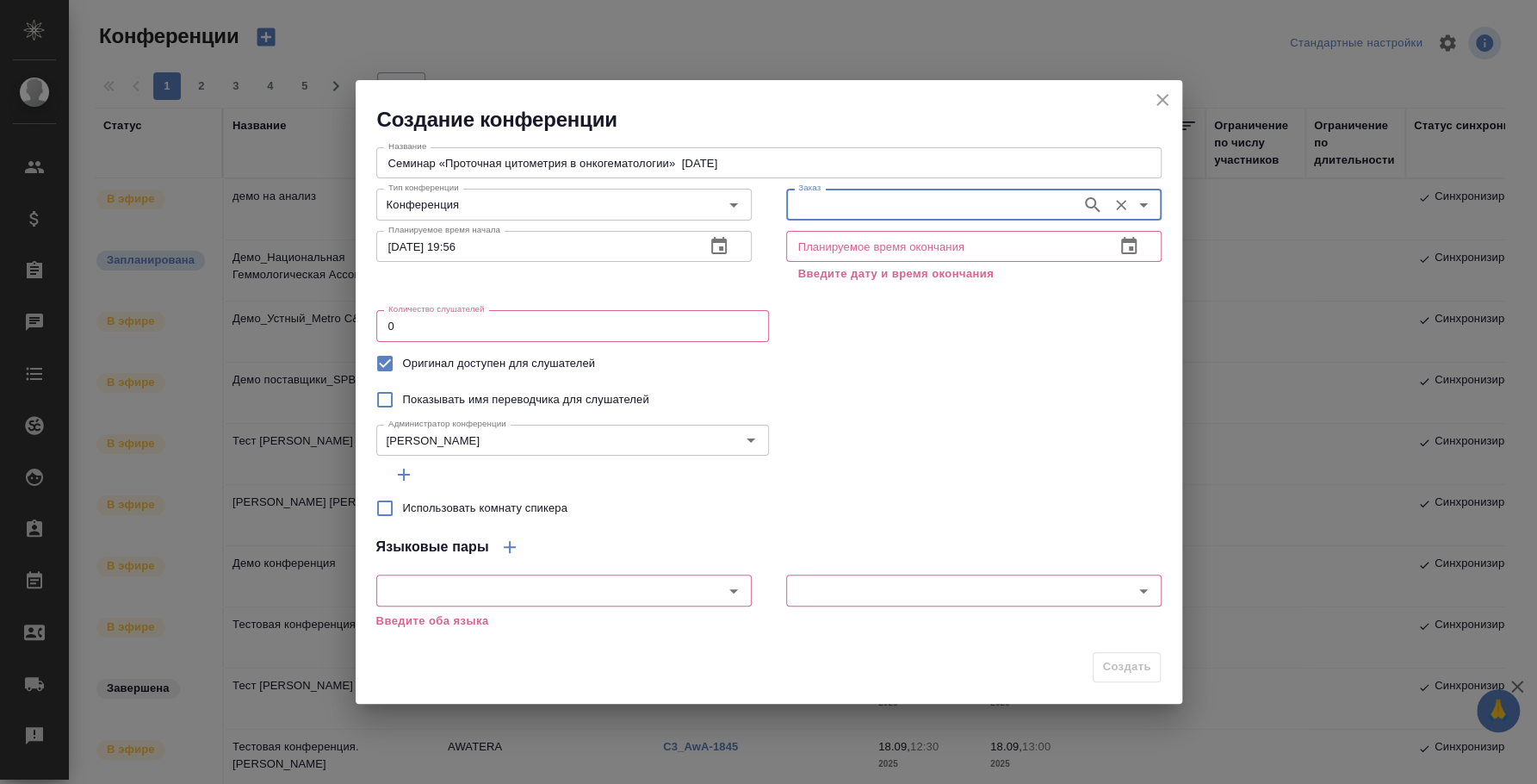
paste input "**[C3_SPBGMU-1](https://tera.awatera.com/Order/687655403a10bbebe127505f/)**"
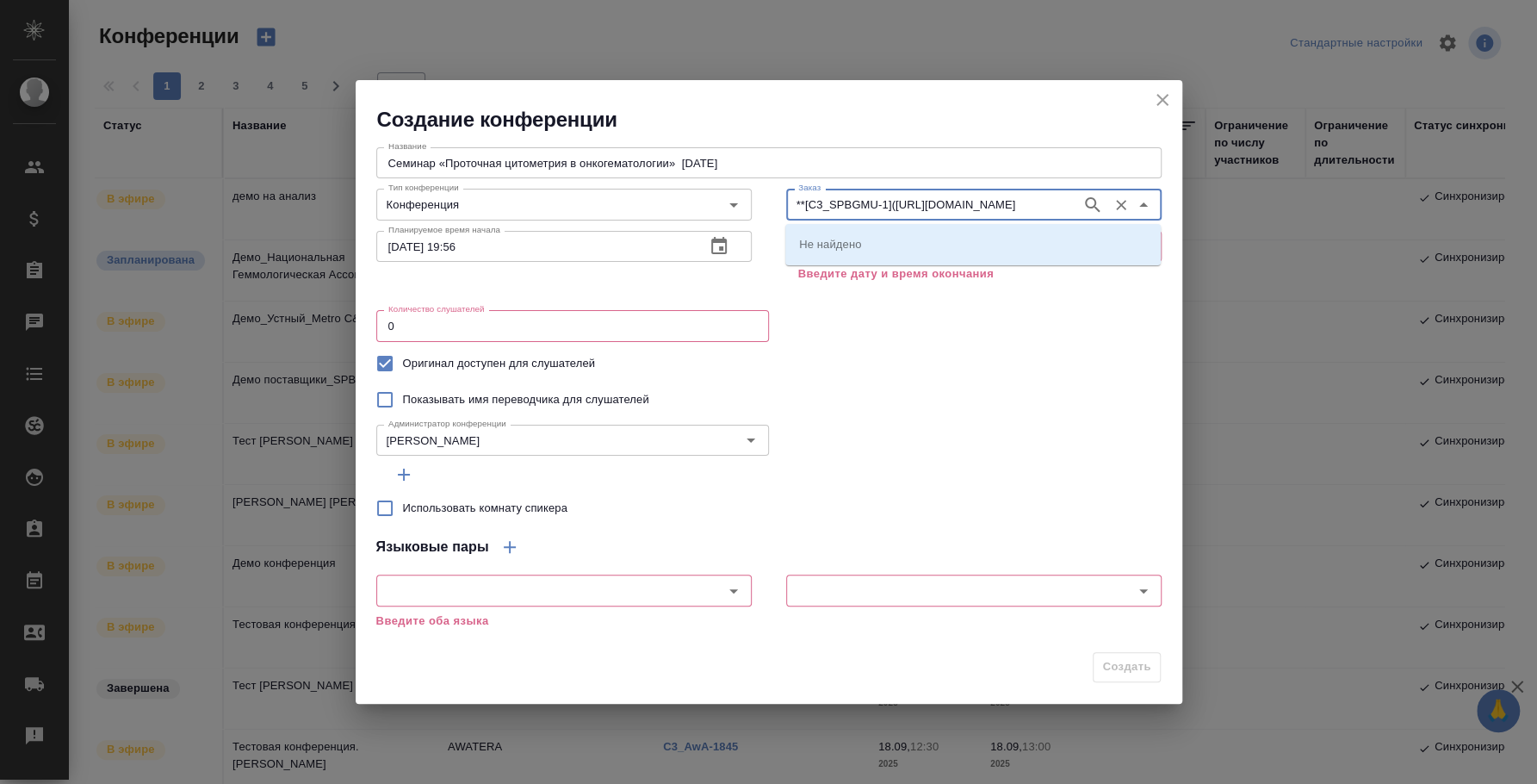
type input "**[C3_SPBGMU-1](https://tera.awatera.com/Order/687655403a10bbebe127505f/)**"
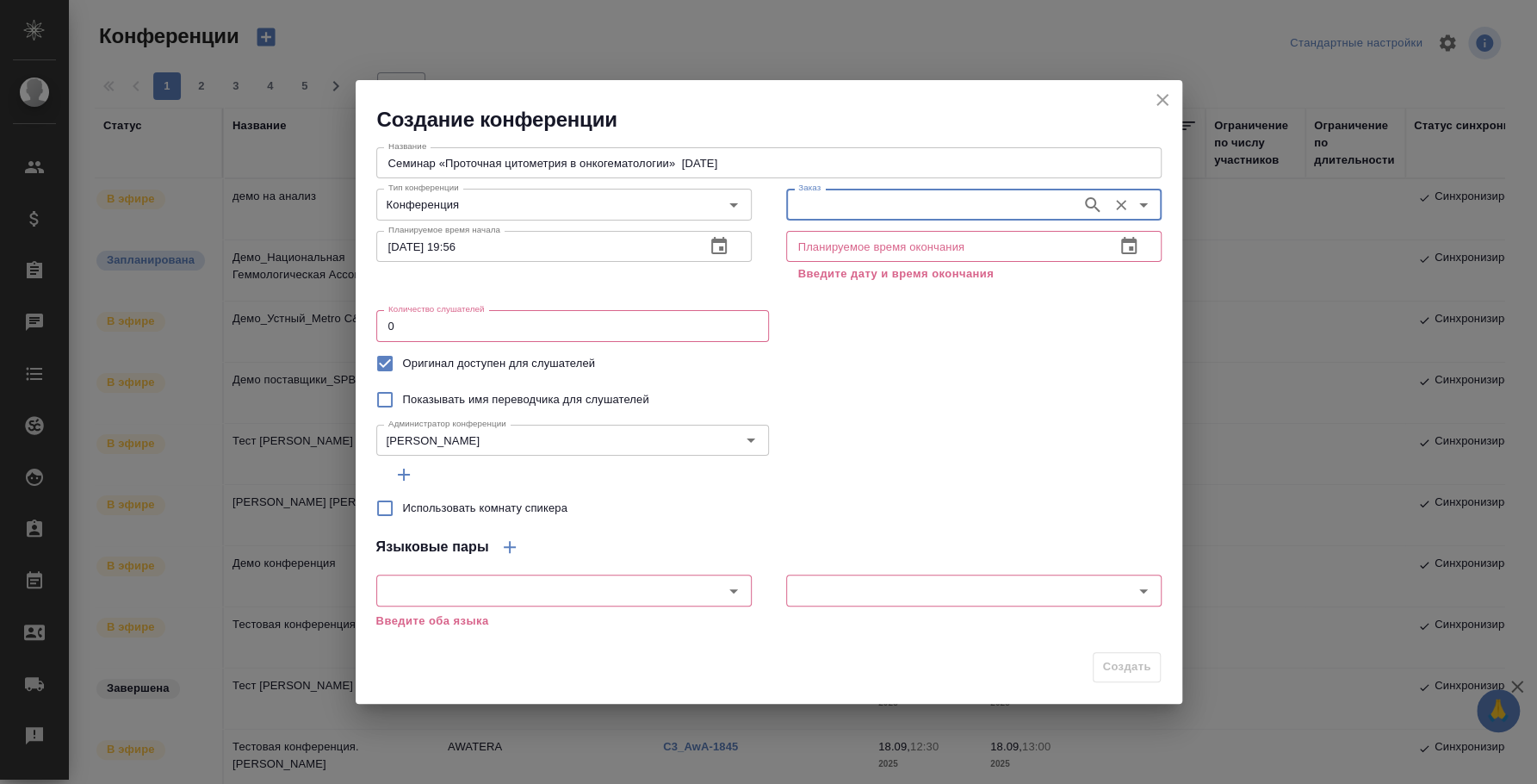
scroll to position [0, 0]
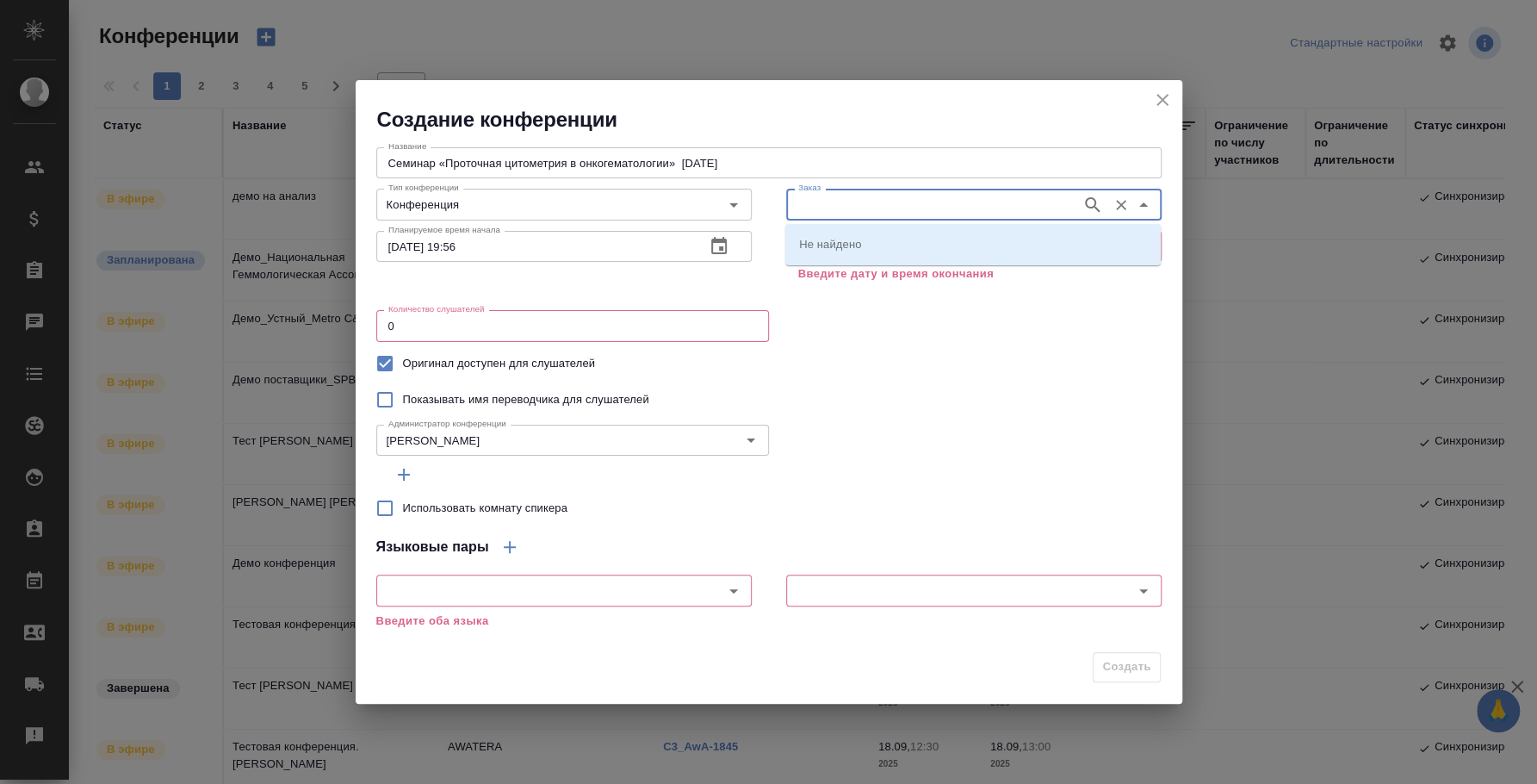
click at [856, 198] on input "Заказ" at bounding box center [932, 204] width 282 height 21
paste input "C3_SPBGMU-1-WK-005"
type input "C3_SPBGMU-1-WK-005"
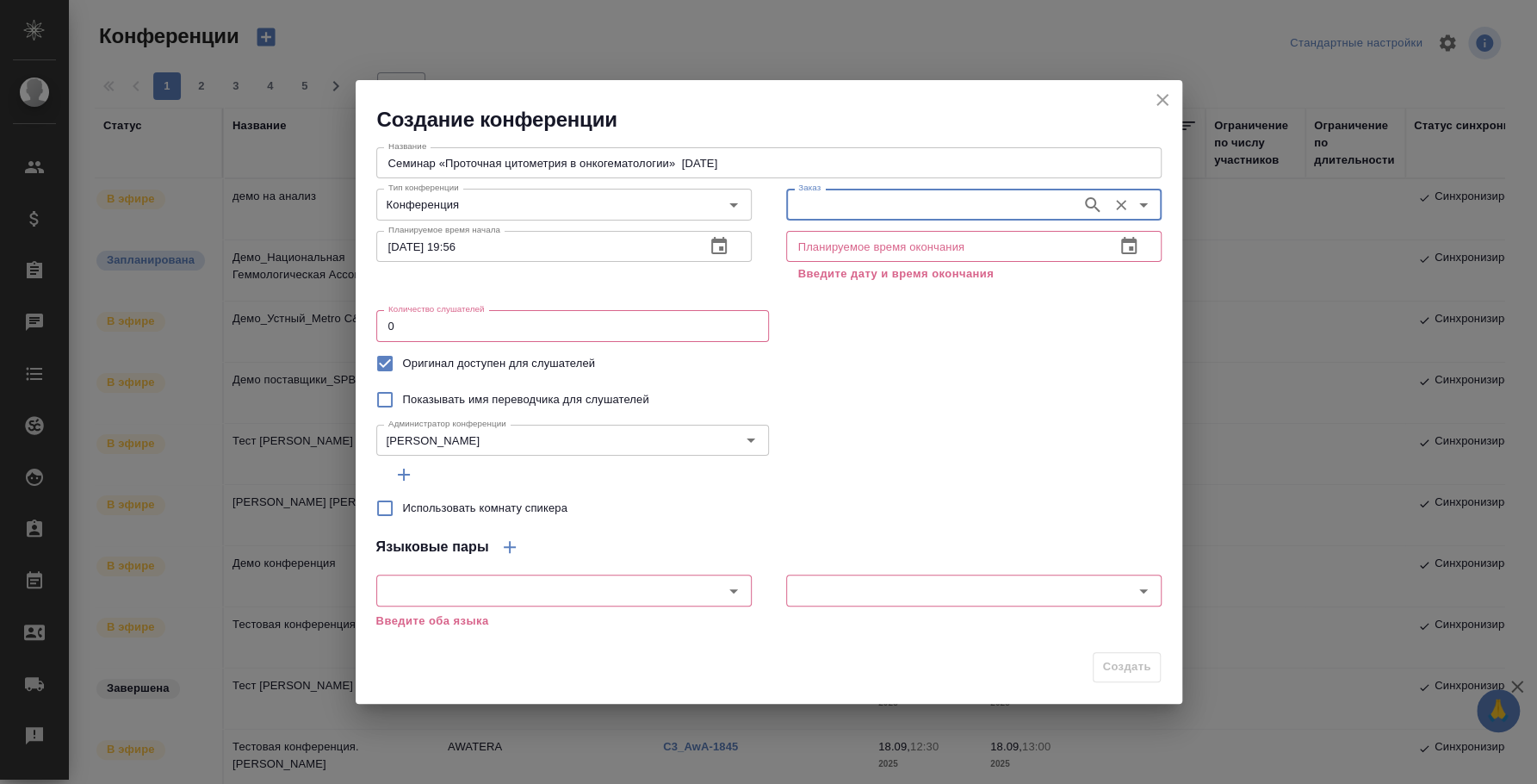
paste input "C3_SPBGMU-1"
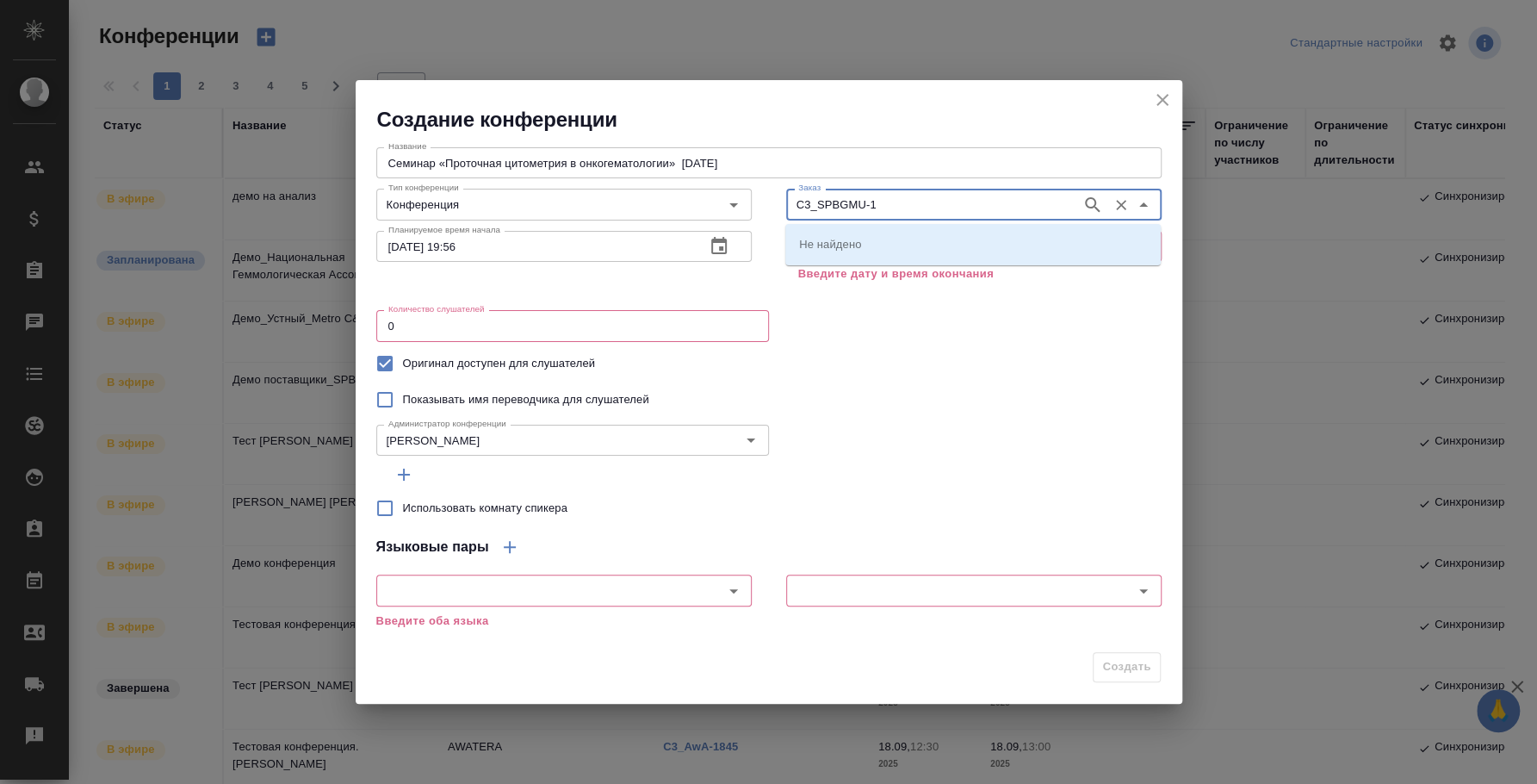
type input "C3_SPBGMU-1"
click at [917, 239] on li "C3_SPBGMU-1" at bounding box center [973, 243] width 376 height 31
type input "C3_SPBGMU-1"
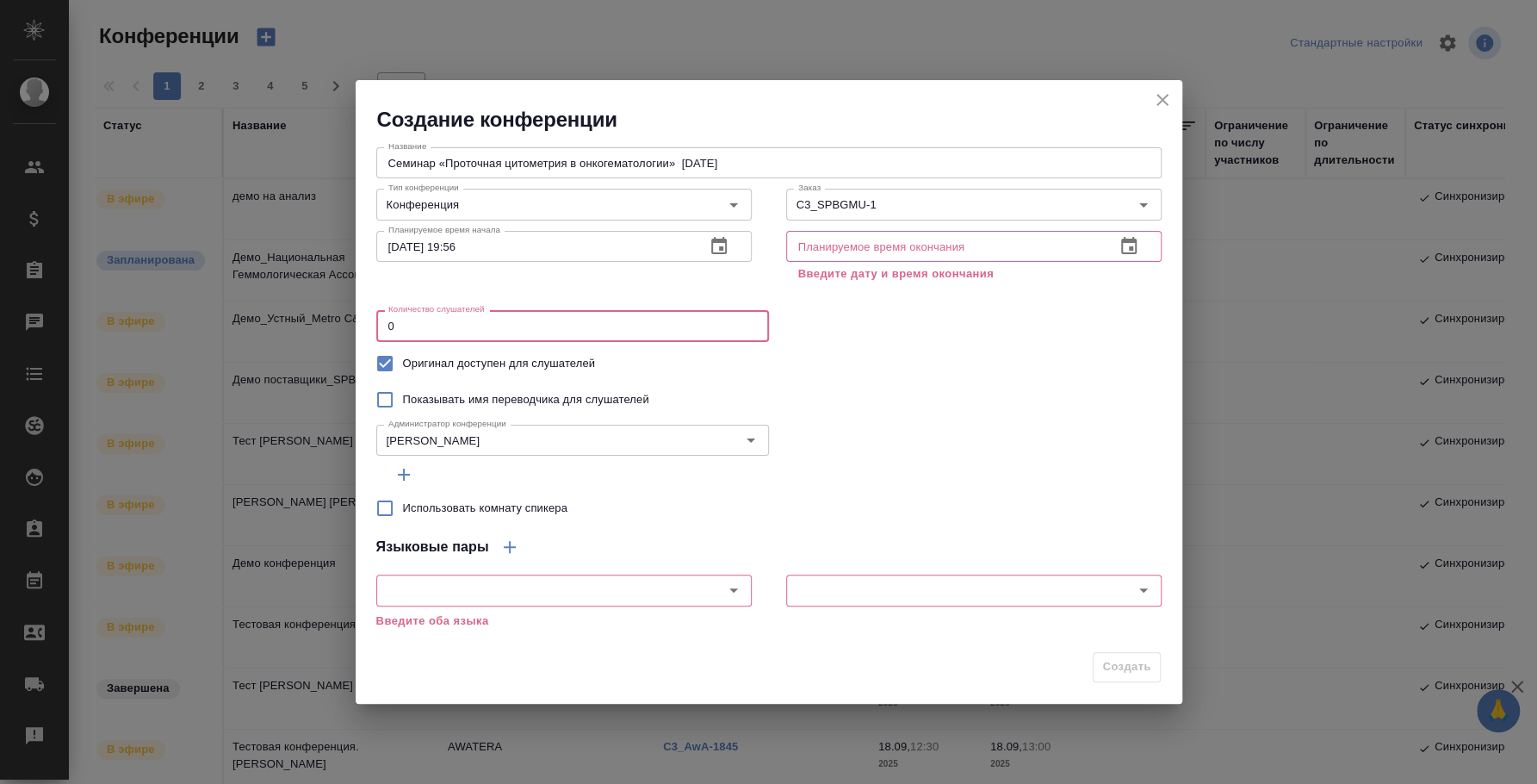
drag, startPoint x: 513, startPoint y: 320, endPoint x: 339, endPoint y: 277, distance: 179.2
click at [339, 277] on div "Создание конференции Название Семинар «Проточная цитометрия в онкогематологии» …" at bounding box center [768, 392] width 1537 height 784
click at [872, 397] on div "Показывать имя переводчика для слушателей" at bounding box center [768, 399] width 785 height 36
drag, startPoint x: 626, startPoint y: 329, endPoint x: 362, endPoint y: 283, distance: 268.0
click at [376, 283] on div "Название Семинар «Проточная цитометрия в онкогематологии» 24.09.2025 Название Т…" at bounding box center [768, 299] width 785 height 318
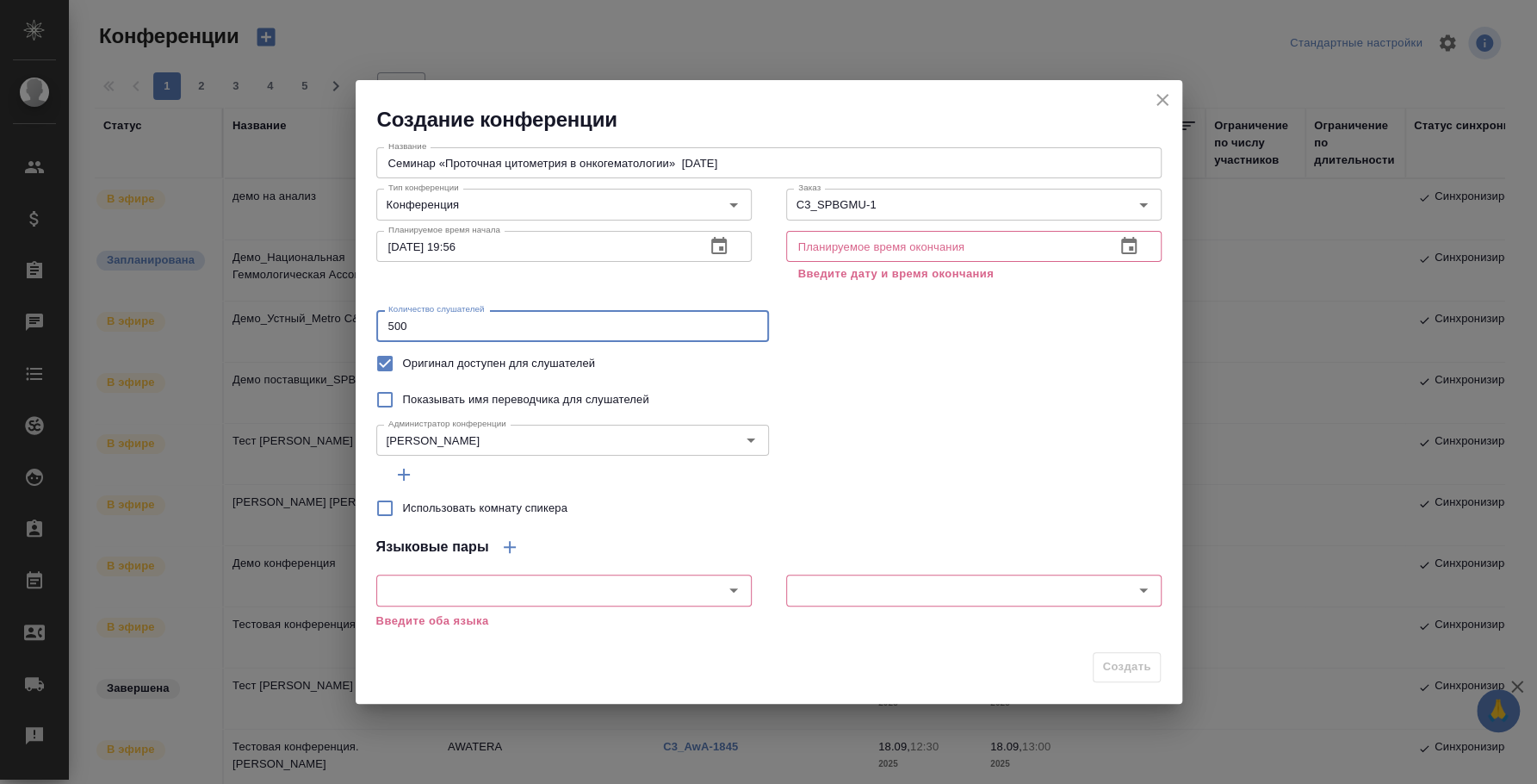
type input "500"
click at [991, 408] on div "Показывать имя переводчика для слушателей" at bounding box center [768, 399] width 785 height 36
click at [1132, 251] on icon "button" at bounding box center [1129, 246] width 21 height 21
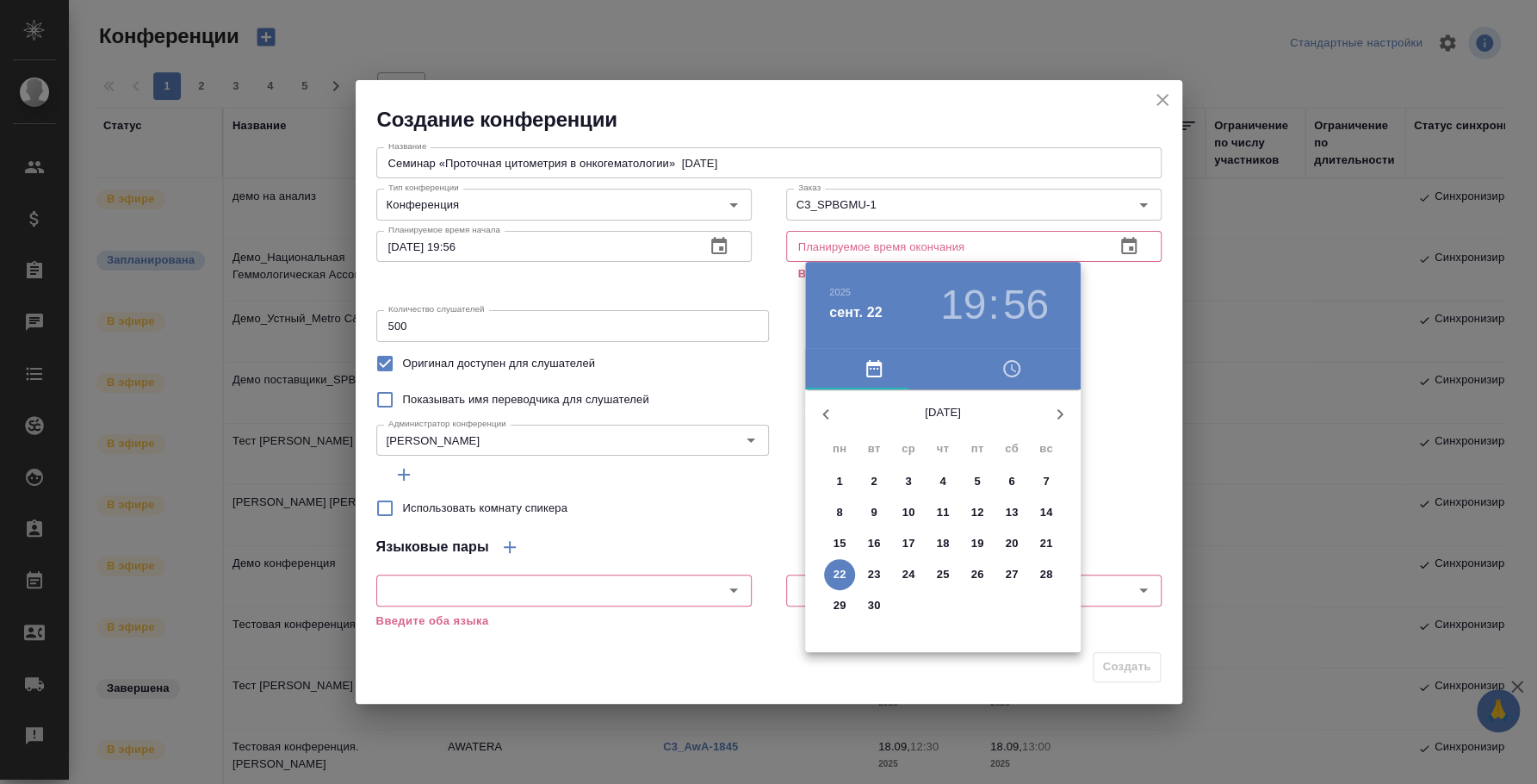
click at [915, 571] on span "24" at bounding box center [908, 574] width 31 height 17
type input "24.09.2025 19:56"
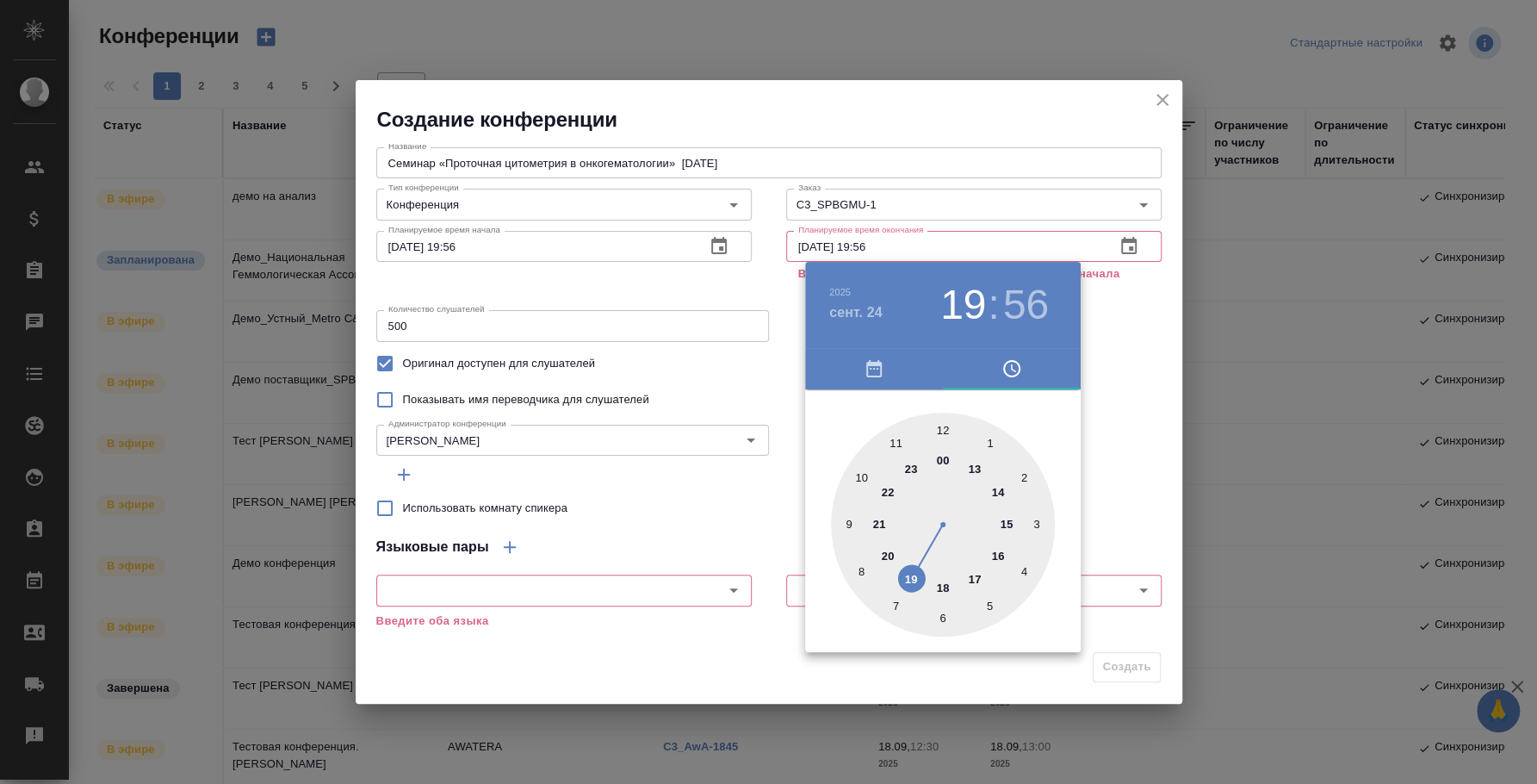
click at [1180, 447] on div at bounding box center [768, 392] width 1537 height 784
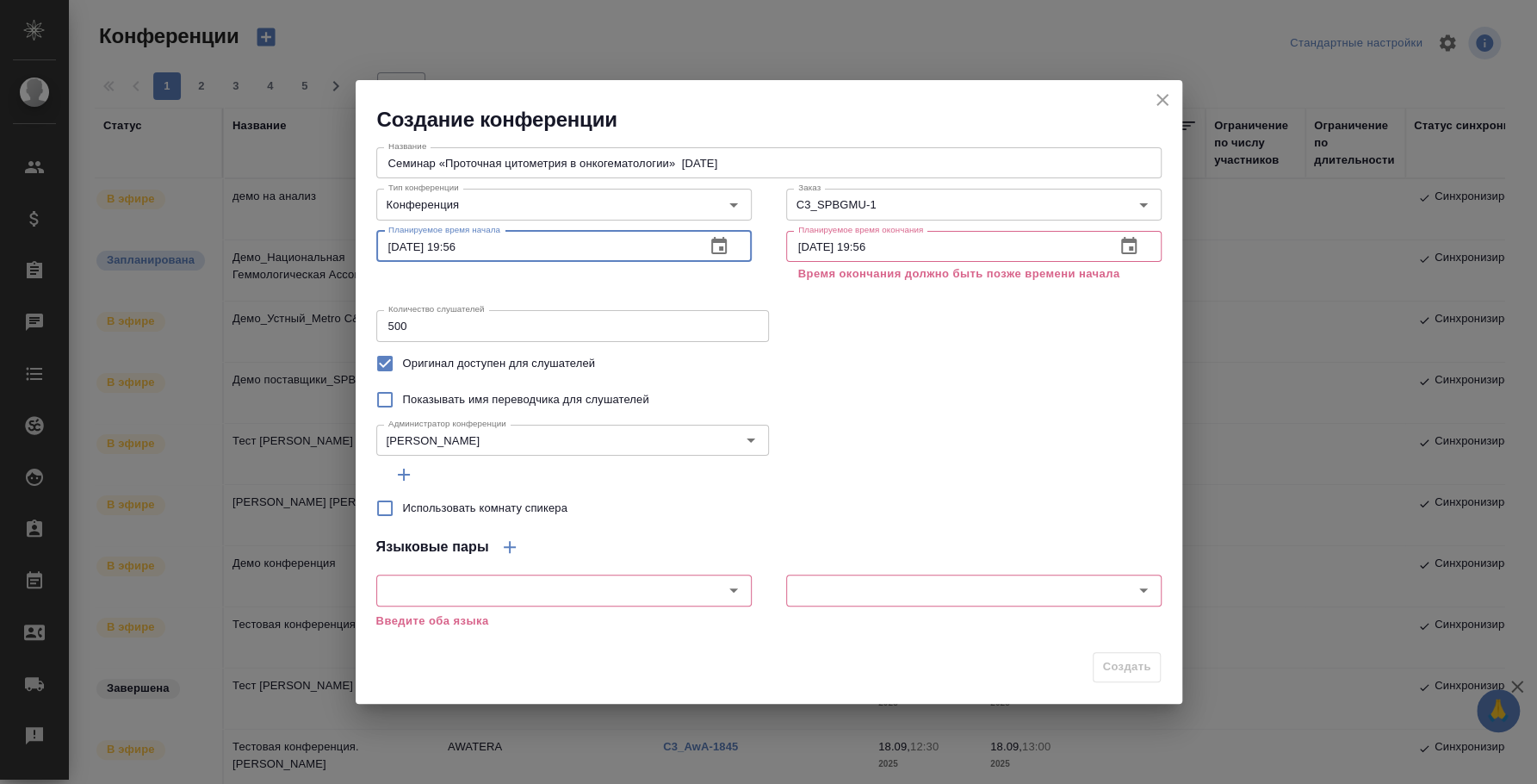
drag, startPoint x: 447, startPoint y: 242, endPoint x: 525, endPoint y: 252, distance: 78.6
click at [525, 252] on input "24.09.2025 19:56" at bounding box center [533, 246] width 315 height 31
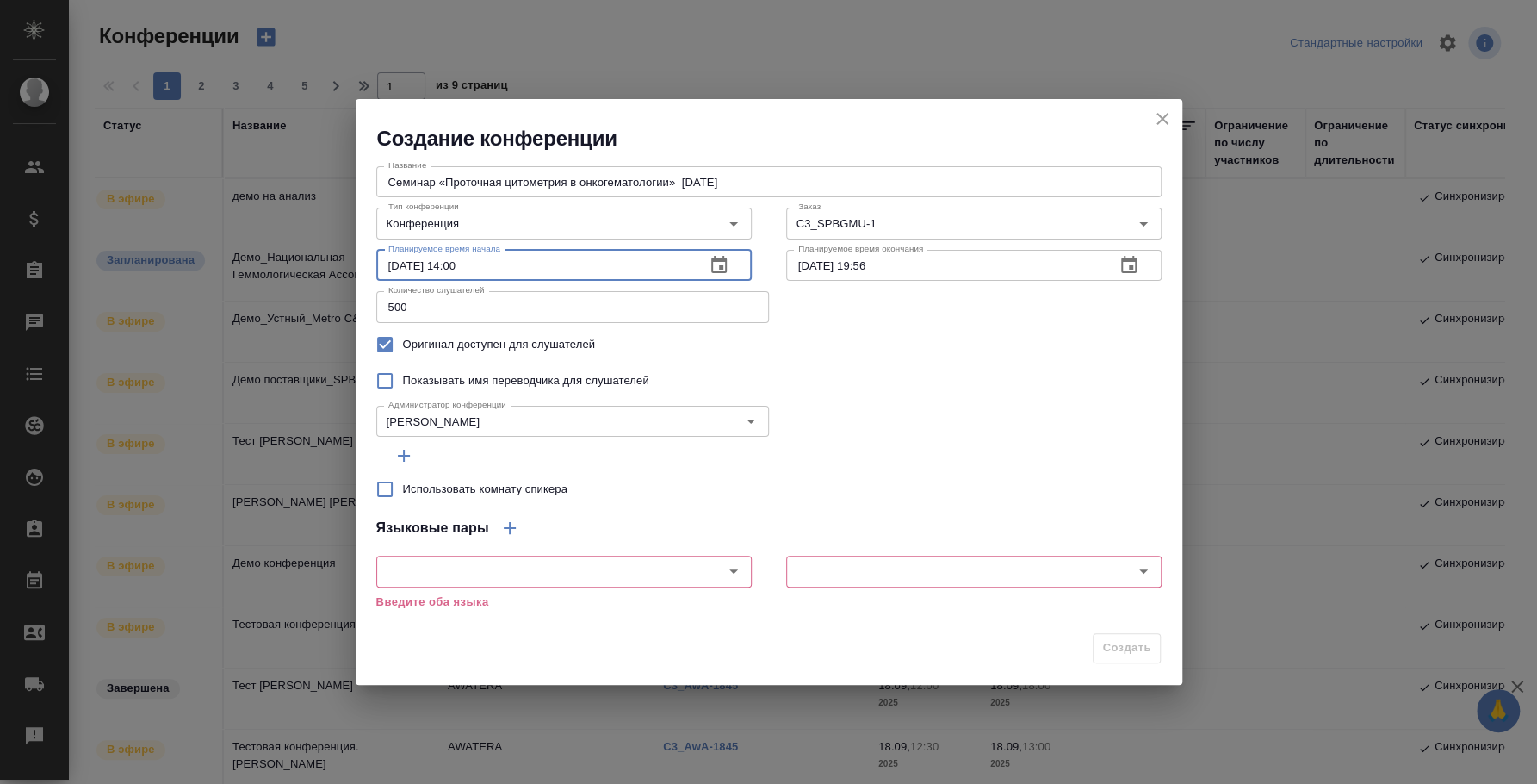
type input "24.09.2025 14:00"
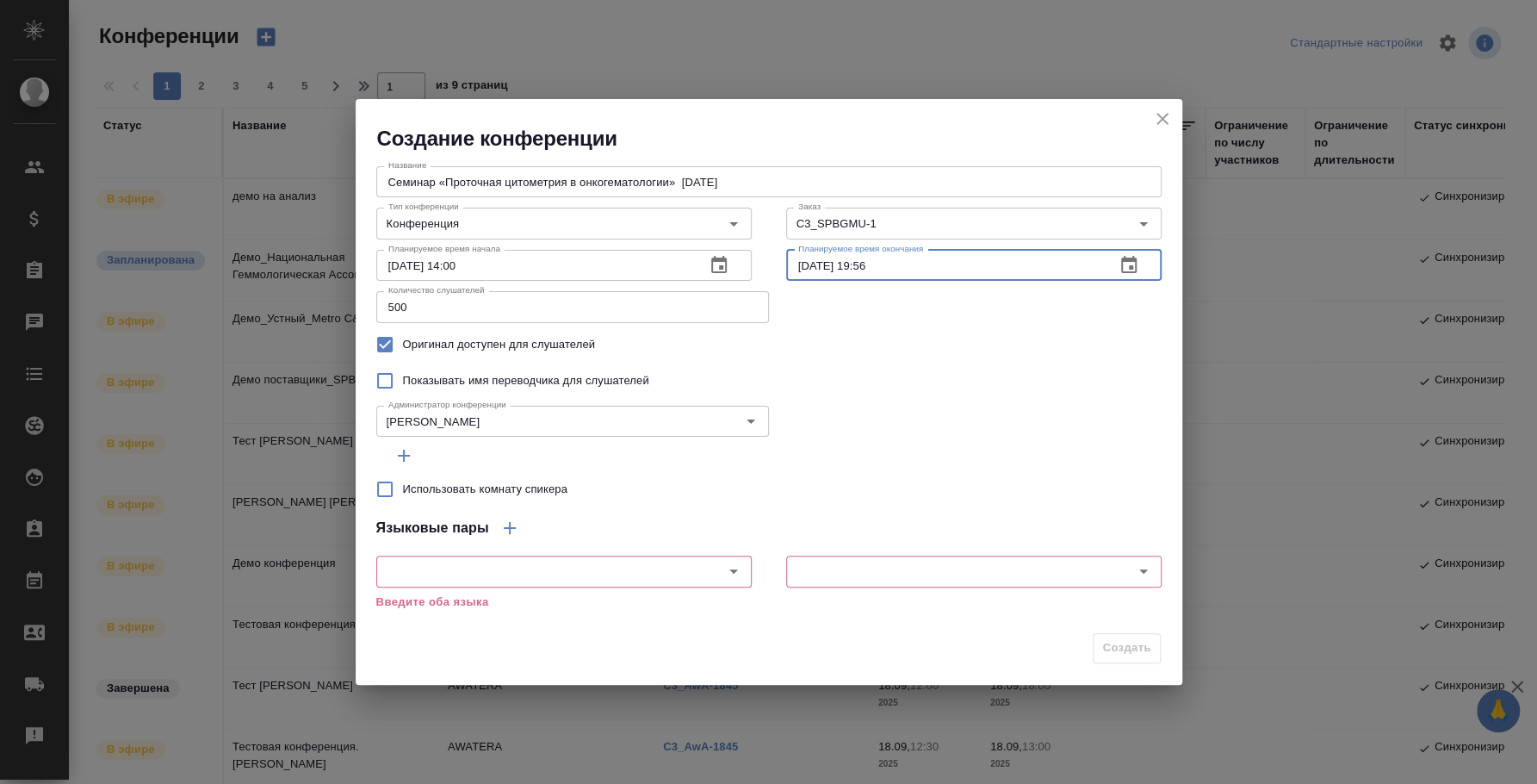
click at [916, 255] on input "24.09.2025 19:56" at bounding box center [943, 265] width 315 height 31
drag, startPoint x: 860, startPoint y: 269, endPoint x: 1024, endPoint y: 265, distance: 164.0
click at [1024, 265] on input "24.09.2025 19:56" at bounding box center [943, 265] width 315 height 31
type input "24.09.2025 20:00"
click at [903, 376] on div "Показывать имя переводчика для слушателей" at bounding box center [768, 380] width 785 height 36
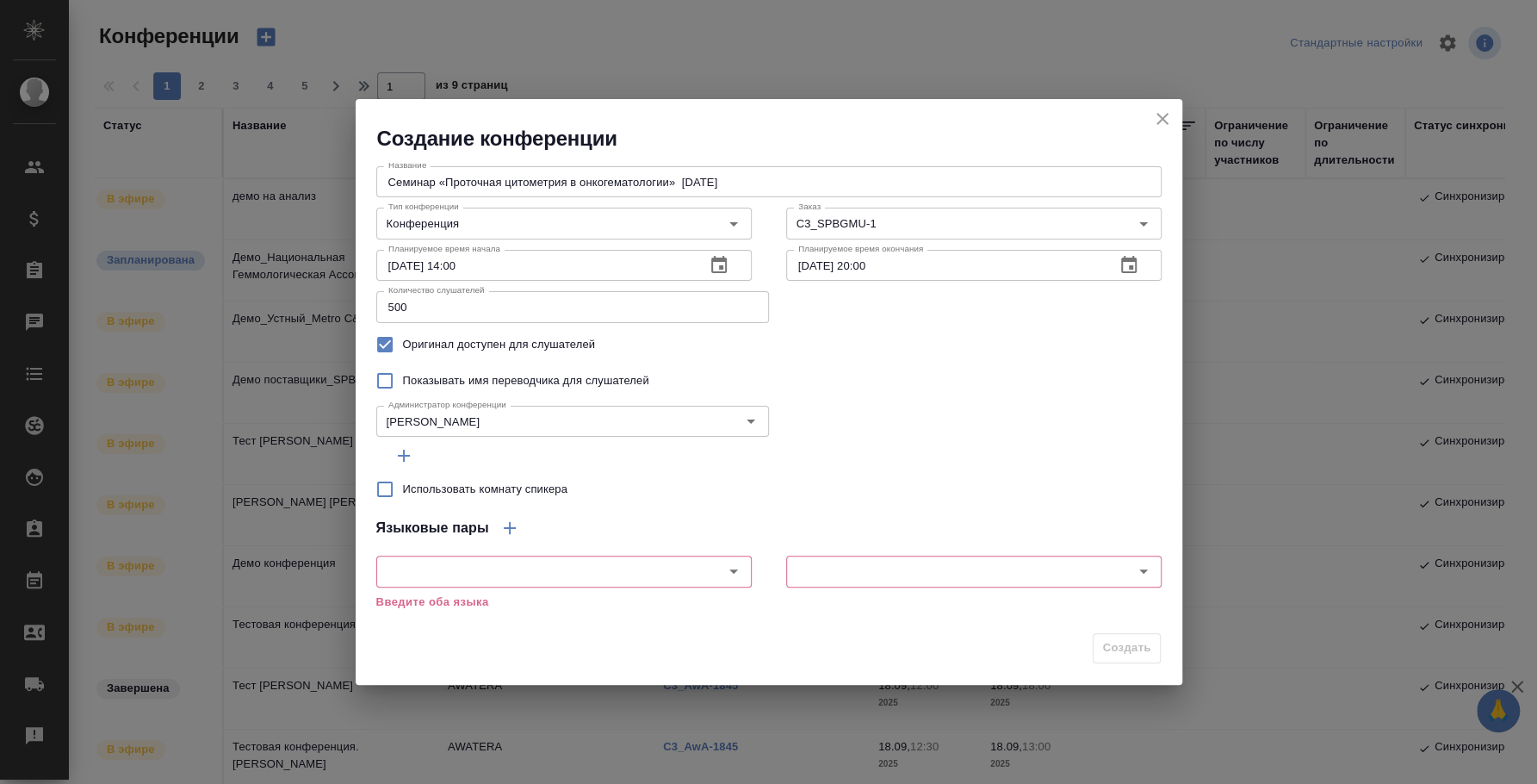
click at [388, 488] on input "Использовать комнату спикера" at bounding box center [385, 489] width 36 height 36
checkbox input "true"
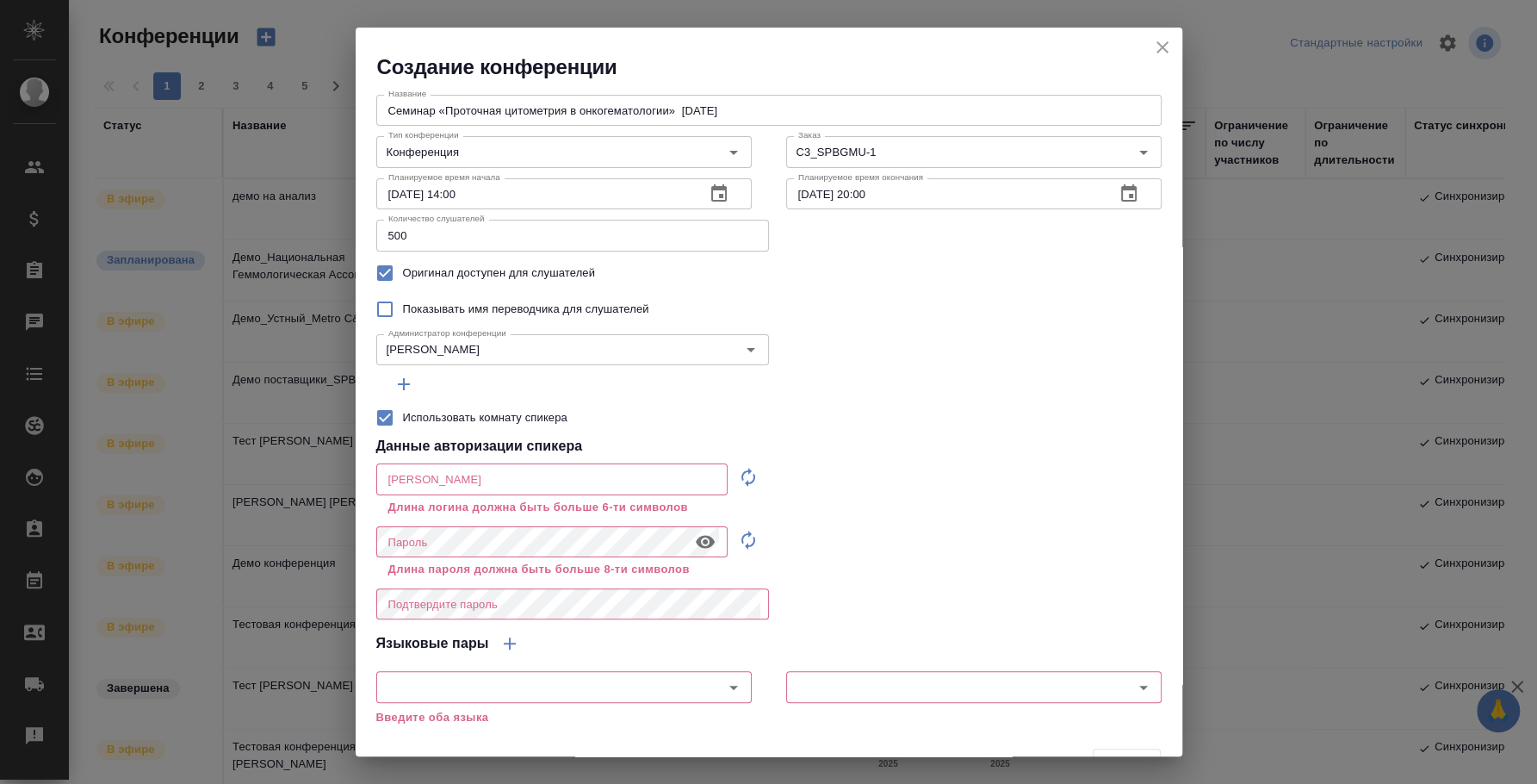
click at [738, 484] on icon "button" at bounding box center [748, 476] width 21 height 21
type input "speaker_DtQkpXCd"
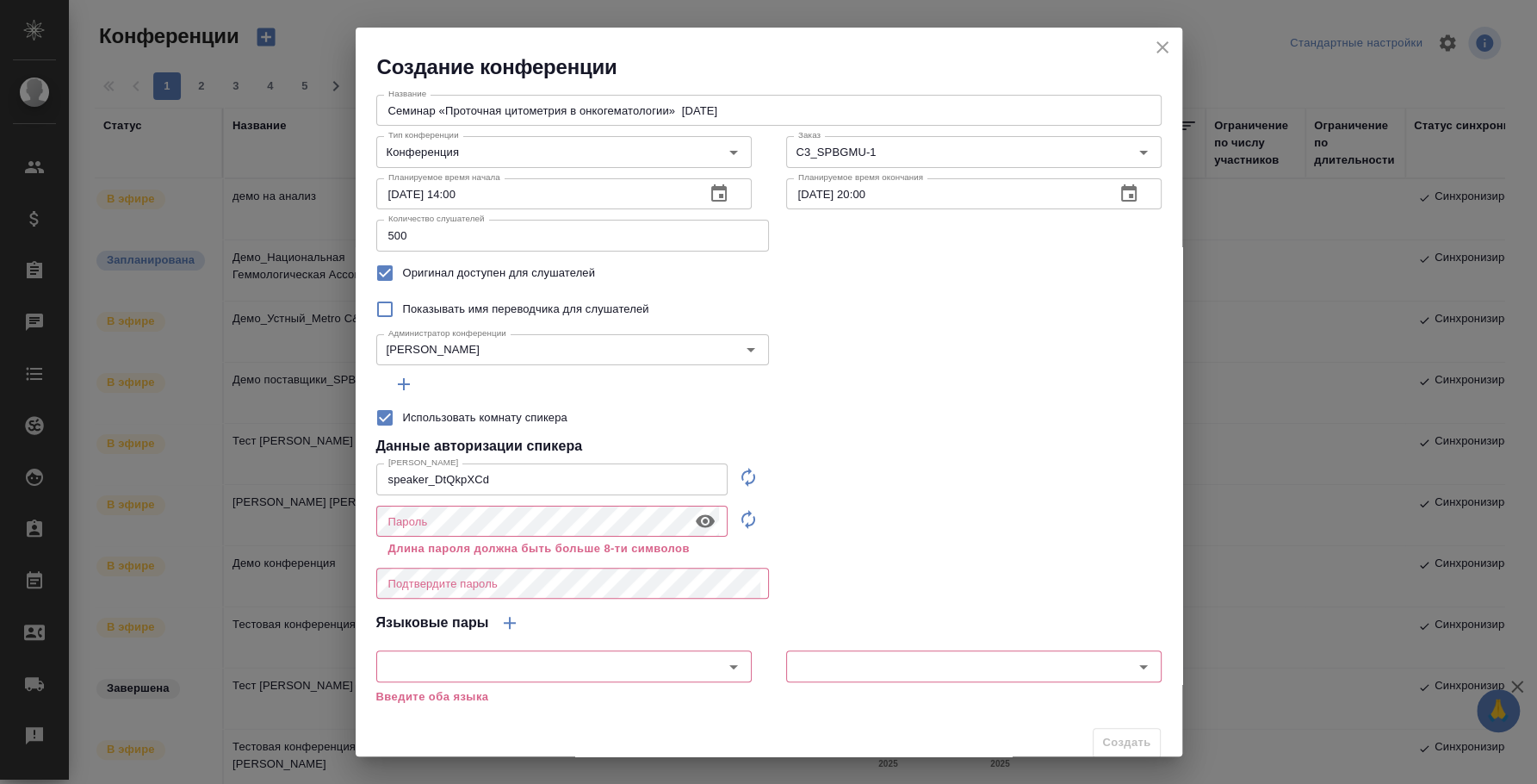
click at [695, 512] on icon "button" at bounding box center [705, 520] width 21 height 21
click at [738, 519] on icon "button" at bounding box center [748, 518] width 21 height 21
click at [697, 518] on icon "button" at bounding box center [705, 521] width 19 height 16
click at [697, 518] on icon "button" at bounding box center [705, 520] width 19 height 13
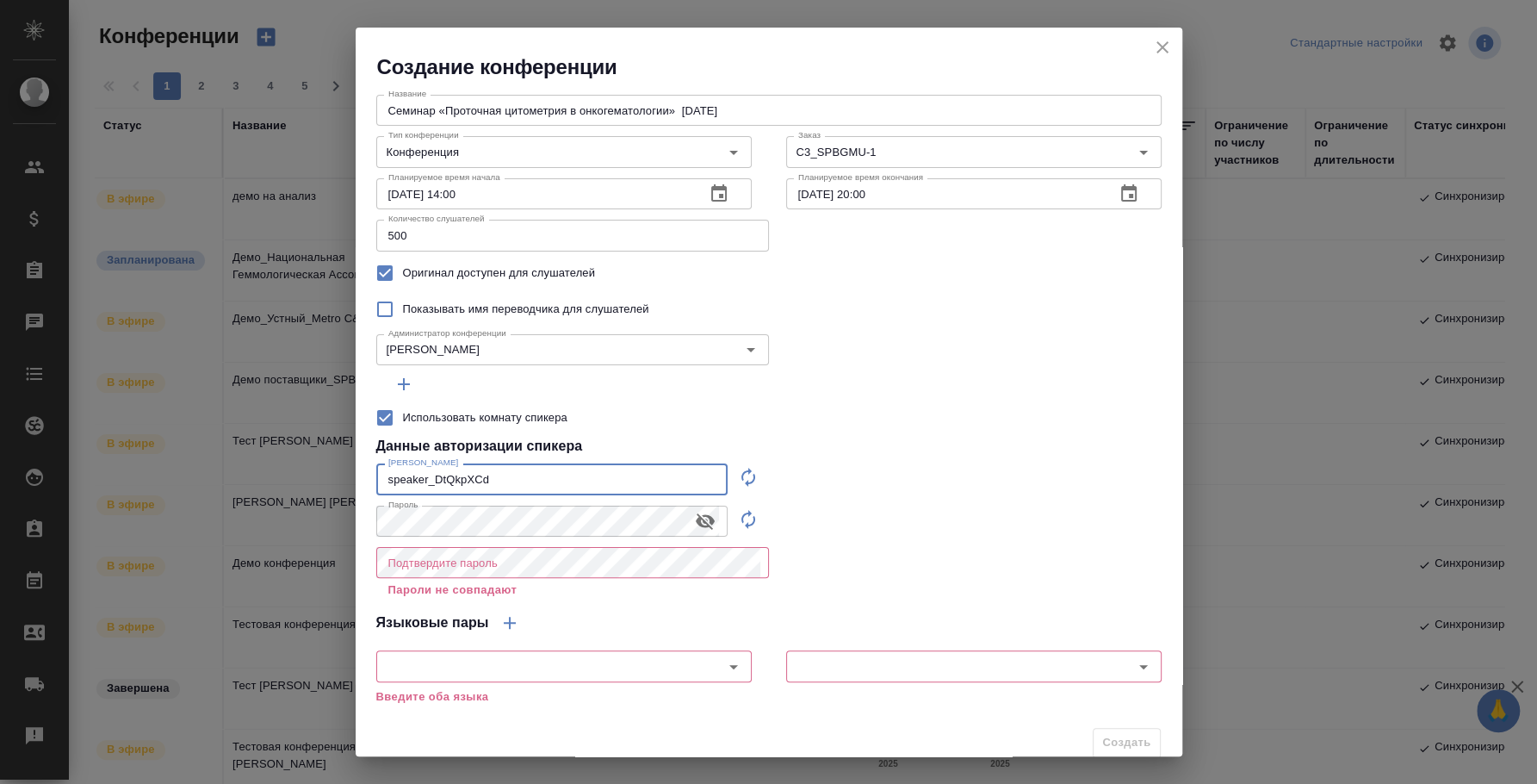
drag, startPoint x: 563, startPoint y: 476, endPoint x: 354, endPoint y: 452, distance: 210.4
click at [354, 452] on div "Создание конференции Название Семинар «Проточная цитометрия в онкогематологии» …" at bounding box center [768, 392] width 1537 height 784
click at [527, 109] on input "Семинар «Проточная цитометрия в онкогематологии» 24.09.2025" at bounding box center [768, 110] width 785 height 31
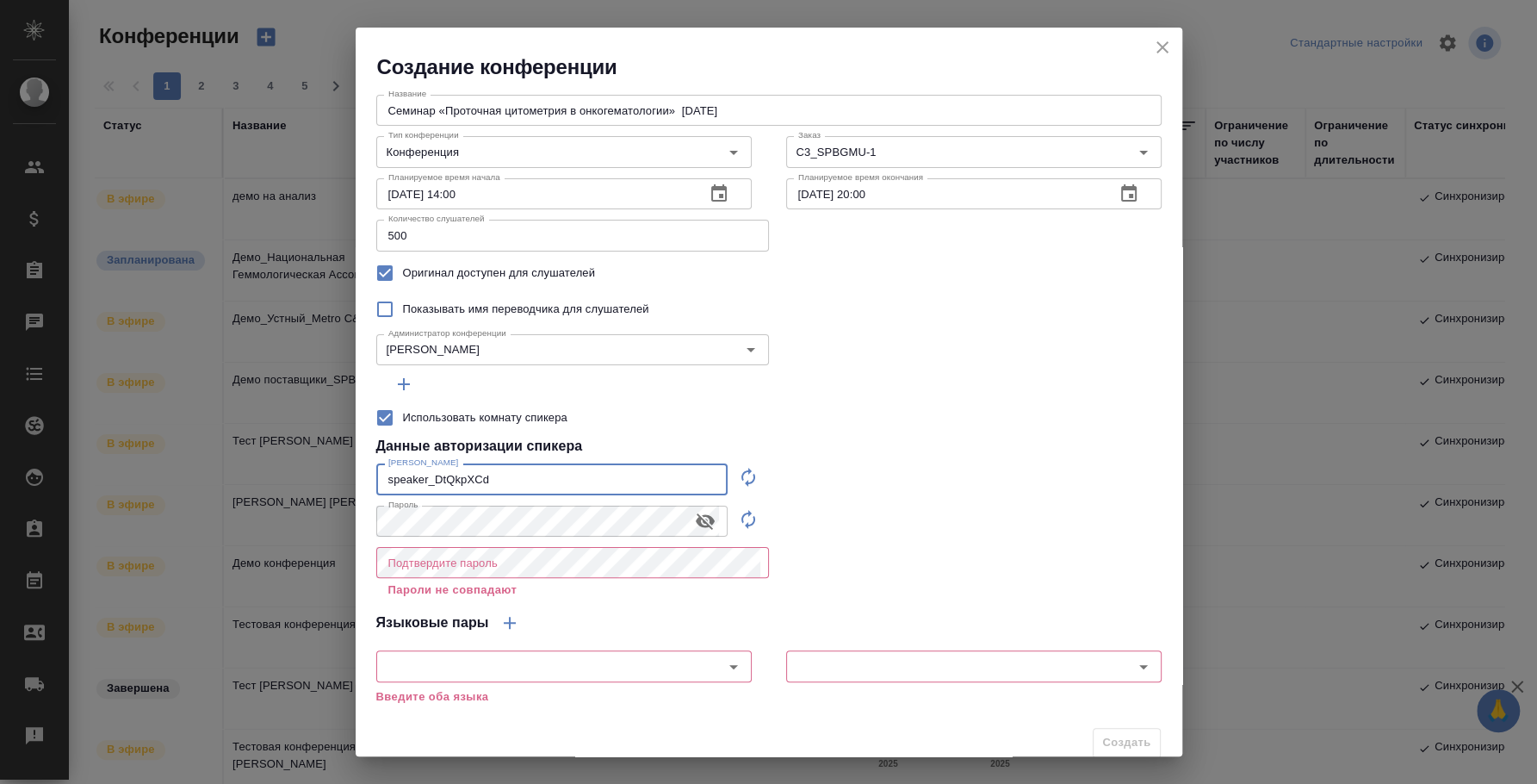
drag, startPoint x: 505, startPoint y: 492, endPoint x: 324, endPoint y: 462, distance: 183.5
click at [324, 462] on div "Создание конференции Название Семинар «Проточная цитометрия в онкогематологии» …" at bounding box center [768, 392] width 1537 height 784
click at [345, 491] on div "Создание конференции Название Семинар «Проточная цитометрия в онкогематологии» …" at bounding box center [768, 392] width 1537 height 784
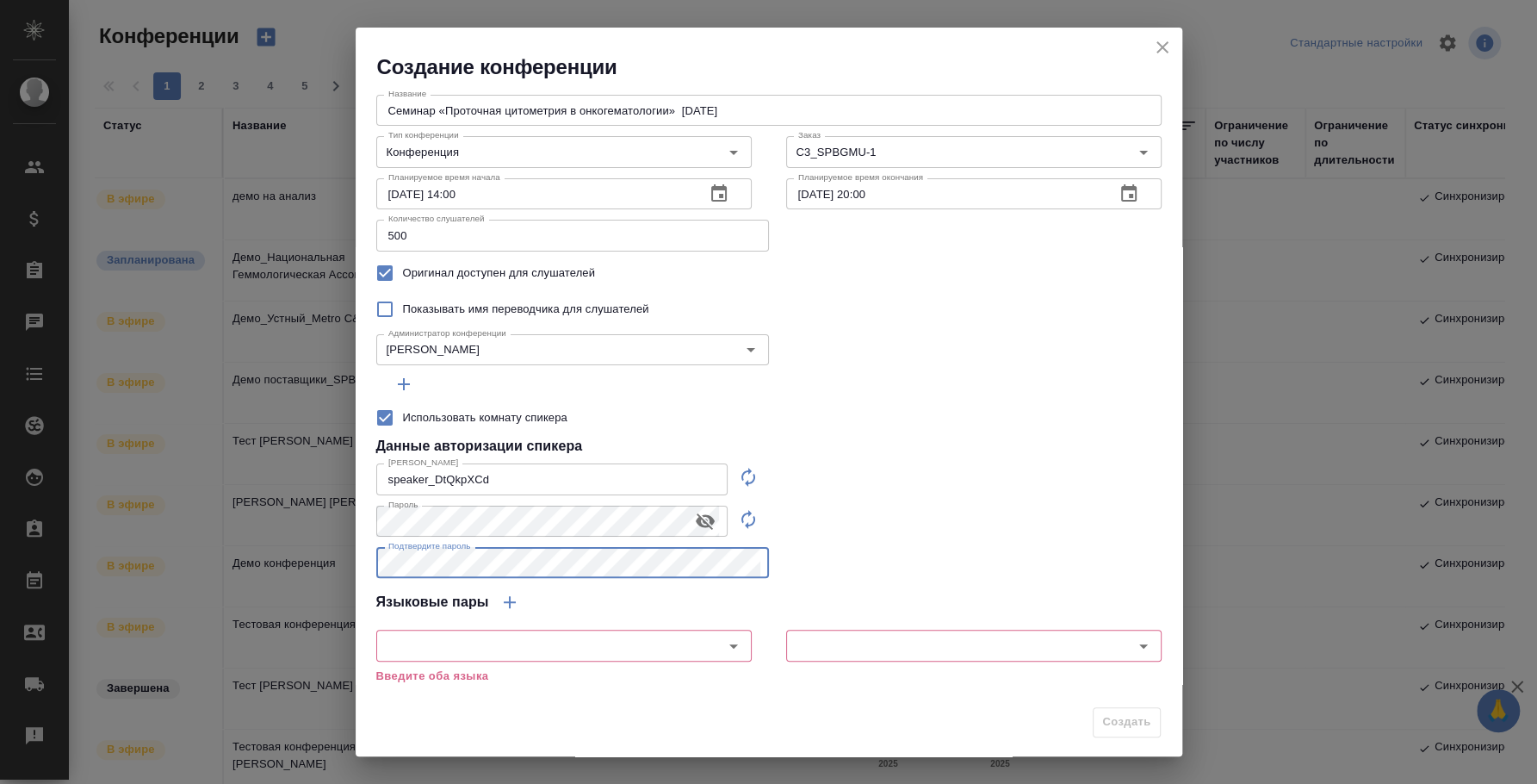
click at [943, 526] on div "Название Семинар «Проточная цитометрия в онкогематологии» 24.09.2025 Название Т…" at bounding box center [769, 389] width 827 height 617
click at [681, 636] on div "​" at bounding box center [563, 645] width 376 height 31
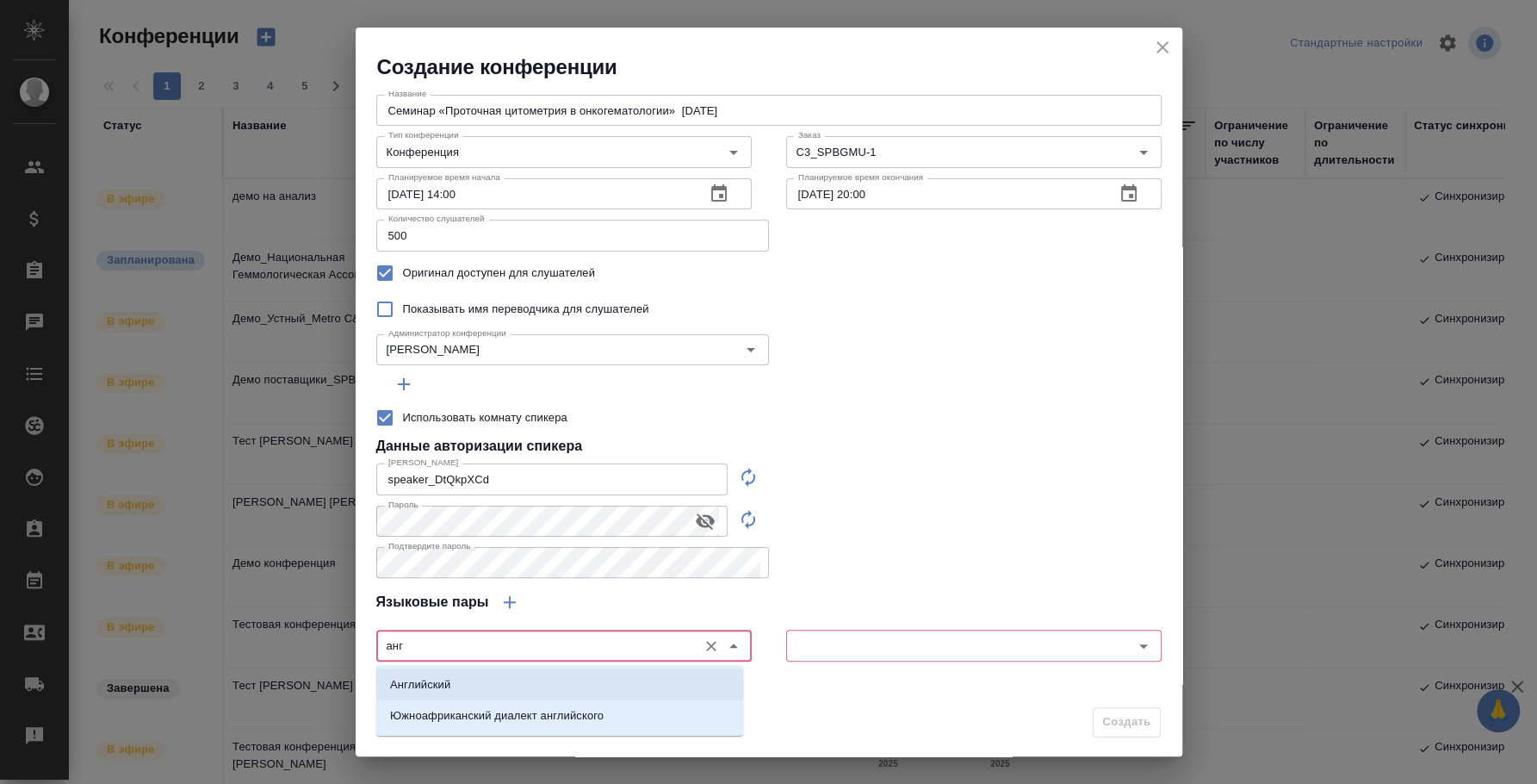
click at [698, 673] on li "Английский" at bounding box center [559, 684] width 367 height 31
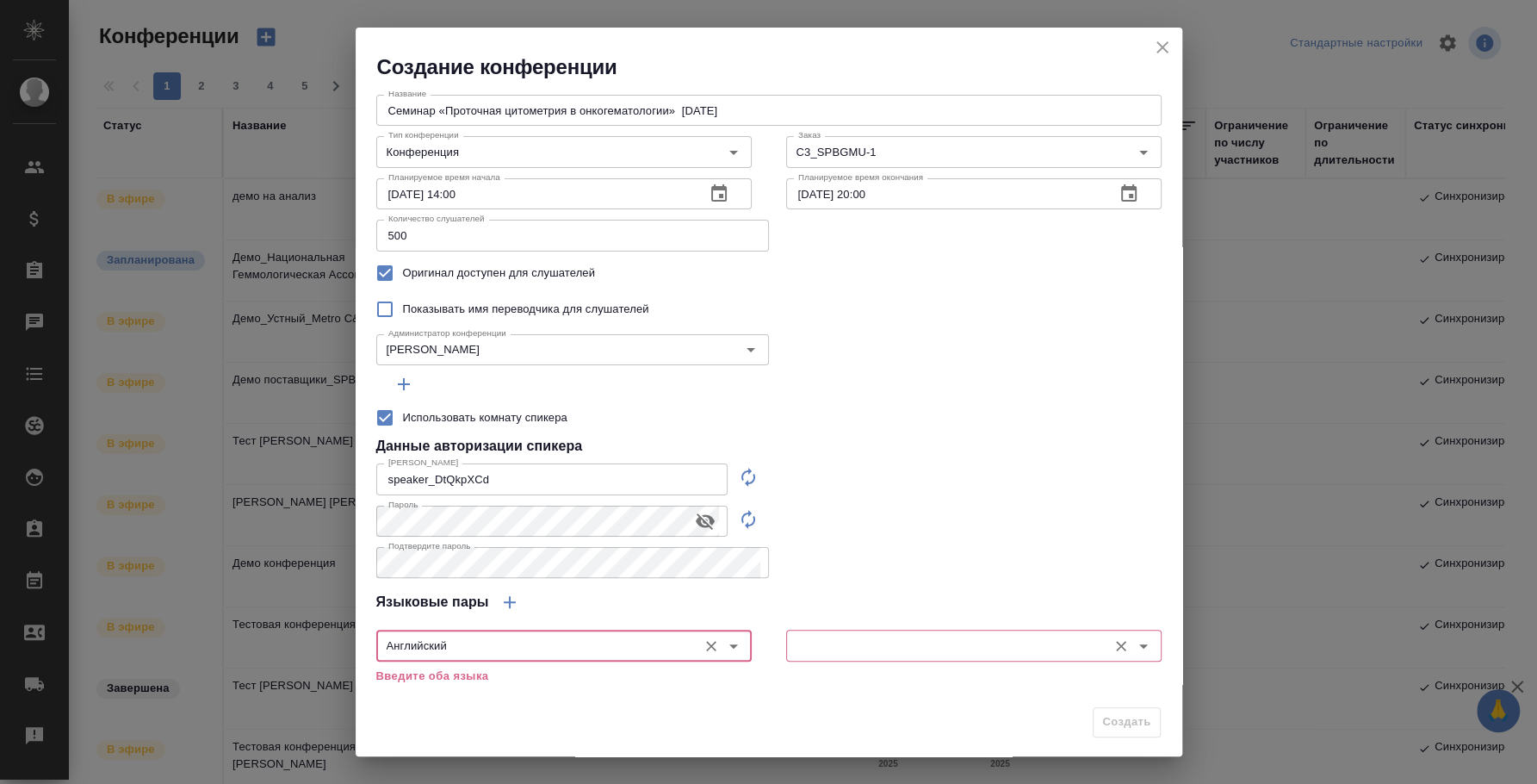
type input "Английский"
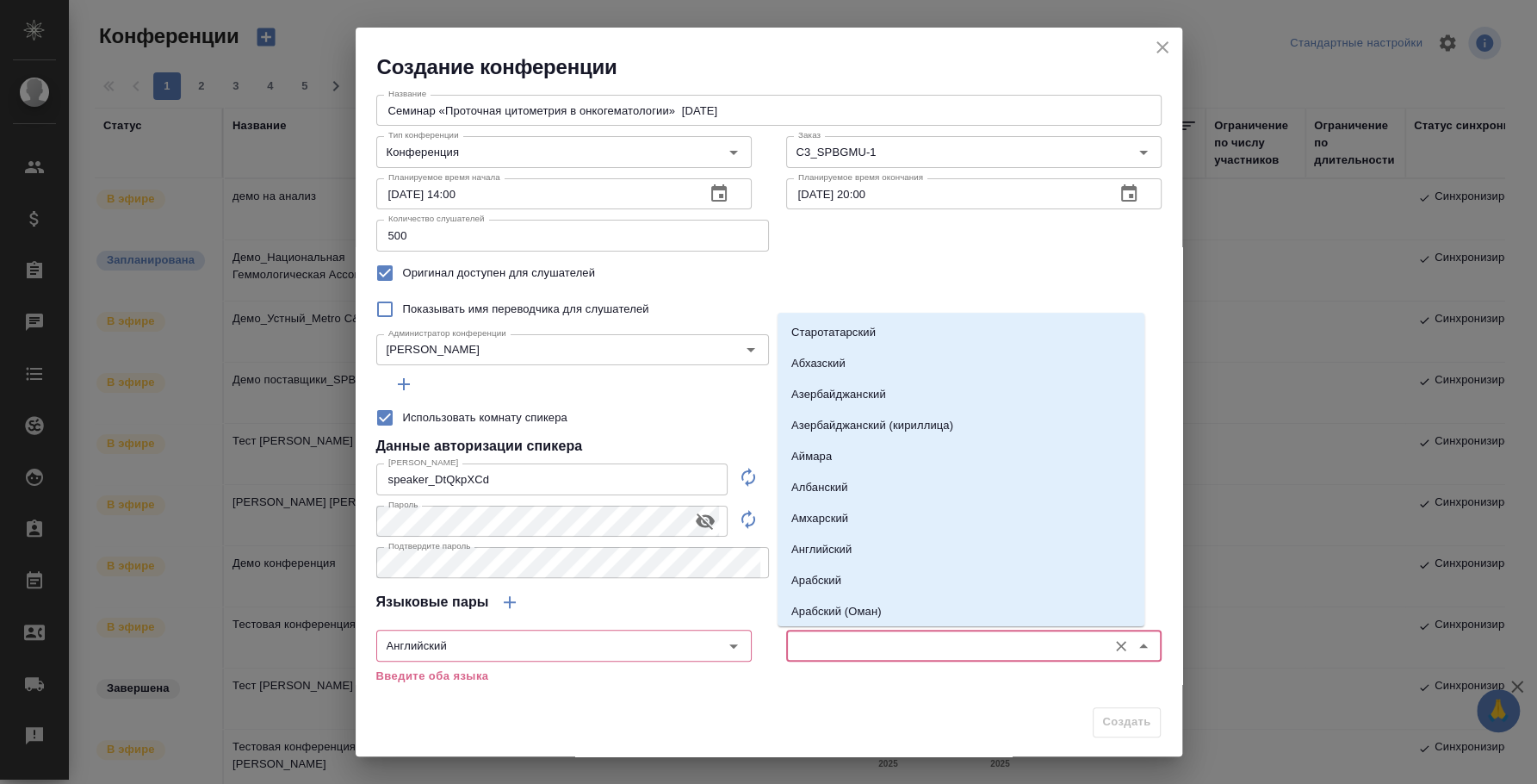
click at [815, 655] on input "text" at bounding box center [945, 644] width 308 height 21
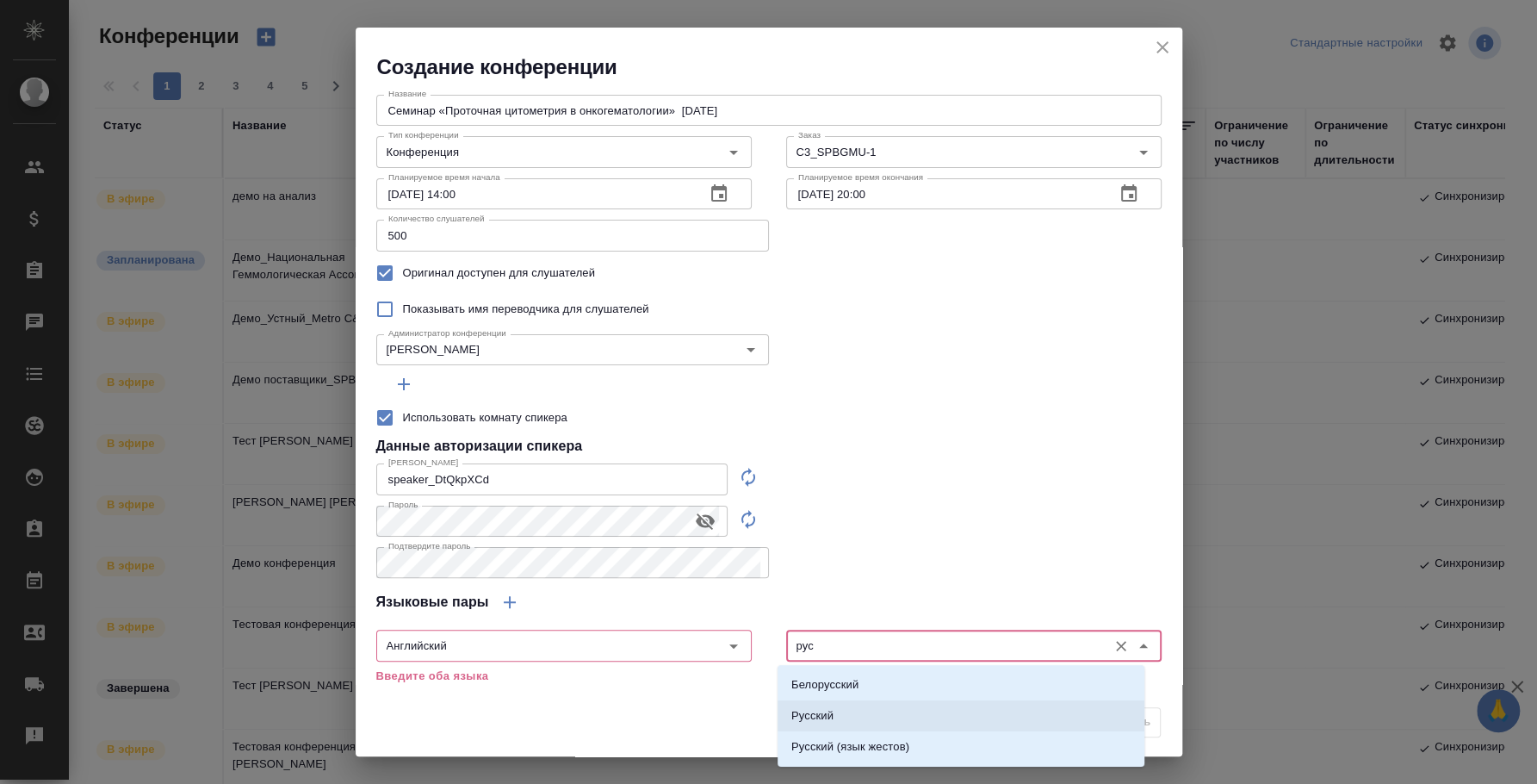
click at [832, 715] on p "Русский" at bounding box center [812, 715] width 42 height 17
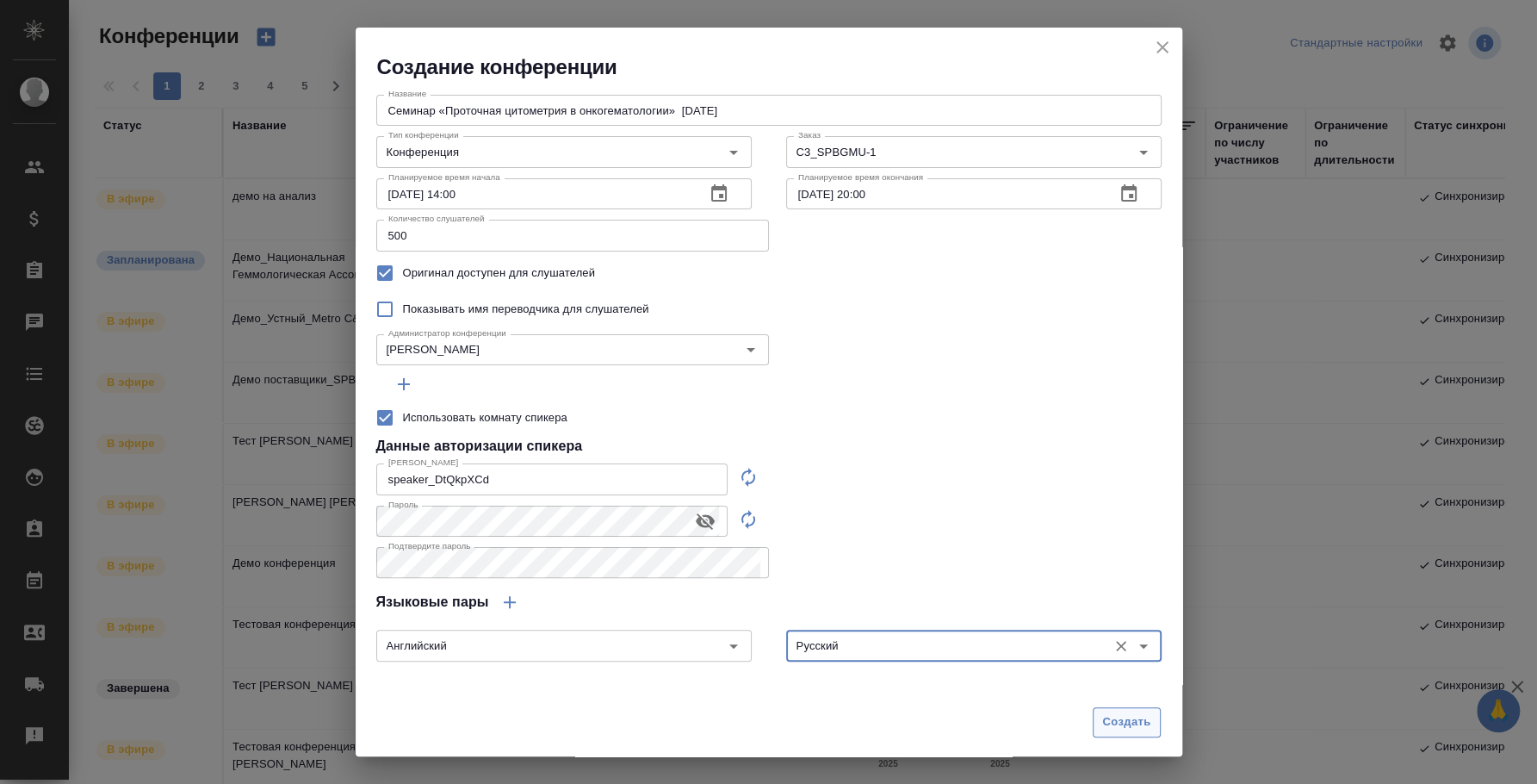
type input "Русский"
click at [1113, 727] on span "Создать" at bounding box center [1127, 722] width 48 height 20
type input "0"
checkbox input "false"
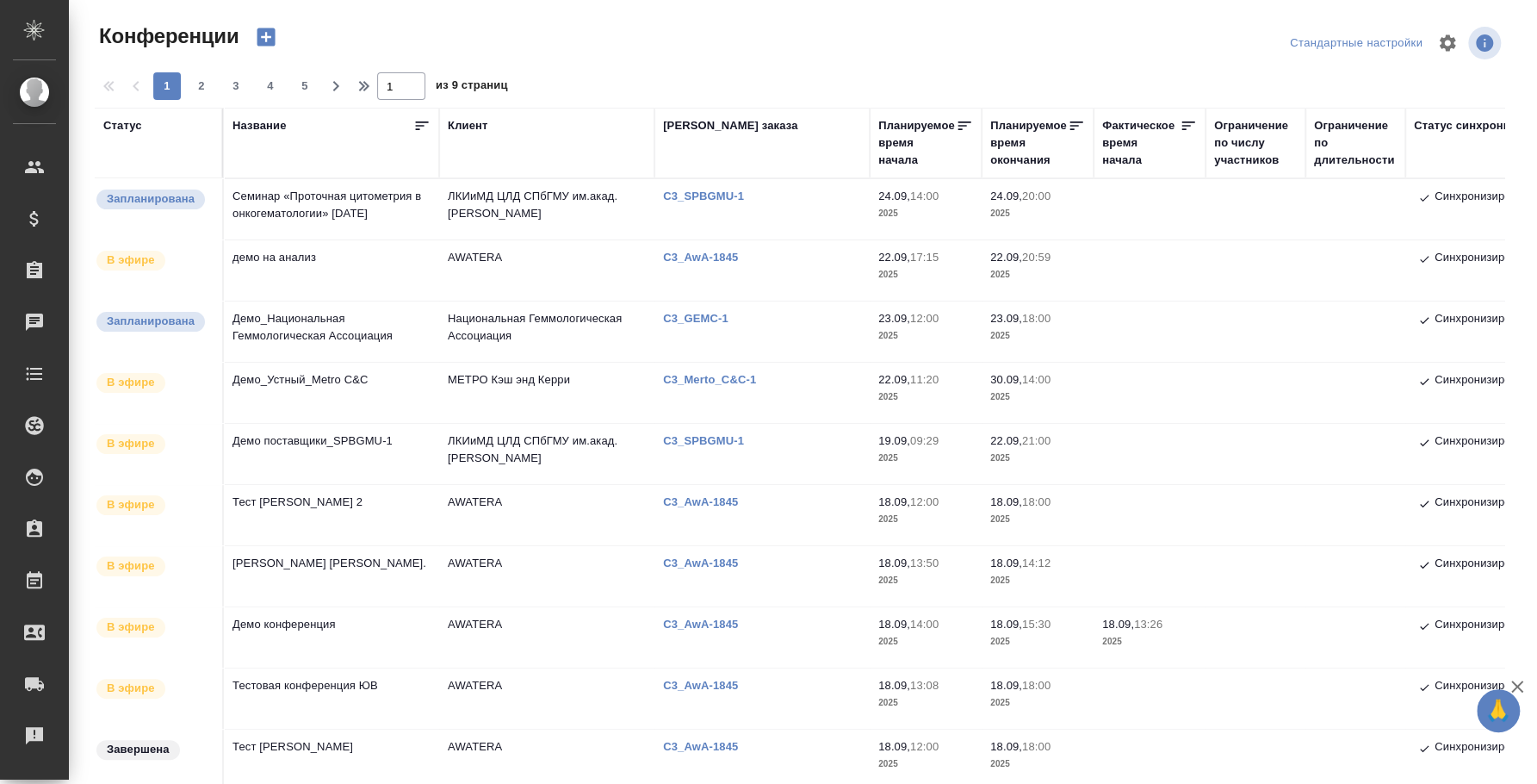
click at [294, 262] on td "демо на анализ" at bounding box center [332, 270] width 215 height 60
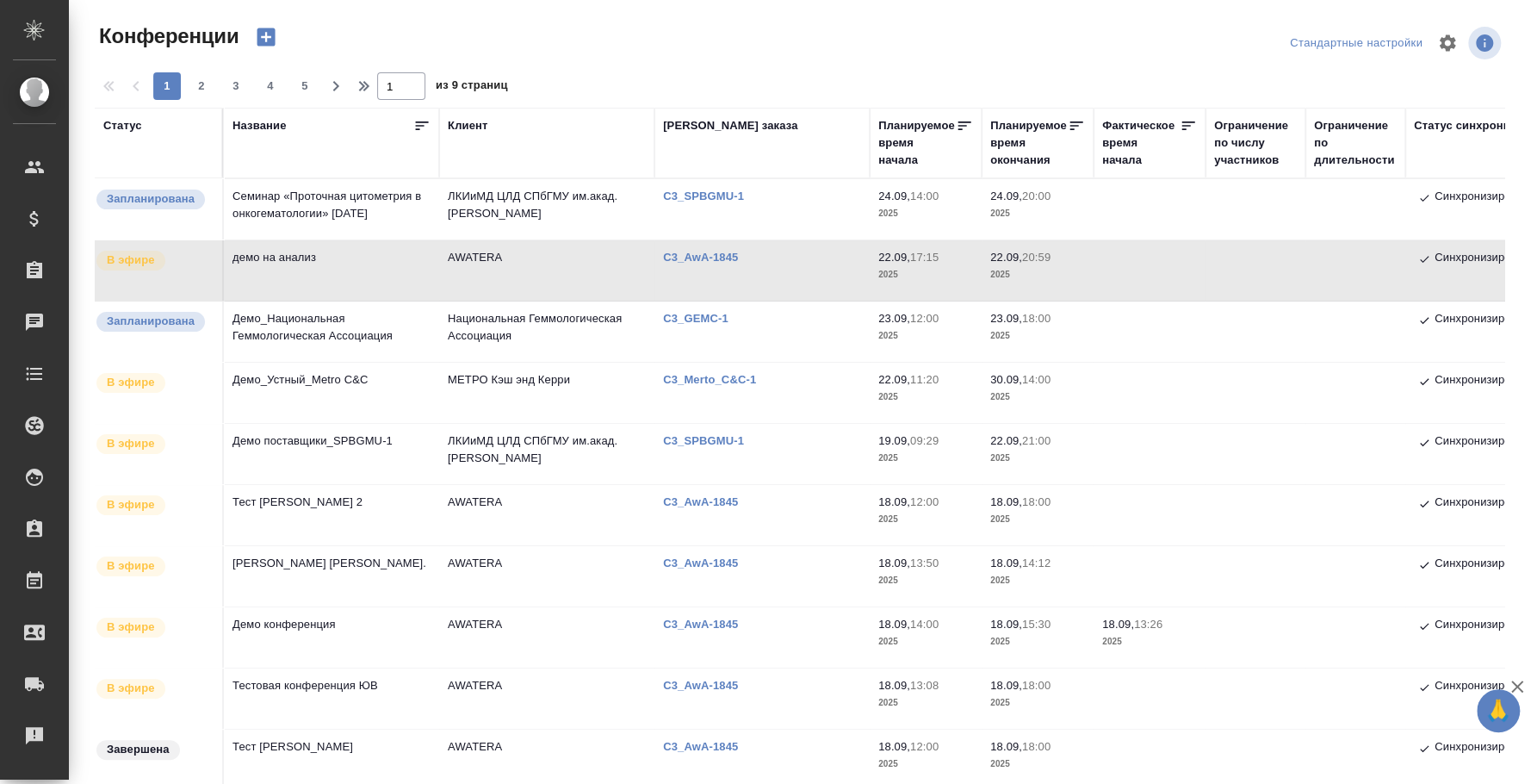
click at [292, 257] on td "демо на анализ" at bounding box center [332, 270] width 215 height 60
click at [311, 213] on td "Семинар «Проточная цитометрия в онкогематологии» 24.09.2025" at bounding box center [332, 209] width 215 height 60
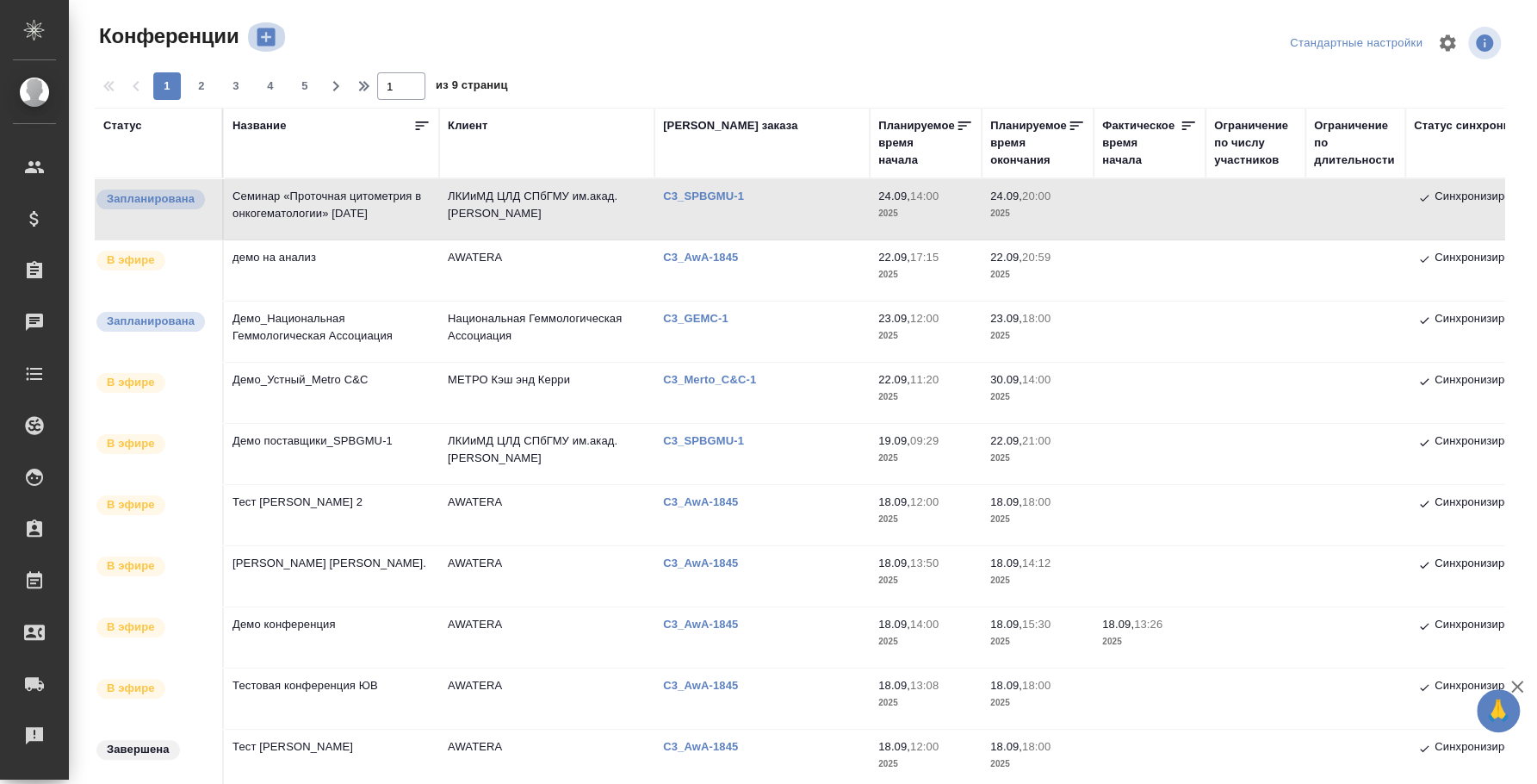
click at [264, 39] on icon "button" at bounding box center [266, 38] width 18 height 18
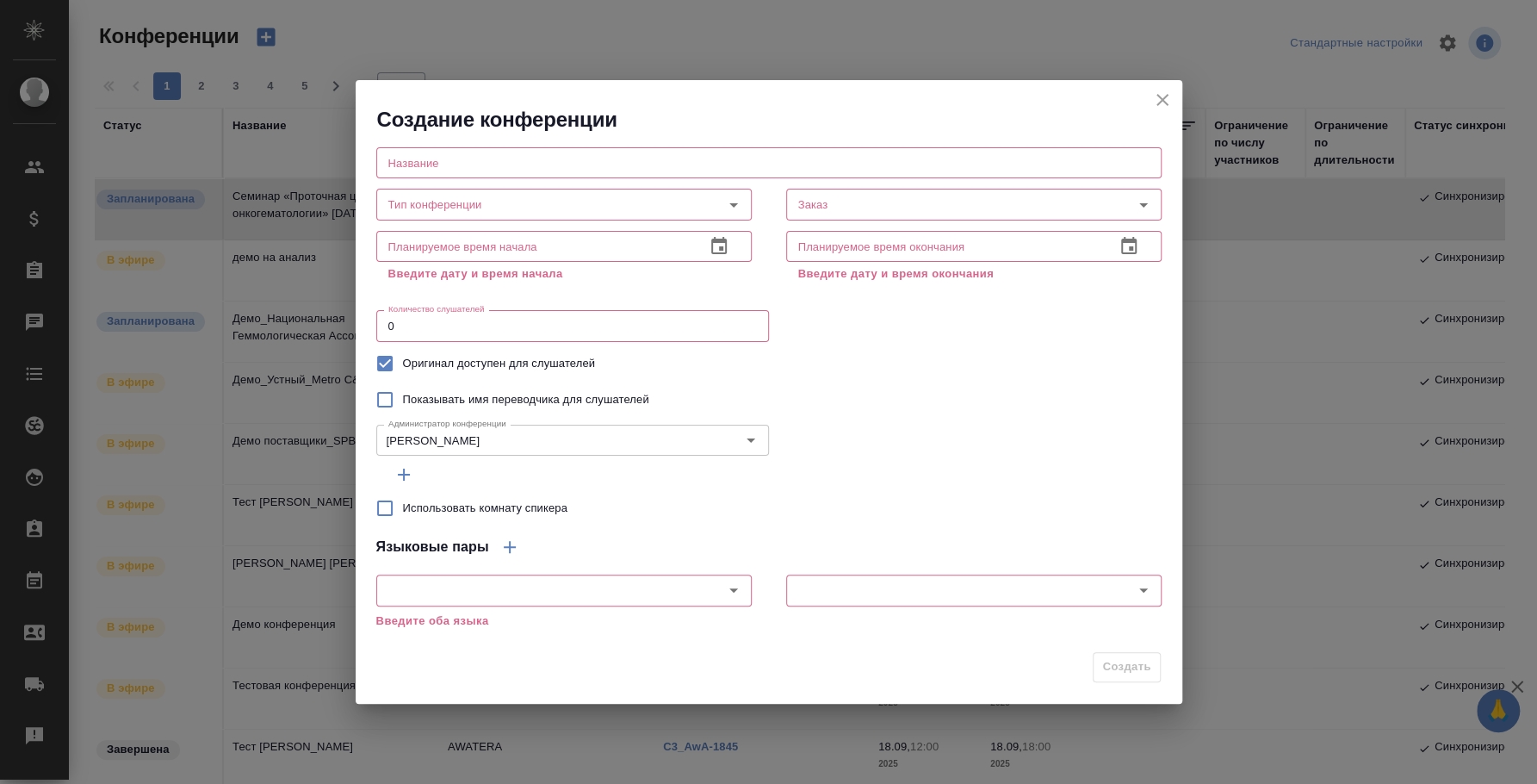
click at [422, 162] on input "text" at bounding box center [768, 162] width 785 height 31
paste input "Семинар «Проточная цитометрия в онкогематологии» 25.09.2025"
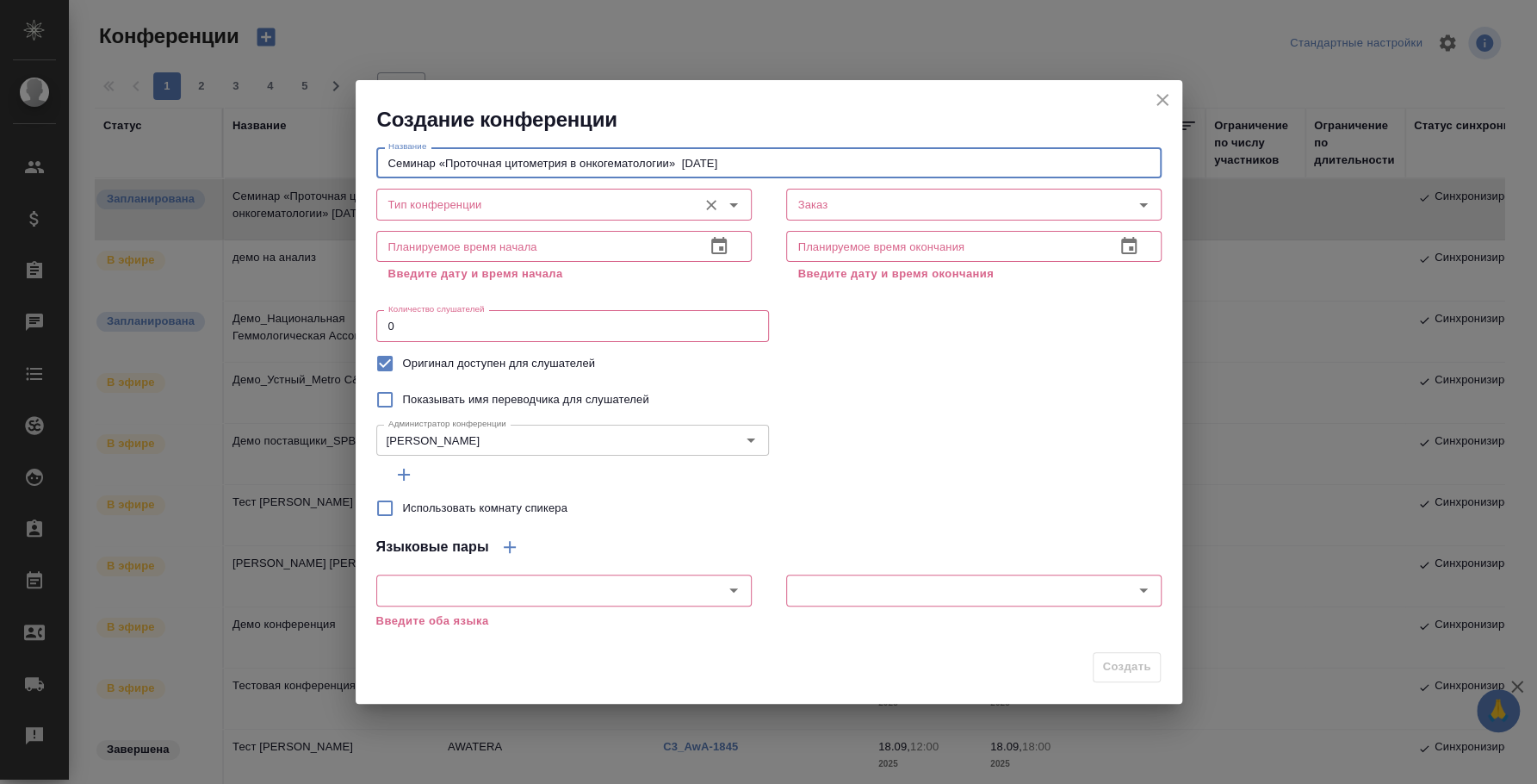
type input "Семинар «Проточная цитометрия в онкогематологии» 25.09.2025"
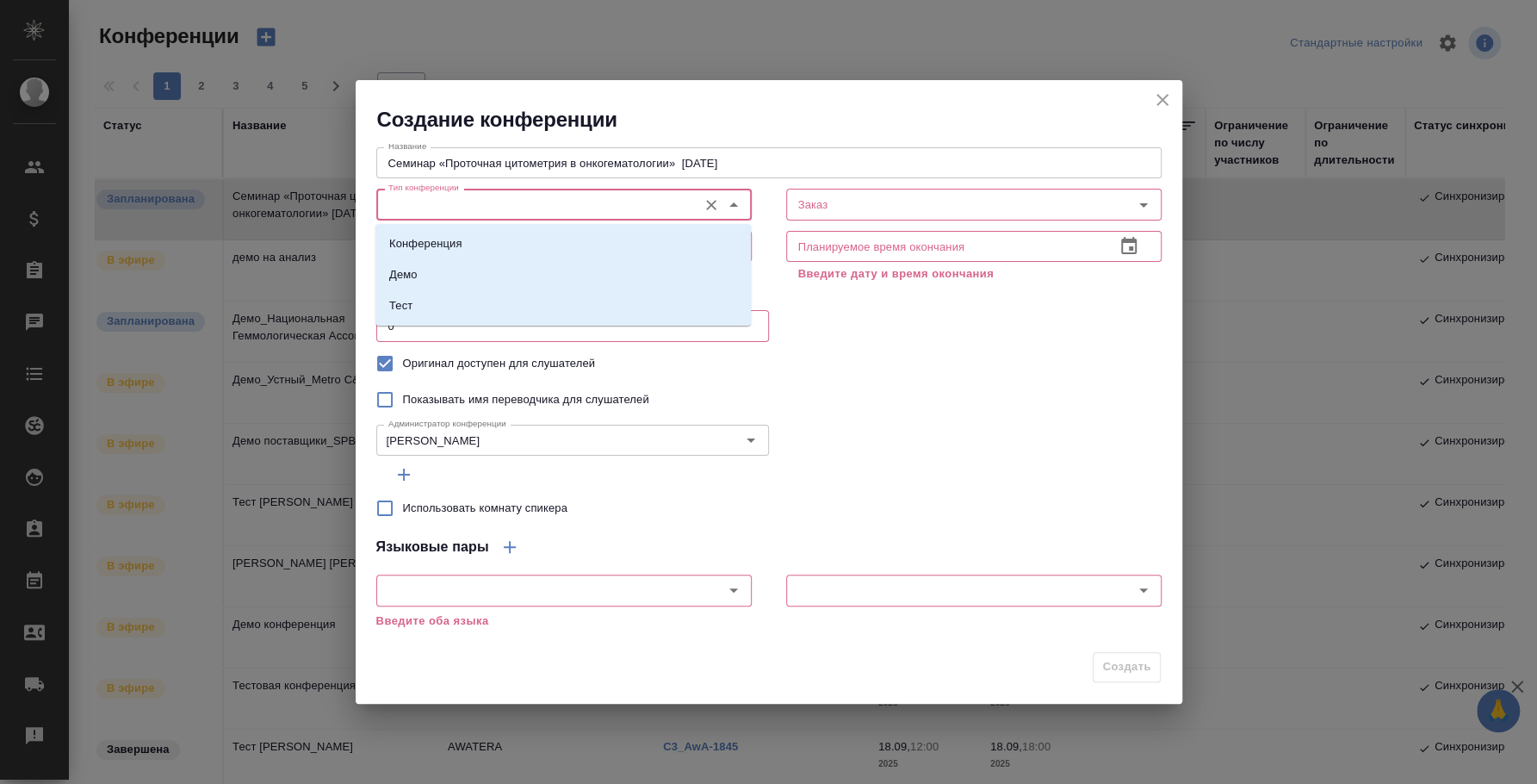
click at [509, 205] on input "Тип конференции" at bounding box center [535, 204] width 308 height 21
click at [510, 248] on li "Конференция" at bounding box center [563, 243] width 376 height 31
type input "Конференция"
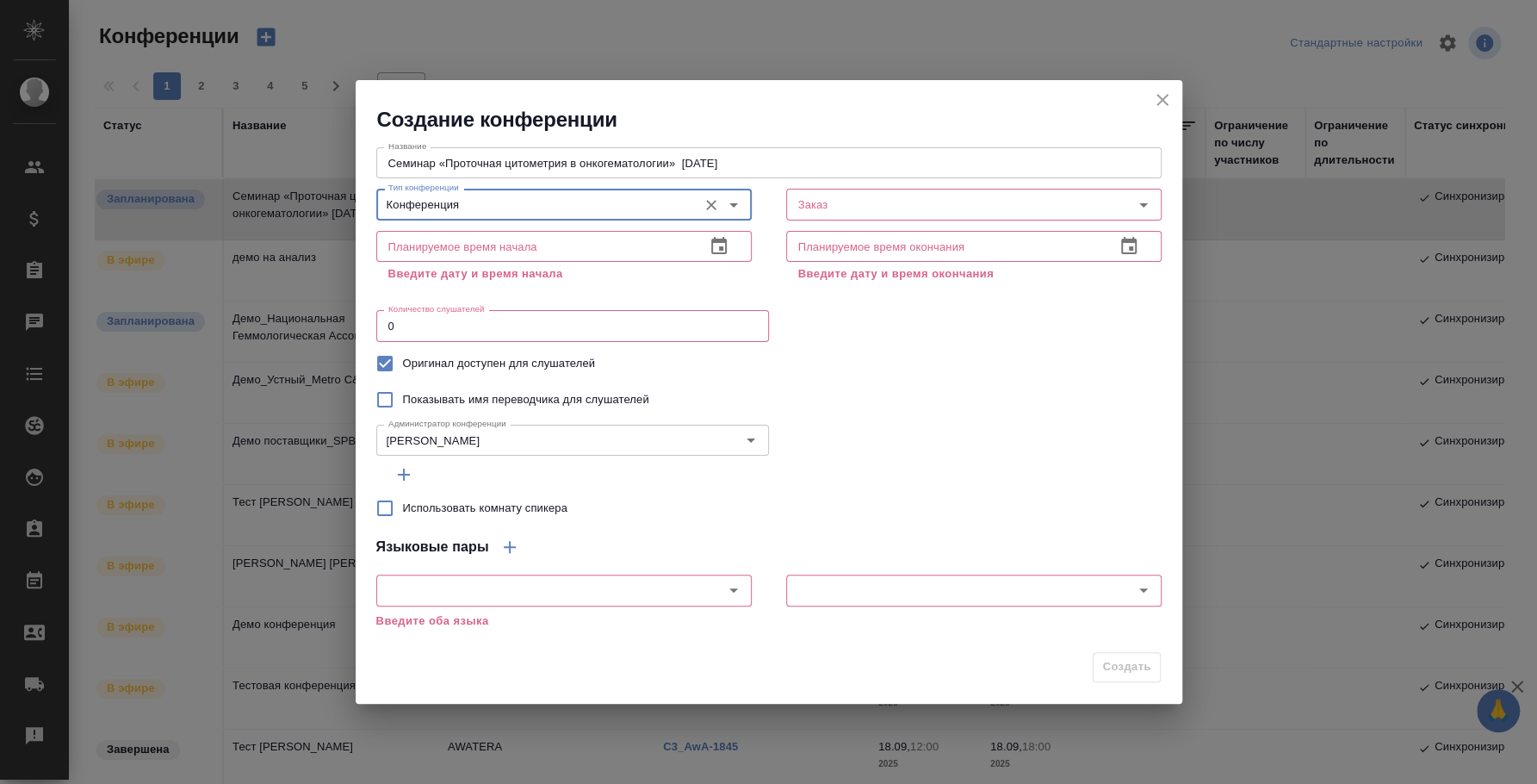
click at [726, 240] on icon "button" at bounding box center [719, 246] width 21 height 21
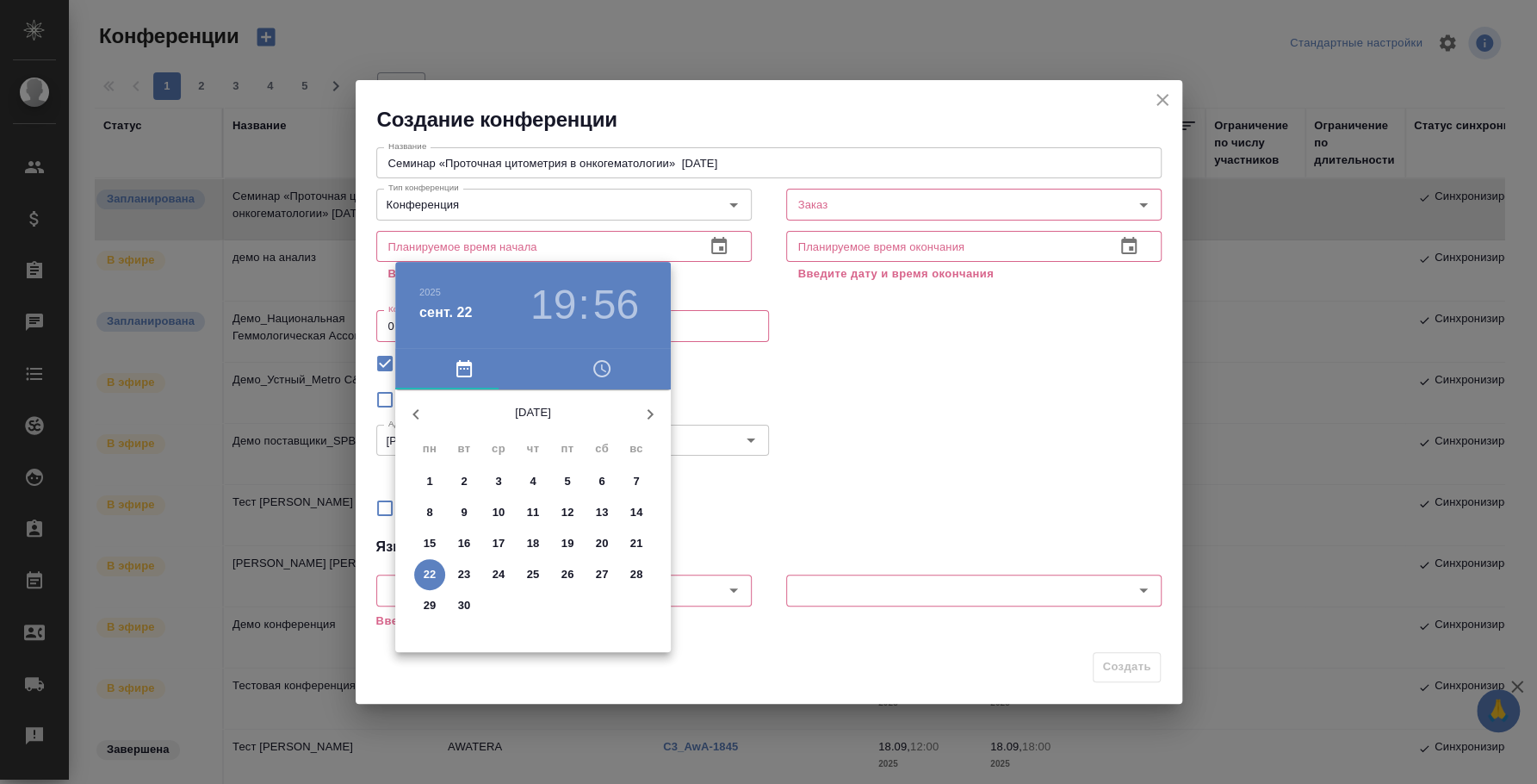
click at [536, 571] on p "25" at bounding box center [533, 574] width 13 height 17
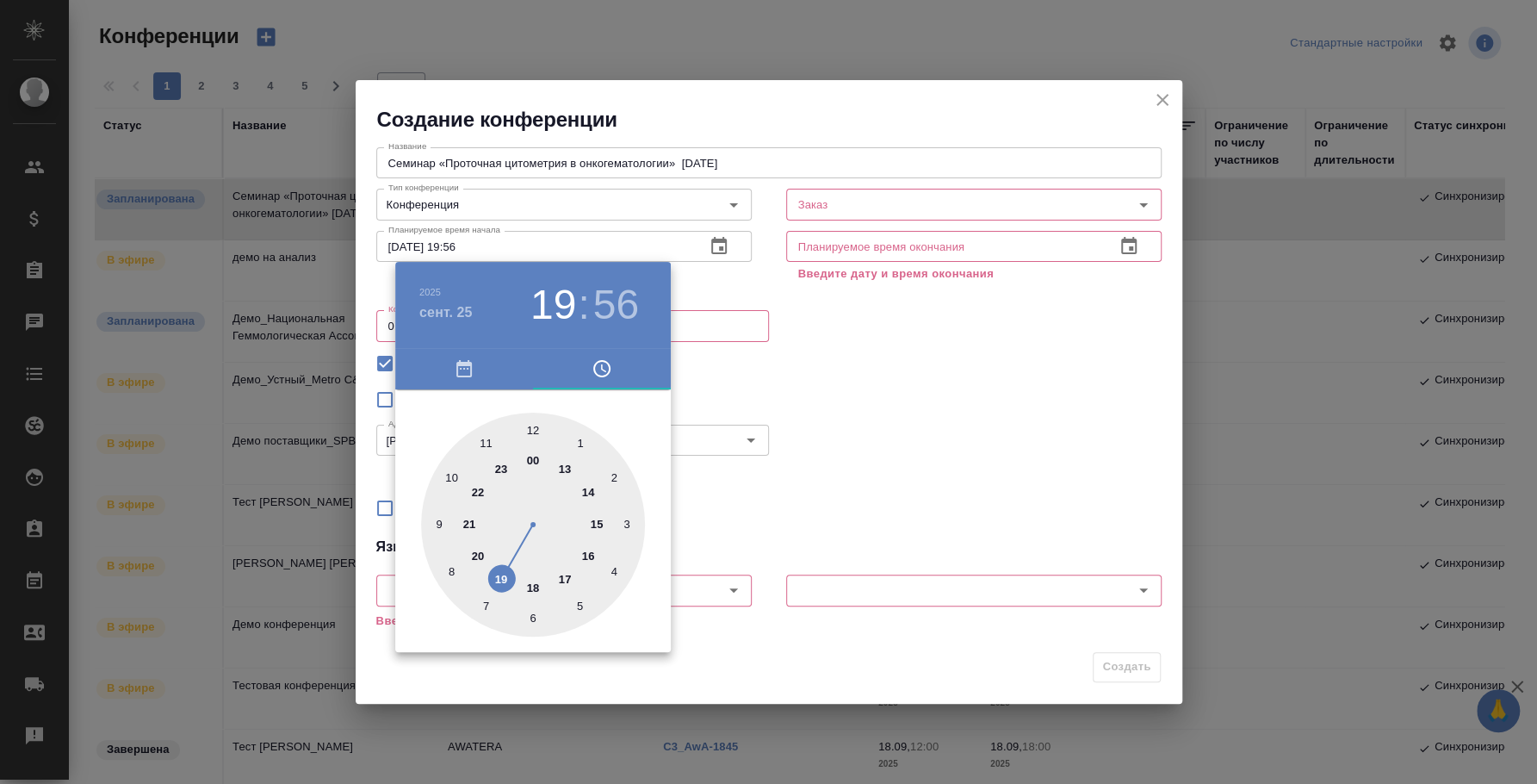
click at [857, 378] on div at bounding box center [768, 392] width 1537 height 784
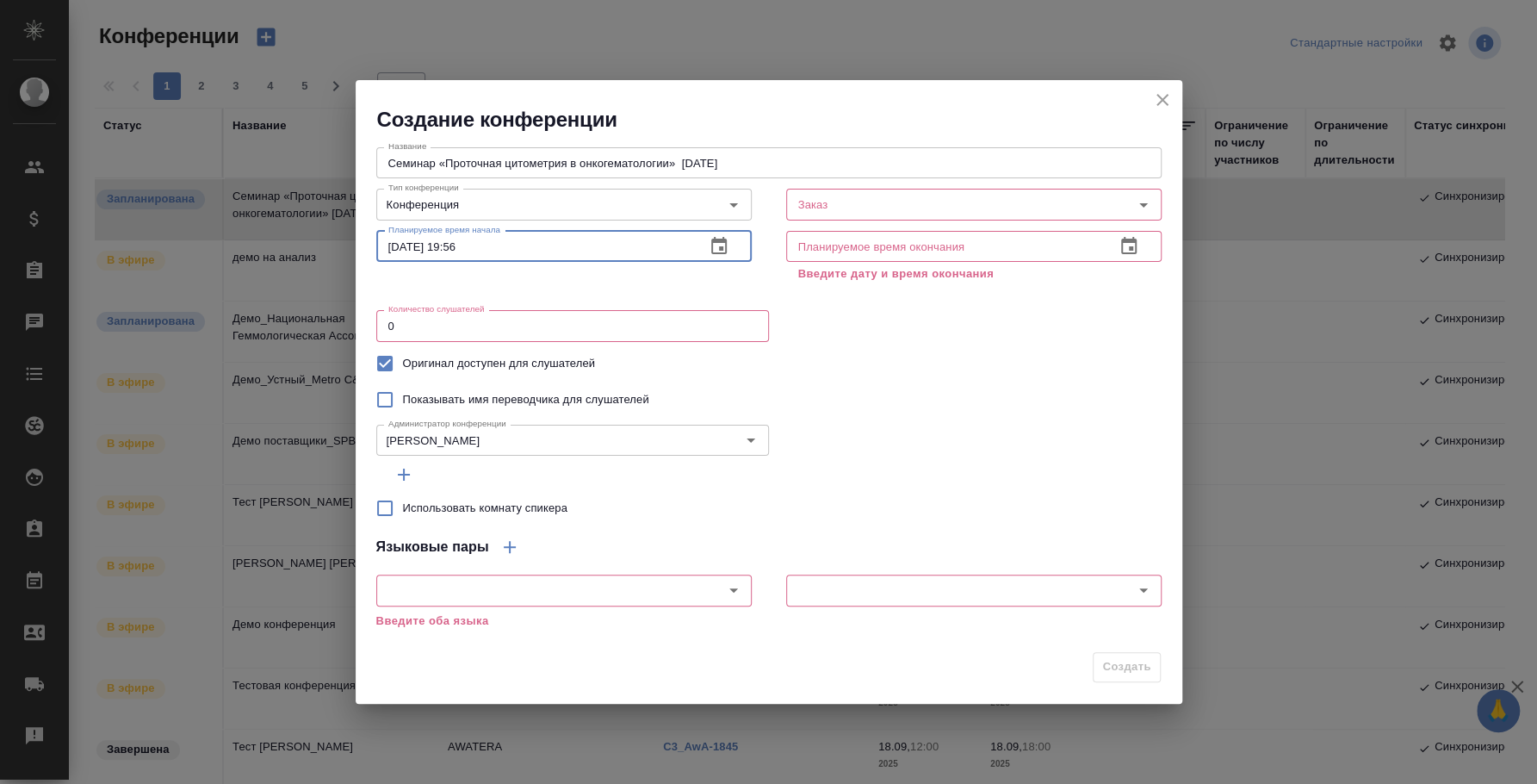
drag, startPoint x: 449, startPoint y: 248, endPoint x: 572, endPoint y: 258, distance: 123.4
click at [572, 258] on input "25.09.2025 19:56" at bounding box center [533, 246] width 315 height 31
type input "[DATE] 14:00"
click at [932, 227] on div "Планируемое время окончания Планируемое время окончания Введите дату и время ок…" at bounding box center [974, 255] width 410 height 97
drag, startPoint x: 965, startPoint y: 253, endPoint x: 1061, endPoint y: 248, distance: 96.1
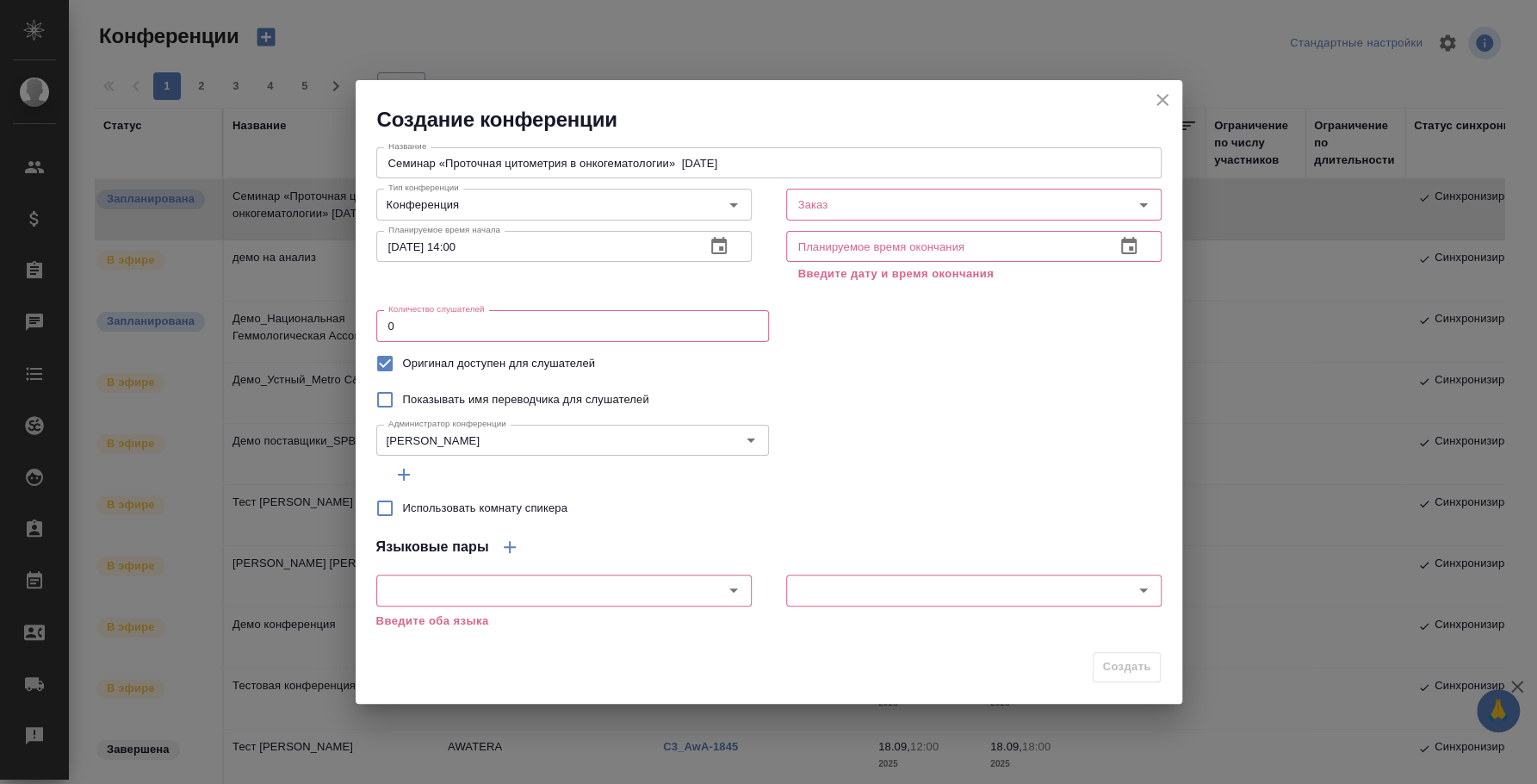
click at [965, 253] on input "text" at bounding box center [943, 246] width 315 height 31
click at [1129, 244] on icon "button" at bounding box center [1129, 246] width 21 height 21
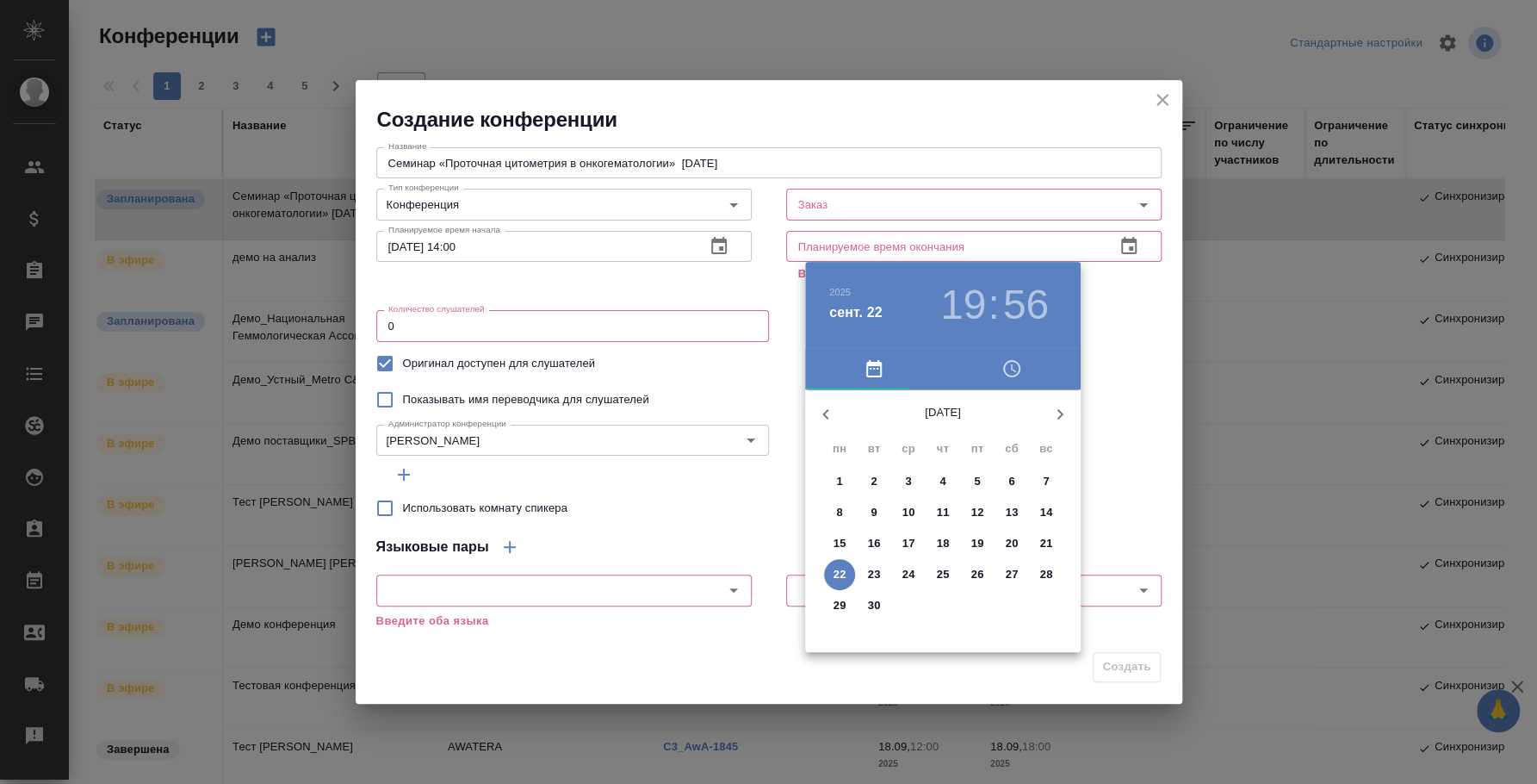
click at [940, 568] on p "25" at bounding box center [943, 574] width 13 height 17
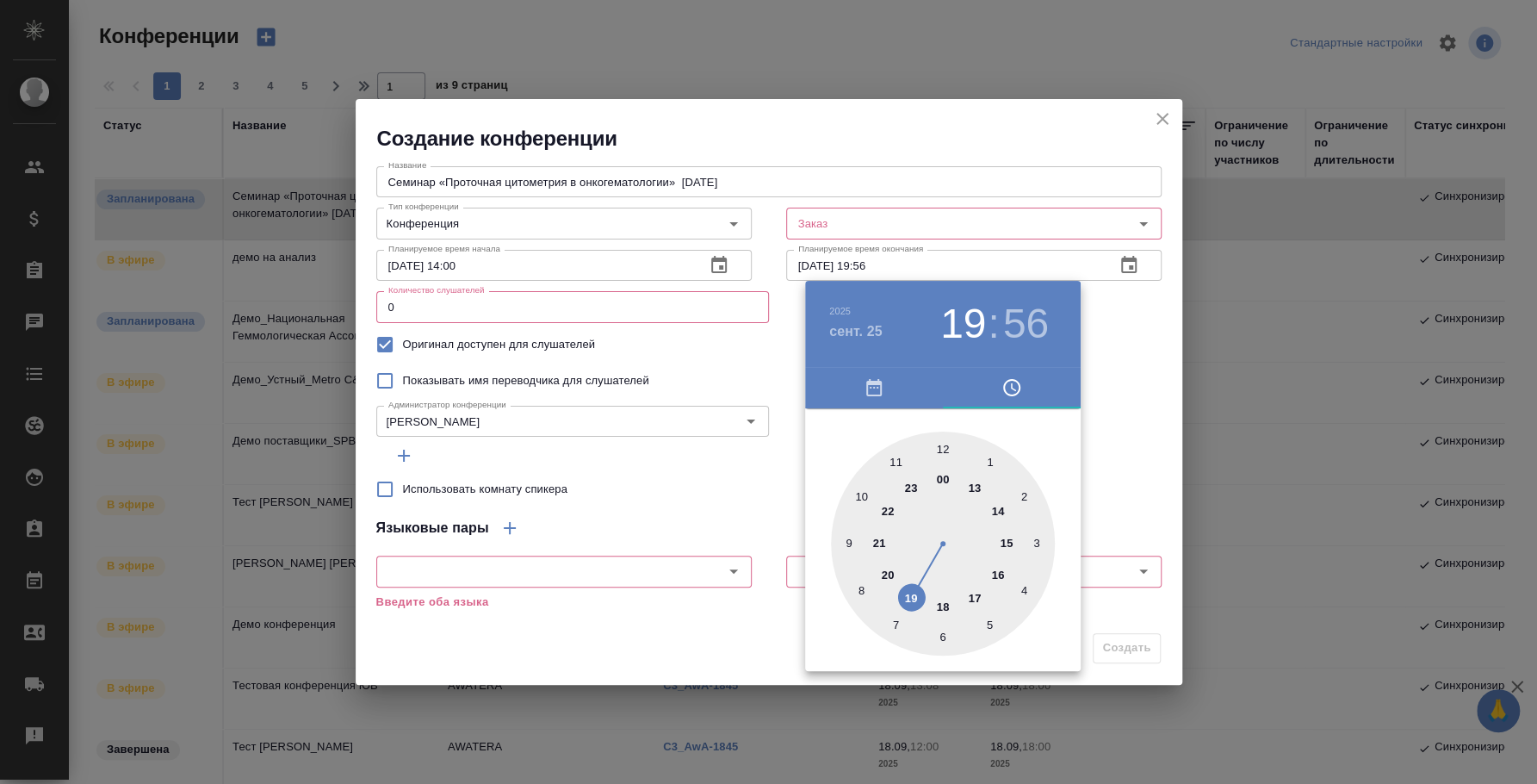
click at [1148, 439] on div at bounding box center [768, 392] width 1537 height 784
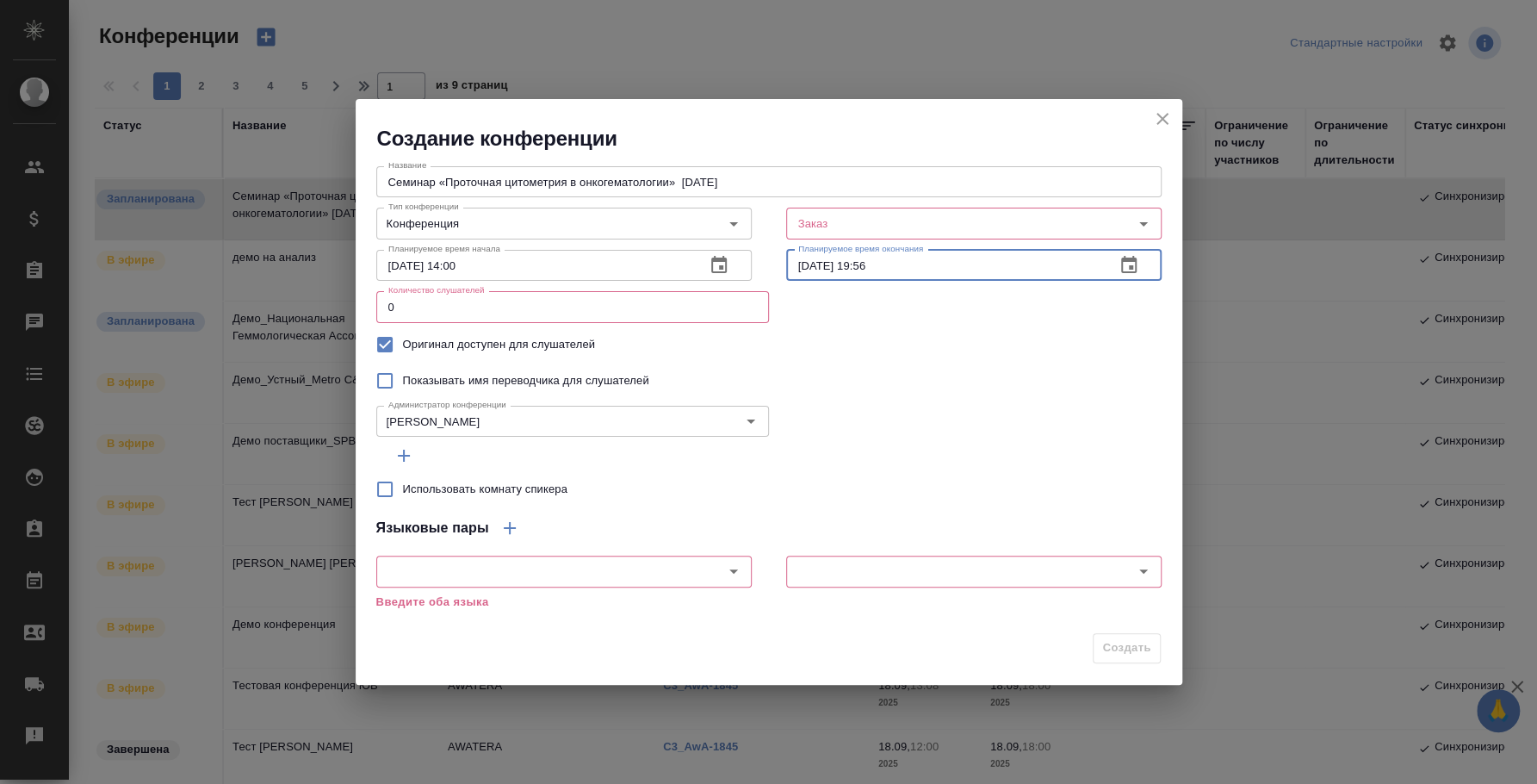
drag, startPoint x: 860, startPoint y: 264, endPoint x: 954, endPoint y: 259, distance: 94.1
click at [929, 275] on input "25.09.2025 19:56" at bounding box center [943, 265] width 315 height 31
type input "[DATE] 20:00"
click at [1022, 213] on input "Заказ" at bounding box center [932, 222] width 282 height 21
paste input "C3_SPBGMU-1"
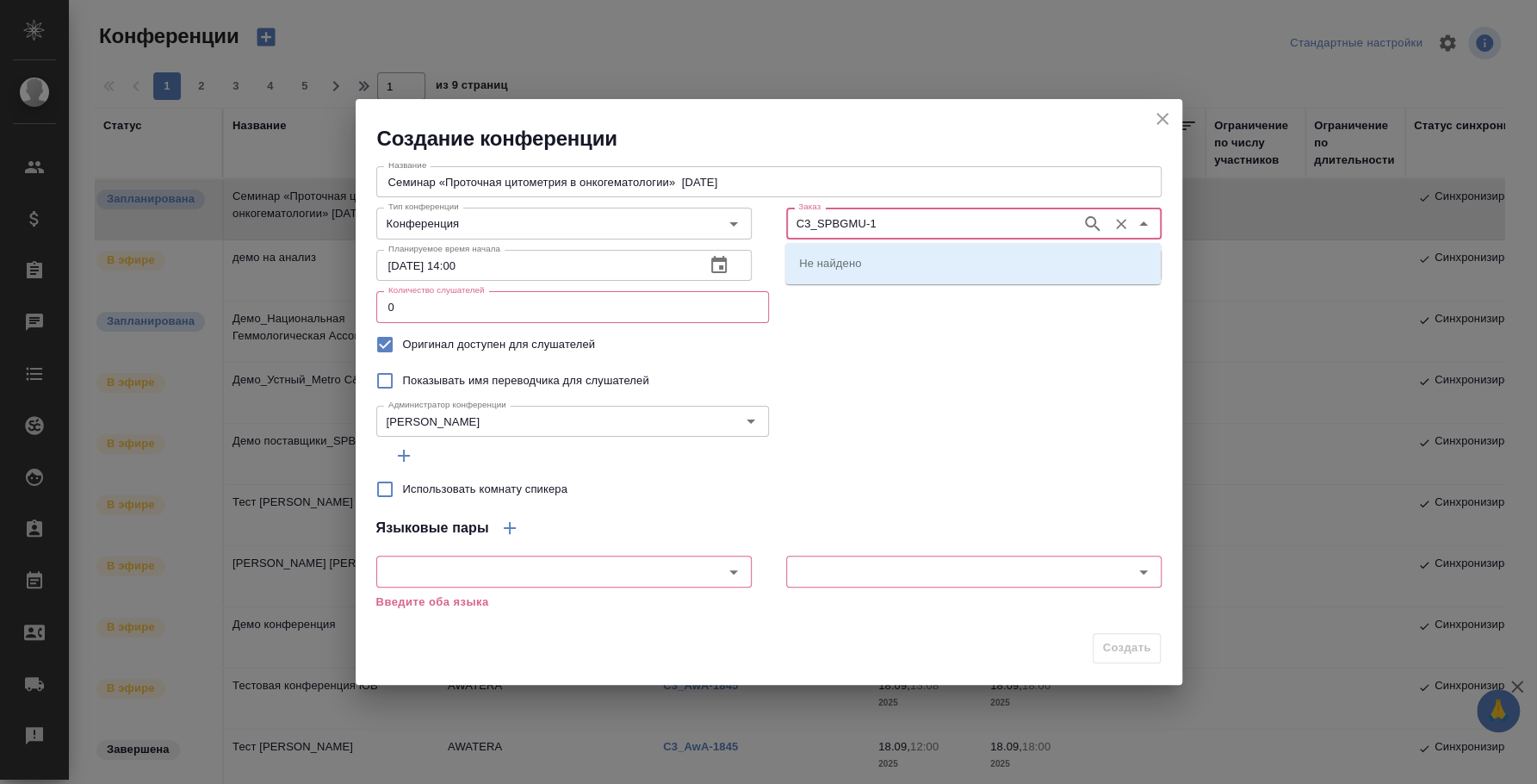
type input "C3_SPBGMU-1"
click at [873, 270] on p "C3_SPBGMU-1" at bounding box center [839, 262] width 80 height 17
type input "C3_SPBGMU-1"
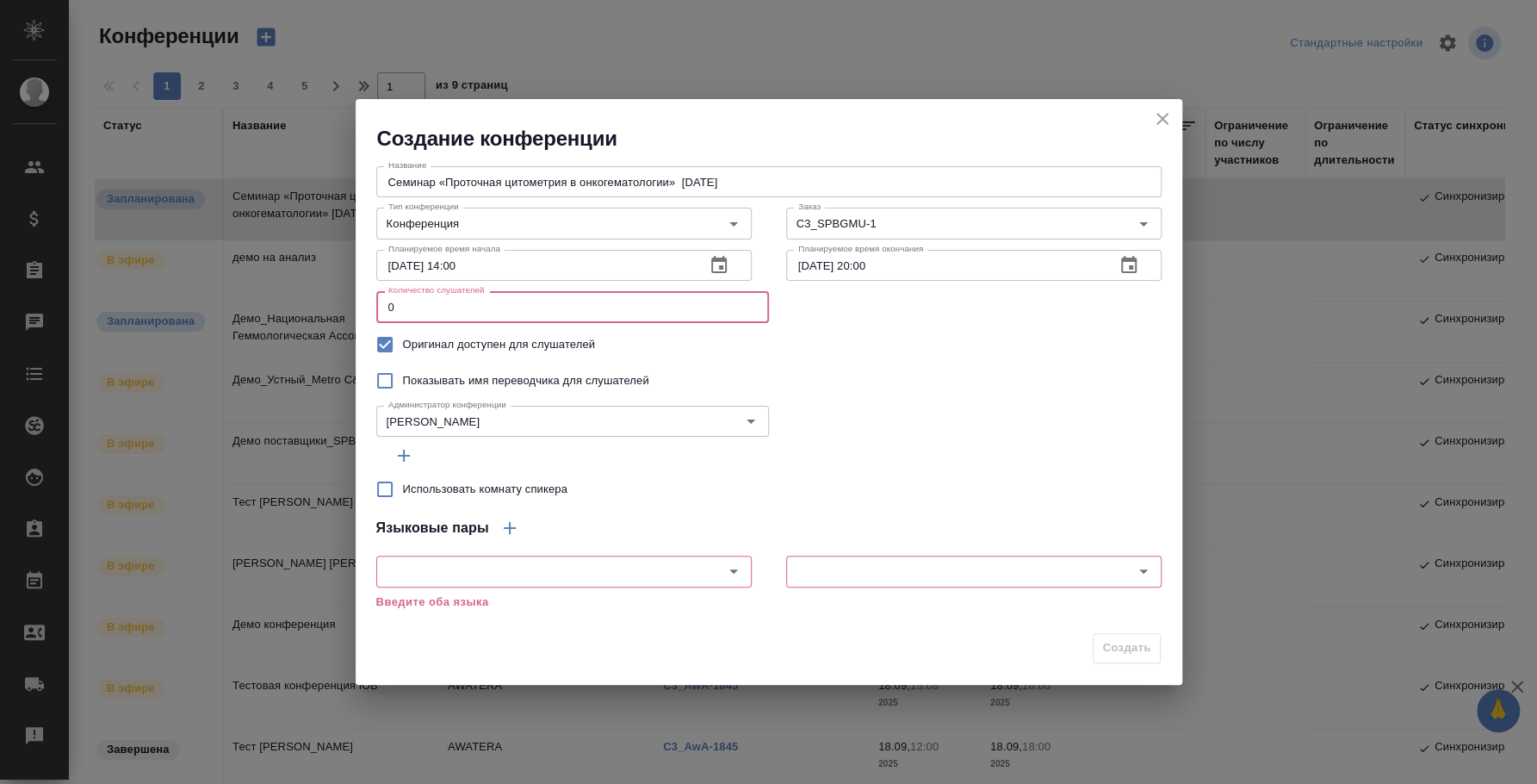
drag, startPoint x: 600, startPoint y: 307, endPoint x: 261, endPoint y: 261, distance: 342.1
click at [261, 261] on div "Создание конференции Название Семинар «Проточная цитометрия в онкогематологии» …" at bounding box center [768, 392] width 1537 height 784
type input "800"
click at [929, 428] on div "Администратор конференции Федотова Ирина Администратор конференции" at bounding box center [768, 419] width 785 height 41
click at [380, 492] on input "Использовать комнату спикера" at bounding box center [385, 489] width 36 height 36
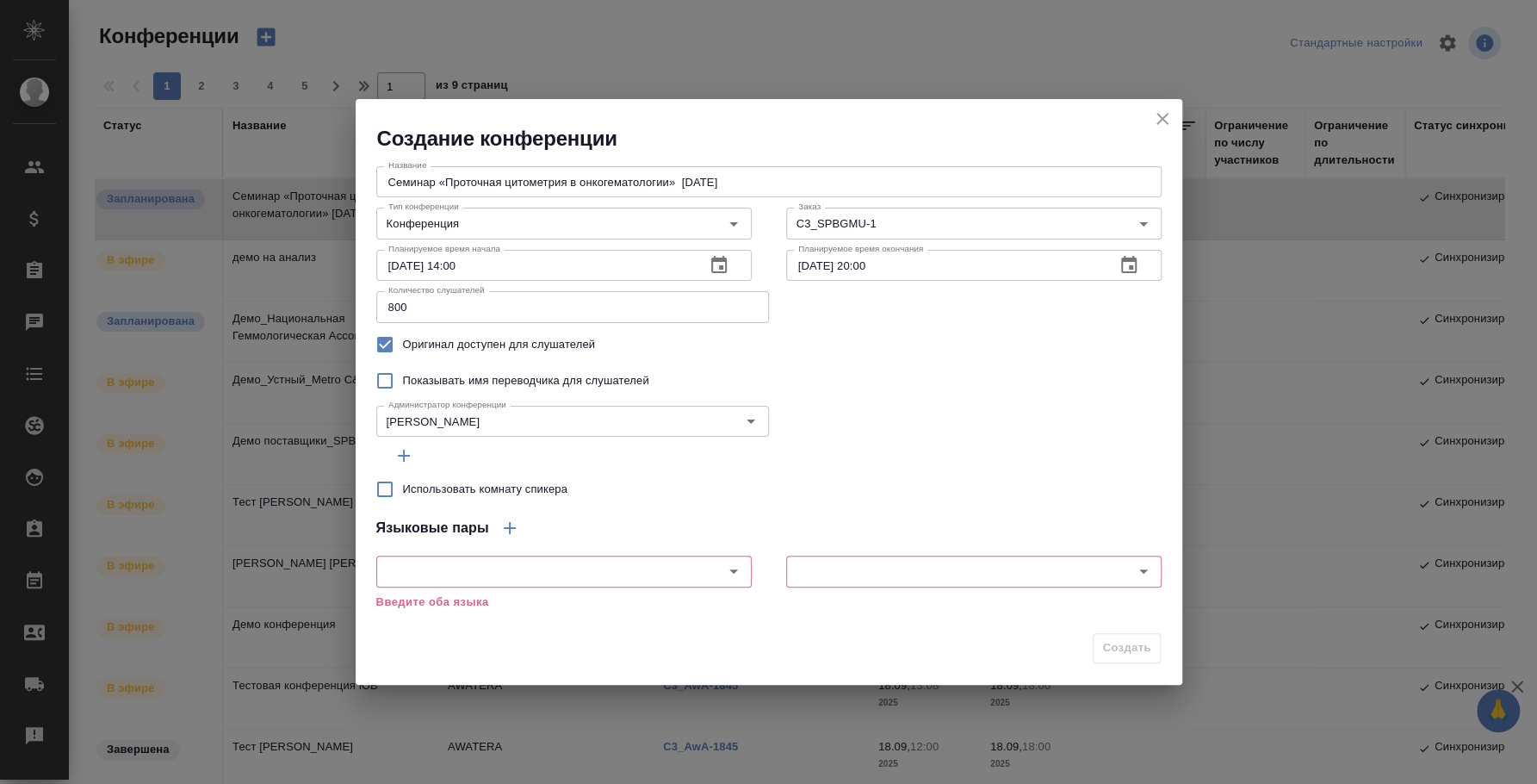
checkbox input "true"
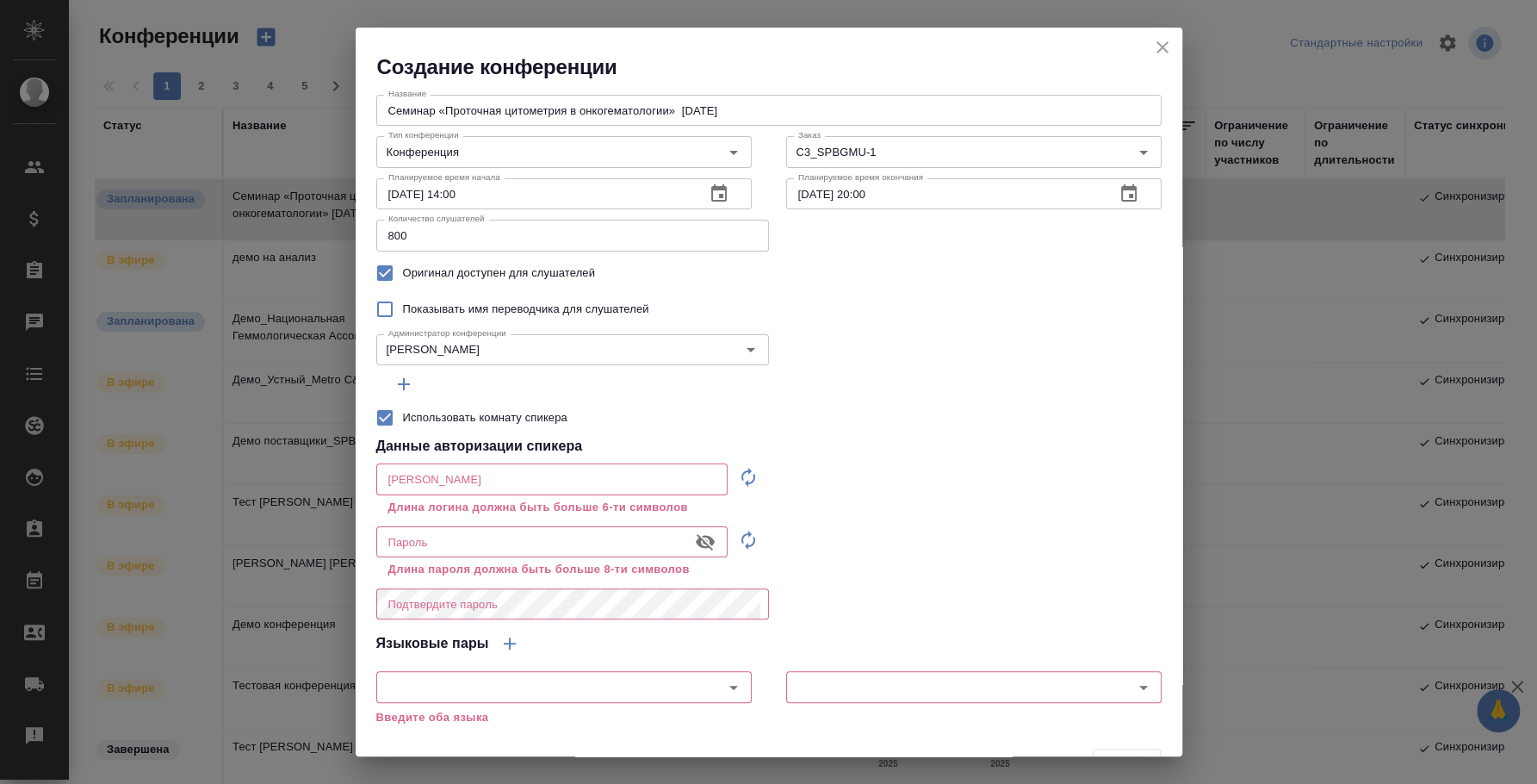
click at [748, 476] on icon "button" at bounding box center [748, 476] width 21 height 21
type input "speaker_qSYd7ehd"
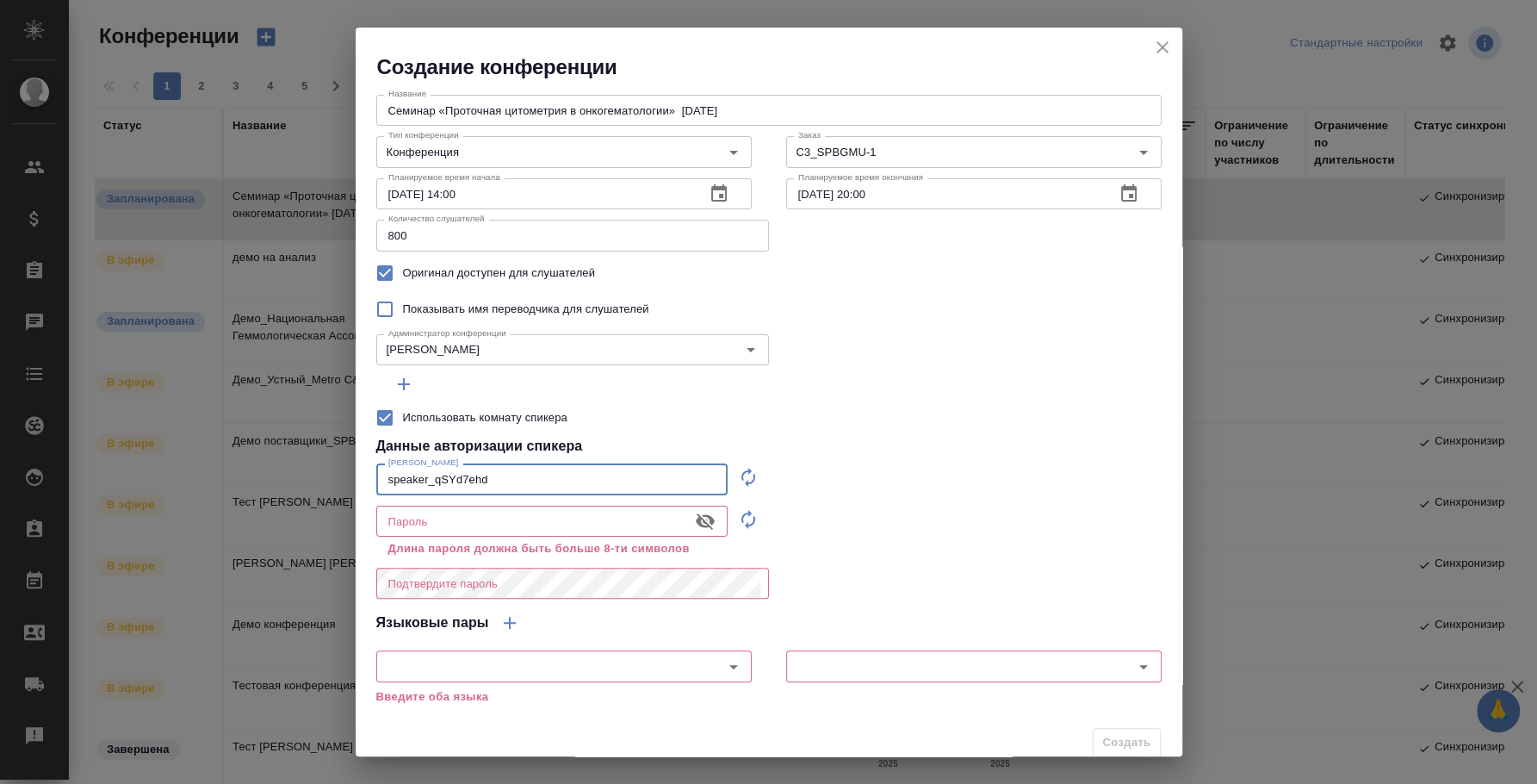
drag, startPoint x: 633, startPoint y: 470, endPoint x: 340, endPoint y: 434, distance: 295.2
click at [340, 434] on div "Создание конференции Название Семинар «Проточная цитометрия в онкогематологии» …" at bounding box center [768, 392] width 1537 height 784
click at [728, 518] on button "button" at bounding box center [748, 519] width 41 height 41
type input "l&1Y.3JH~HZn"
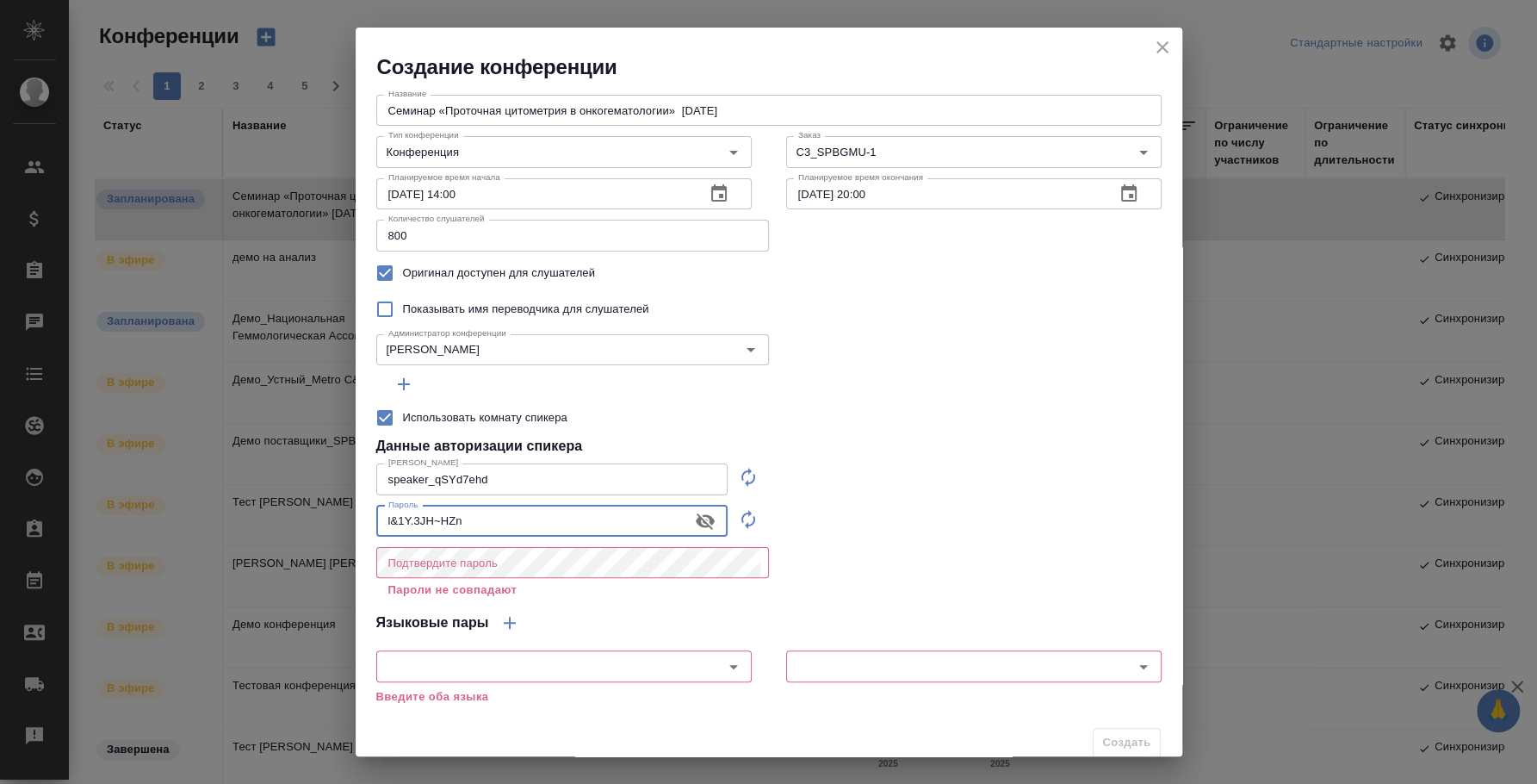
drag, startPoint x: 581, startPoint y: 524, endPoint x: 253, endPoint y: 494, distance: 329.4
click at [253, 494] on div "Создание конференции Название Семинар «Проточная цитометрия в онкогематологии» …" at bounding box center [768, 392] width 1537 height 784
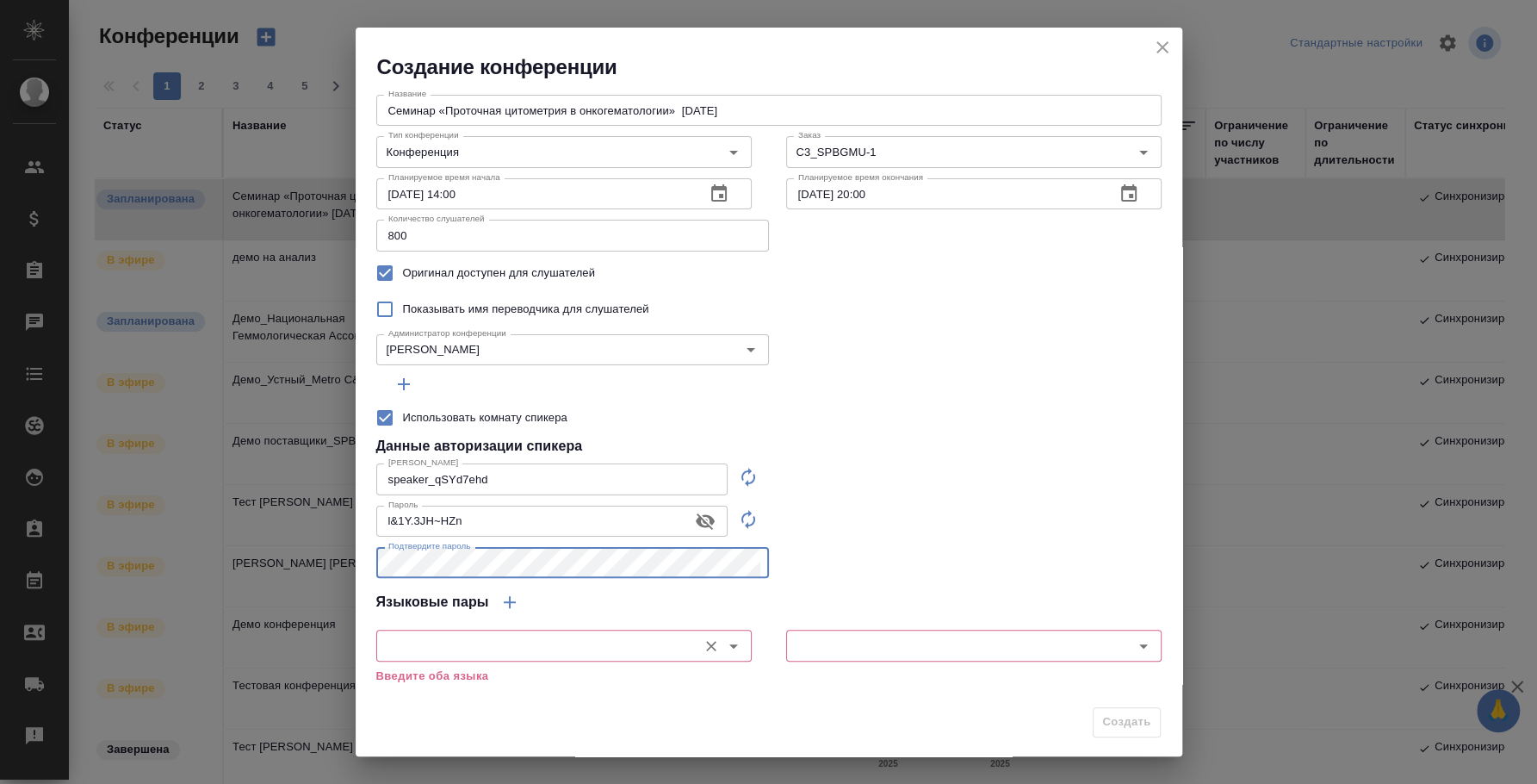
click at [599, 636] on input "text" at bounding box center [535, 644] width 308 height 21
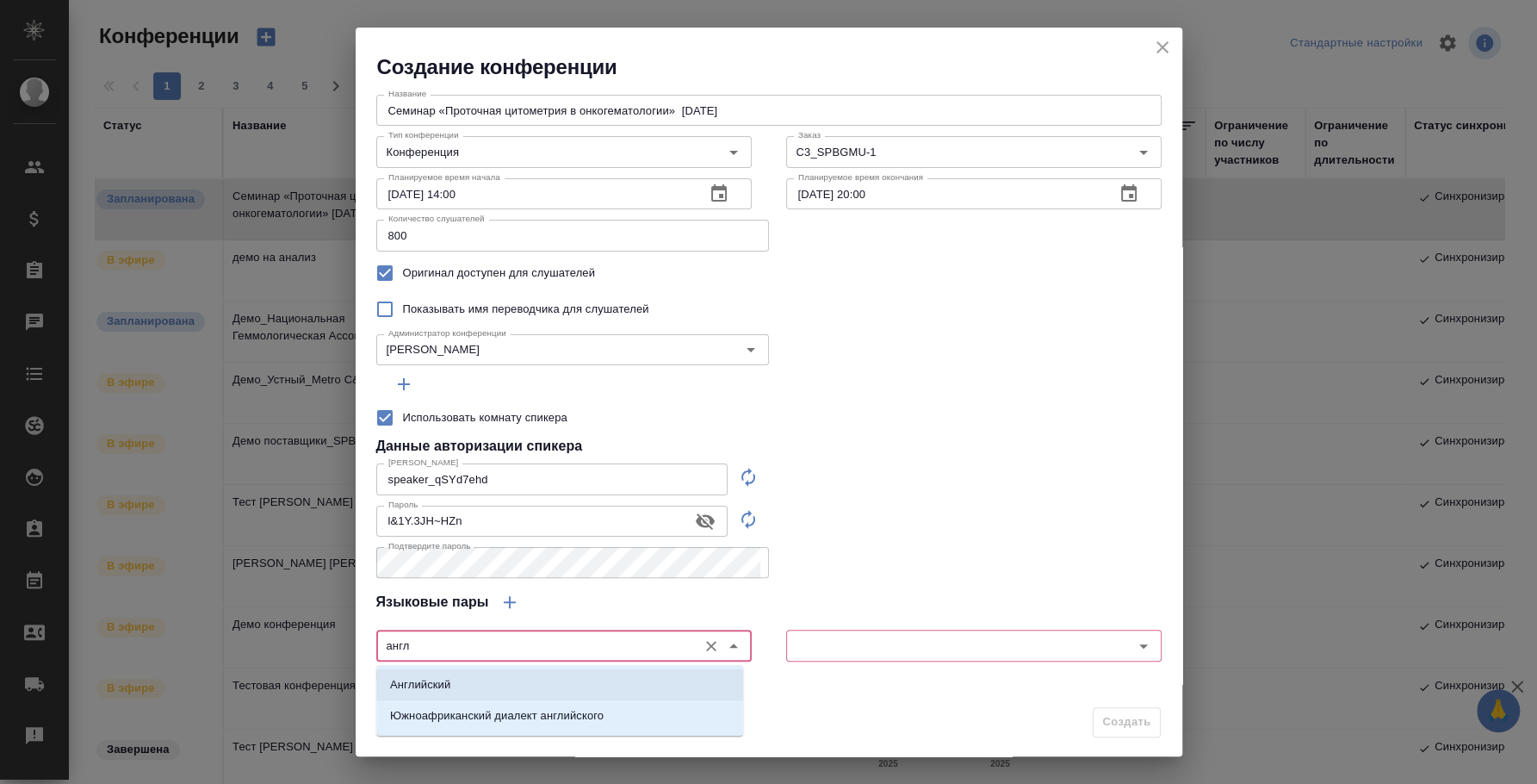
click at [618, 691] on li "Английский" at bounding box center [559, 684] width 367 height 31
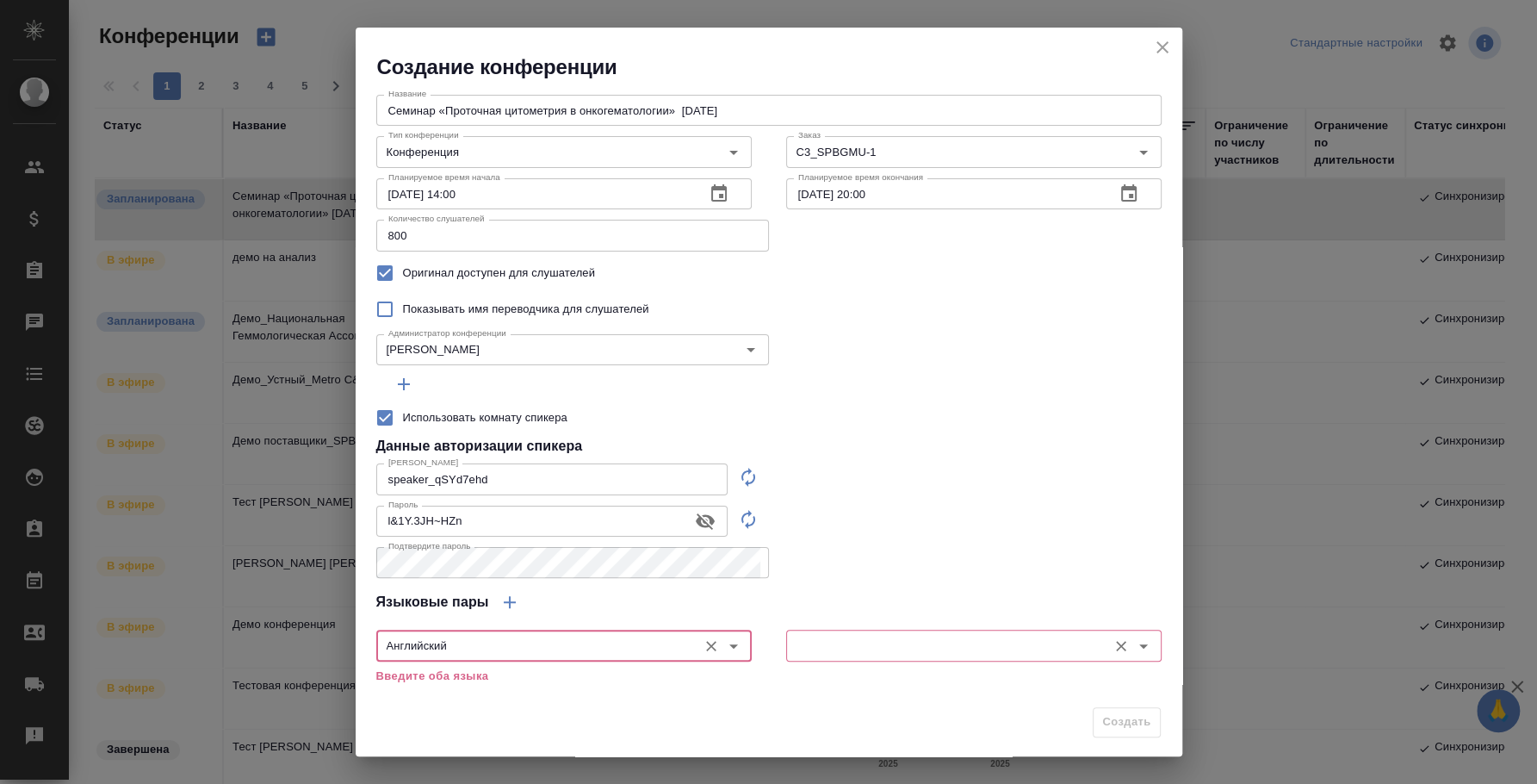
type input "Английский"
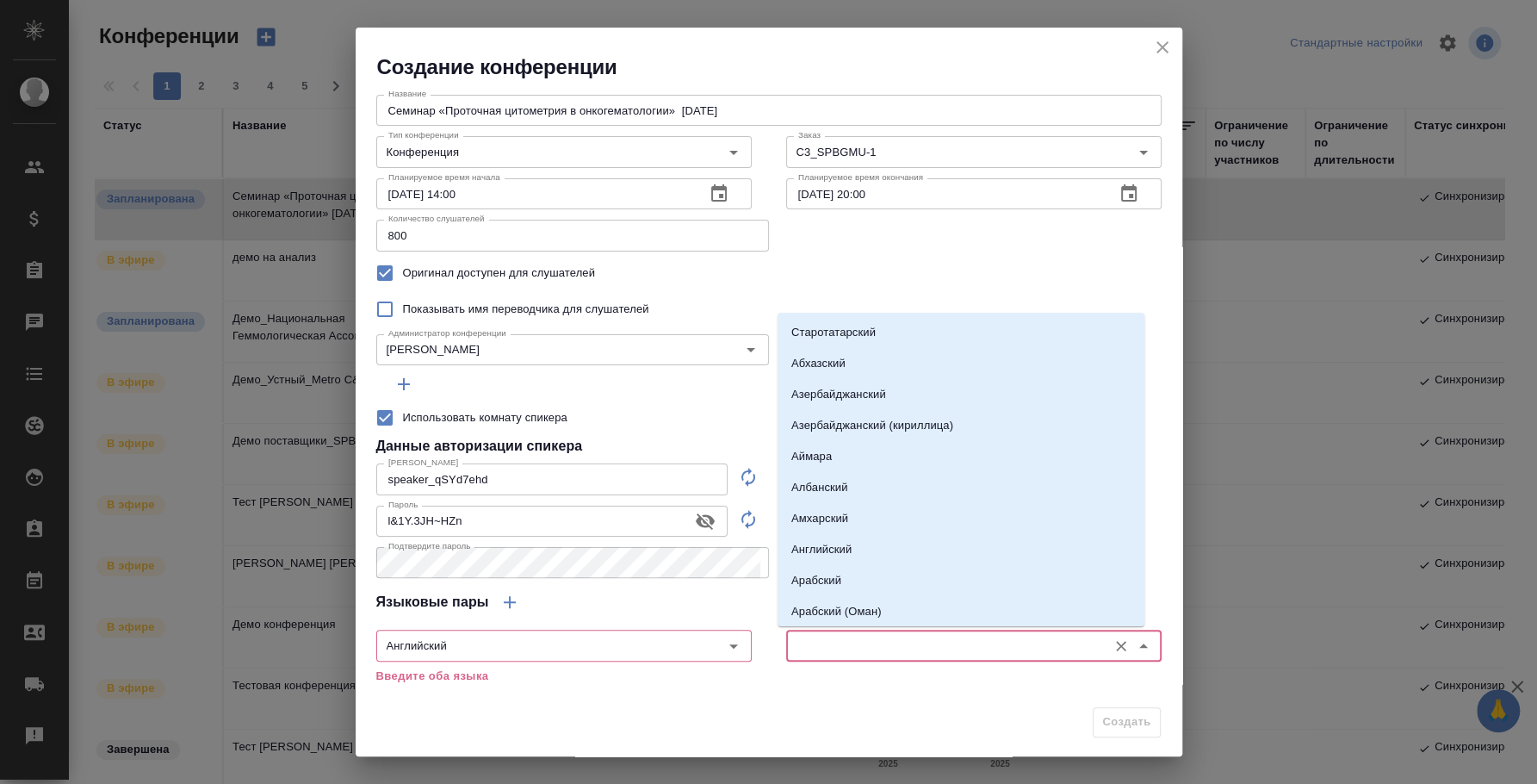
click at [814, 654] on input "text" at bounding box center [945, 644] width 308 height 21
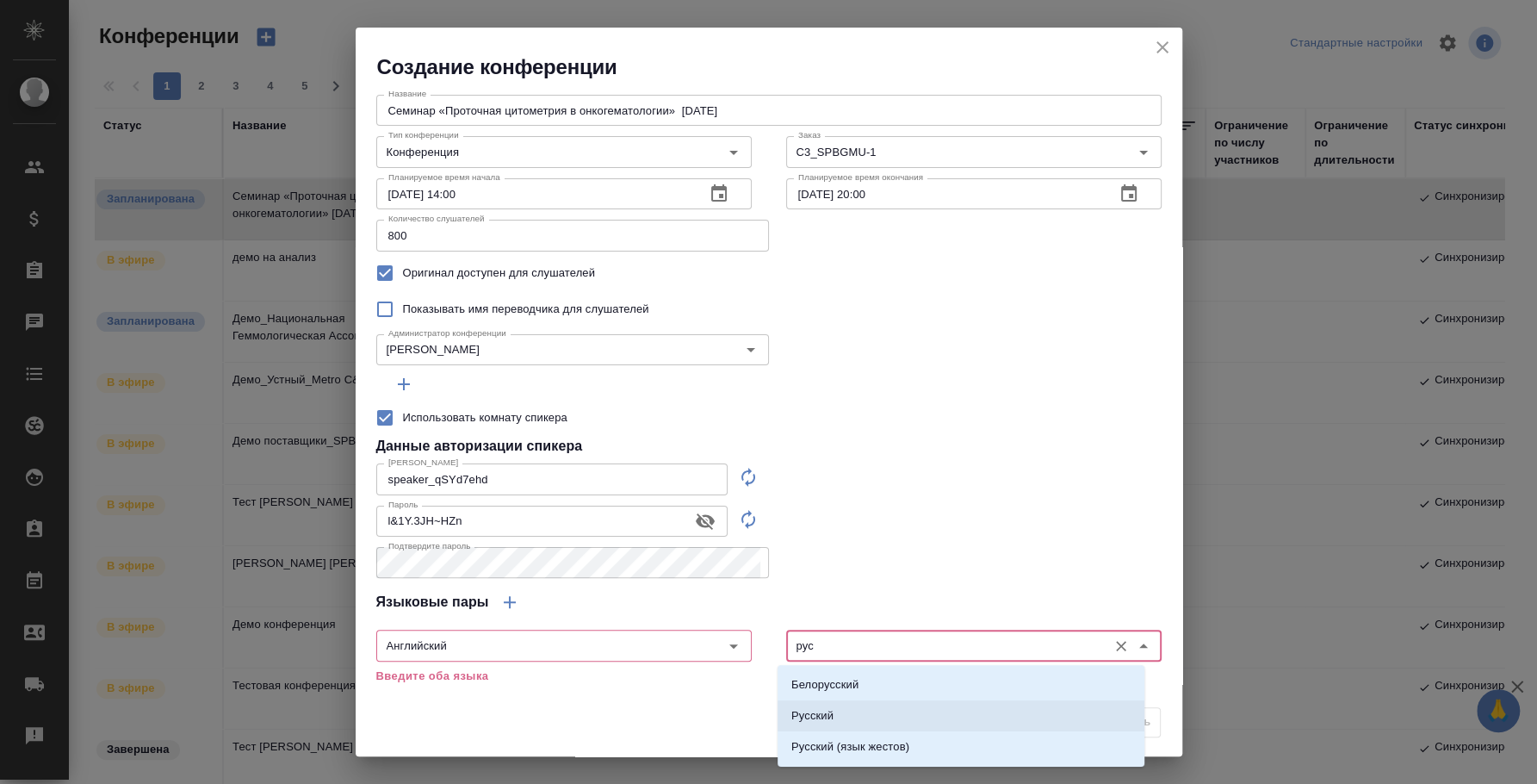
click at [912, 715] on li "Русский" at bounding box center [961, 715] width 367 height 31
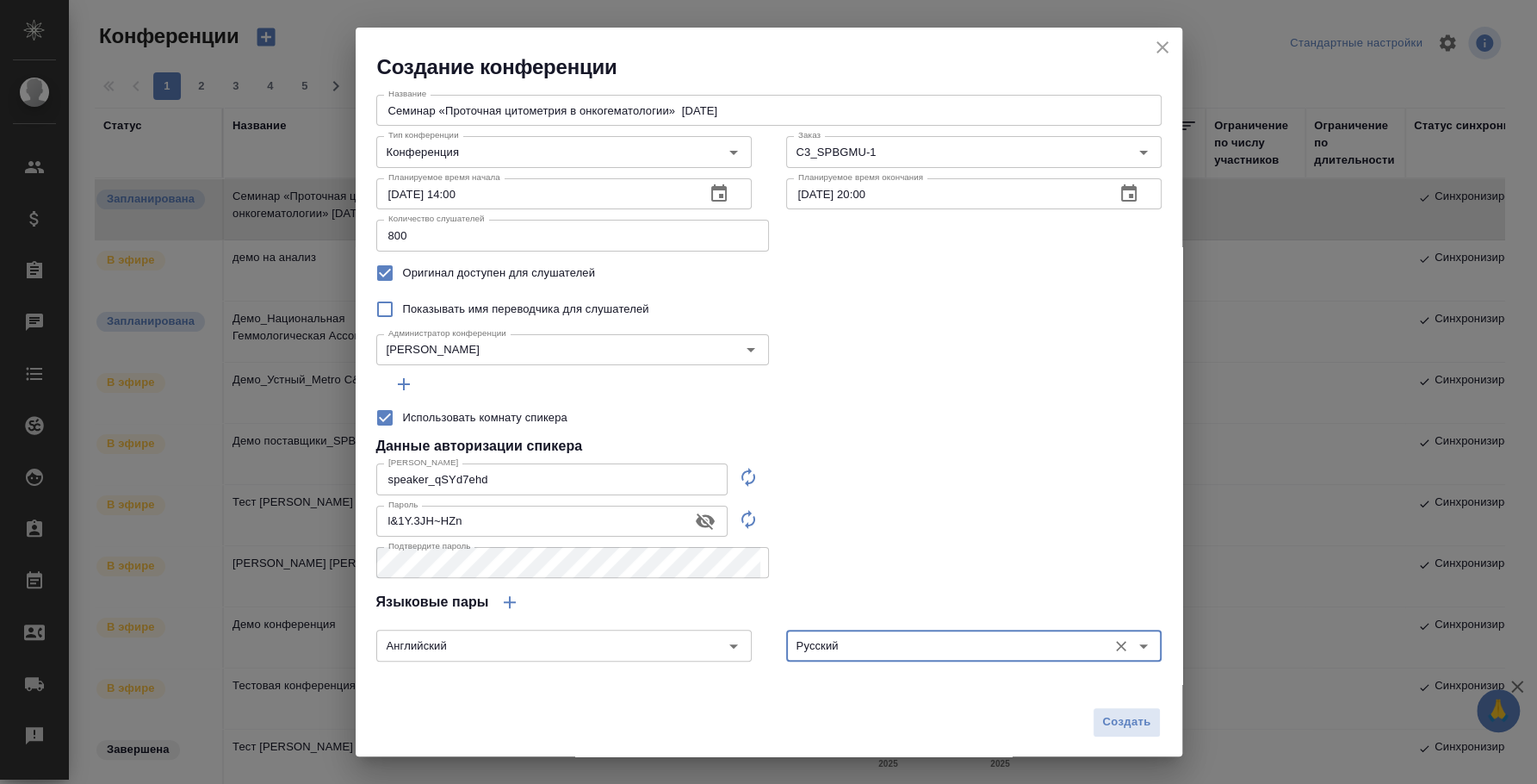
type input "Русский"
click at [954, 537] on div "Название Семинар «Проточная цитометрия в онкогематологии» 25.09.2025 Название Т…" at bounding box center [769, 389] width 827 height 617
click at [1103, 720] on span "Создать" at bounding box center [1127, 722] width 48 height 20
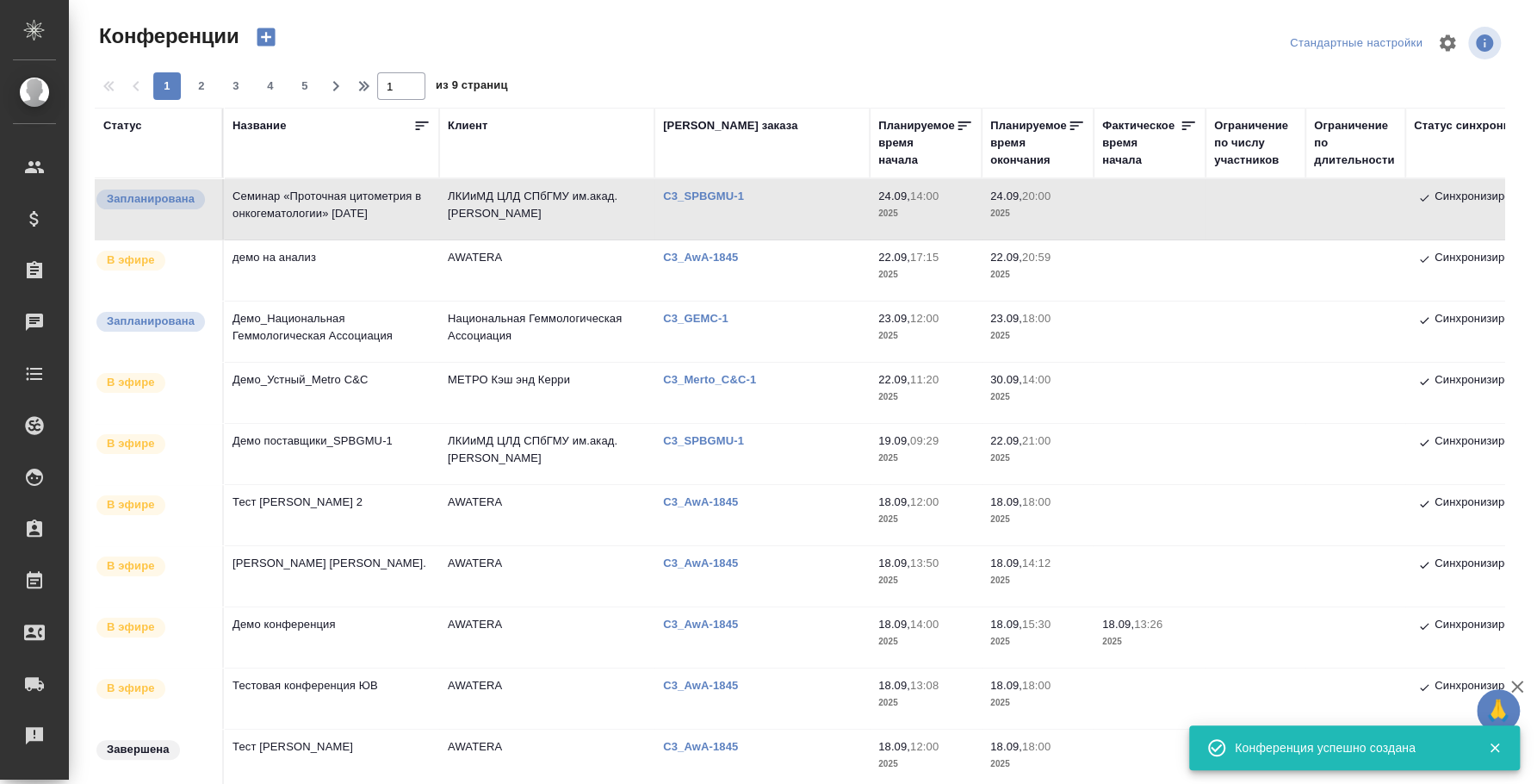
type input "0"
checkbox input "false"
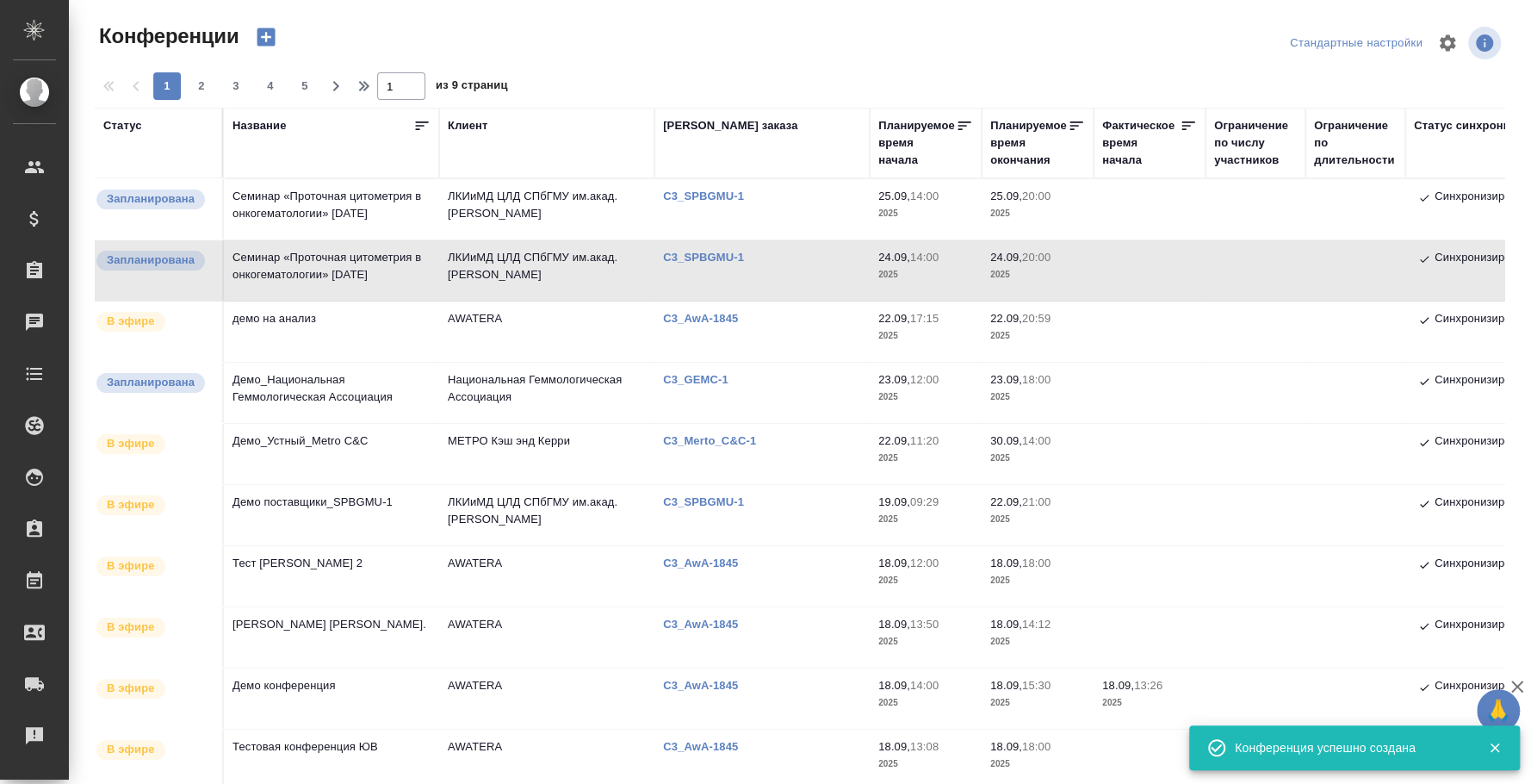
click at [329, 214] on td "Семинар «Проточная цитометрия в онкогематологии» 25.09.2025" at bounding box center [332, 209] width 215 height 60
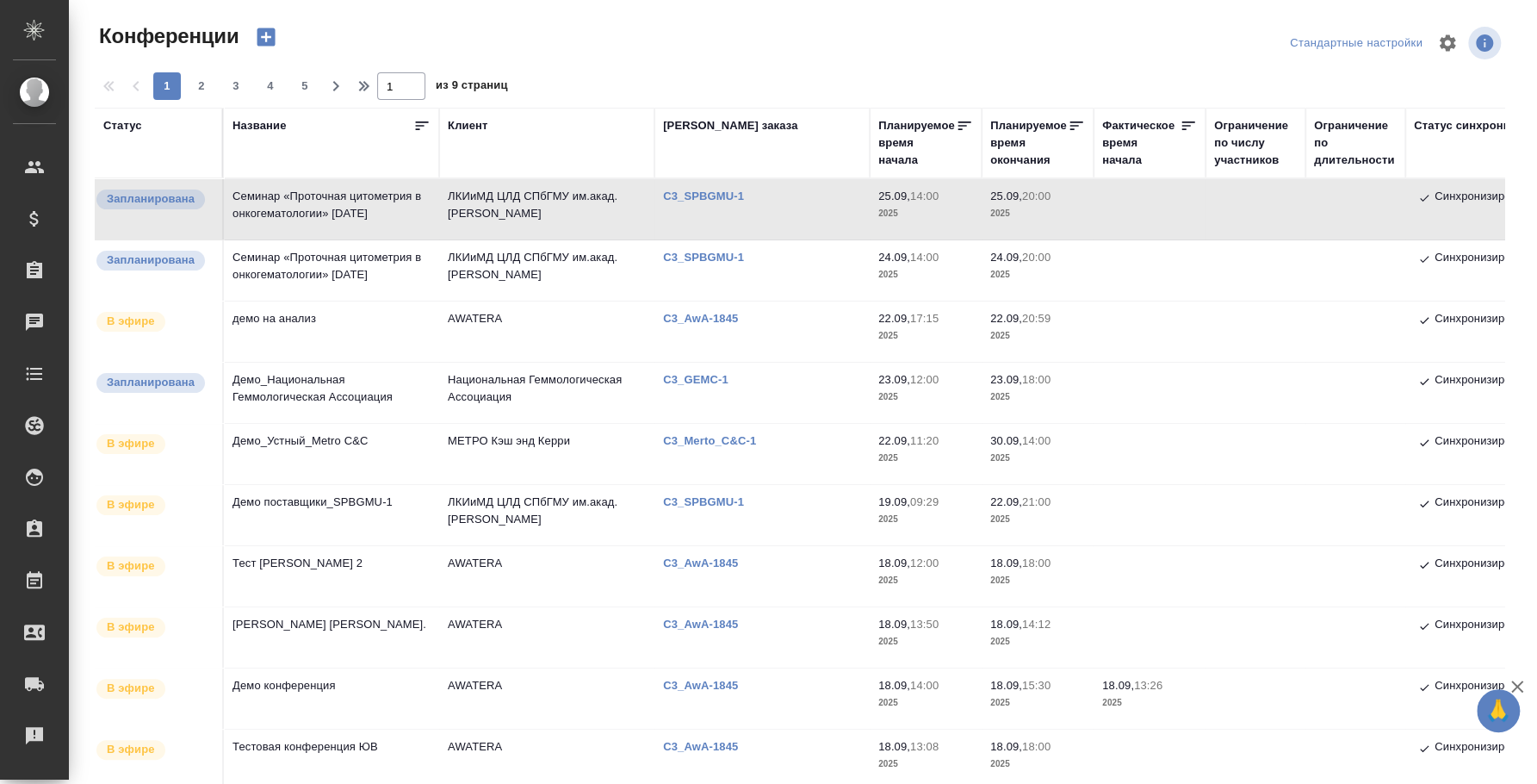
click at [363, 250] on td "Семинар «Проточная цитометрия в онкогематологии» 24.09.2025" at bounding box center [332, 270] width 215 height 60
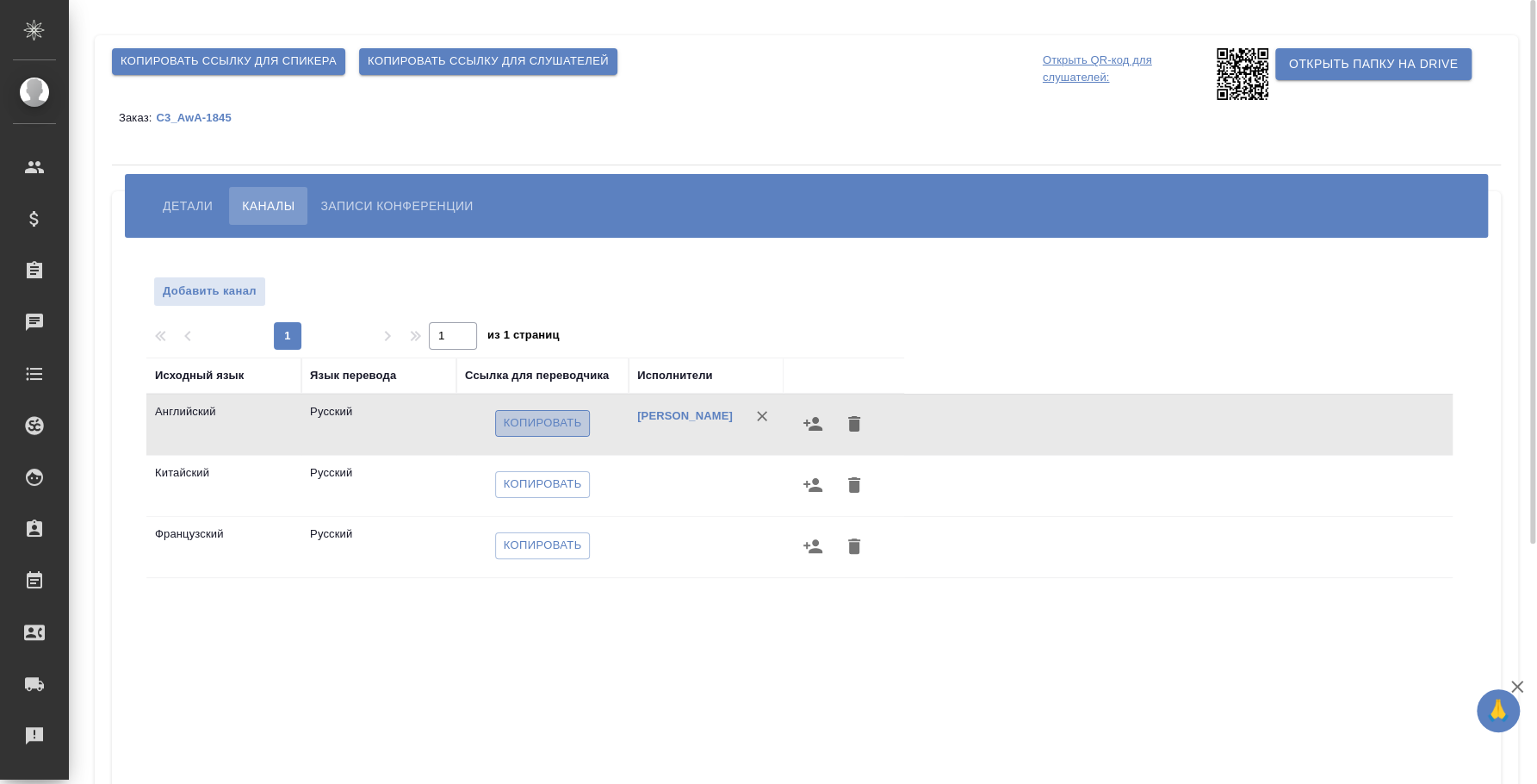
click at [548, 422] on span "Копировать" at bounding box center [543, 423] width 78 height 20
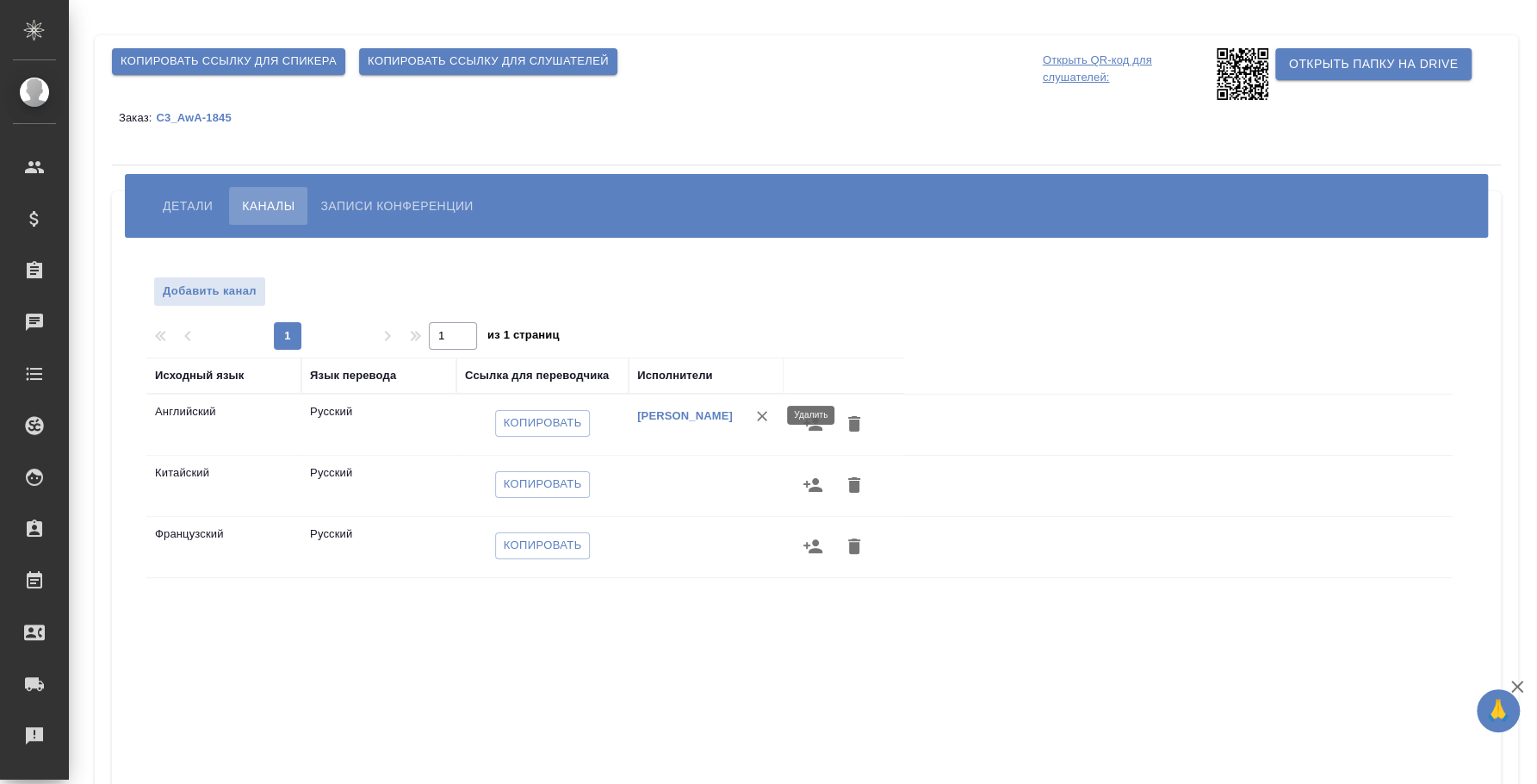
click at [765, 414] on icon "button" at bounding box center [762, 415] width 17 height 17
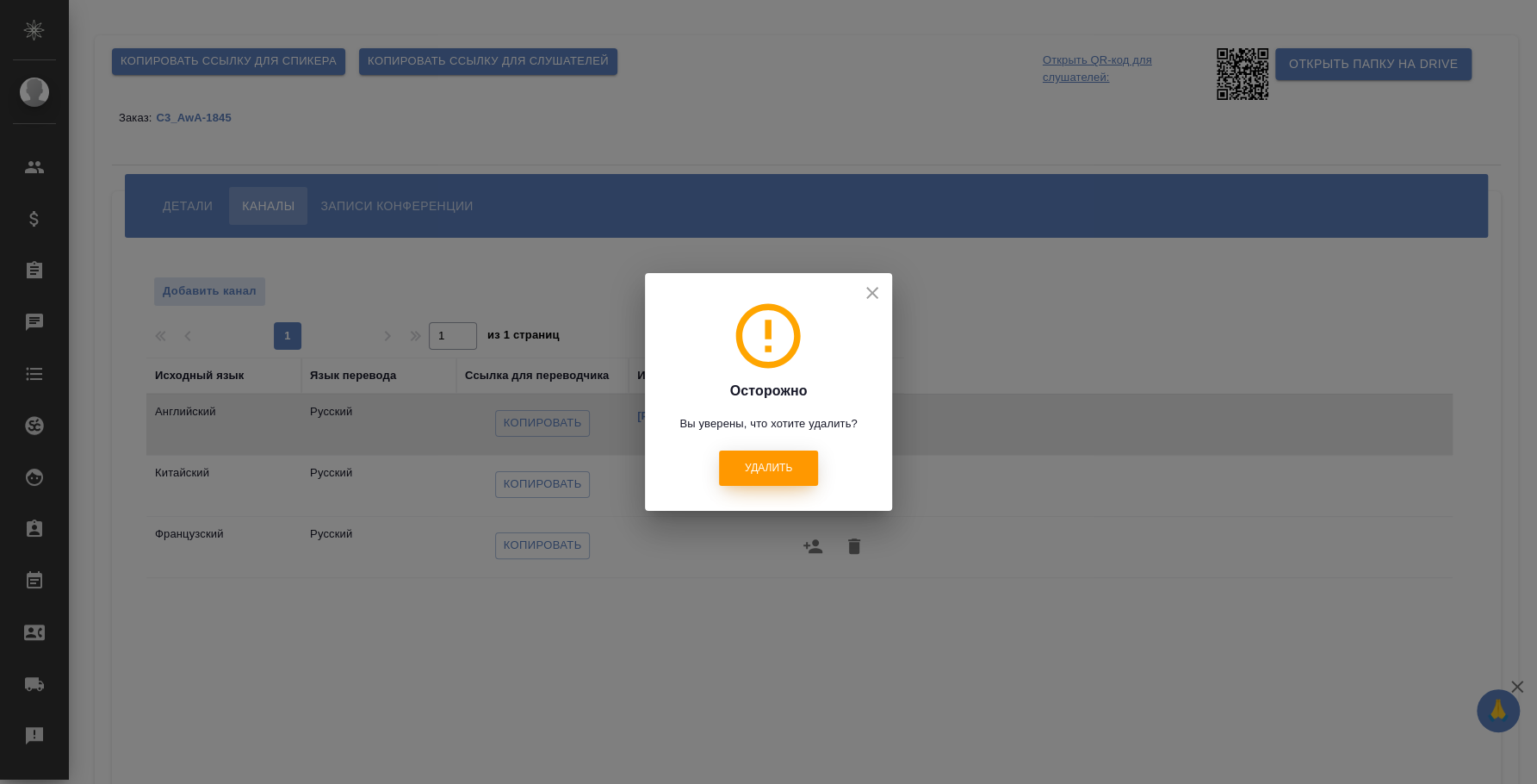
click at [757, 458] on button "Удалить" at bounding box center [769, 467] width 99 height 35
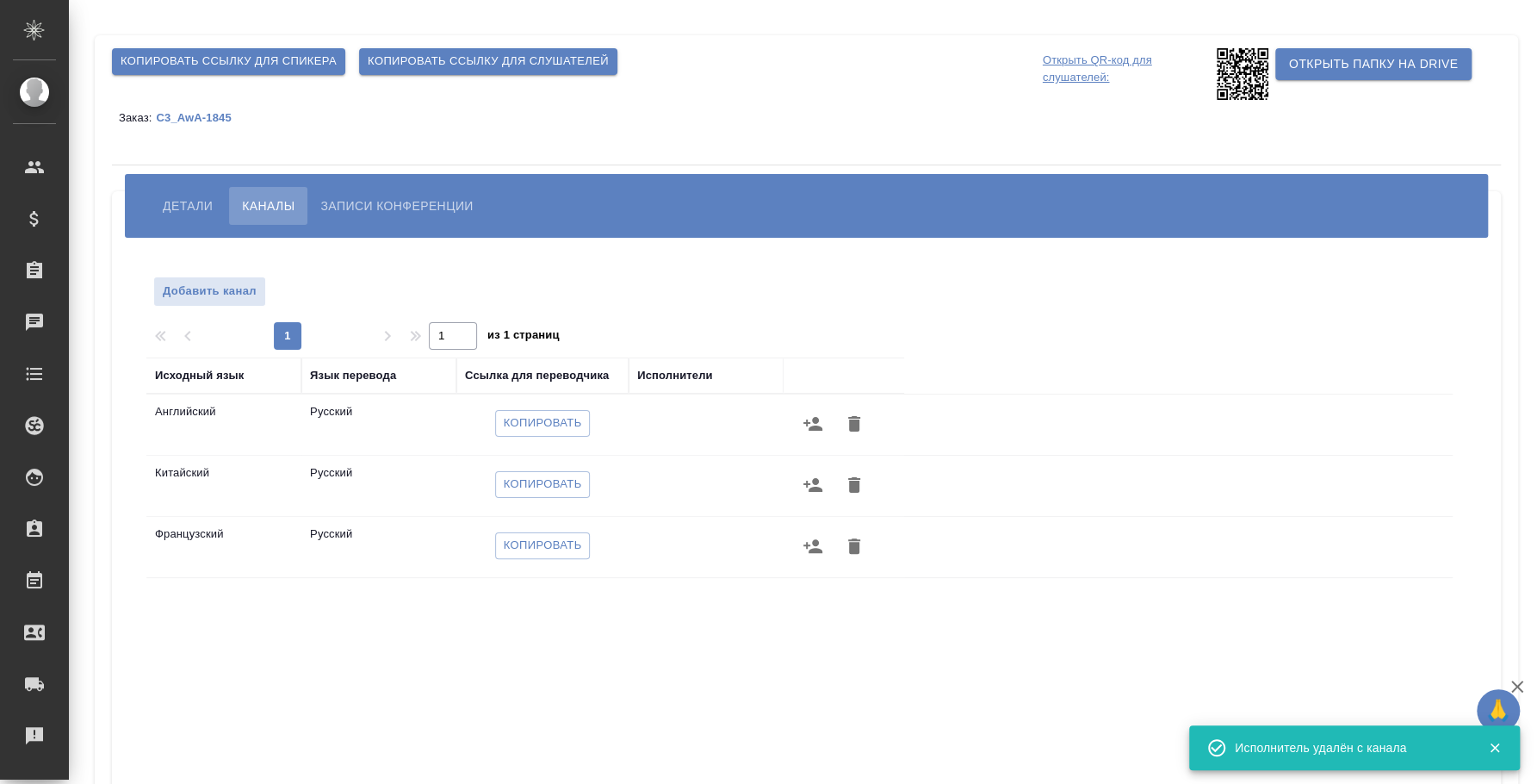
click at [813, 416] on icon "button" at bounding box center [813, 423] width 21 height 21
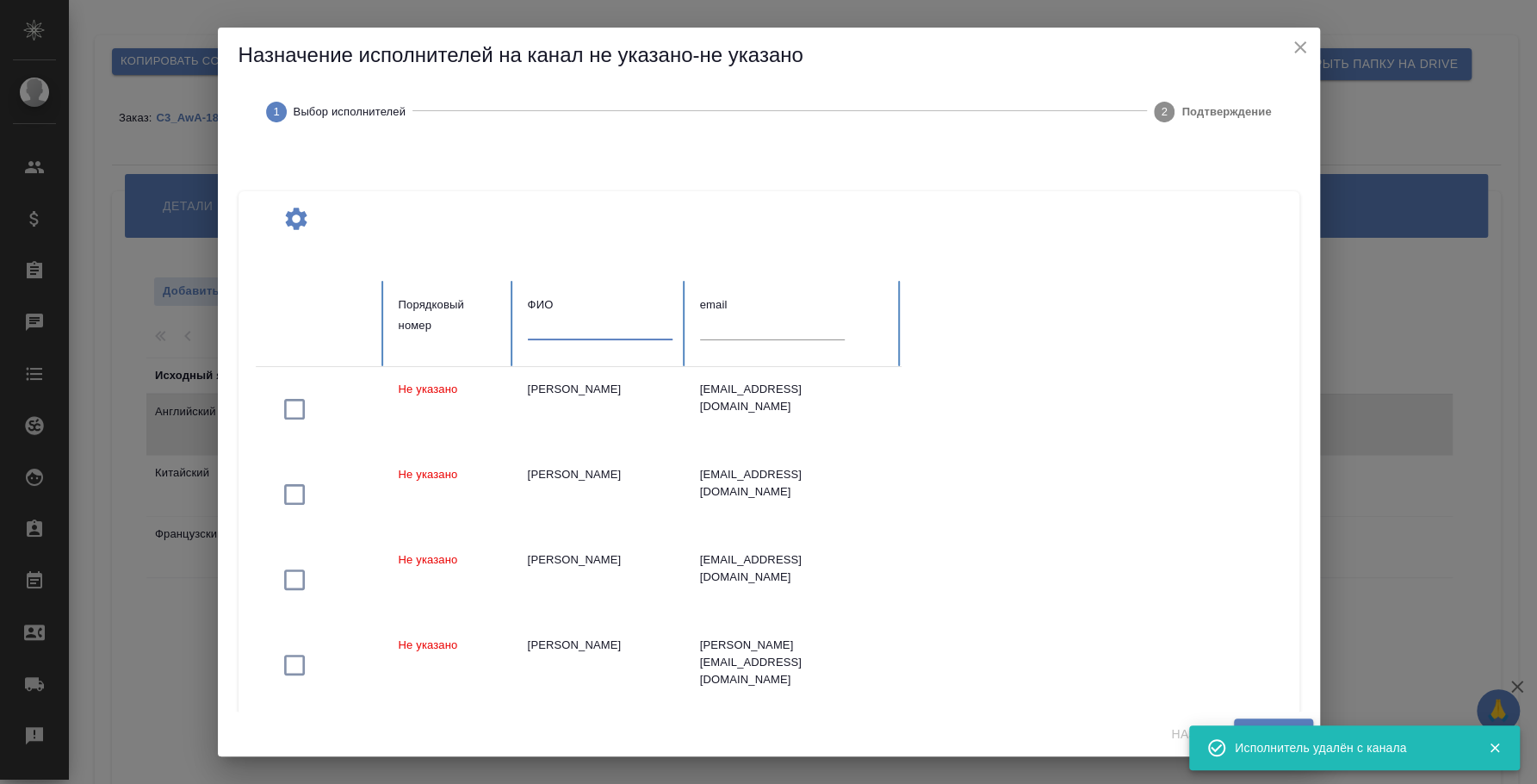
click at [560, 329] on input "text" at bounding box center [599, 327] width 144 height 24
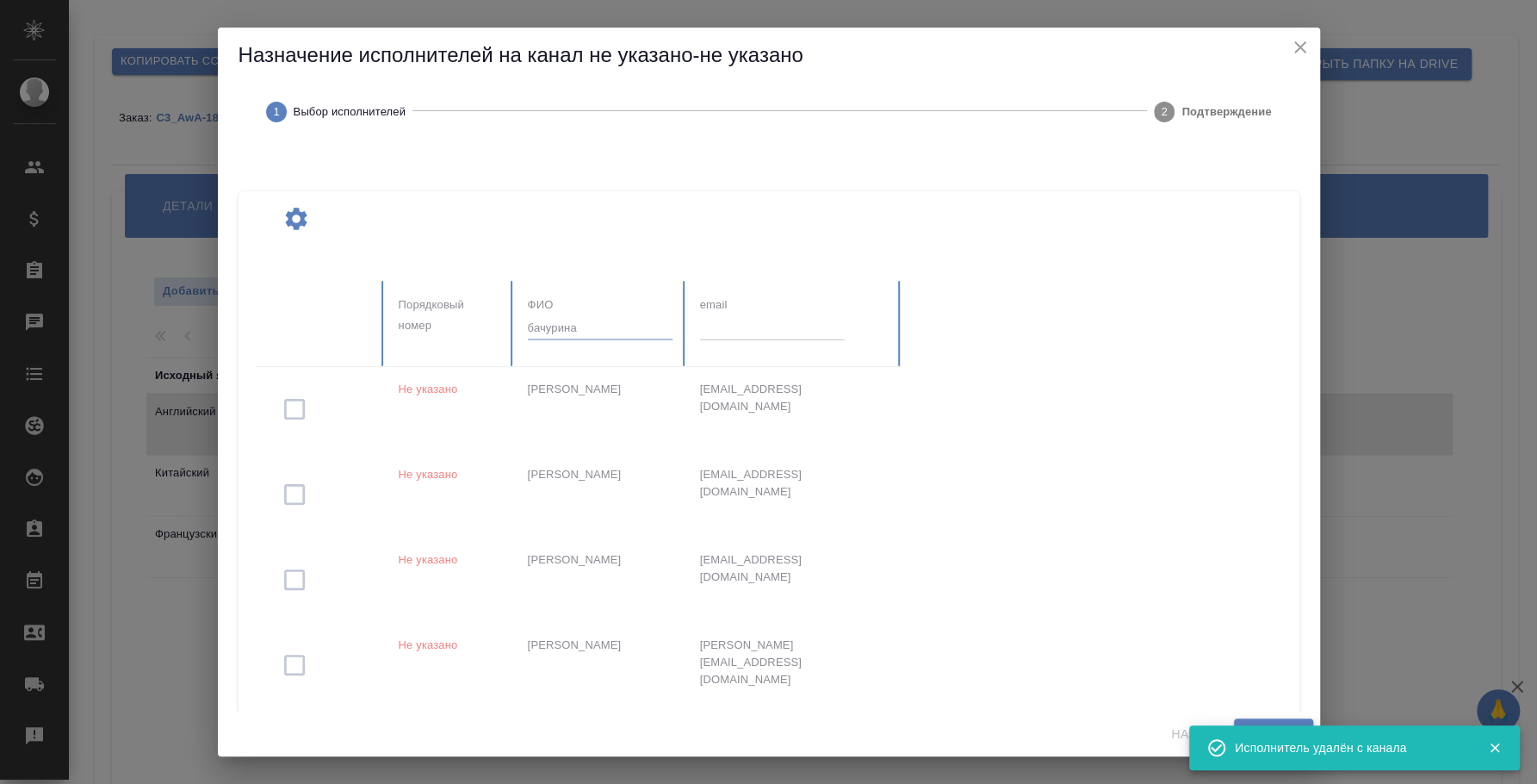
type input "бачурина"
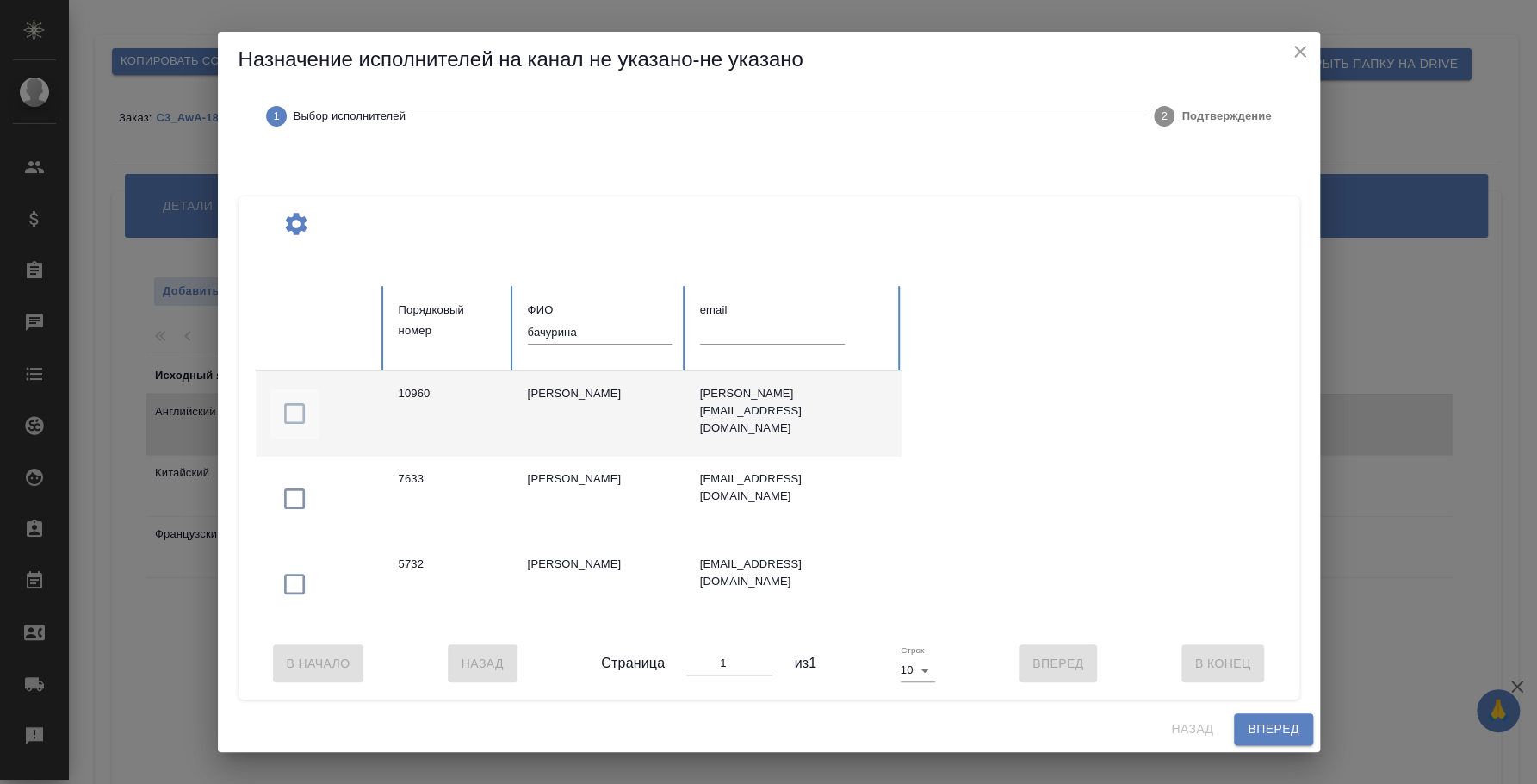
click at [296, 417] on icon "button" at bounding box center [294, 413] width 21 height 21
click at [1257, 727] on span "Вперед" at bounding box center [1273, 729] width 51 height 22
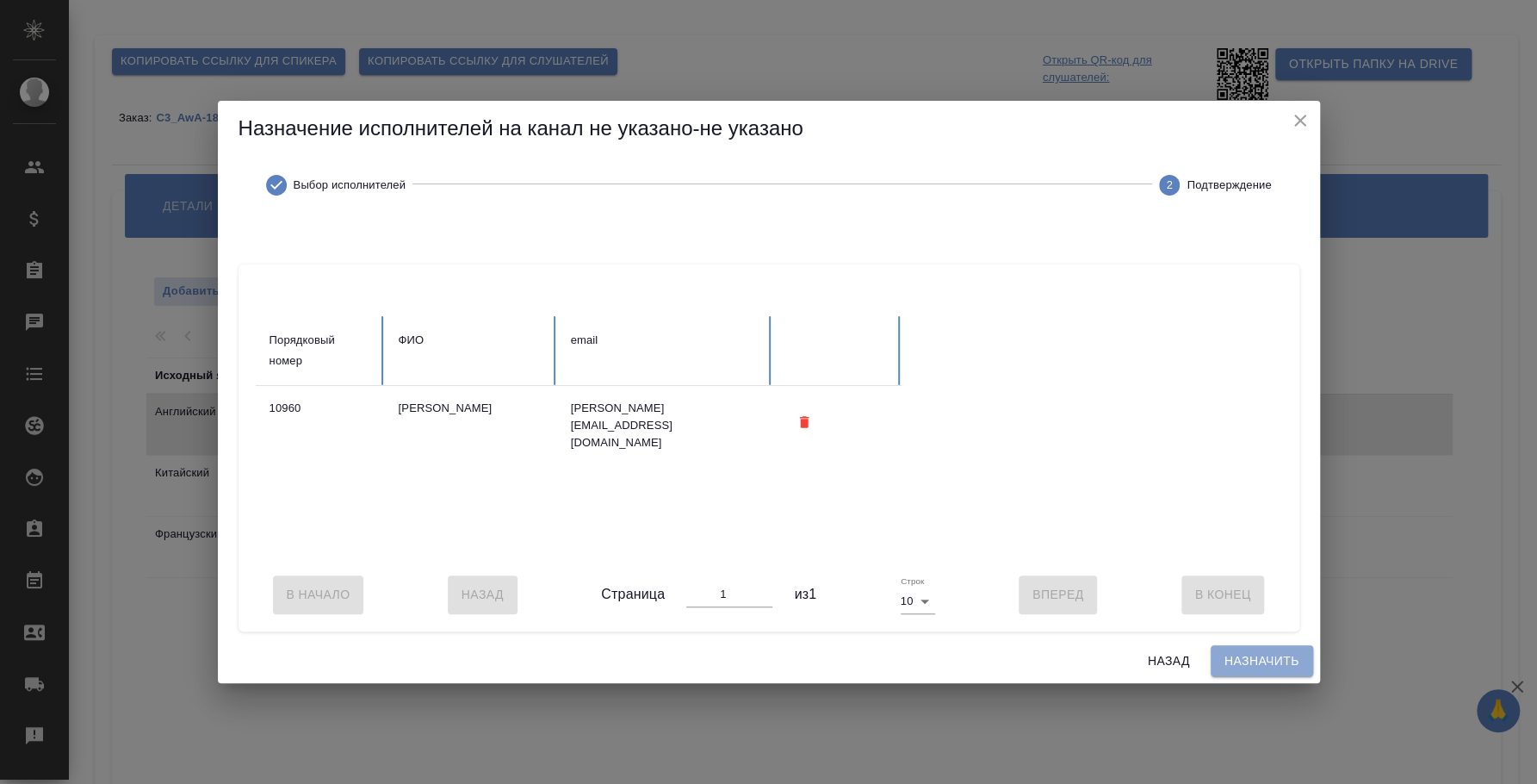
click at [1266, 677] on button "Назначить" at bounding box center [1262, 661] width 102 height 32
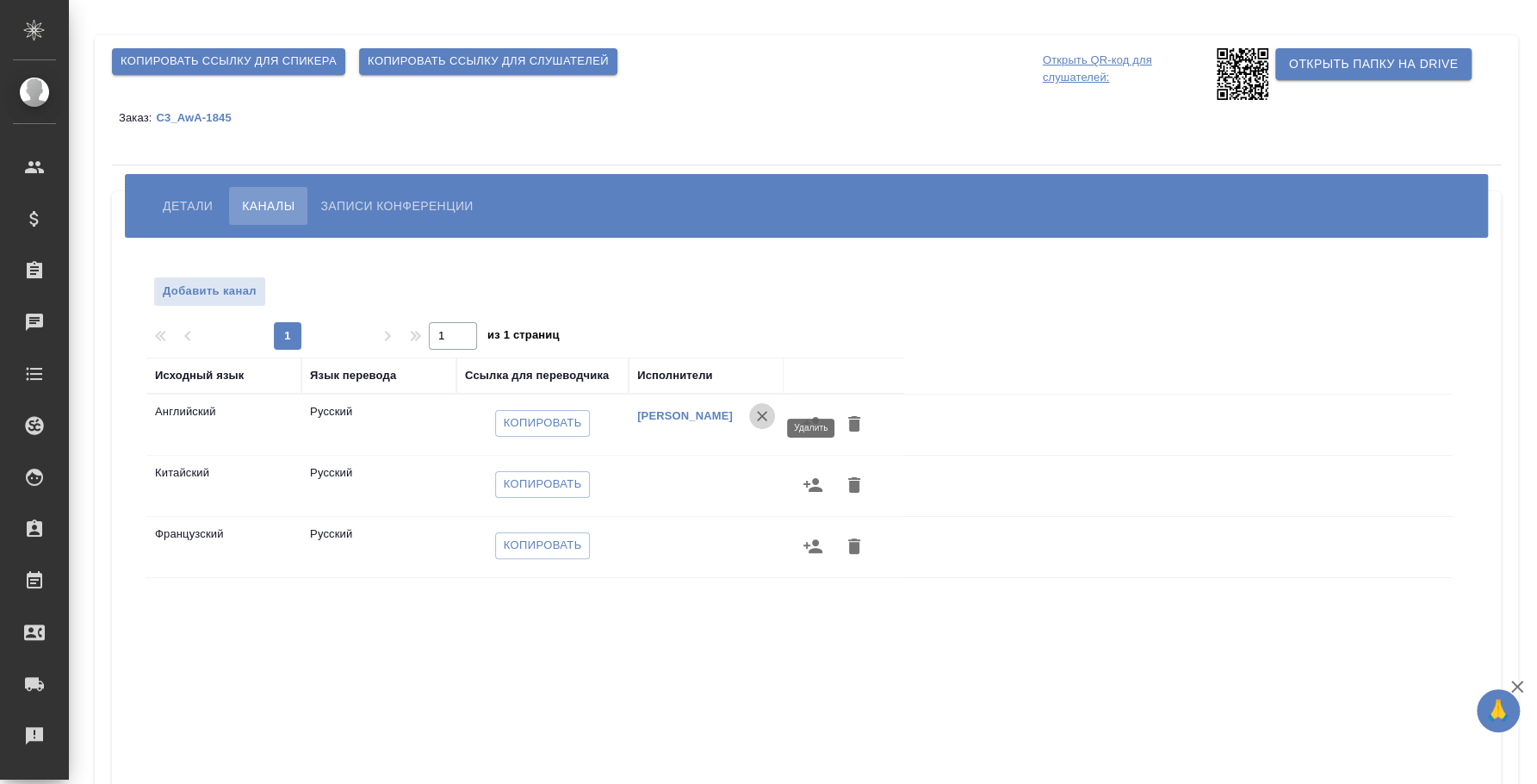
click at [768, 419] on icon "button" at bounding box center [762, 415] width 17 height 17
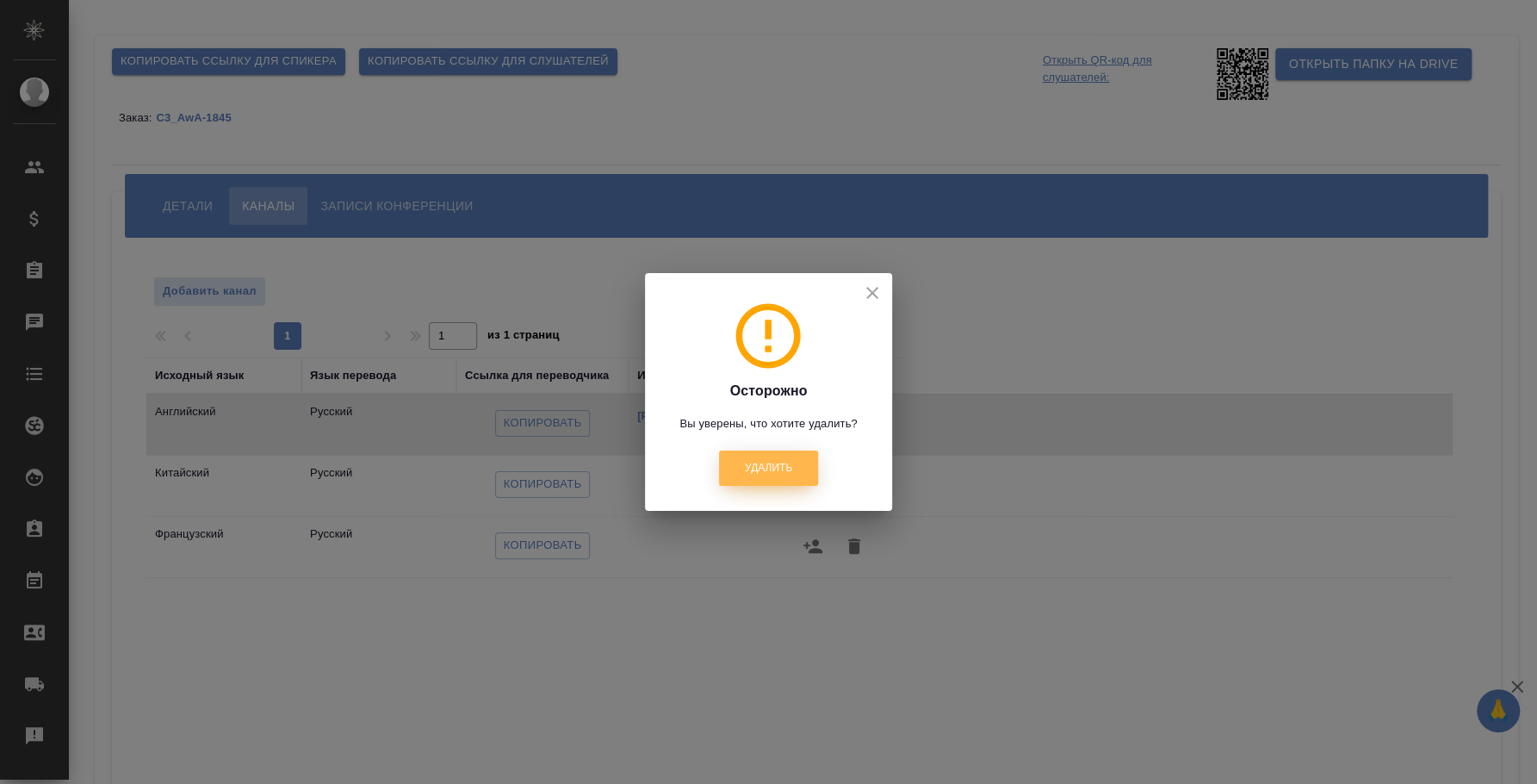
click at [757, 454] on button "Удалить" at bounding box center [769, 467] width 99 height 35
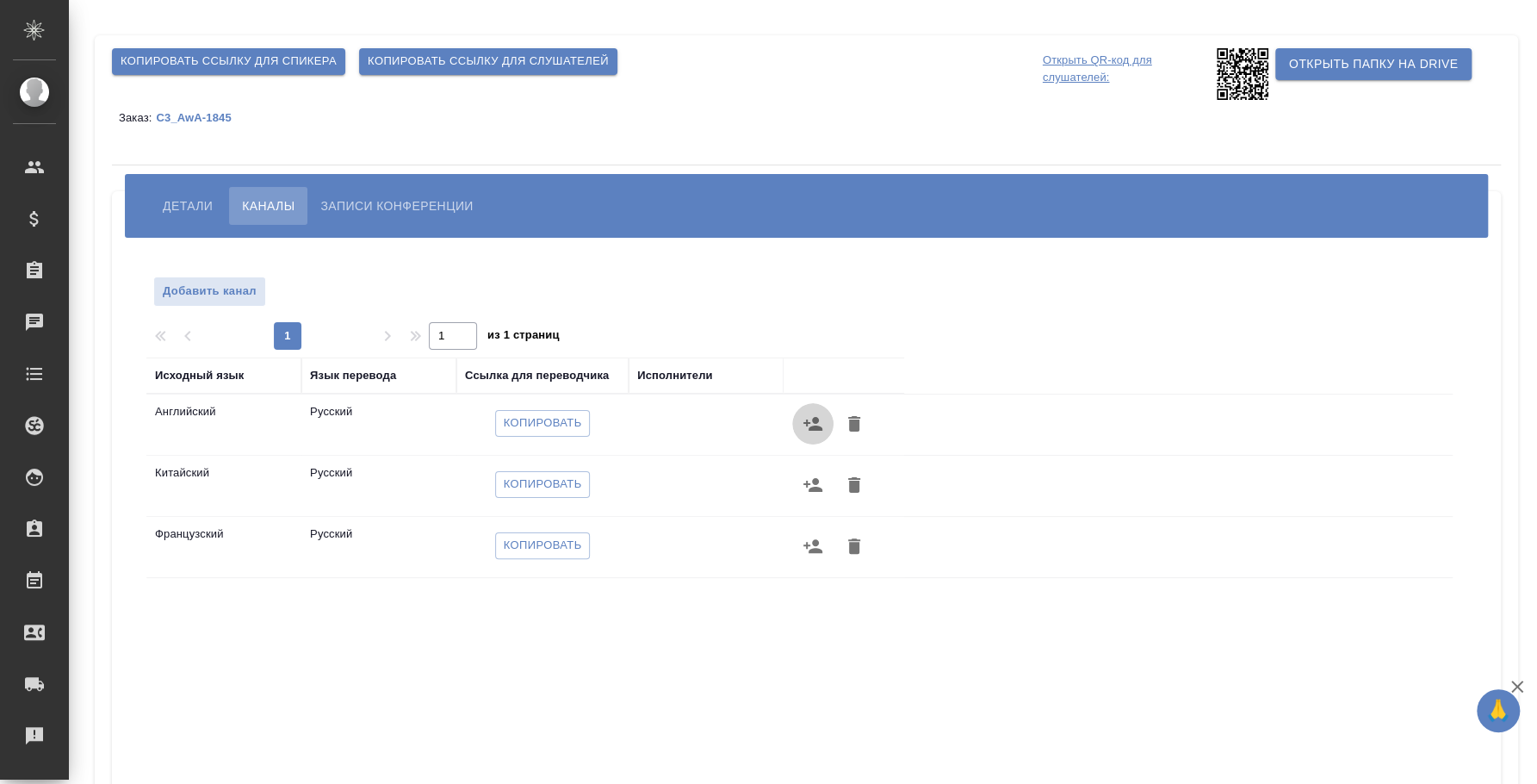
click at [816, 423] on icon "button" at bounding box center [813, 423] width 21 height 21
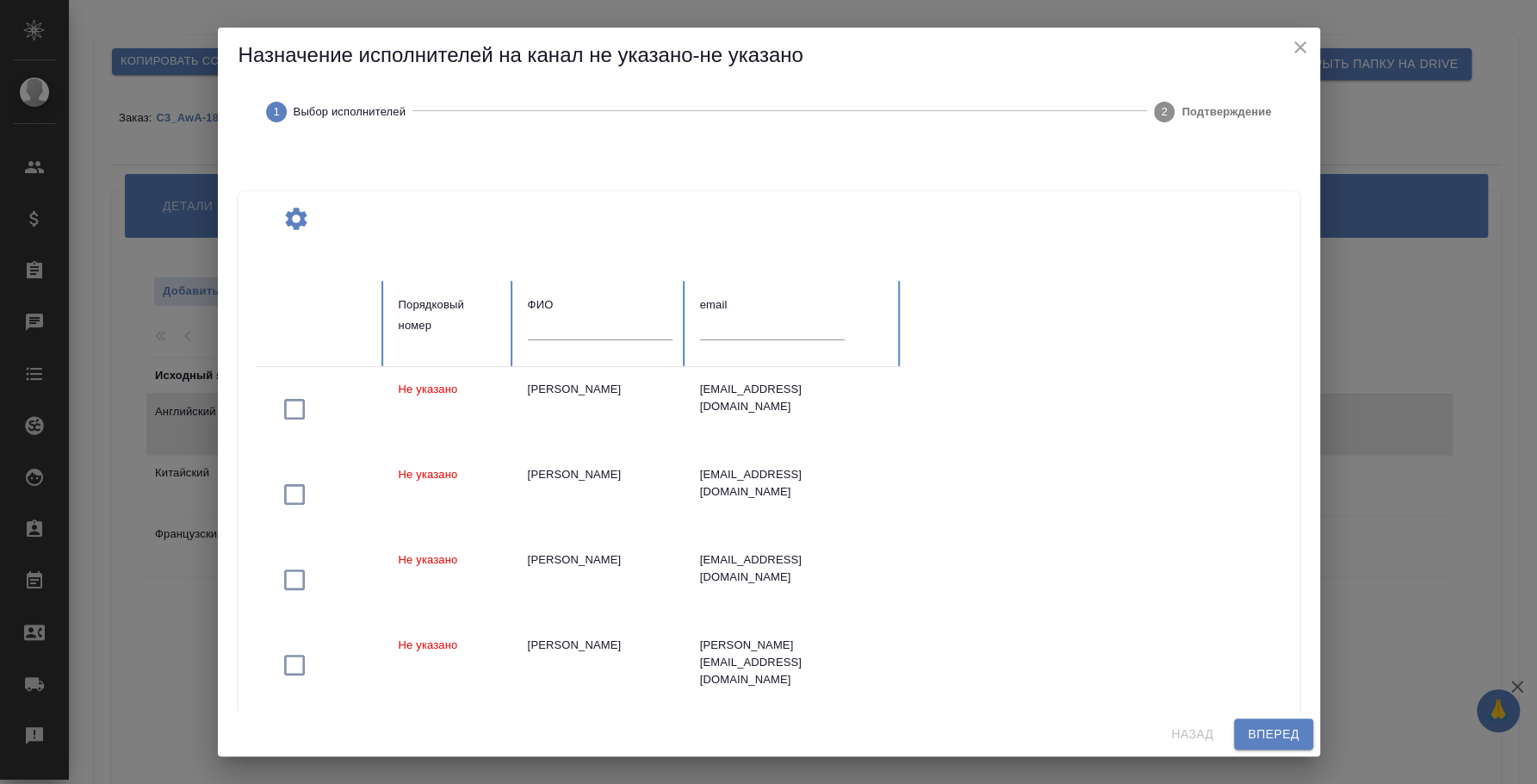
click at [630, 326] on input "text" at bounding box center [599, 327] width 144 height 24
type input "[PERSON_NAME]"
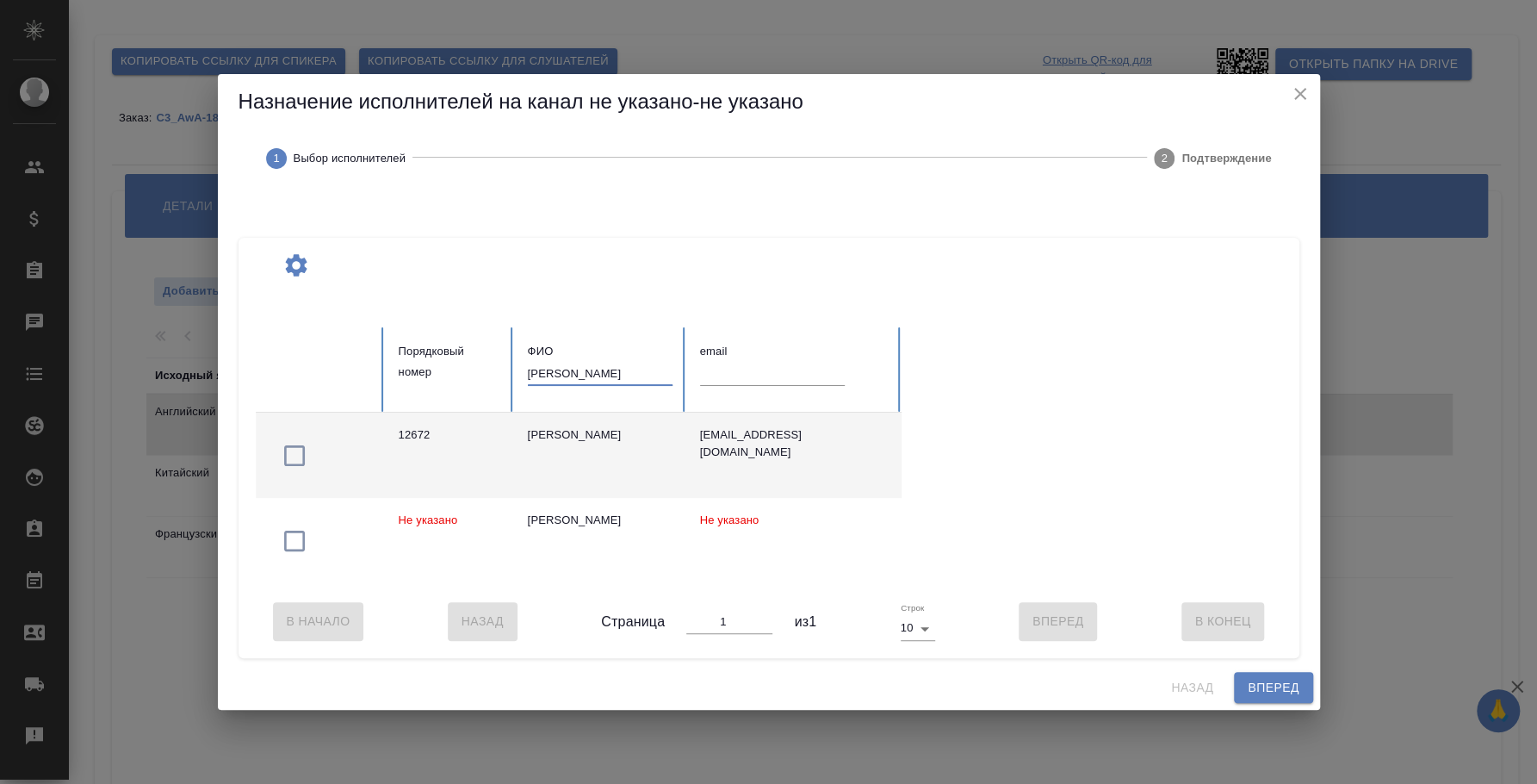
click at [304, 445] on icon "button" at bounding box center [294, 455] width 21 height 21
click at [1298, 699] on button "Вперед" at bounding box center [1273, 688] width 78 height 32
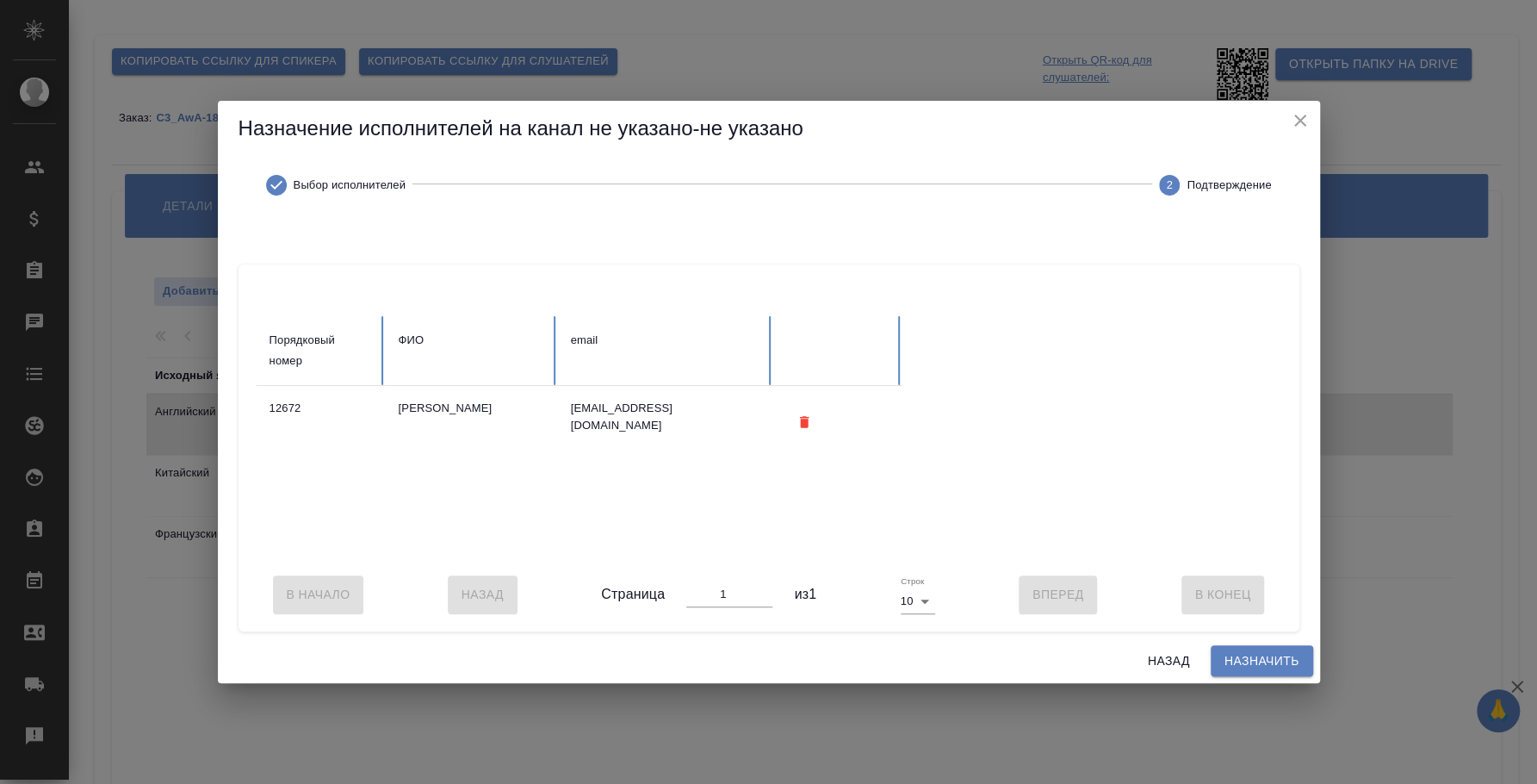
click at [1271, 670] on span "Назначить" at bounding box center [1262, 661] width 75 height 22
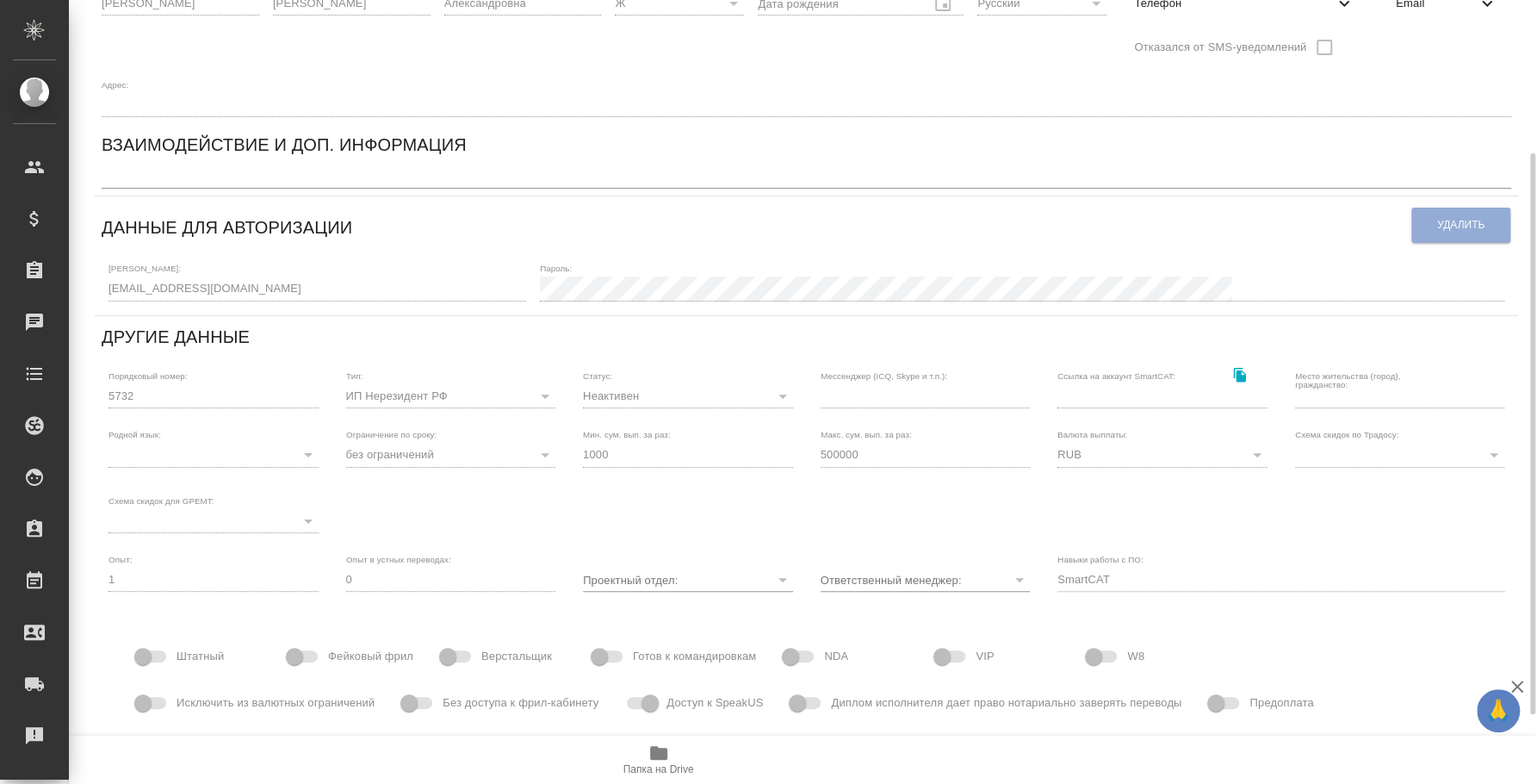
scroll to position [311, 0]
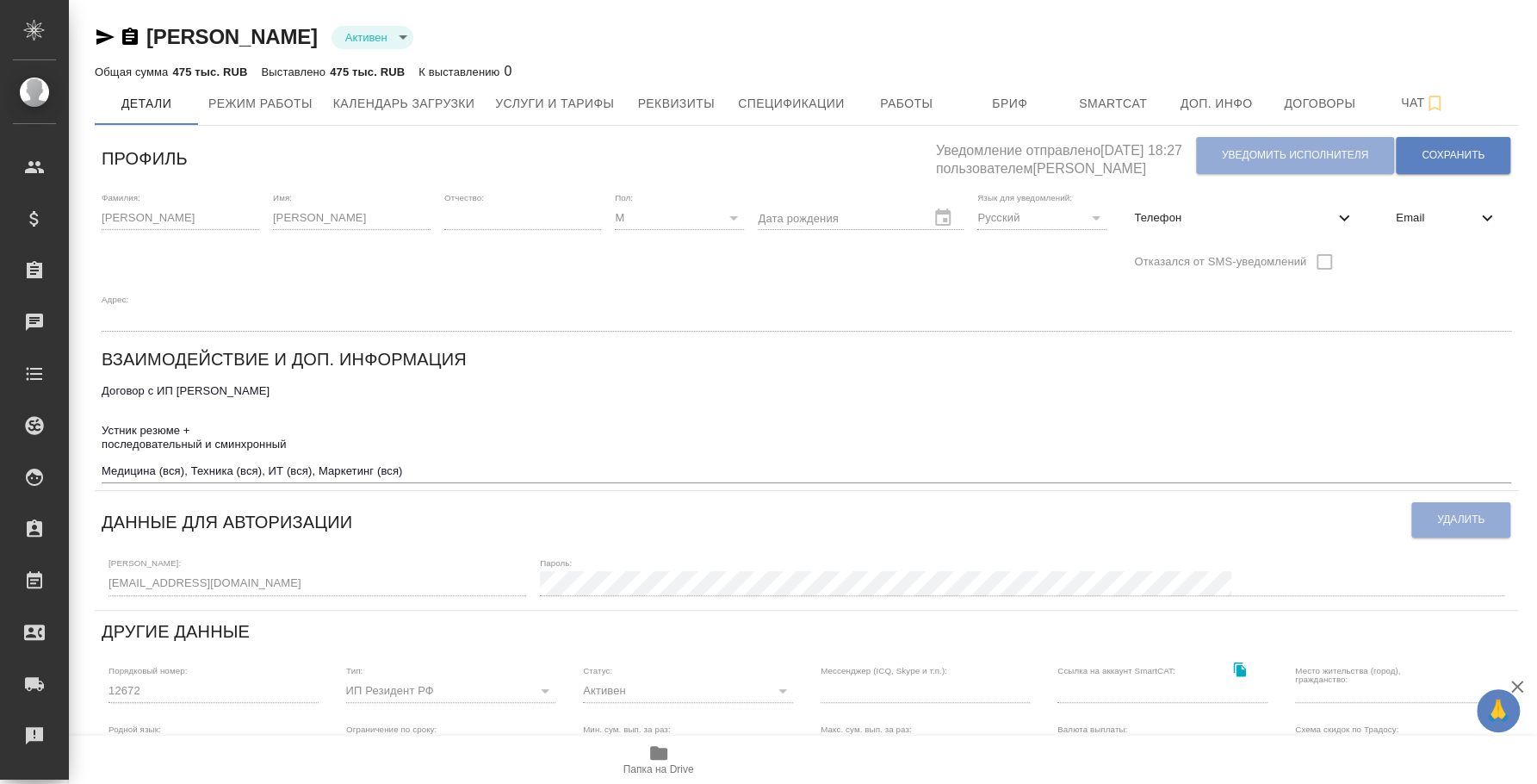
click at [1217, 205] on div "Телефон" at bounding box center [1244, 218] width 248 height 38
select select "RU"
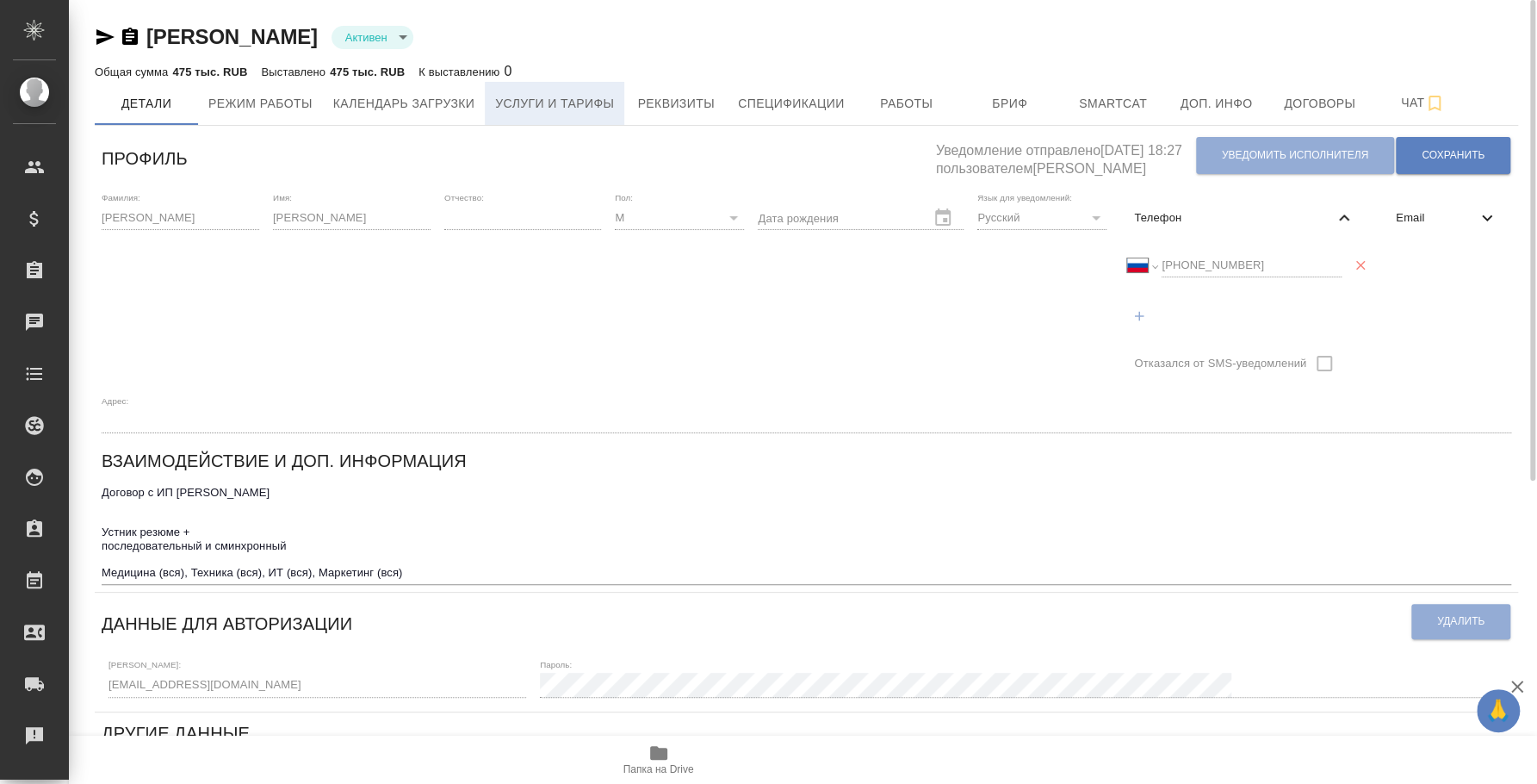
click at [555, 101] on span "Услуги и тарифы" at bounding box center [555, 104] width 118 height 22
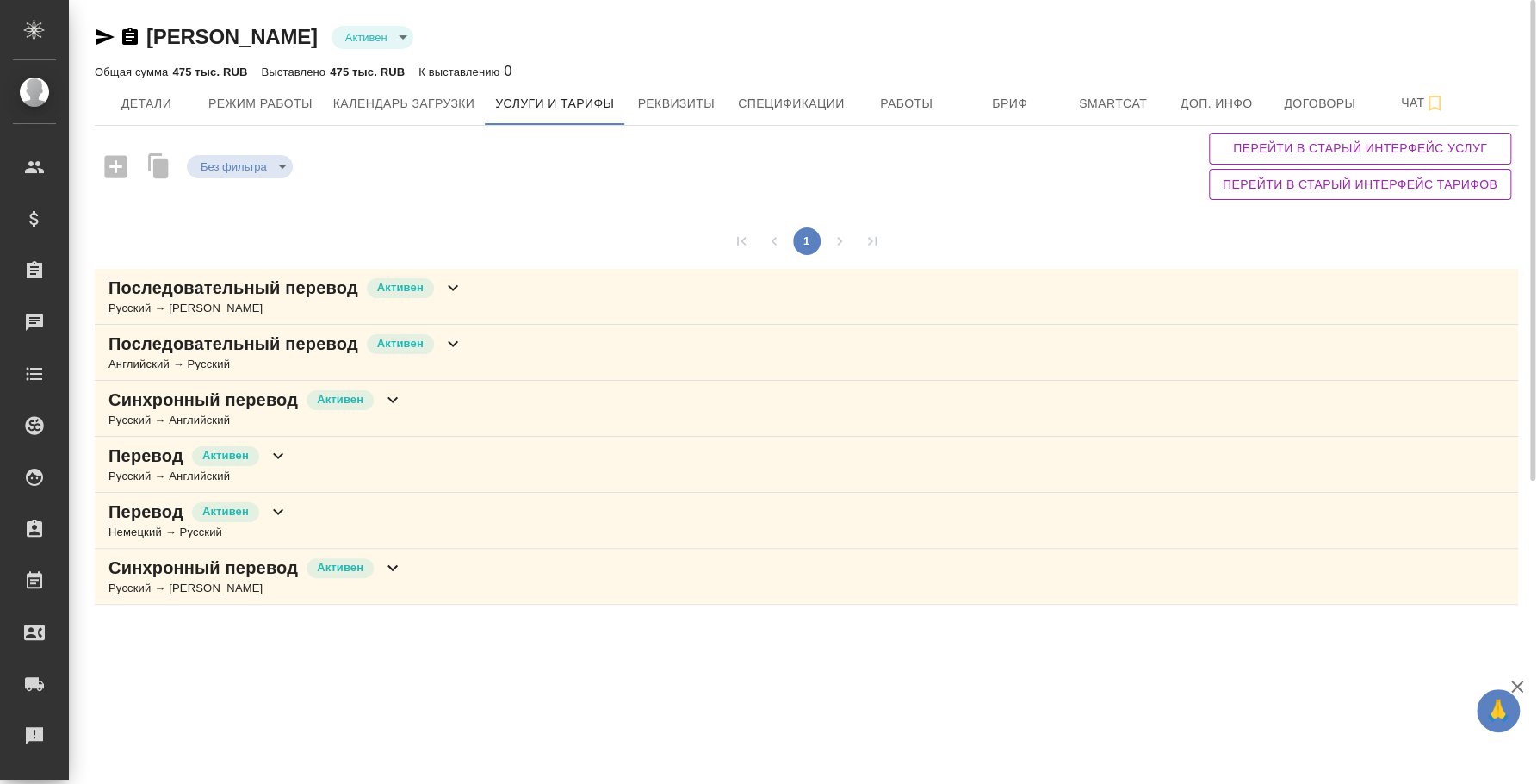
click at [532, 292] on div "Последовательный перевод Активен Русский → Немецкий" at bounding box center [807, 297] width 1424 height 56
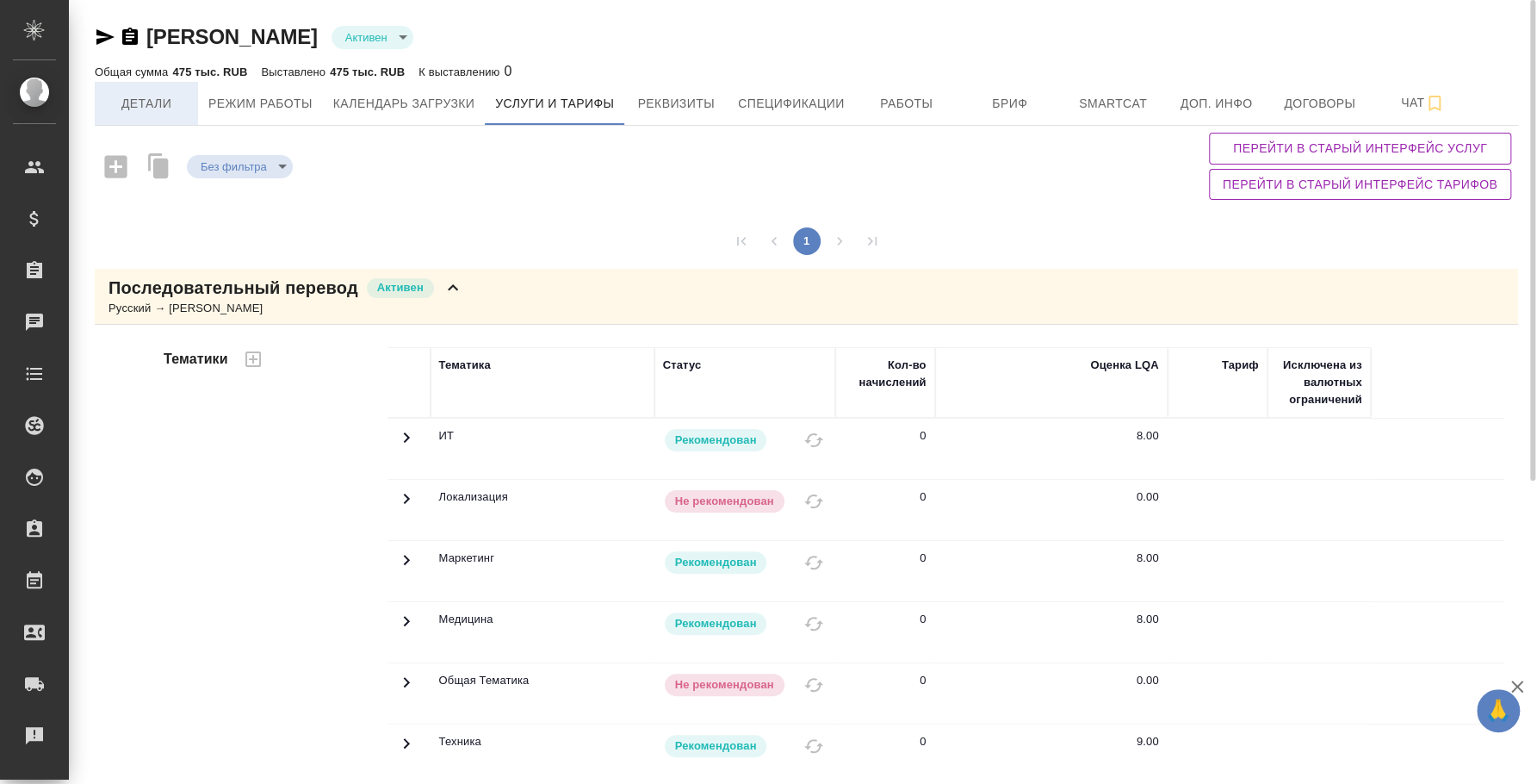
click at [160, 107] on span "Детали" at bounding box center [146, 104] width 83 height 22
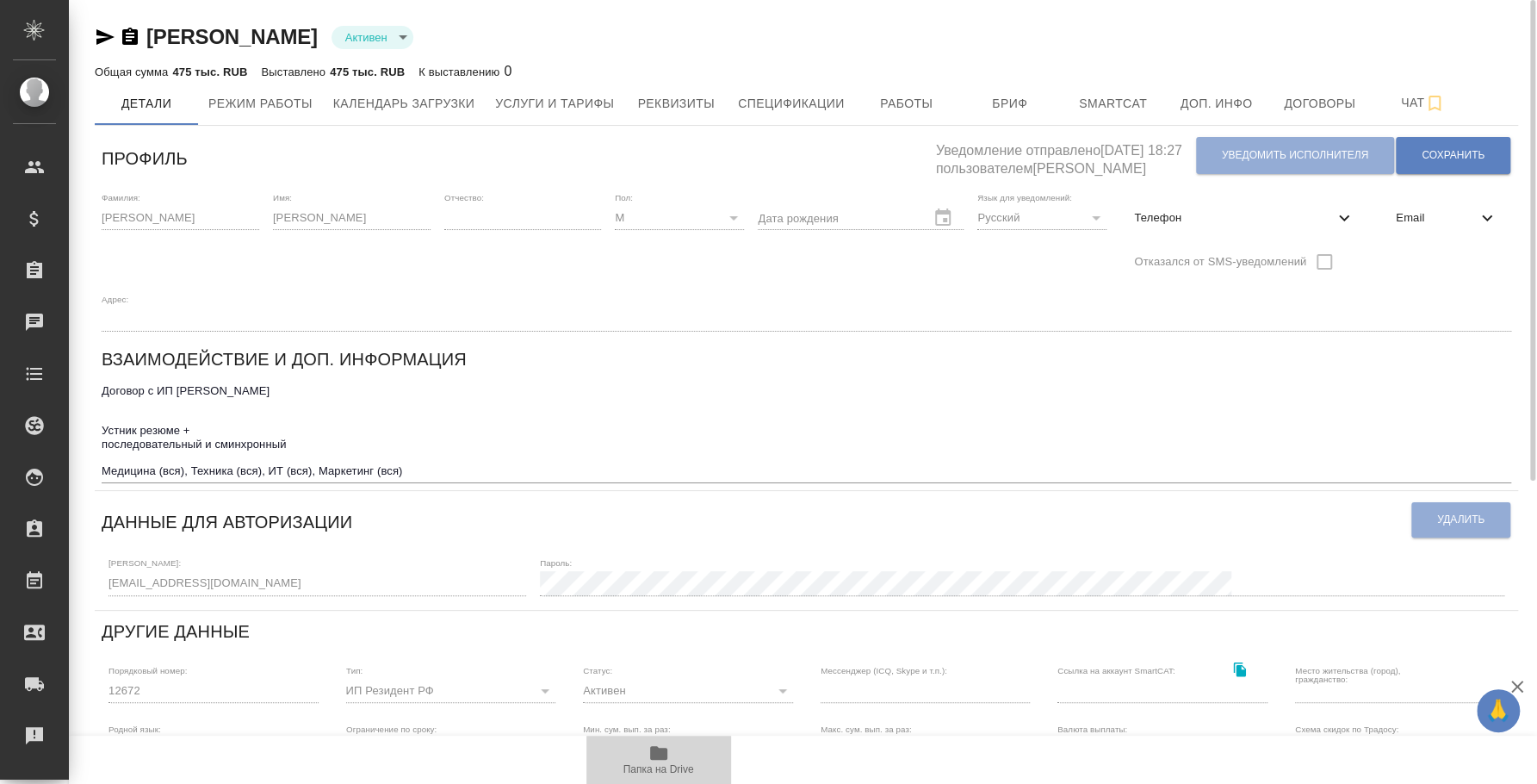
click at [660, 745] on icon "button" at bounding box center [659, 752] width 21 height 21
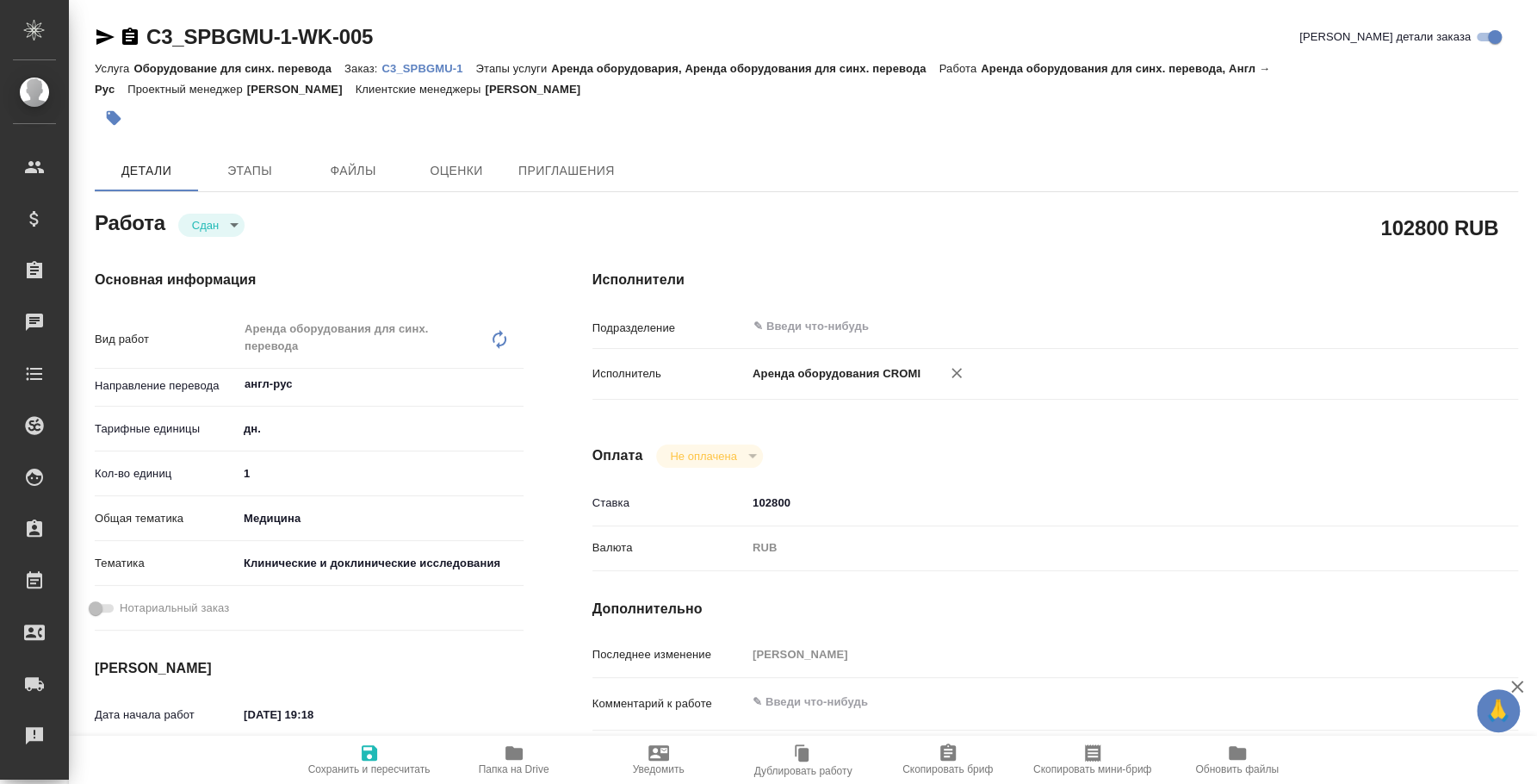
type textarea "x"
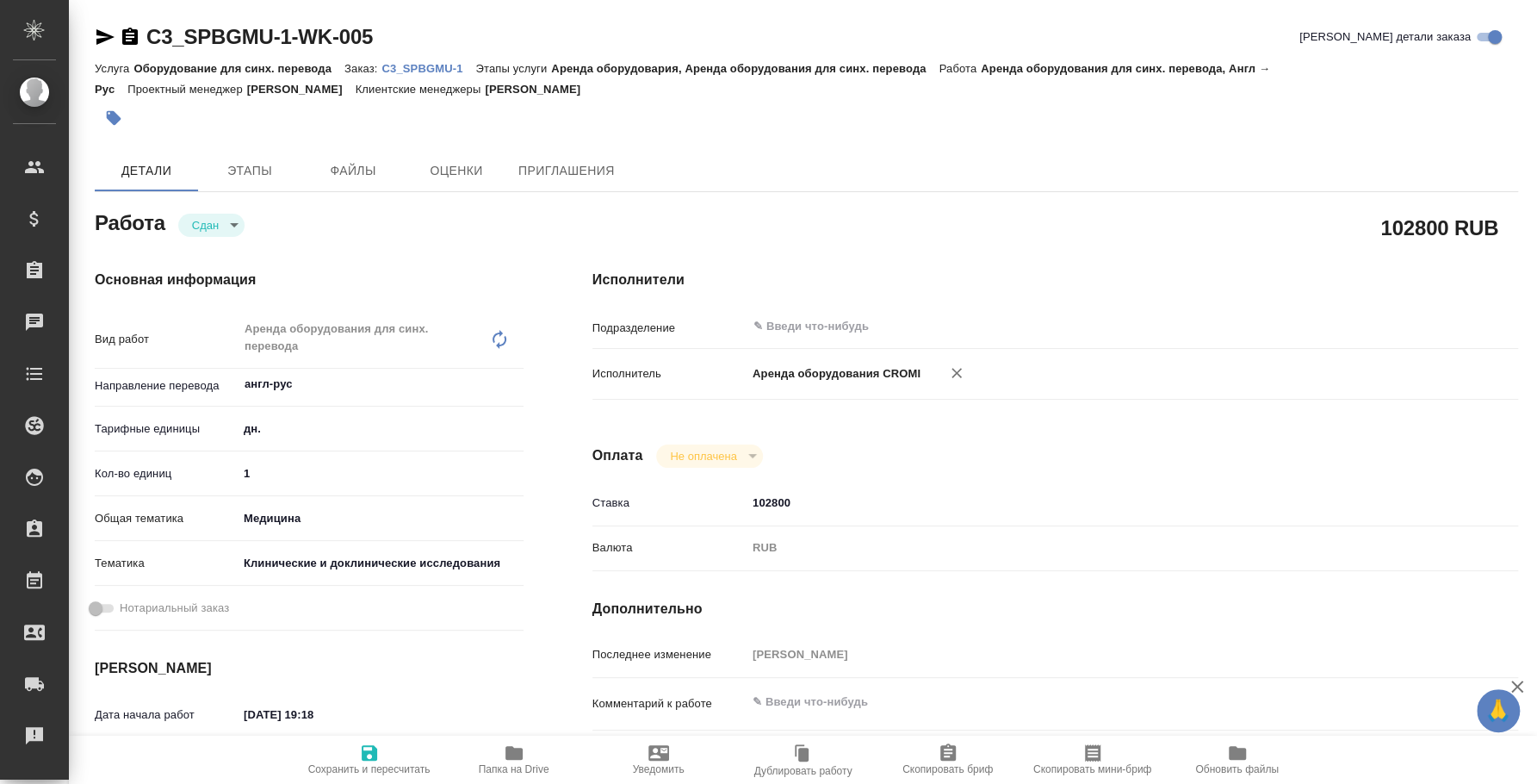
type textarea "x"
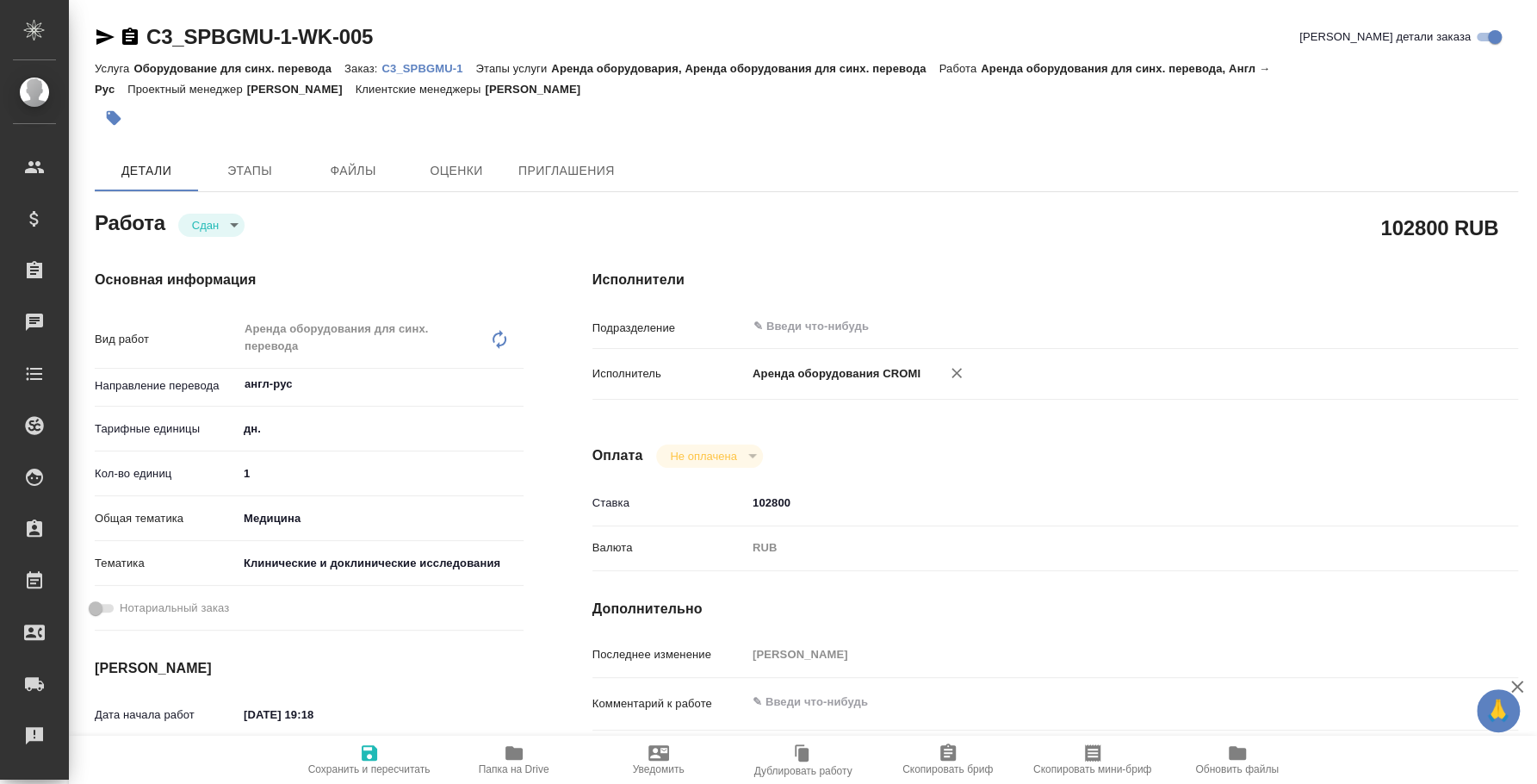
type textarea "x"
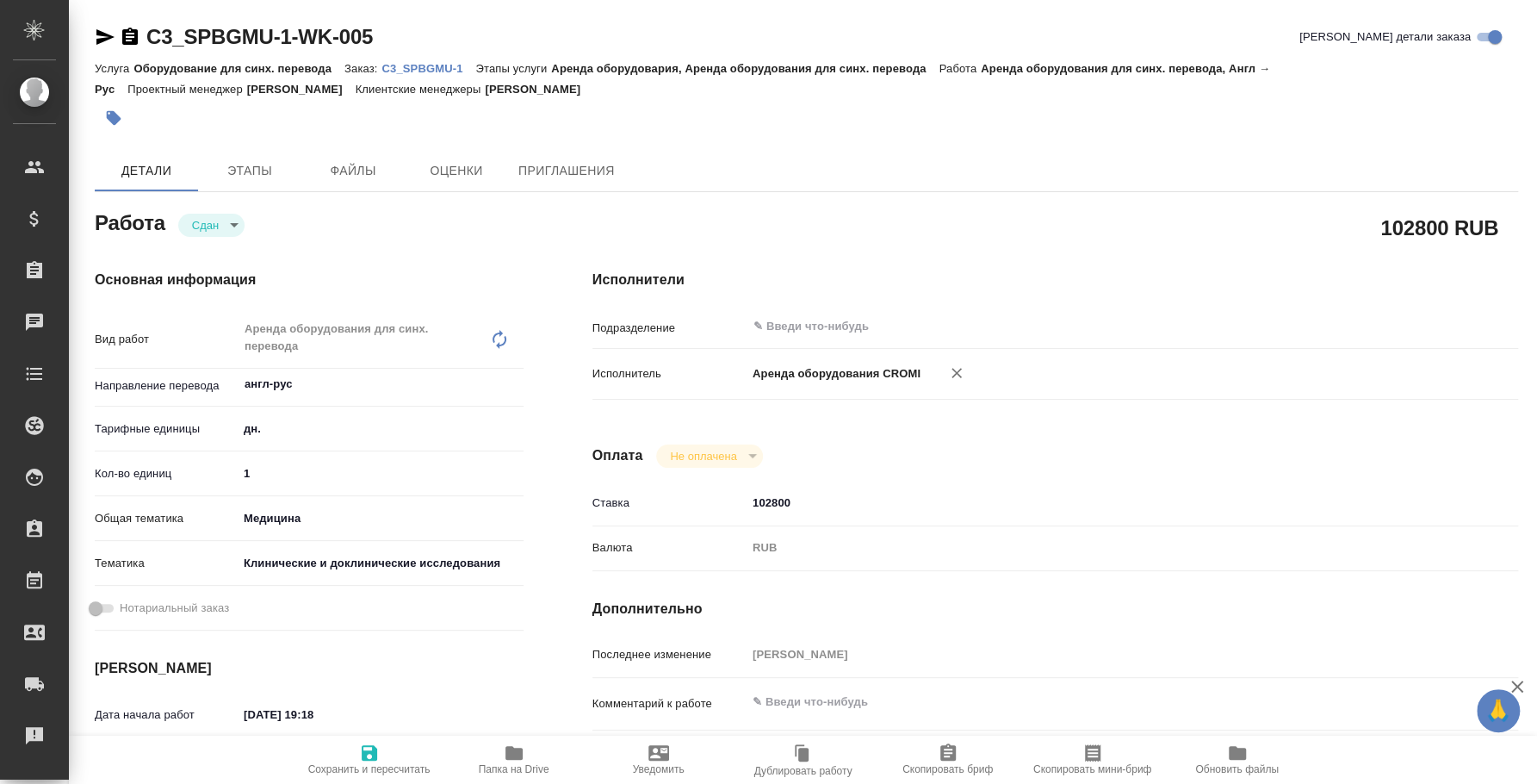
type textarea "x"
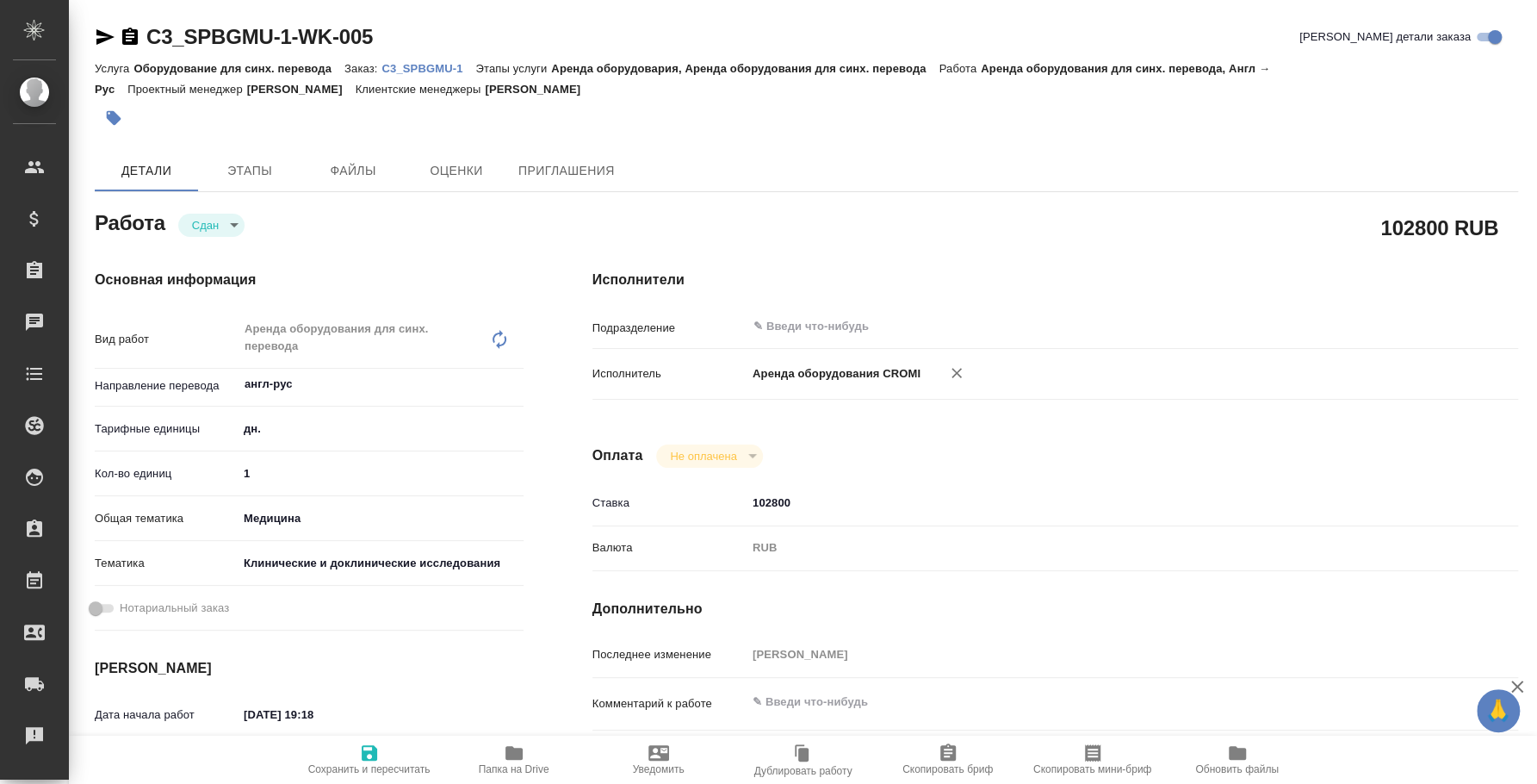
type textarea "x"
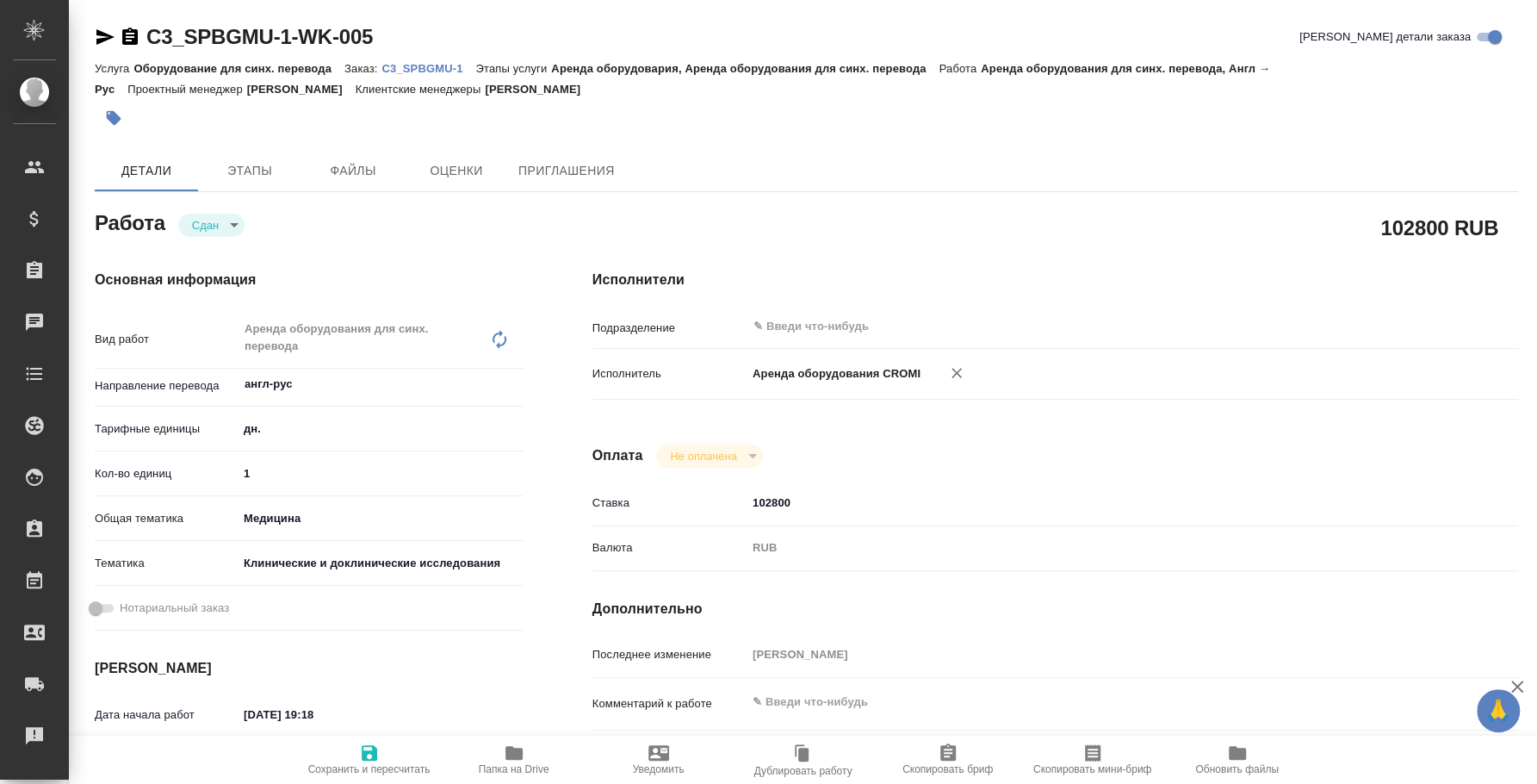
click at [430, 68] on p "C3_SPBGMU-1" at bounding box center [428, 68] width 94 height 13
click at [123, 32] on icon "button" at bounding box center [129, 36] width 15 height 17
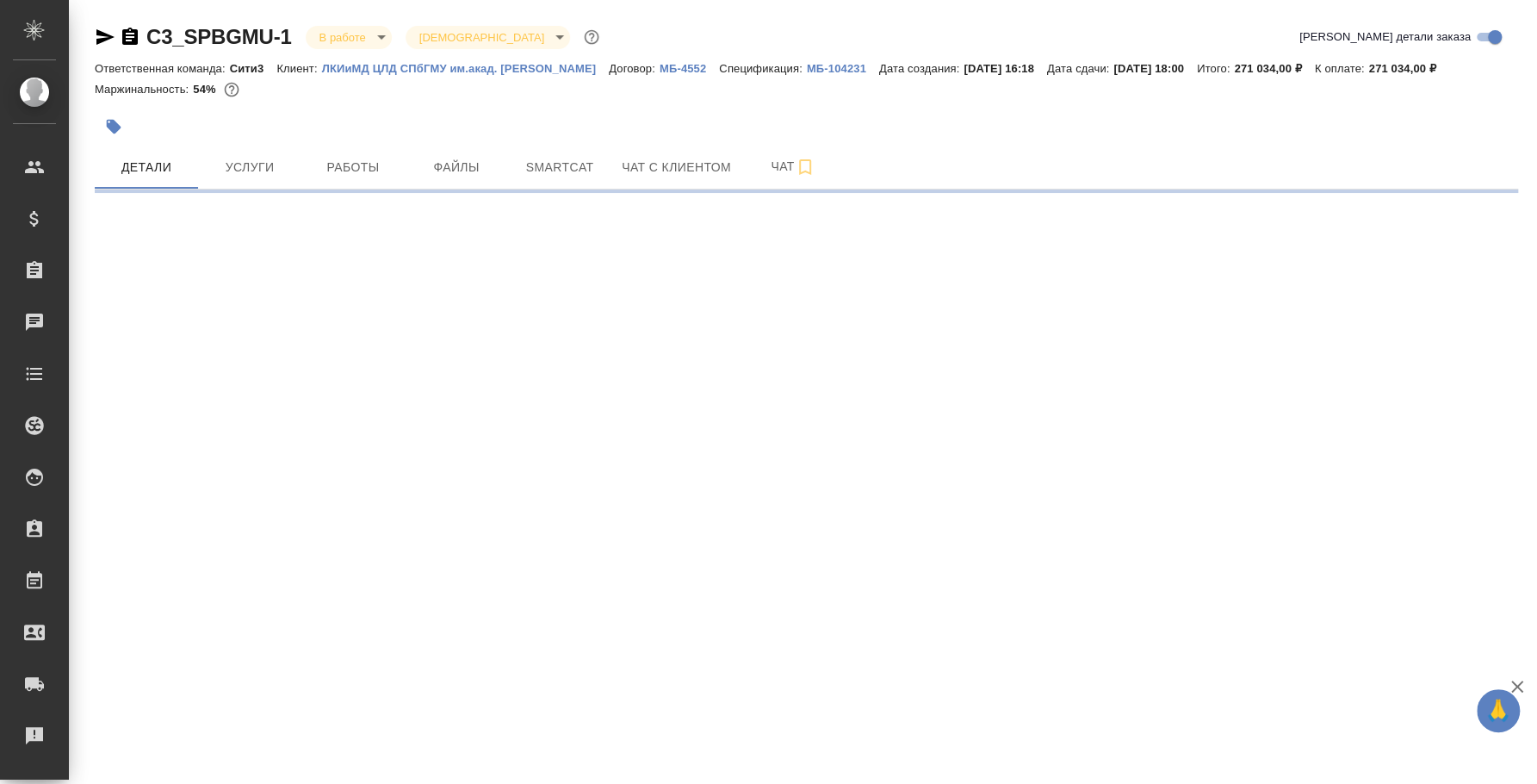
select select "RU"
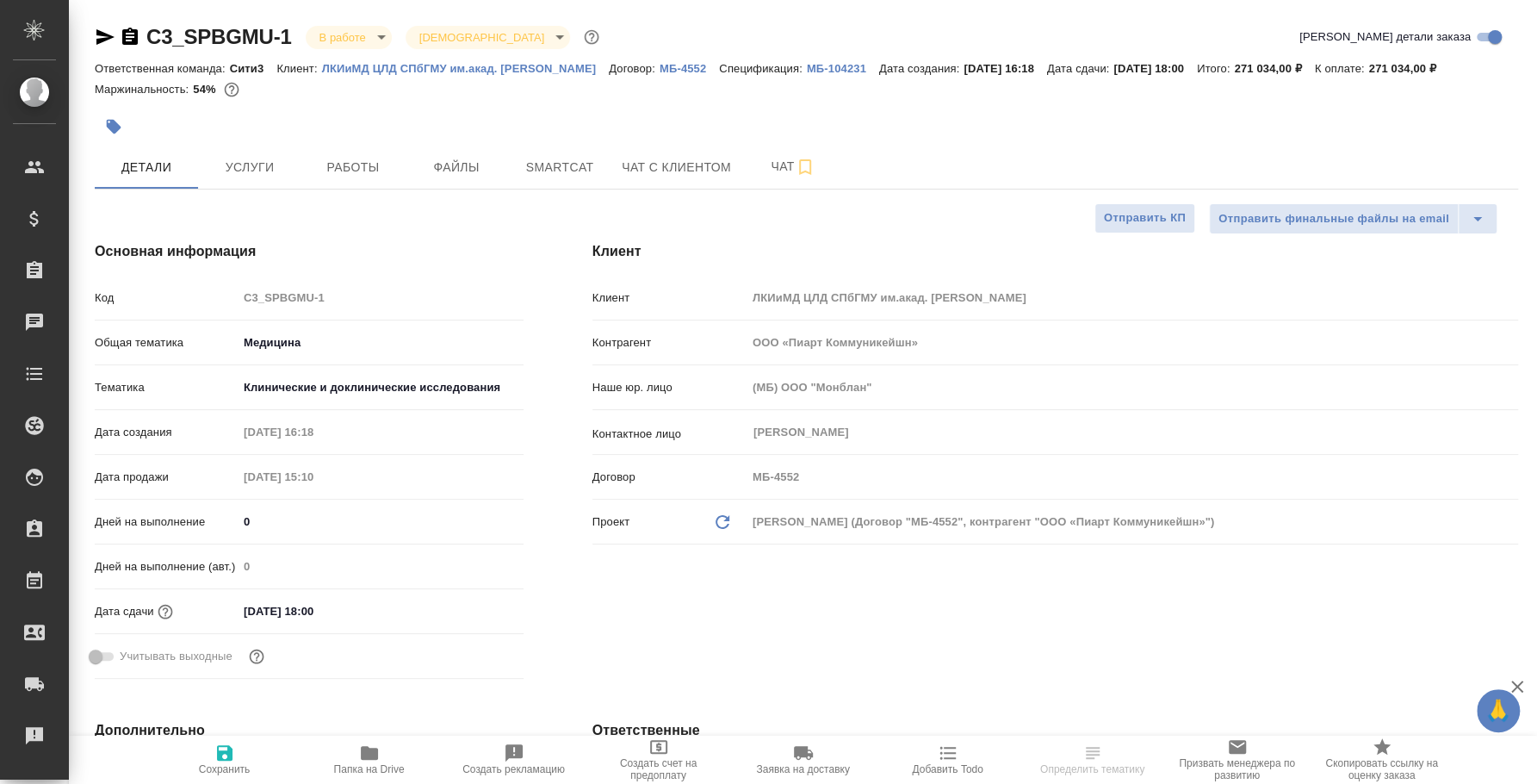
type textarea "x"
click at [99, 24] on div "C3_SPBGMU-1 В работе inProgress Святая троица holyTrinity" at bounding box center [349, 37] width 508 height 28
click at [107, 30] on icon "button" at bounding box center [105, 37] width 21 height 21
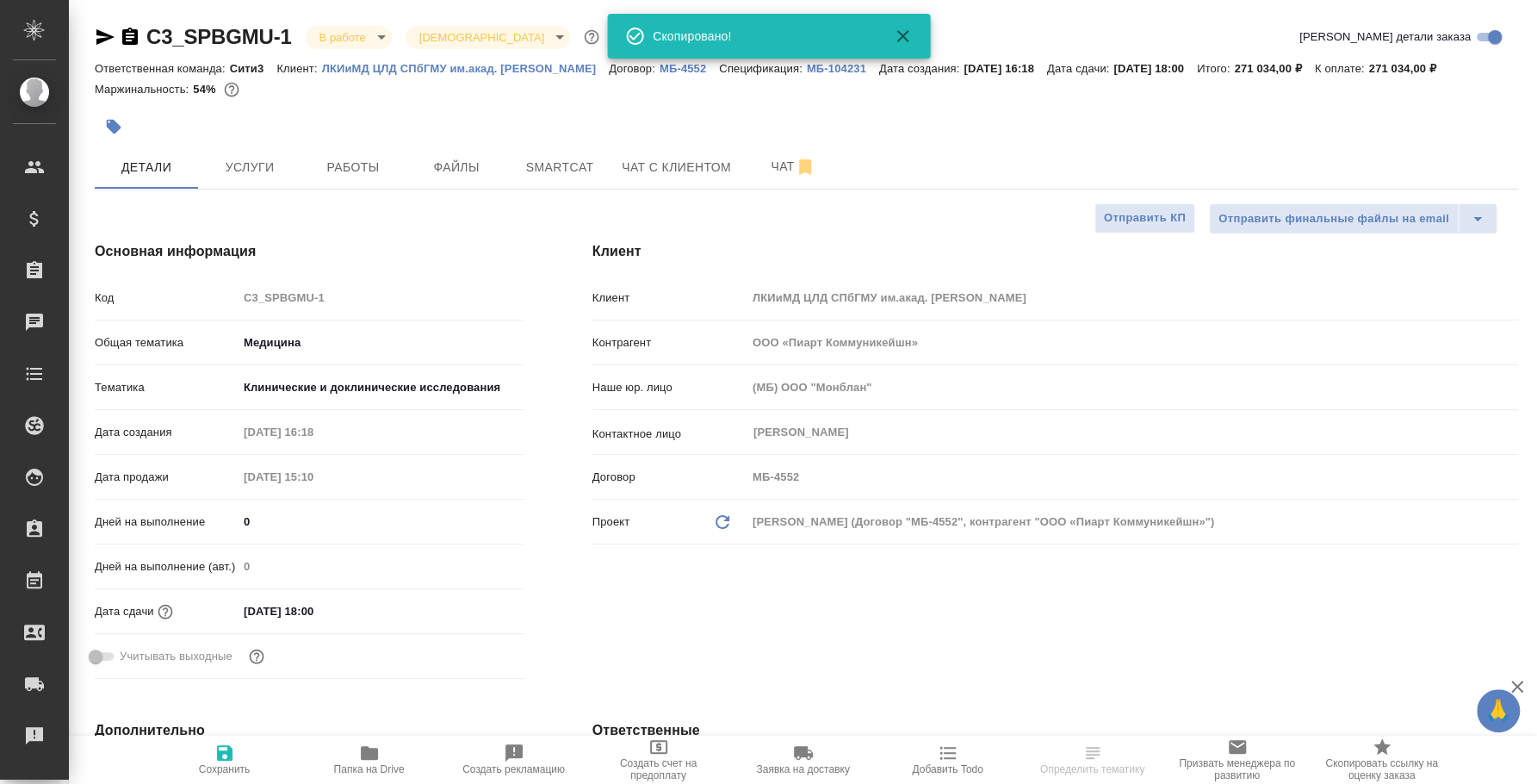
type textarea "x"
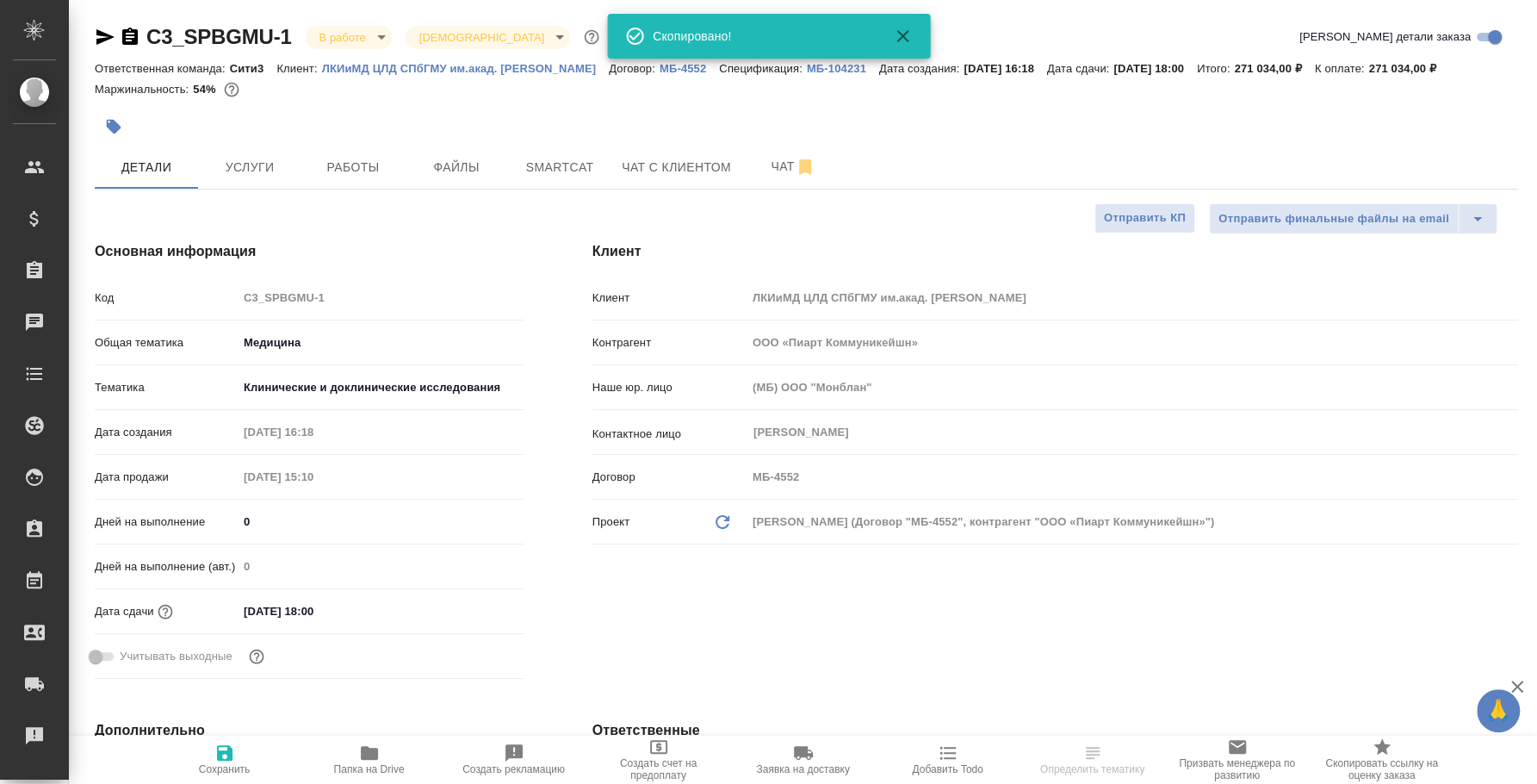
type textarea "x"
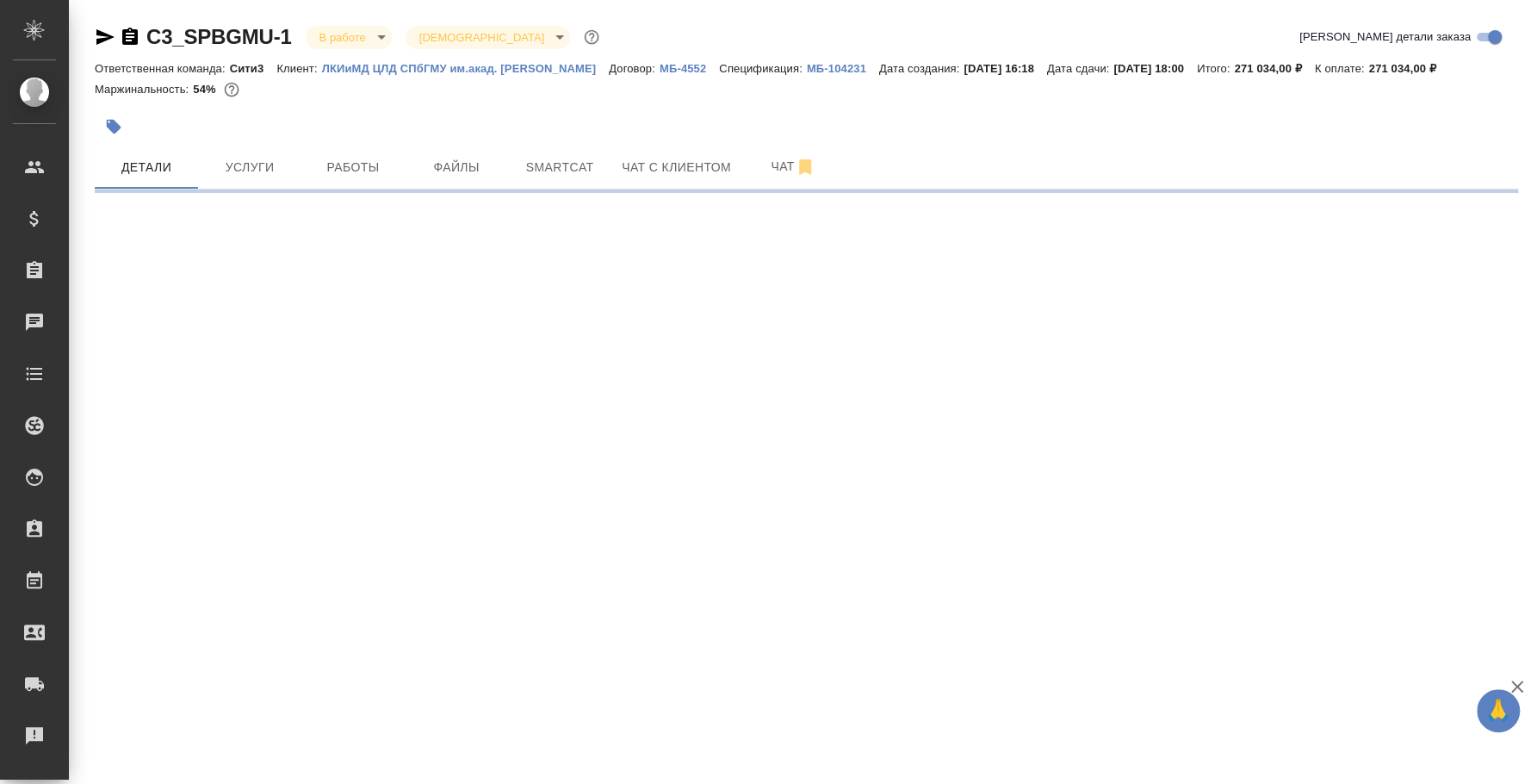
click at [99, 32] on icon "button" at bounding box center [106, 37] width 18 height 15
select select "RU"
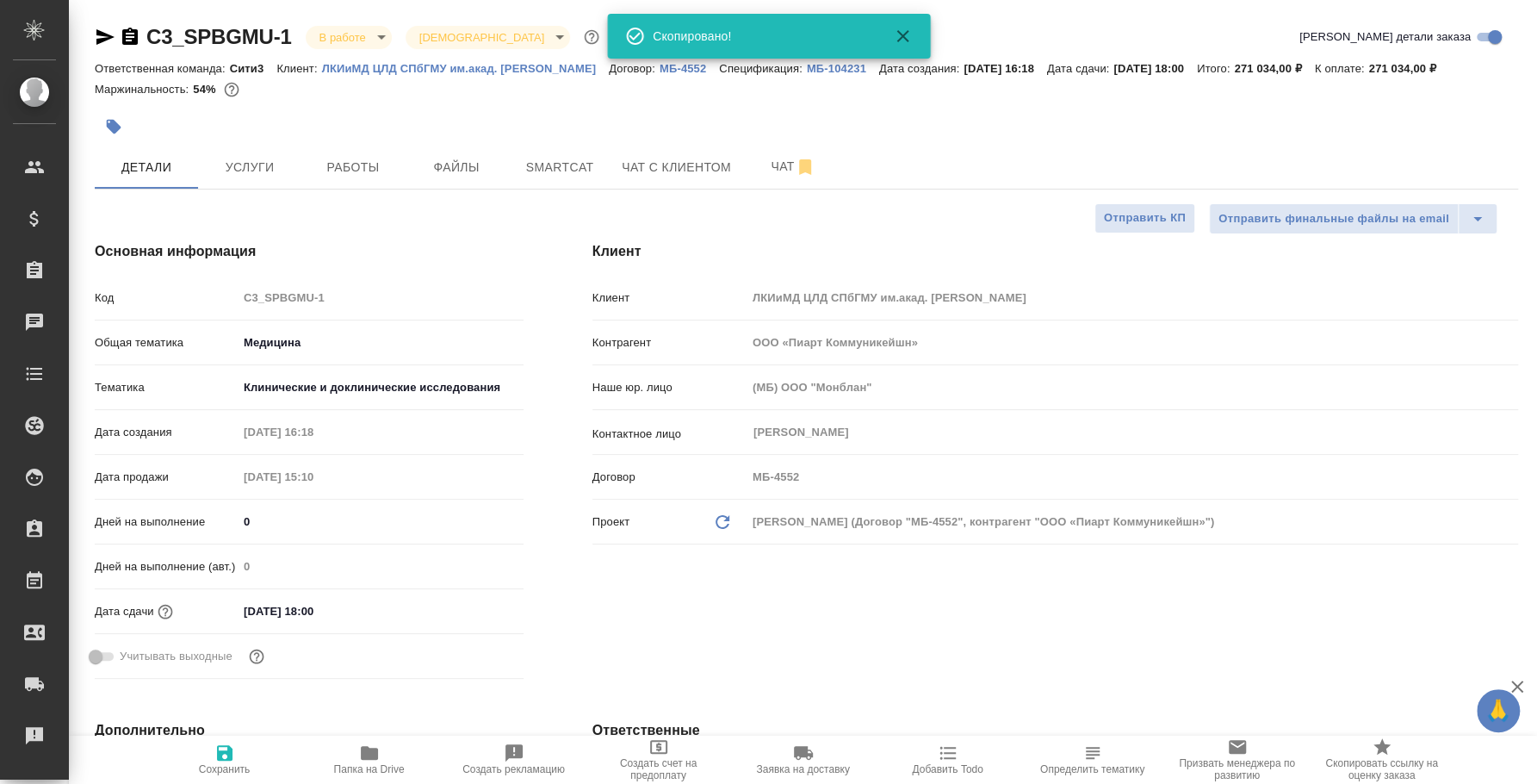
type textarea "x"
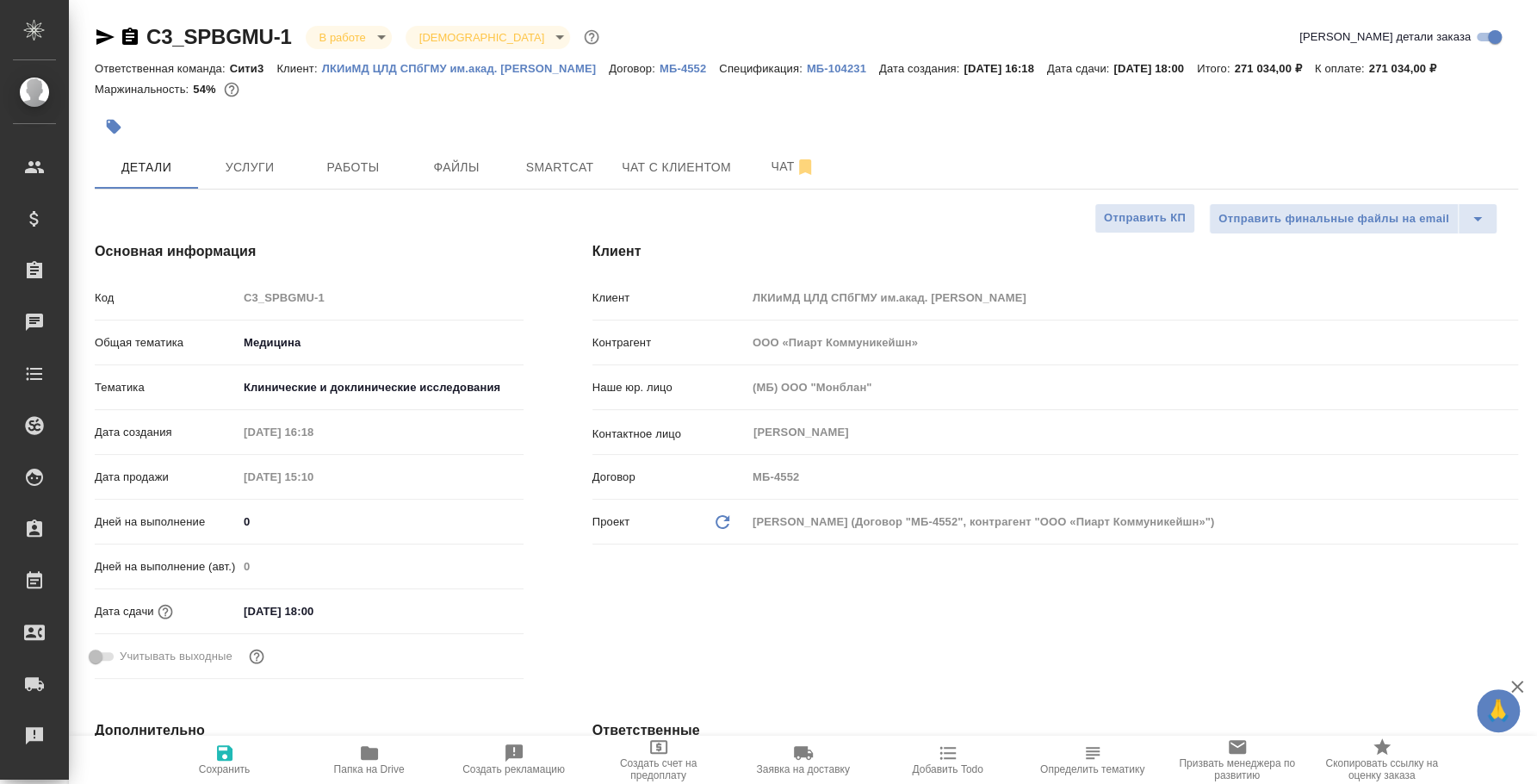
click at [97, 40] on icon "button" at bounding box center [106, 37] width 18 height 15
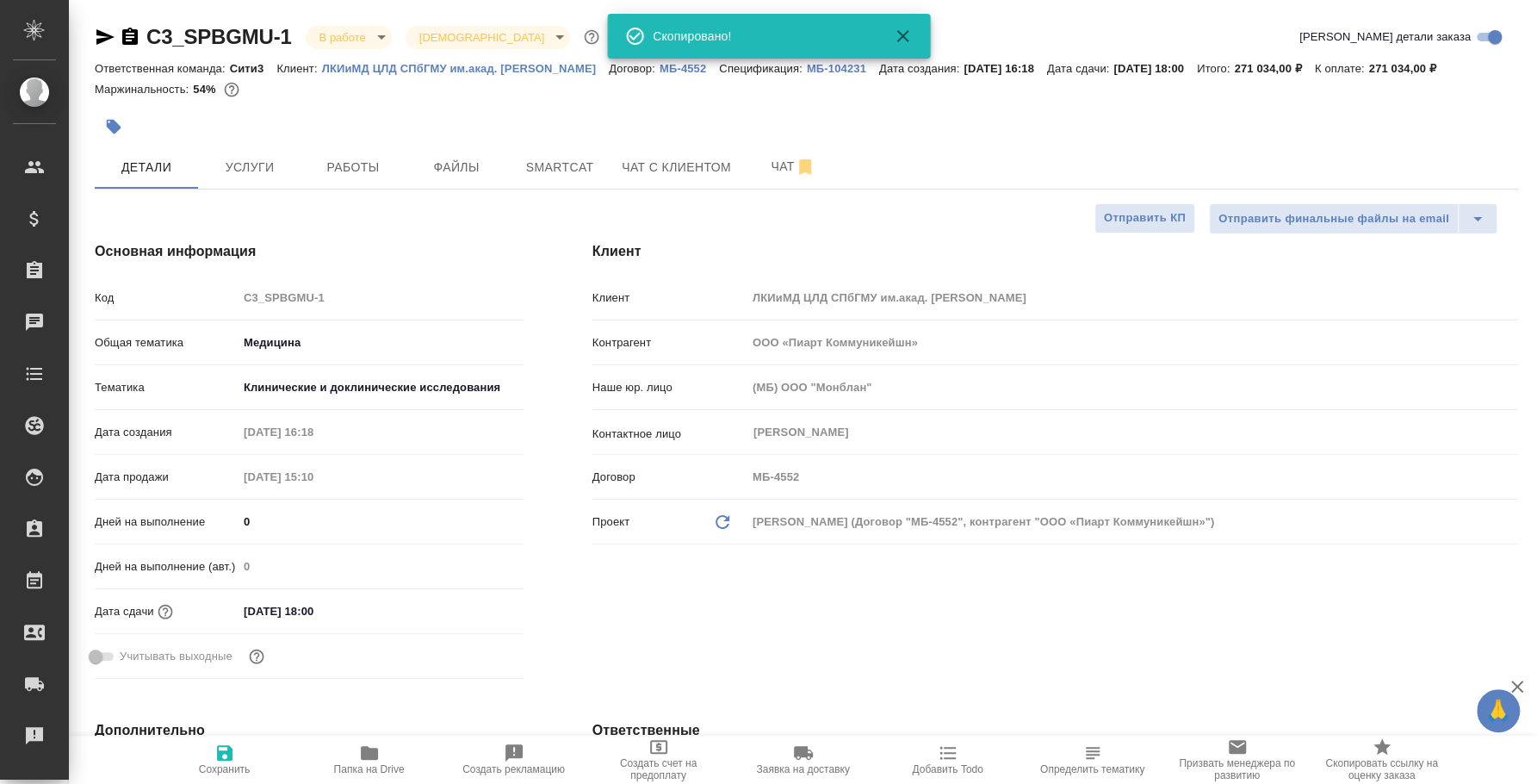
type textarea "x"
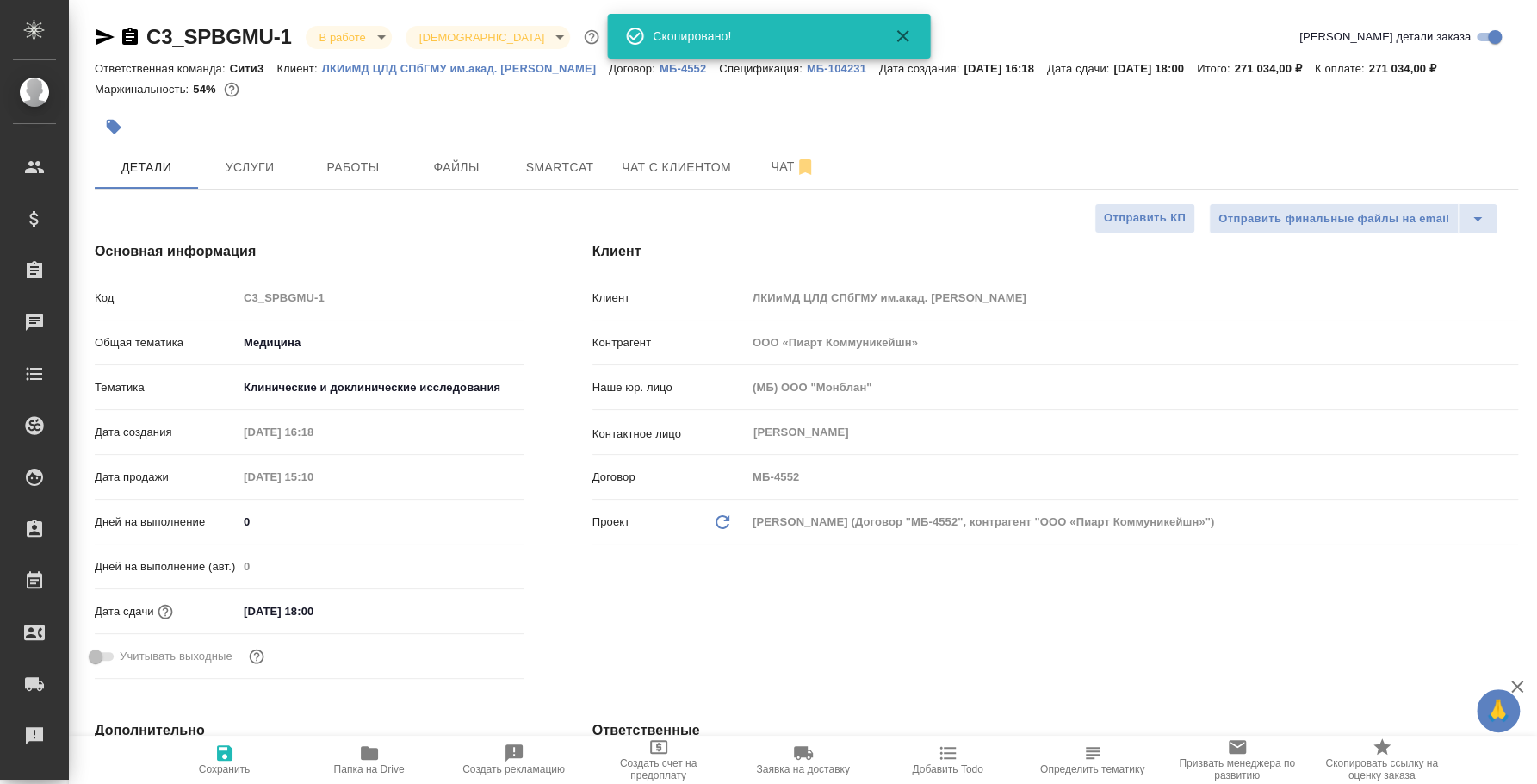
type textarea "x"
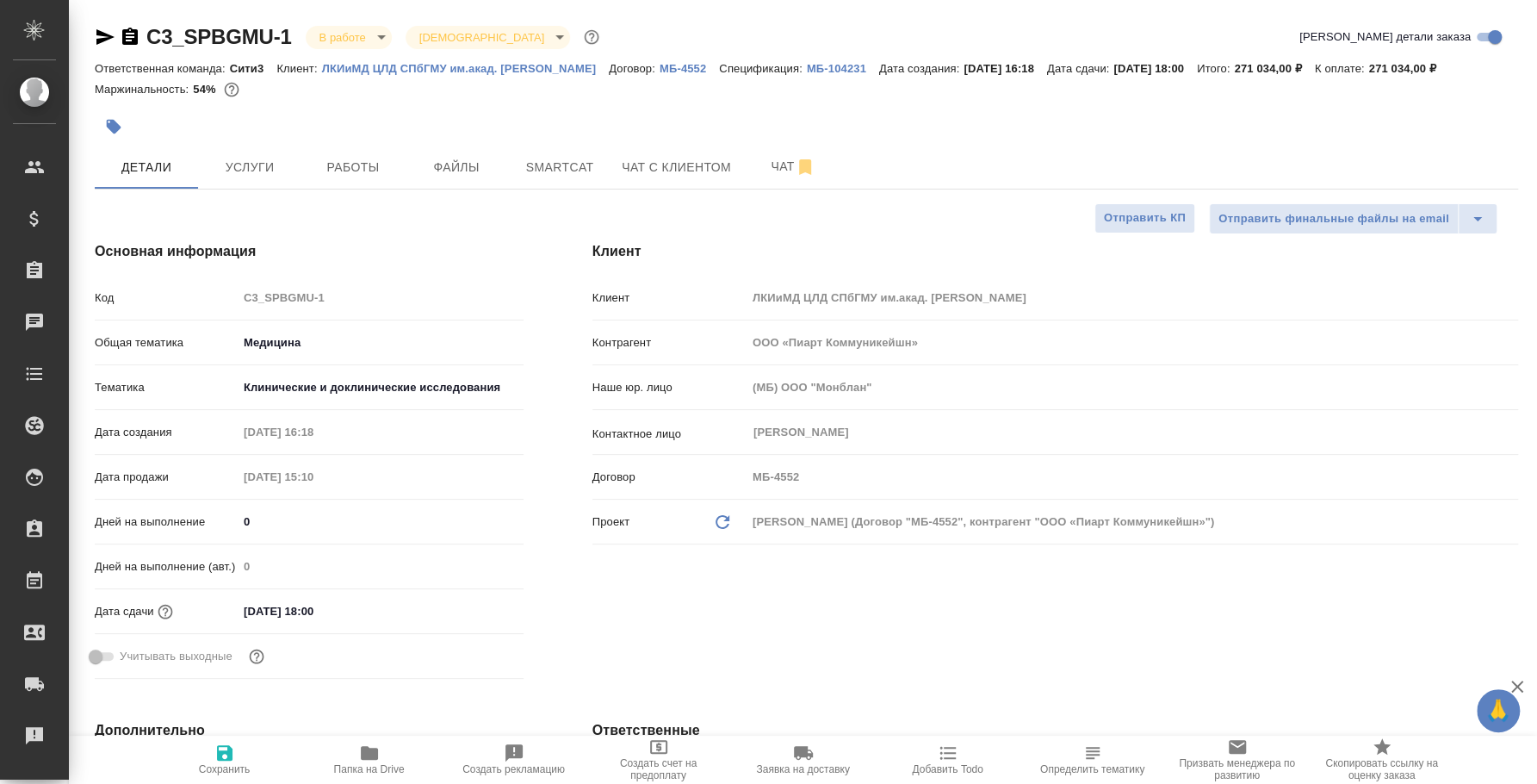
click at [138, 35] on icon "button" at bounding box center [129, 37] width 21 height 21
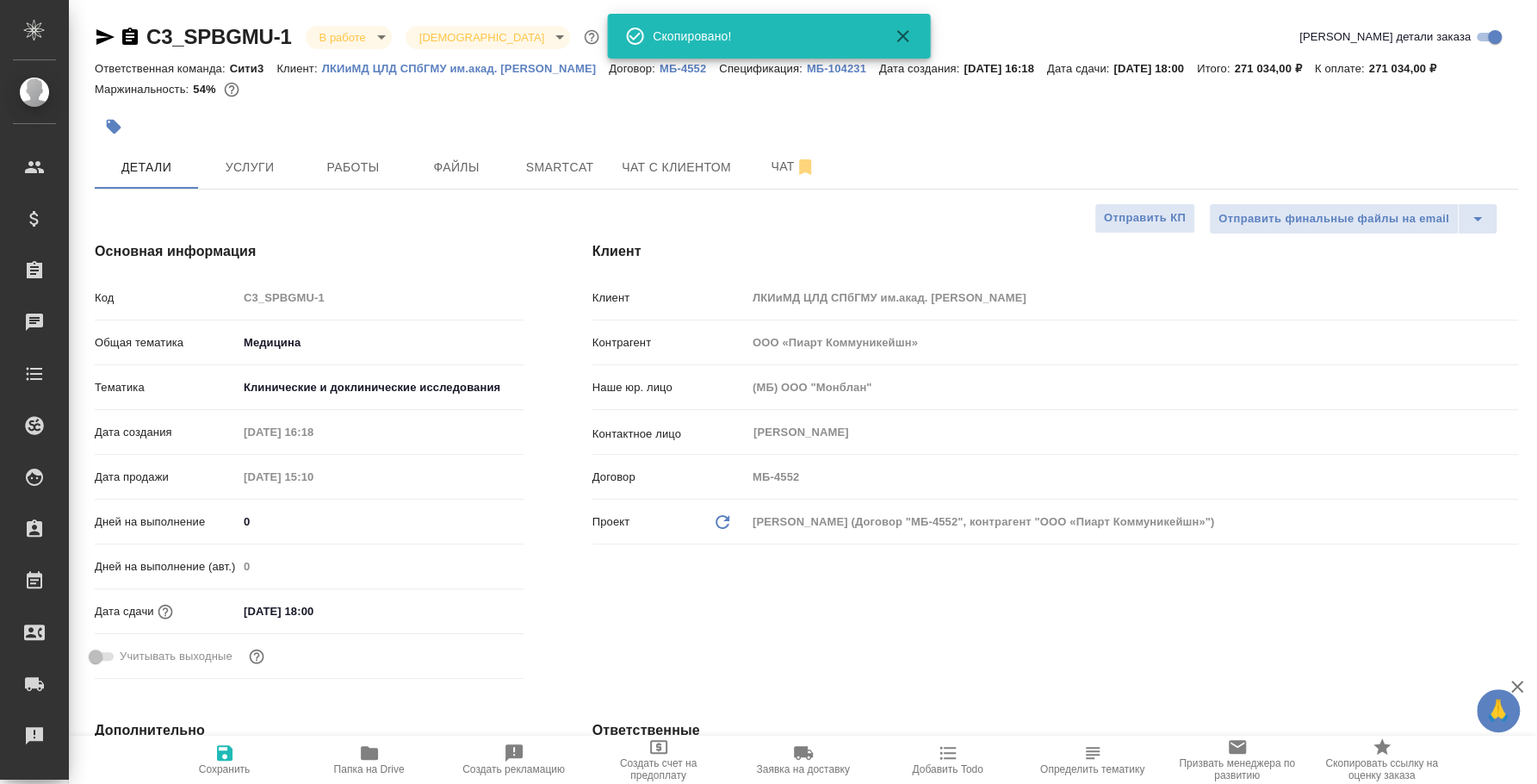
type textarea "x"
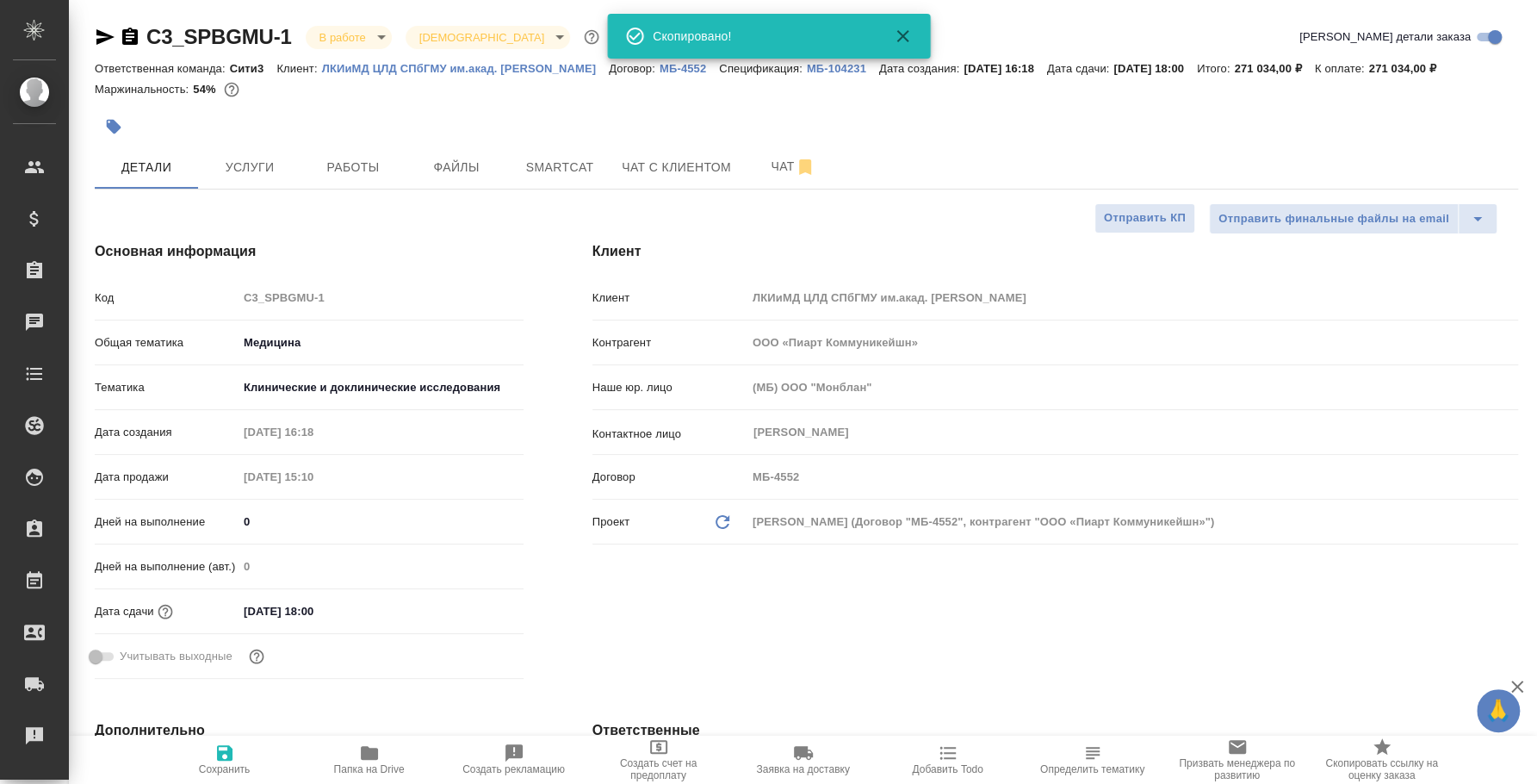
type textarea "x"
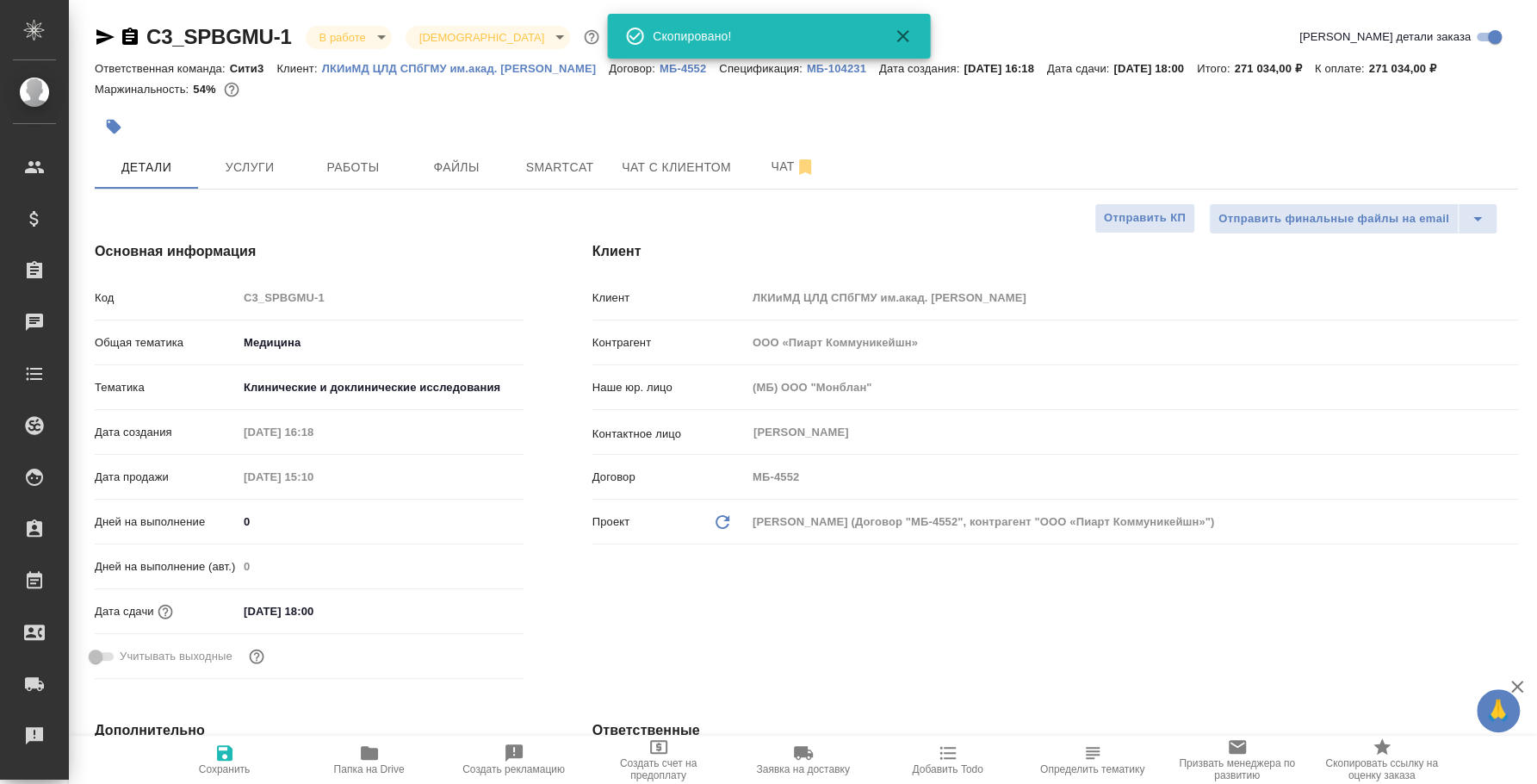
type textarea "x"
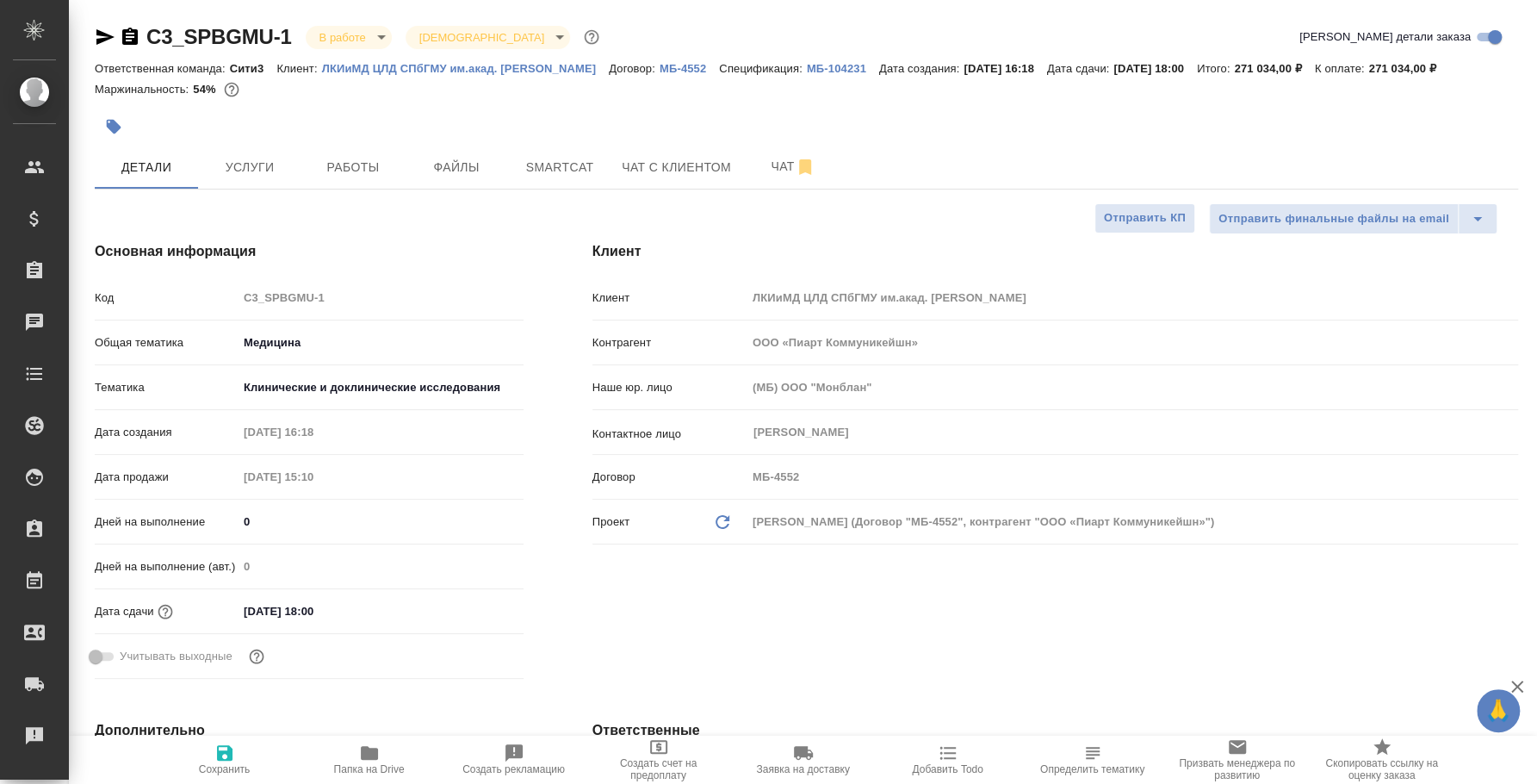
type textarea "x"
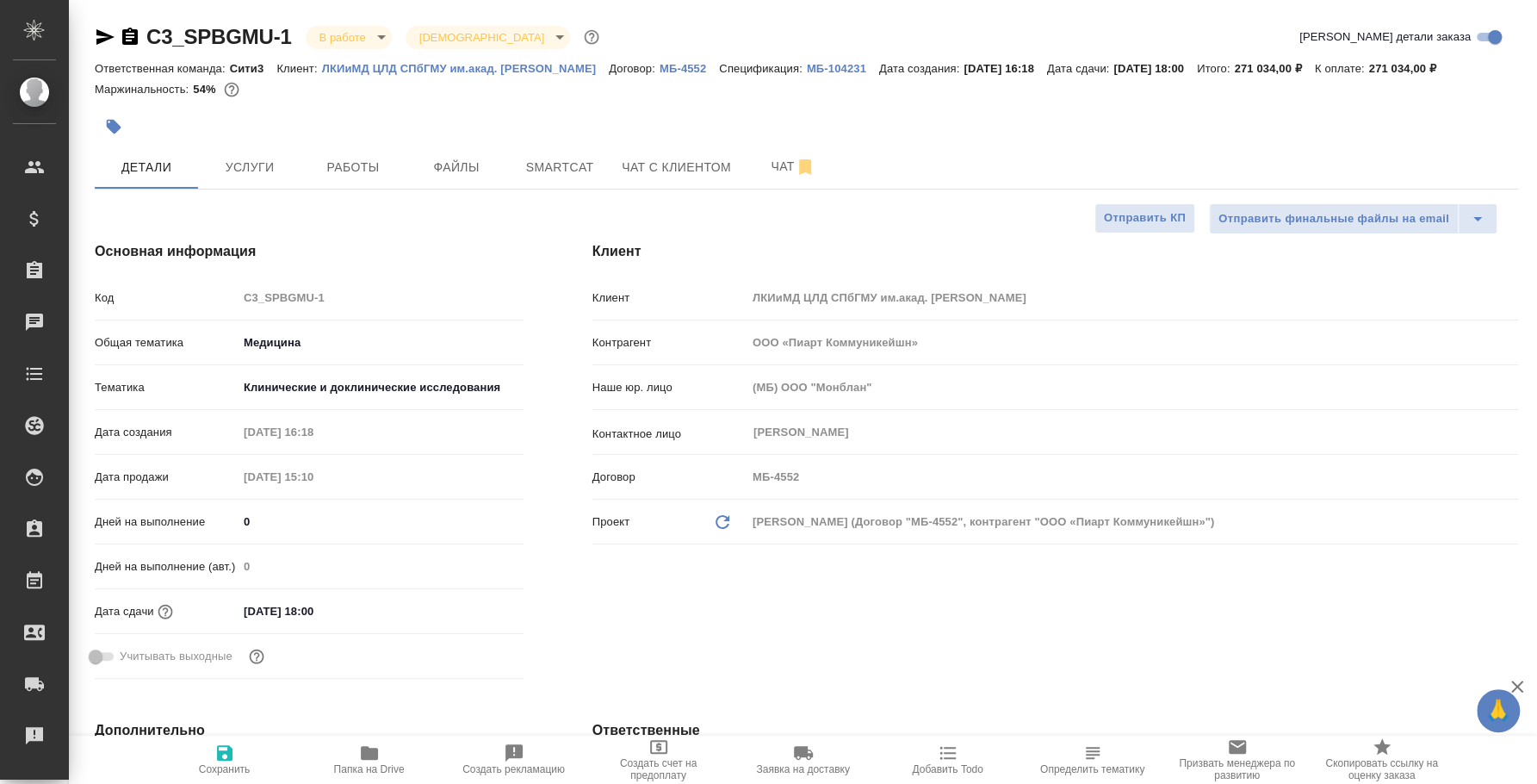
type textarea "x"
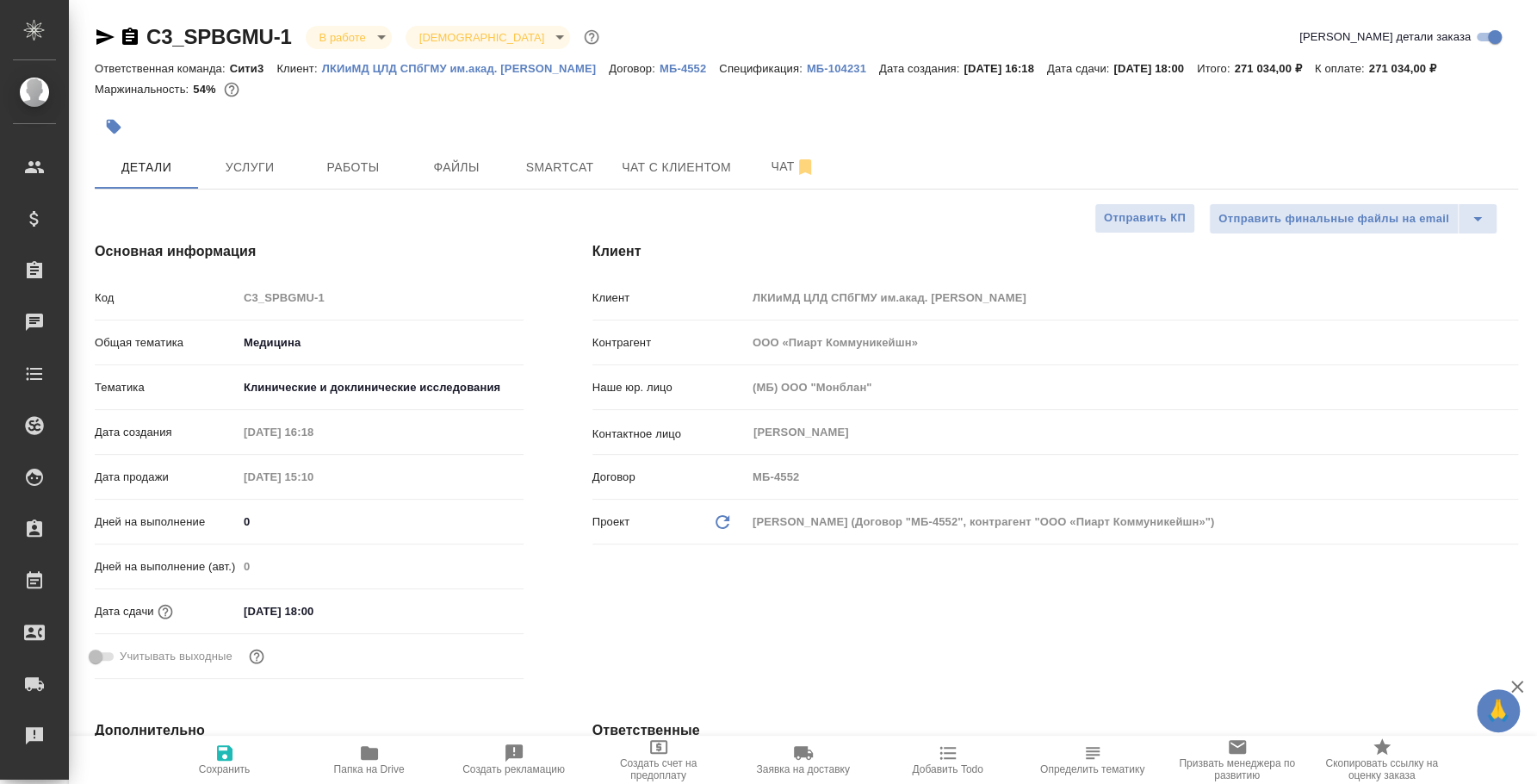
type textarea "x"
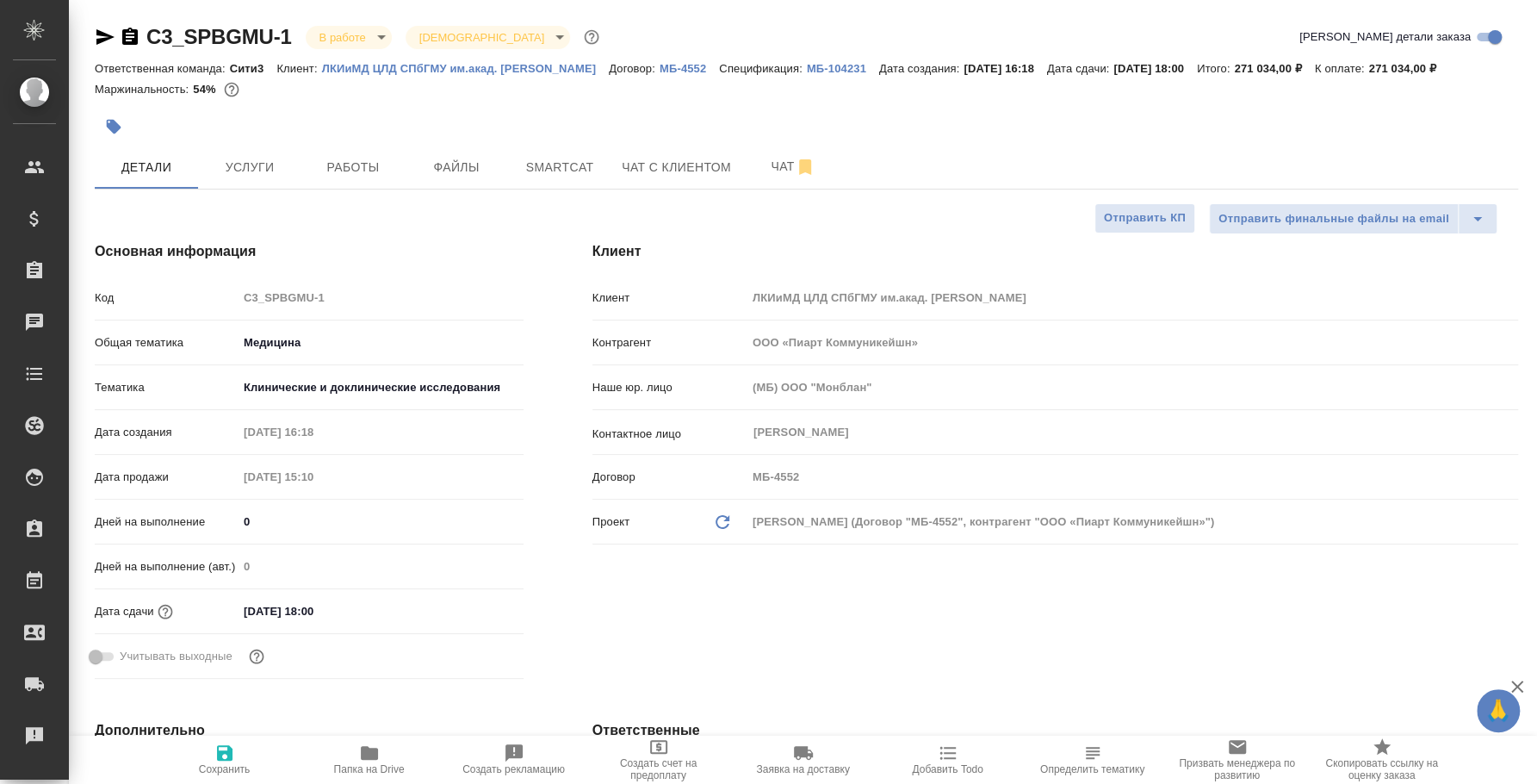
type textarea "x"
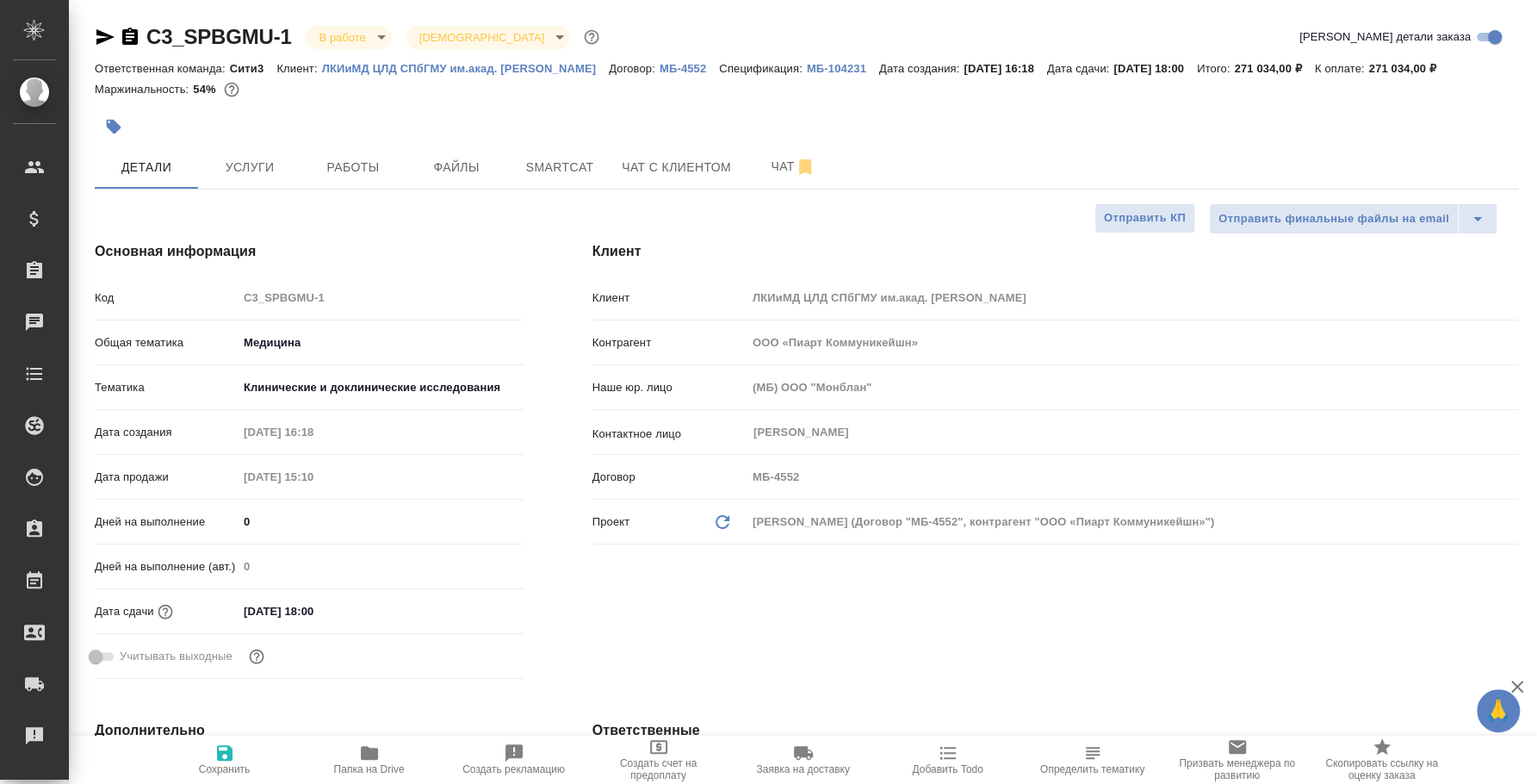
type textarea "x"
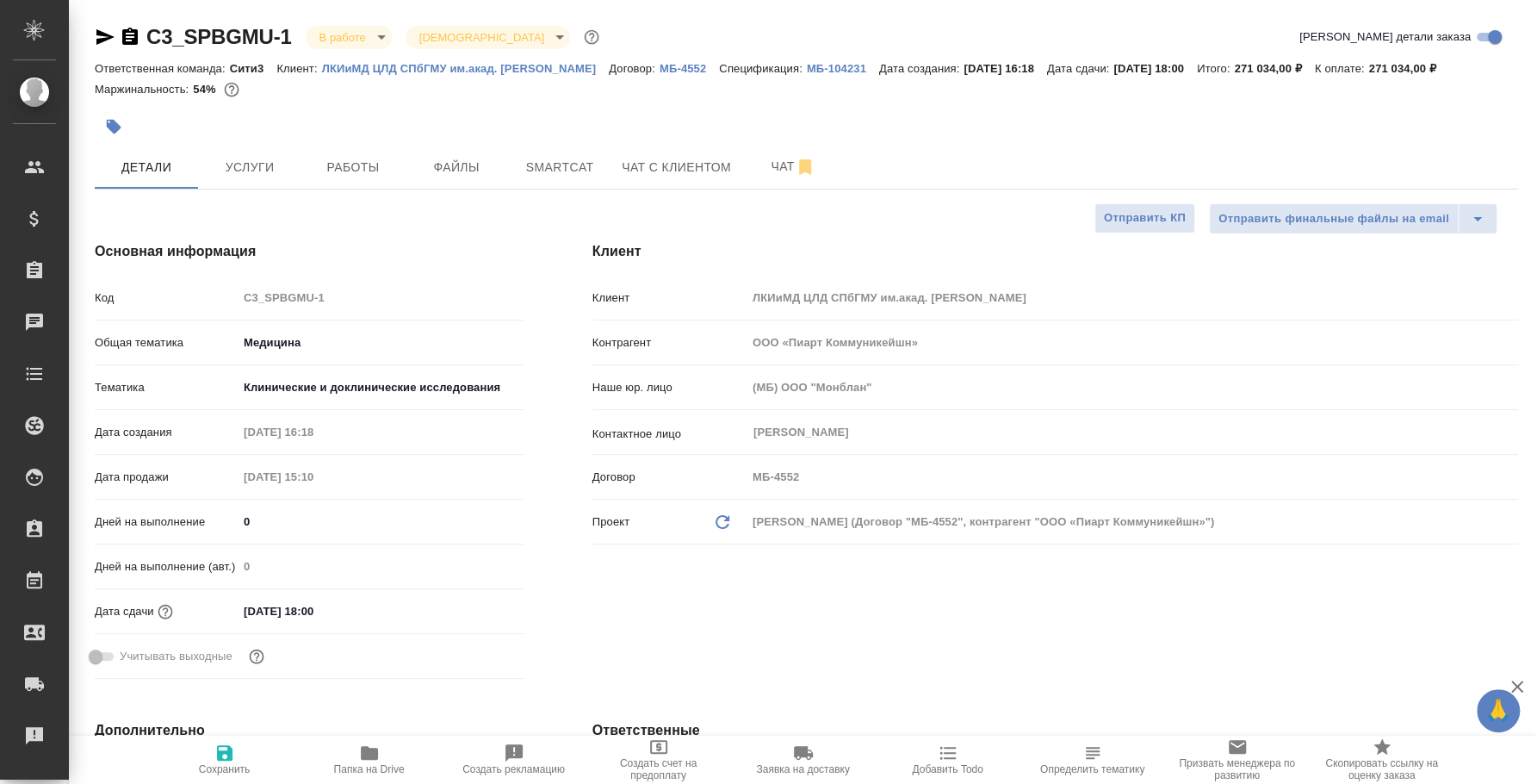
type textarea "x"
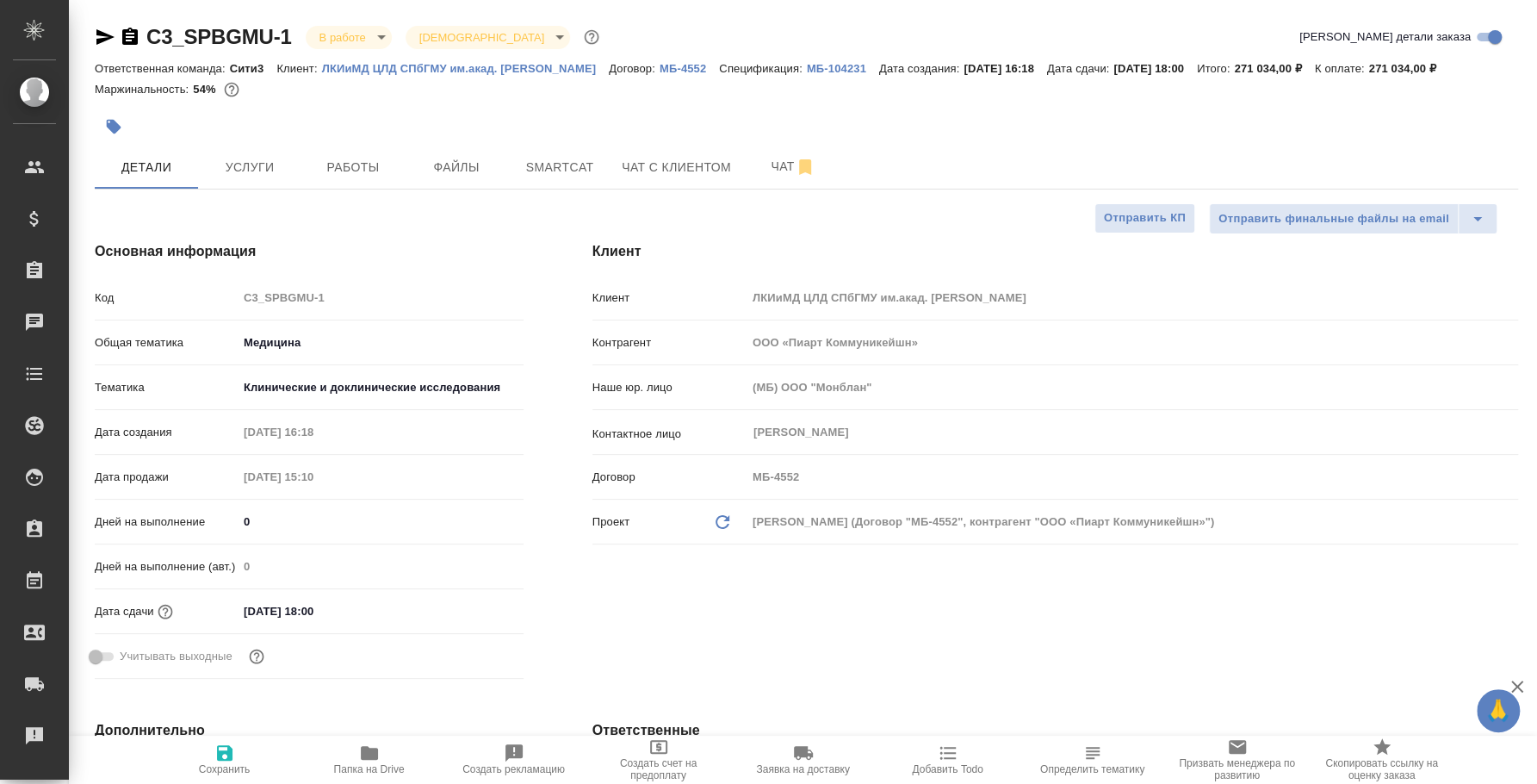
type textarea "x"
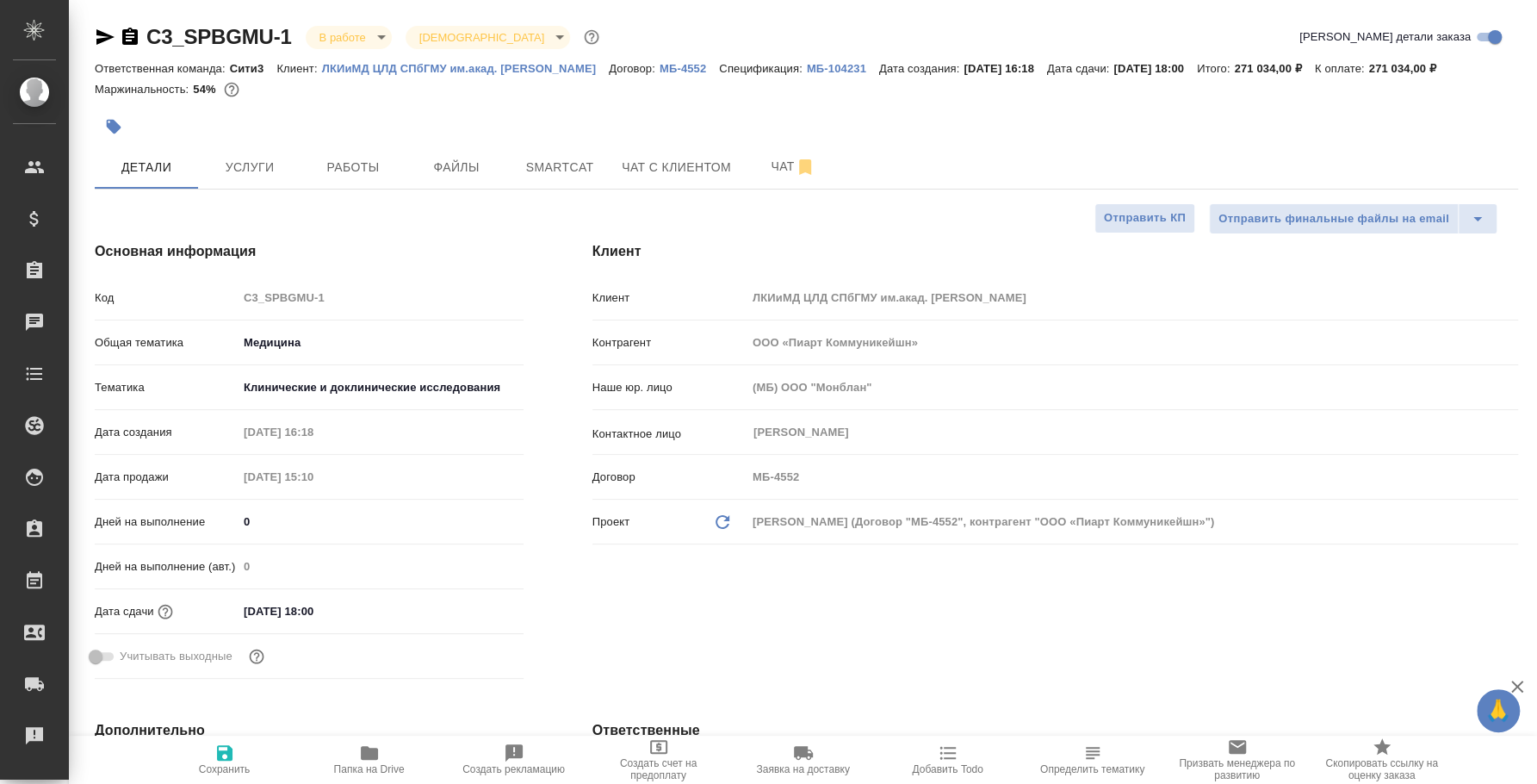
type textarea "x"
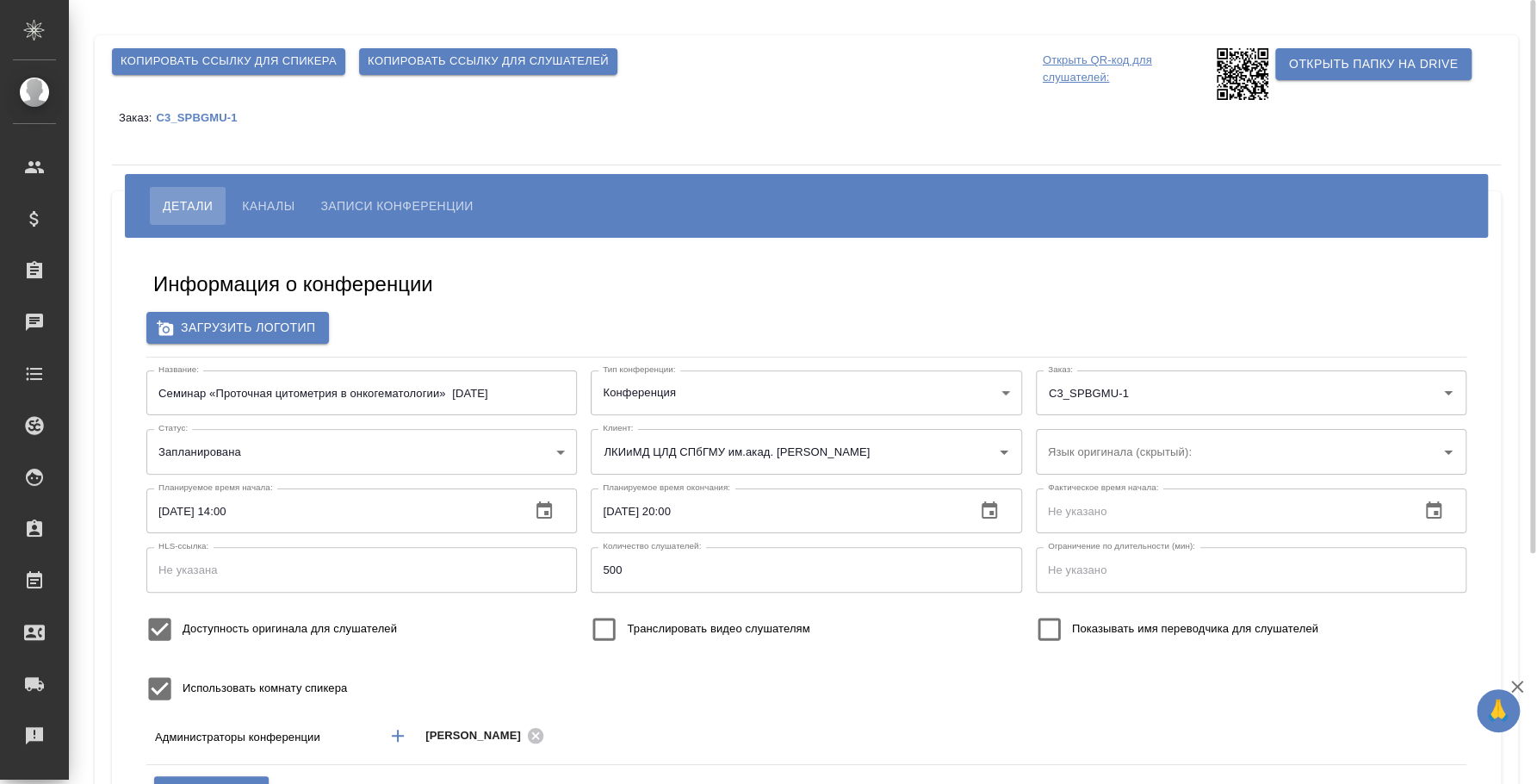
type input "500"
click at [608, 638] on input "Транслировать видео слушателям" at bounding box center [604, 629] width 46 height 46
checkbox input "true"
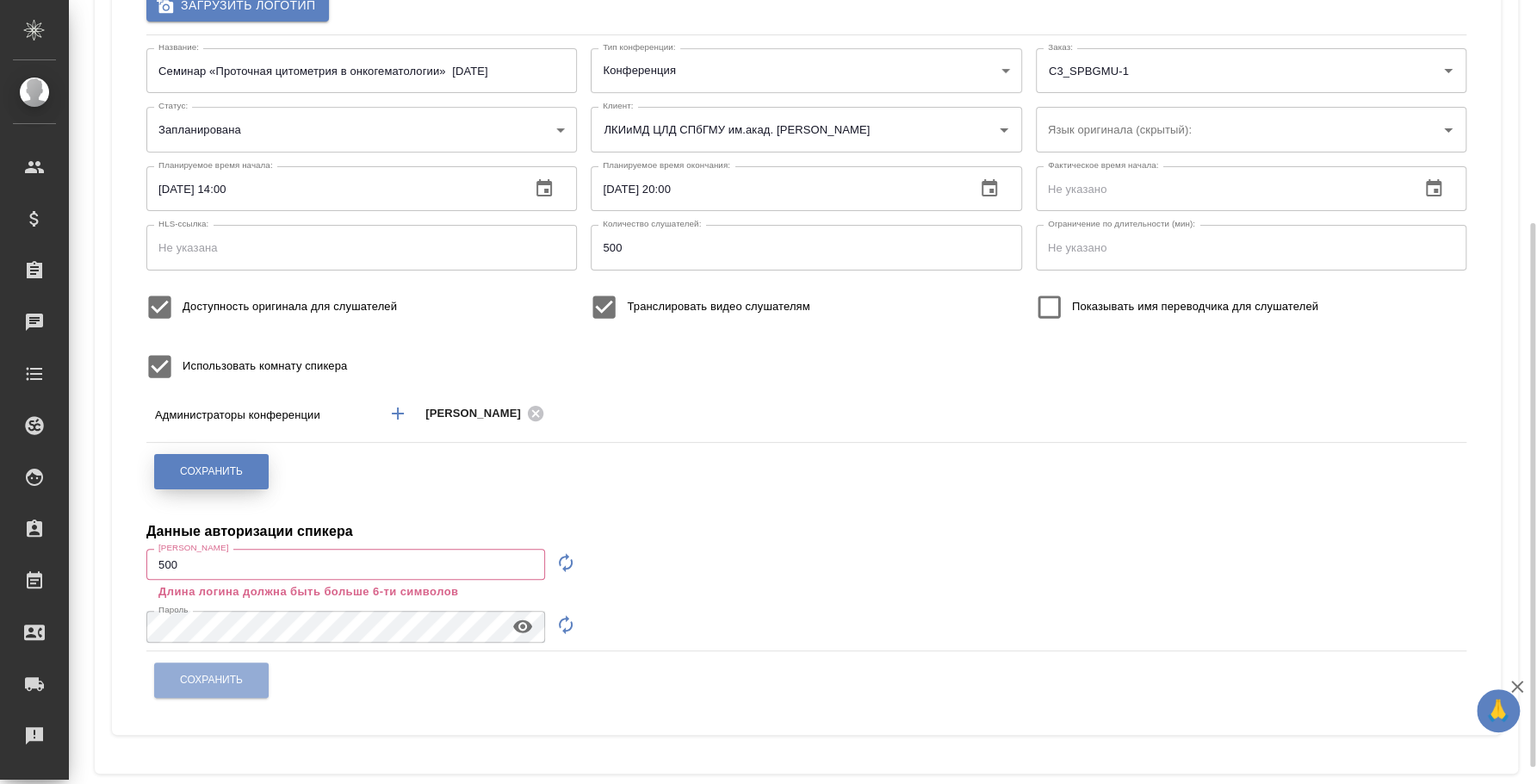
click at [242, 468] on span "Сохранить" at bounding box center [212, 471] width 63 height 14
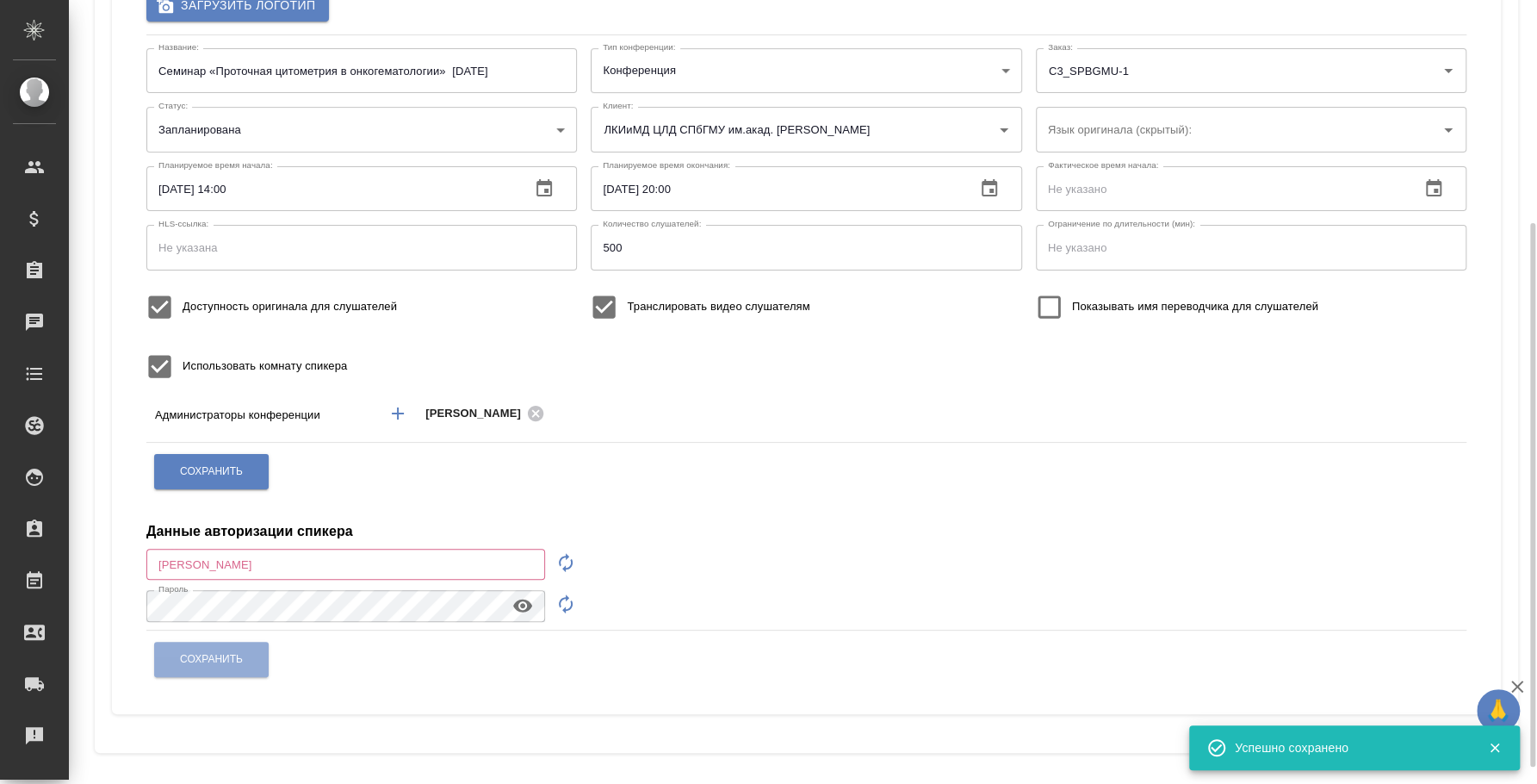
scroll to position [0, 0]
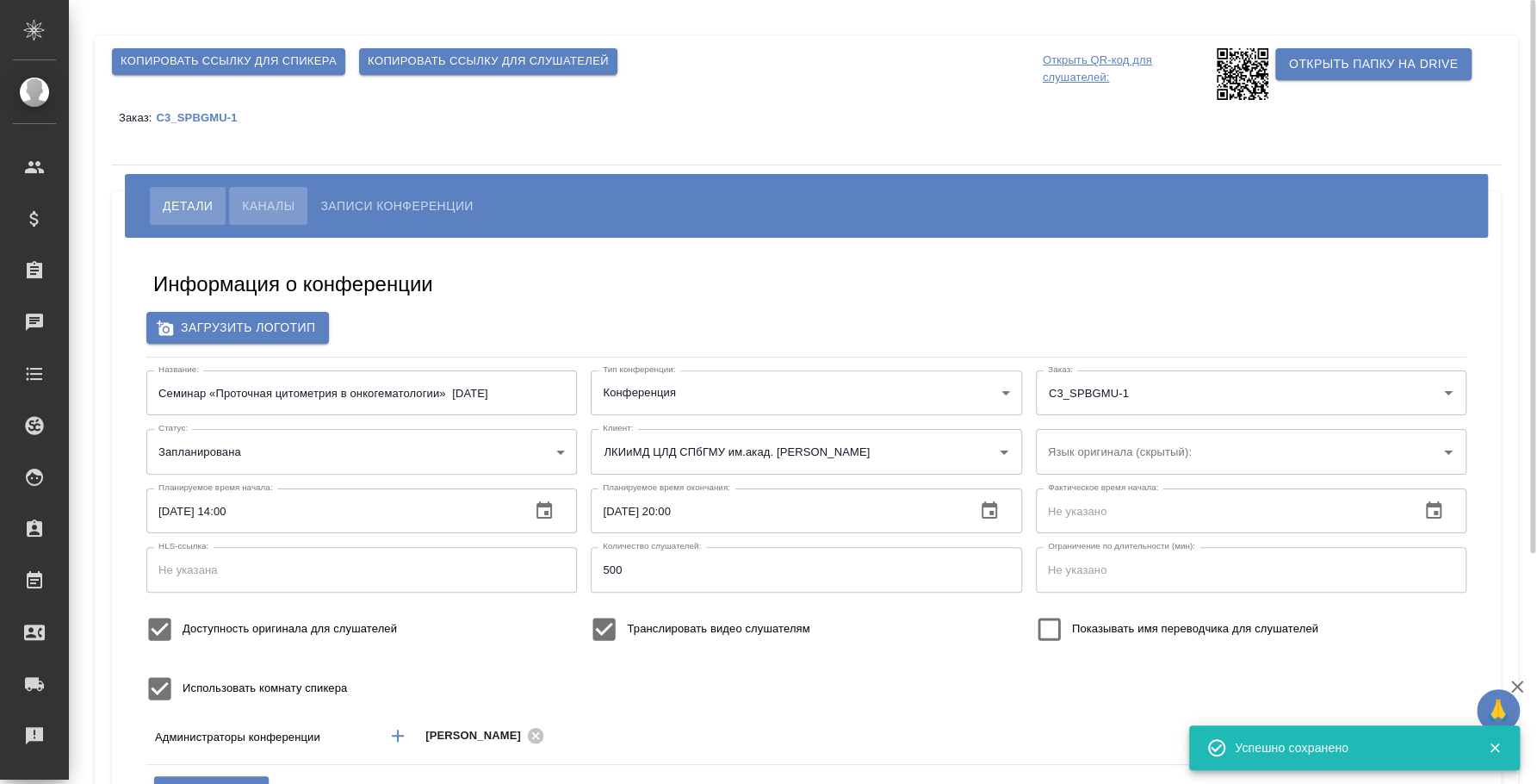
click at [285, 207] on span "Каналы" at bounding box center [268, 205] width 53 height 21
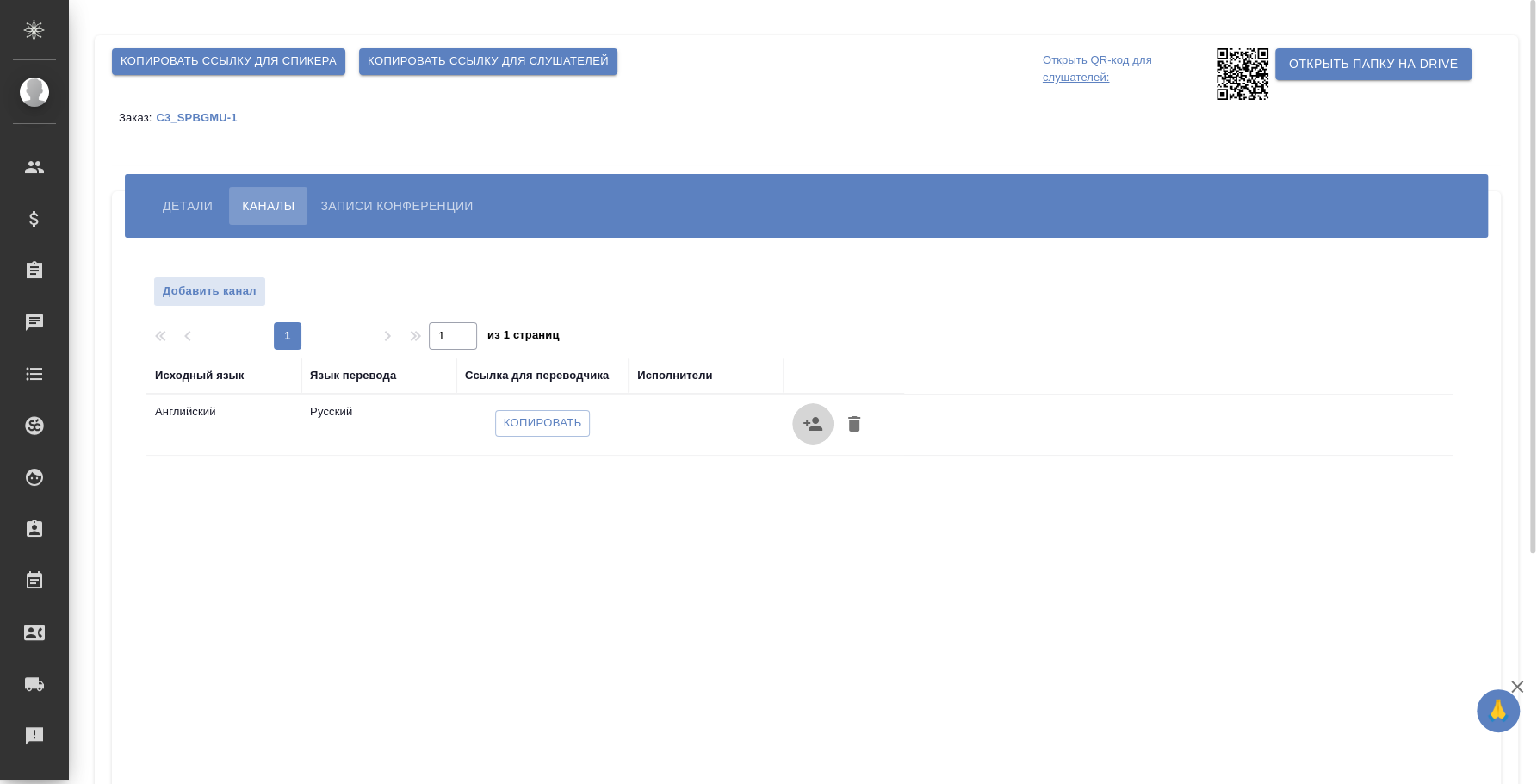
click at [808, 427] on icon "button" at bounding box center [813, 423] width 21 height 21
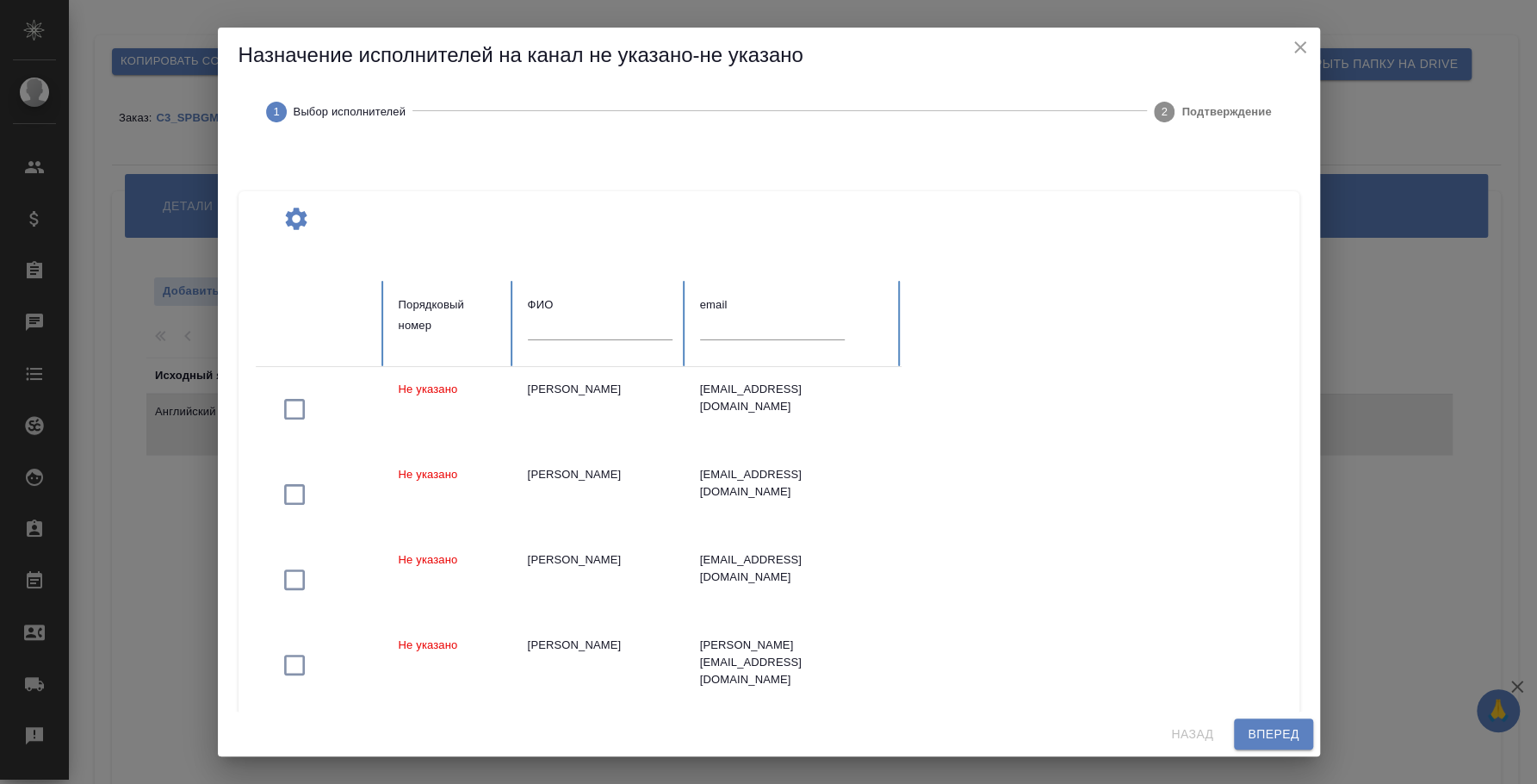
click at [617, 342] on div at bounding box center [599, 333] width 144 height 36
click at [611, 326] on input "text" at bounding box center [599, 327] width 144 height 24
type input "[PERSON_NAME]"
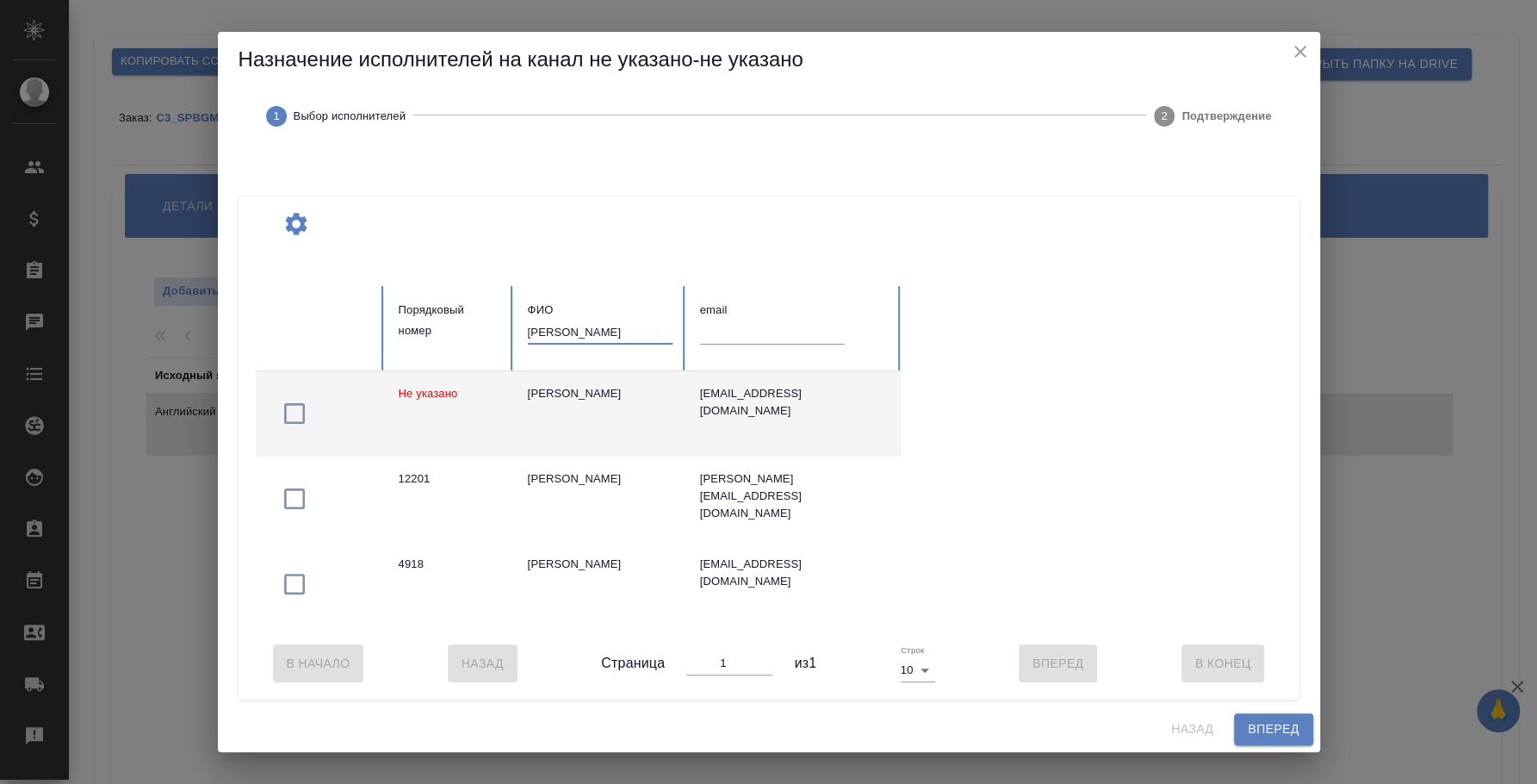
click at [291, 408] on icon "button" at bounding box center [294, 413] width 28 height 28
click at [1262, 740] on span "Вперед" at bounding box center [1273, 729] width 51 height 22
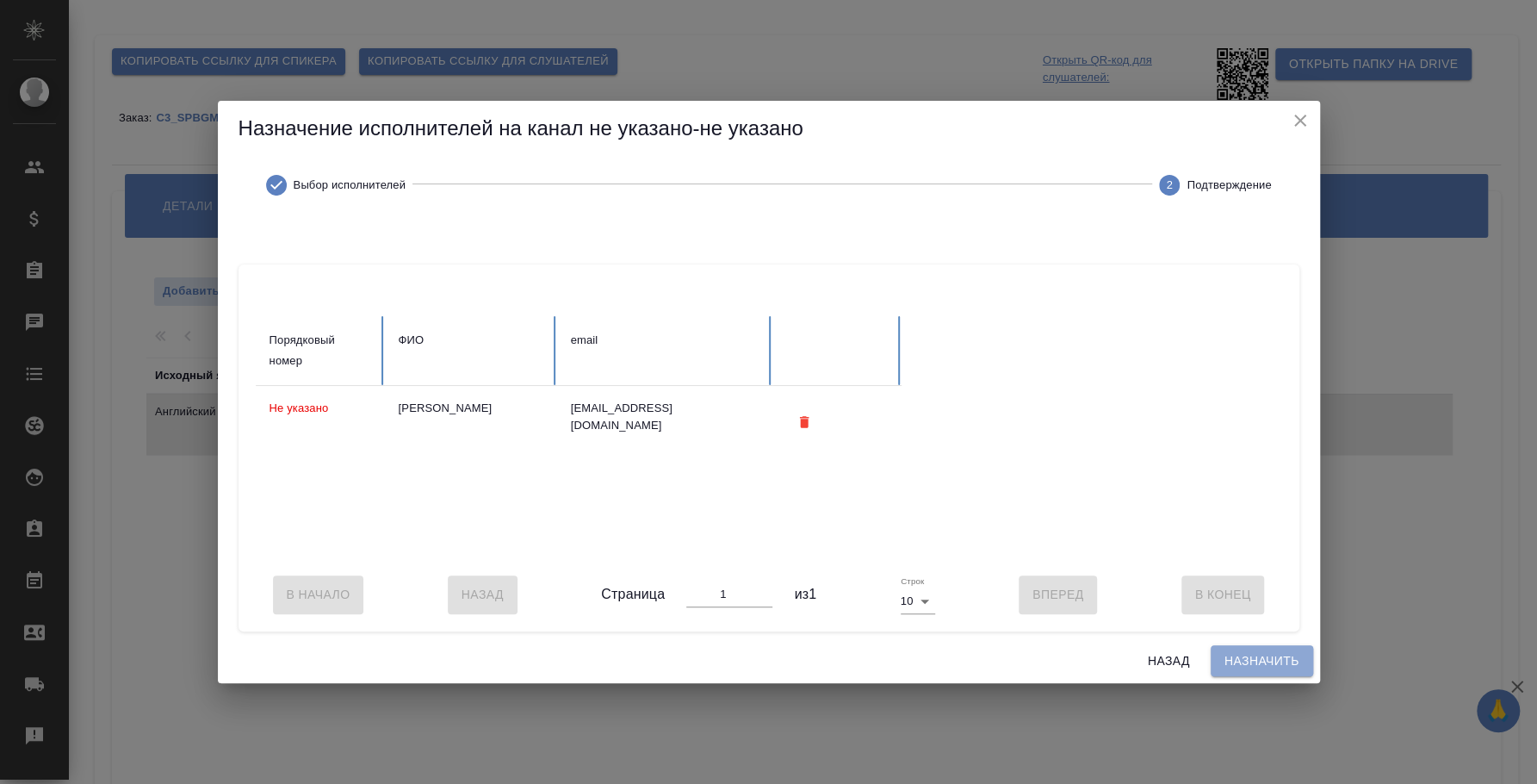
click at [1246, 666] on span "Назначить" at bounding box center [1262, 661] width 75 height 22
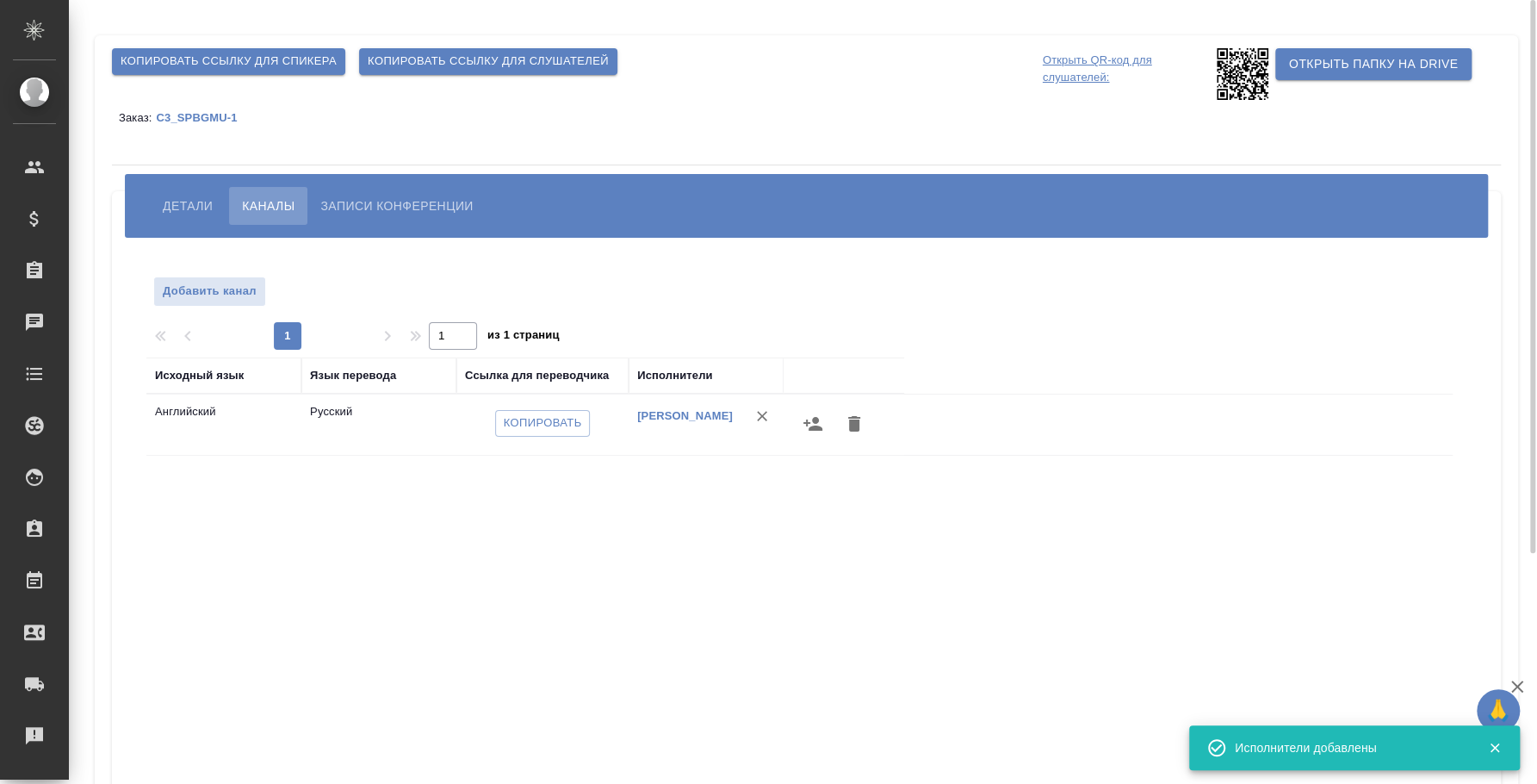
click at [808, 429] on icon "button" at bounding box center [813, 423] width 21 height 21
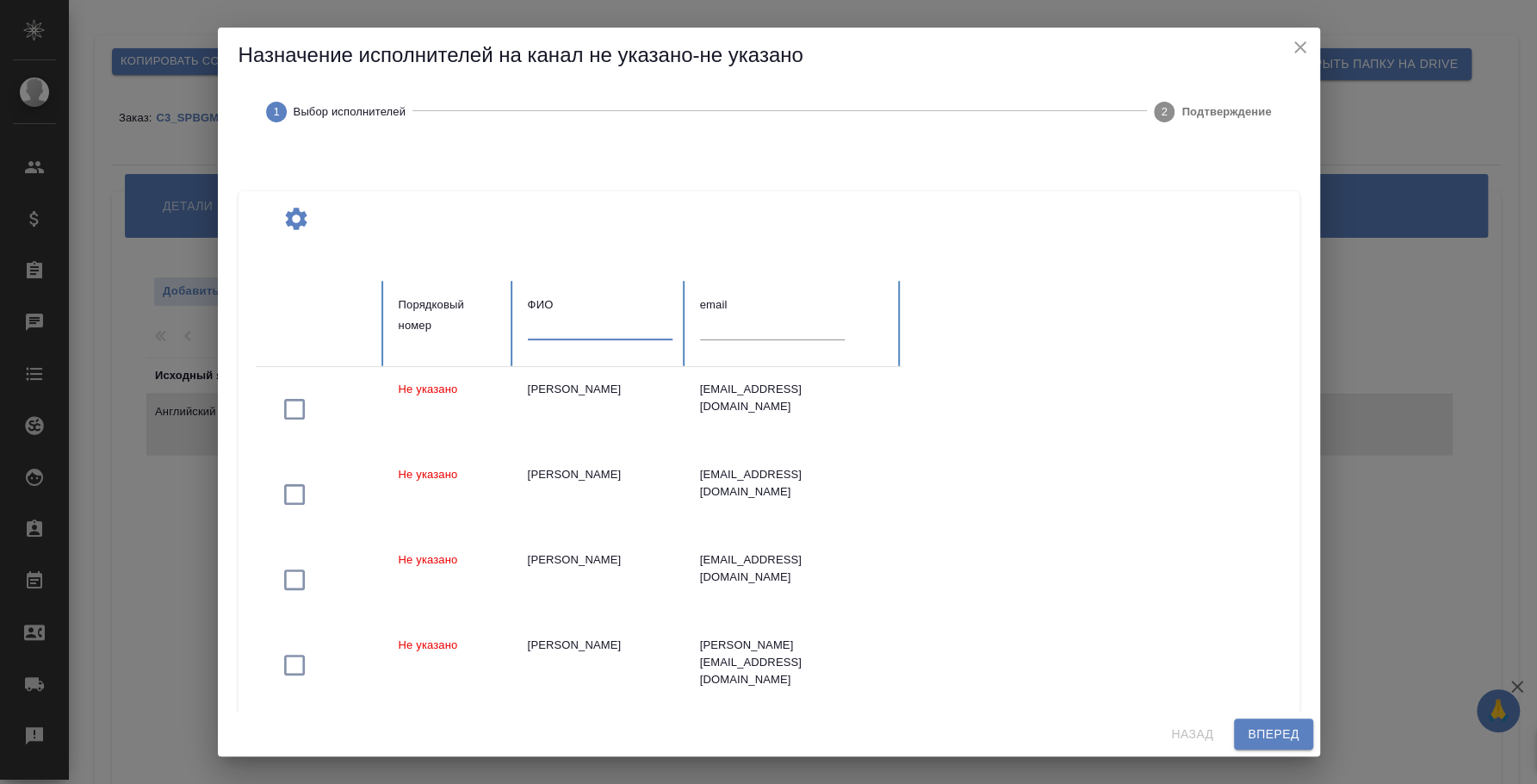
click at [537, 330] on input "text" at bounding box center [599, 327] width 144 height 24
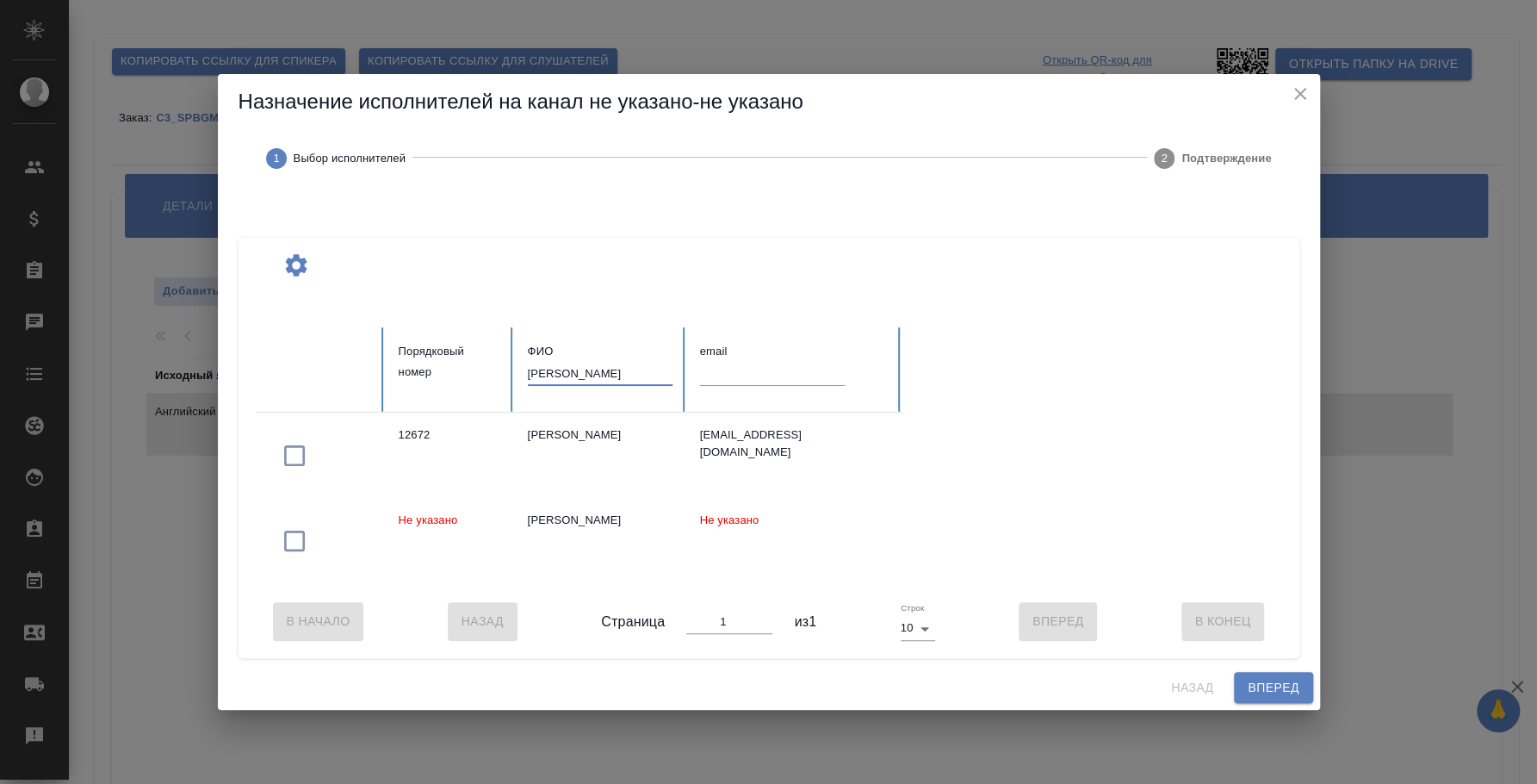
type input "[PERSON_NAME]"
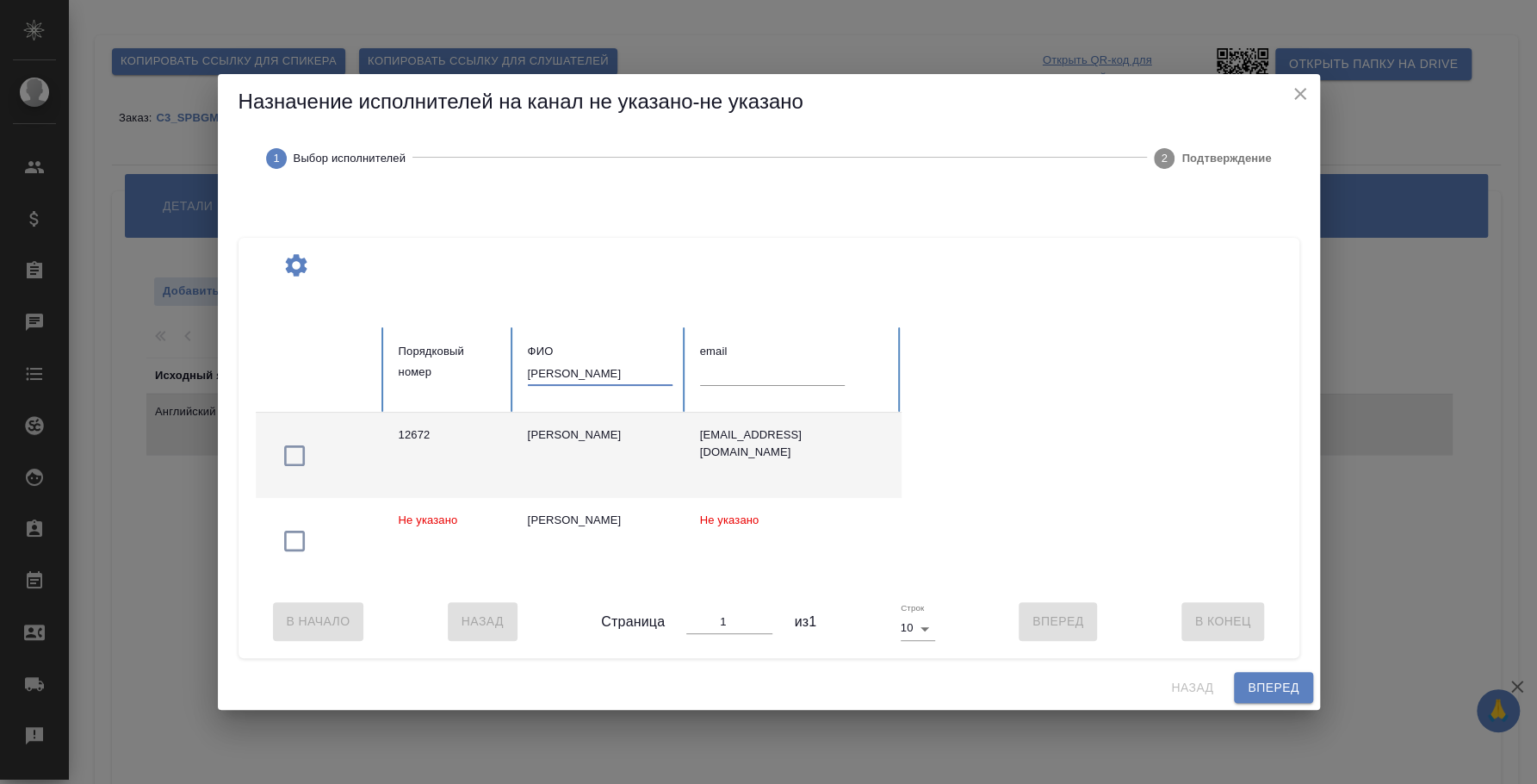
click at [293, 447] on icon "button" at bounding box center [294, 455] width 28 height 28
click at [1271, 682] on button "Вперед" at bounding box center [1273, 688] width 78 height 32
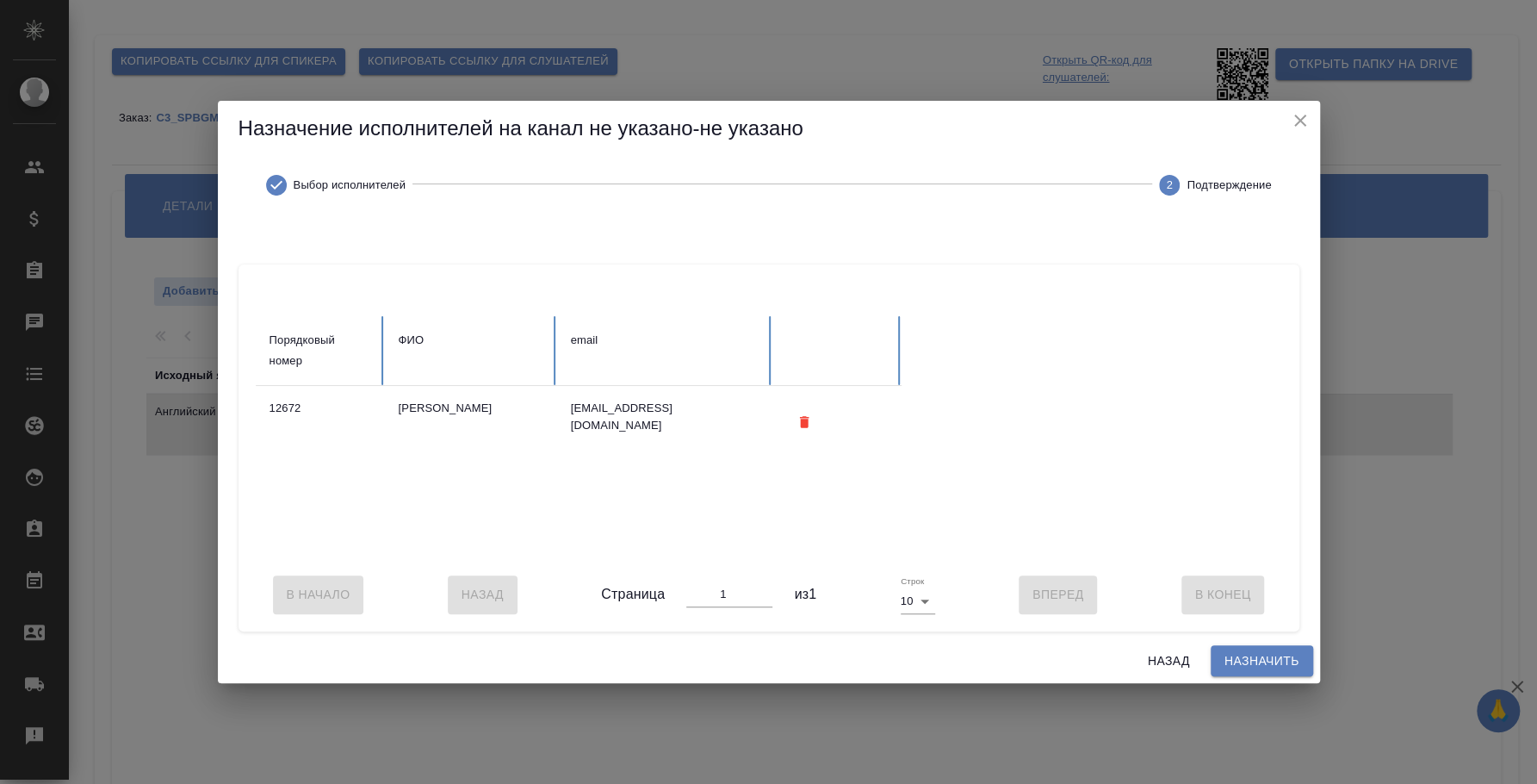
click at [1261, 666] on span "Назначить" at bounding box center [1262, 661] width 75 height 22
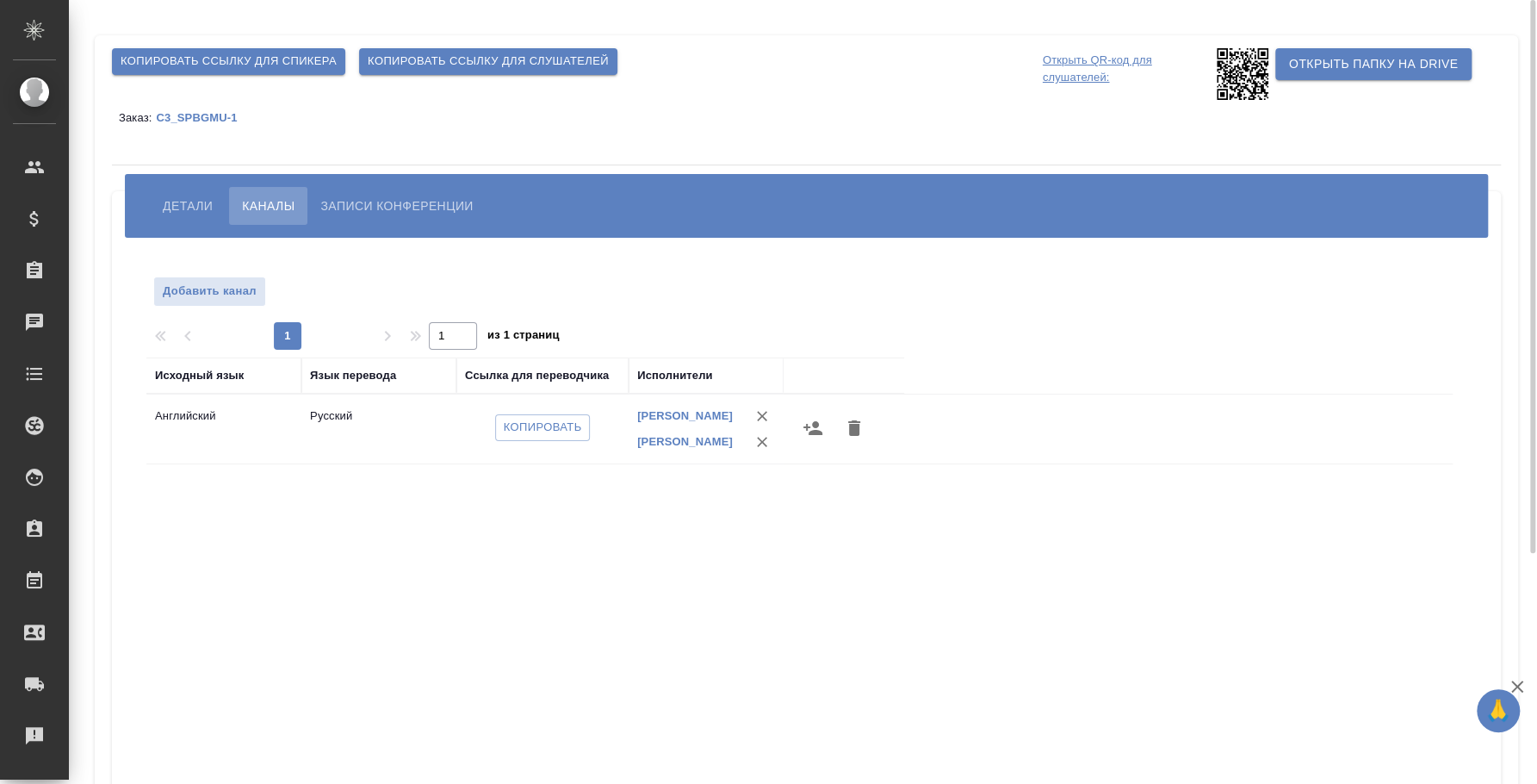
click at [173, 203] on span "Детали" at bounding box center [188, 205] width 50 height 21
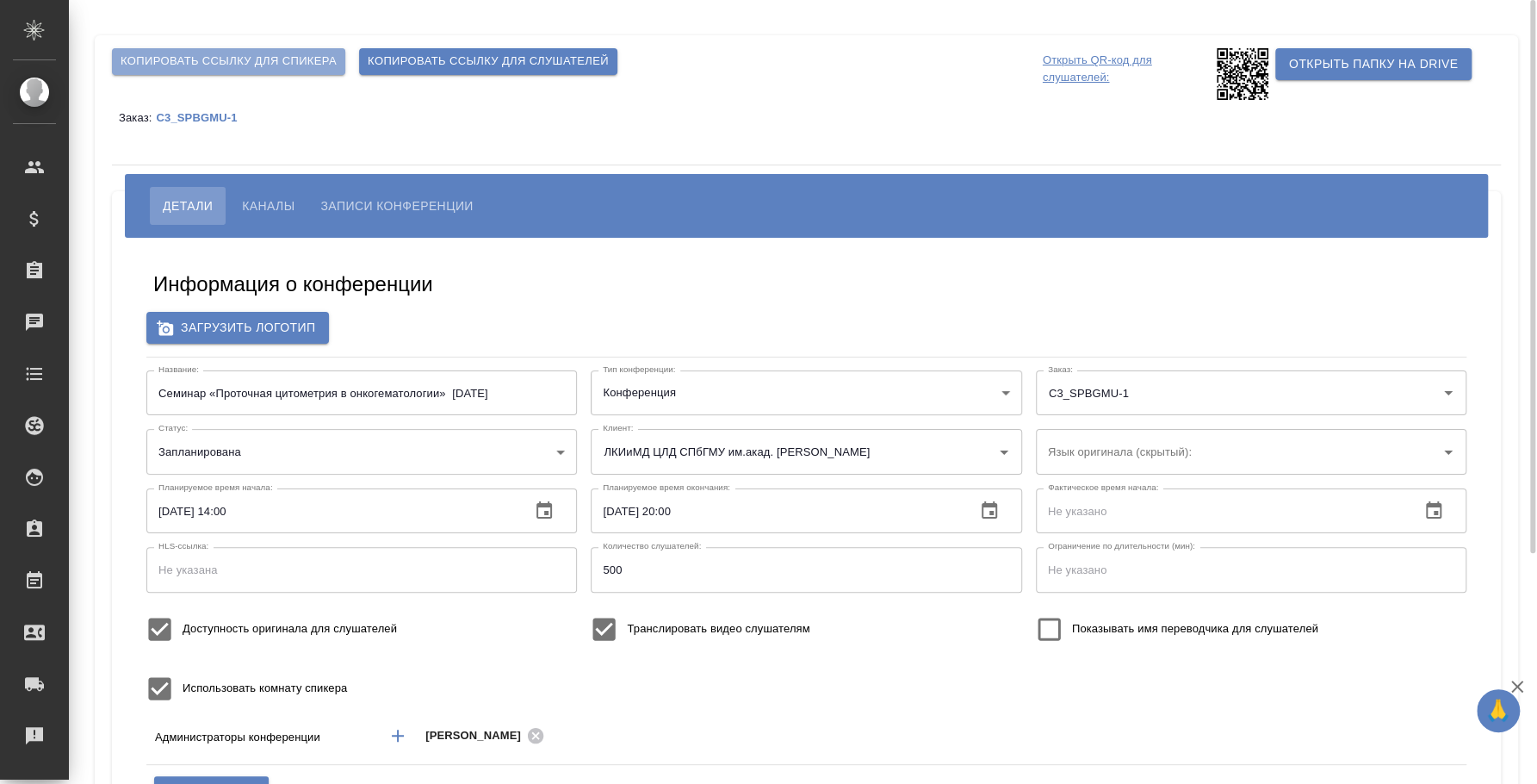
click at [222, 50] on button "Копировать ссылку для спикера" at bounding box center [229, 62] width 233 height 27
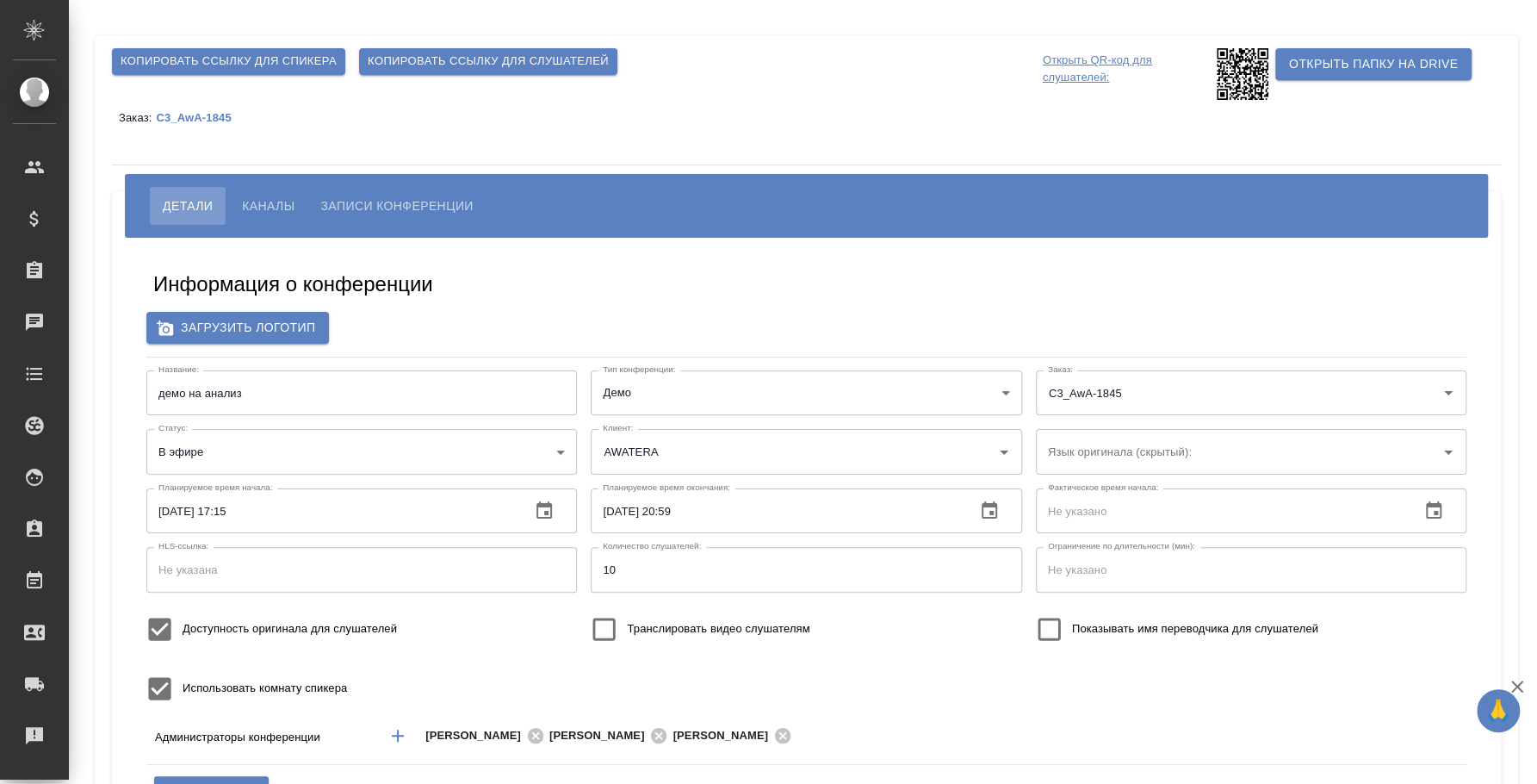
type input "500"
click at [263, 216] on button "Каналы" at bounding box center [267, 205] width 78 height 38
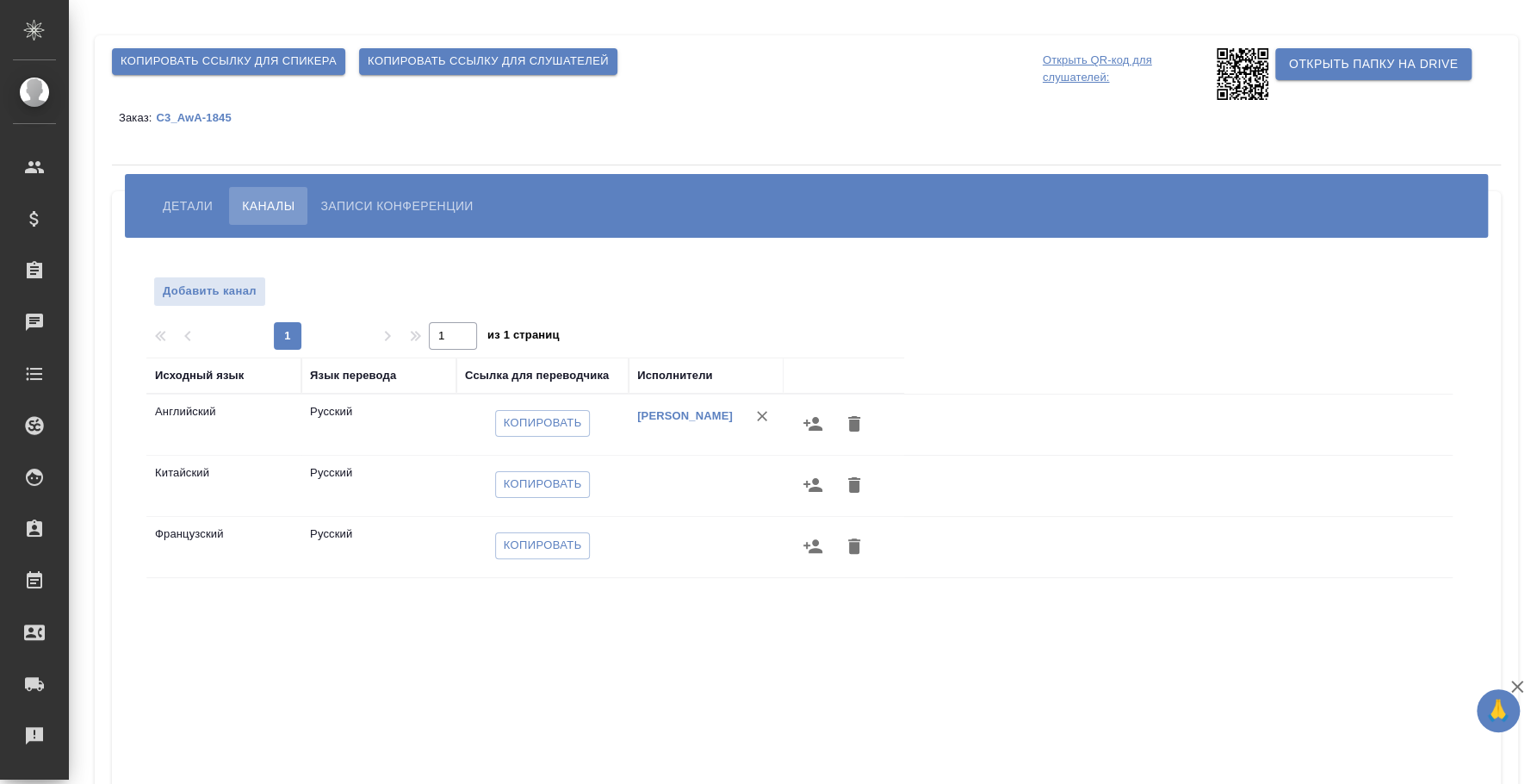
click at [196, 202] on span "Детали" at bounding box center [188, 205] width 50 height 21
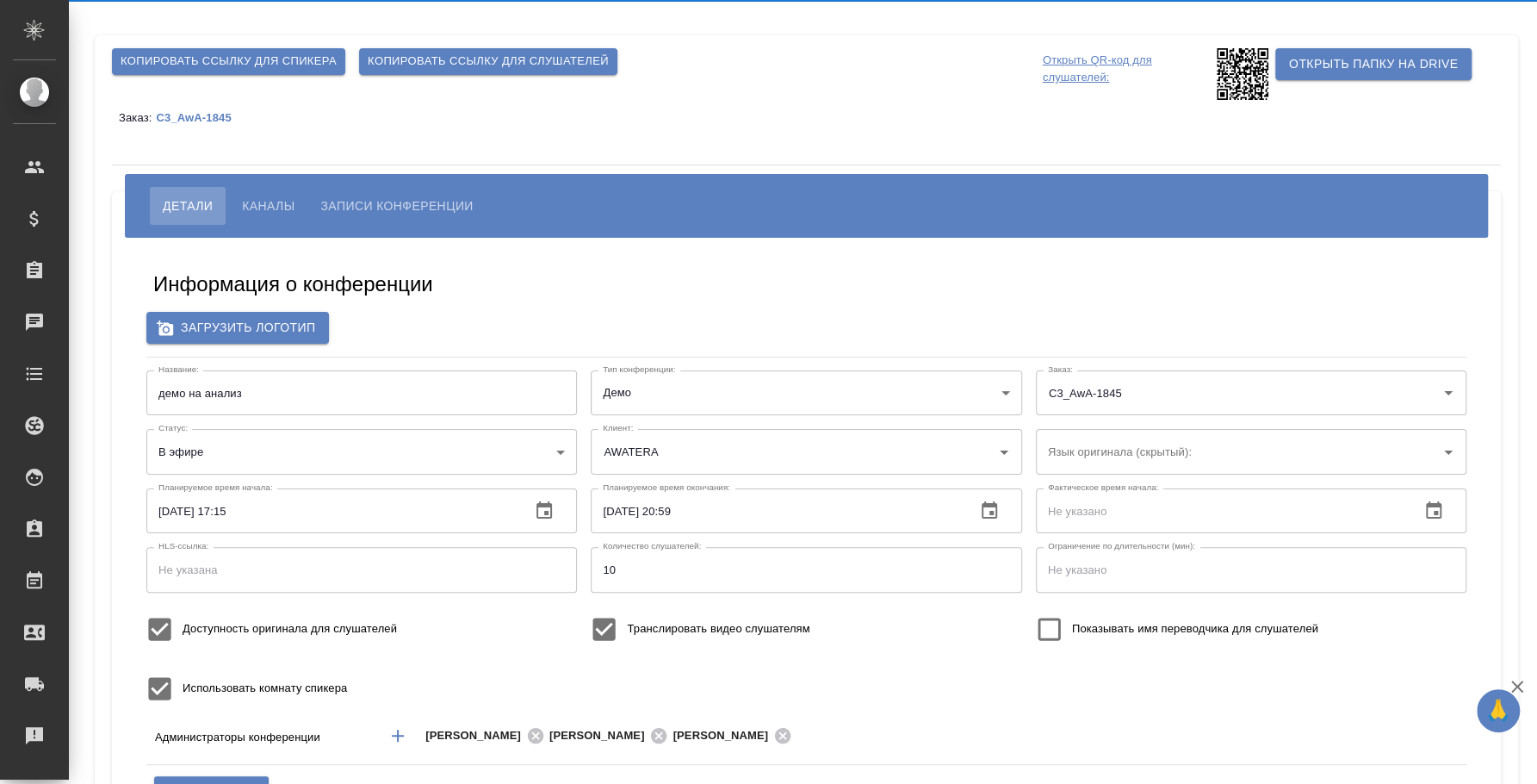
type input "500"
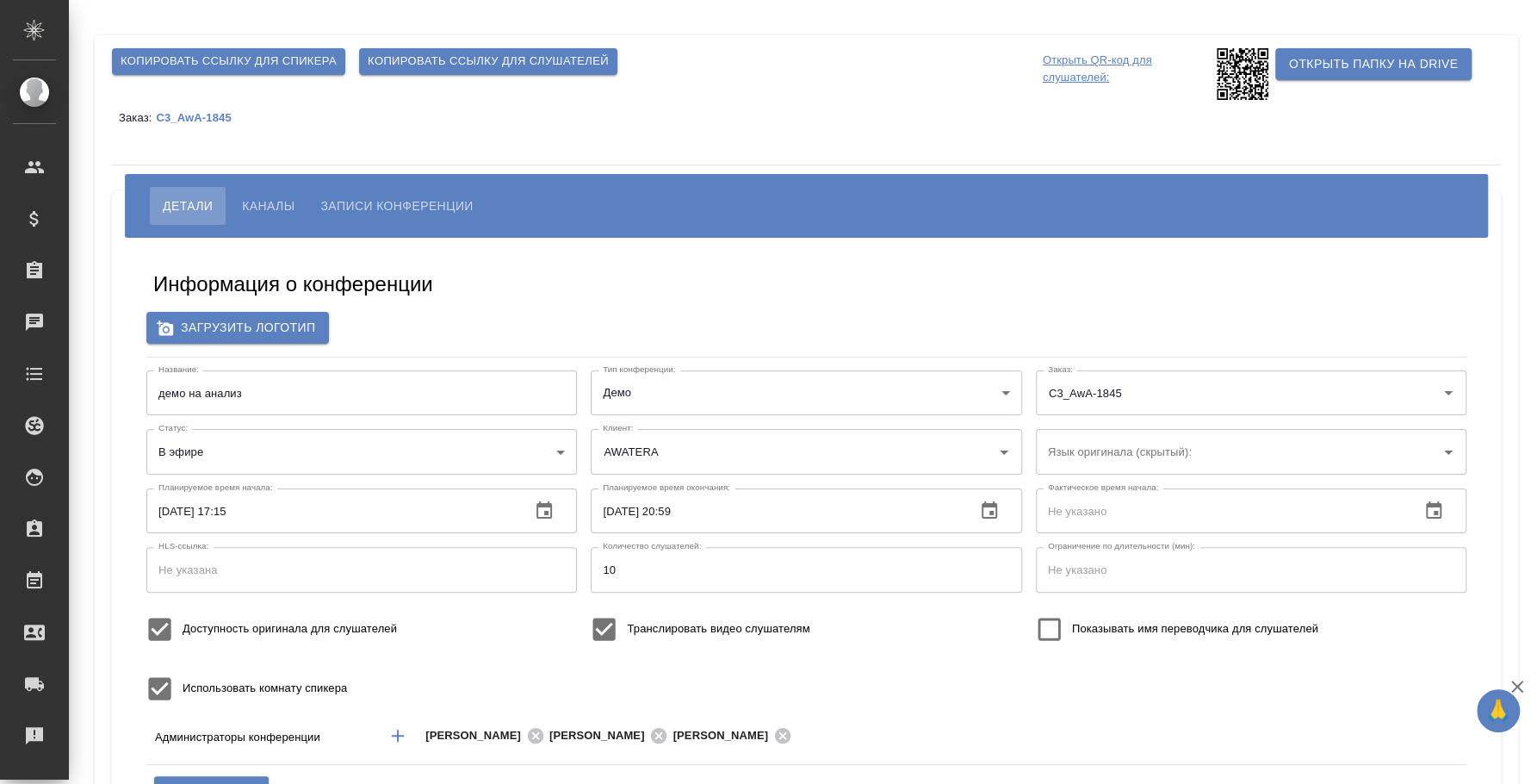
click at [266, 199] on span "Каналы" at bounding box center [268, 205] width 53 height 21
click at [284, 205] on span "Каналы" at bounding box center [268, 205] width 53 height 21
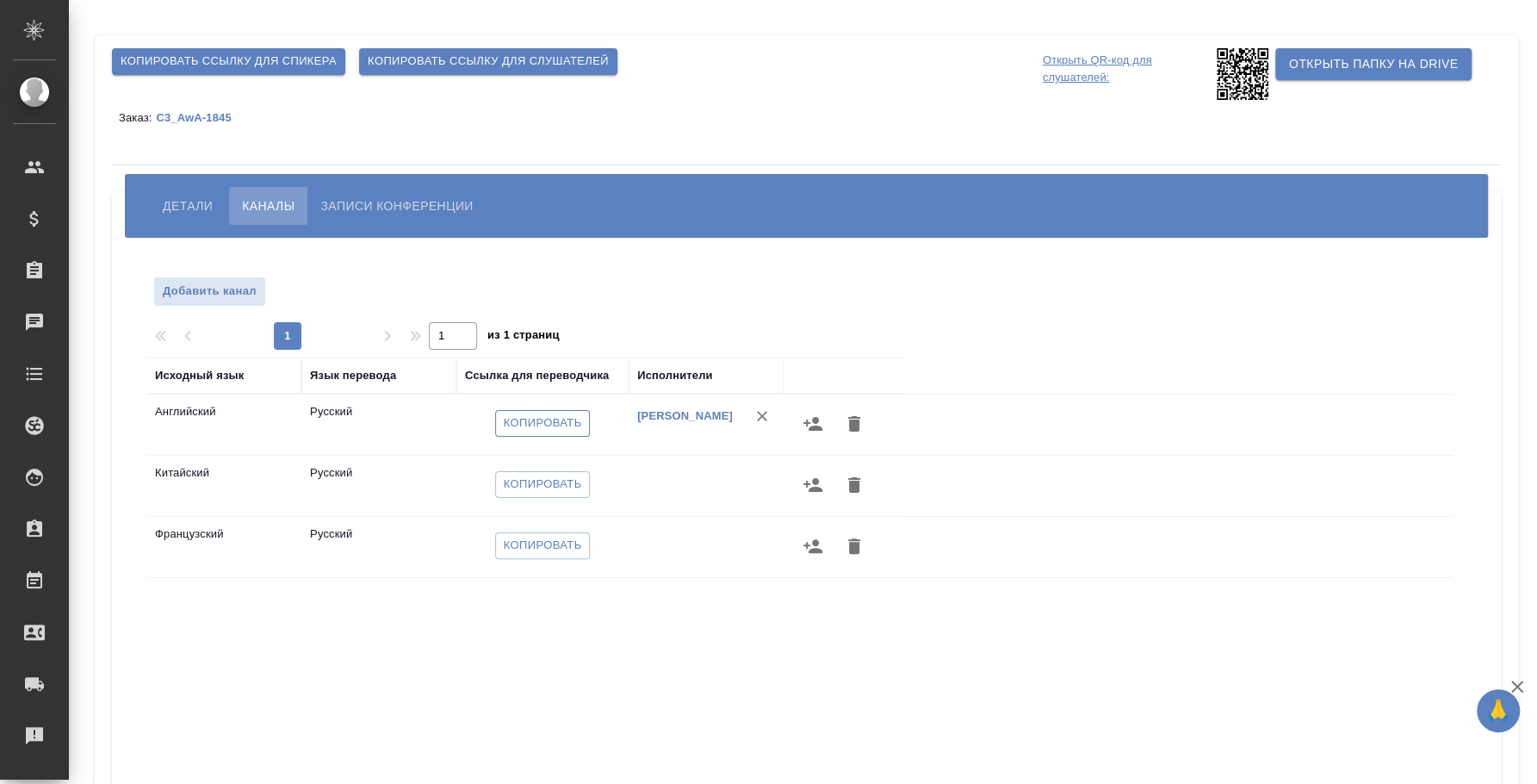
click at [579, 419] on span "Копировать" at bounding box center [543, 423] width 78 height 20
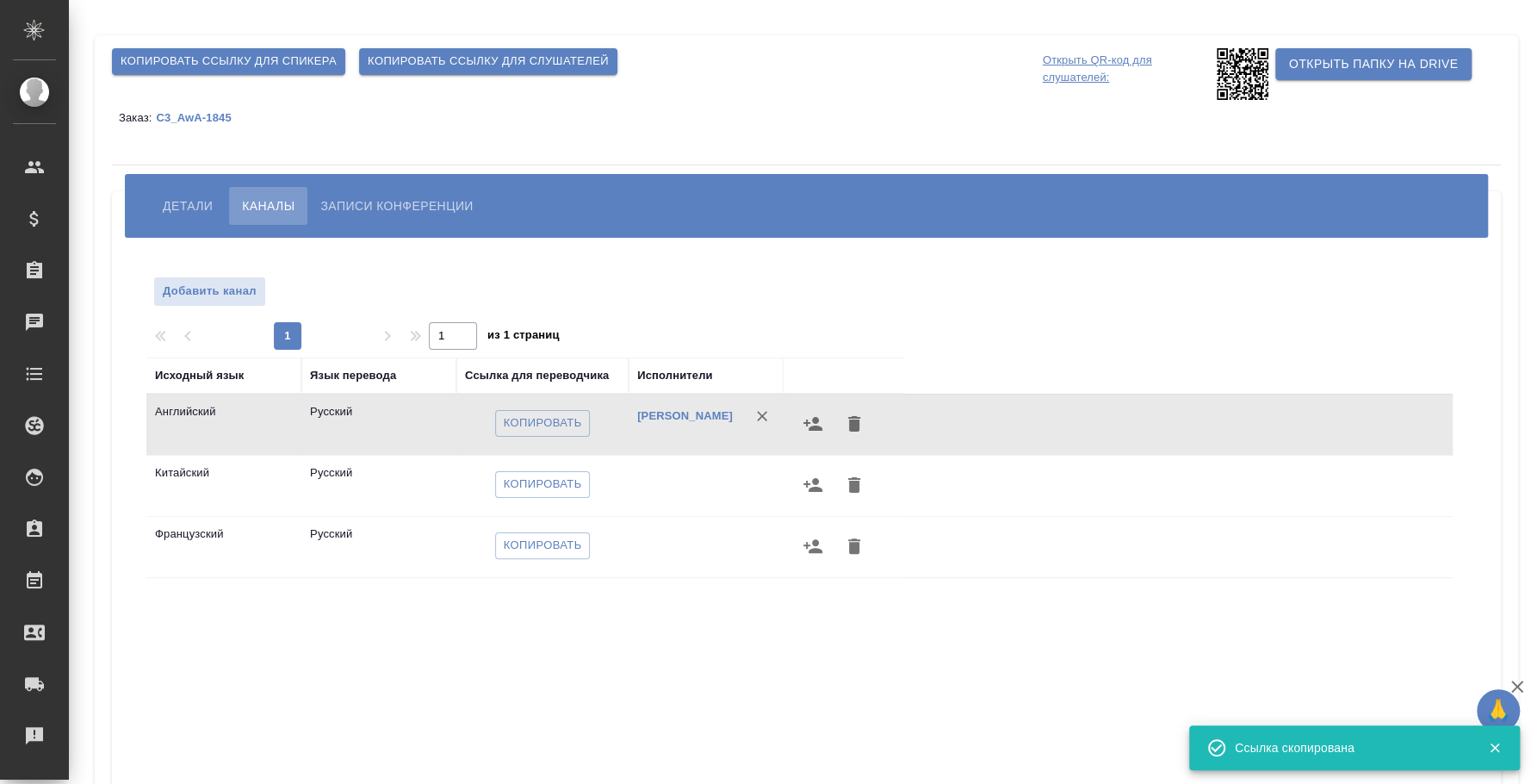
click at [547, 72] on button "Копировать ссылку для слушателей" at bounding box center [488, 62] width 258 height 27
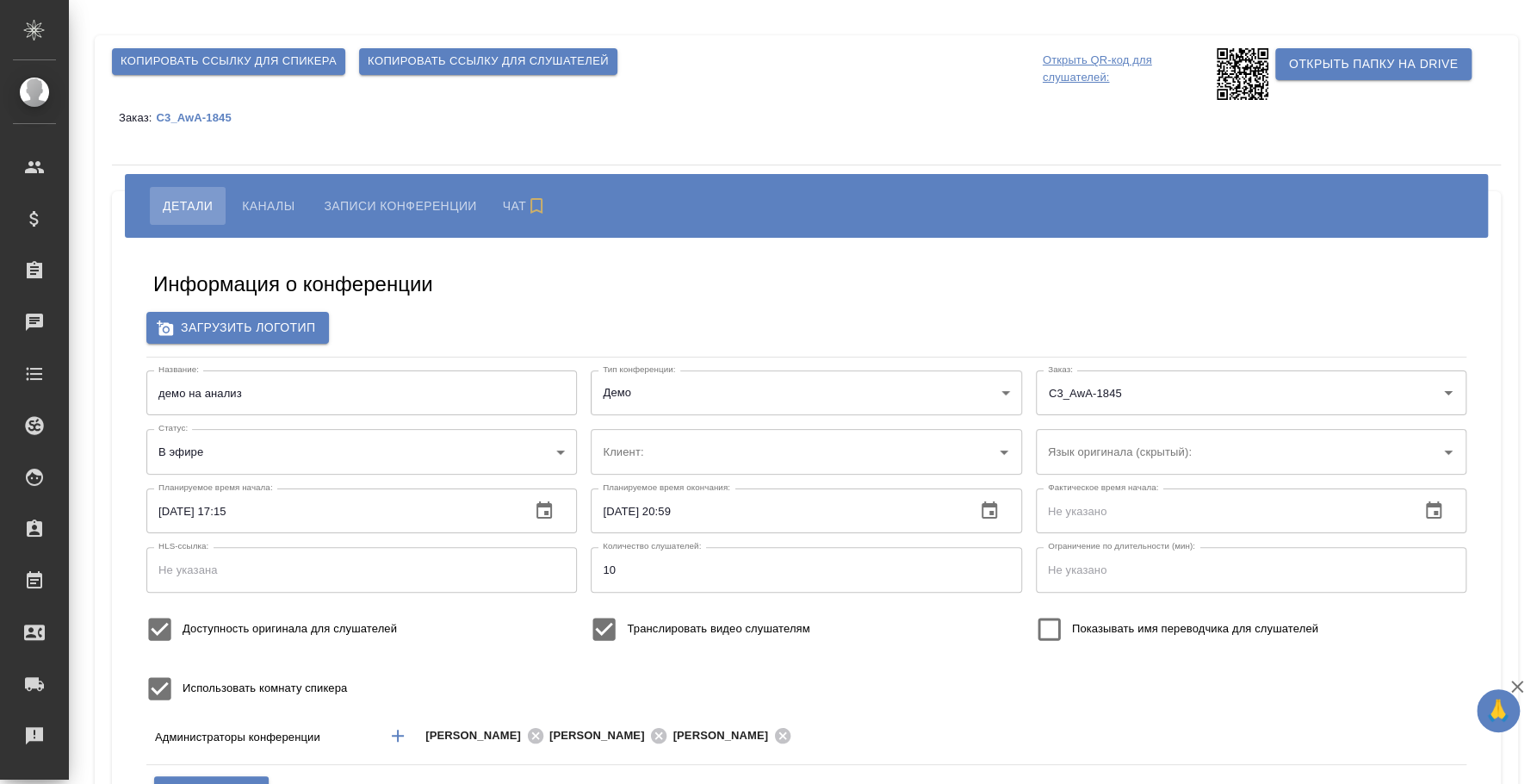
type input "AWATERA"
type input "500"
click at [537, 64] on span "Копировать ссылку для слушателей" at bounding box center [488, 62] width 241 height 20
click at [508, 58] on span "Копировать ссылку для слушателей" at bounding box center [488, 62] width 241 height 20
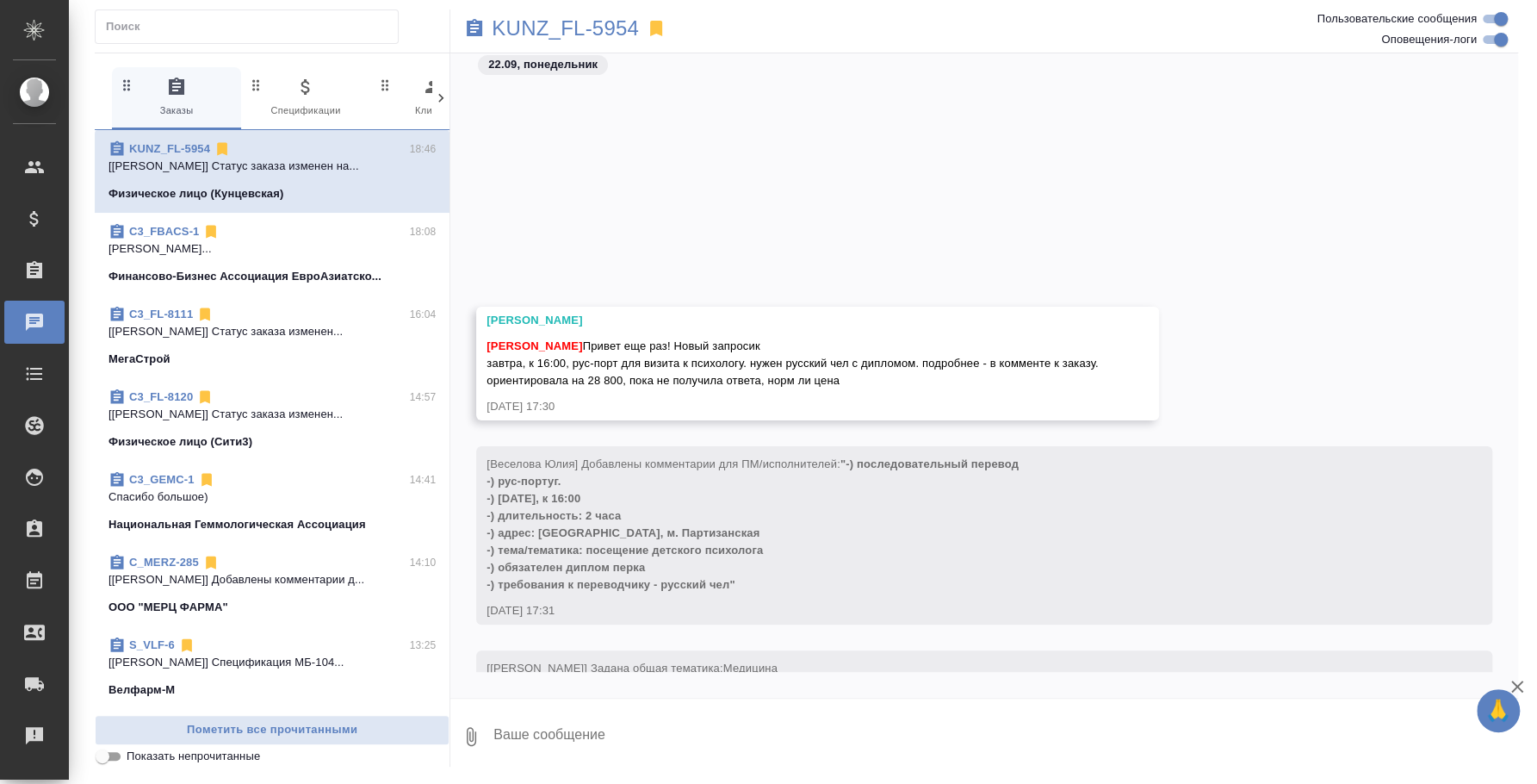
scroll to position [333, 0]
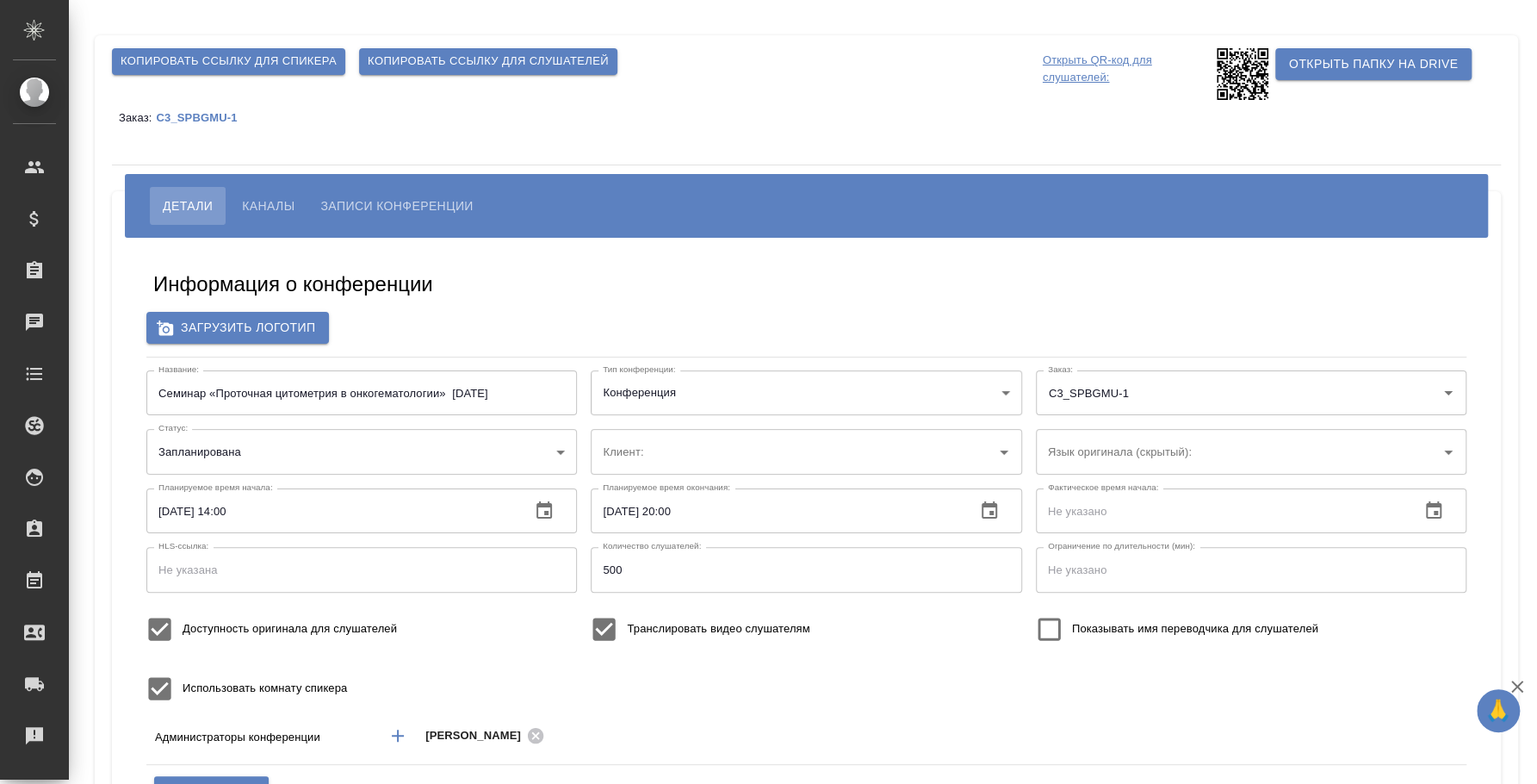
click at [438, 58] on span "Копировать ссылку для слушателей" at bounding box center [488, 62] width 241 height 20
type input "ЛКИиМД ЦЛД СПбГМУ им.акад. [PERSON_NAME]"
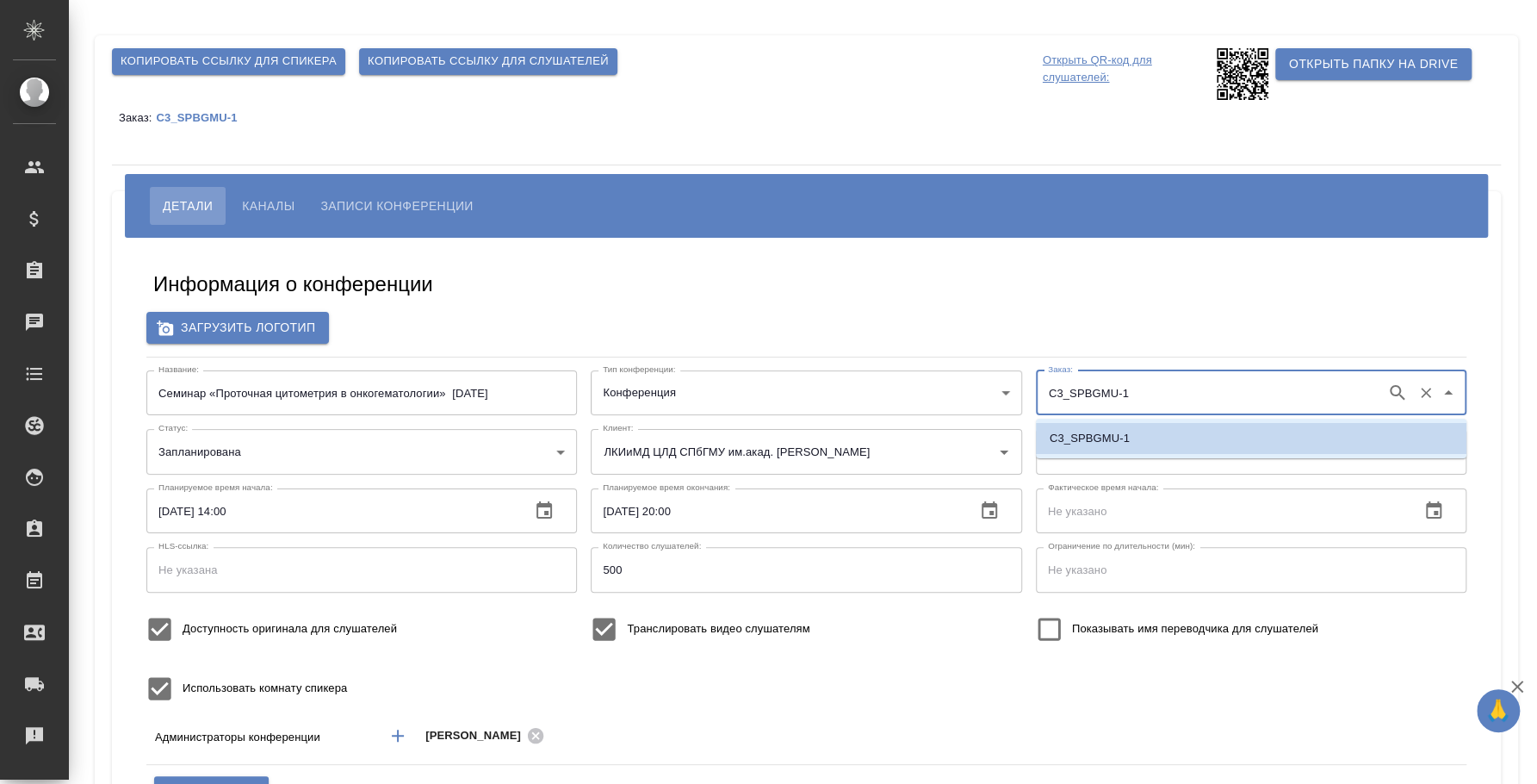
click at [1085, 396] on input "C3_SPBGMU-1" at bounding box center [1210, 392] width 334 height 30
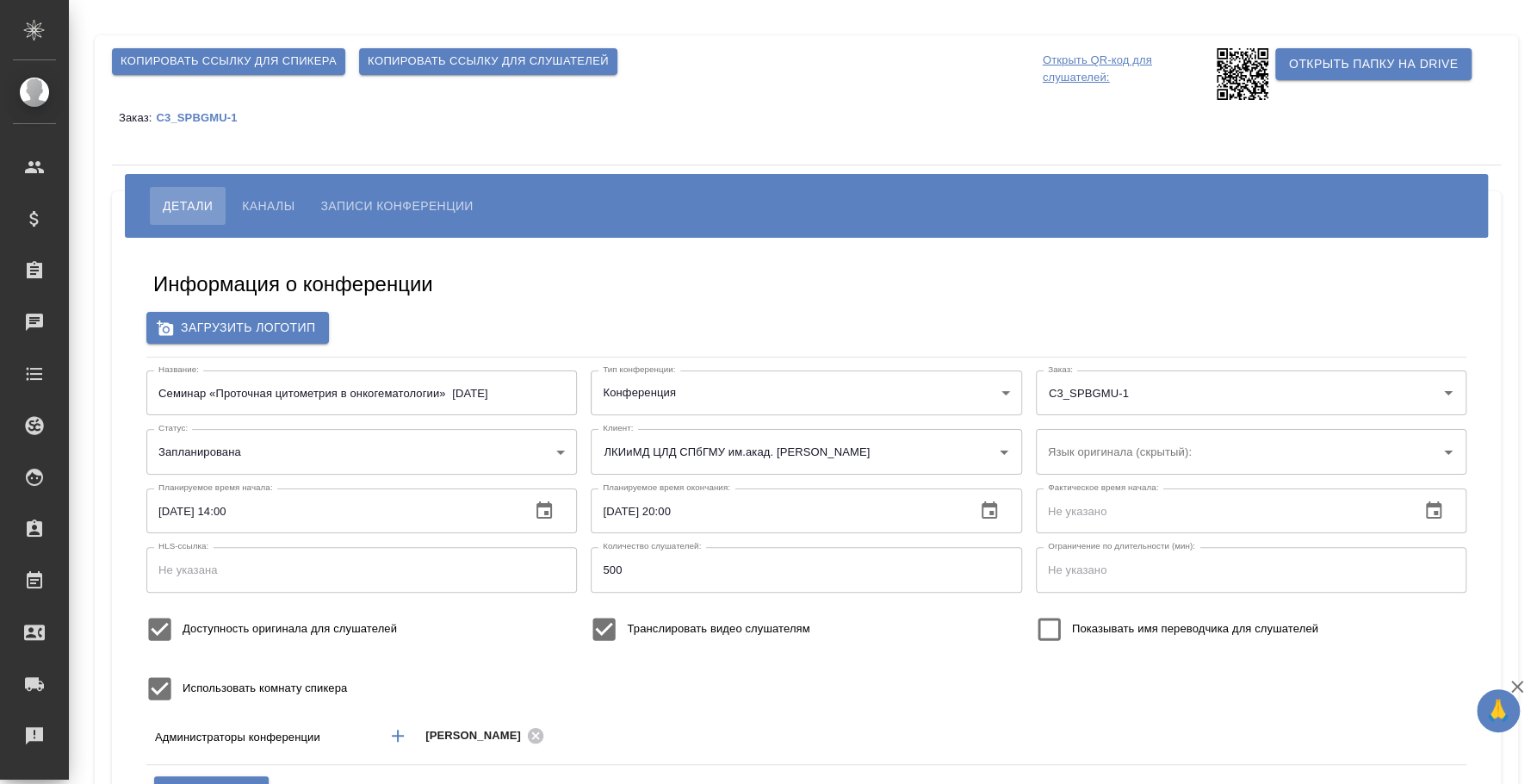
click at [1086, 61] on p "Открыть QR-код для слушателей:" at bounding box center [1127, 74] width 170 height 52
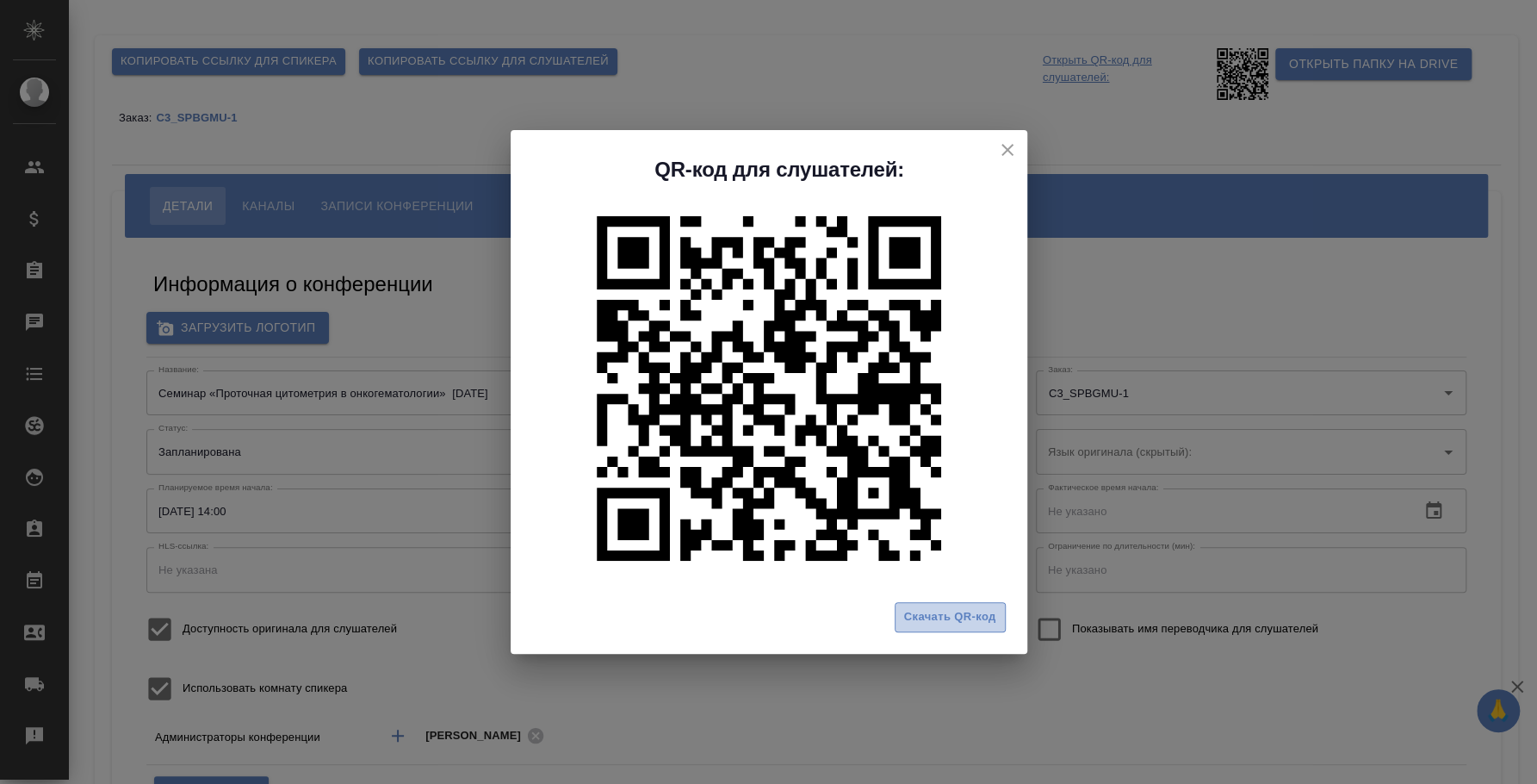
click at [939, 614] on span "Скачать QR-код" at bounding box center [950, 617] width 92 height 20
click at [954, 55] on div "QR-код для слушателей: Скачать QR-код" at bounding box center [768, 392] width 1537 height 784
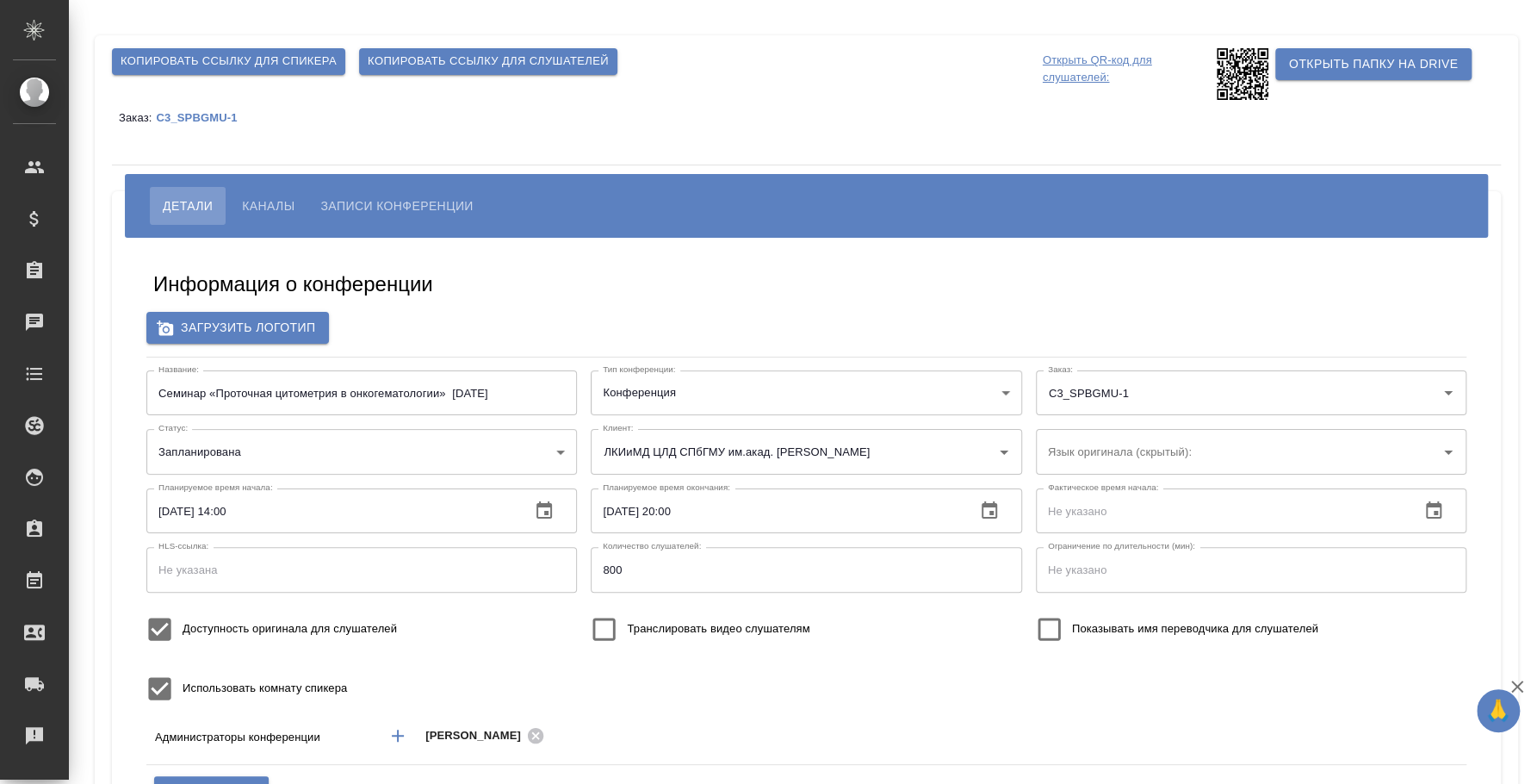
type input "800"
click at [609, 626] on input "Транслировать видео слушателям" at bounding box center [604, 629] width 46 height 46
checkbox input "true"
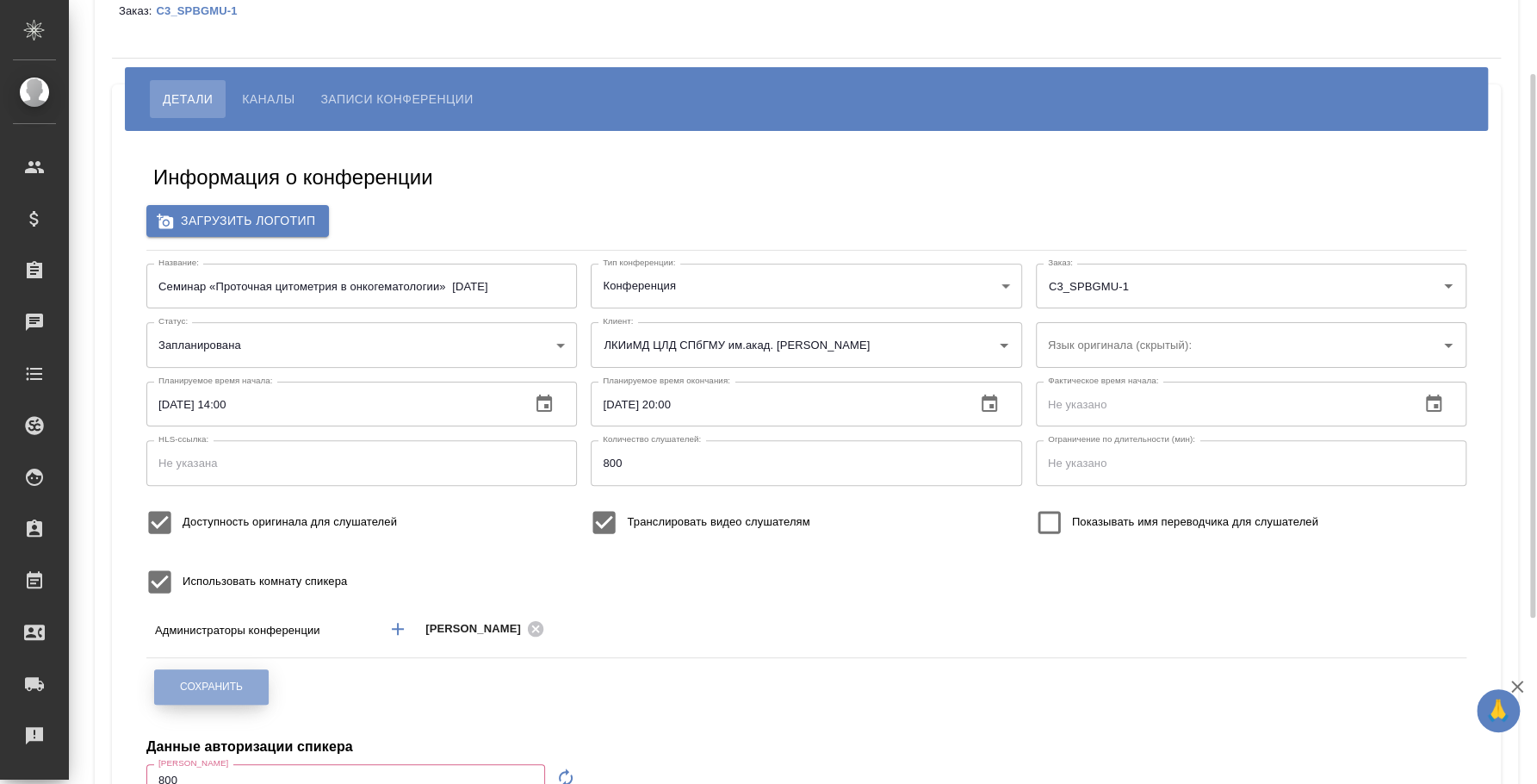
click at [225, 679] on span "Сохранить" at bounding box center [212, 686] width 63 height 14
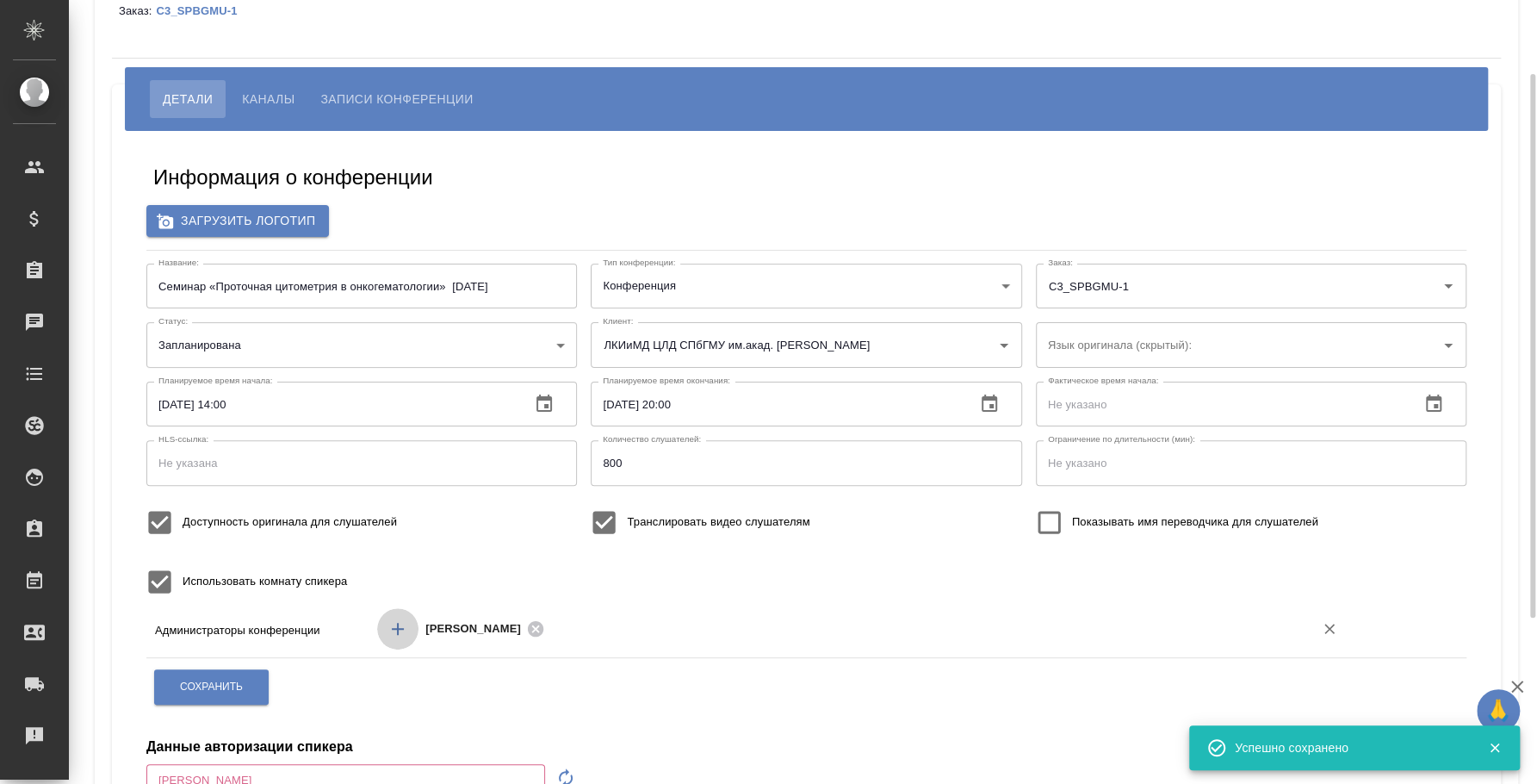
click at [397, 632] on icon "Добавить менеджера" at bounding box center [397, 628] width 12 height 12
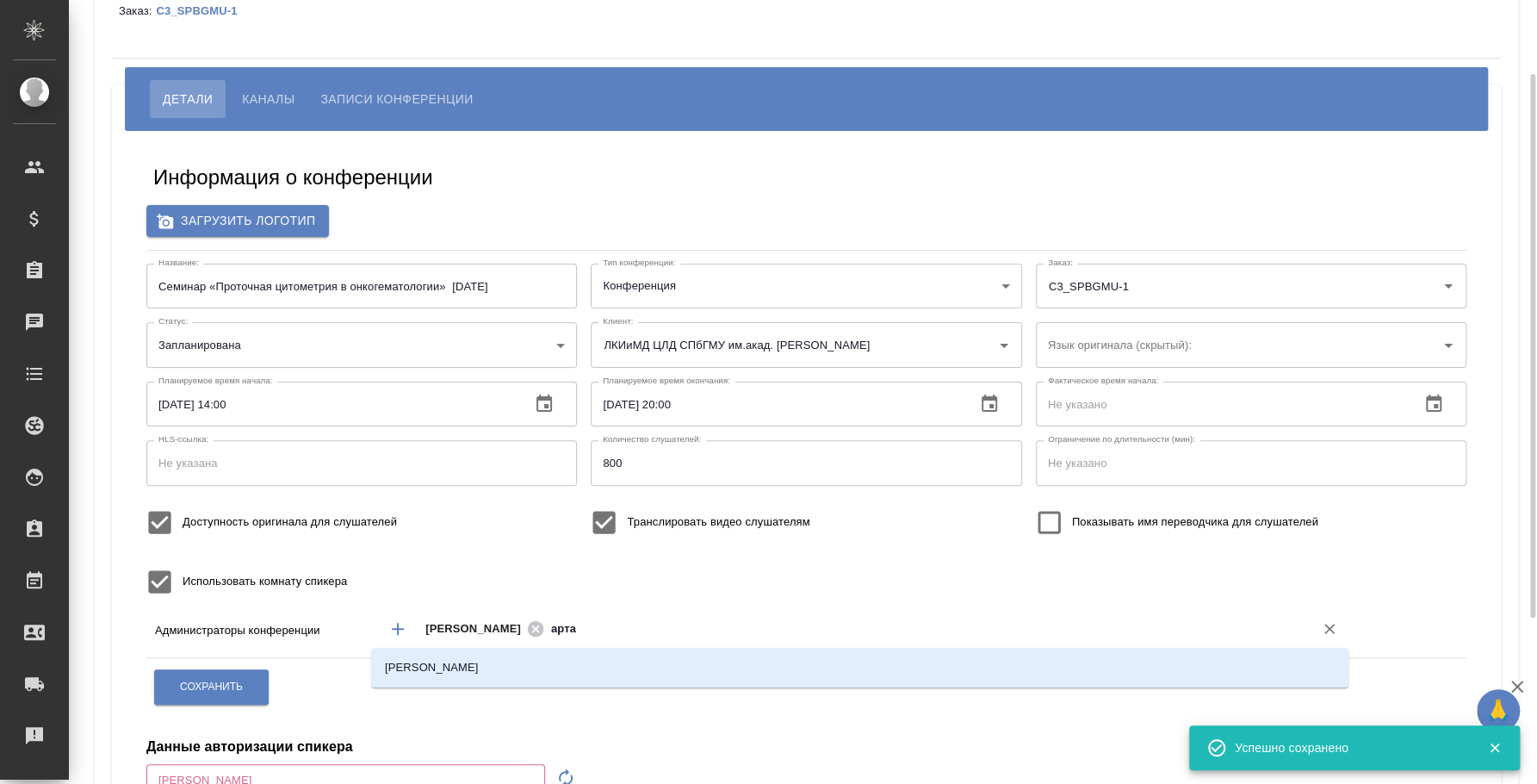
type input "артак"
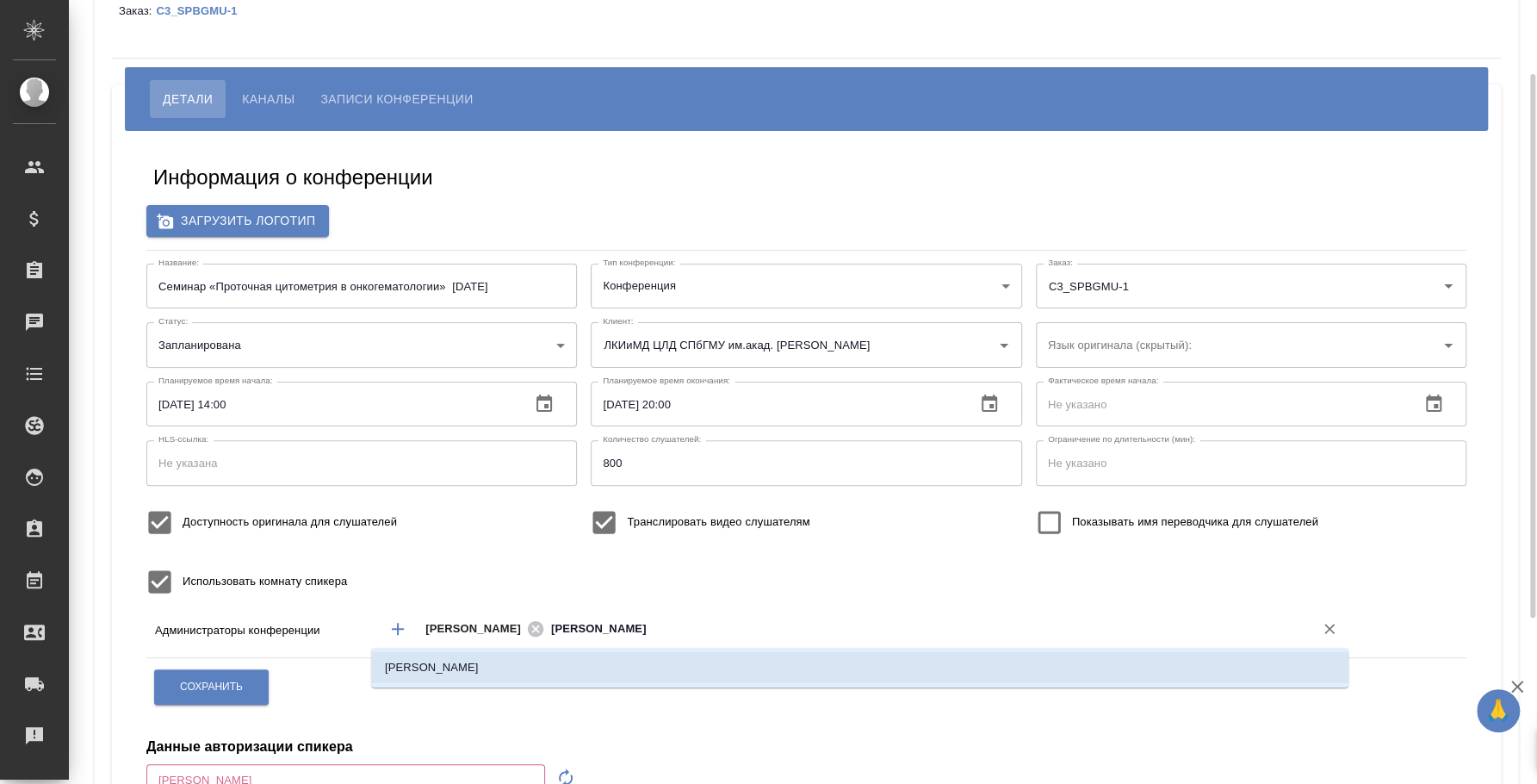
click at [720, 679] on li "Баданян Артак" at bounding box center [860, 667] width 978 height 31
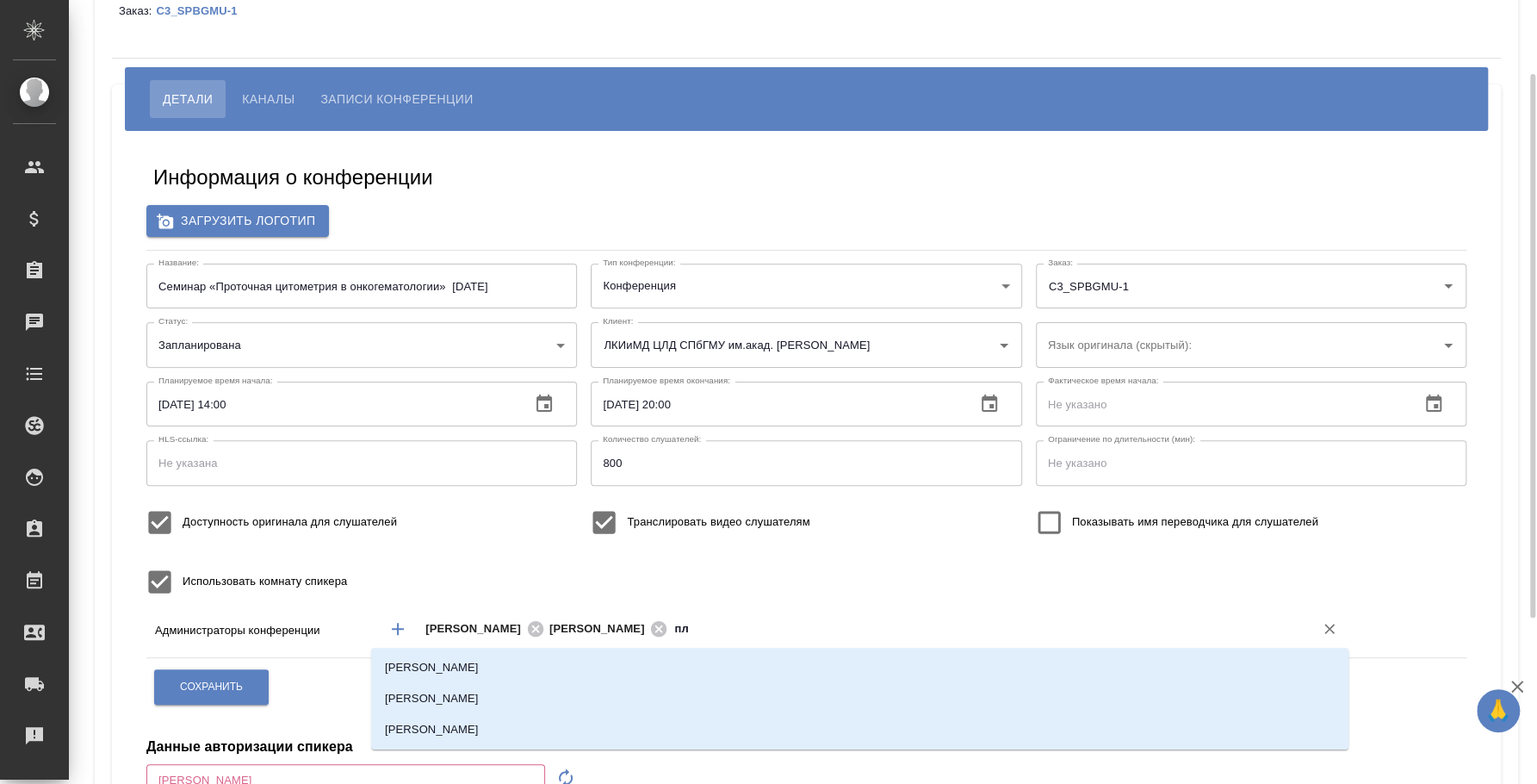
type input "пле"
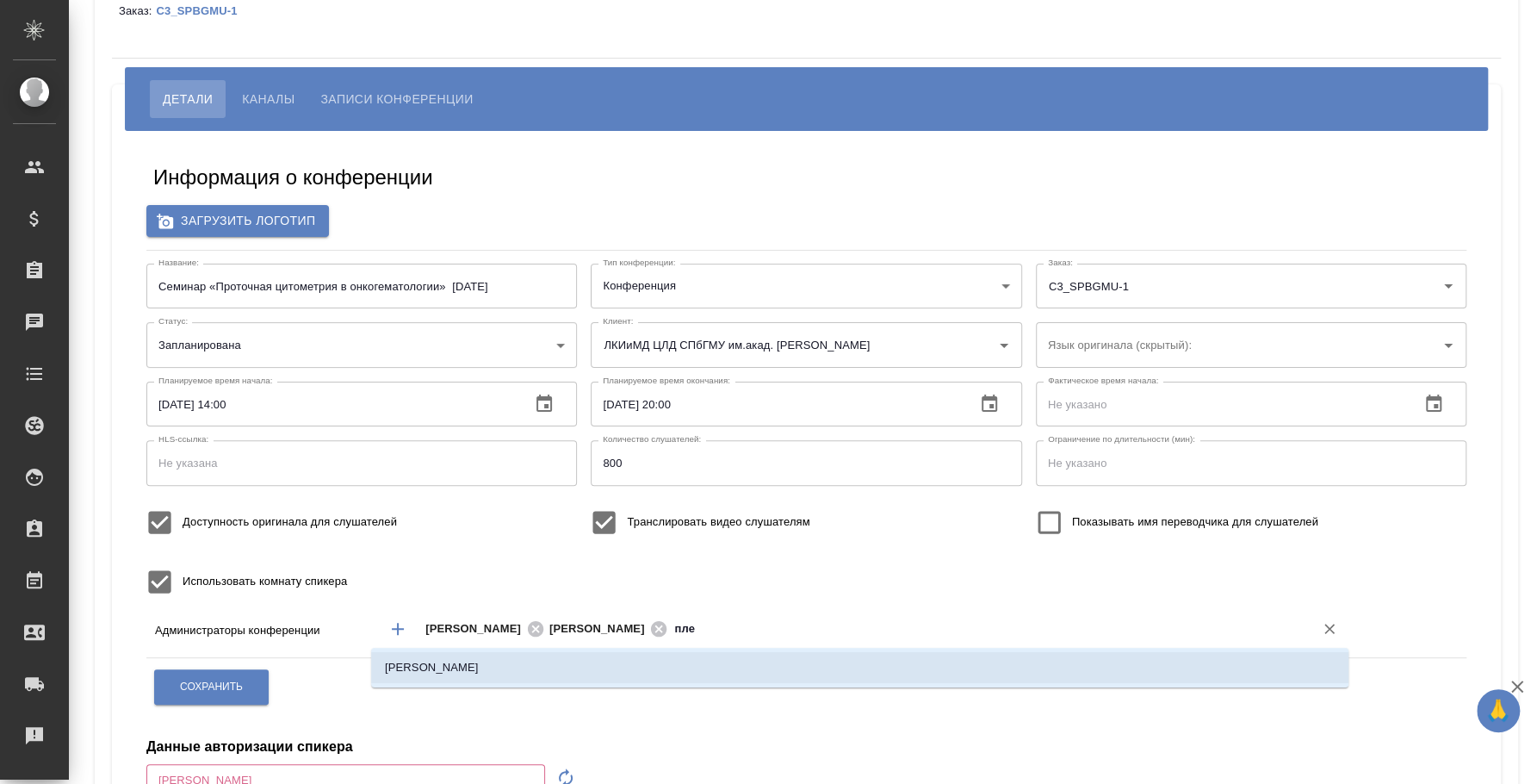
click at [1019, 678] on li "Плеханова Мария" at bounding box center [860, 667] width 978 height 31
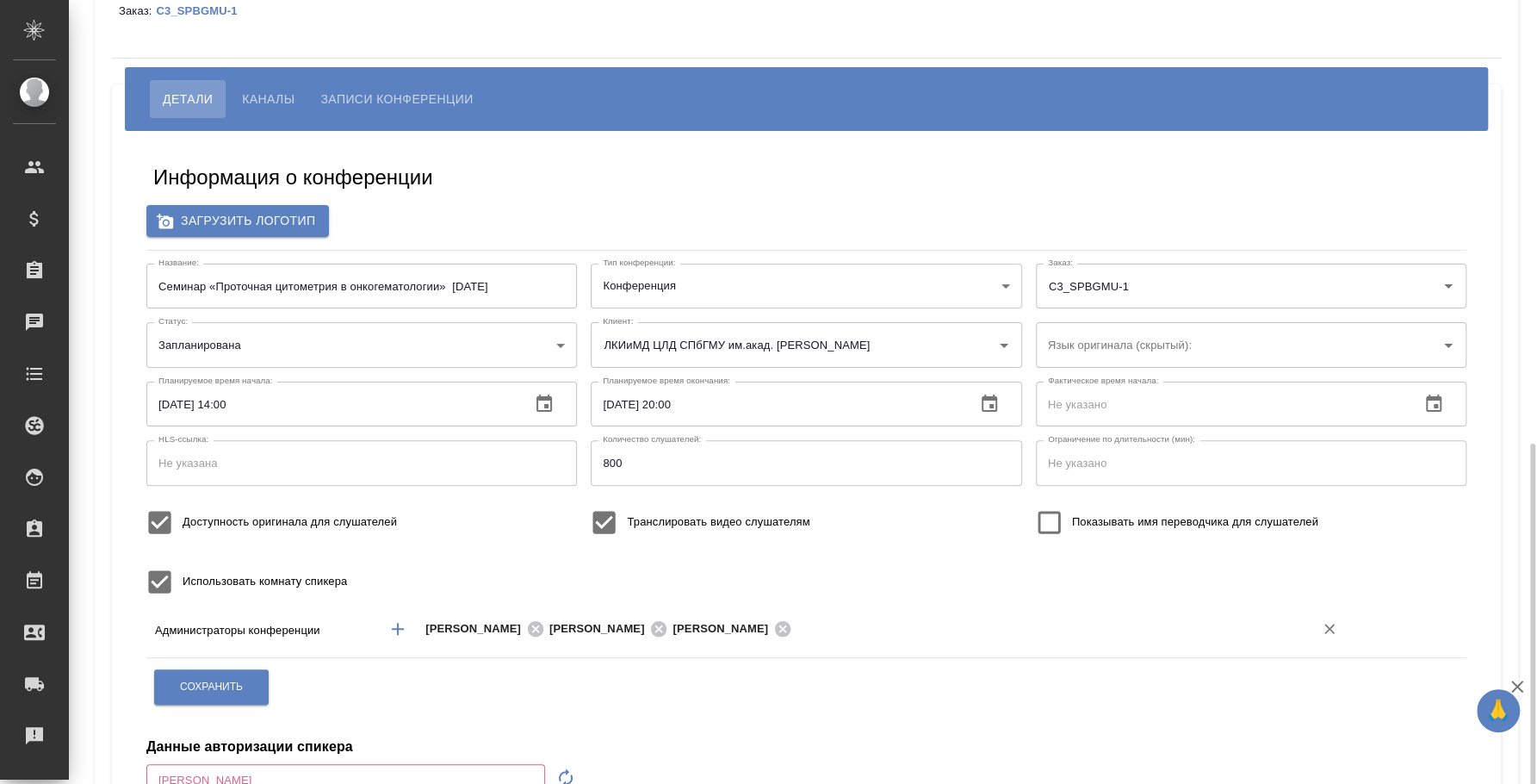
scroll to position [322, 0]
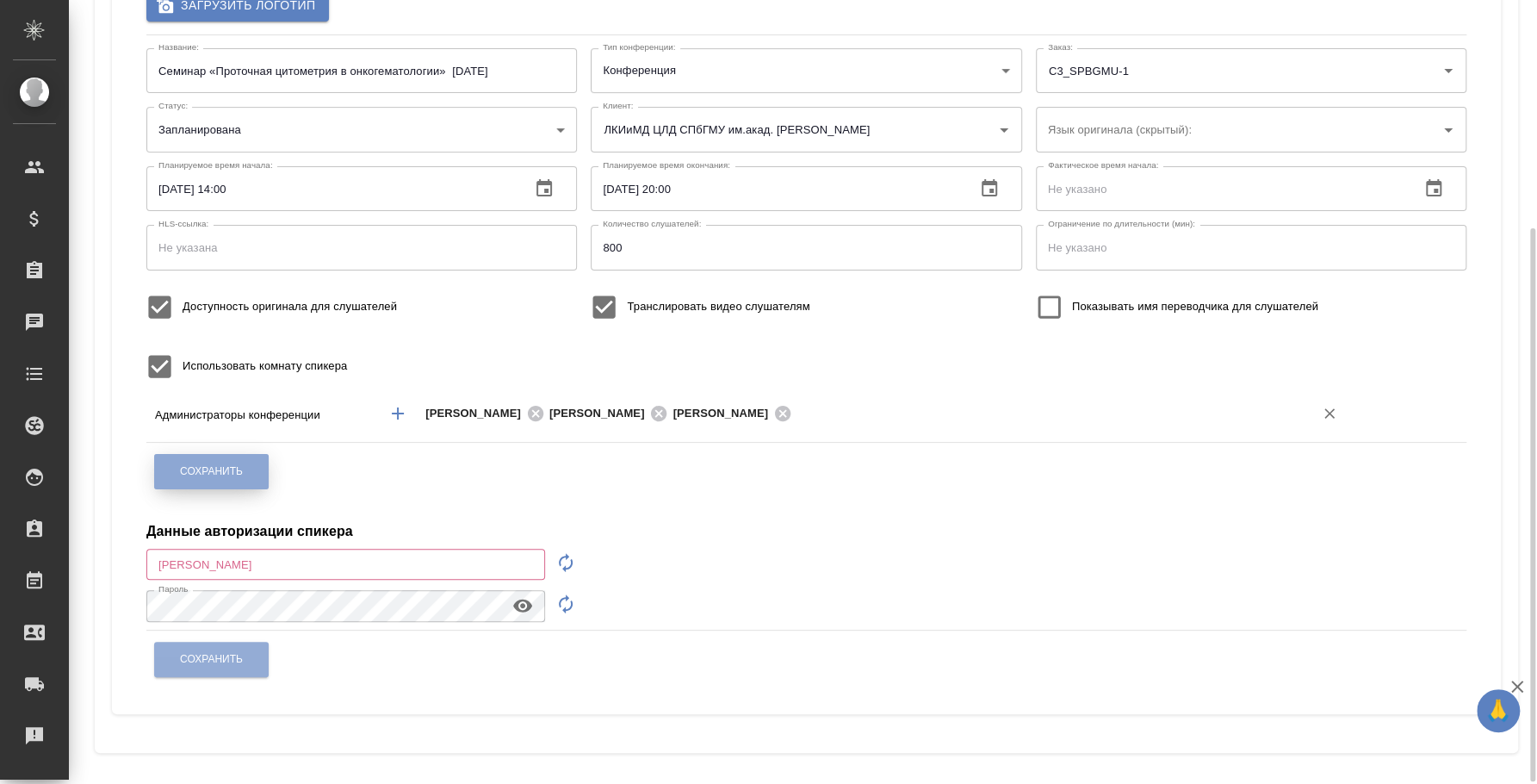
click at [247, 459] on button "Сохранить" at bounding box center [212, 471] width 115 height 35
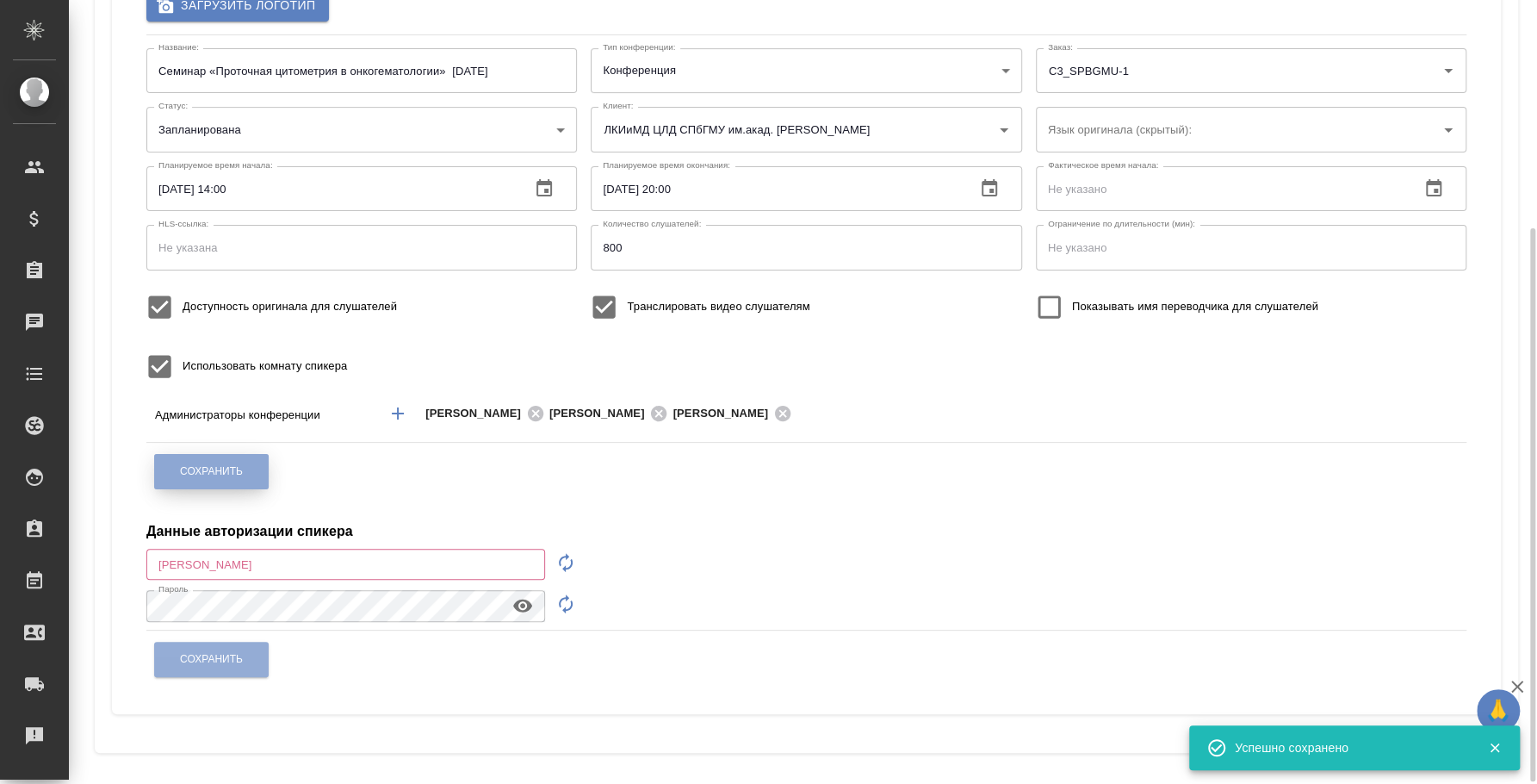
click at [242, 473] on span "Сохранить" at bounding box center [212, 471] width 63 height 14
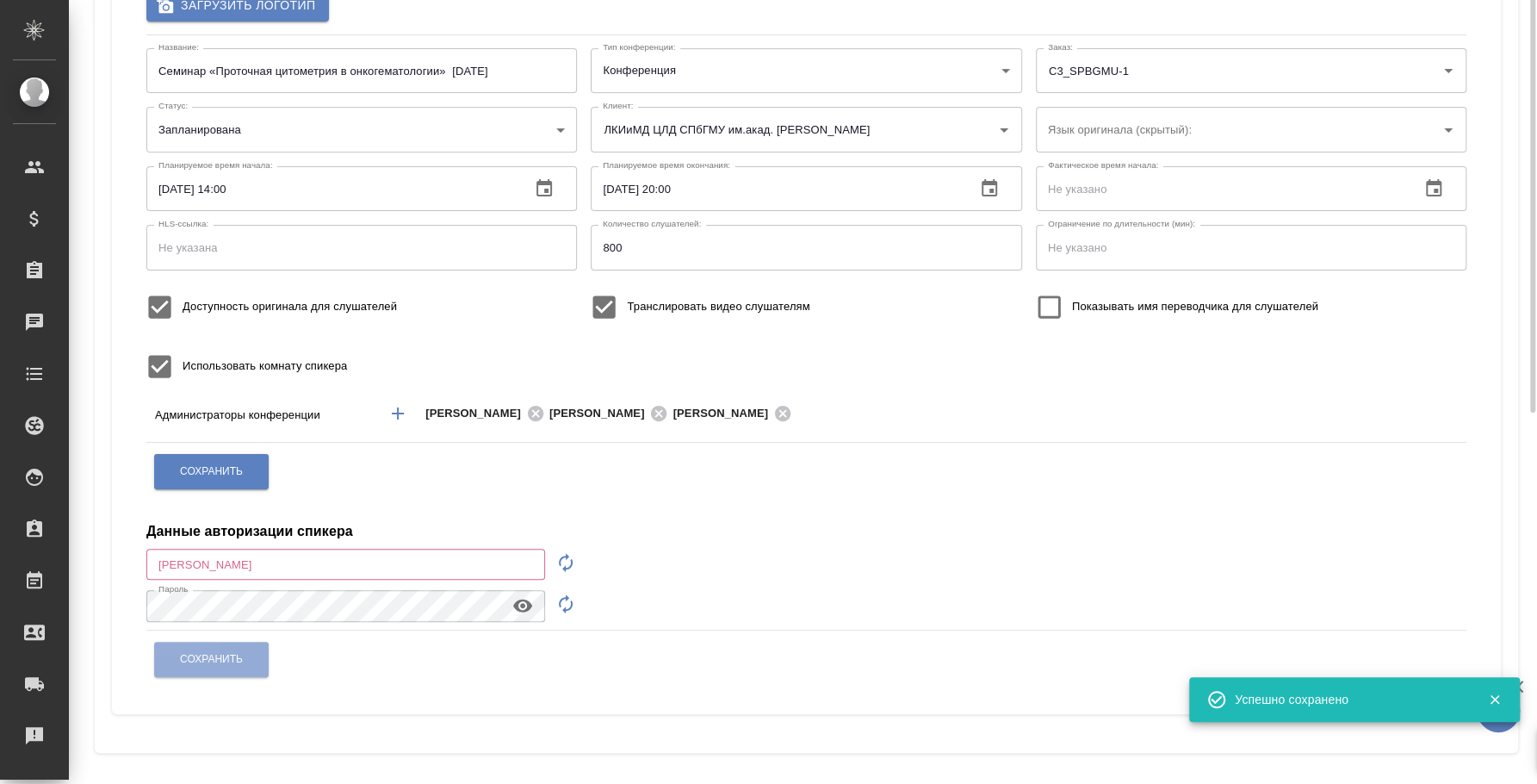
scroll to position [0, 0]
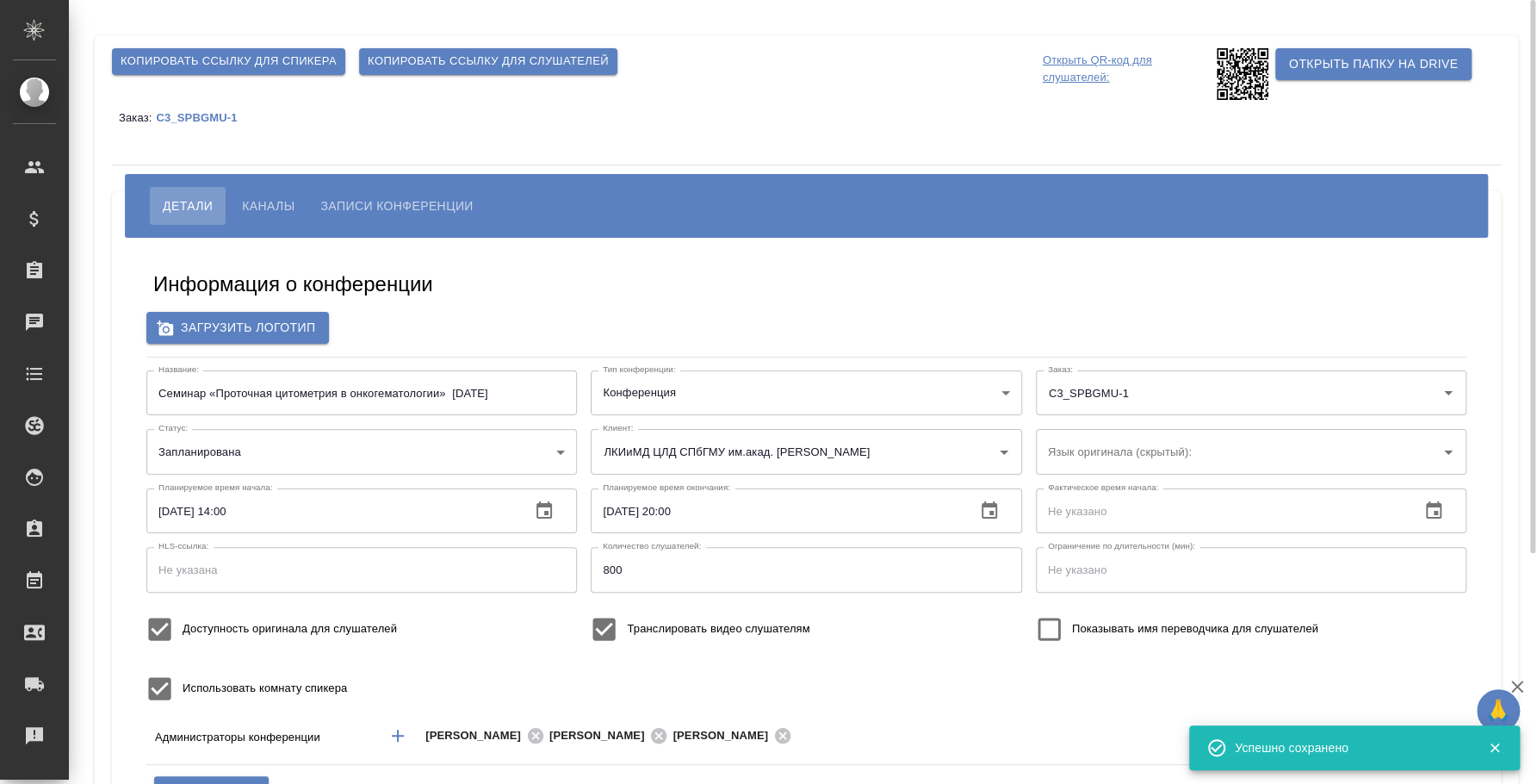
click at [1066, 68] on p "Открыть QR-код для слушателей:" at bounding box center [1127, 74] width 170 height 52
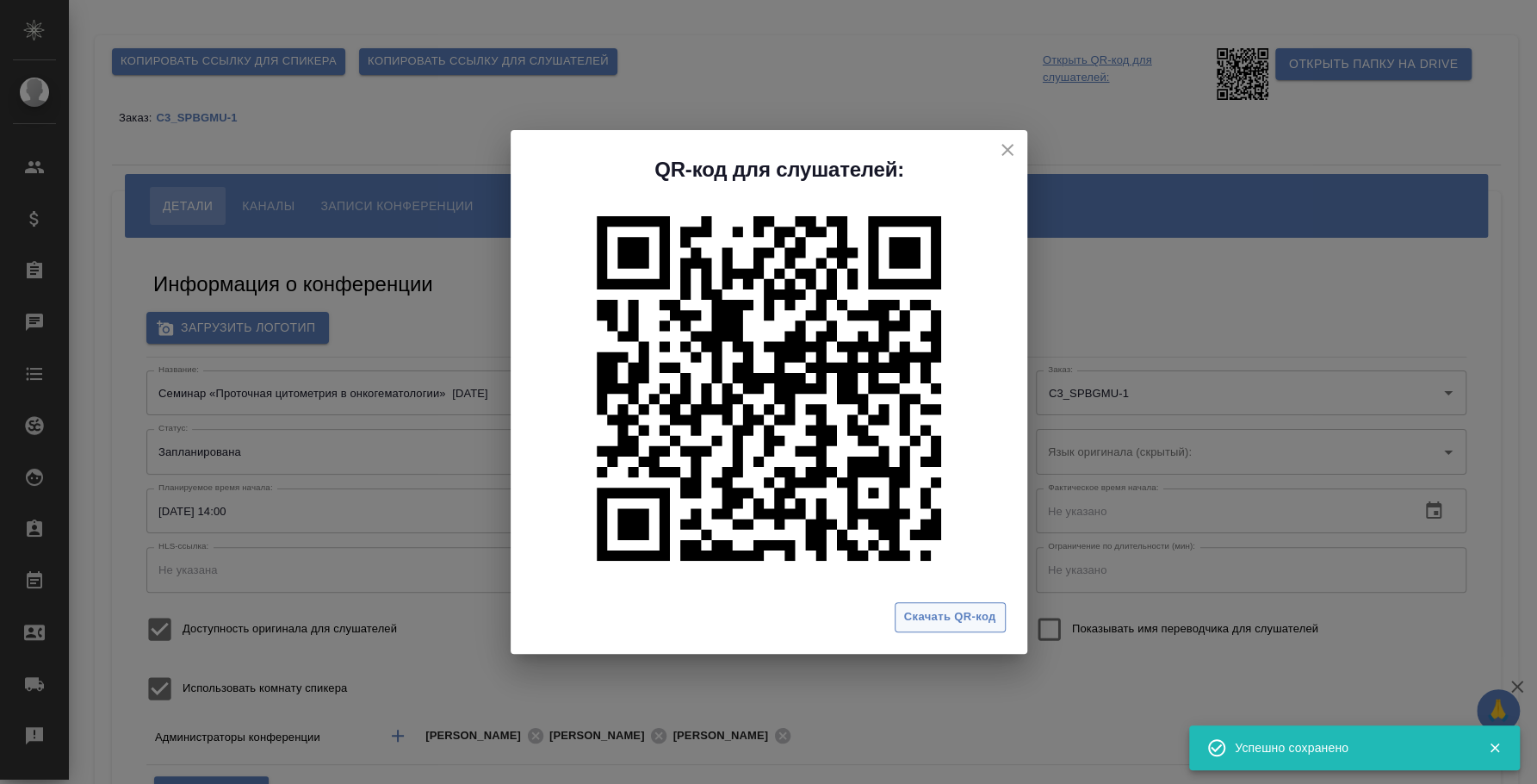
click at [944, 614] on span "Скачать QR-код" at bounding box center [950, 617] width 92 height 20
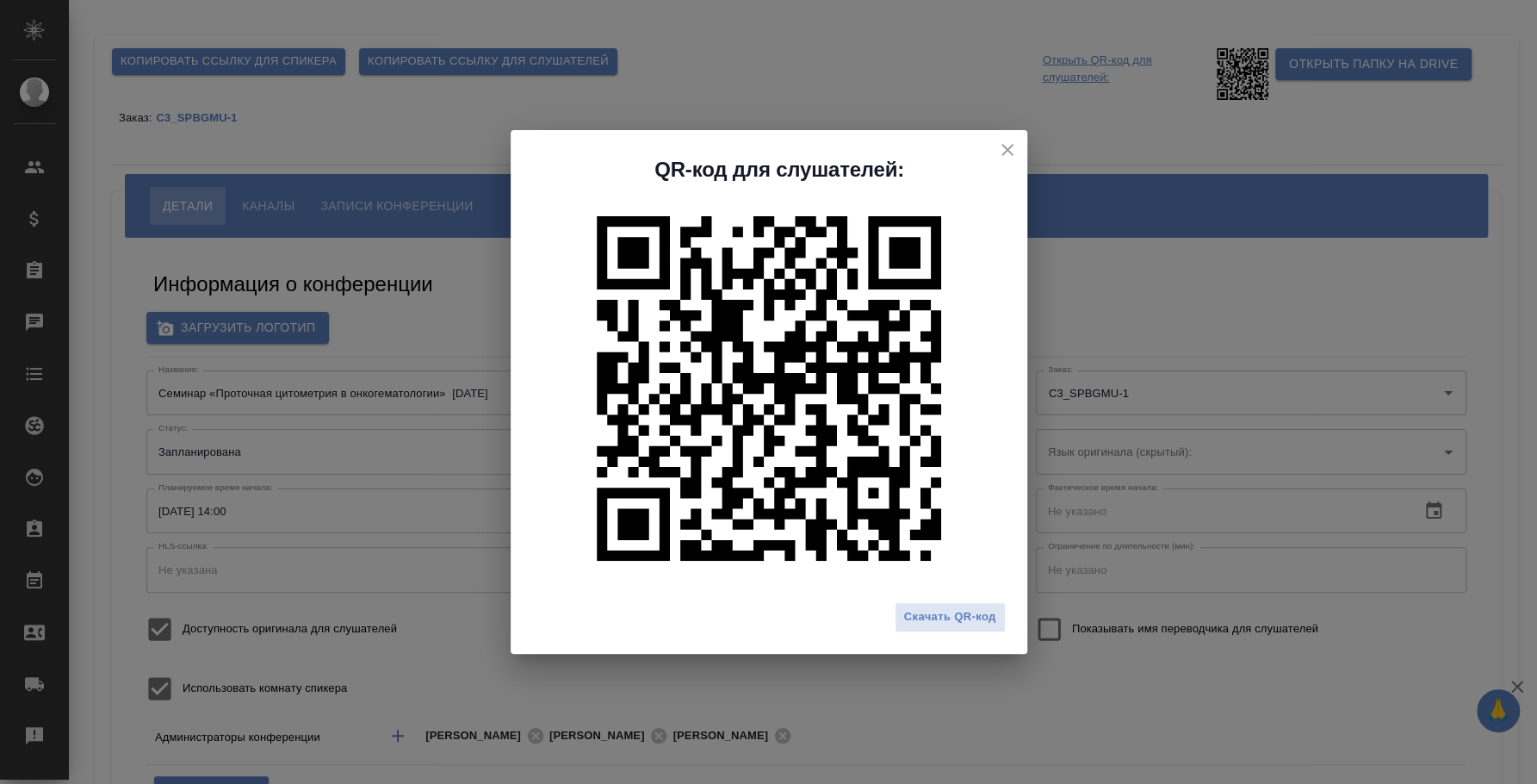
click at [1008, 142] on icon "close" at bounding box center [1008, 150] width 21 height 21
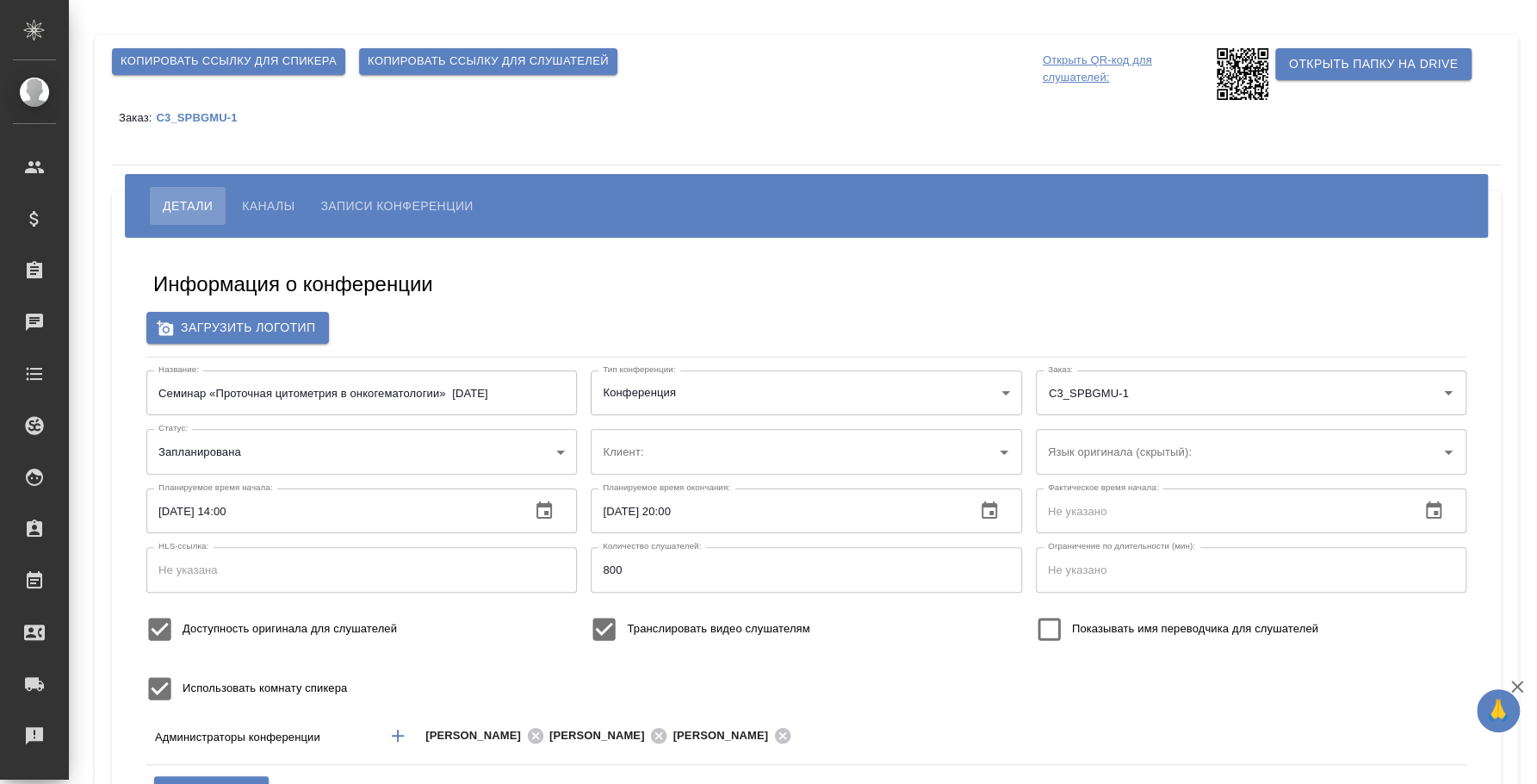
type input "ЛКИиМД ЦЛД СПбГМУ им.акад. [PERSON_NAME]"
type input "800"
click at [487, 56] on span "Копировать ссылку для слушателей" at bounding box center [488, 62] width 241 height 20
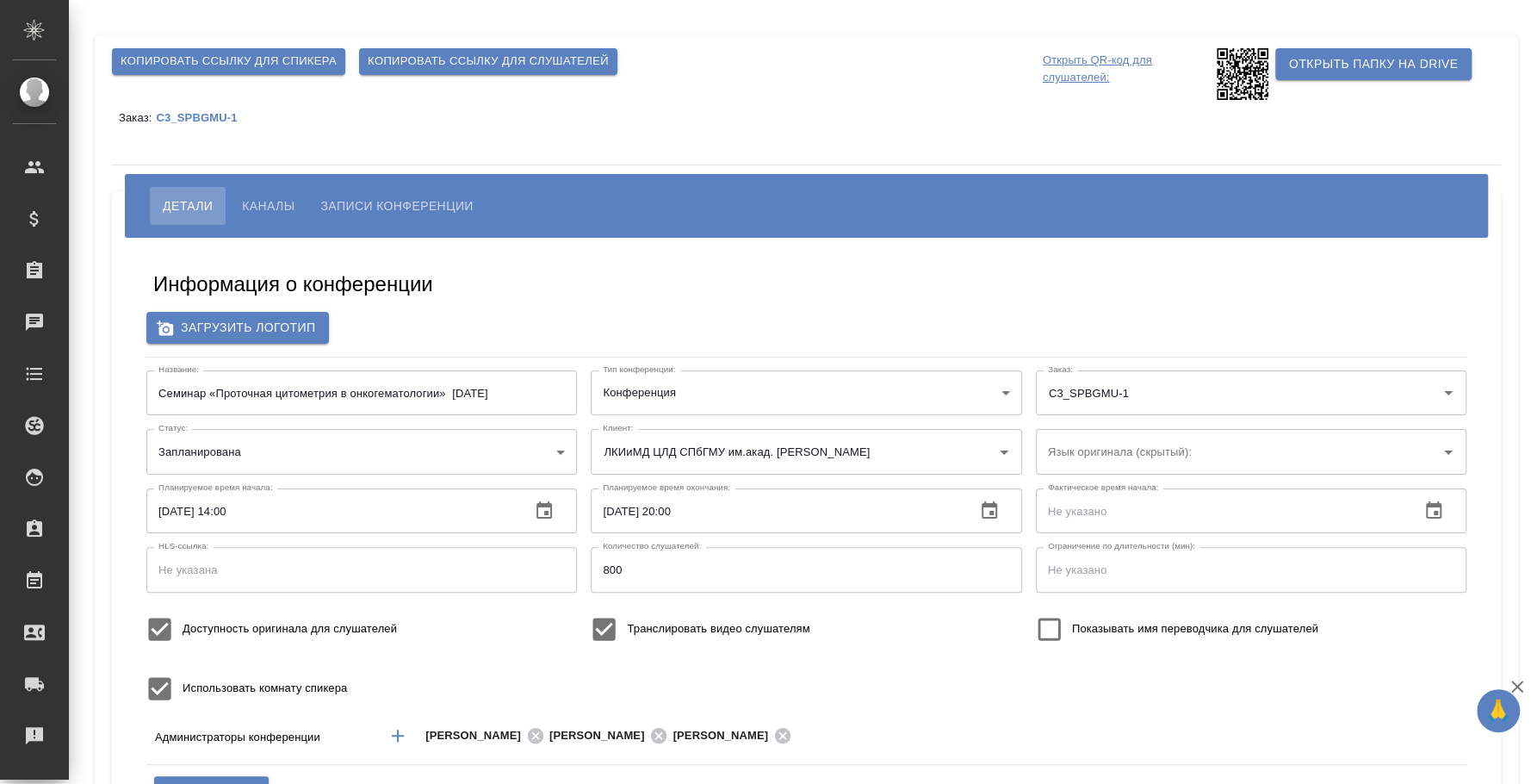
click at [435, 73] on button "Копировать ссылку для слушателей" at bounding box center [488, 62] width 258 height 27
drag, startPoint x: 457, startPoint y: 389, endPoint x: 632, endPoint y: 399, distance: 175.3
click at [632, 399] on div "Название: Семинар «Проточная цитометрия в онкогематологии» 25.09.2025 Название:…" at bounding box center [807, 540] width 1334 height 354
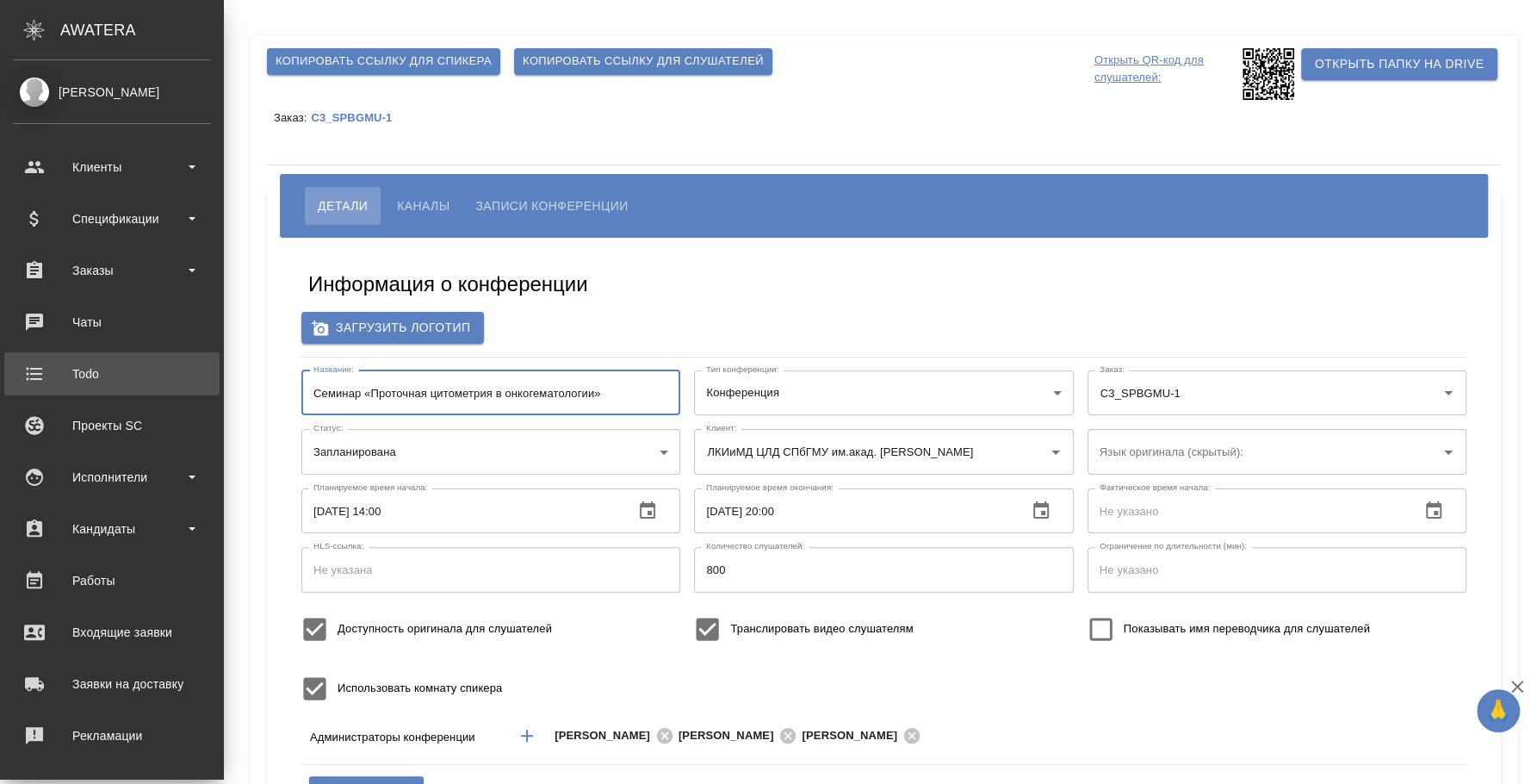
drag, startPoint x: 217, startPoint y: 387, endPoint x: 40, endPoint y: 353, distance: 180.2
click at [40, 353] on div ".cls-1 fill:#fff; AWATERA Fedotova Irina Клиенты Спецификации Заказы 0 Чаты Tod…" at bounding box center [768, 392] width 1537 height 784
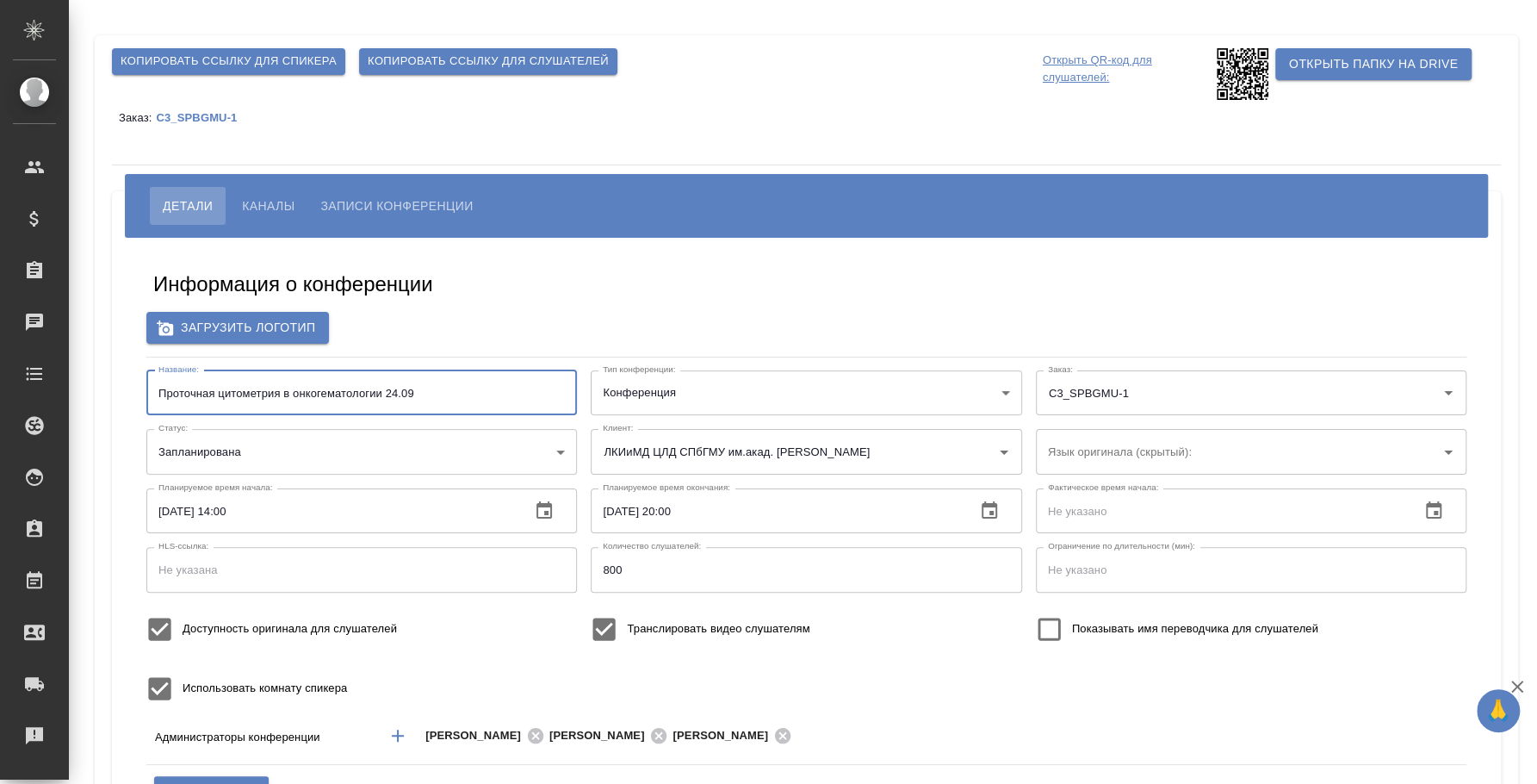
scroll to position [214, 0]
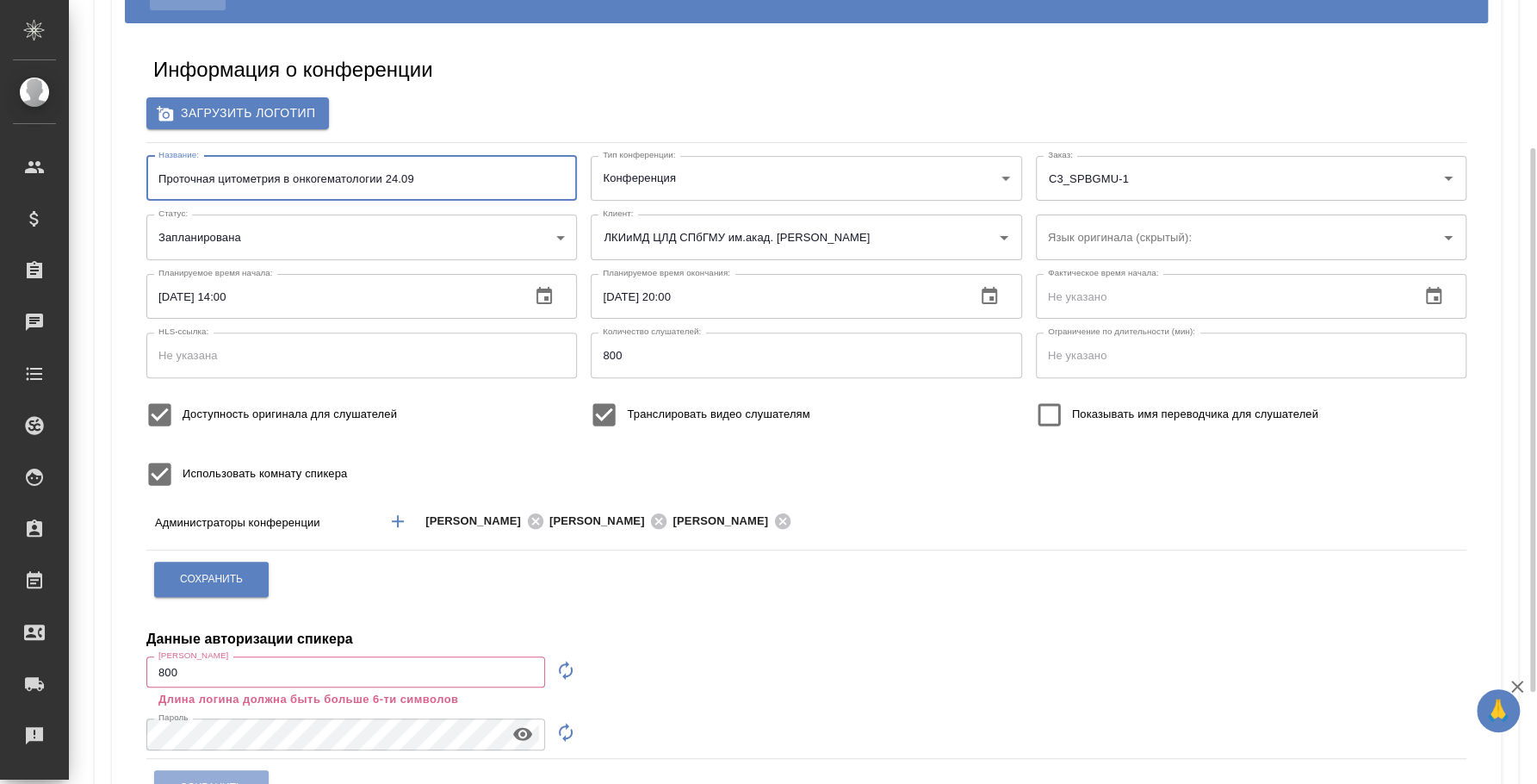
type input "Проточная цитометрия в онкогематологии 24.09"
click at [214, 559] on div "Сохранить" at bounding box center [212, 579] width 117 height 44
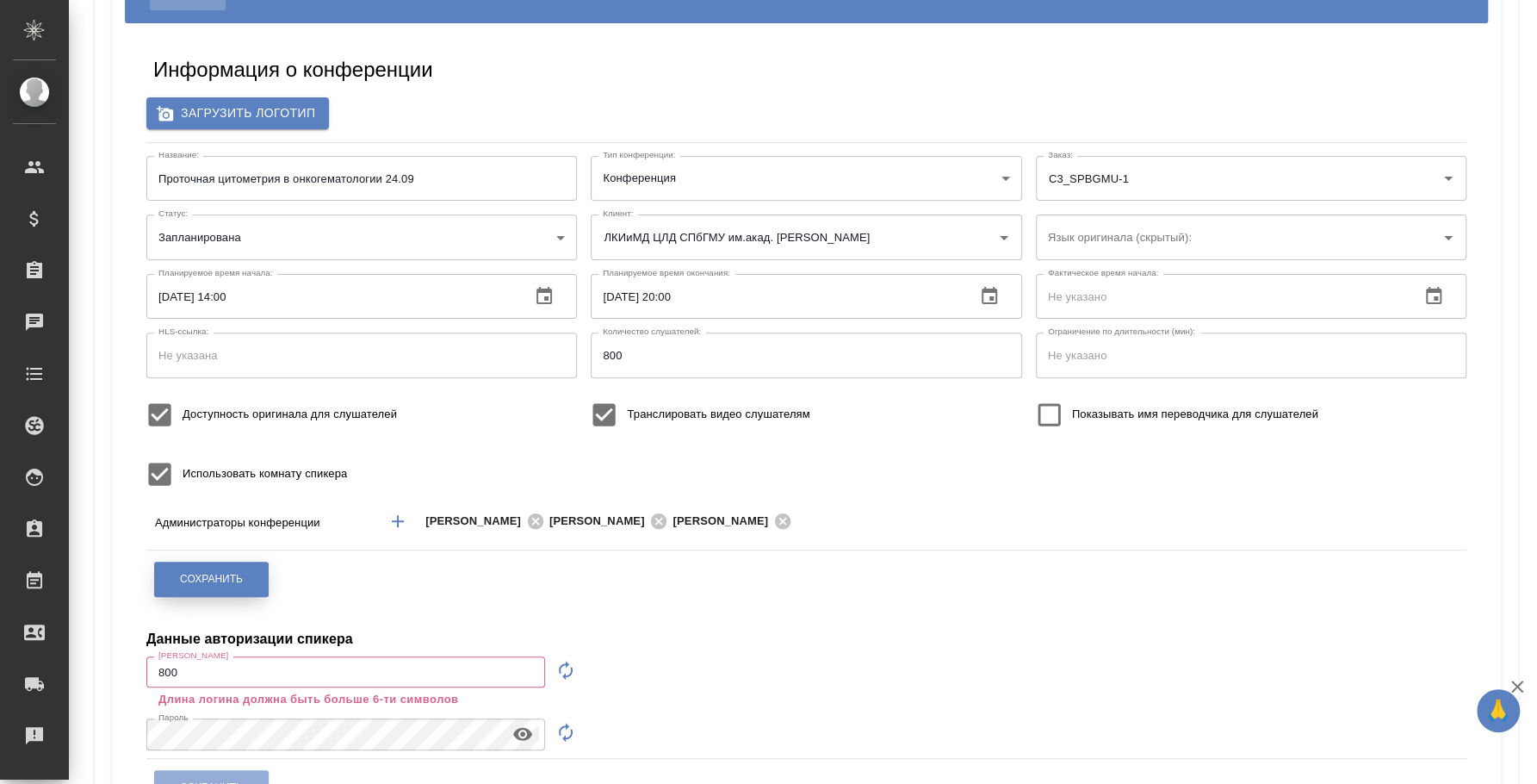
click at [216, 579] on span "Сохранить" at bounding box center [212, 579] width 63 height 14
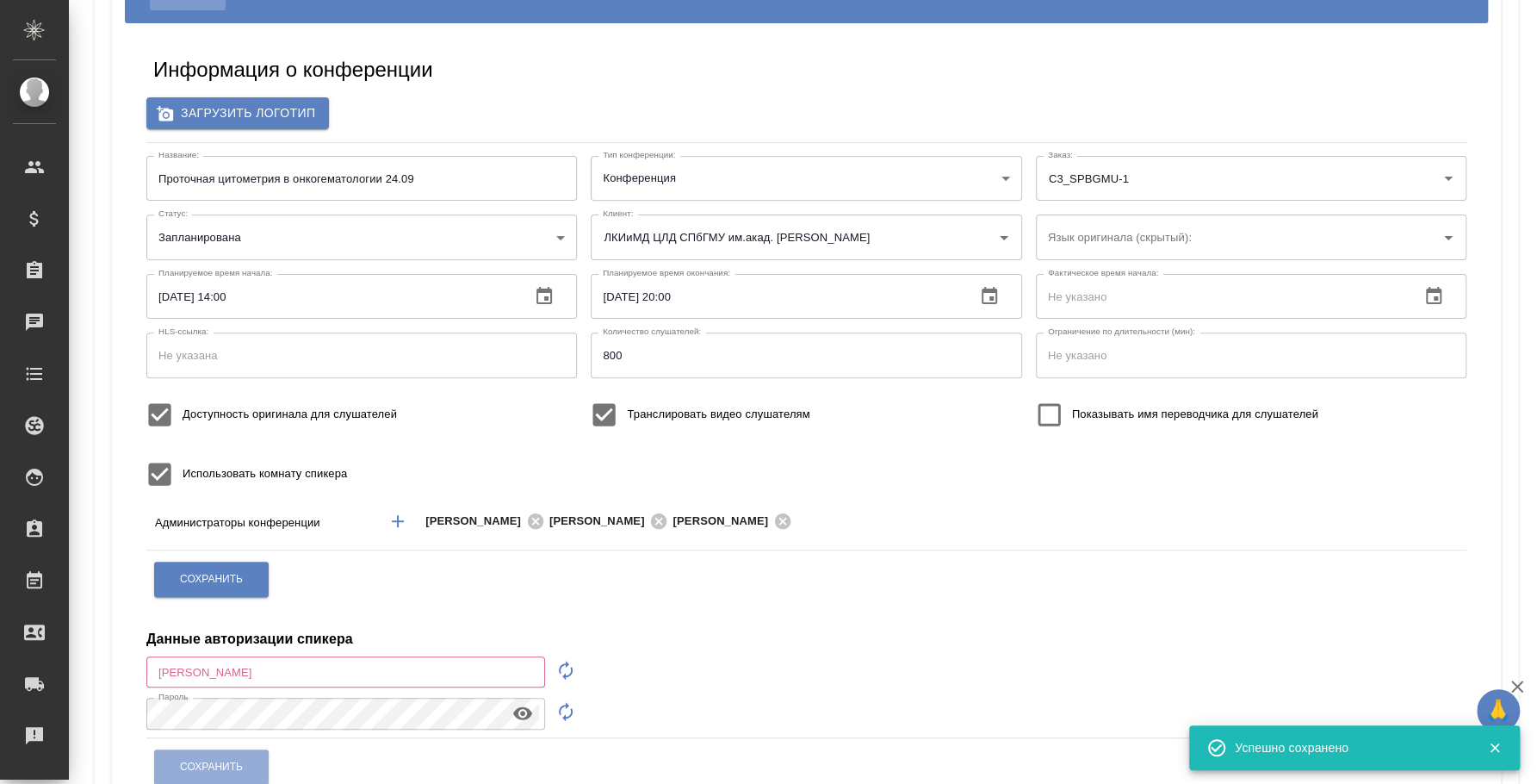
scroll to position [0, 0]
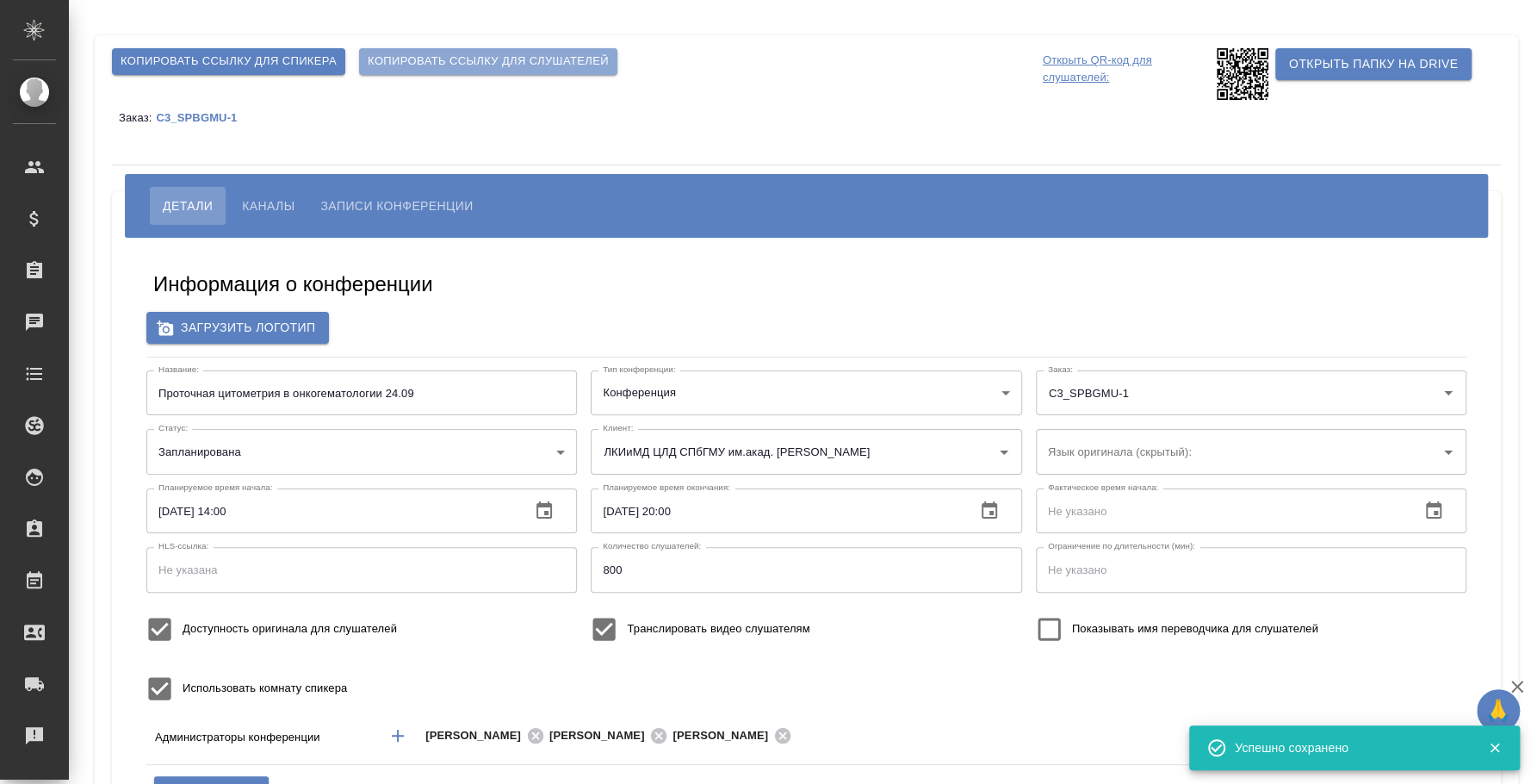
click at [508, 54] on span "Копировать ссылку для слушателей" at bounding box center [488, 62] width 241 height 20
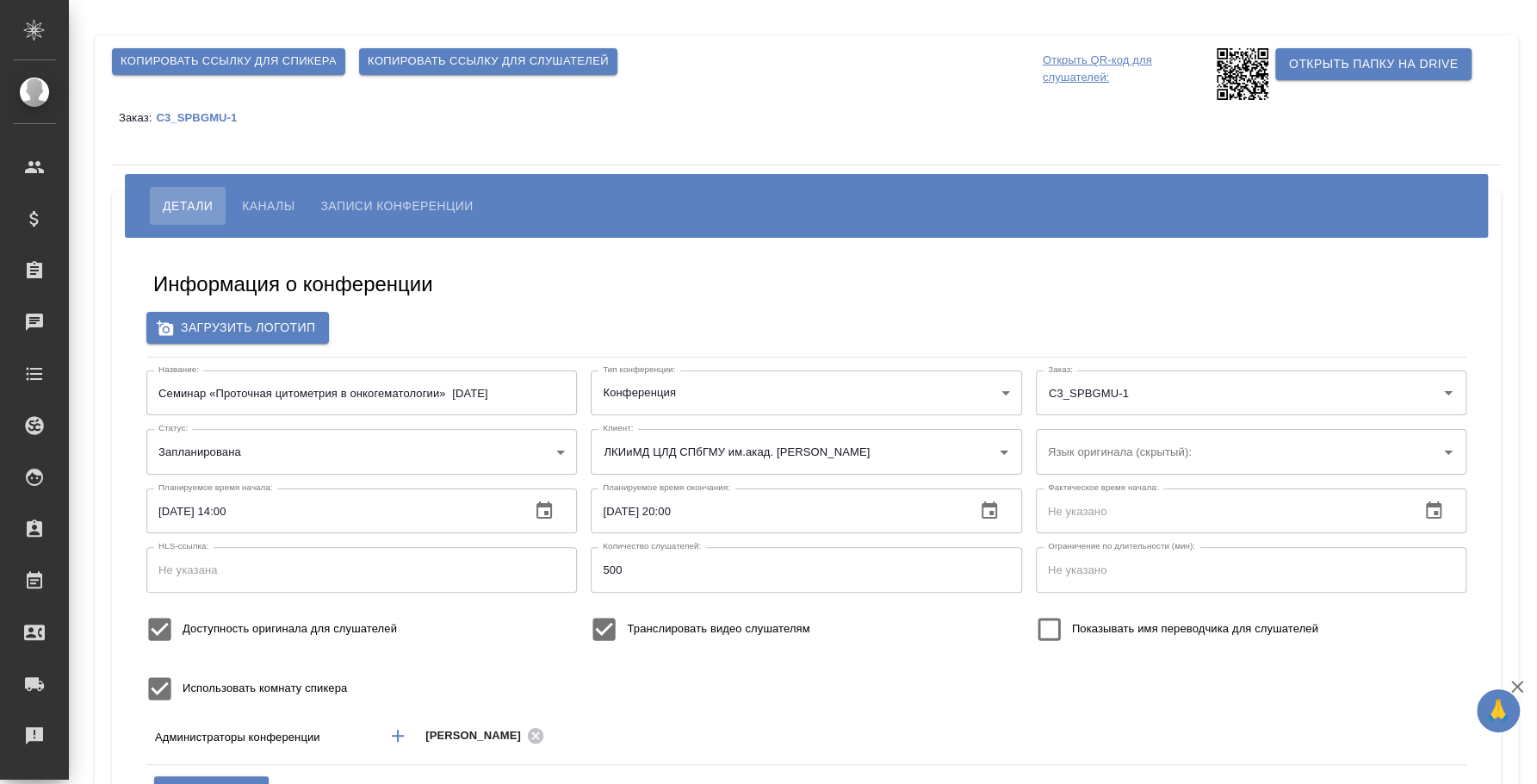
type input "800"
click at [290, 204] on span "Каналы" at bounding box center [268, 205] width 53 height 21
type input "800"
click at [504, 396] on input "Семинар «Проточная цитометрия в онкогематологии» [DATE]" at bounding box center [362, 393] width 431 height 45
type input "ЛКИиМД ЦЛД СПбГМУ им.акад. [PERSON_NAME]"
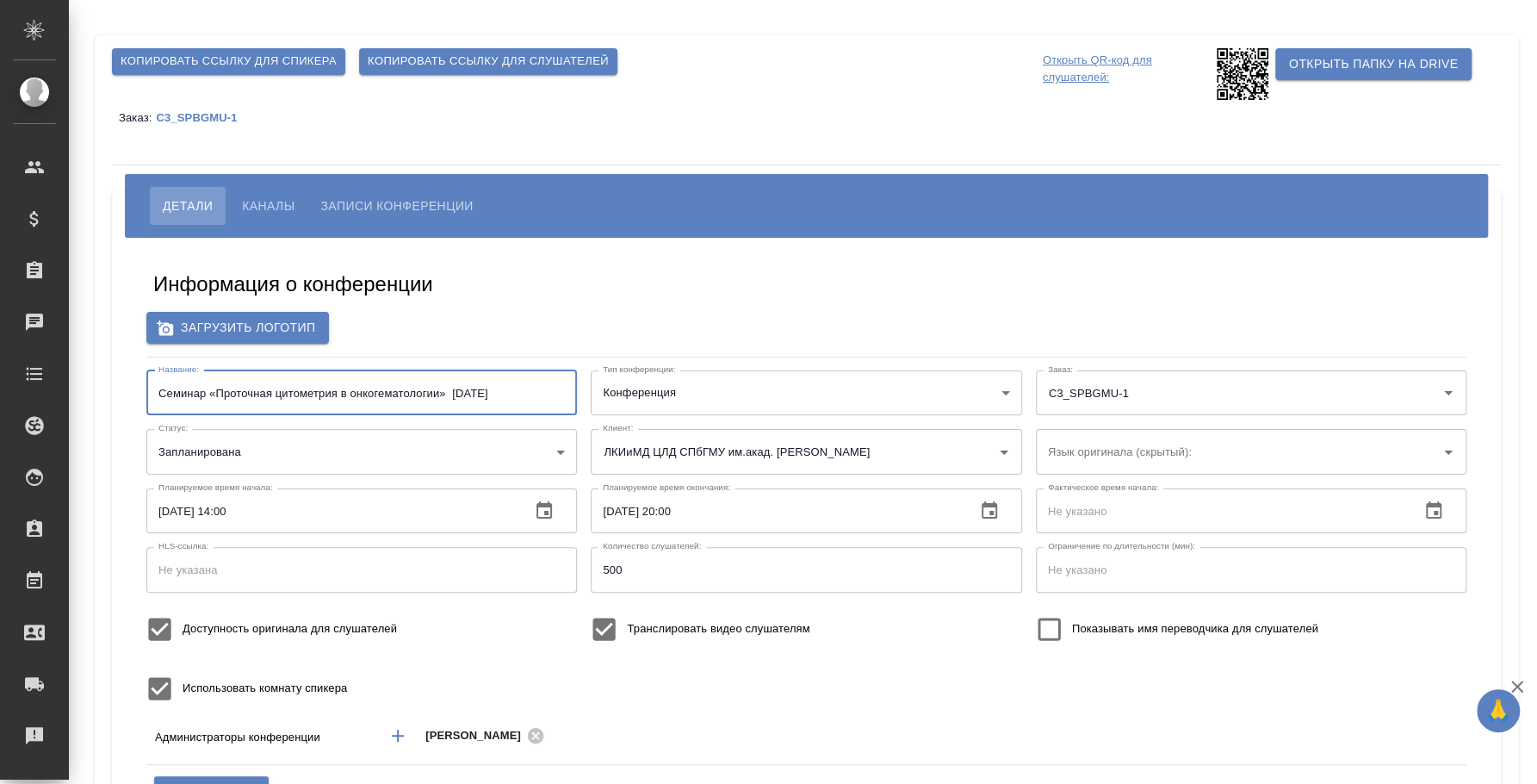
click at [519, 393] on input "Семинар «Проточная цитометрия в онкогематологии» [DATE]" at bounding box center [362, 393] width 431 height 45
paste input "Experience in diagnosis and MRD of multiple myeloma using flow cytometry at the…"
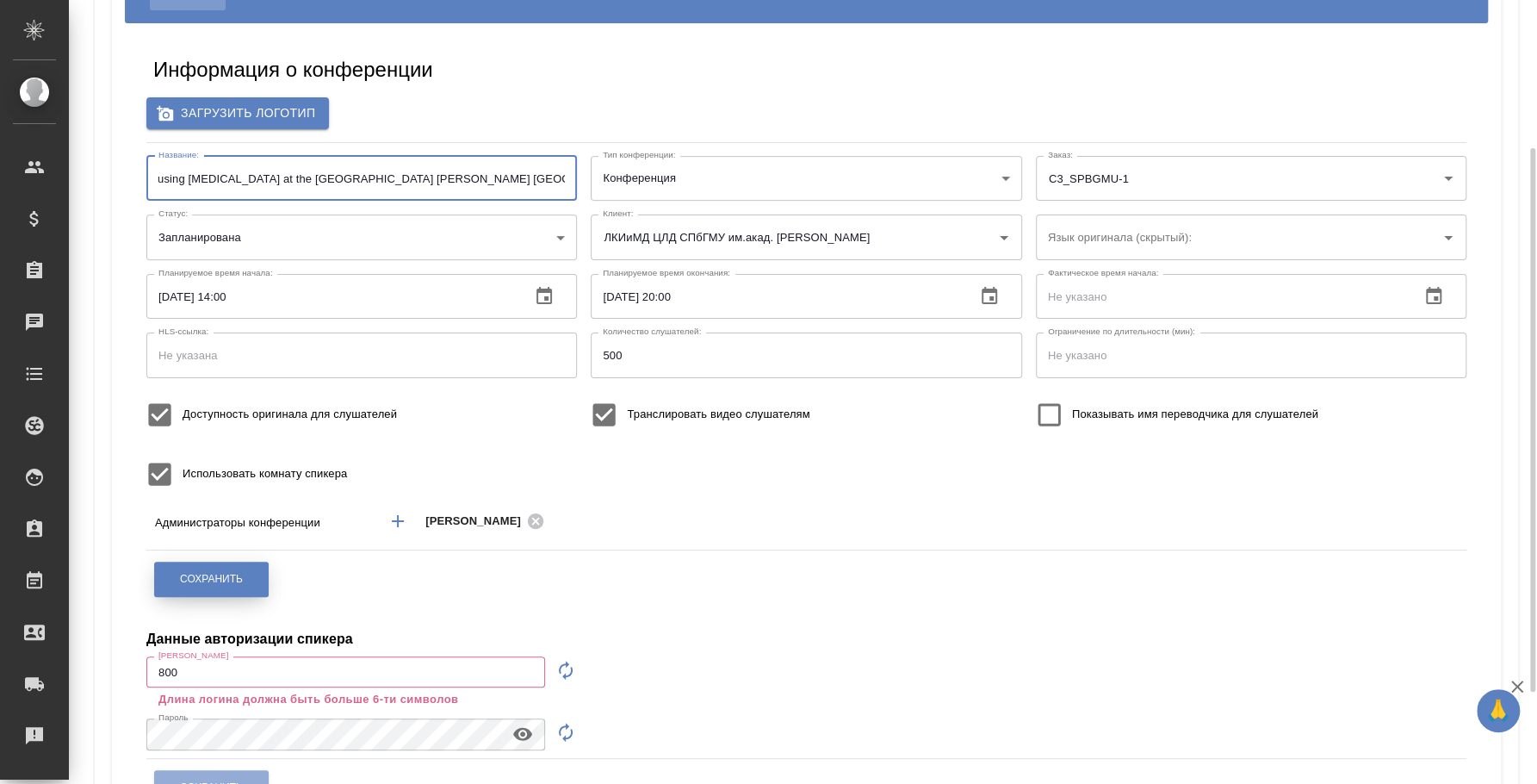
type input "Семинар «Проточная цитометрия в онкогематологии» 24.09.2025 Experience in diagn…"
click at [223, 571] on span "Сохранить" at bounding box center [212, 579] width 63 height 14
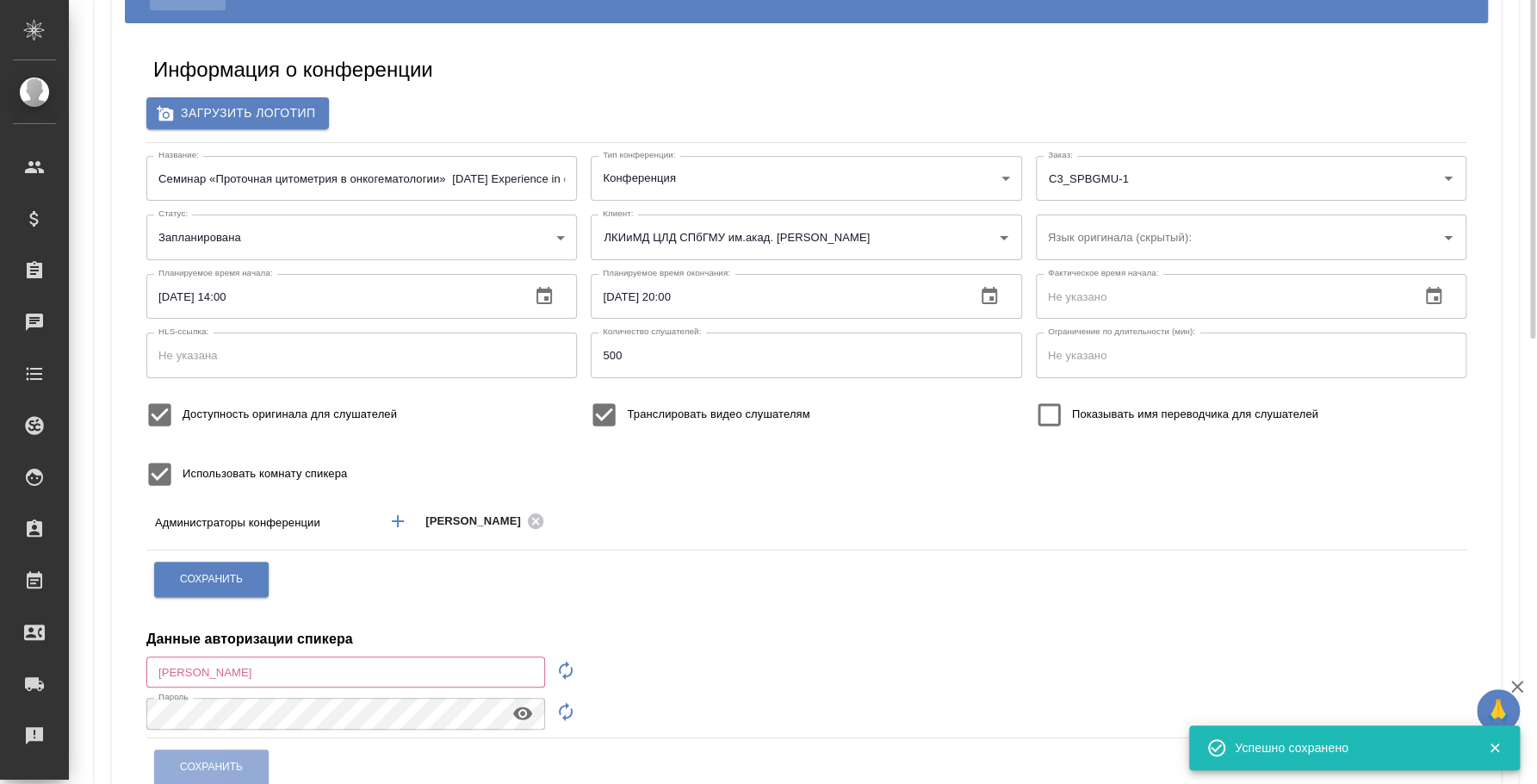
scroll to position [0, 0]
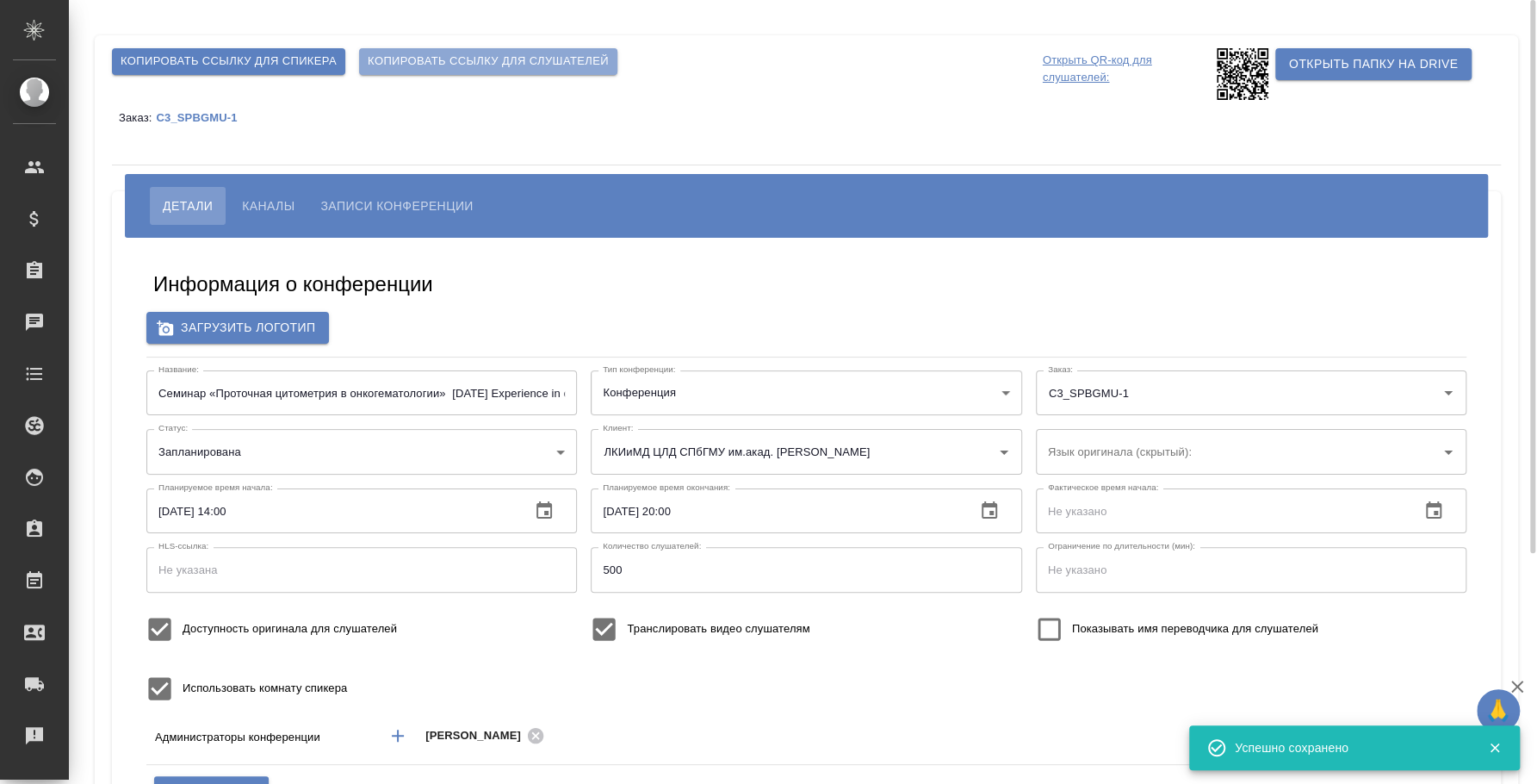
click at [502, 65] on span "Копировать ссылку для слушателей" at bounding box center [488, 62] width 241 height 20
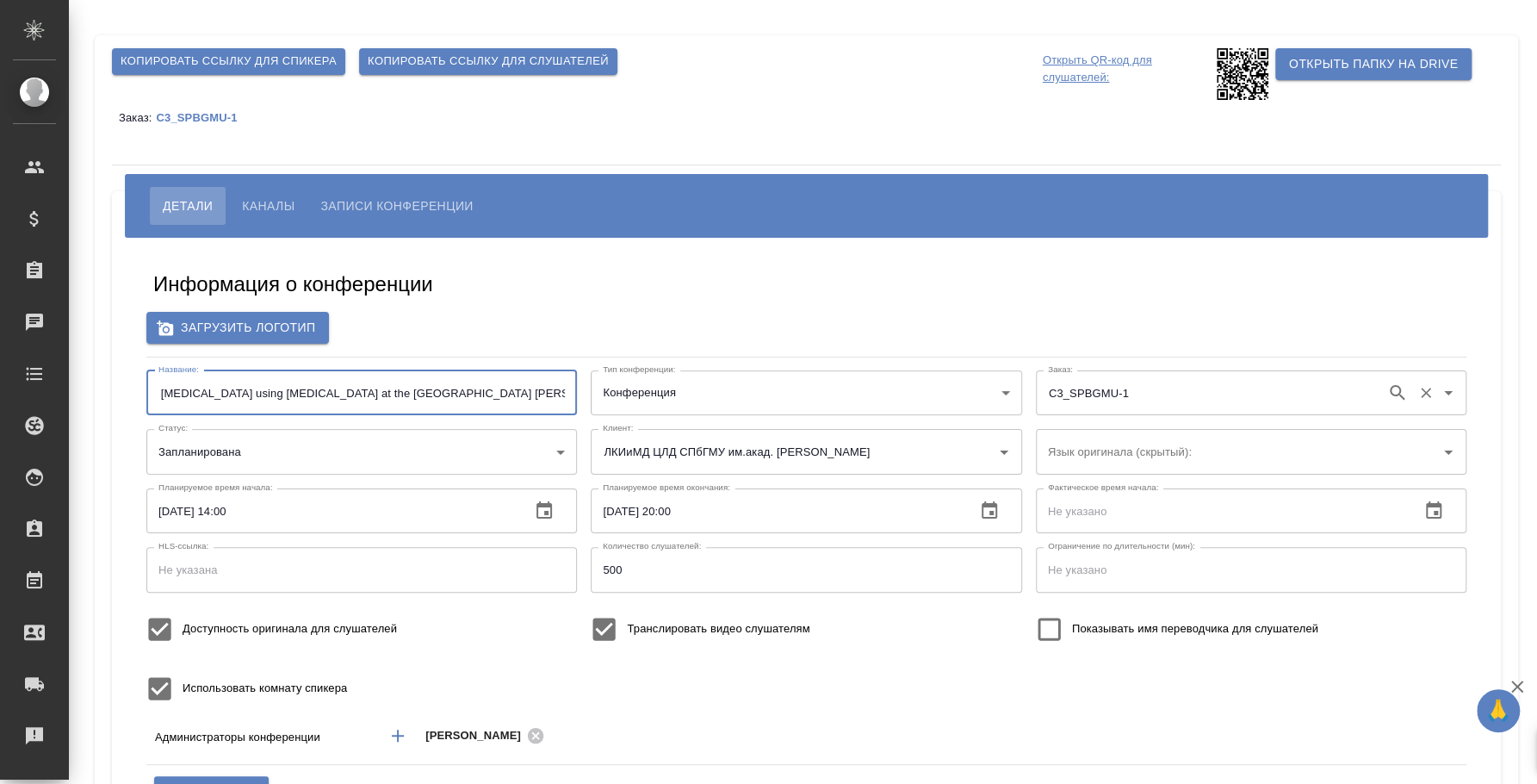
scroll to position [0, 617]
drag, startPoint x: 513, startPoint y: 397, endPoint x: 1535, endPoint y: 412, distance: 1022.1
click at [1535, 412] on div "Копировать ссылку для спикера Копировать ссылку для слушателей Открыть QR-код д…" at bounding box center [803, 392] width 1469 height 784
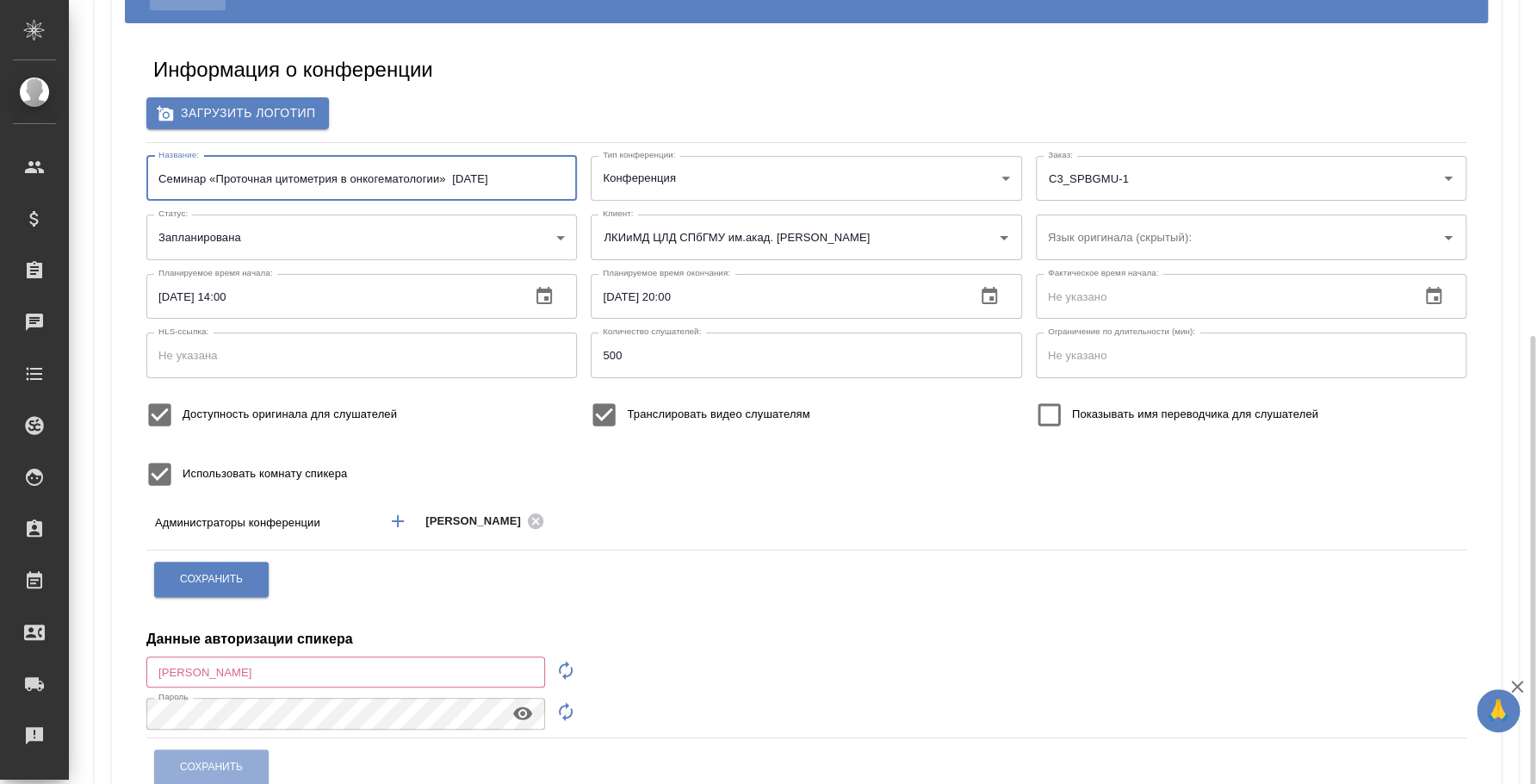
scroll to position [322, 0]
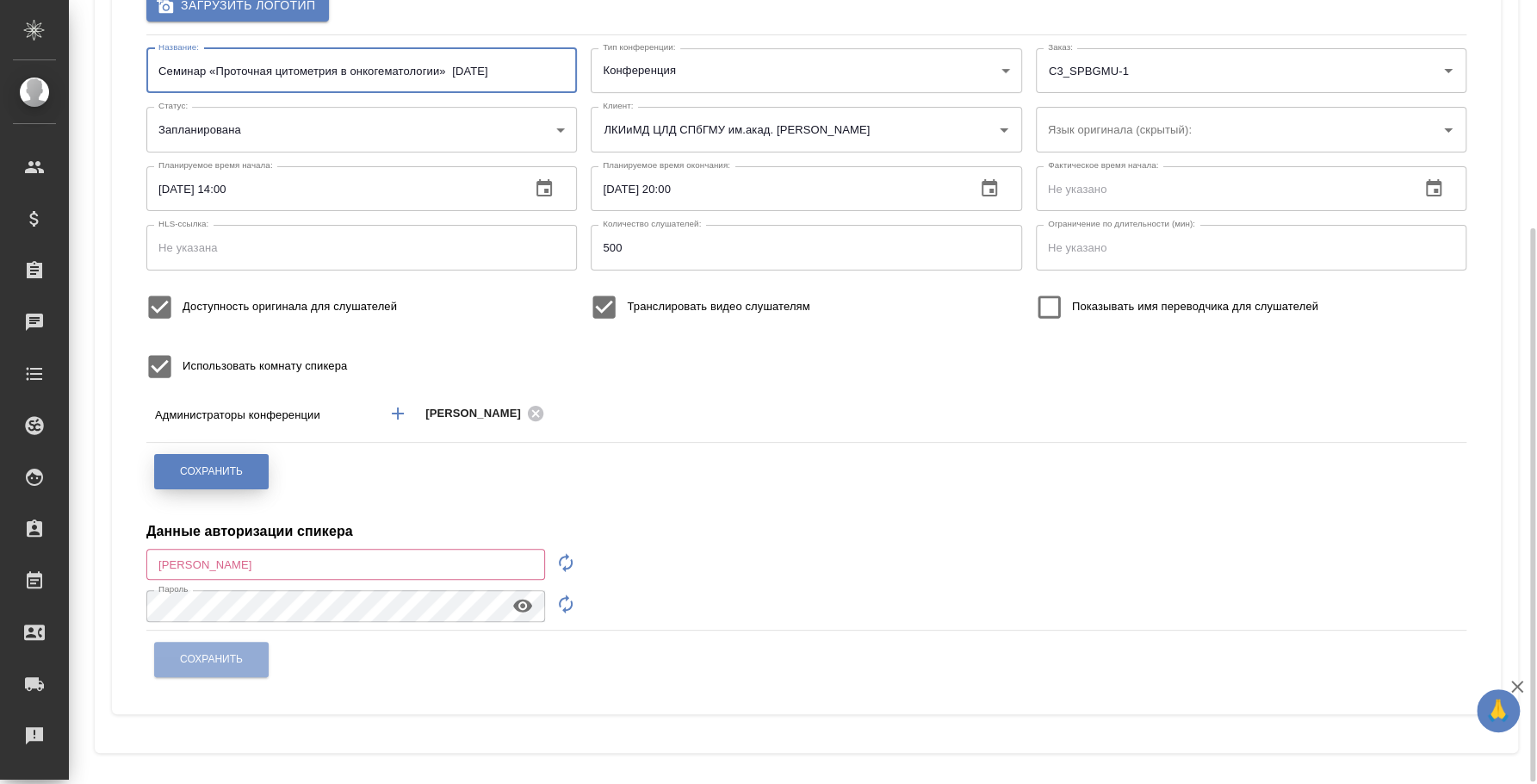
type input "Семинар «Проточная цитометрия в онкогематологии» 24.09.2025"
click at [220, 485] on button "Сохранить" at bounding box center [212, 471] width 115 height 35
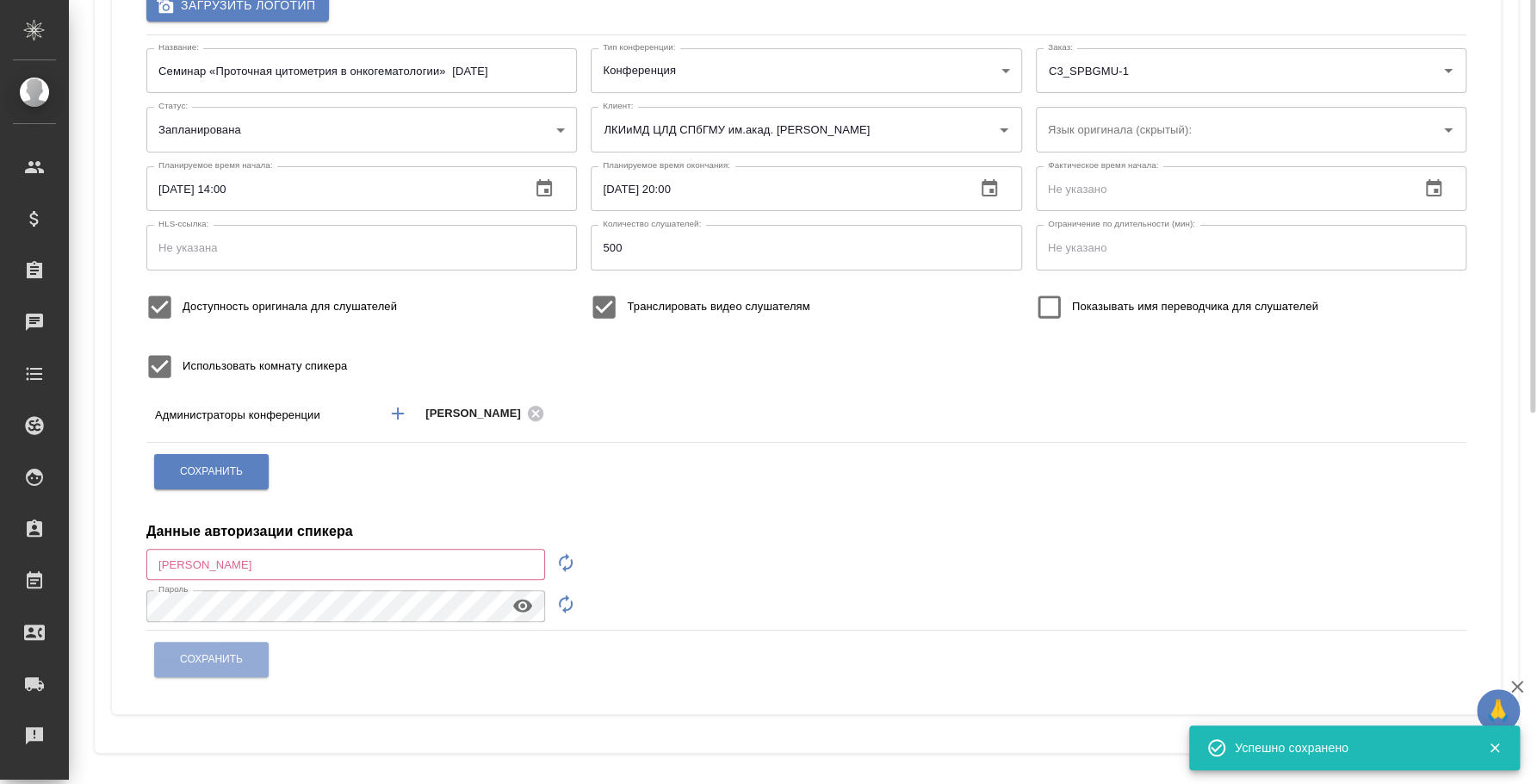
scroll to position [0, 0]
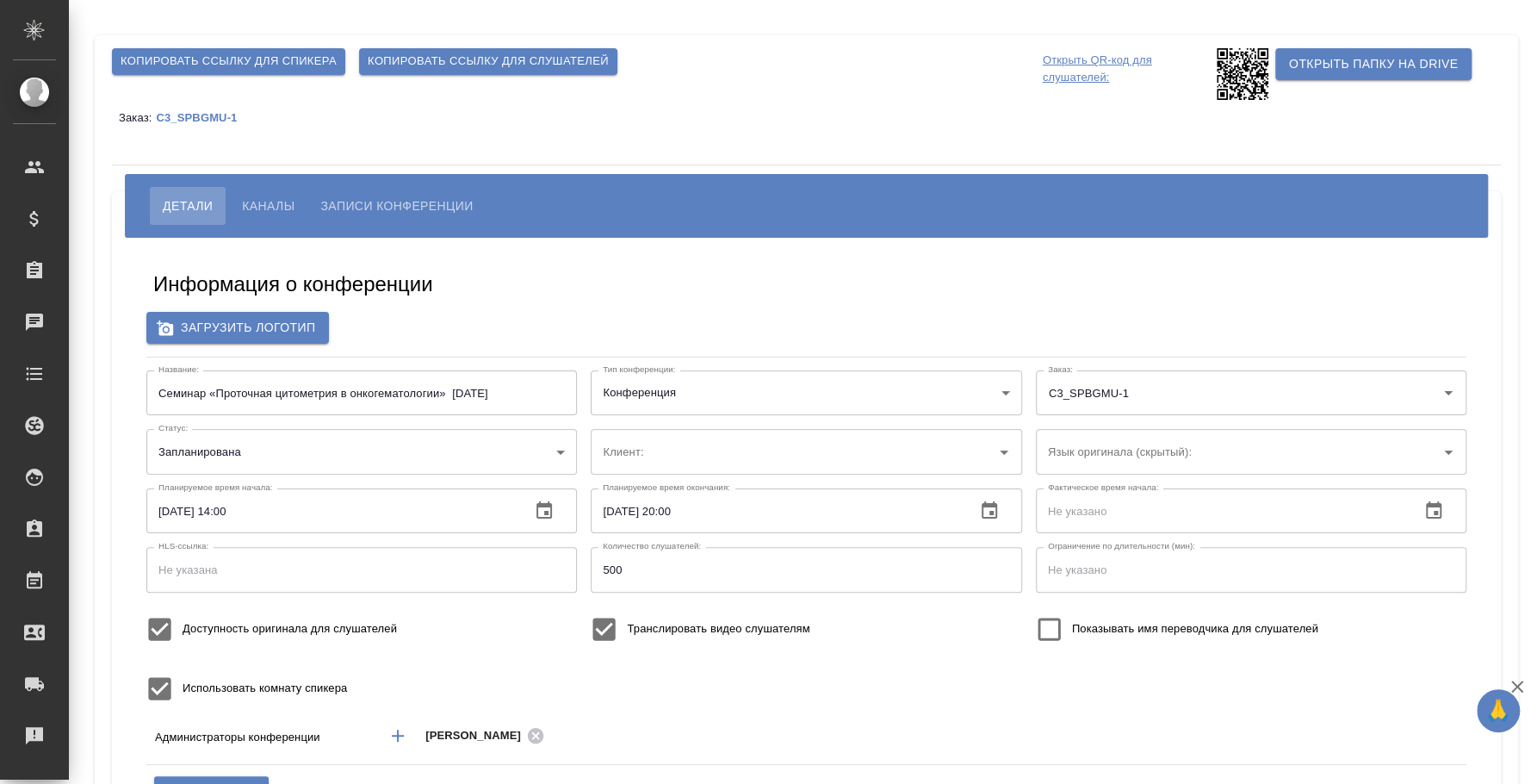
type input "ЛКИиМД ЦЛД СПбГМУ им.акад. [PERSON_NAME]"
type input "800"
click at [501, 50] on button "Копировать ссылку для слушателей" at bounding box center [488, 62] width 258 height 27
drag, startPoint x: 219, startPoint y: 389, endPoint x: 87, endPoint y: 387, distance: 132.0
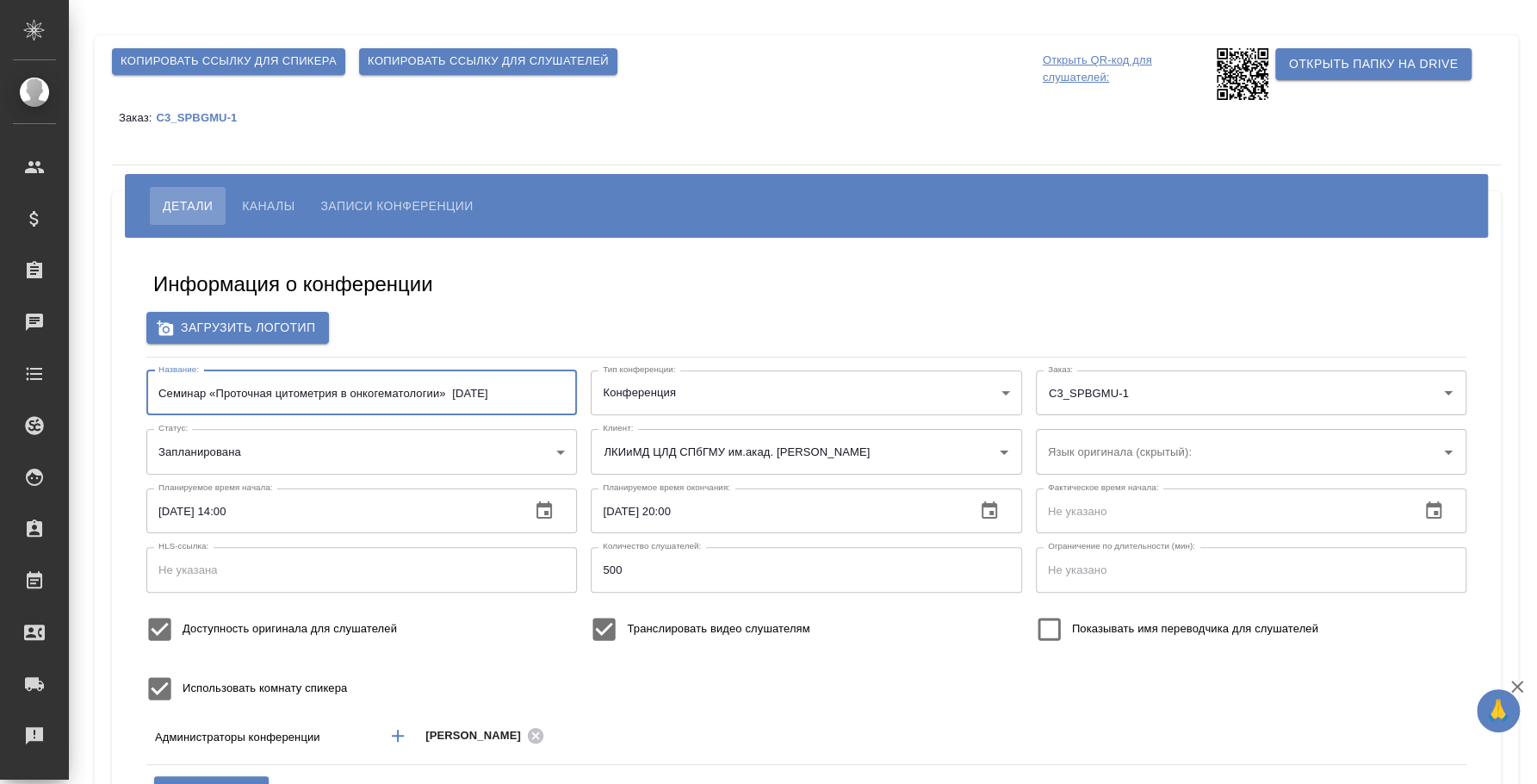
click at [87, 387] on div "Копировать ссылку для спикера Копировать ссылку для слушателей Открыть QR-код д…" at bounding box center [807, 565] width 1443 height 1130
click at [441, 47] on div "Копировать ссылку для слушателей" at bounding box center [488, 61] width 272 height 40
click at [443, 70] on span "Копировать ссылку для слушателей" at bounding box center [488, 62] width 241 height 20
click at [443, 68] on span "Копировать ссылку для слушателей" at bounding box center [488, 62] width 241 height 20
click at [250, 405] on input "Семинар «Проточная цитометрия в онкогематологии» [DATE]" at bounding box center [362, 393] width 431 height 45
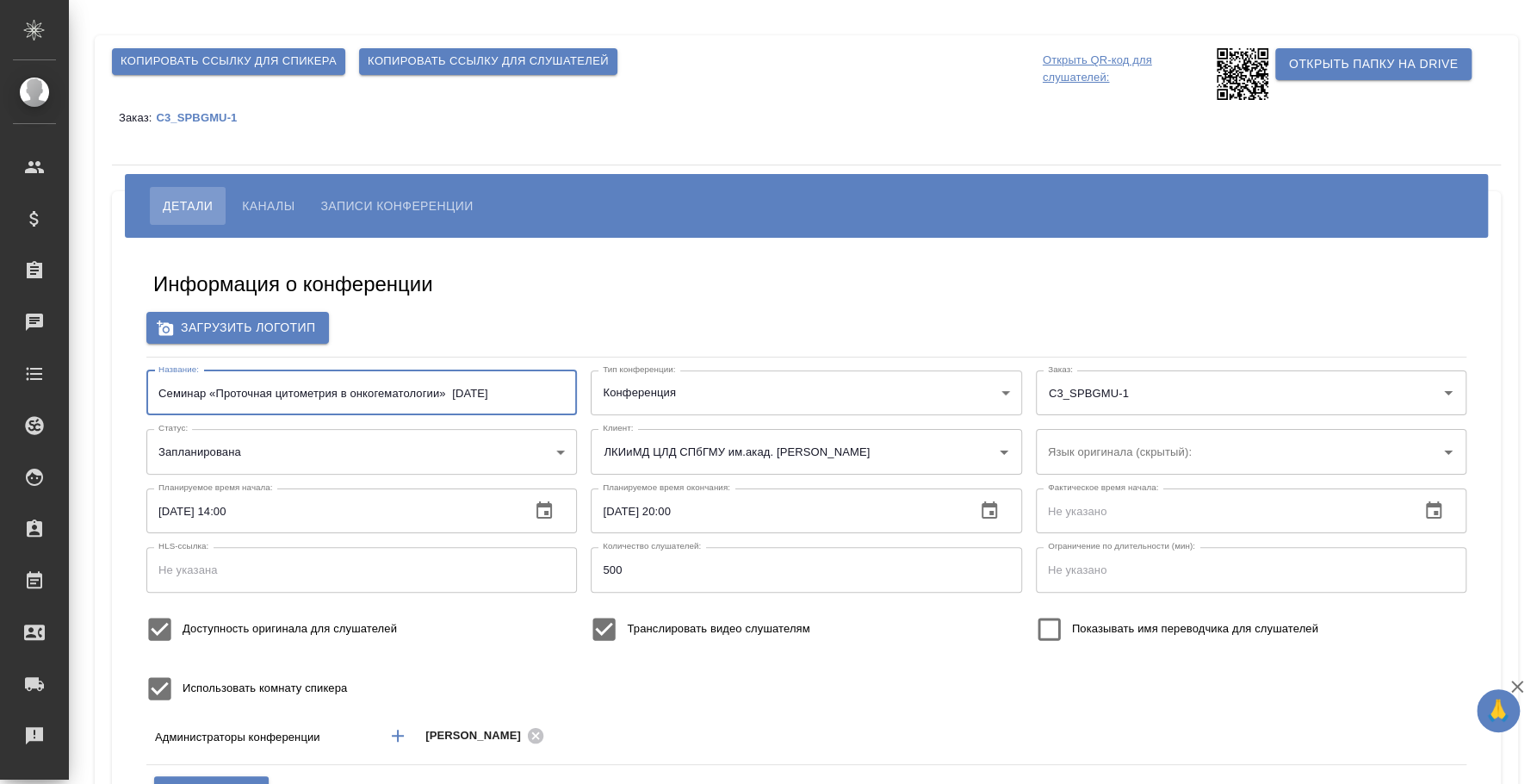
drag, startPoint x: 210, startPoint y: 388, endPoint x: 86, endPoint y: 356, distance: 128.1
click at [86, 356] on div "Копировать ссылку для спикера Копировать ссылку для слушателей Открыть QR-код д…" at bounding box center [807, 565] width 1443 height 1130
click at [393, 396] on input "Проточная цитометрия в онкогематологии» [DATE]" at bounding box center [362, 393] width 431 height 45
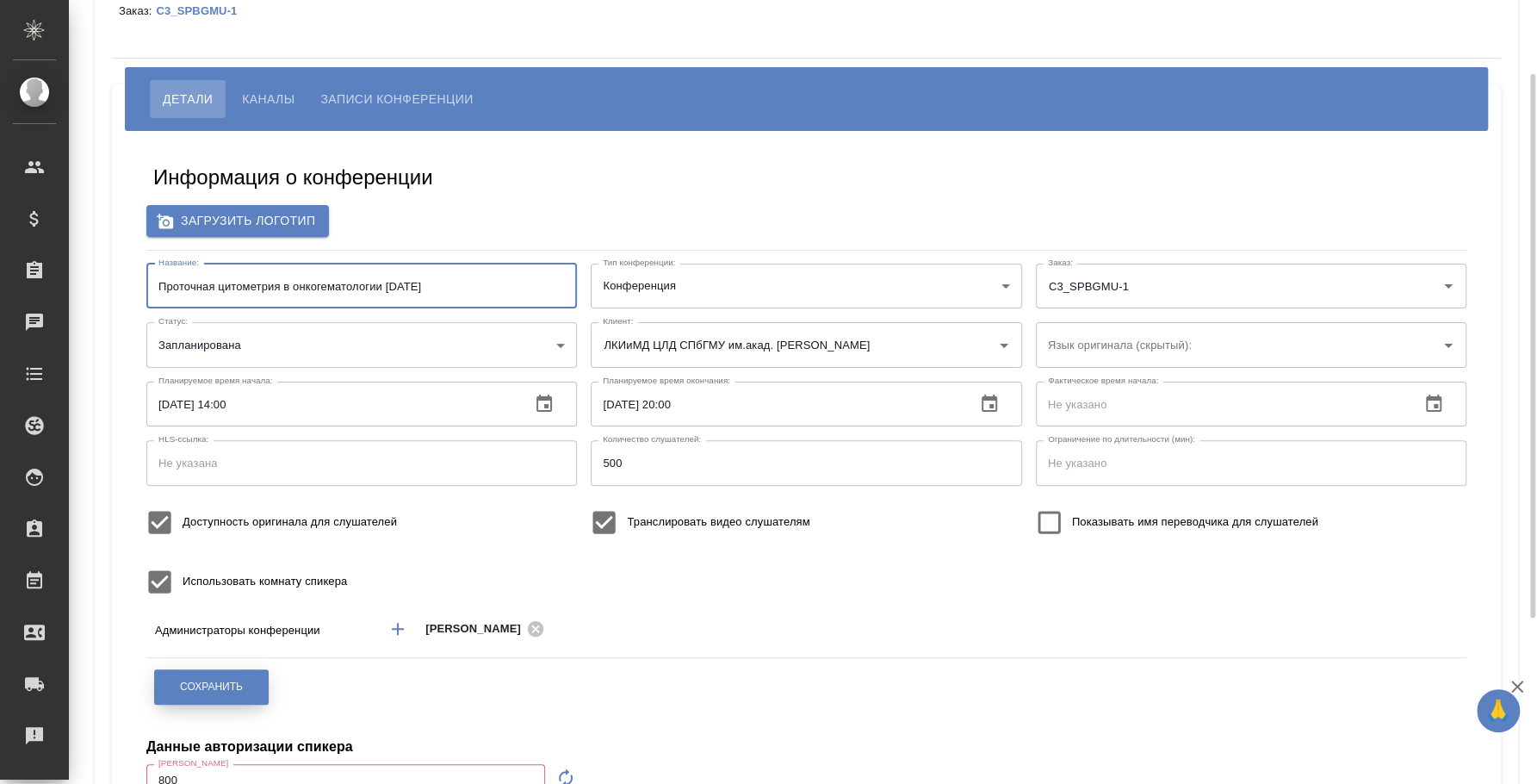
type input "Проточная цитометрия в онкогематологии [DATE]"
click at [189, 683] on span "Сохранить" at bounding box center [212, 686] width 63 height 14
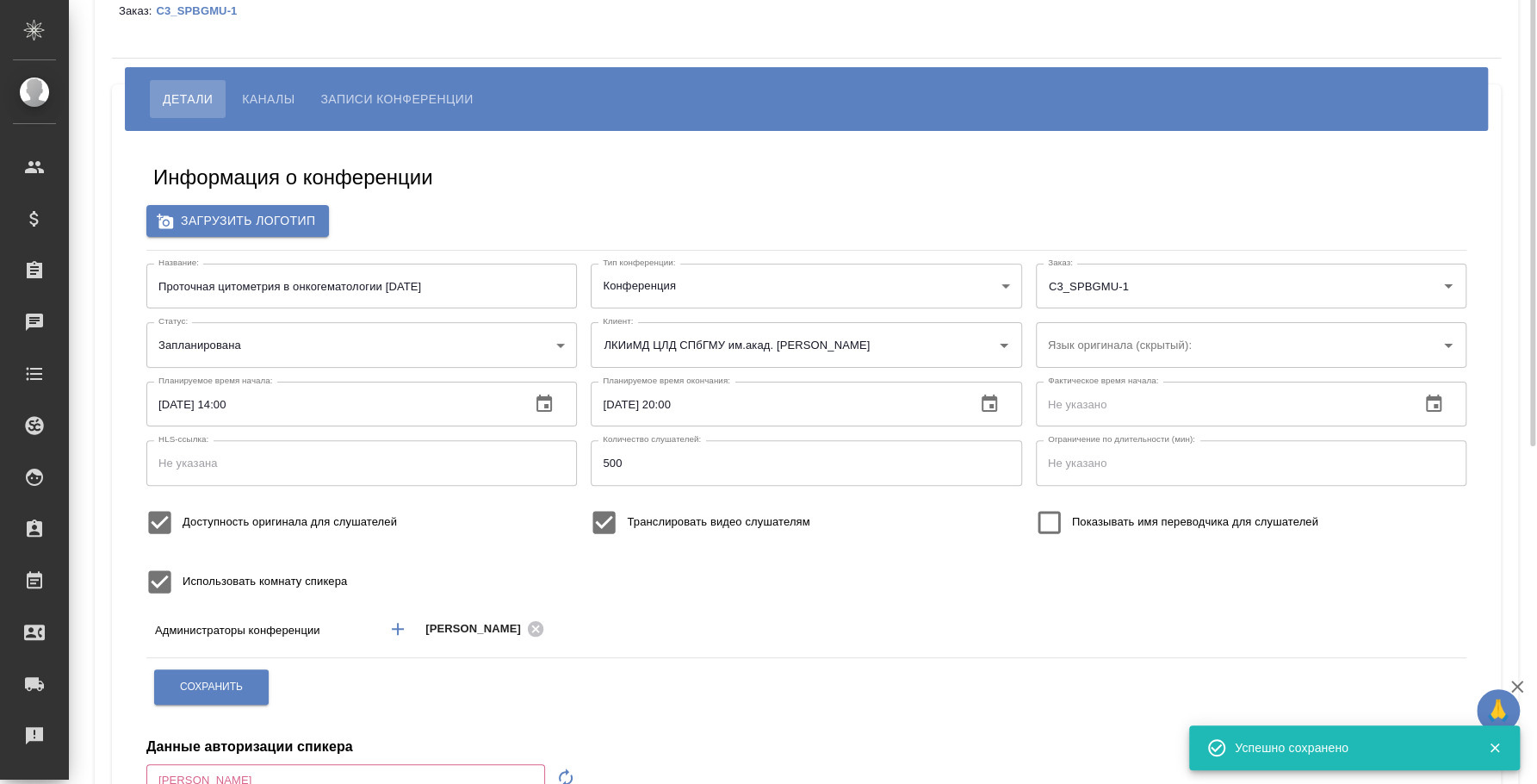
scroll to position [0, 0]
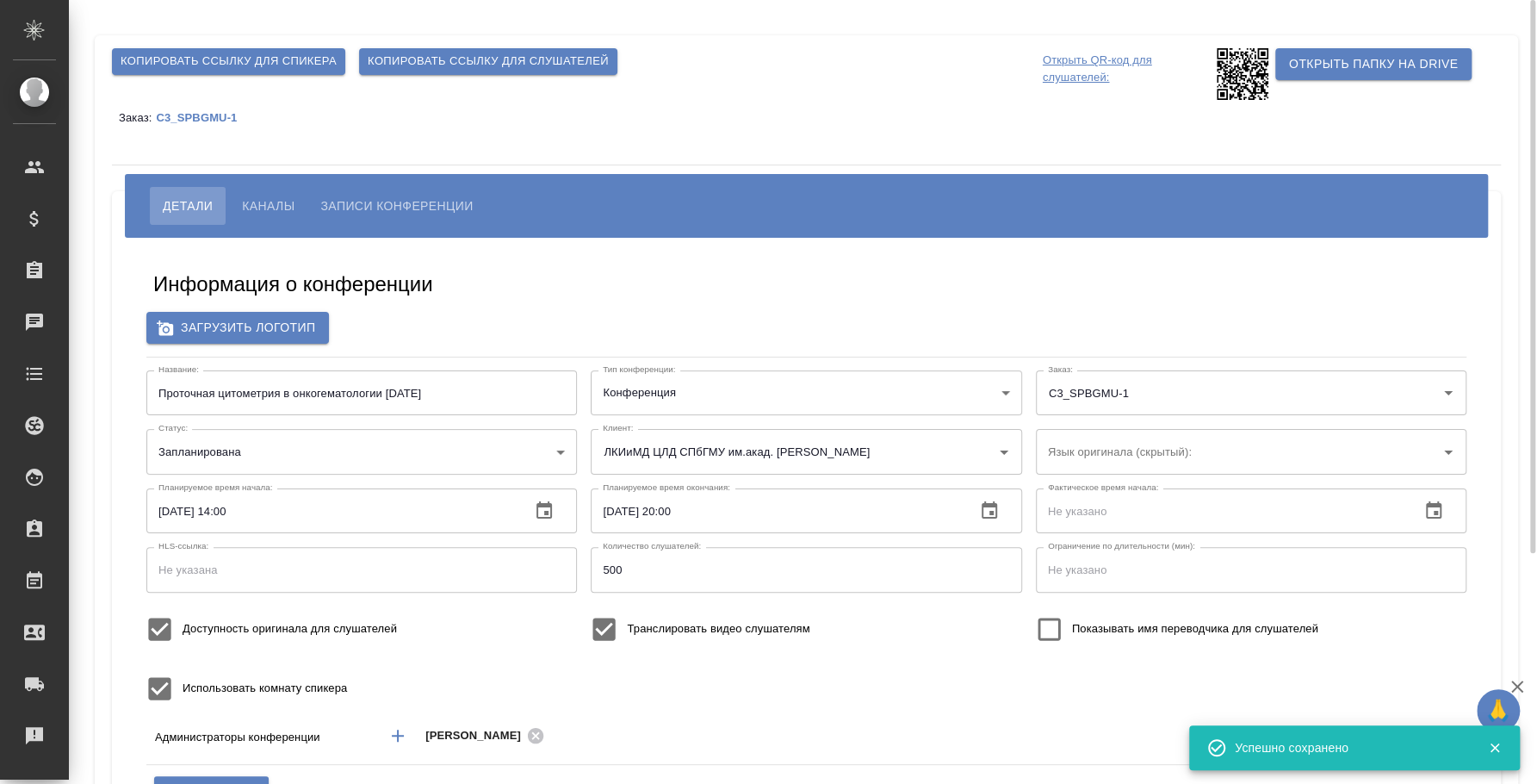
click at [491, 52] on span "Копировать ссылку для слушателей" at bounding box center [488, 62] width 241 height 20
drag, startPoint x: 416, startPoint y: 395, endPoint x: 468, endPoint y: 395, distance: 52.0
click at [468, 395] on input "Проточная цитометрия в онкогематологии [DATE]" at bounding box center [362, 393] width 431 height 45
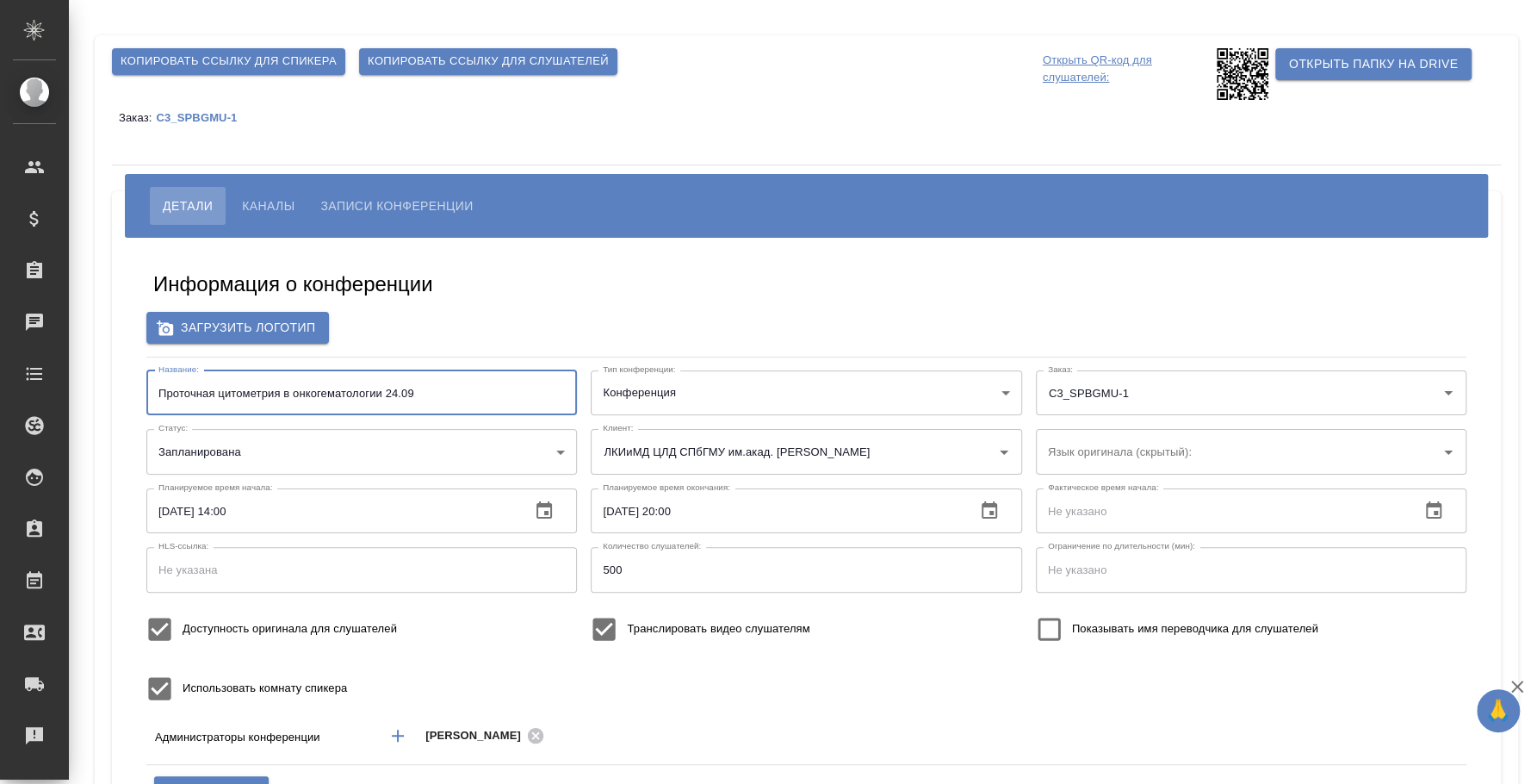
scroll to position [214, 0]
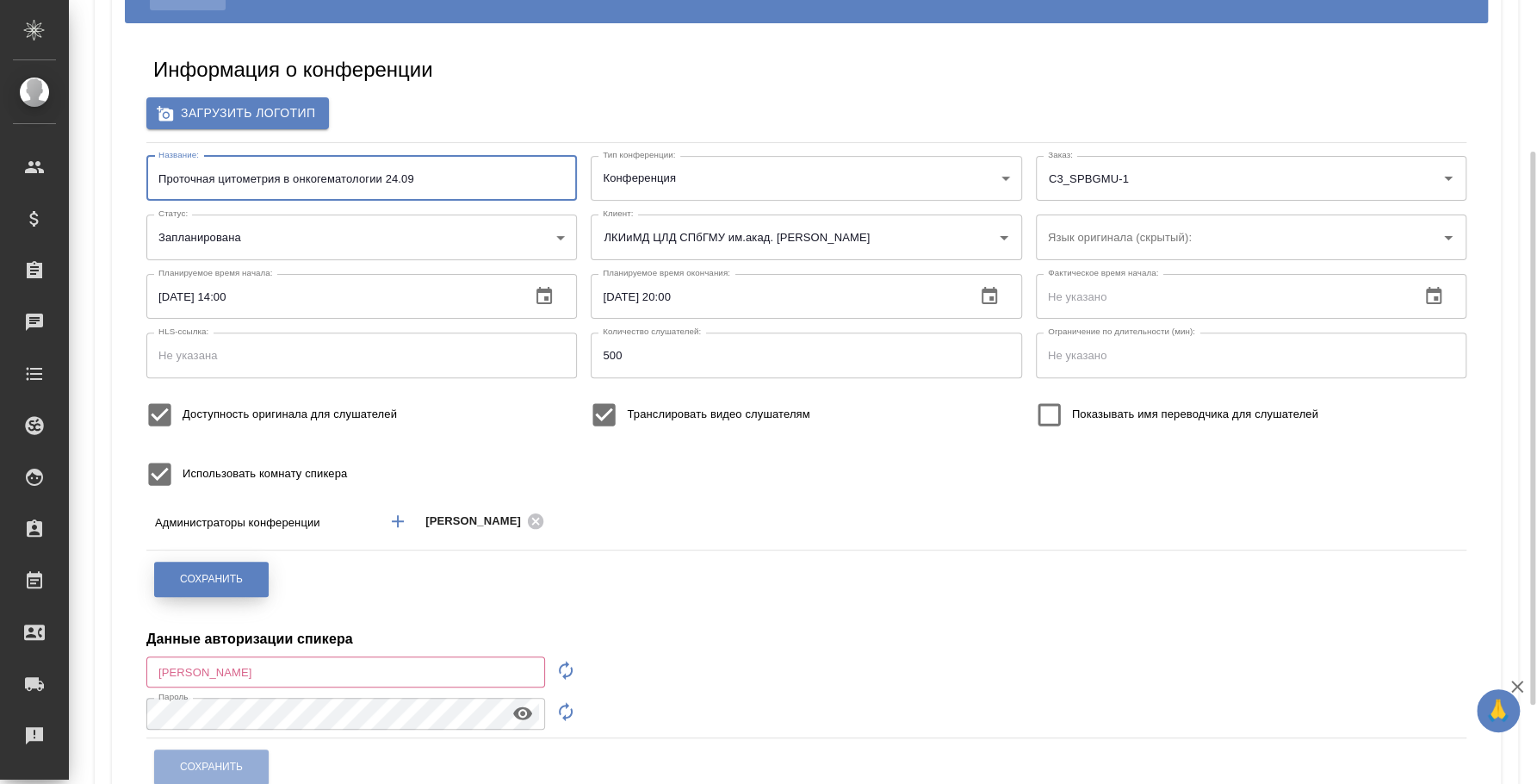
type input "Проточная цитометрия в онкогематологии 24.09"
click at [231, 578] on span "Сохранить" at bounding box center [212, 579] width 63 height 14
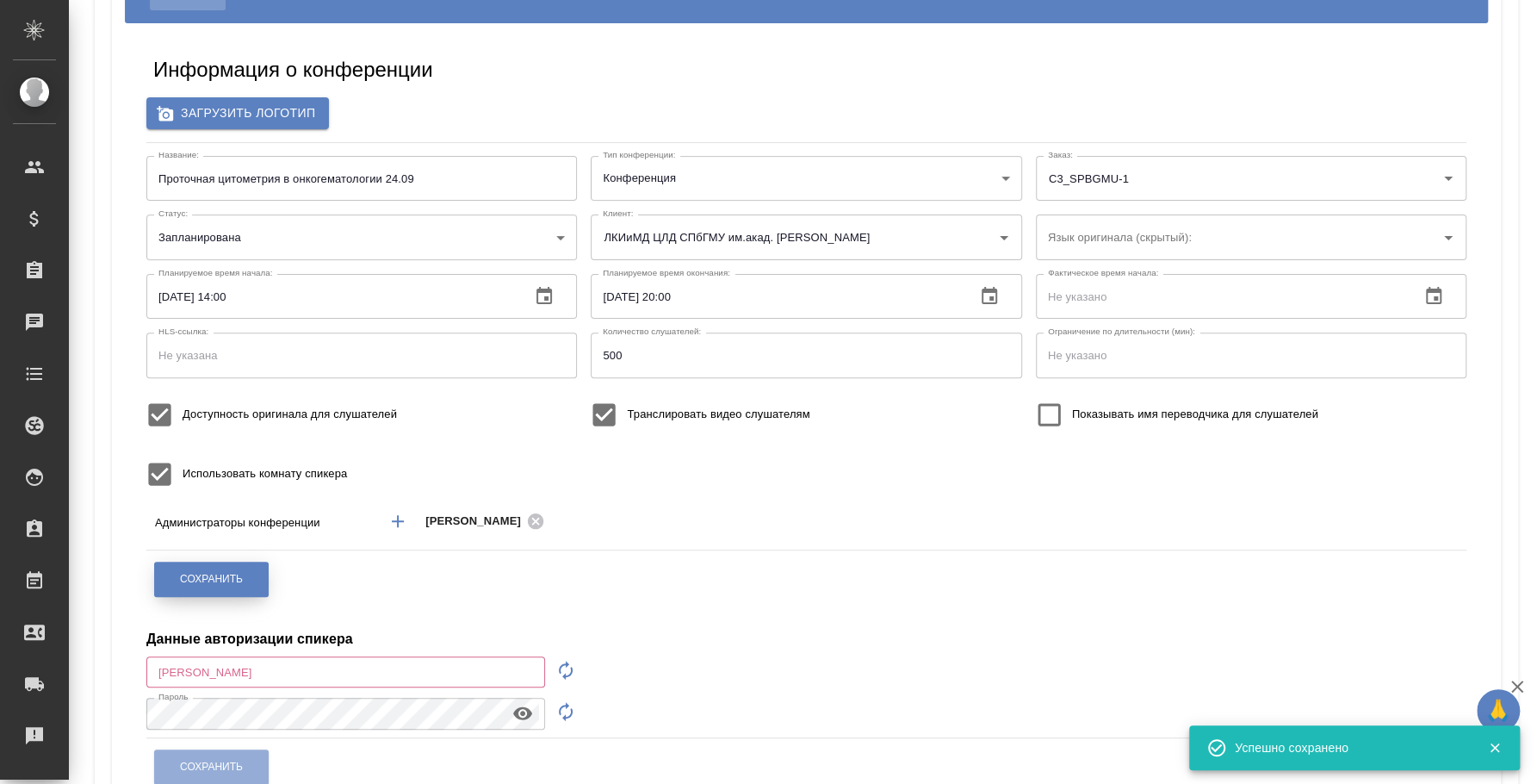
click at [231, 578] on span "Сохранить" at bounding box center [212, 579] width 63 height 14
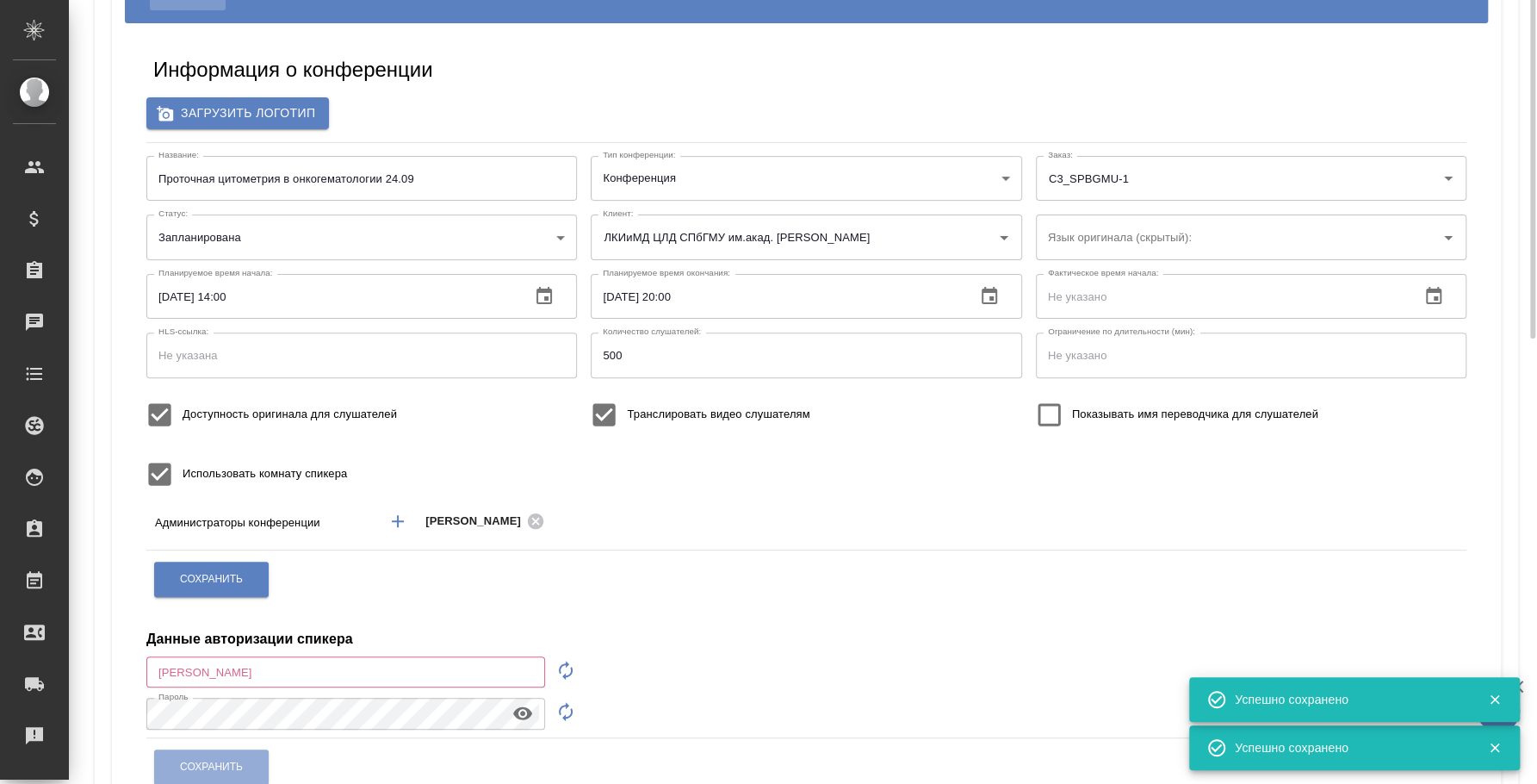
scroll to position [0, 0]
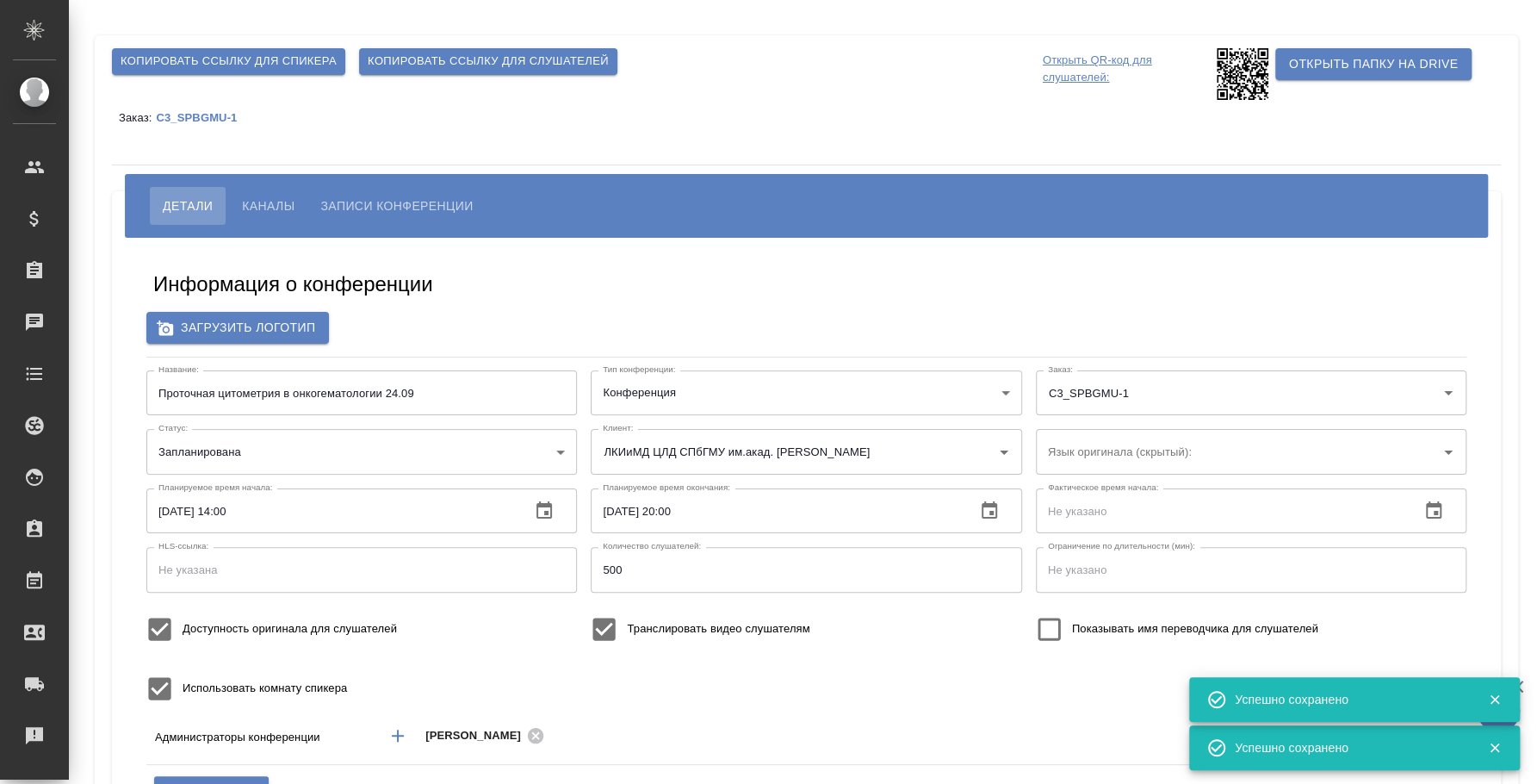
click at [476, 53] on span "Копировать ссылку для слушателей" at bounding box center [488, 62] width 241 height 20
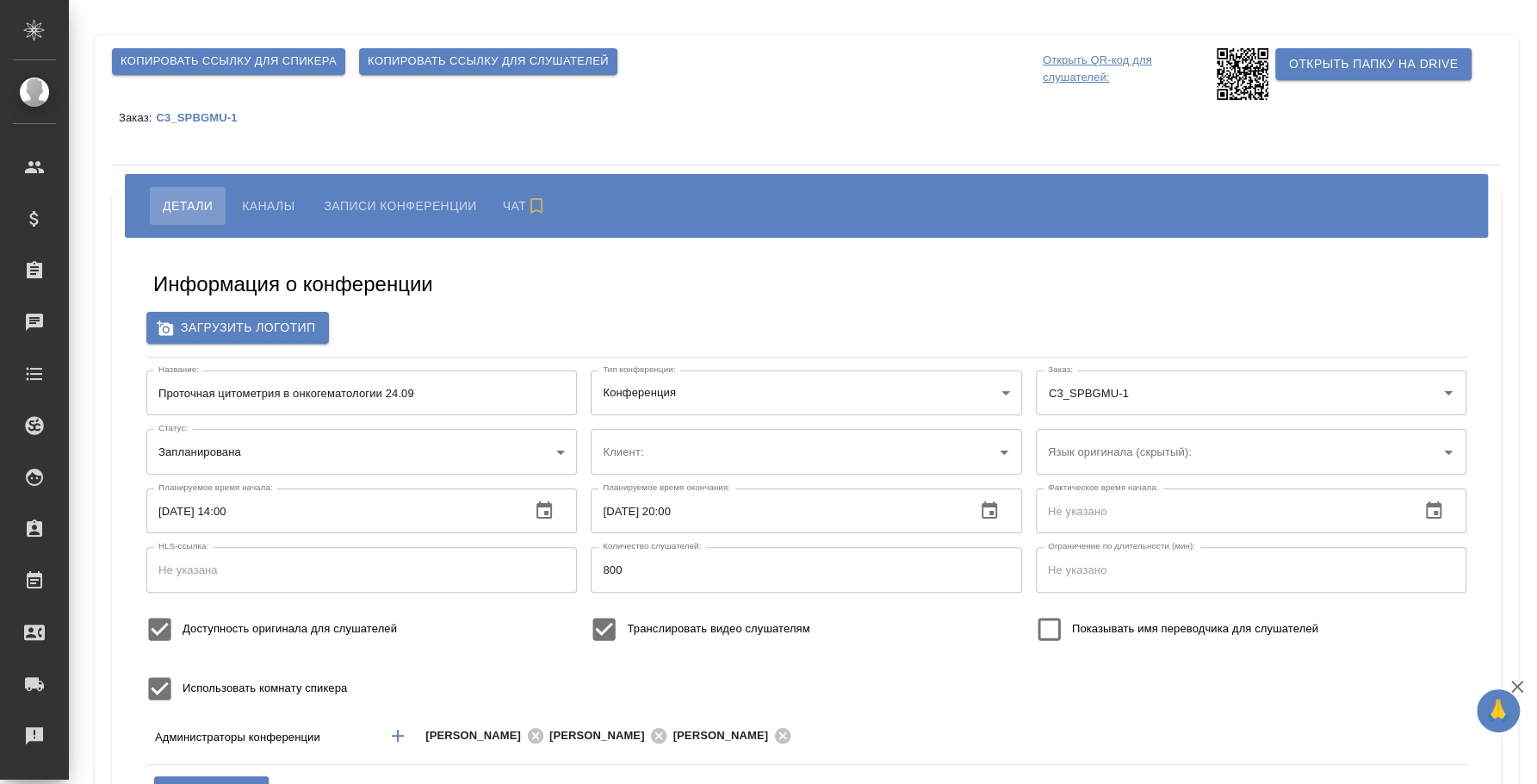
type input "ЛКИиМД ЦЛД СПбГМУ им.акад. [PERSON_NAME]"
click at [423, 406] on input "Проточная цитометрия в онкогематологии 24.09" at bounding box center [362, 393] width 431 height 45
click at [397, 393] on input "Проточная цитометрия в онкогематологии 24.09" at bounding box center [362, 393] width 431 height 45
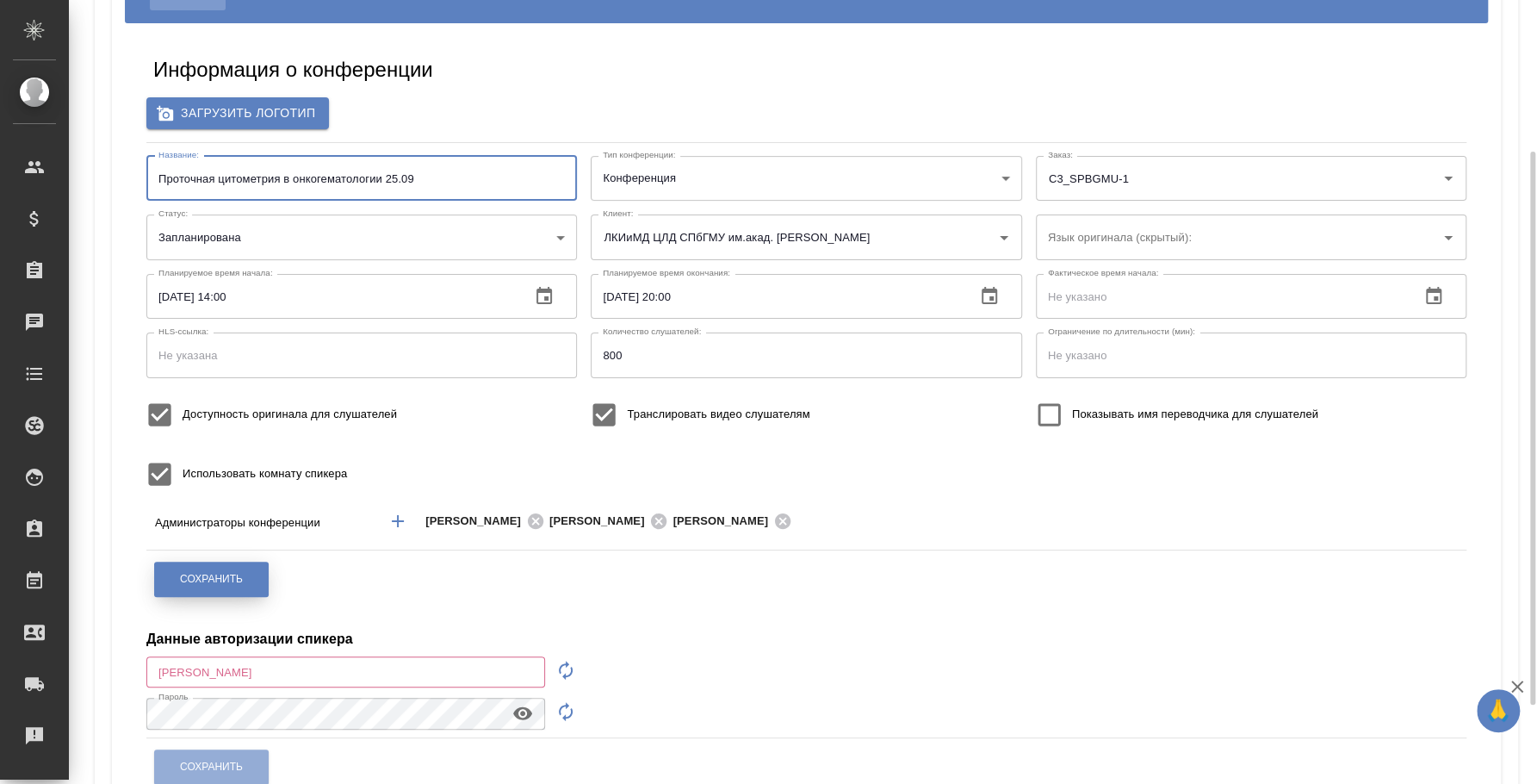
type input "Проточная цитометрия в онкогематологии 25.09"
click at [244, 577] on button "Сохранить" at bounding box center [212, 579] width 115 height 35
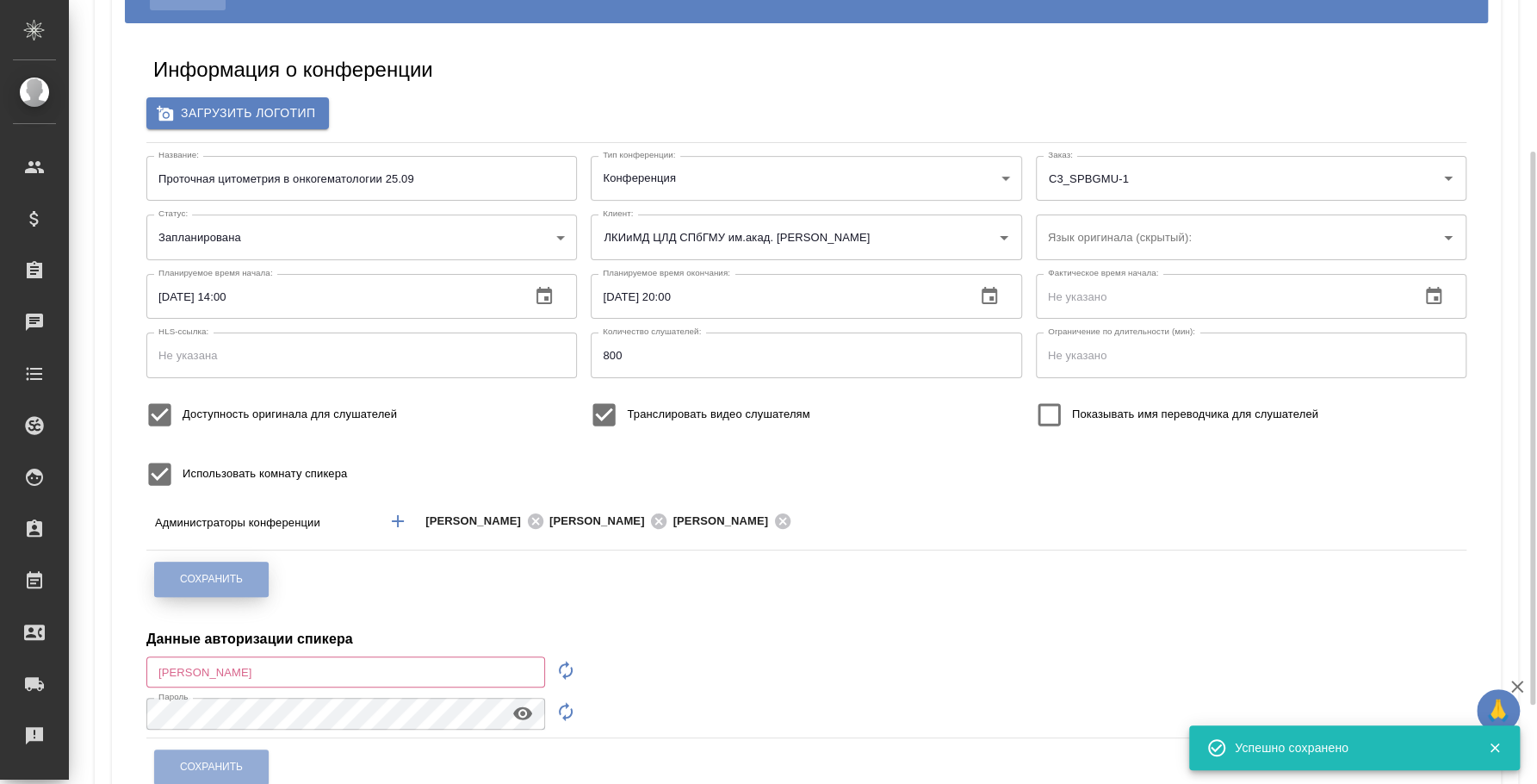
click at [244, 577] on button "Сохранить" at bounding box center [212, 579] width 115 height 35
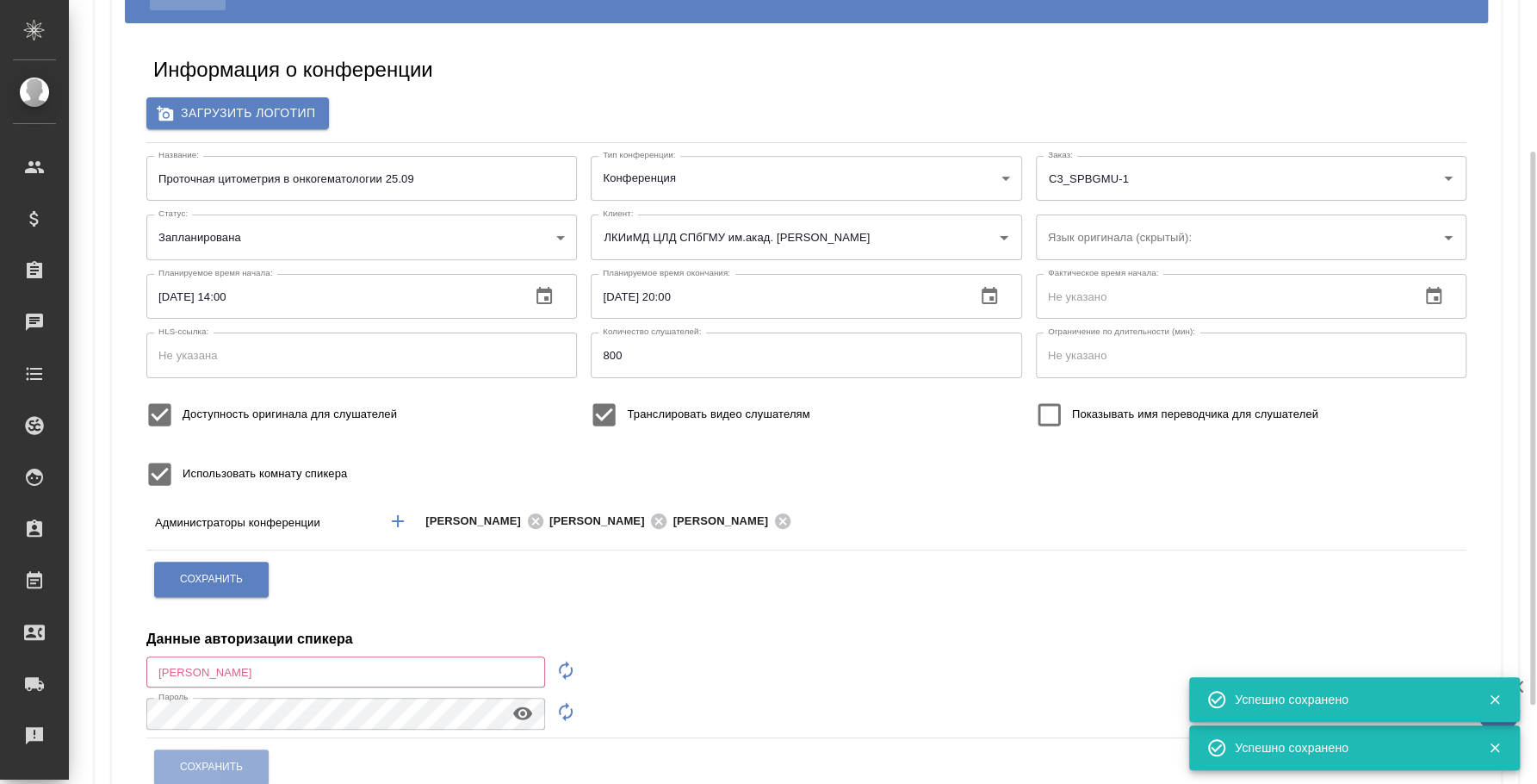
scroll to position [0, 0]
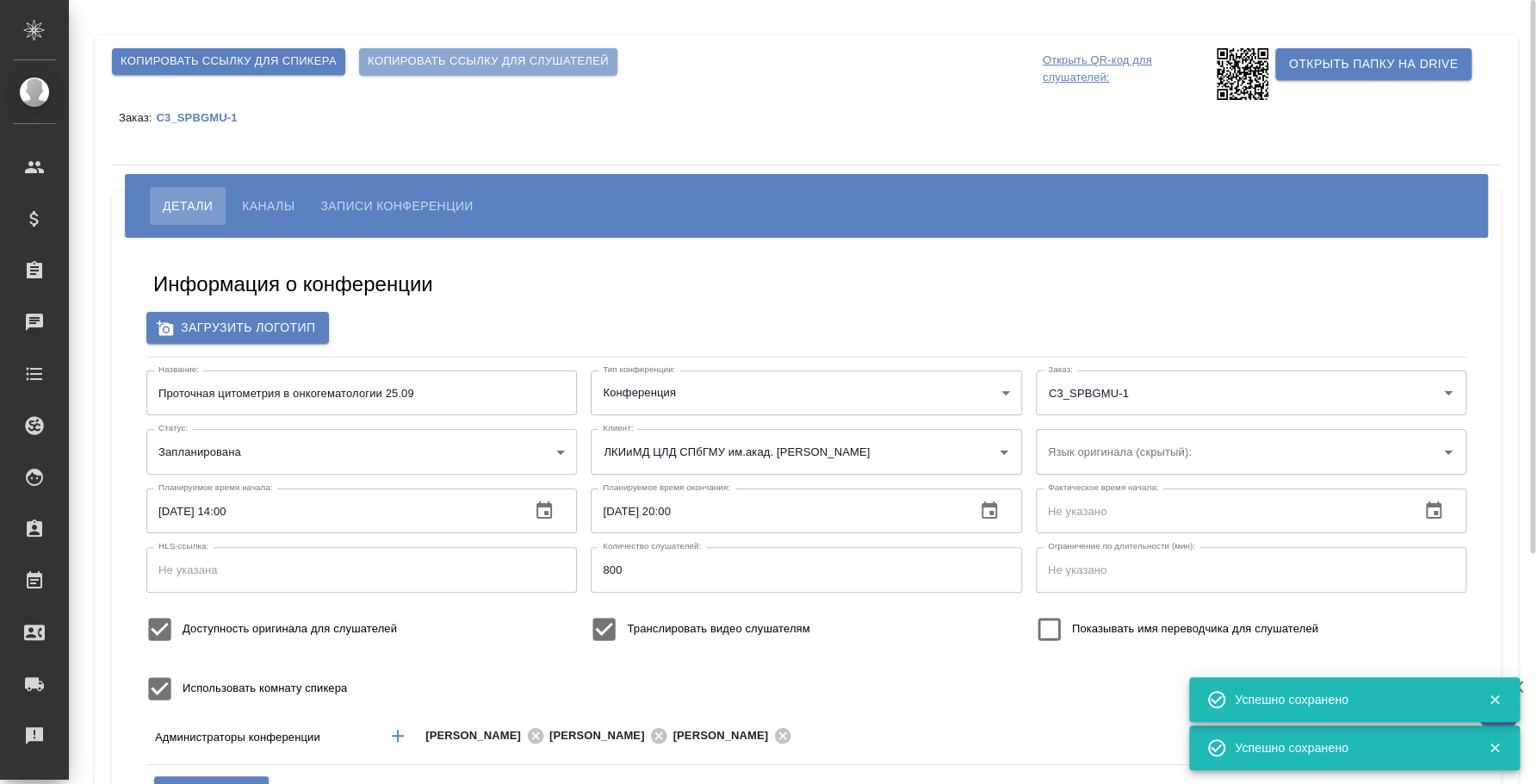
click at [492, 57] on span "Копировать ссылку для слушателей" at bounding box center [488, 62] width 241 height 20
